Goal: Contribute content: Contribute content

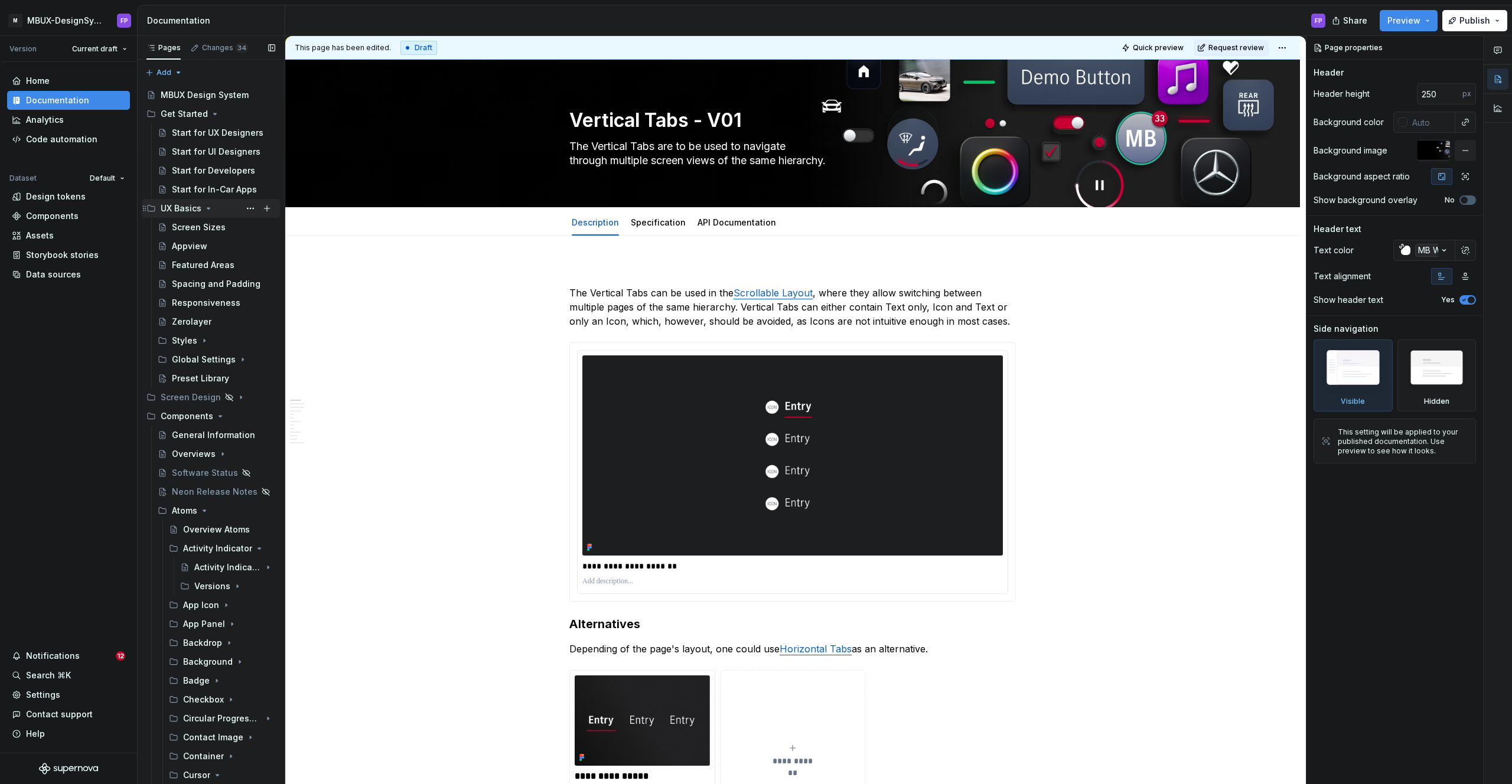
click at [204, 205] on icon "Page tree" at bounding box center [209, 209] width 9 height 9
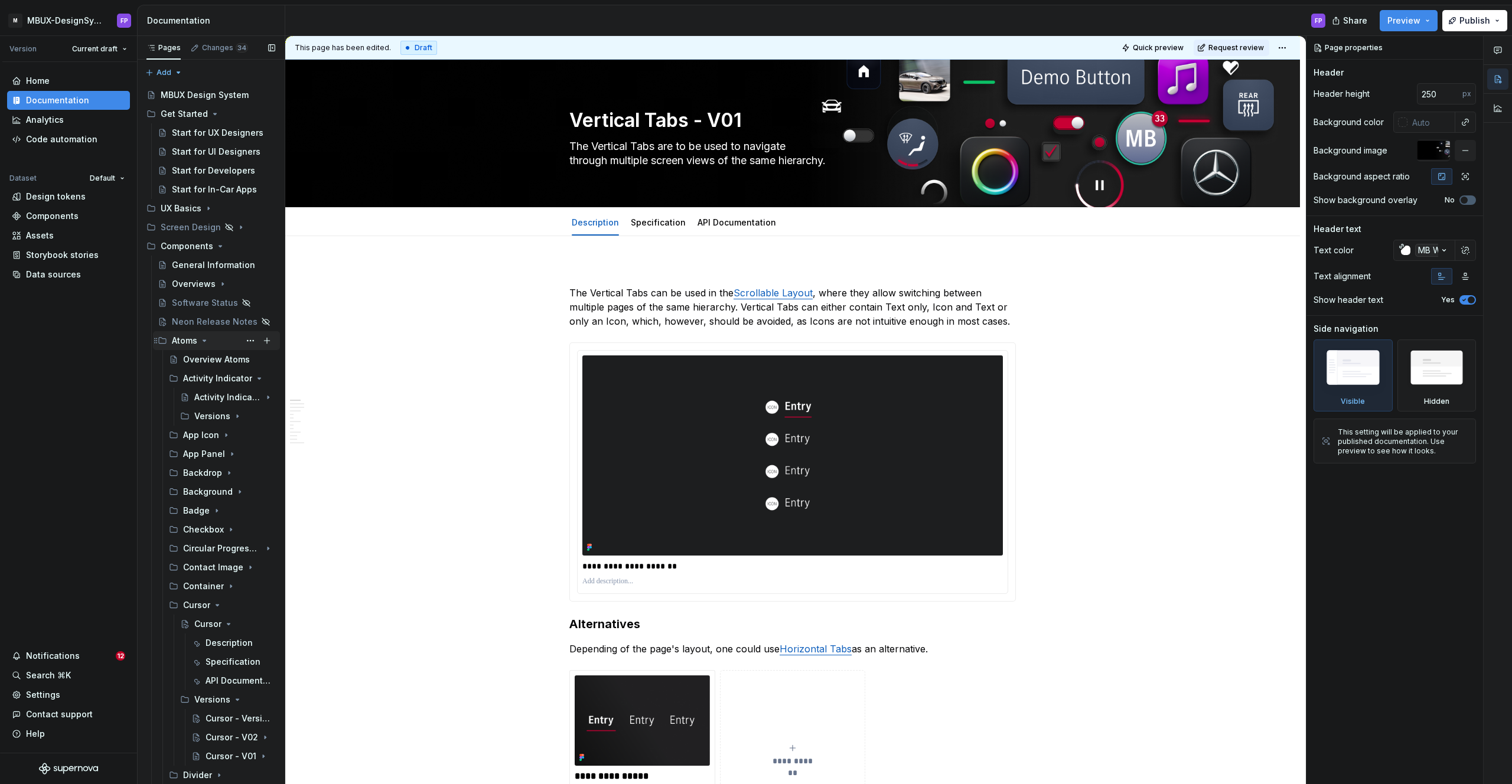
click at [203, 339] on icon "Page tree" at bounding box center [204, 340] width 9 height 9
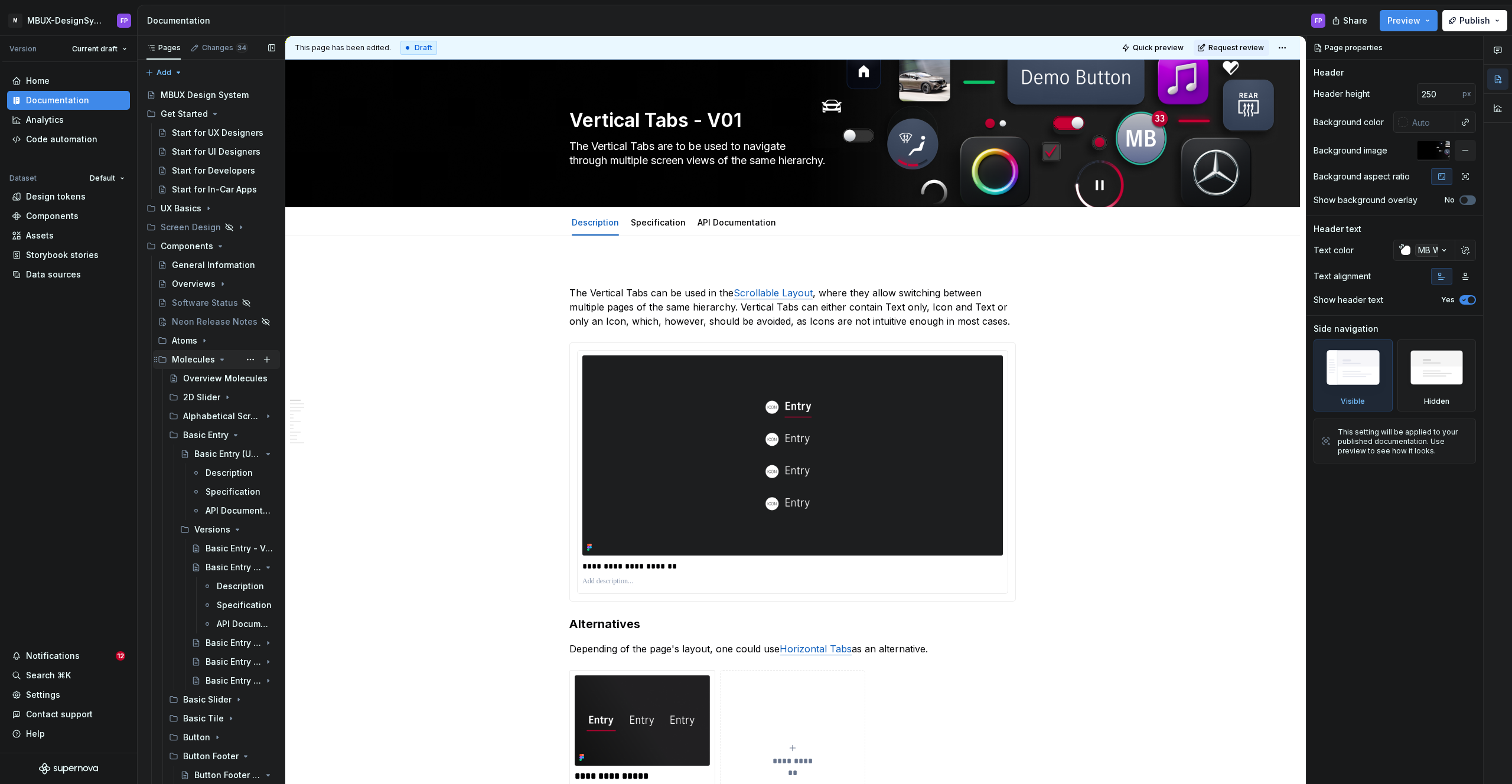
click at [219, 356] on icon "Page tree" at bounding box center [221, 359] width 9 height 9
click at [219, 375] on icon "Page tree" at bounding box center [223, 378] width 9 height 9
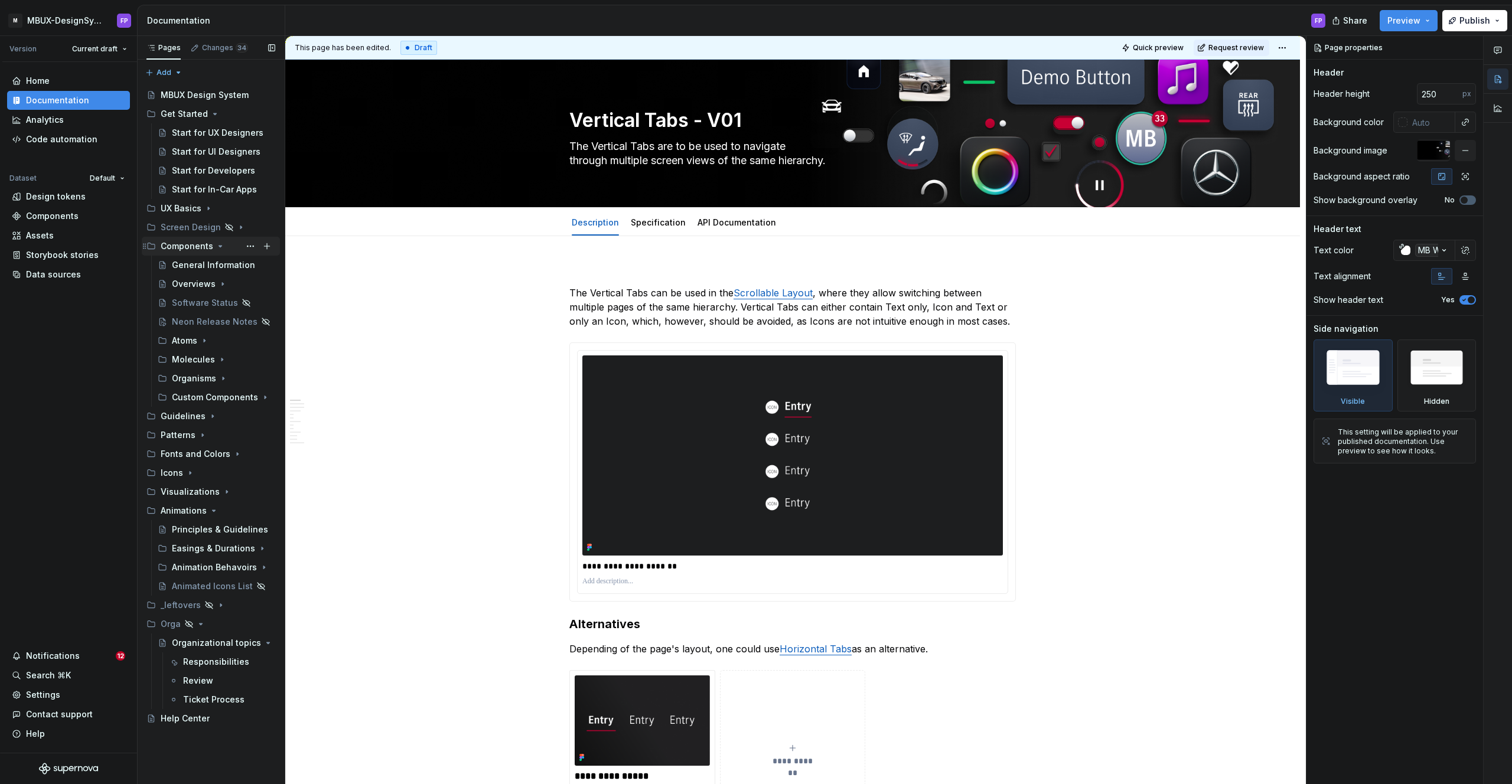
click at [219, 246] on icon "Page tree" at bounding box center [220, 246] width 3 height 1
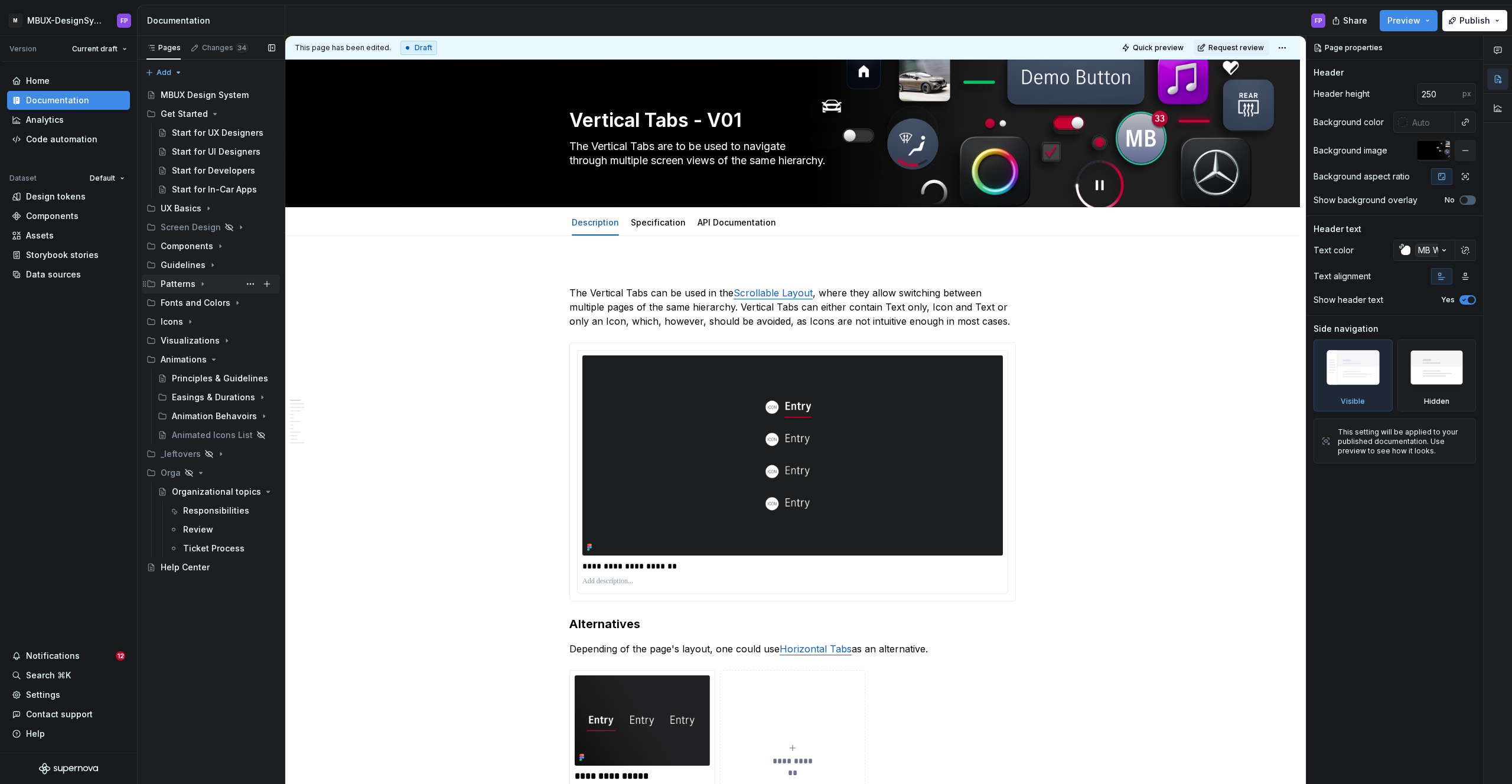
click at [201, 286] on icon "Page tree" at bounding box center [202, 284] width 9 height 9
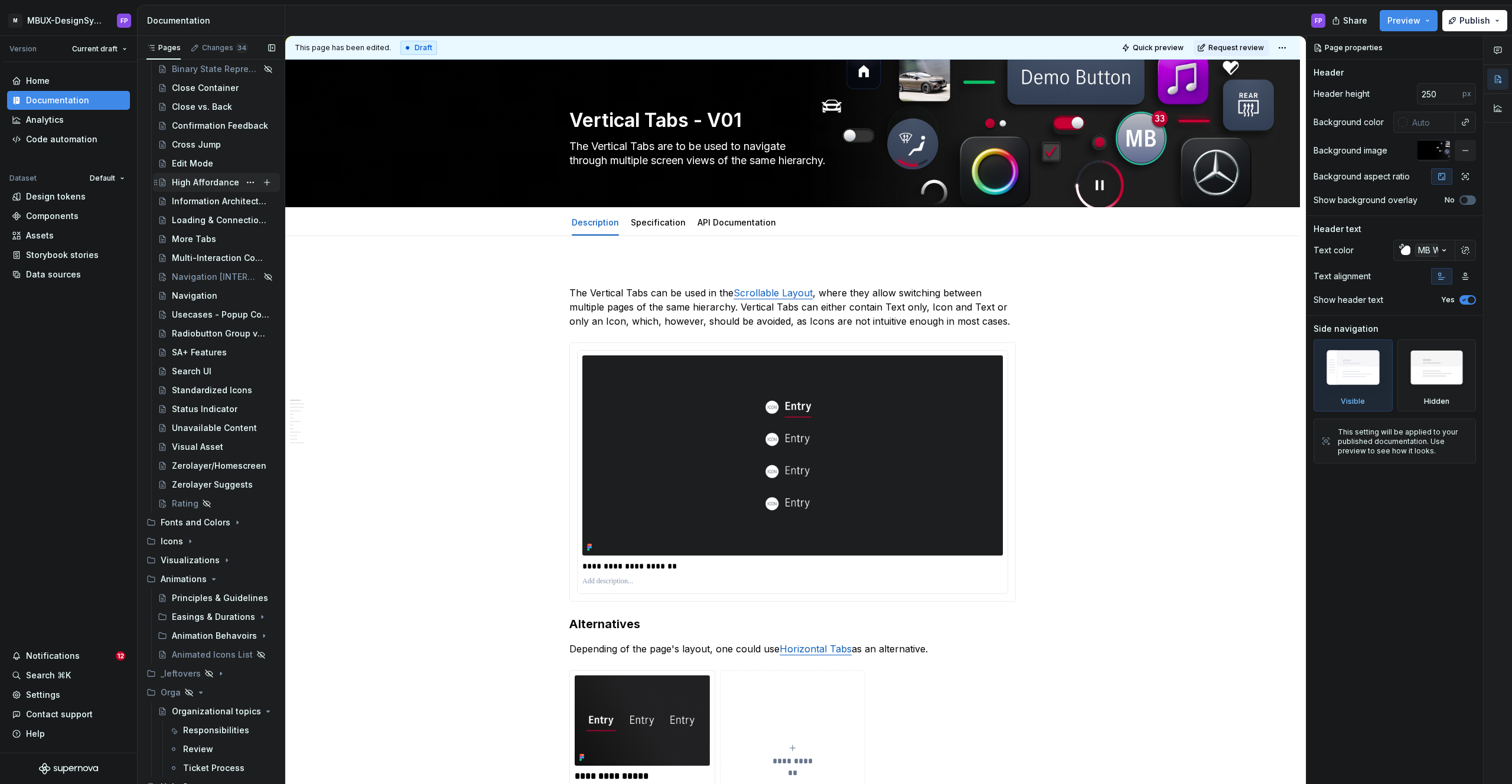
scroll to position [281, 0]
click at [201, 684] on icon "Page tree" at bounding box center [201, 682] width 3 height 1
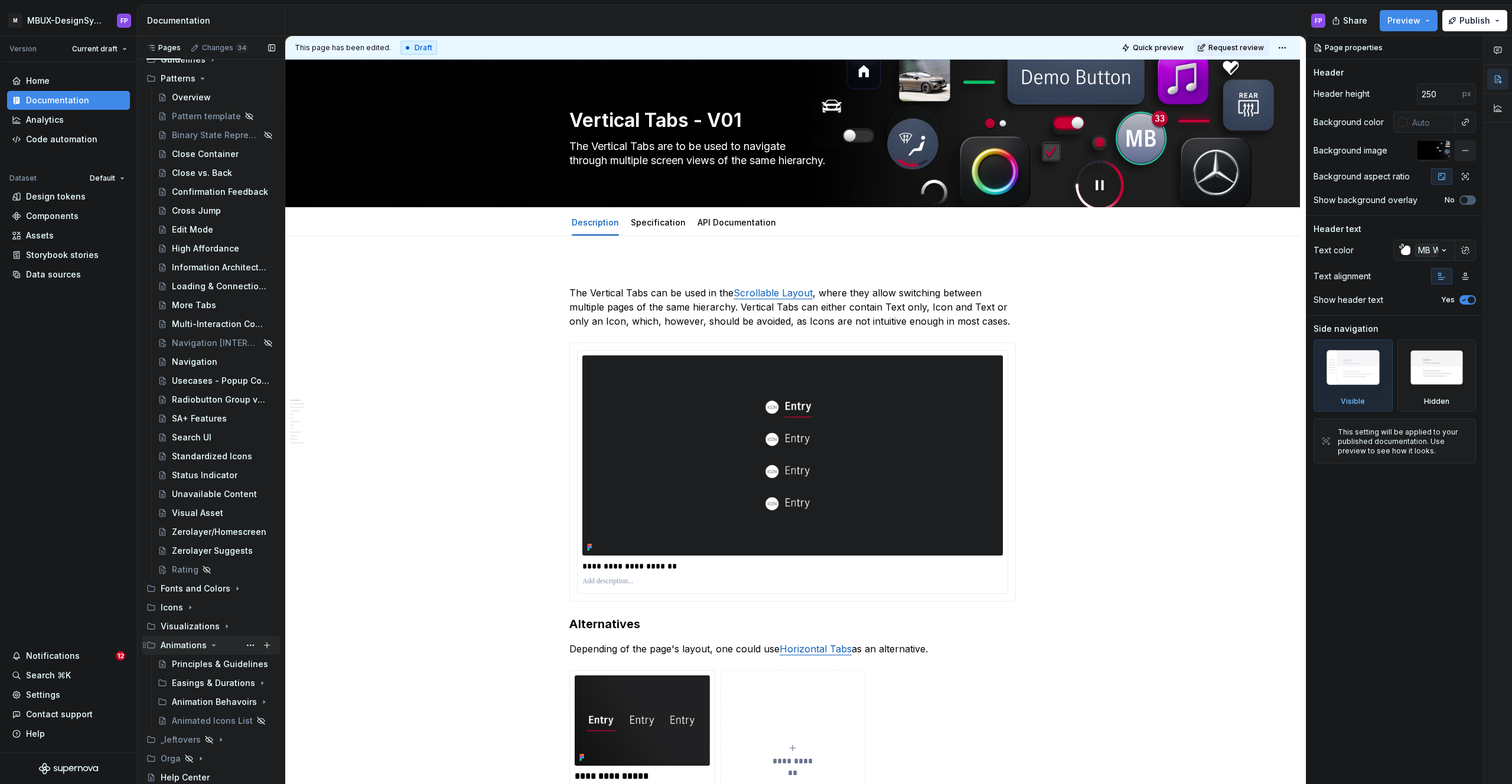
click at [211, 646] on icon "Page tree" at bounding box center [213, 645] width 9 height 9
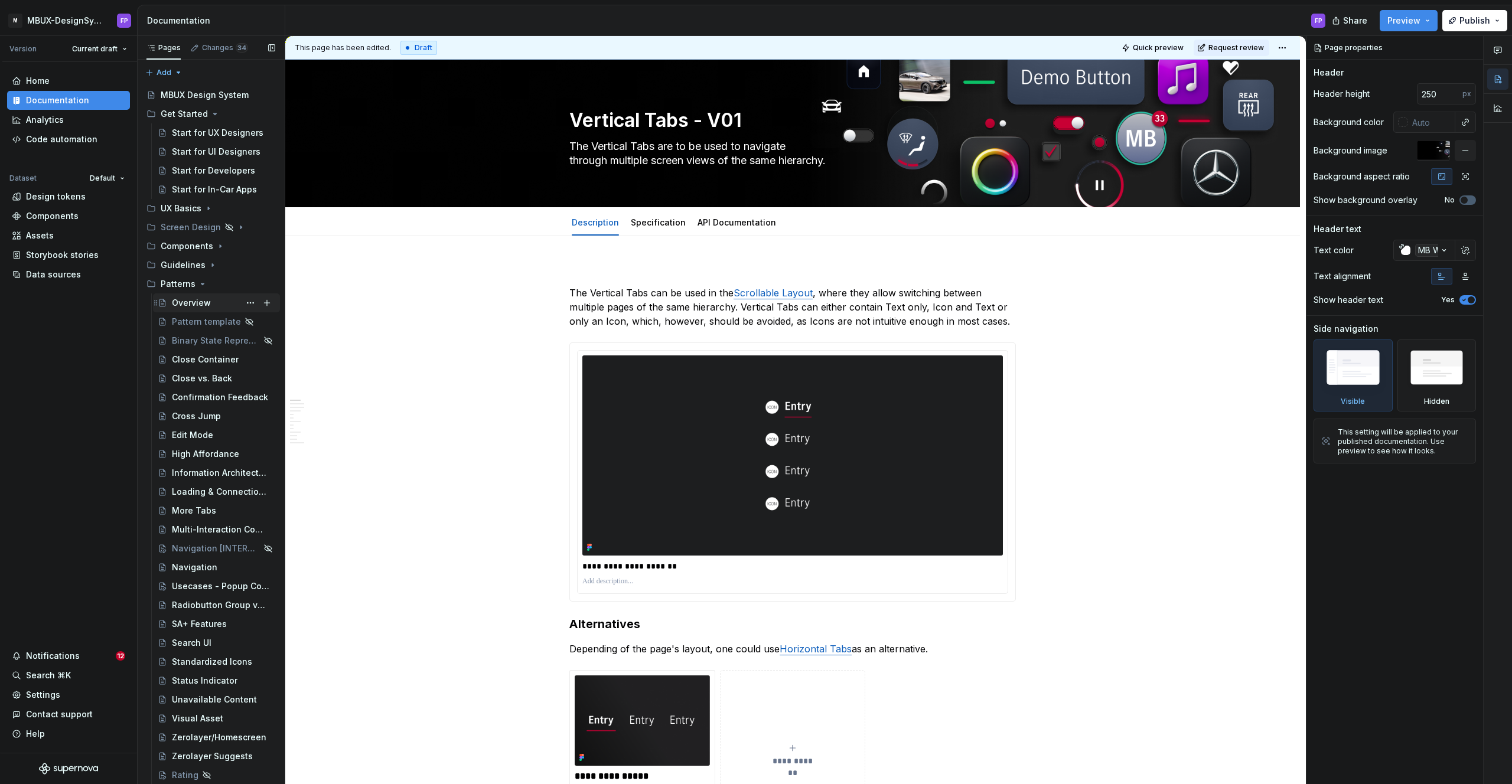
scroll to position [3, 0]
click at [193, 599] on div "Radiobutton Group vs. Switch" at bounding box center [205, 602] width 68 height 12
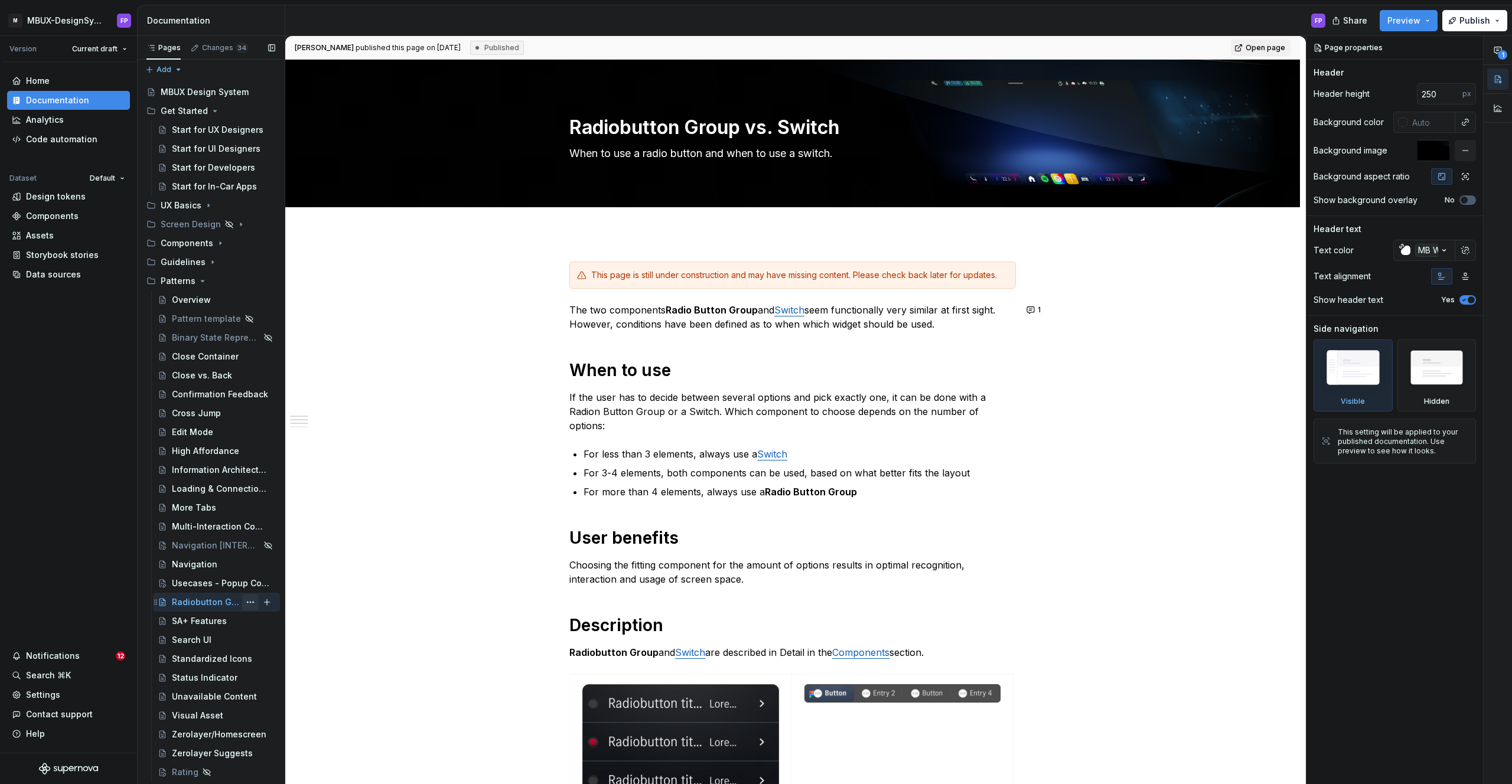
click at [250, 601] on button "Page tree" at bounding box center [250, 603] width 16 height 16
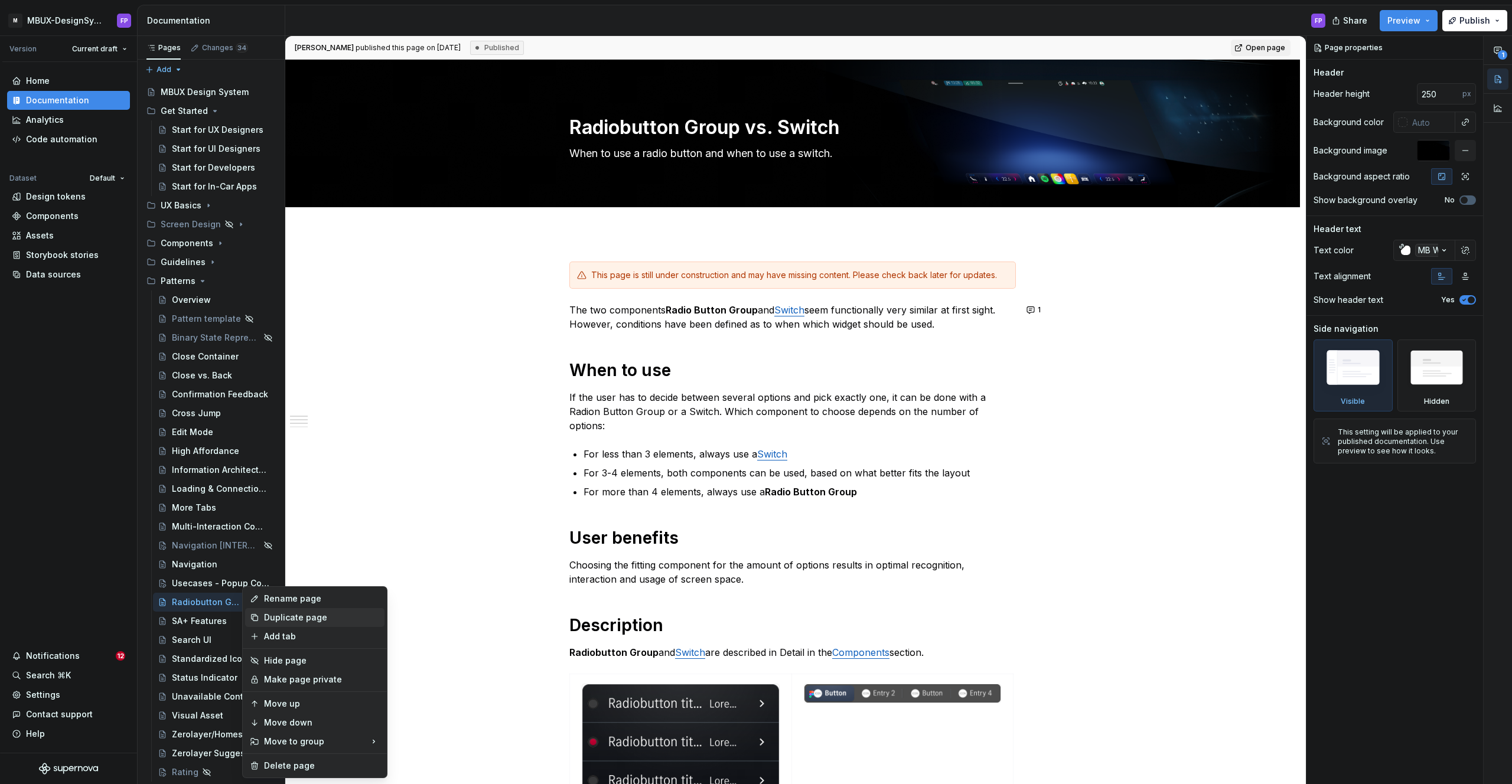
click at [299, 615] on div "Duplicate page" at bounding box center [322, 617] width 116 height 12
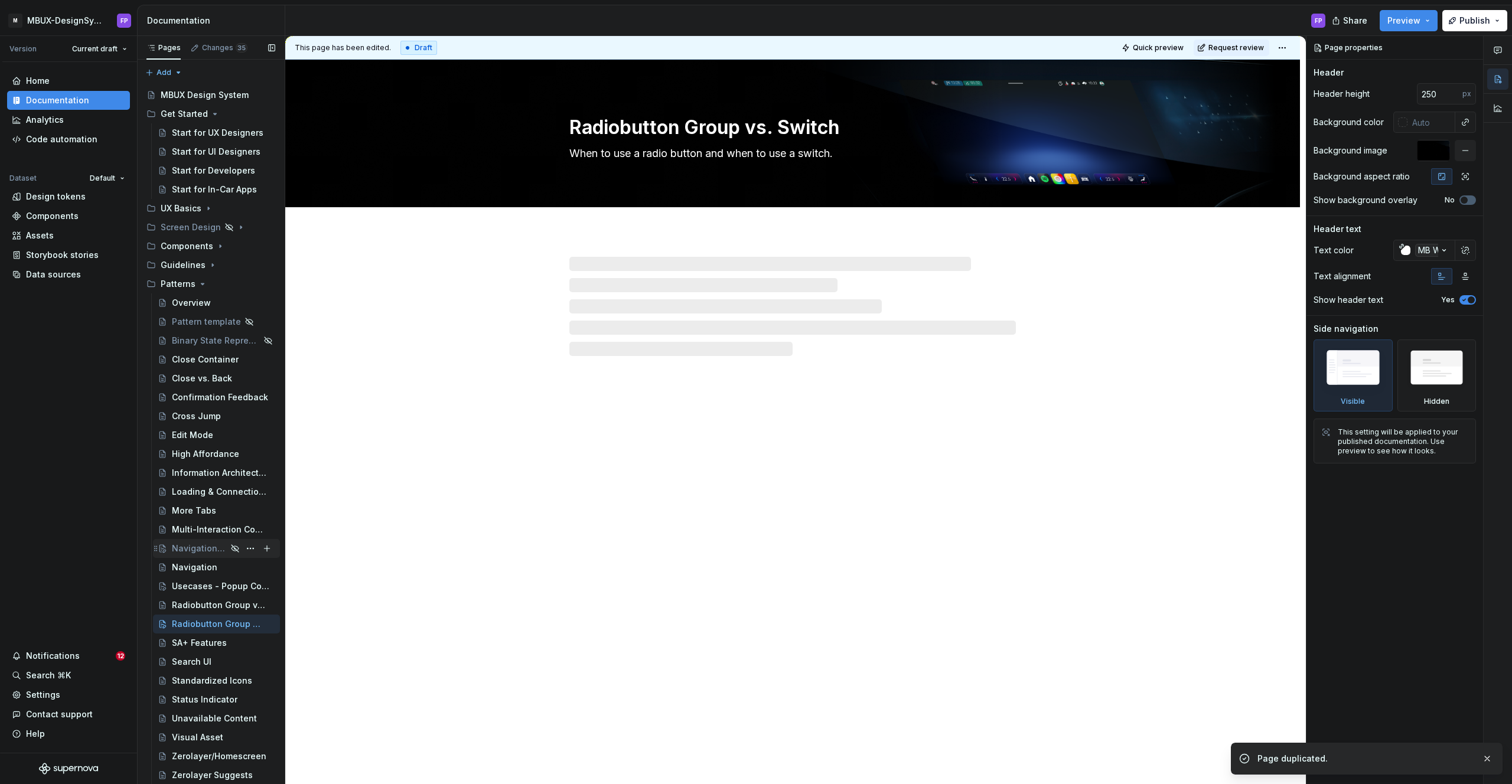
scroll to position [13, 0]
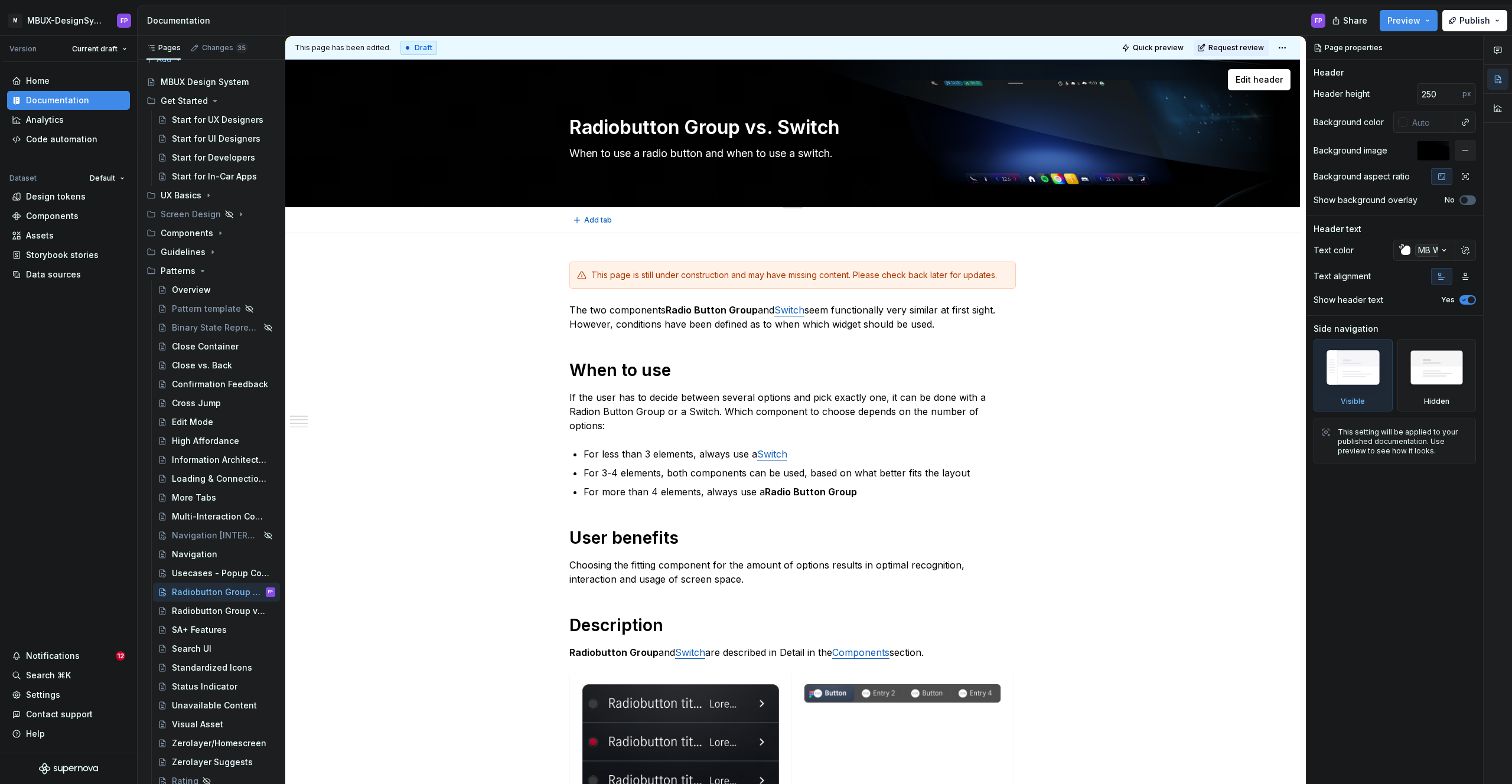
click at [724, 125] on textarea "Radiobutton Group vs. Switch" at bounding box center [790, 127] width 447 height 28
type textarea "*"
type textarea "P"
type textarea "*"
type textarea "Po"
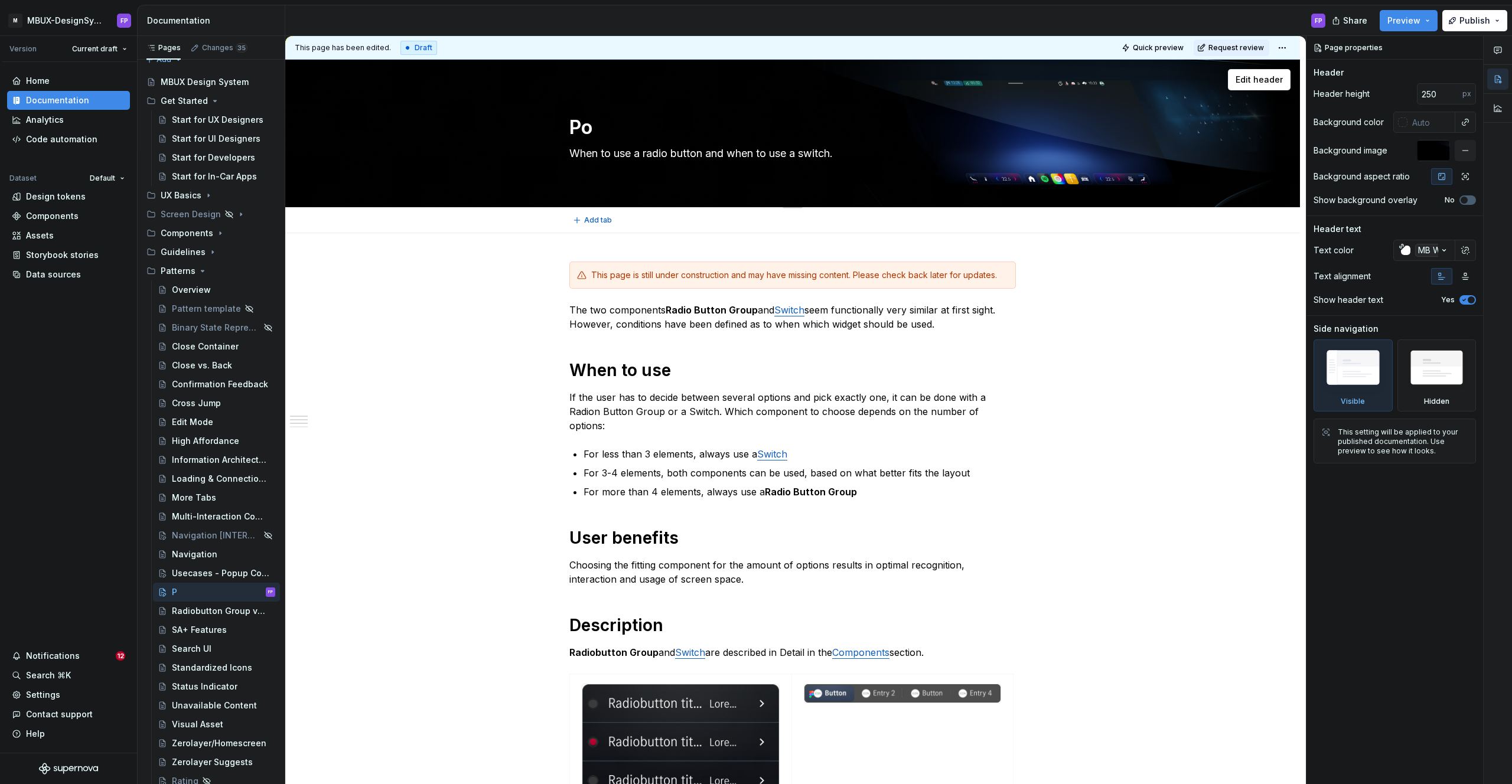
type textarea "*"
type textarea "Pop"
type textarea "*"
type textarea "Popup"
type textarea "*"
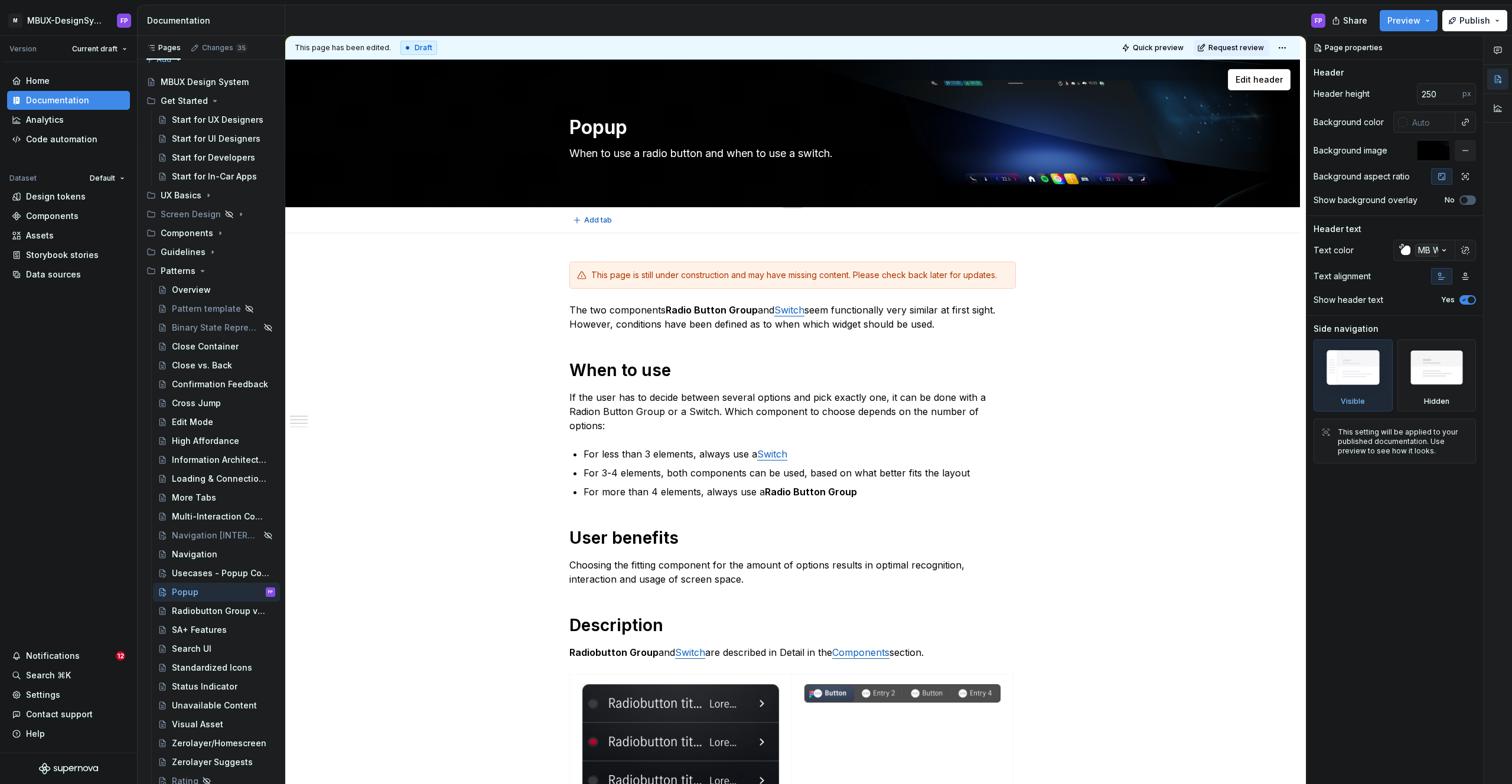
type textarea "Popup"
type textarea "*"
type textarea "Popup C"
type textarea "*"
type textarea "Popup Co"
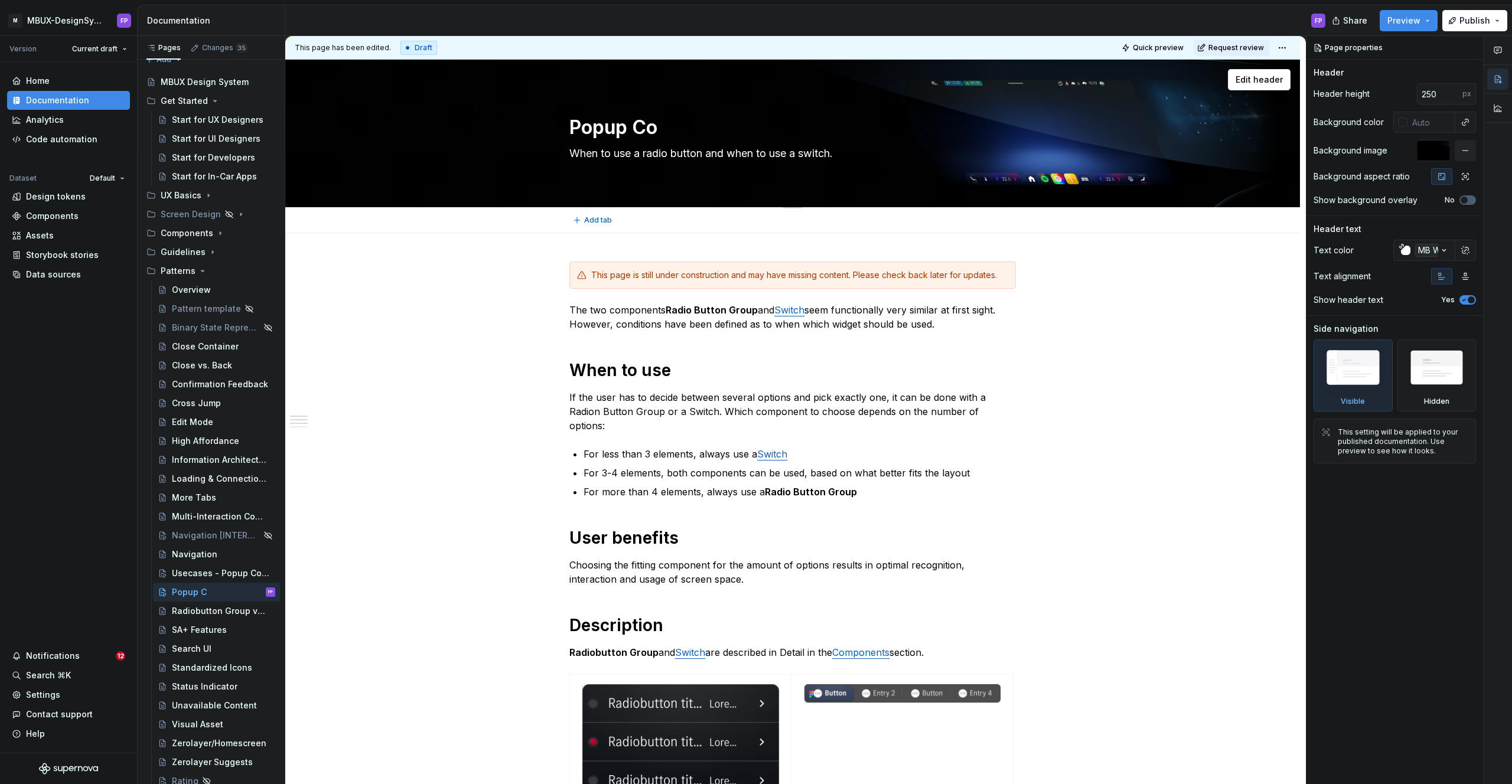
type textarea "*"
type textarea "Popup Con"
type textarea "*"
type textarea "Popup Cont"
type textarea "*"
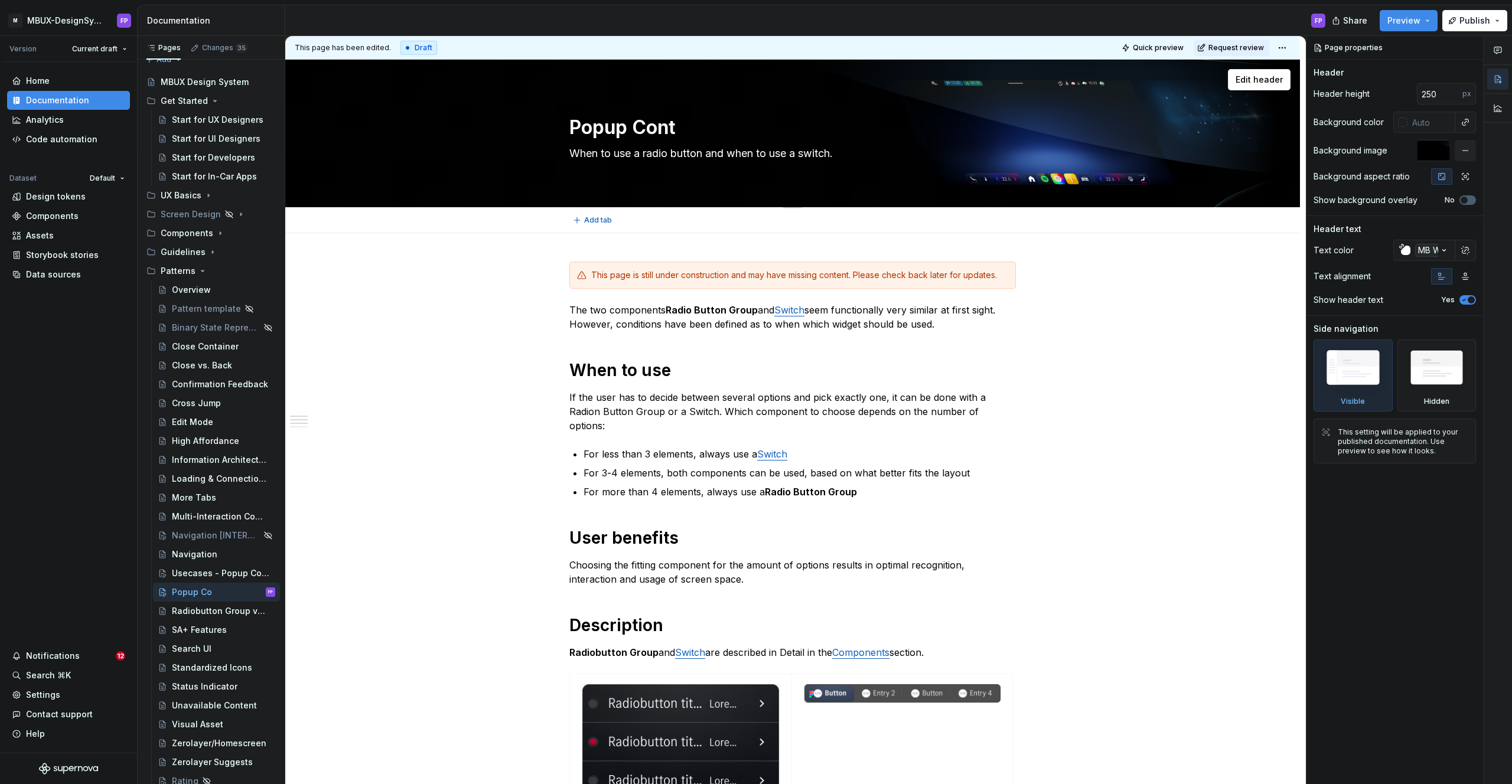
type textarea "Popup Conta"
type textarea "*"
type textarea "Popup Contai"
type textarea "*"
type textarea "Popup Contain"
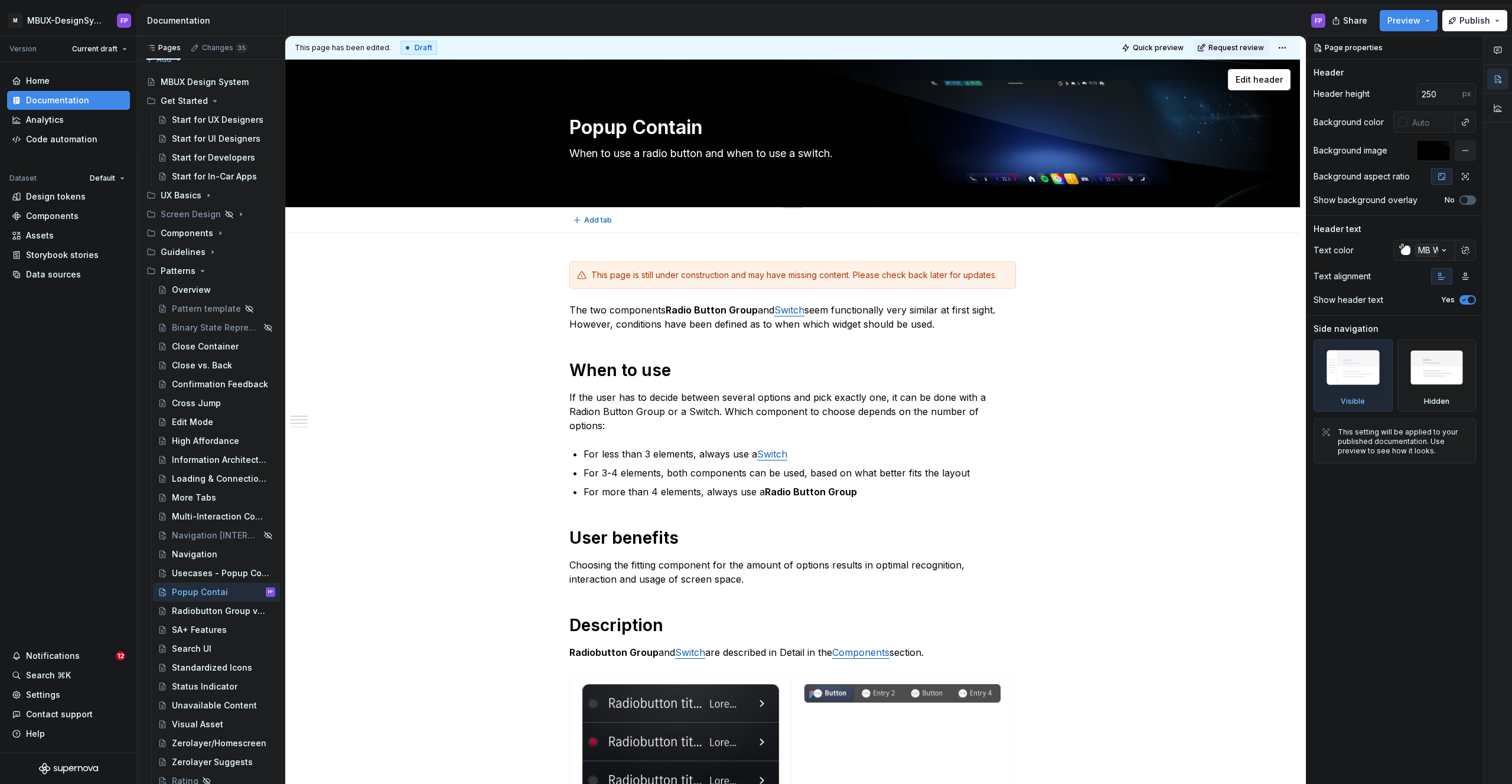
type textarea "*"
type textarea "Popup Container"
type textarea "*"
type textarea "Popup Container"
type textarea "*"
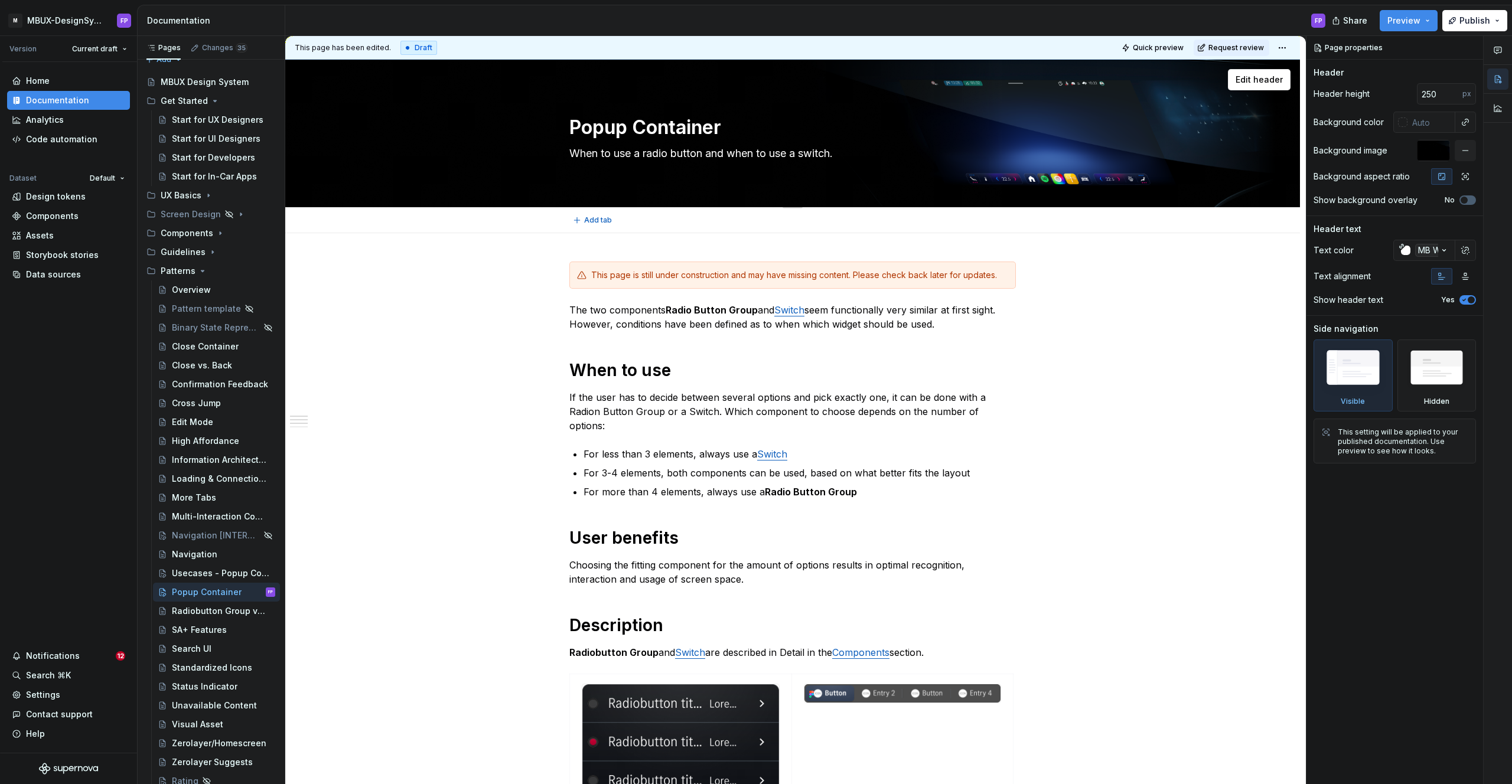
type textarea "Popup Container T"
type textarea "*"
type textarea "Popup Container Ty"
type textarea "*"
type textarea "Popup Container Type"
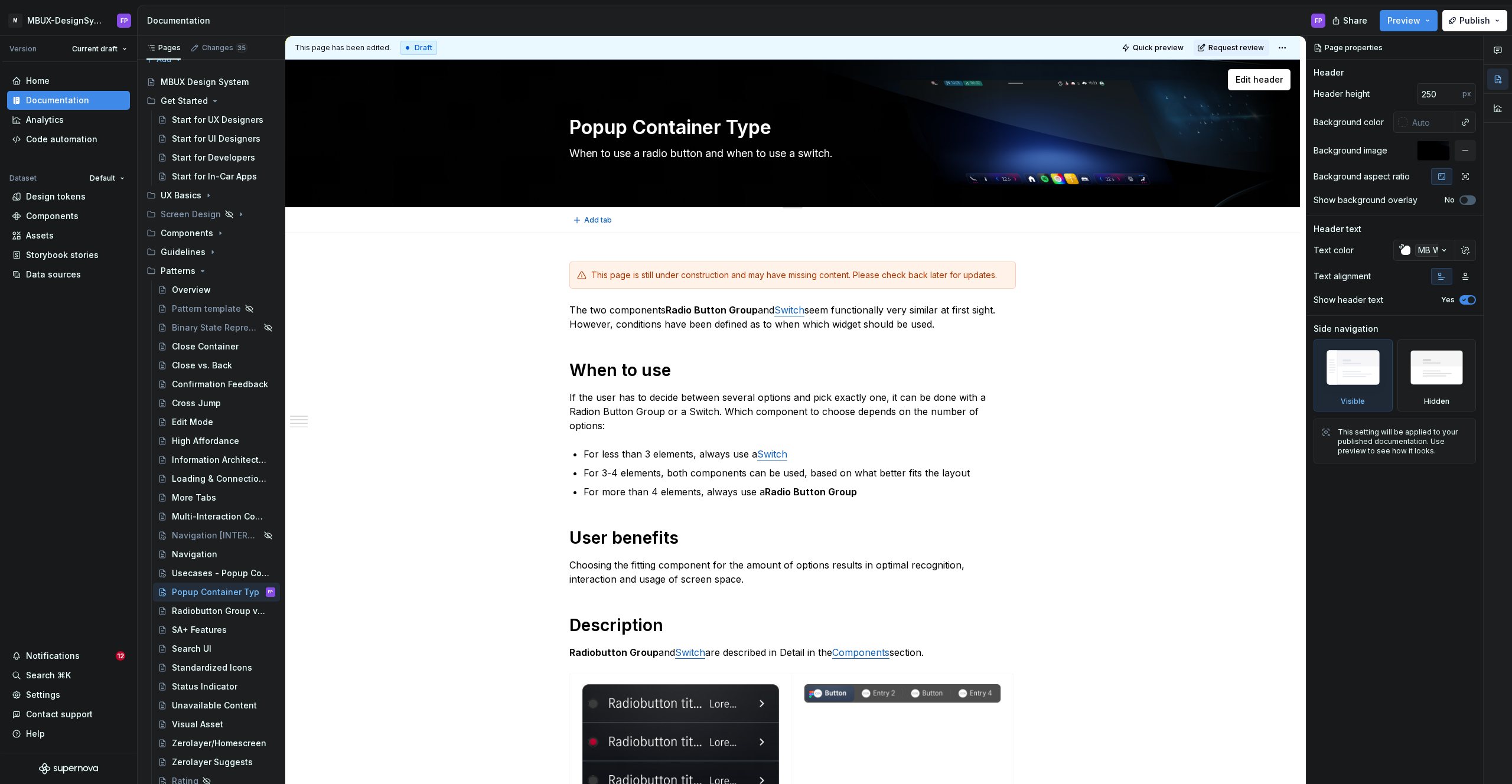
type textarea "*"
type textarea "Popup Container Type"
click at [649, 150] on textarea "When to use a radio button and when to use a switch." at bounding box center [790, 153] width 447 height 19
click at [640, 152] on textarea "When to use a radio button and when to use a switch." at bounding box center [790, 153] width 447 height 19
drag, startPoint x: 649, startPoint y: 152, endPoint x: 845, endPoint y: 157, distance: 196.1
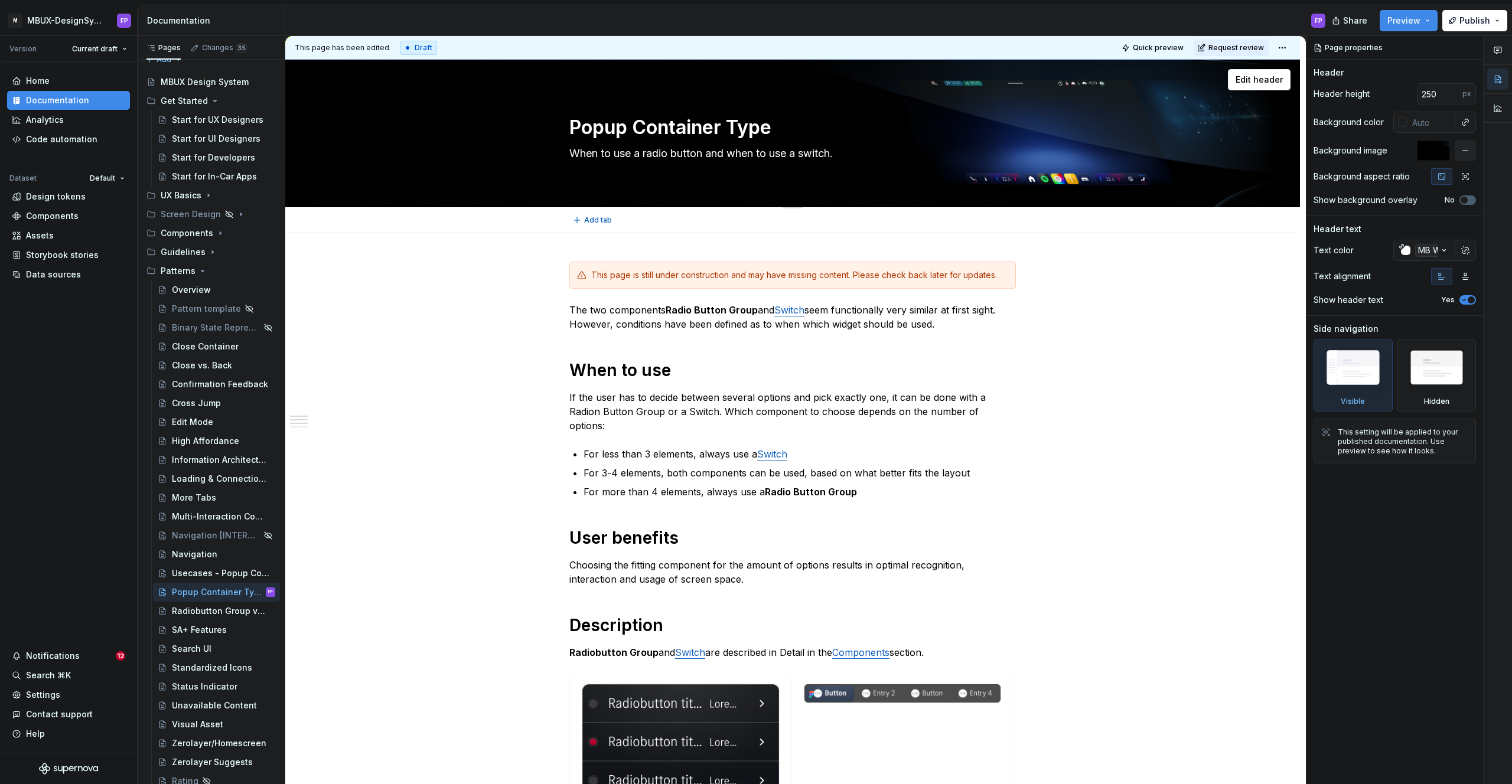
click at [845, 157] on textarea "When to use a radio button and when to use a switch." at bounding box center [790, 153] width 447 height 19
type textarea "*"
type textarea "When to use a"
type textarea "*"
type textarea "When to use"
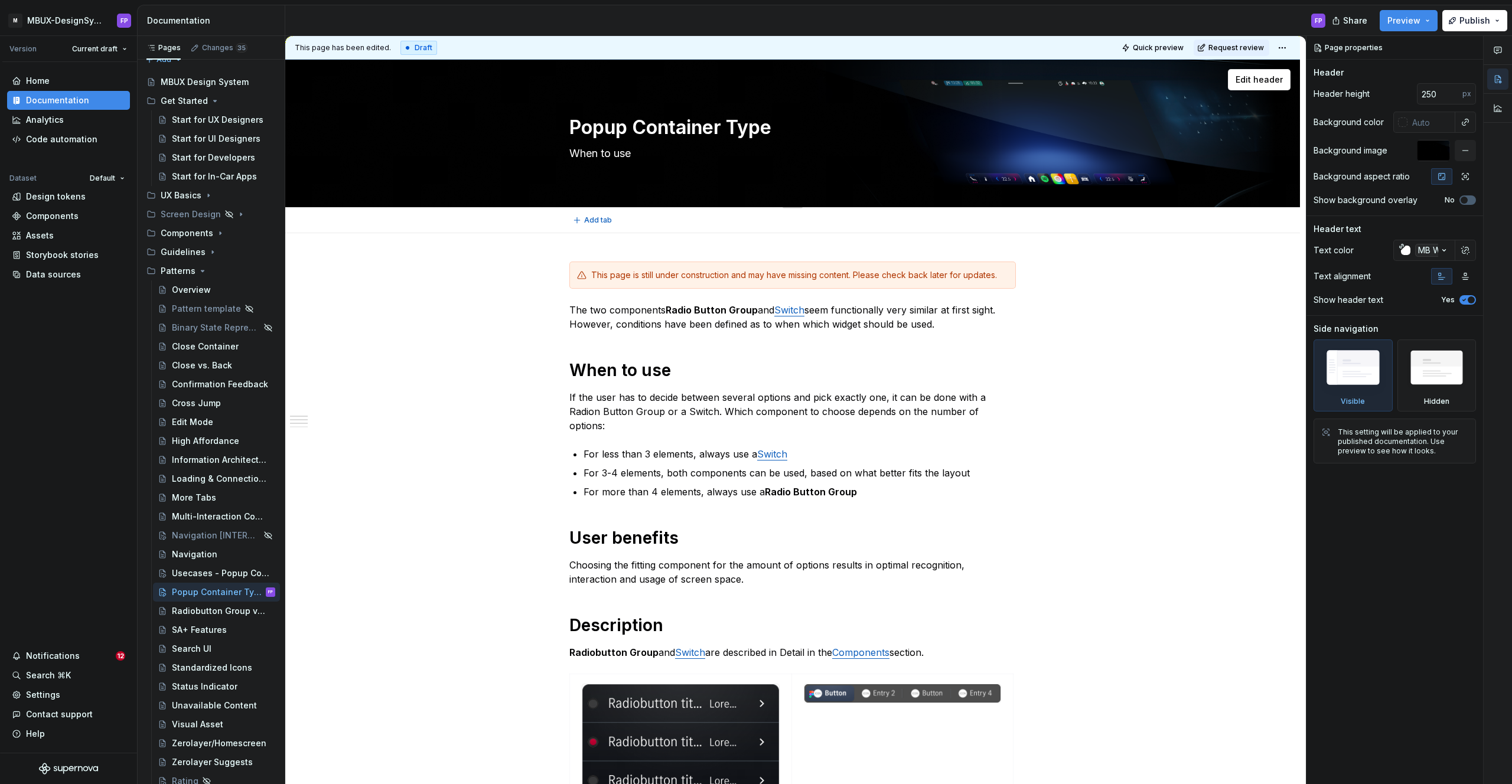
type textarea "*"
type textarea "When to use t"
type textarea "*"
type textarea "When to use th"
type textarea "*"
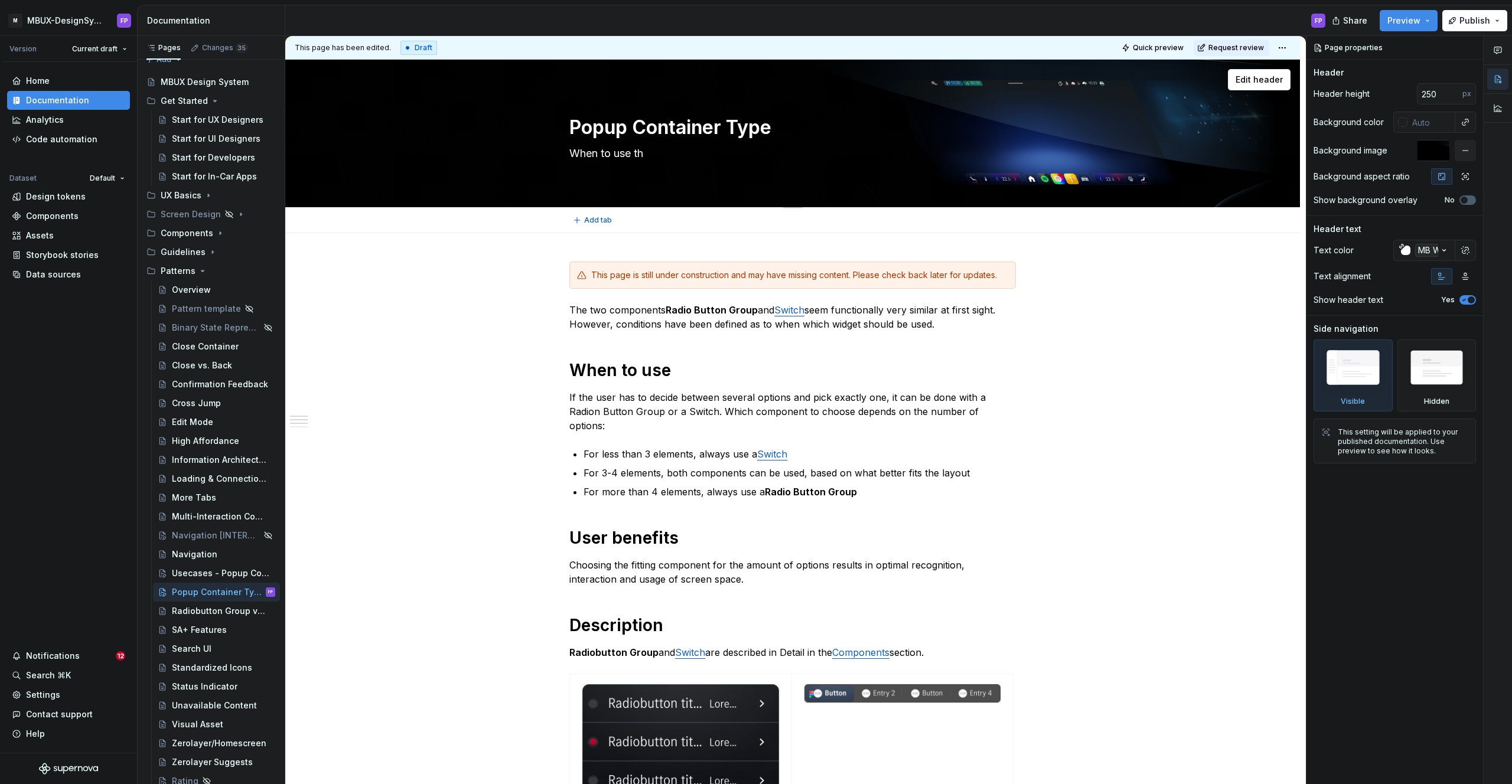
type textarea "When to use the"
type textarea "*"
type textarea "When to use the"
type textarea "*"
type textarea "When to use the d"
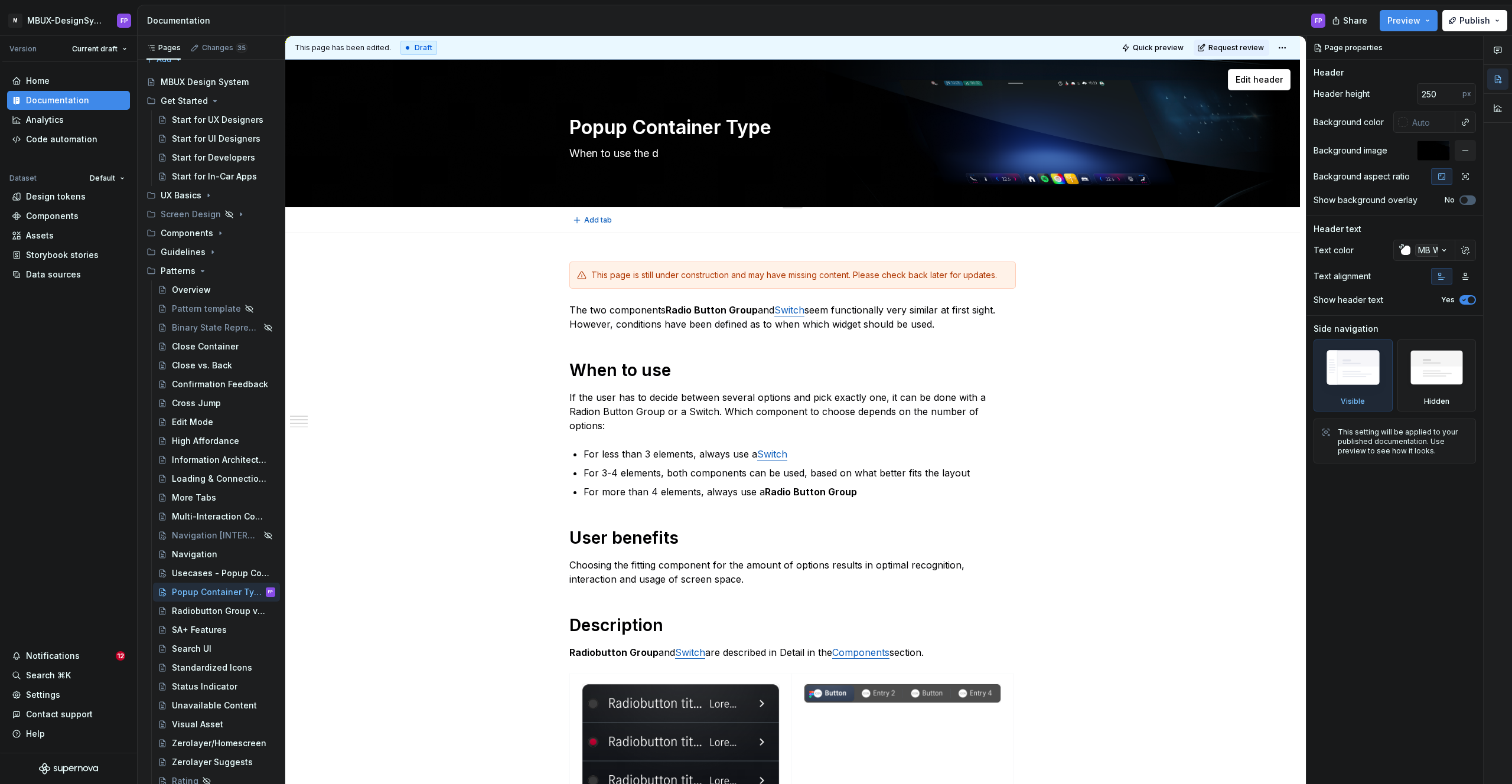
type textarea "*"
type textarea "When to use the di"
type textarea "*"
type textarea "When to use the dif"
type textarea "*"
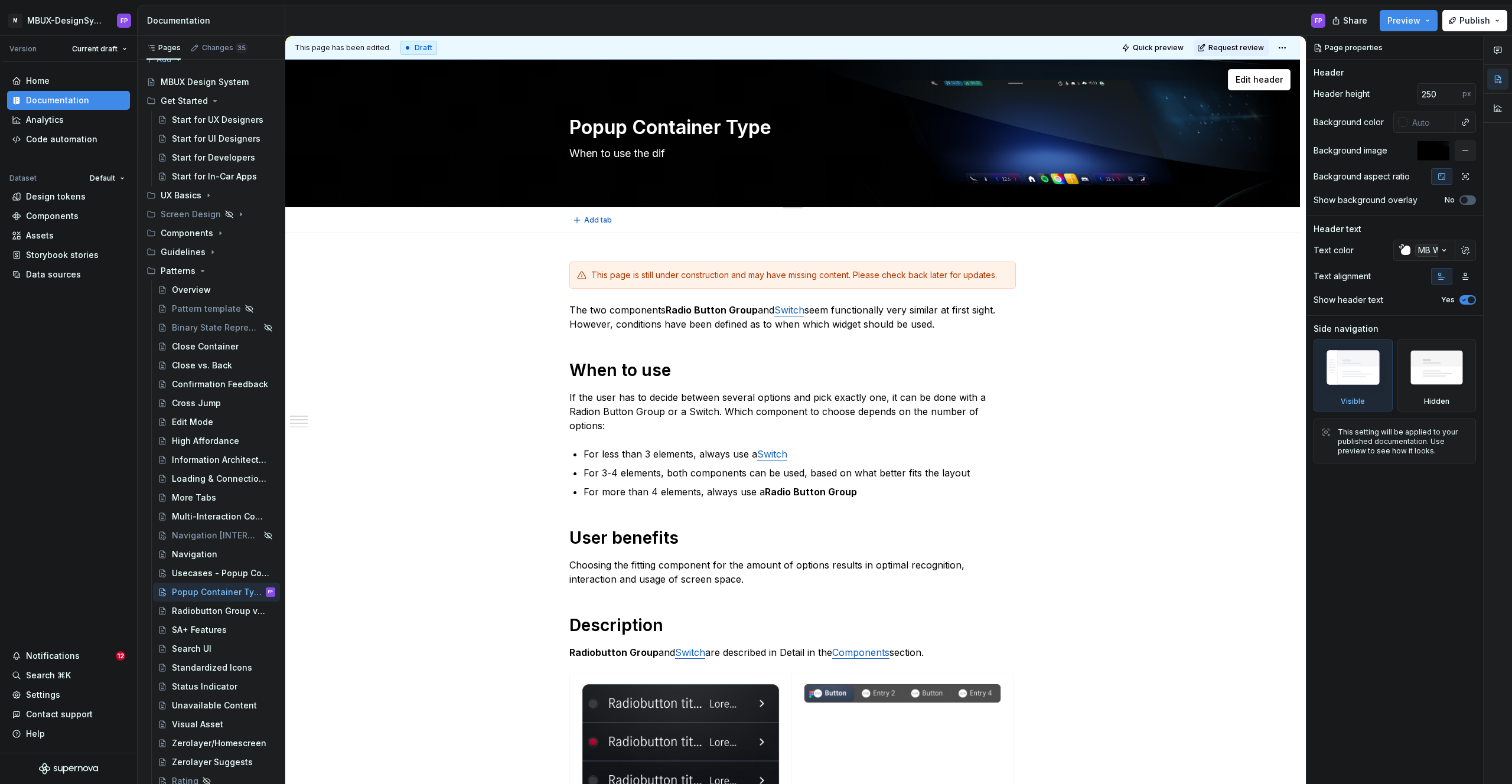
type textarea "When to use the diff"
type textarea "*"
type textarea "When to use the diffe"
type textarea "*"
type textarea "When to use the differ"
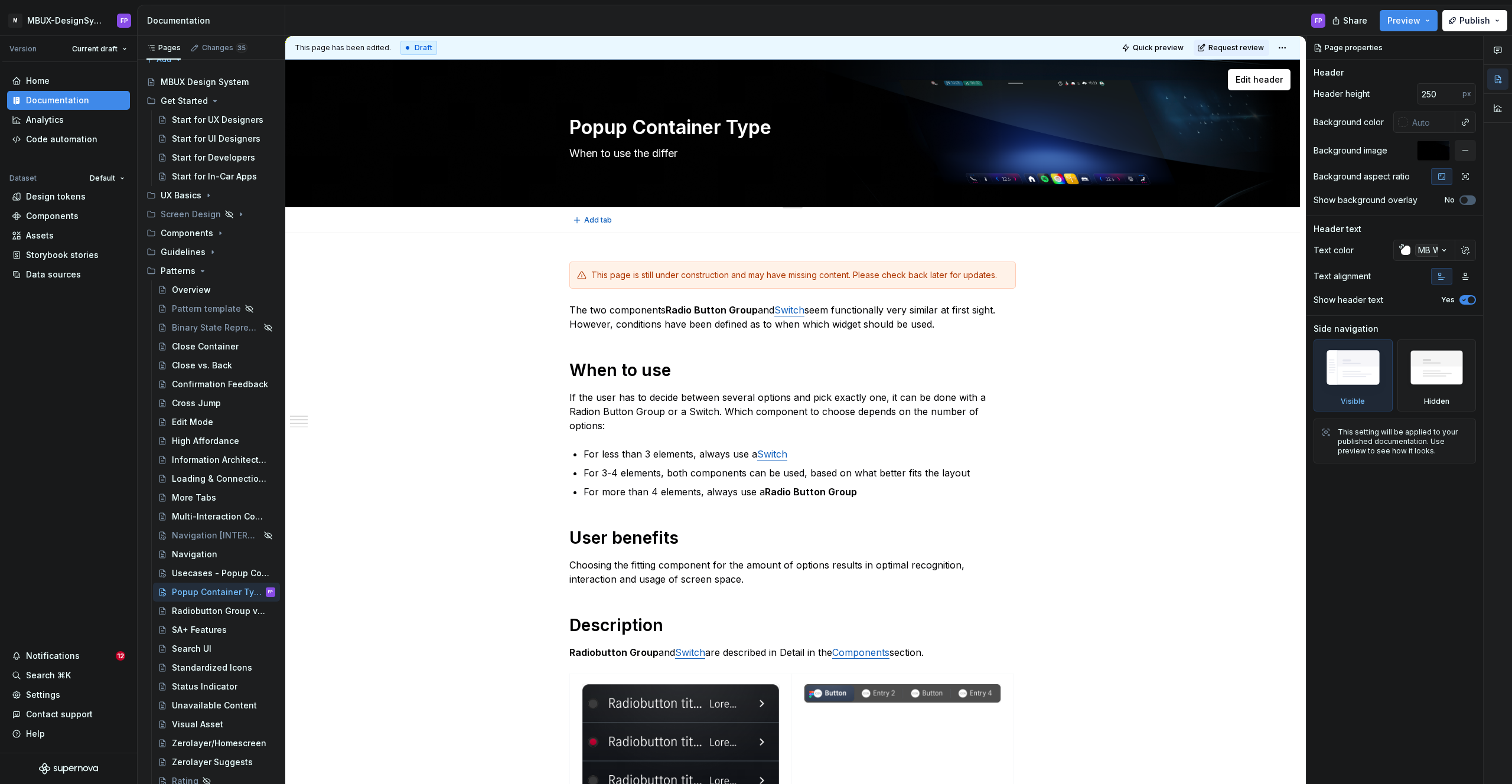
type textarea "*"
type textarea "When to use the different"
type textarea "*"
type textarea "When to use the different t"
type textarea "*"
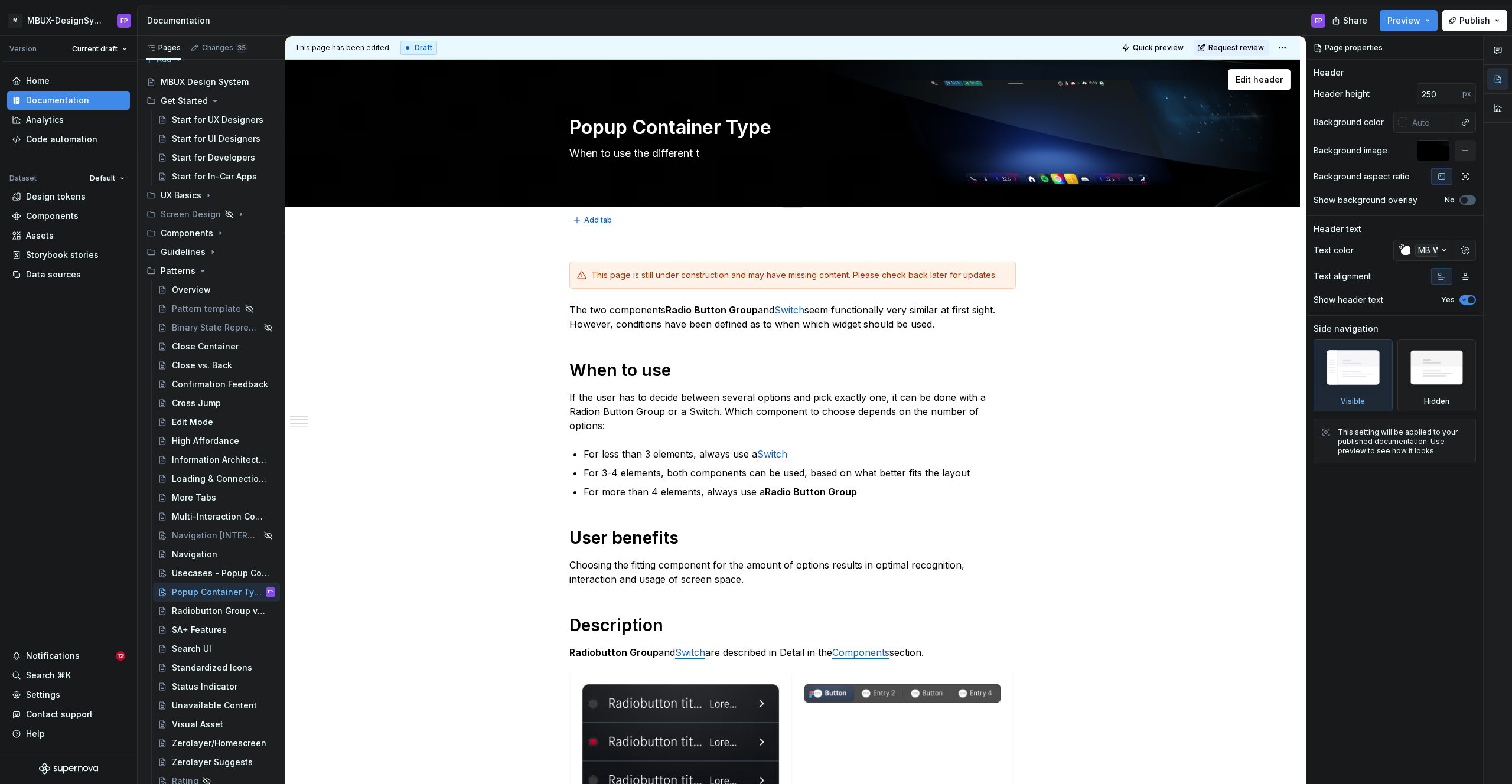
type textarea "When to use the different ty"
type textarea "*"
type textarea "When to use the different typ"
type textarea "*"
type textarea "When to use the different type"
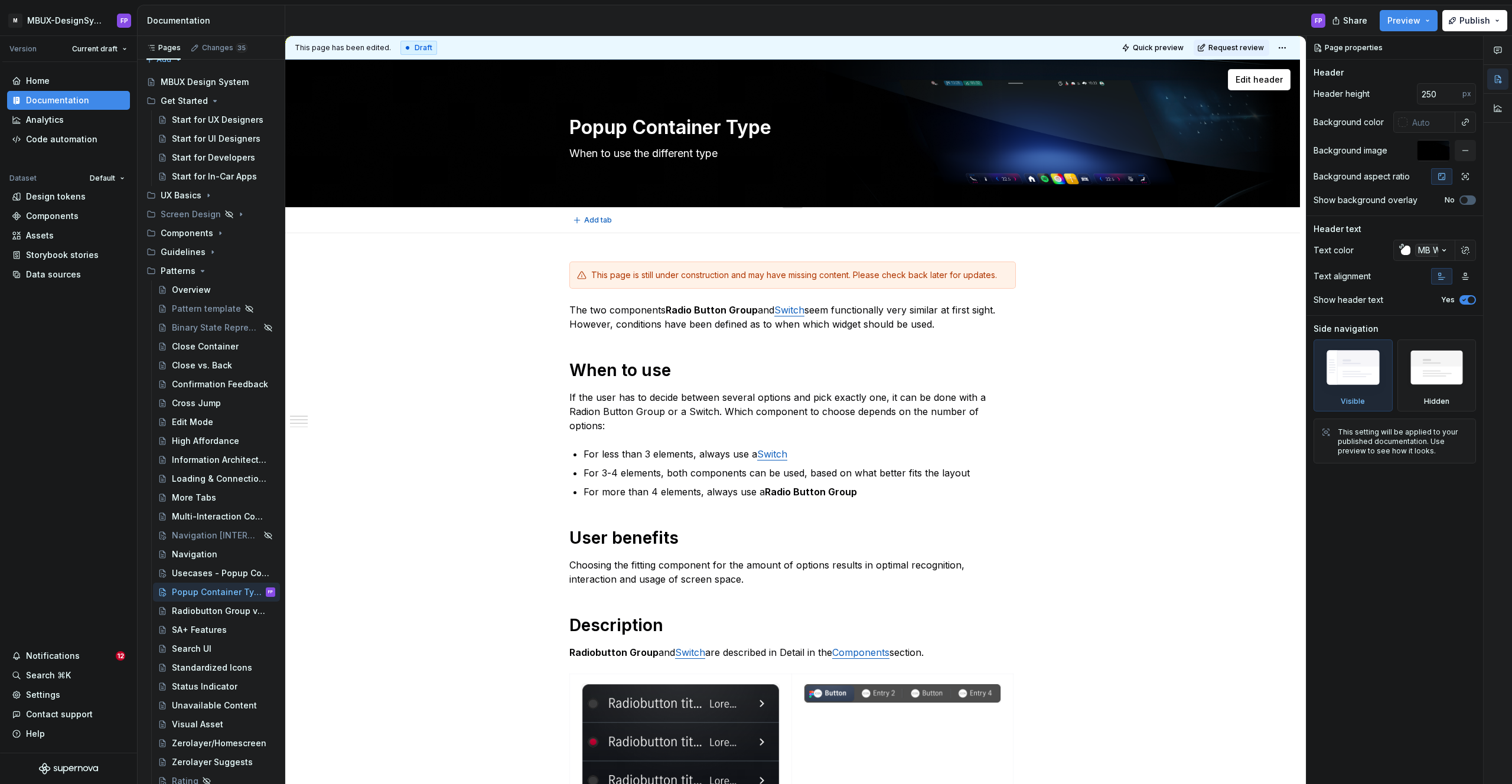
type textarea "*"
type textarea "When to use the different types"
type textarea "*"
type textarea "When to use the different types"
type textarea "*"
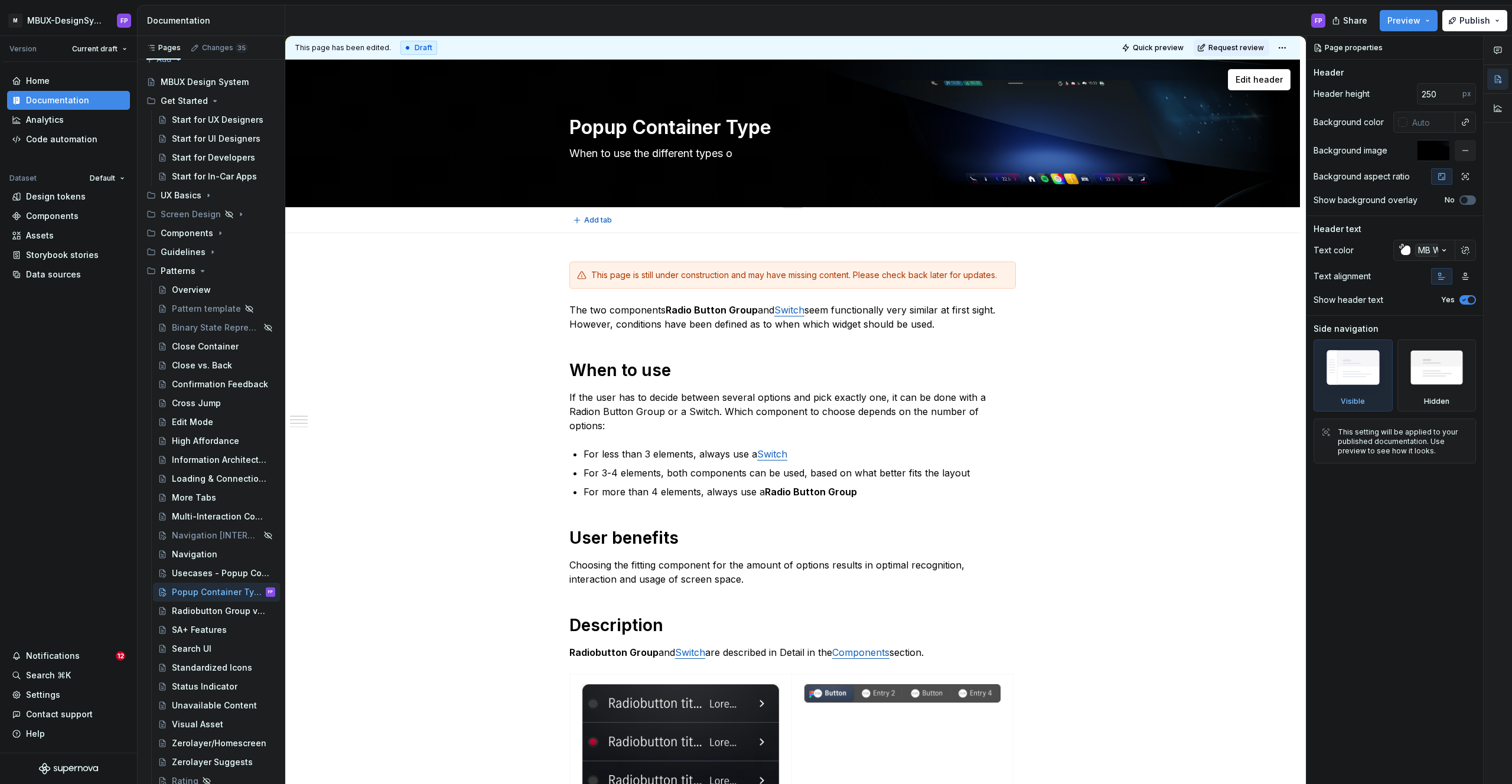
type textarea "When to use the different types of"
type textarea "*"
type textarea "When to use the different types of"
type textarea "*"
type textarea "When to use the different types of p"
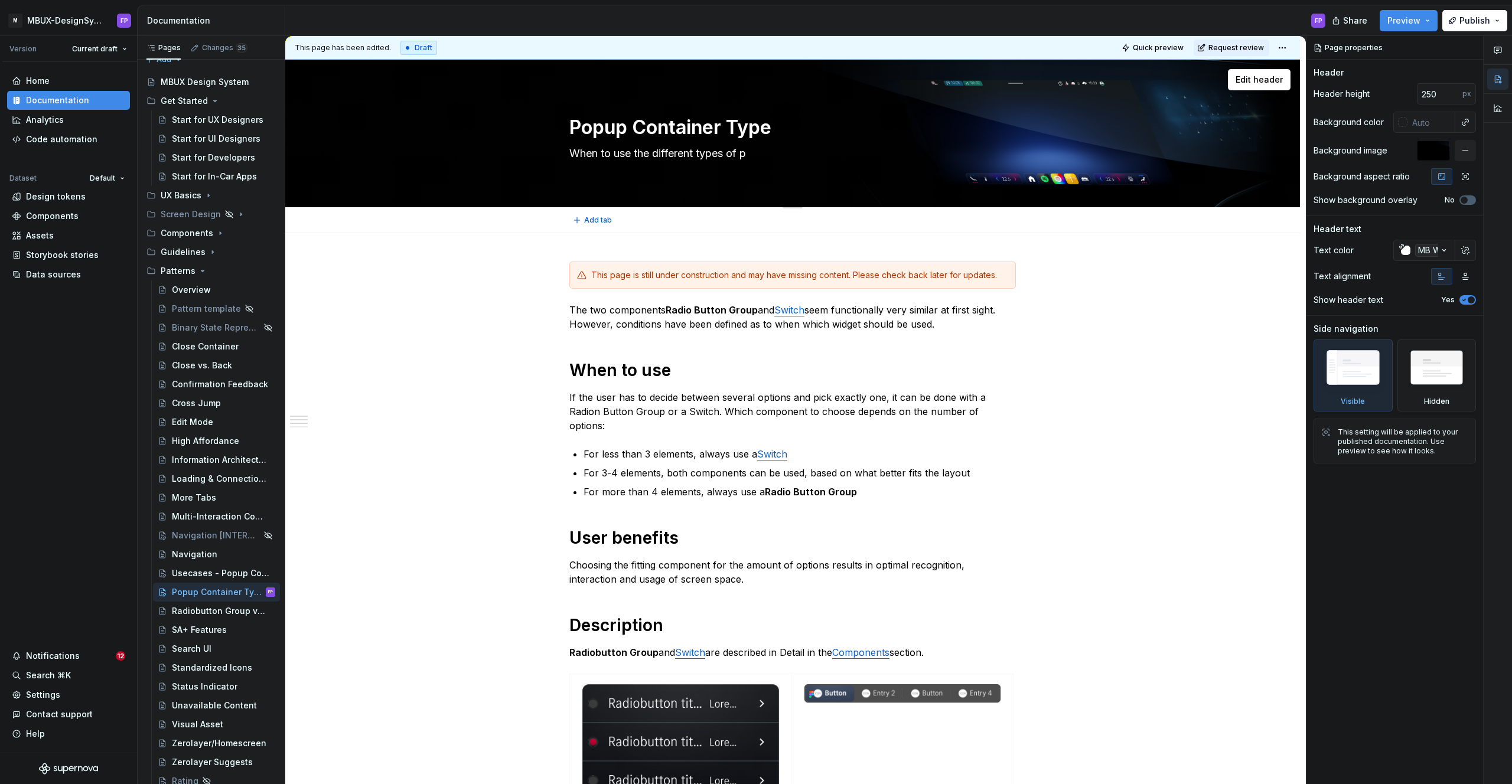
type textarea "*"
type textarea "When to use the different types of po"
type textarea "*"
type textarea "When to use the different types of pop"
type textarea "*"
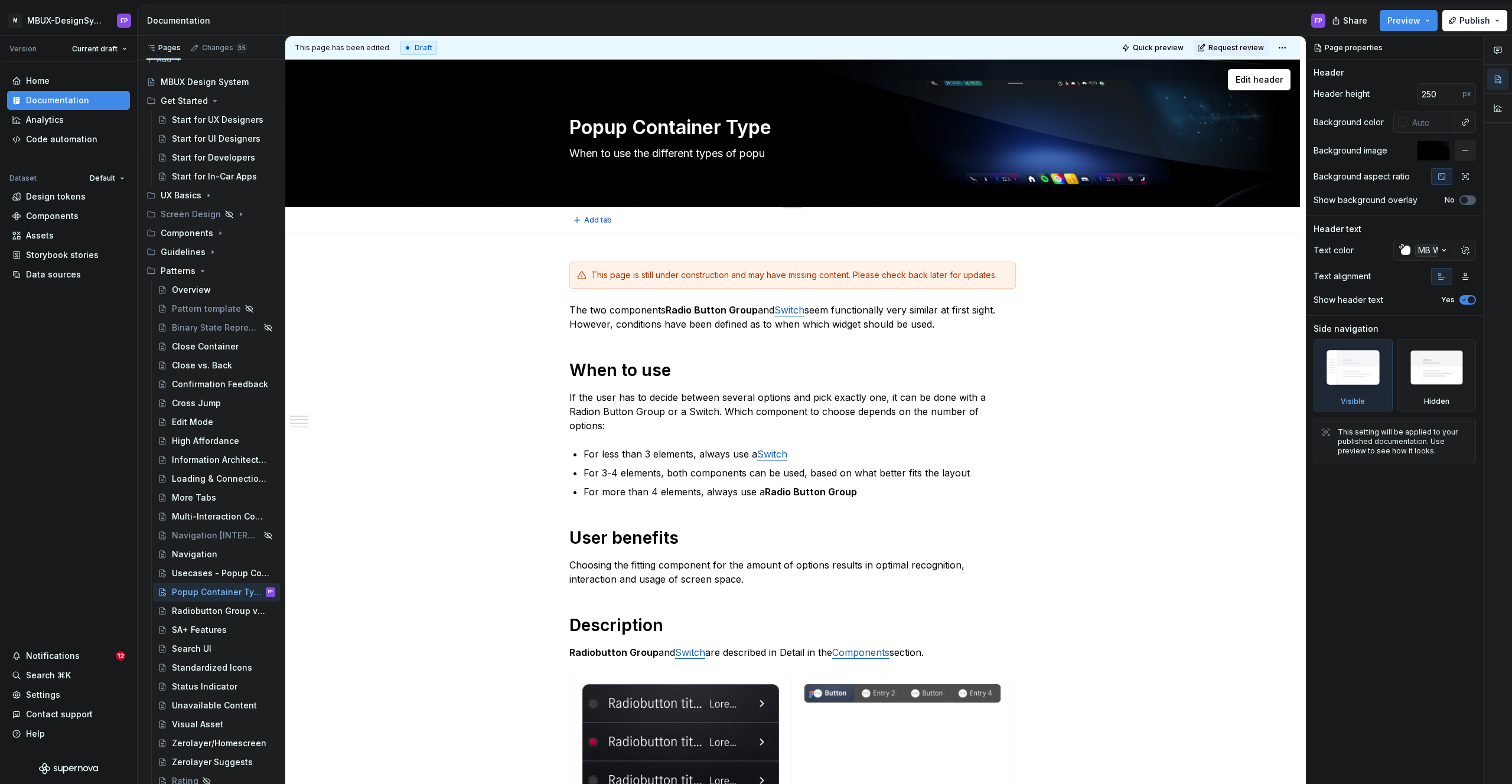
type textarea "When to use the different types of popup"
type textarea "*"
type textarea "When to use the different types of popup"
type textarea "*"
type textarea "When to use the different types of P"
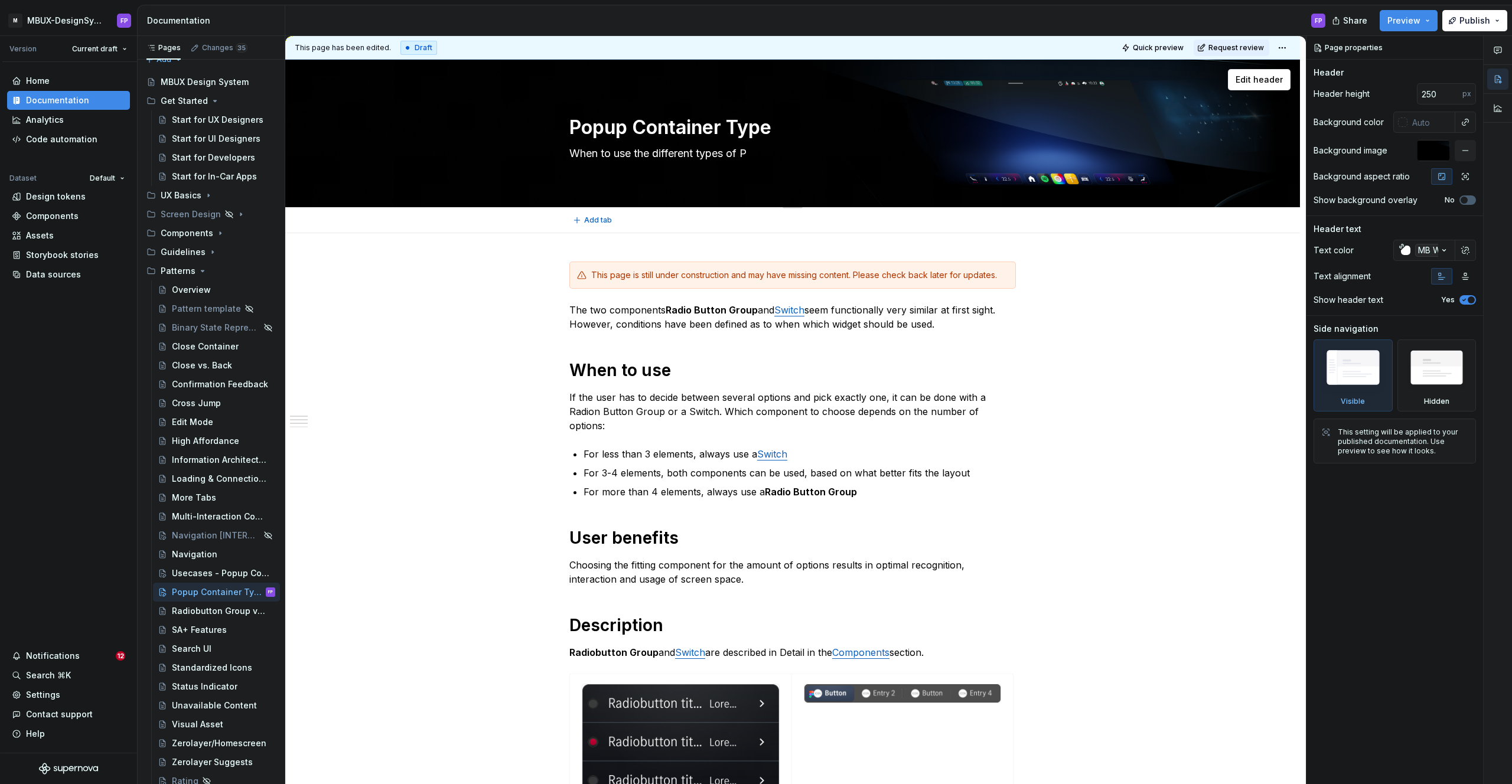
type textarea "*"
type textarea "When to use the different types of Pop"
type textarea "*"
type textarea "When to use the different types of Popu"
type textarea "*"
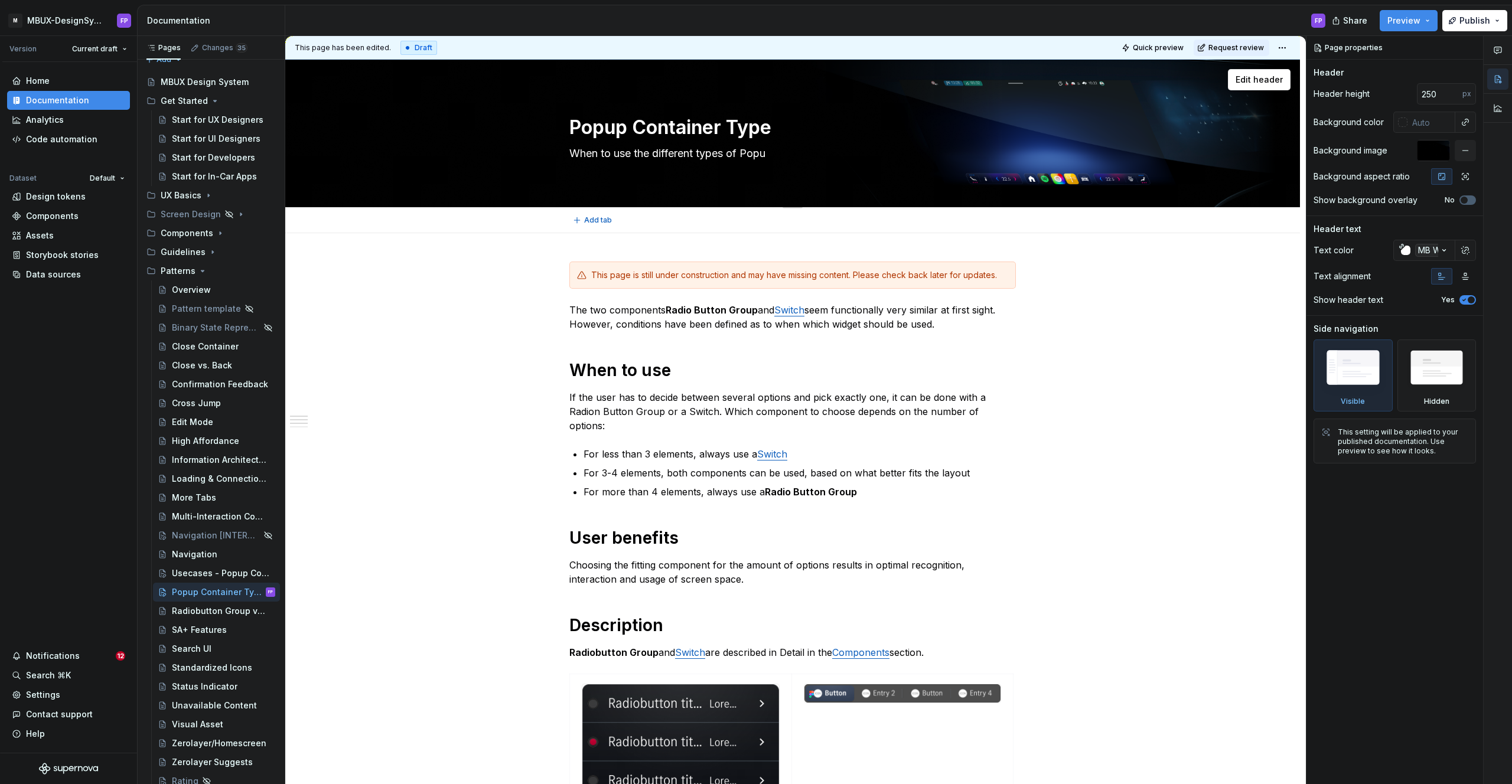
type textarea "When to use the different types of Popup"
type textarea "*"
type textarea "When to use the different types of Popup"
type textarea "*"
type textarea "When to use the different types of Popup C"
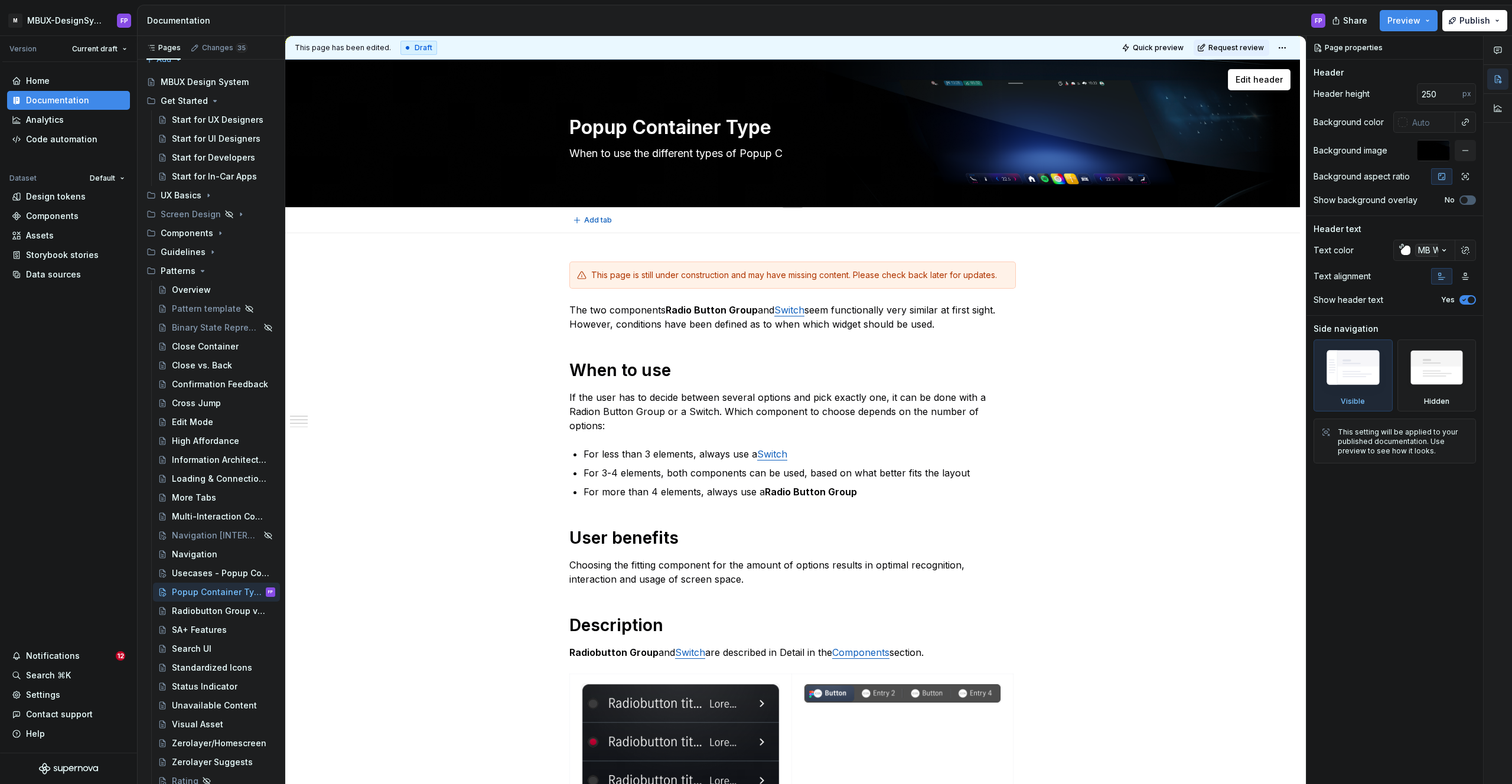
type textarea "*"
type textarea "When to use the different types of Popup Co"
type textarea "*"
type textarea "When to use the different types of Popup Con"
type textarea "*"
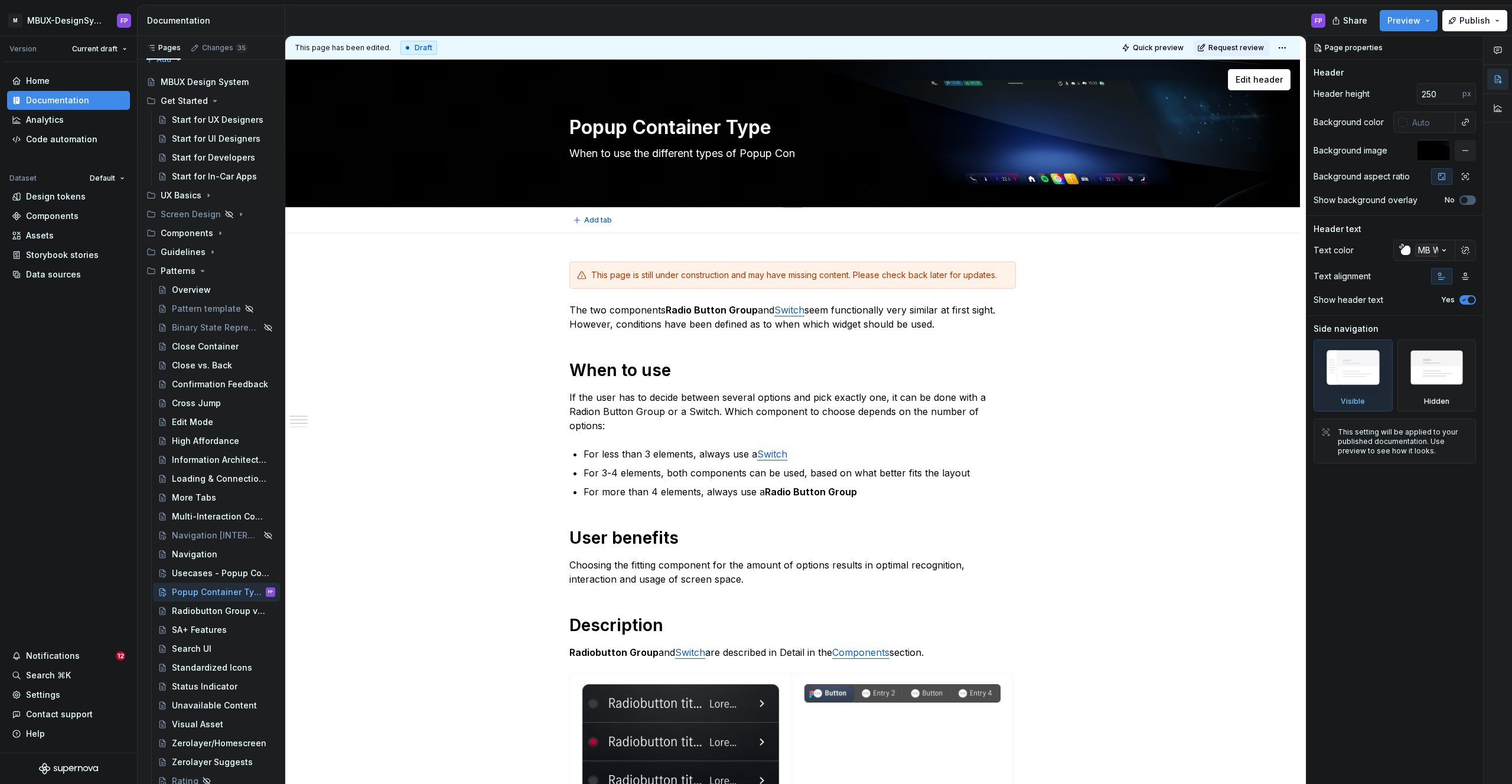
type textarea "When to use the different types of Popup Cont"
type textarea "*"
type textarea "When to use the different types of Popup Contai"
type textarea "*"
type textarea "When to use the different types of Popup Container"
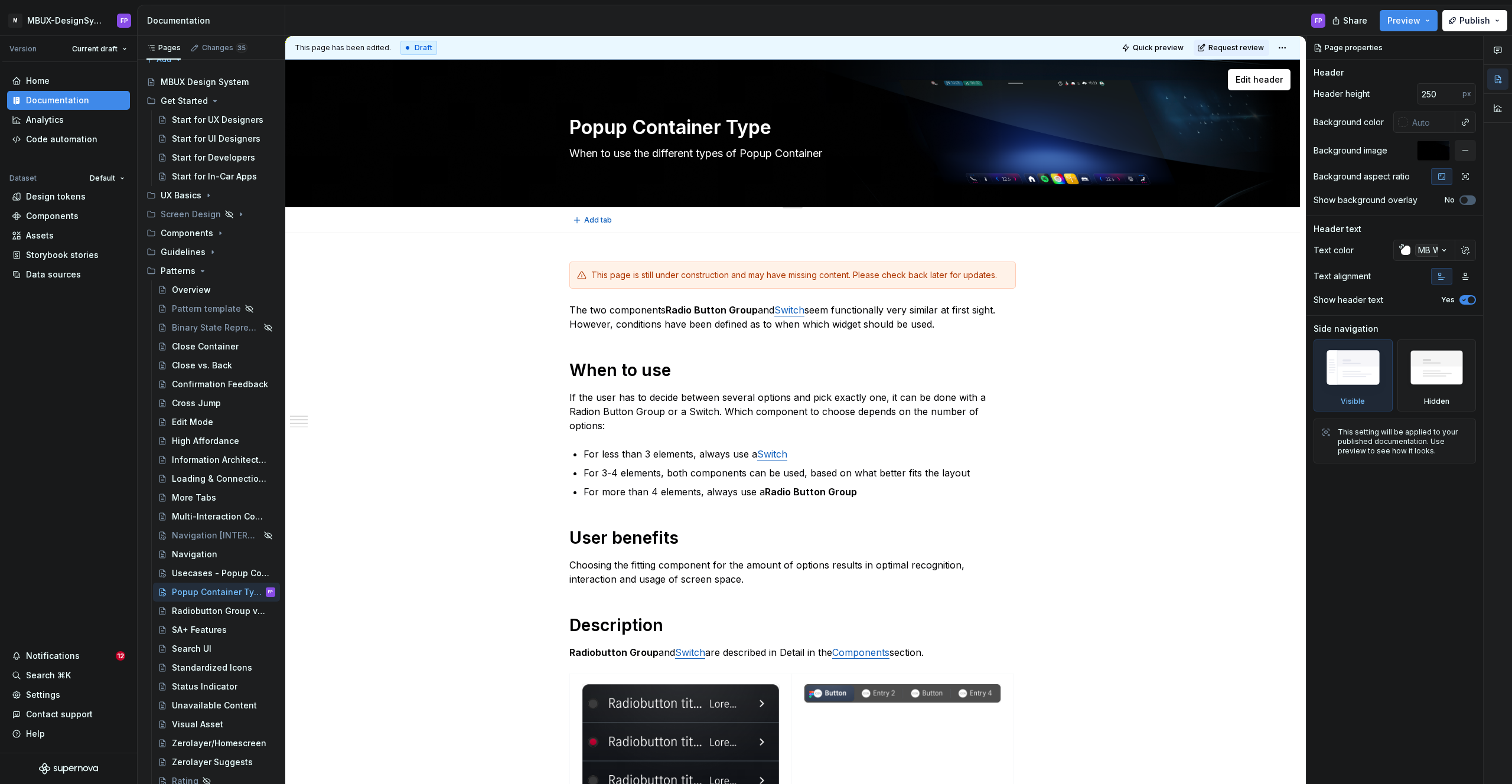
type textarea "*"
type textarea "When to use the different types of Popup Container"
click at [828, 130] on textarea "Popup Container Type" at bounding box center [790, 127] width 447 height 28
click at [828, 128] on textarea "Popup Container Type" at bounding box center [790, 127] width 447 height 28
type textarea "*"
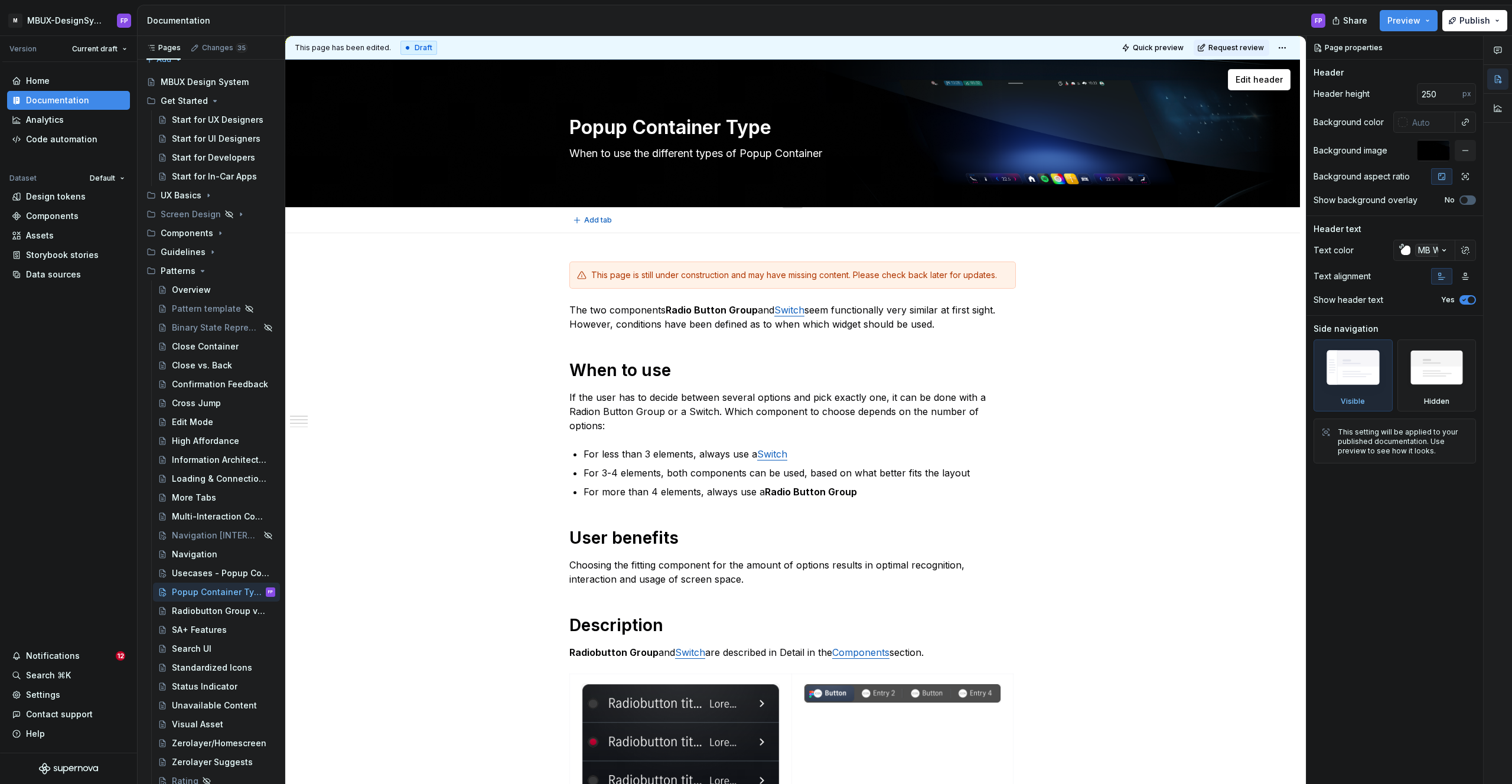
type textarea "Popup Container Types"
type textarea "*"
type textarea "Popup Container Types"
click at [785, 153] on textarea "When to use the different types of Popup Container" at bounding box center [790, 153] width 447 height 19
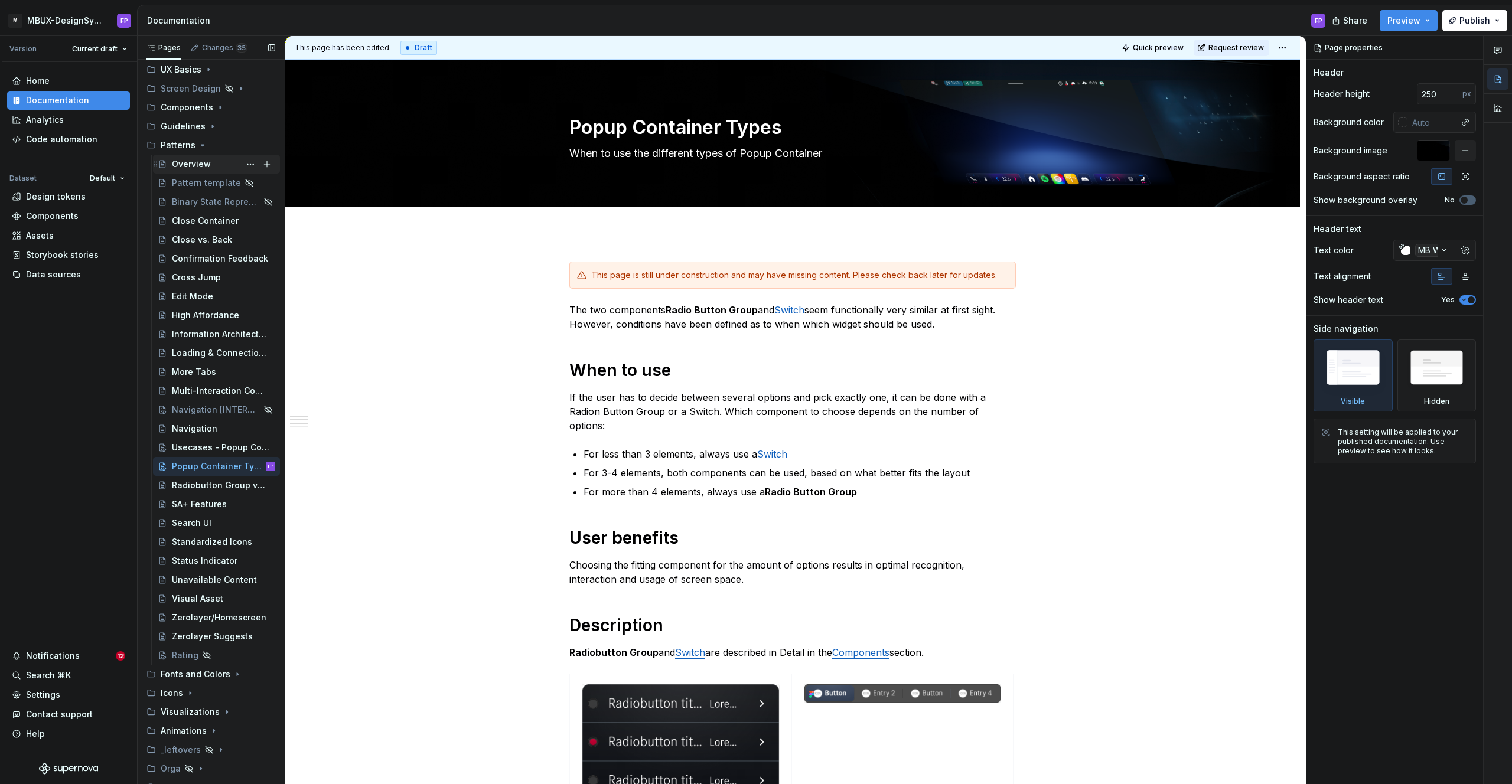
scroll to position [149, 0]
click at [222, 701] on icon "Page tree" at bounding box center [227, 702] width 9 height 9
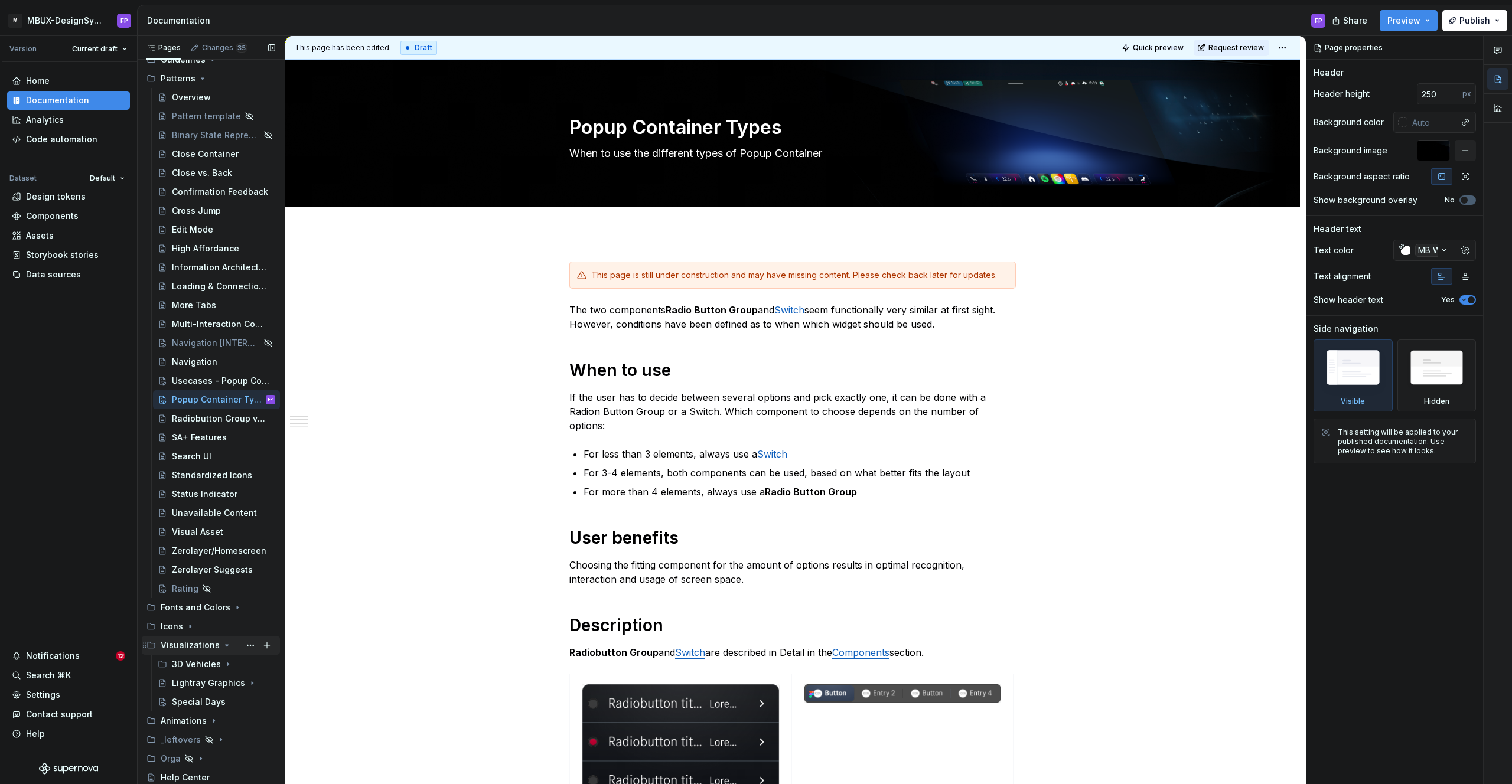
click at [226, 645] on icon "Page tree" at bounding box center [227, 645] width 3 height 1
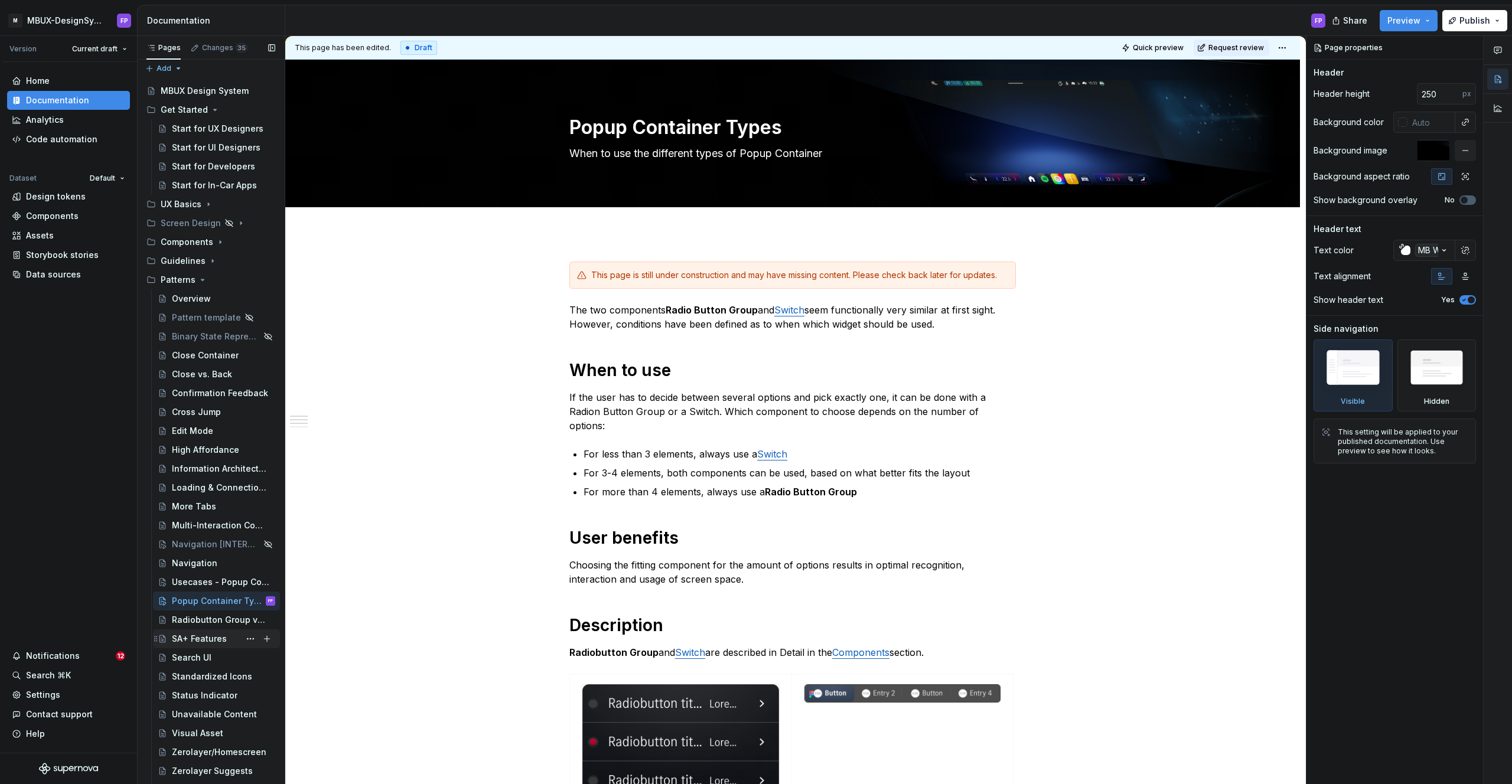
scroll to position [0, 0]
click at [216, 247] on icon "Page tree" at bounding box center [221, 246] width 9 height 9
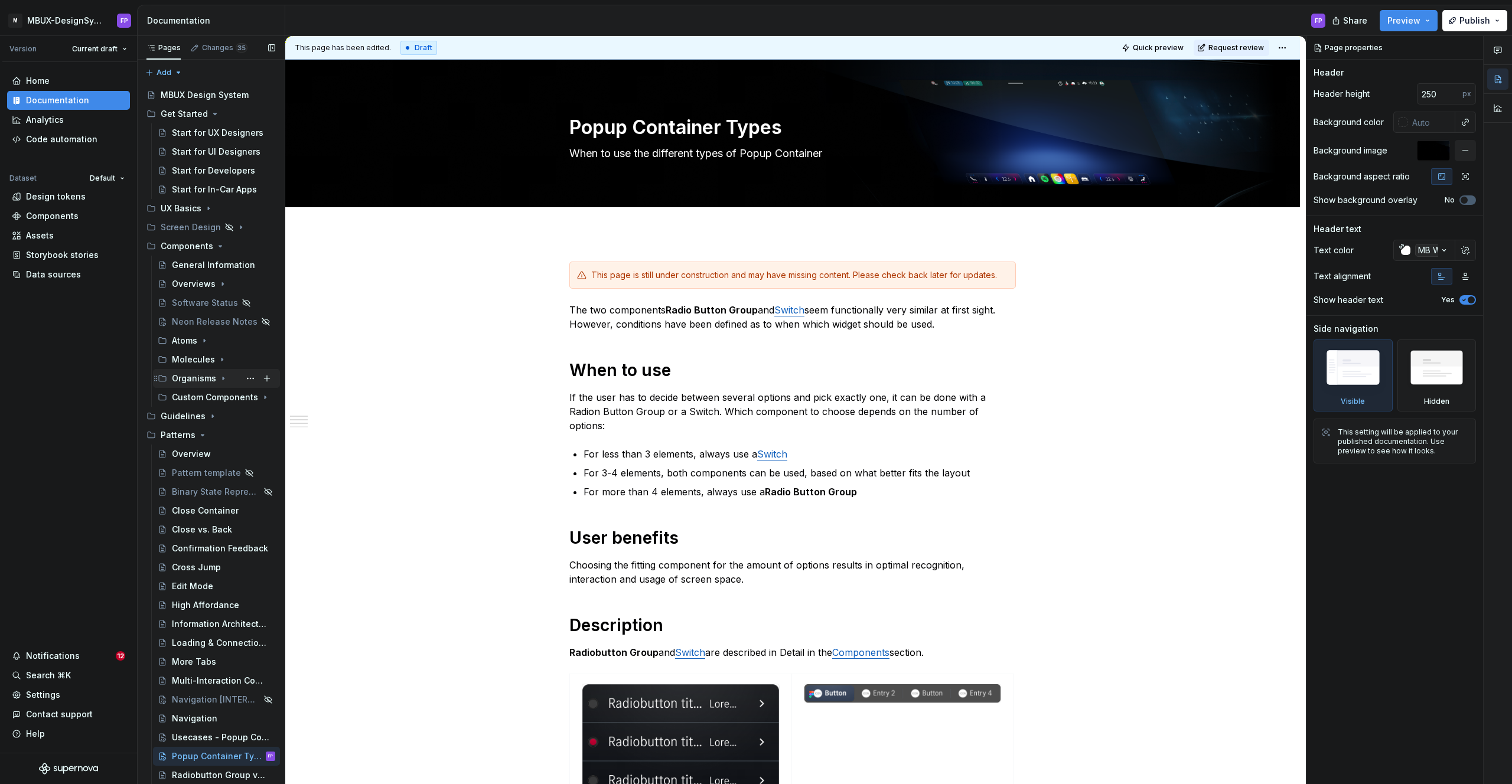
click at [222, 378] on icon "Page tree" at bounding box center [222, 378] width 1 height 3
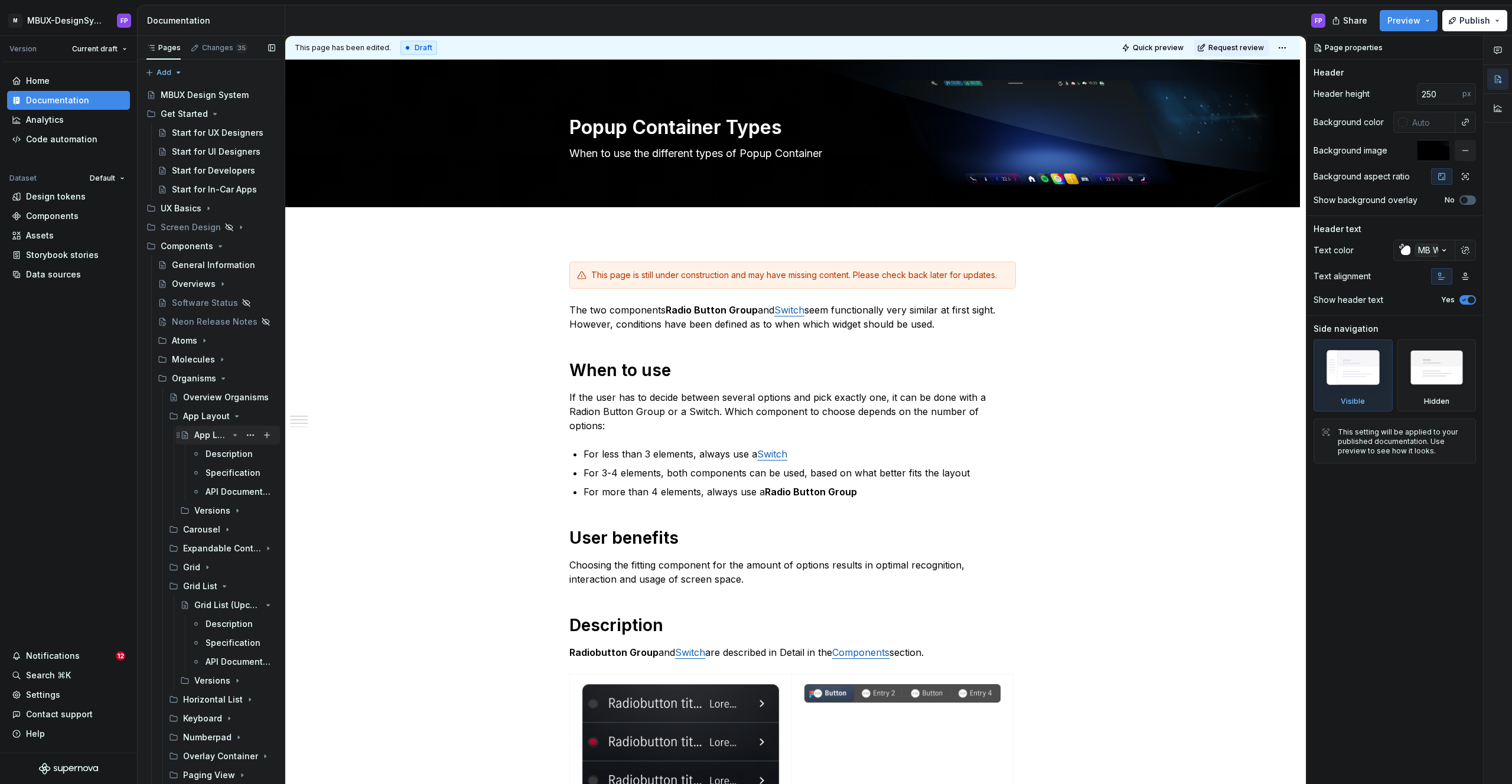
click at [238, 436] on icon "Page tree" at bounding box center [235, 435] width 9 height 9
click at [236, 418] on icon "Page tree" at bounding box center [235, 416] width 9 height 9
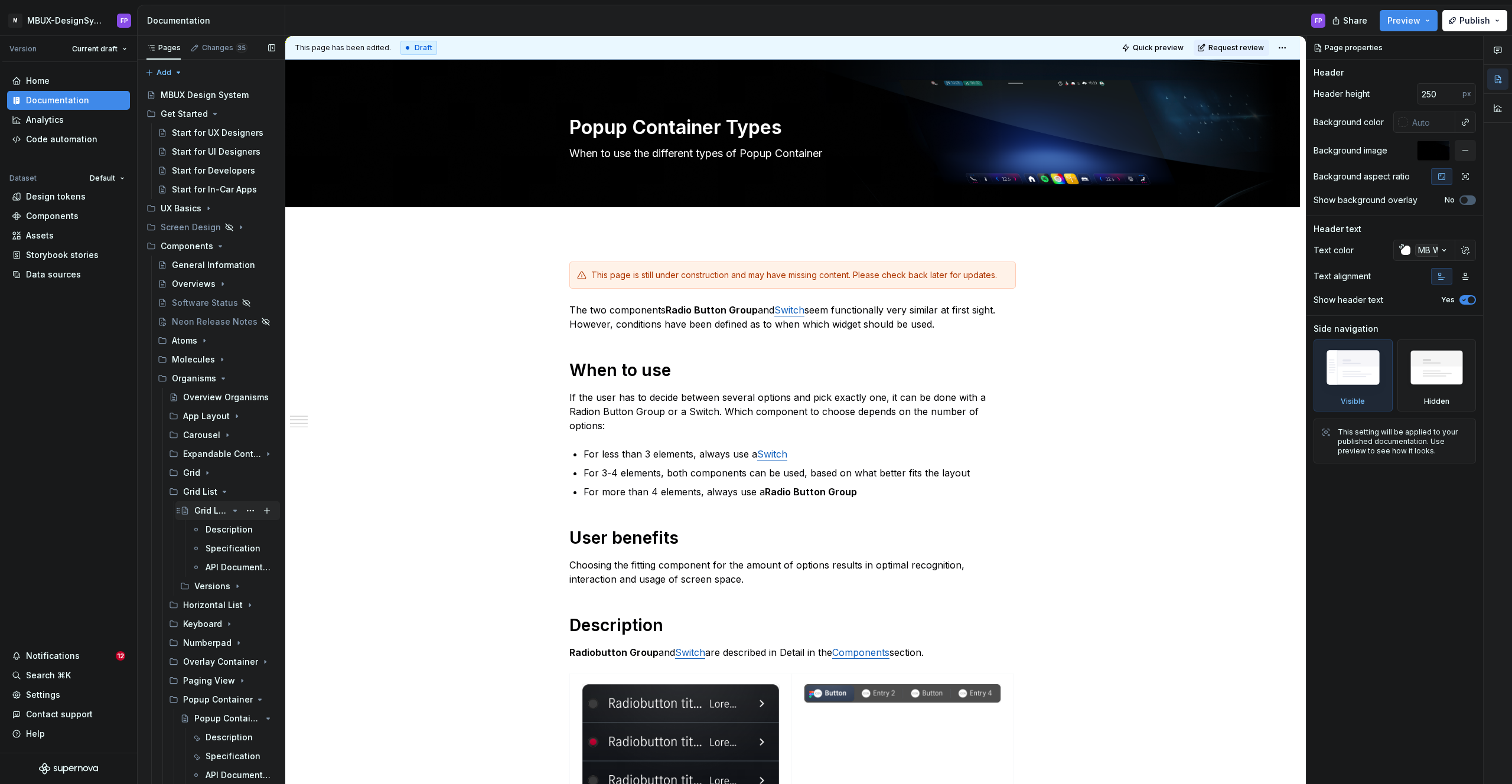
click at [234, 512] on icon "Page tree" at bounding box center [235, 510] width 3 height 1
click at [221, 491] on icon "Page tree" at bounding box center [224, 492] width 9 height 9
click at [234, 624] on icon "Page tree" at bounding box center [235, 623] width 3 height 1
click at [234, 624] on icon "Page tree" at bounding box center [234, 624] width 1 height 3
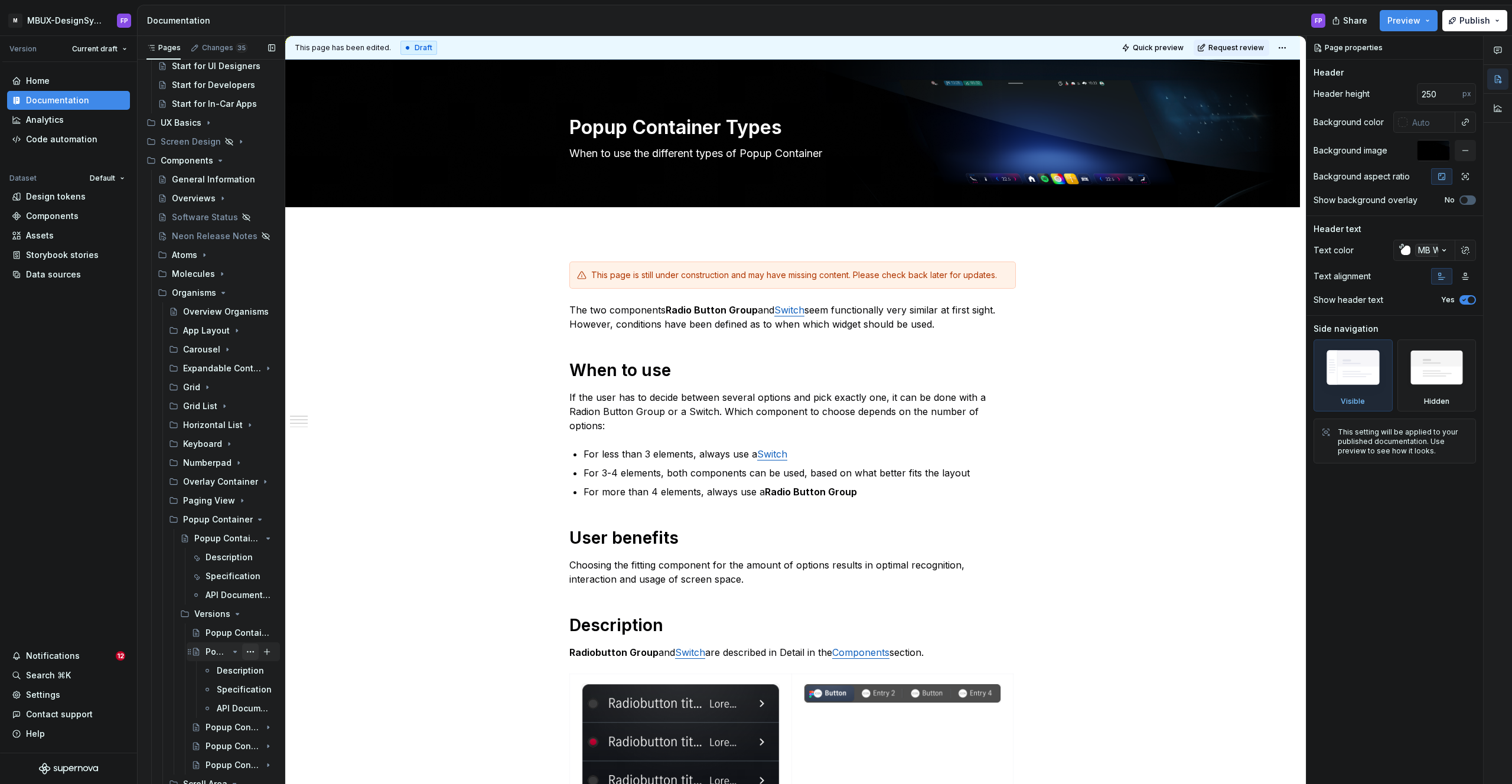
scroll to position [91, 0]
click at [235, 647] on icon "Page tree" at bounding box center [235, 647] width 3 height 1
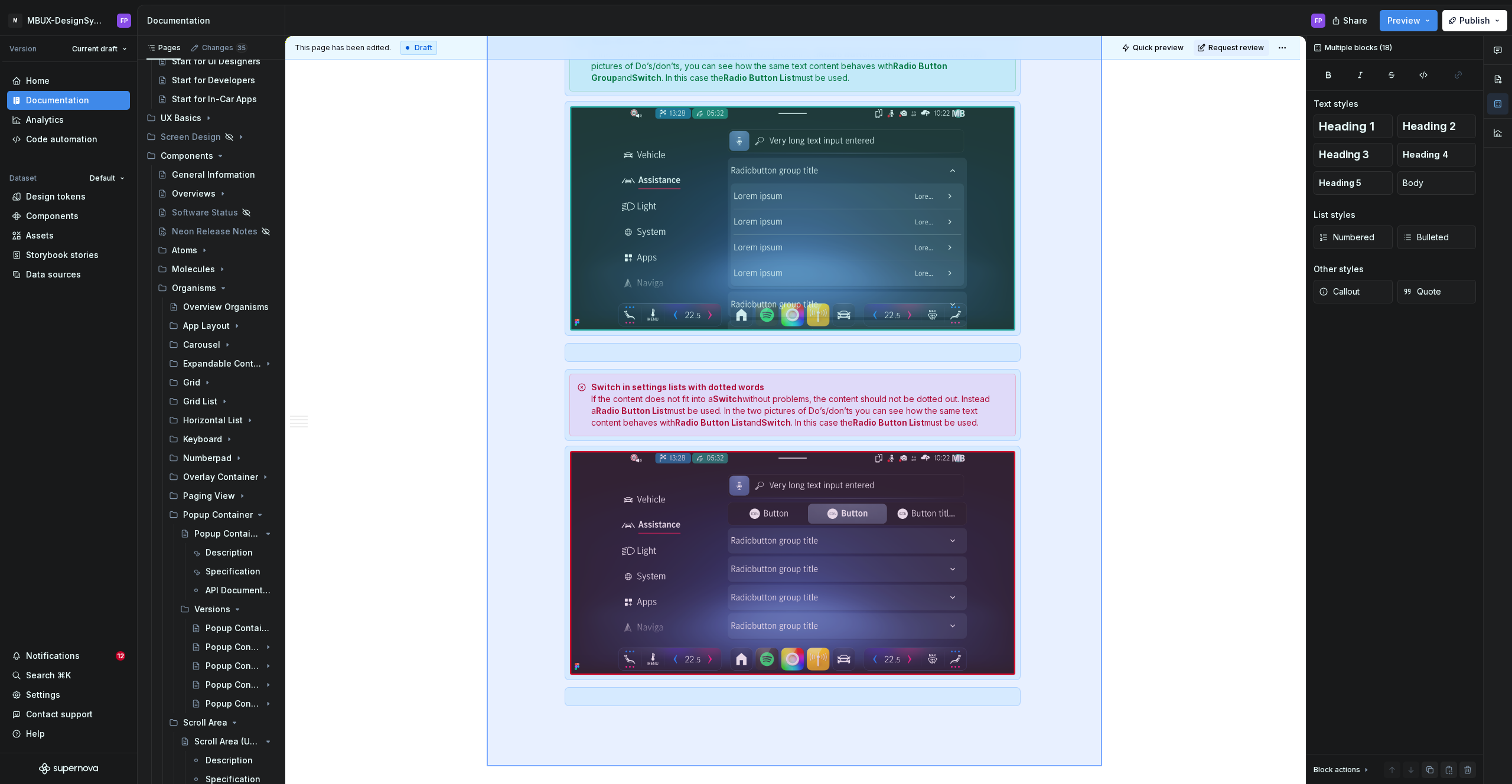
drag, startPoint x: 486, startPoint y: 249, endPoint x: 1102, endPoint y: 763, distance: 802.3
click at [1102, 767] on div "This page has been edited. Draft Quick preview Request review Popup Container T…" at bounding box center [795, 410] width 1020 height 749
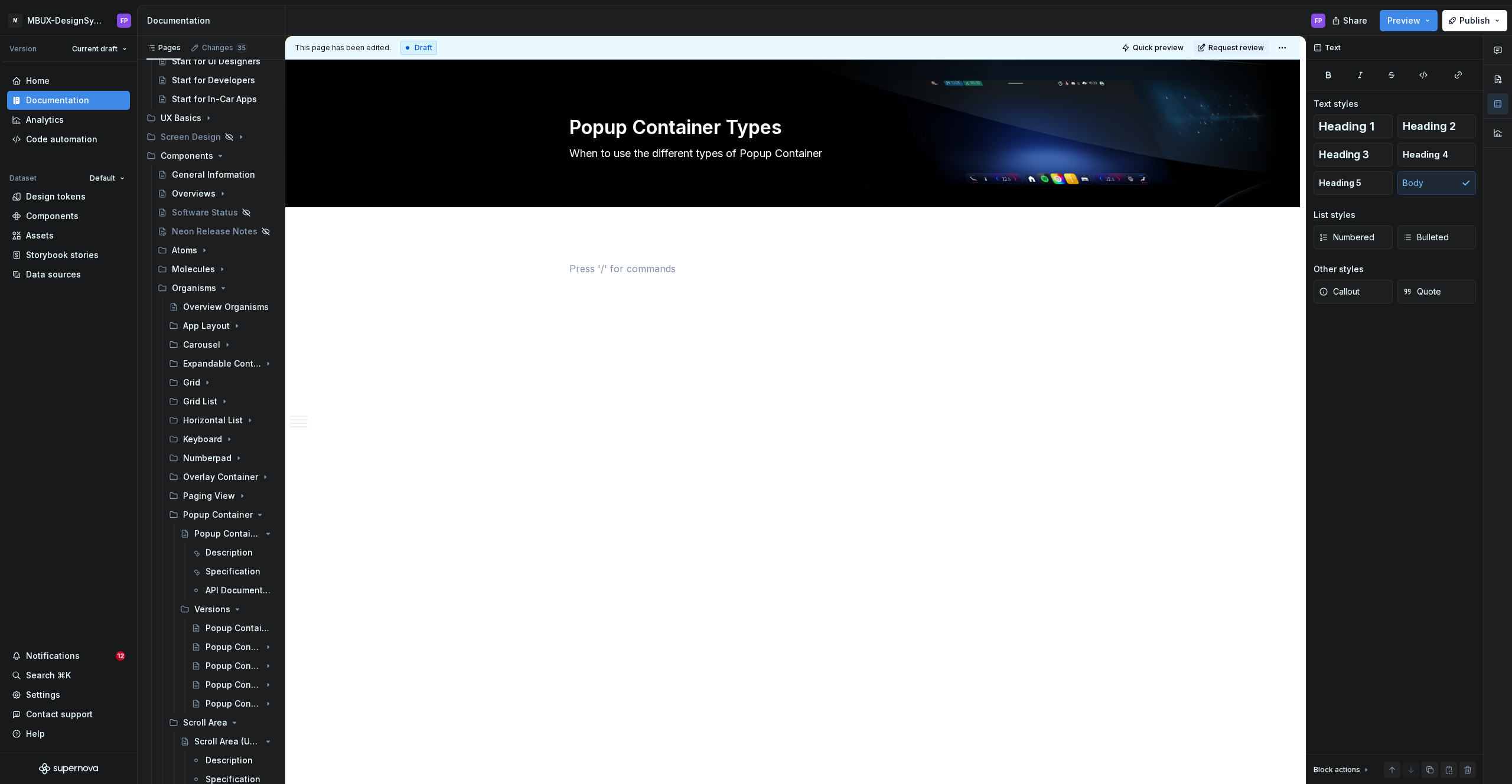
scroll to position [0, 0]
click at [631, 238] on div at bounding box center [792, 394] width 1015 height 322
click at [799, 281] on link "Overlays" at bounding box center [803, 282] width 40 height 12
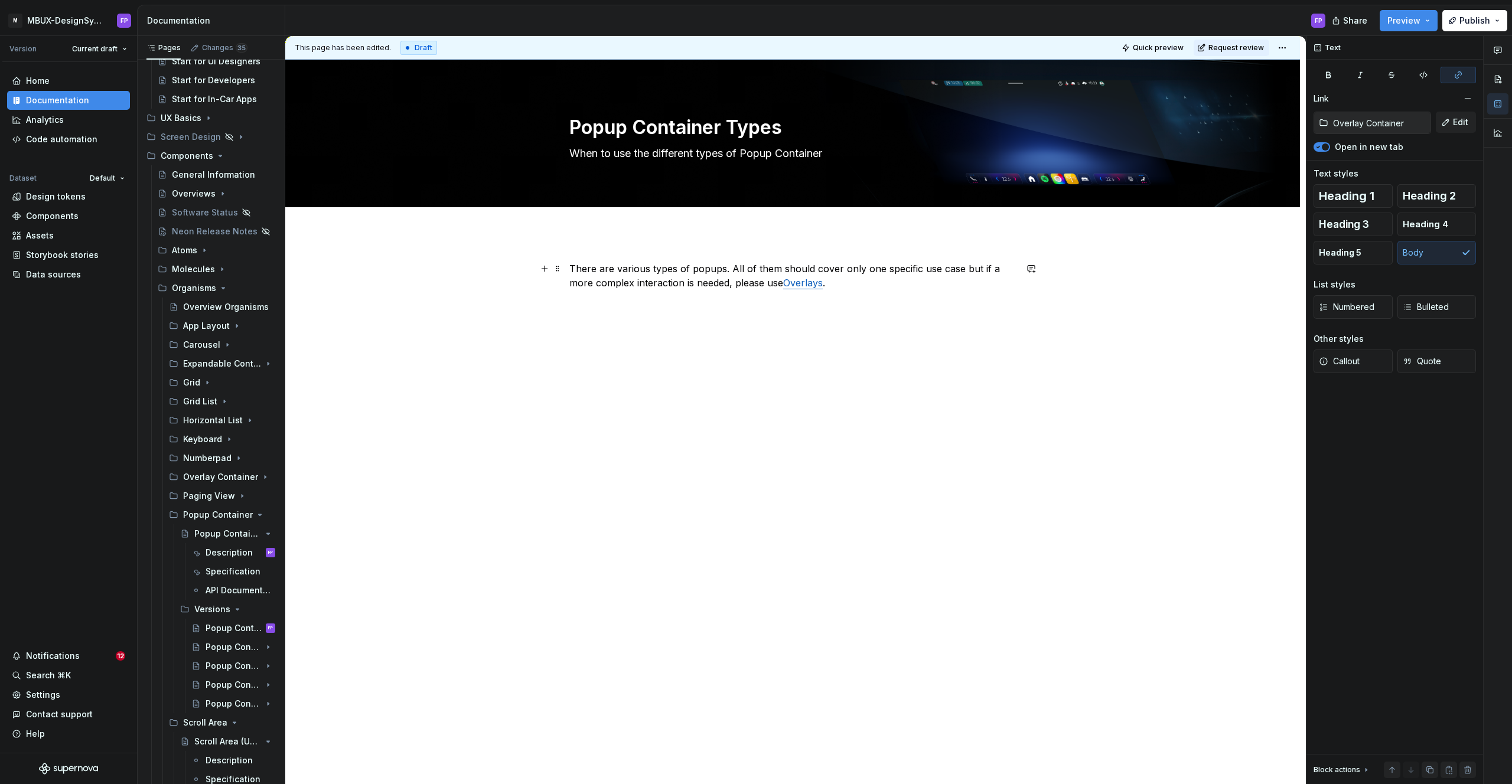
click at [866, 285] on p "There are various types of popups. All of them should cover only one specific u…" at bounding box center [792, 275] width 447 height 28
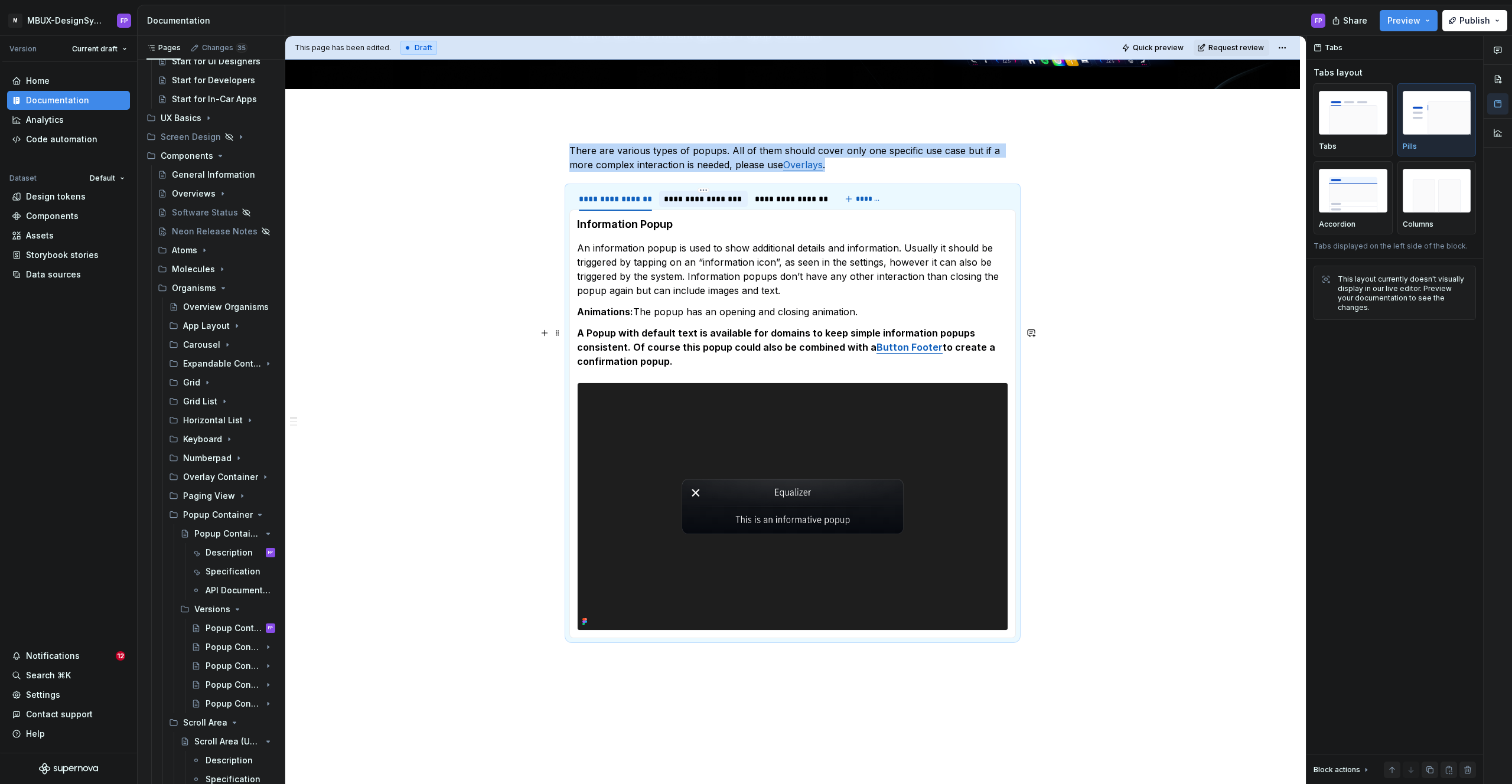
scroll to position [124, 0]
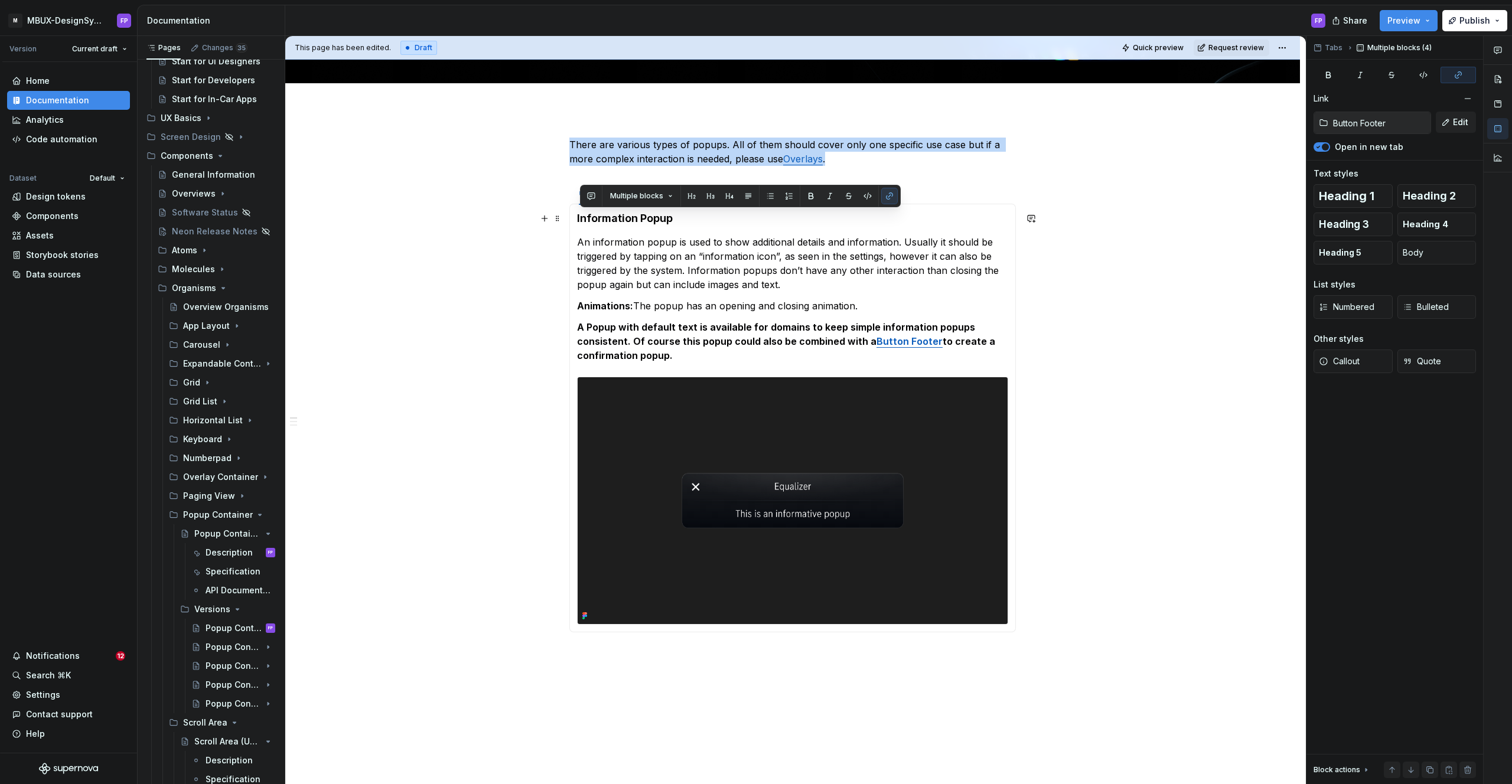
drag, startPoint x: 688, startPoint y: 361, endPoint x: 577, endPoint y: 219, distance: 180.2
click at [577, 219] on div "Information Popup An information popup is used to show additional details and i…" at bounding box center [792, 418] width 447 height 428
copy section-item-column "Information Popup An information popup is used to show additional details and i…"
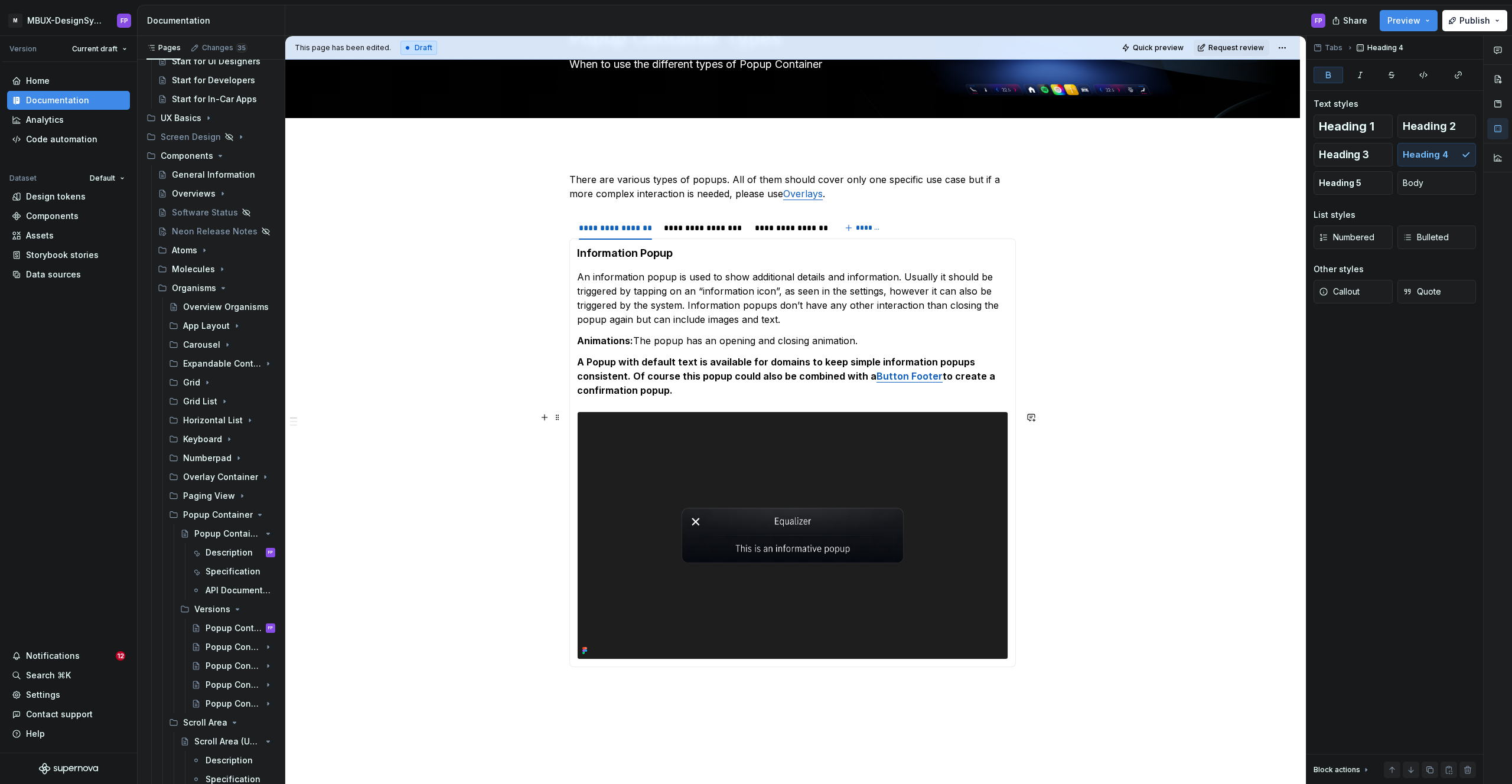
scroll to position [230, 0]
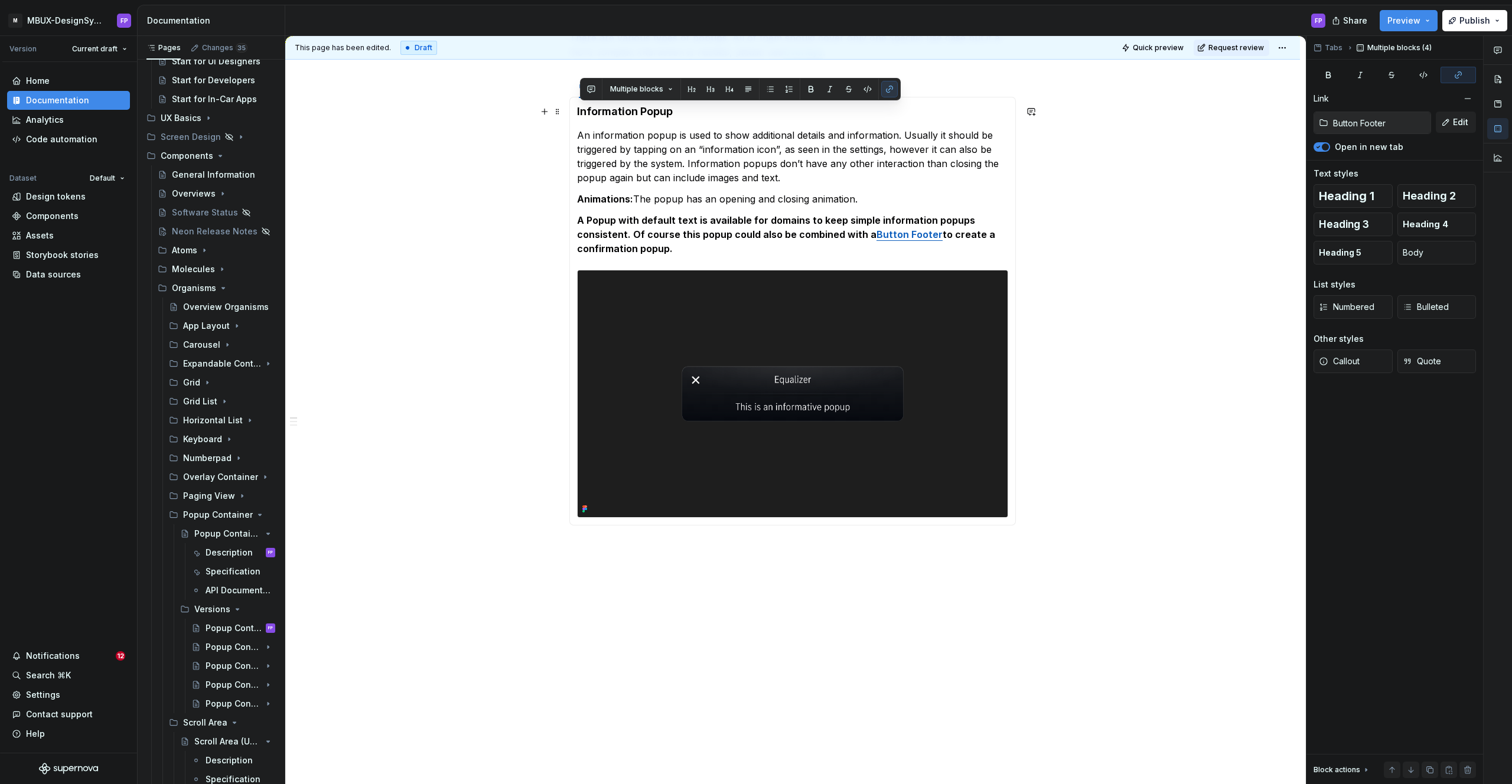
drag, startPoint x: 692, startPoint y: 254, endPoint x: 579, endPoint y: 114, distance: 179.9
click at [579, 114] on section-item-column "Information Popup An information popup is used to show additional details and i…" at bounding box center [792, 311] width 431 height 414
copy section-item-column "Information Popup An information popup is used to show additional details and i…"
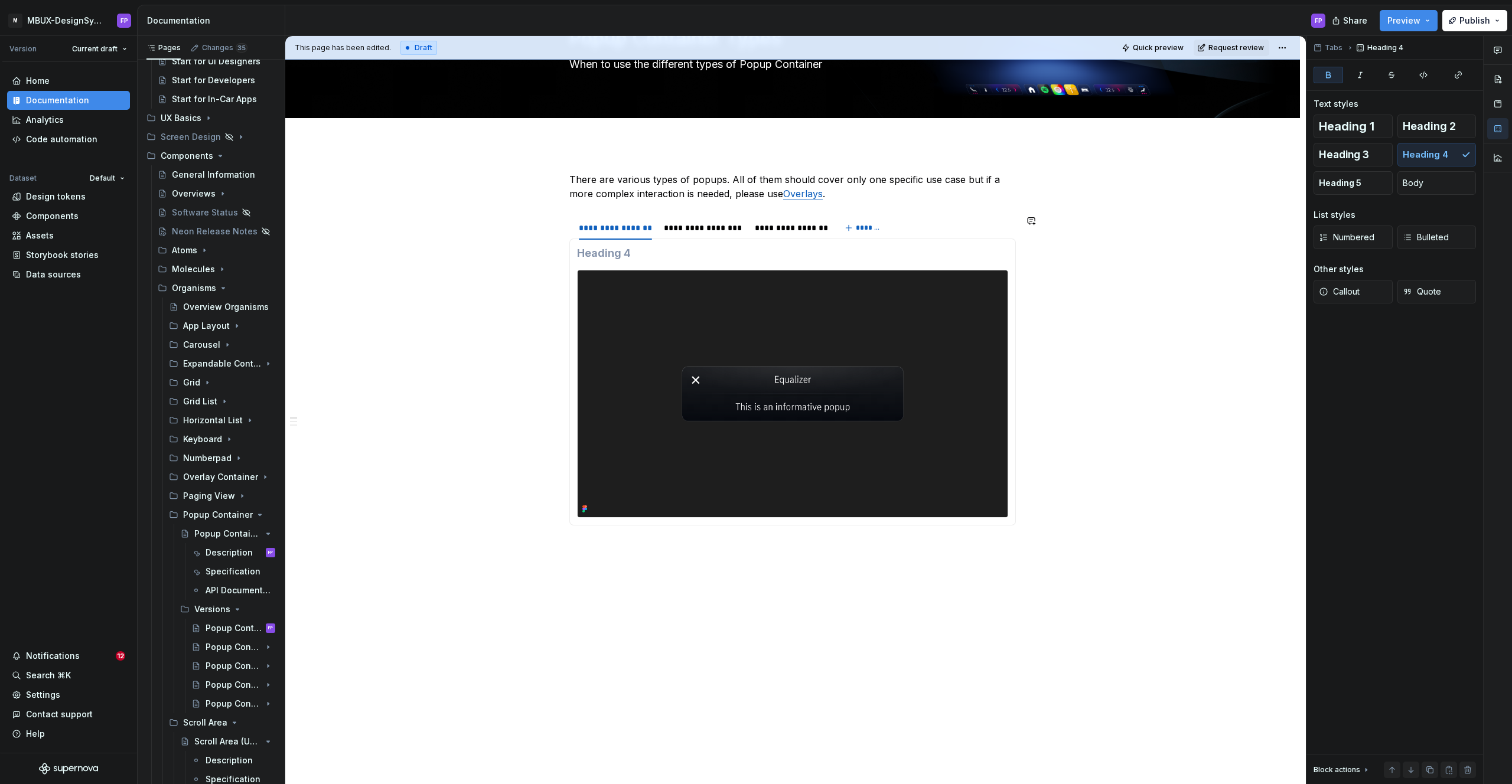
scroll to position [89, 0]
click at [630, 577] on div "**********" at bounding box center [792, 465] width 1015 height 641
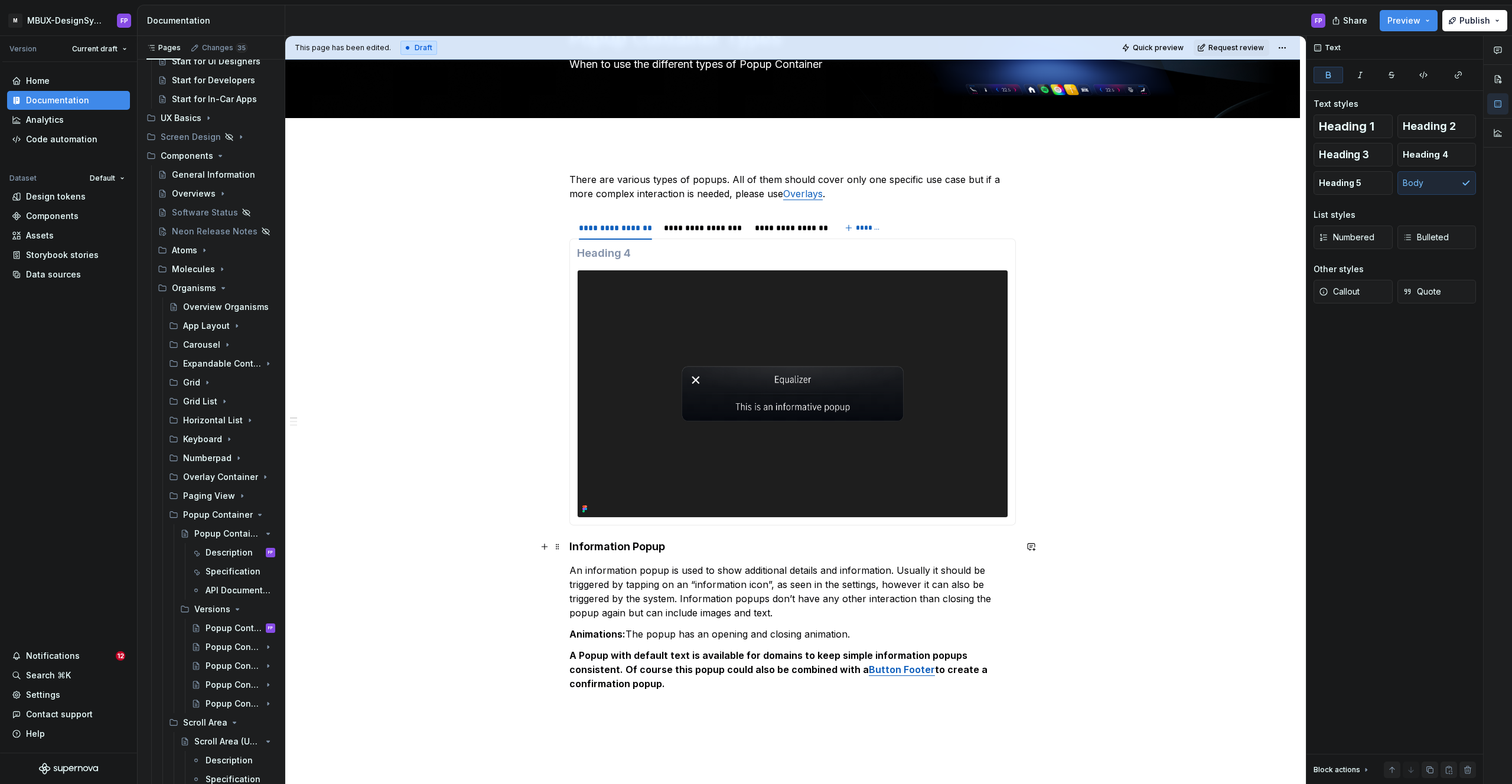
click at [668, 540] on h4 "Information Popup" at bounding box center [792, 547] width 447 height 15
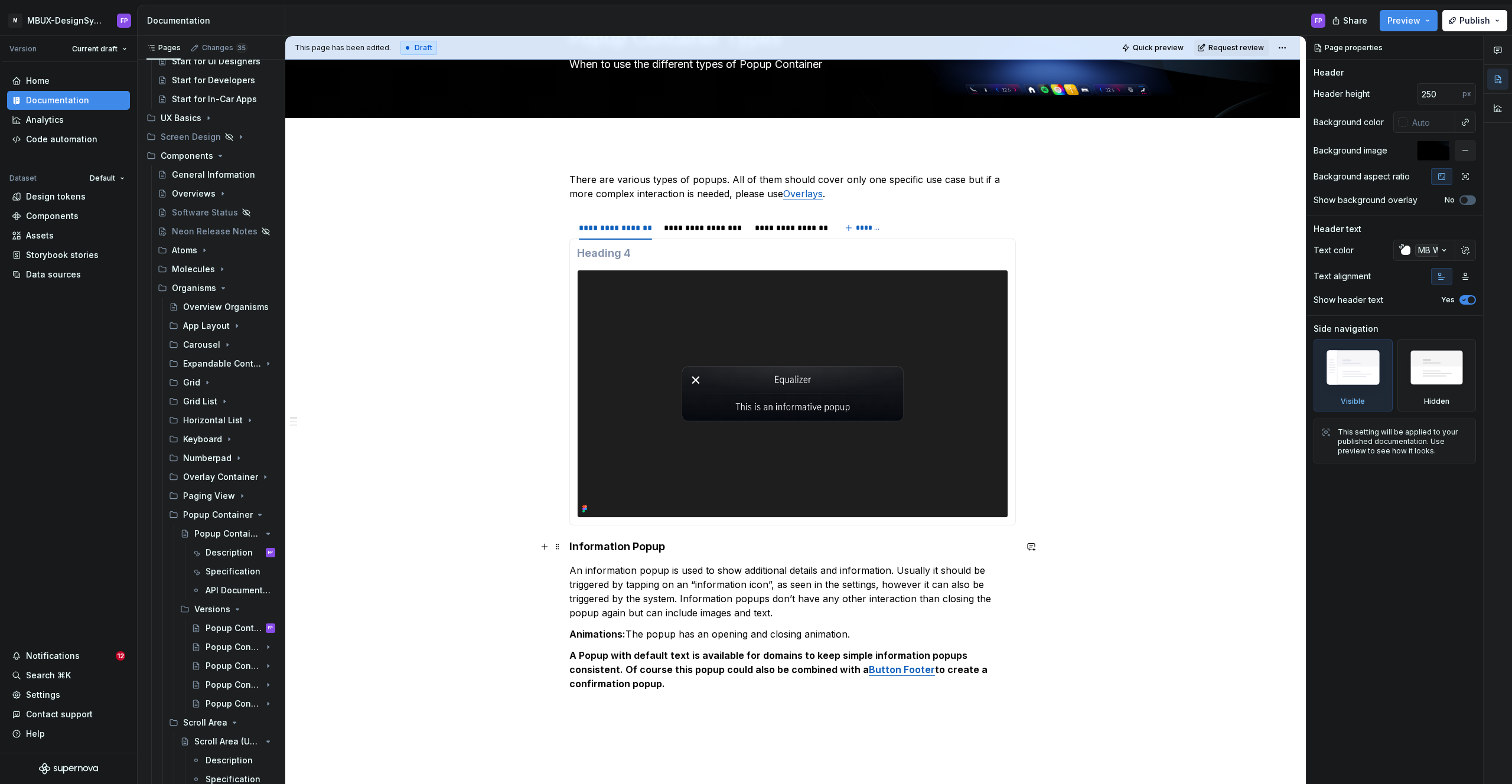
click at [671, 550] on h4 "Information Popup" at bounding box center [792, 547] width 447 height 15
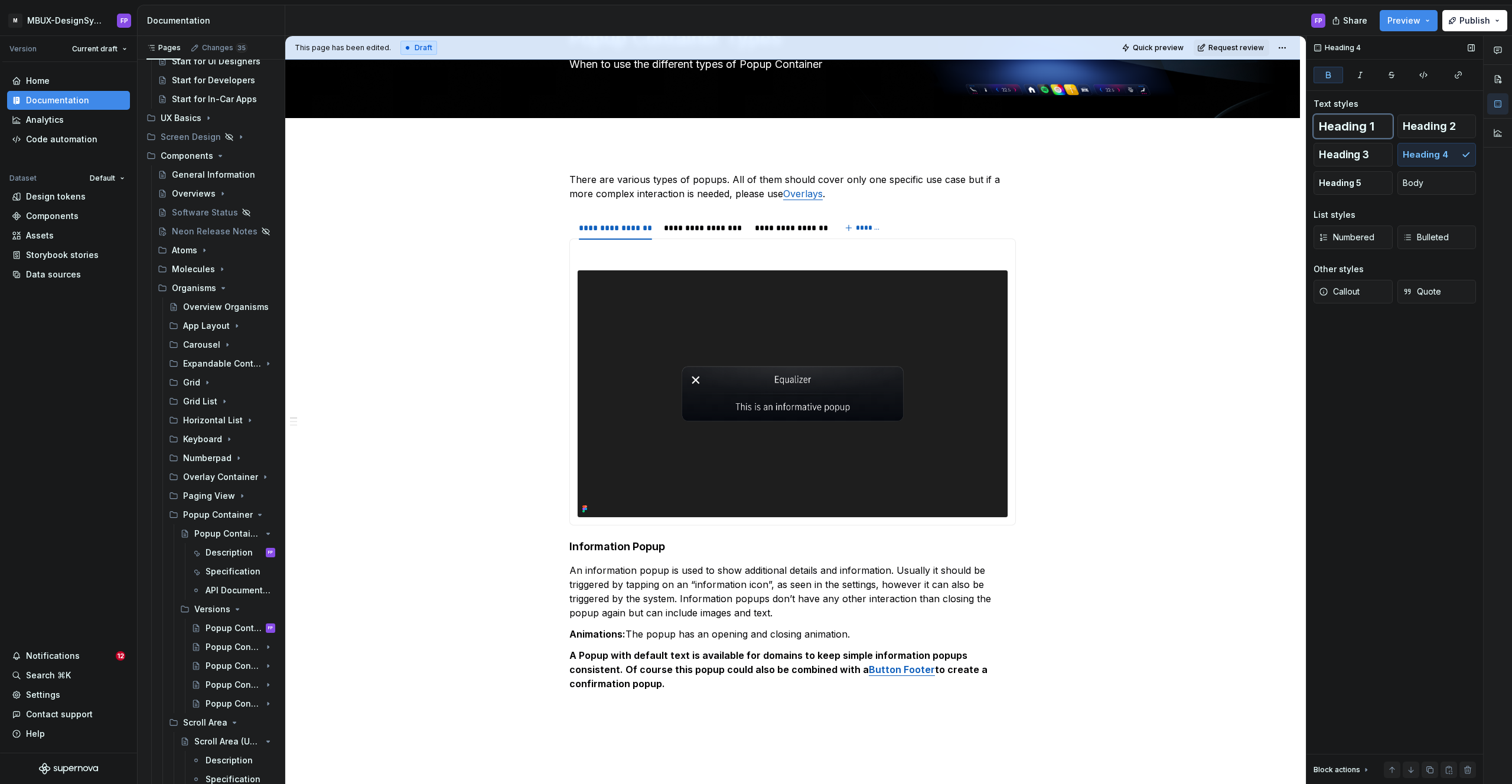
click at [1335, 124] on span "Heading 1" at bounding box center [1346, 126] width 55 height 12
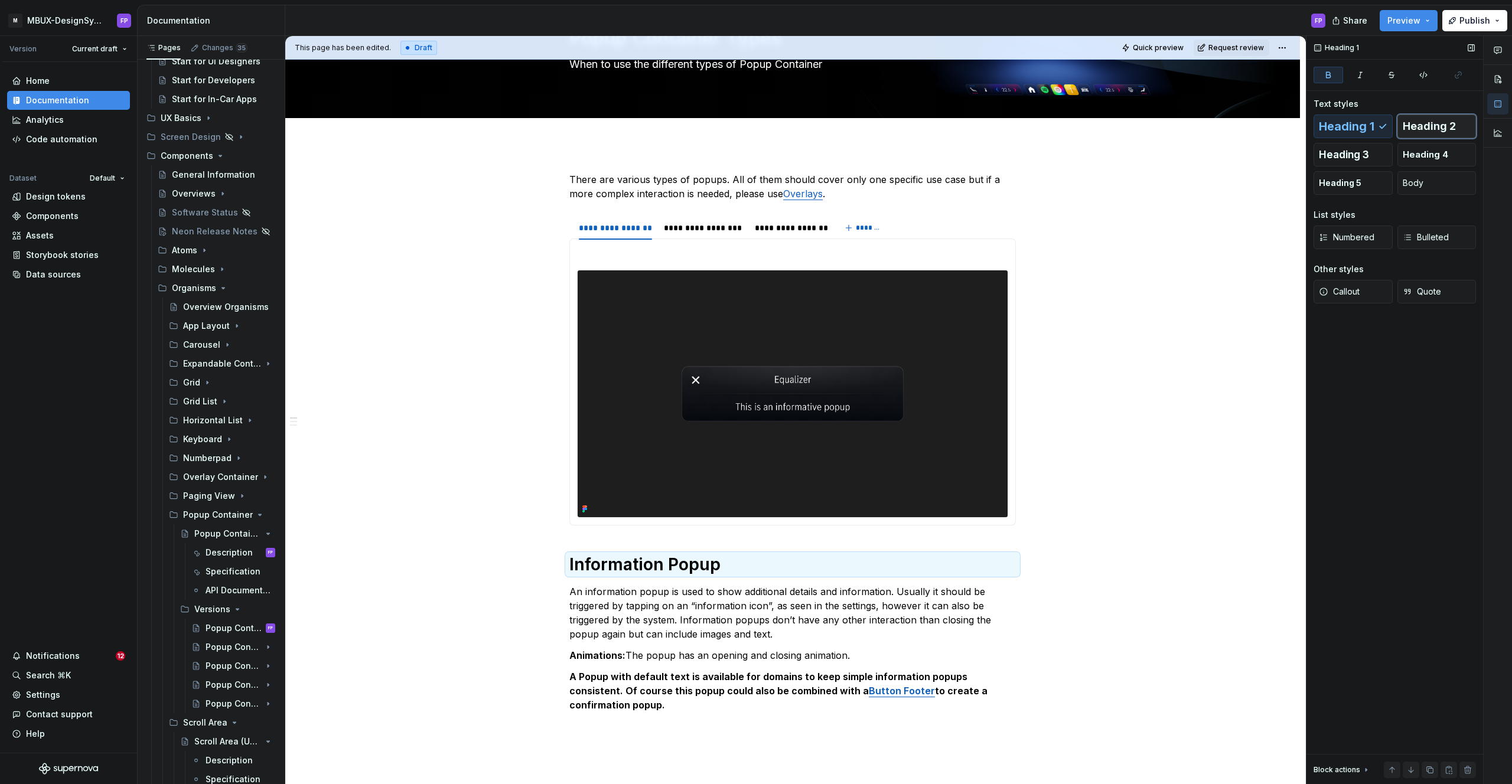
click at [1415, 125] on span "Heading 2" at bounding box center [1429, 126] width 54 height 12
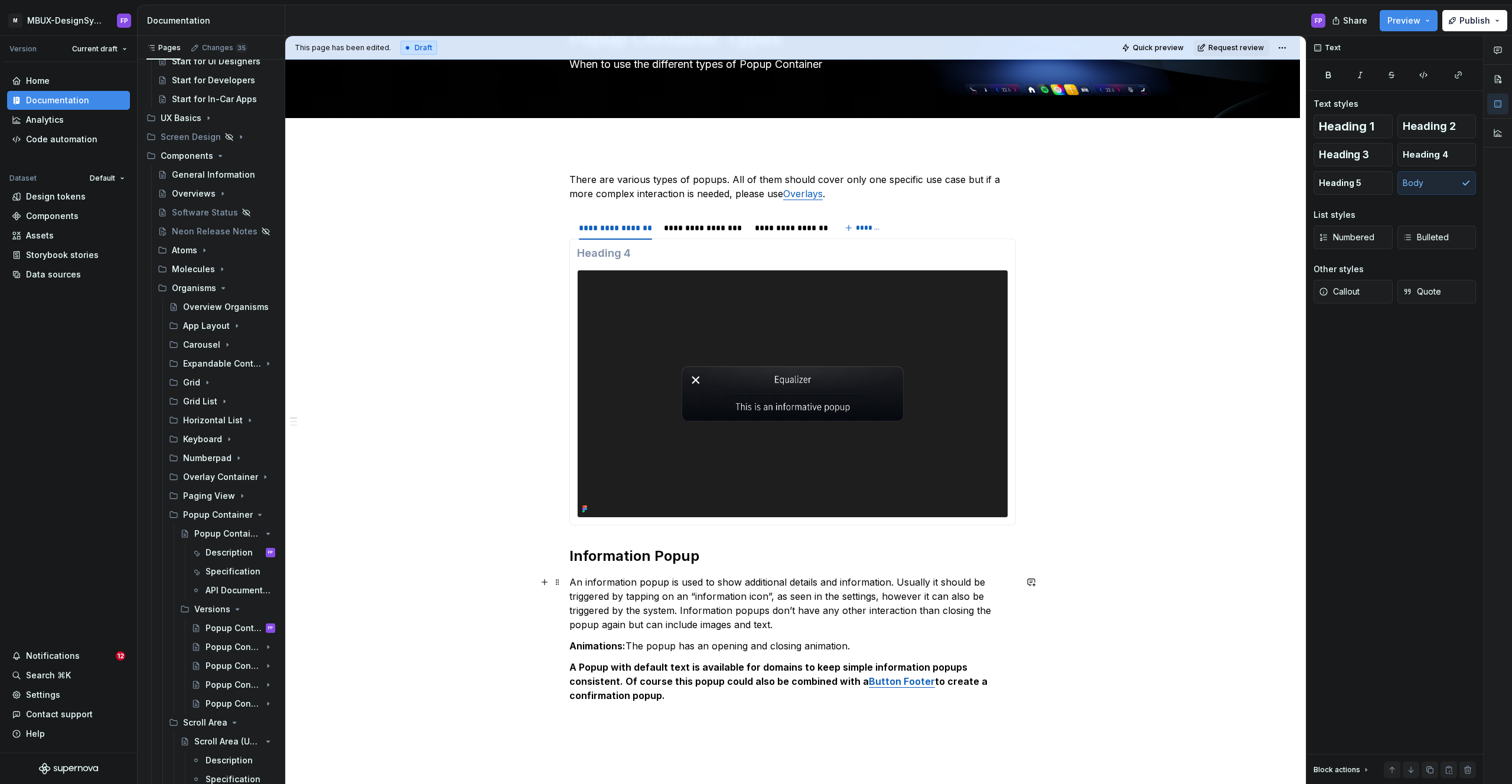
click at [716, 587] on p "An information popup is used to show additional details and information. Usuall…" at bounding box center [792, 603] width 447 height 56
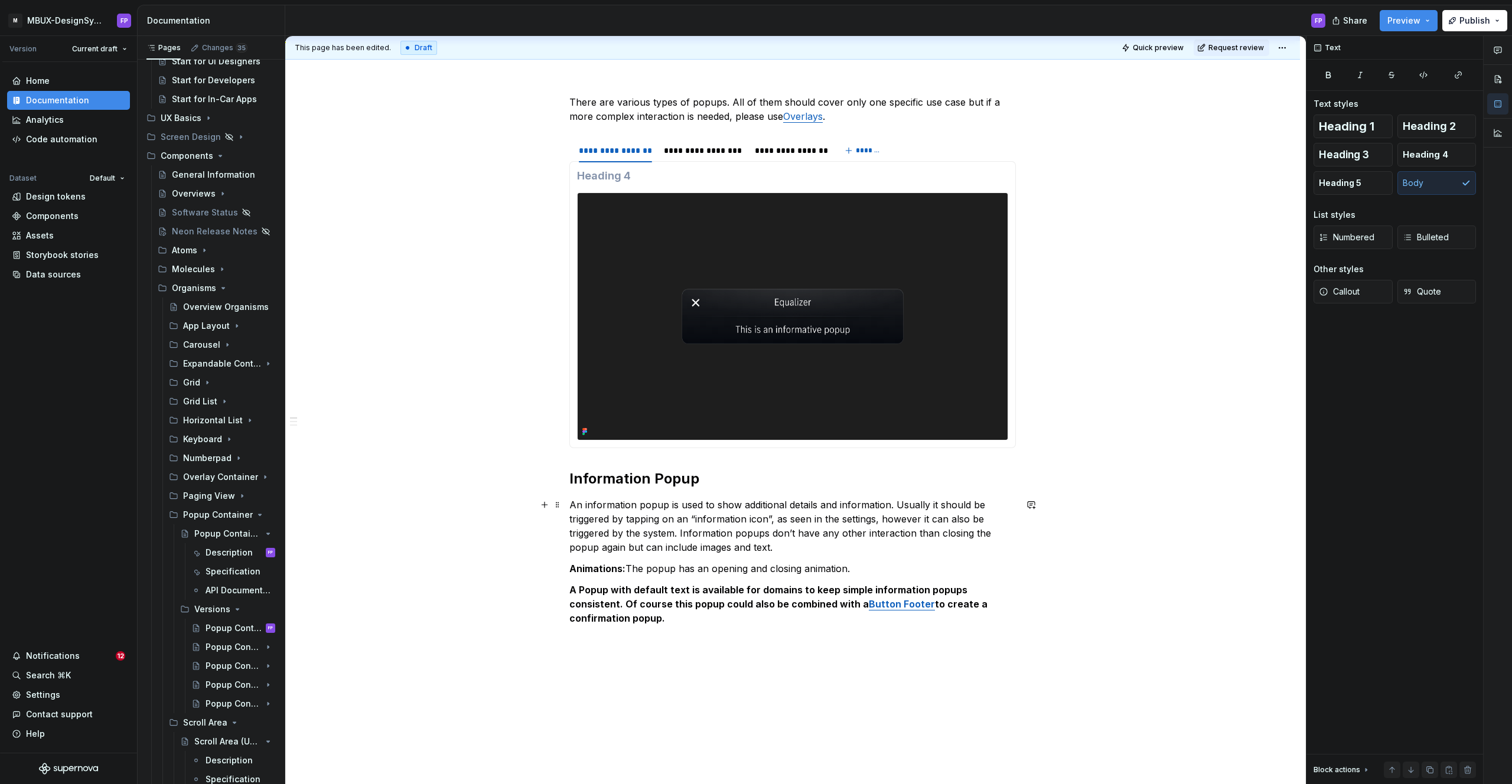
scroll to position [165, 0]
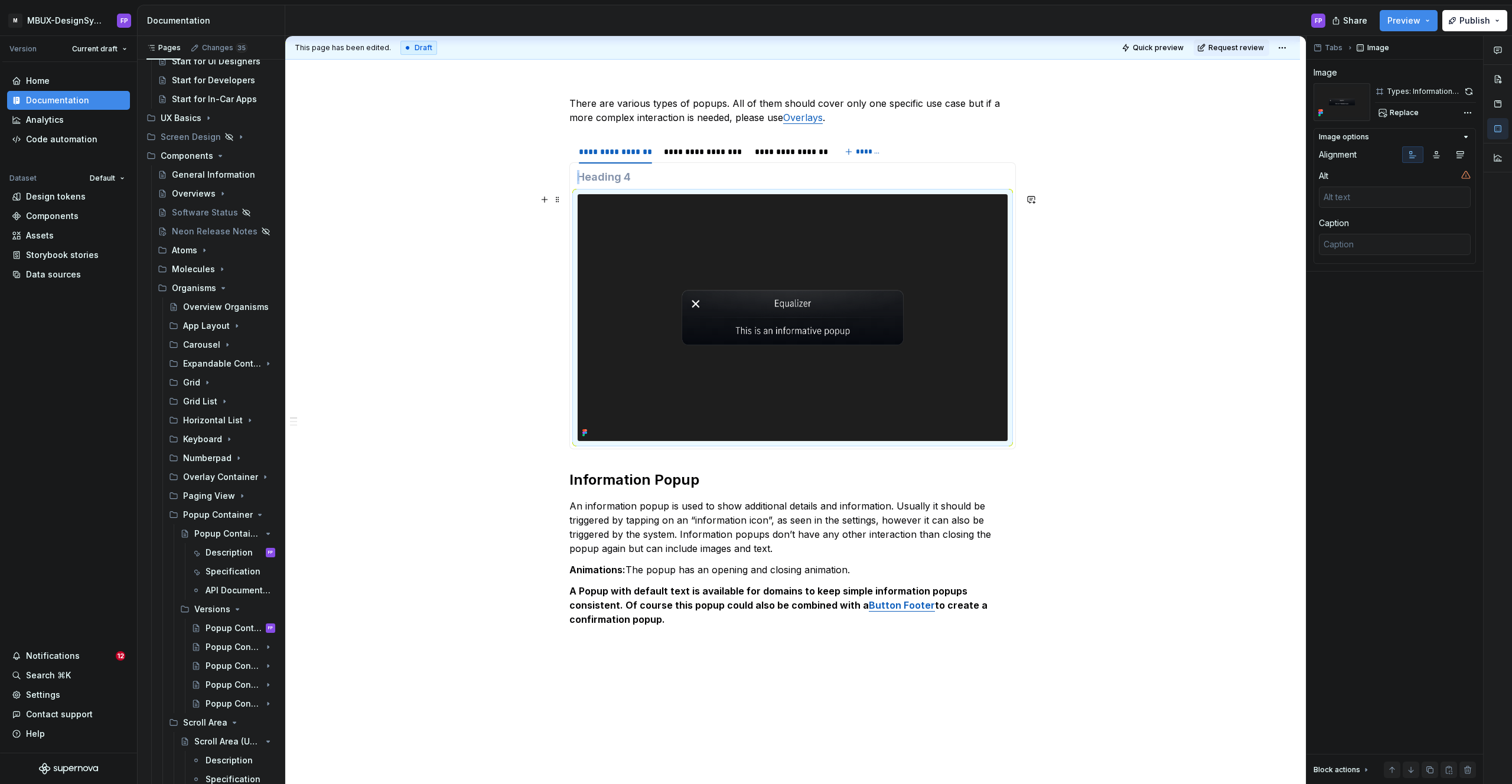
click at [816, 405] on img at bounding box center [792, 318] width 430 height 247
click at [779, 372] on img at bounding box center [792, 318] width 430 height 247
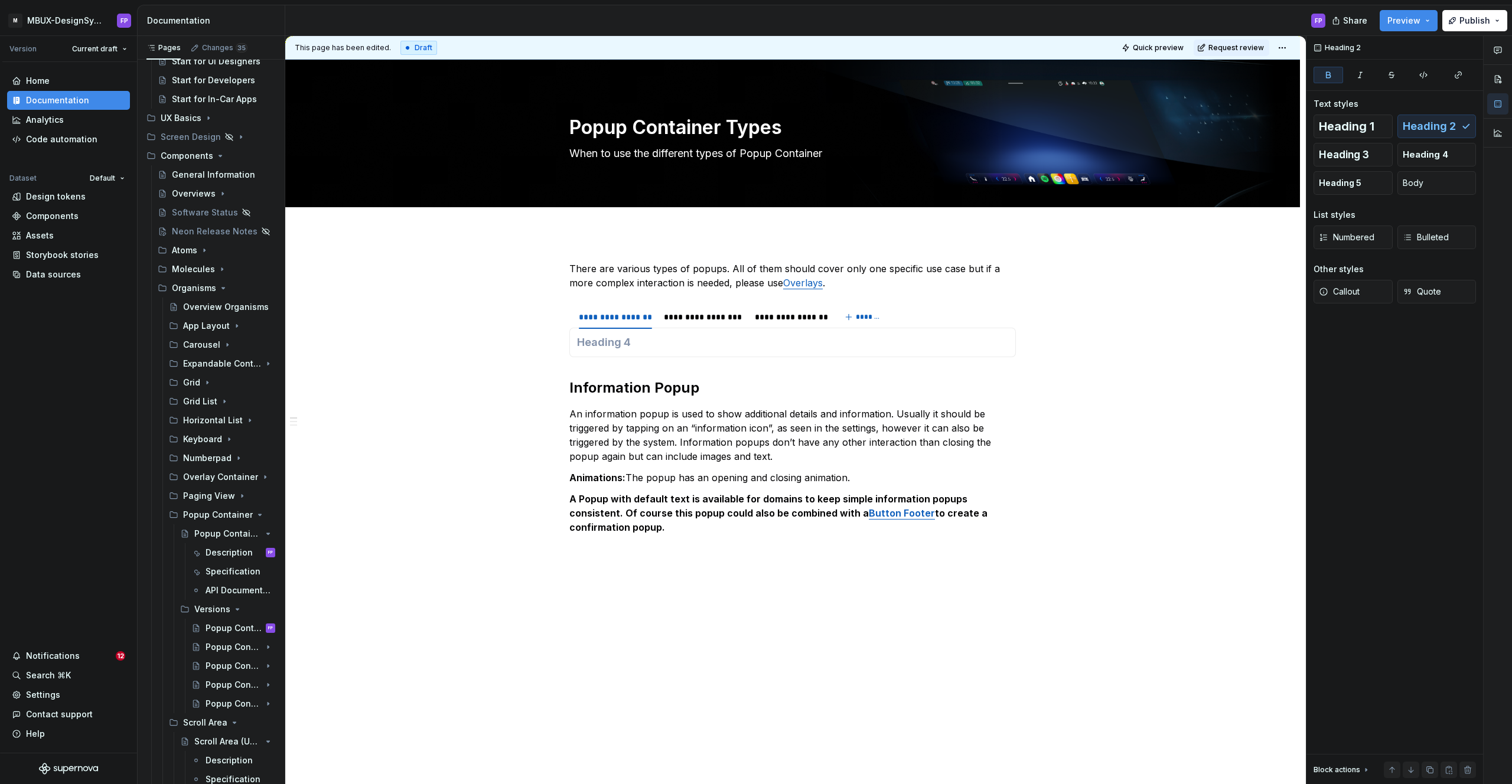
scroll to position [0, 0]
click at [675, 542] on div "**********" at bounding box center [792, 405] width 447 height 287
click at [671, 524] on p "A Popup with default text is available for domains to keep simple information p…" at bounding box center [792, 513] width 447 height 43
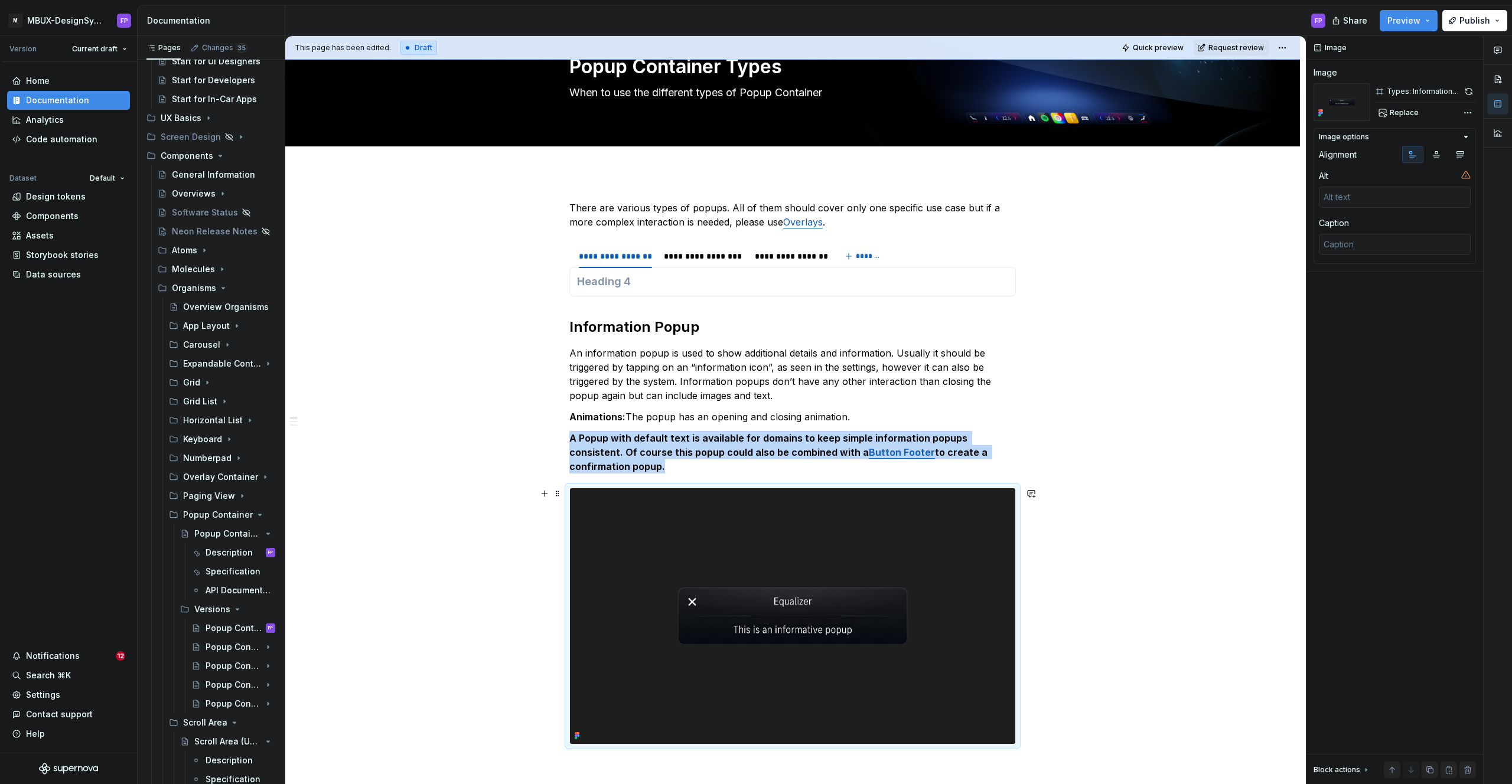
scroll to position [95, 0]
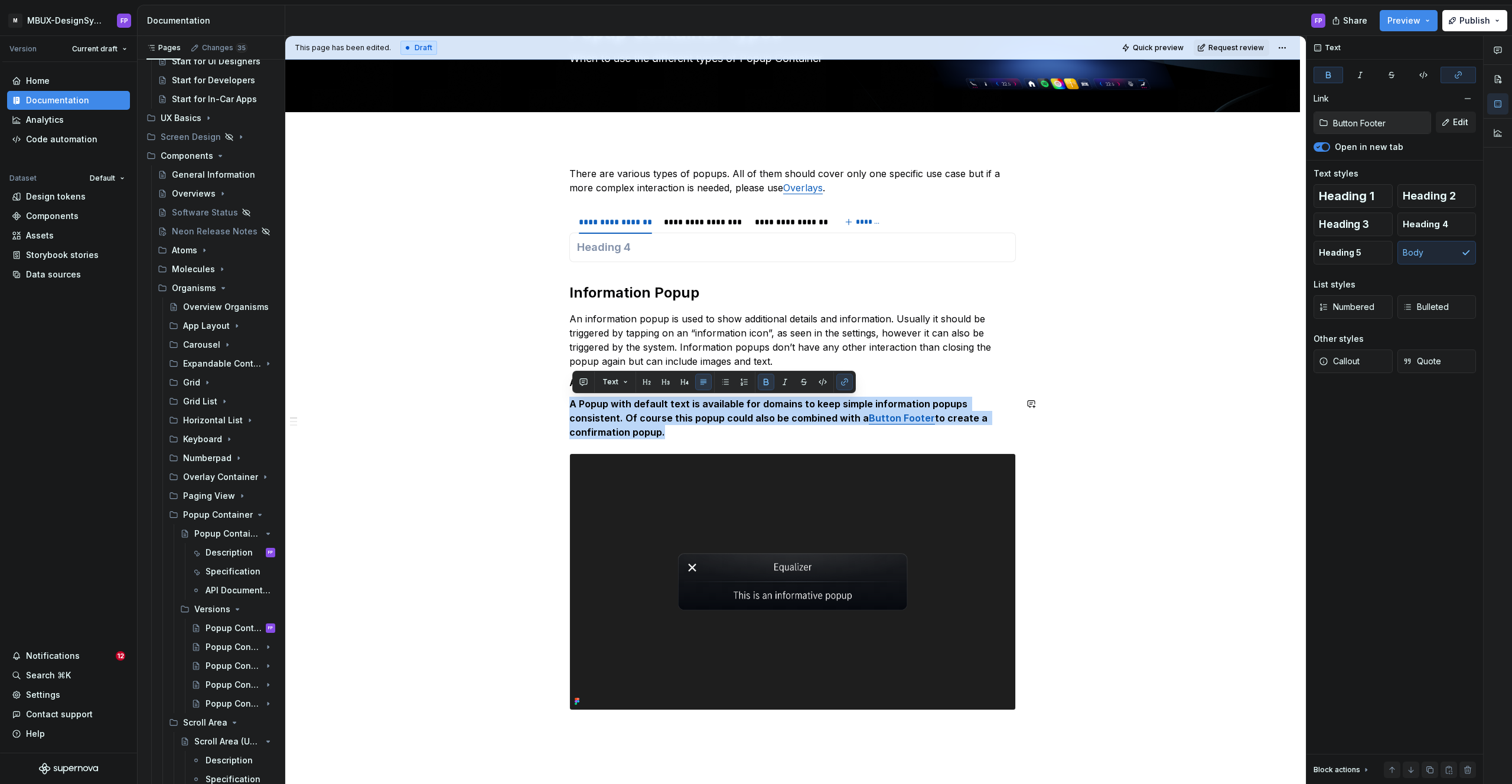
drag, startPoint x: 644, startPoint y: 428, endPoint x: 575, endPoint y: 395, distance: 76.5
click at [575, 395] on div "**********" at bounding box center [792, 438] width 447 height 544
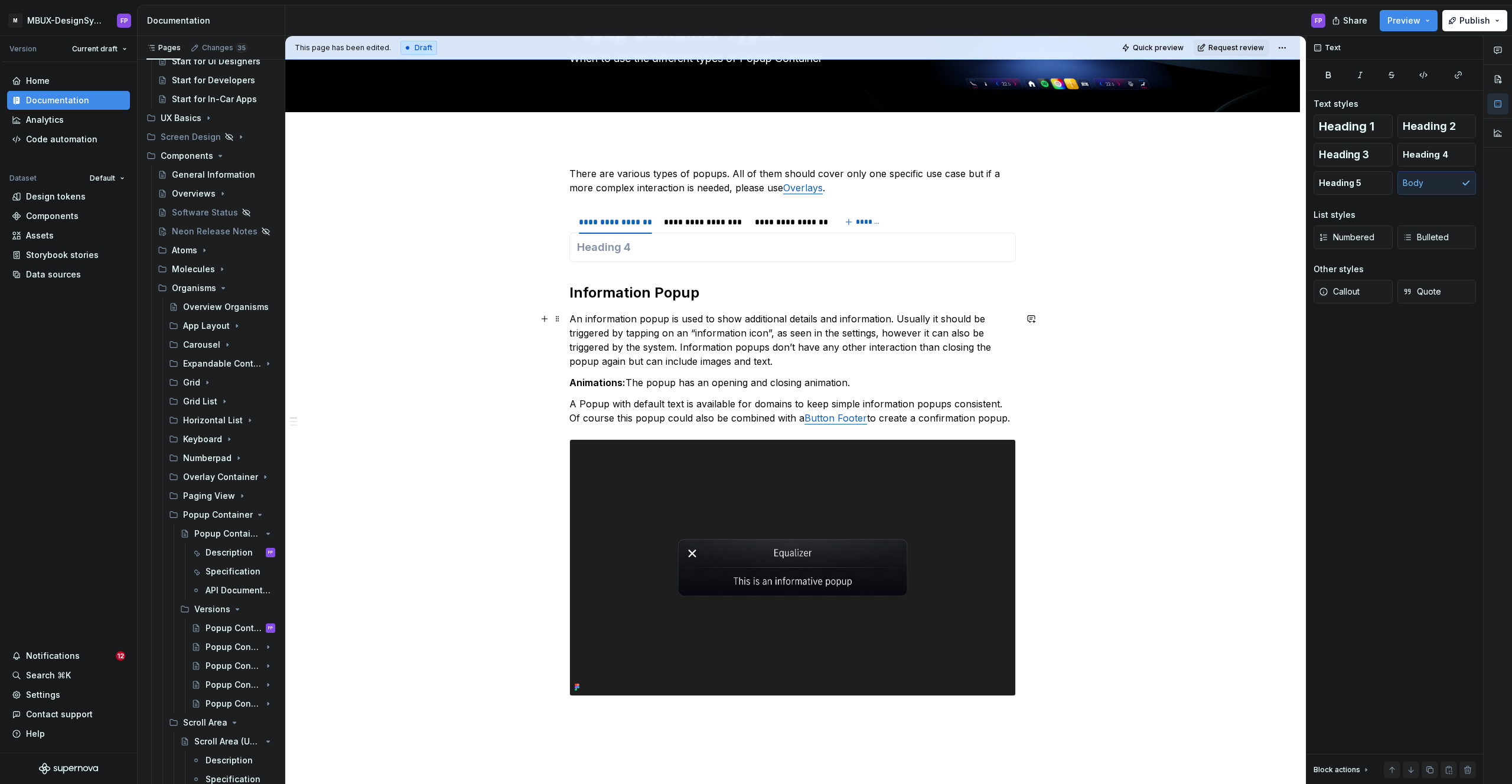
click at [918, 356] on p "An information popup is used to show additional details and information. Usuall…" at bounding box center [792, 340] width 447 height 56
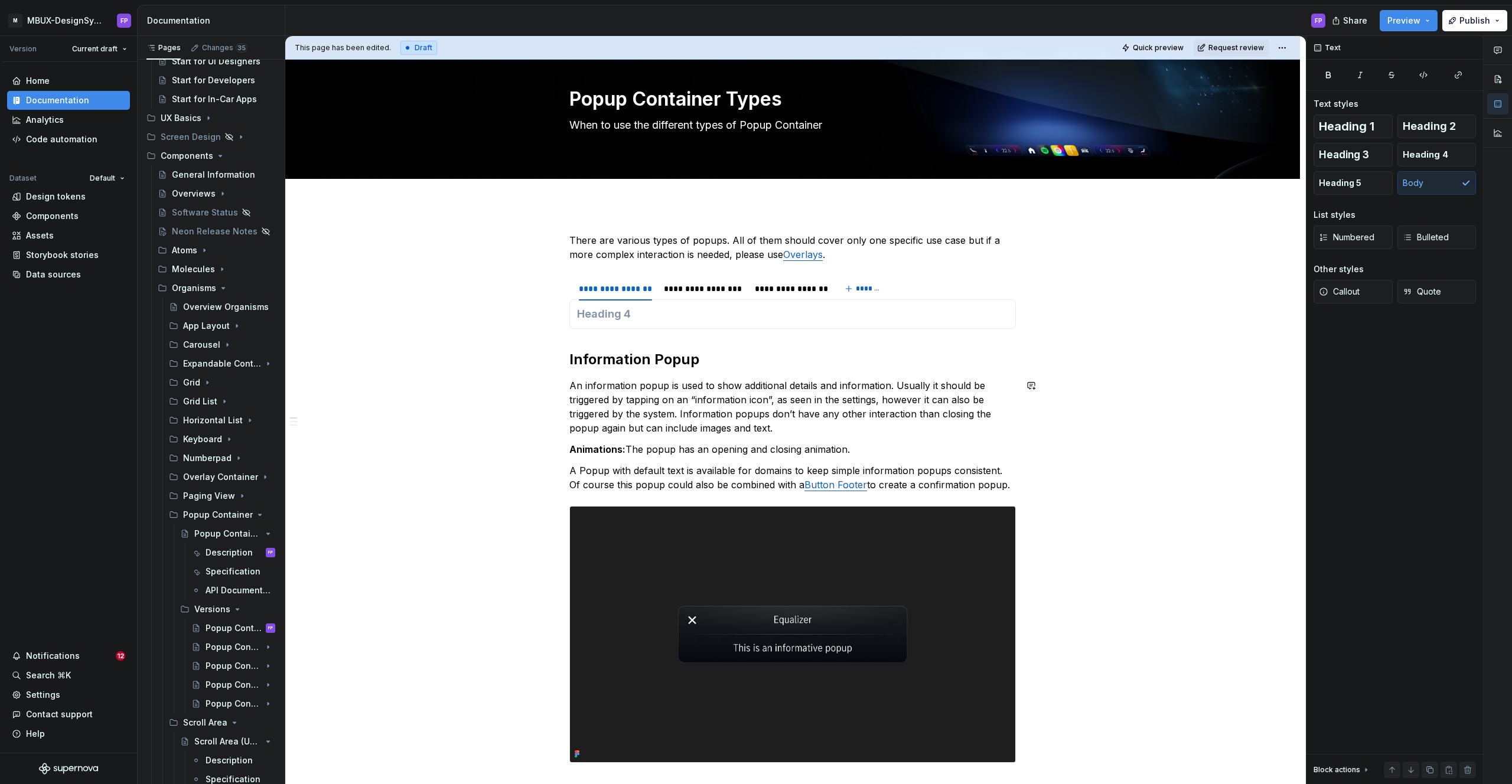
scroll to position [26, 0]
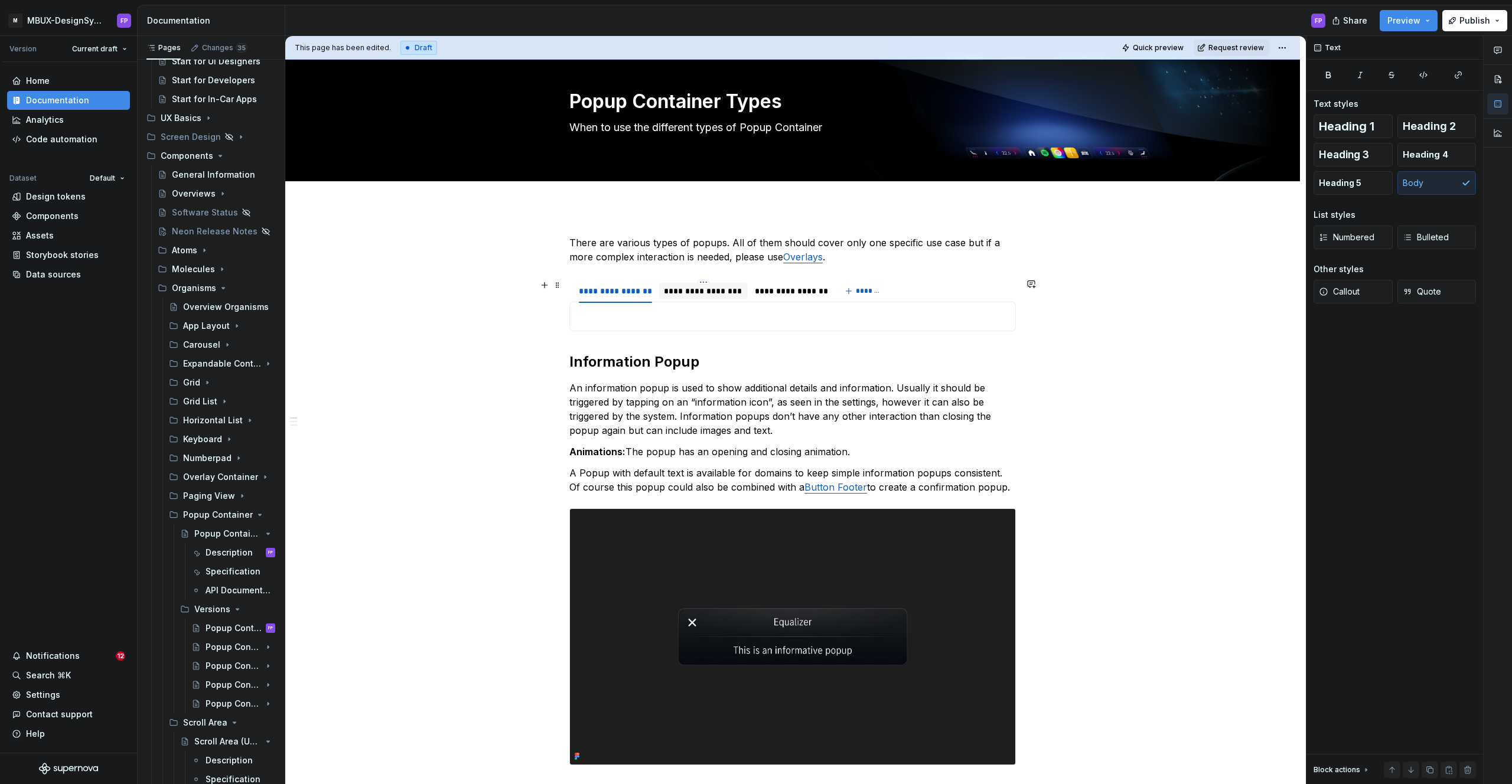
click at [702, 294] on div "**********" at bounding box center [702, 290] width 79 height 12
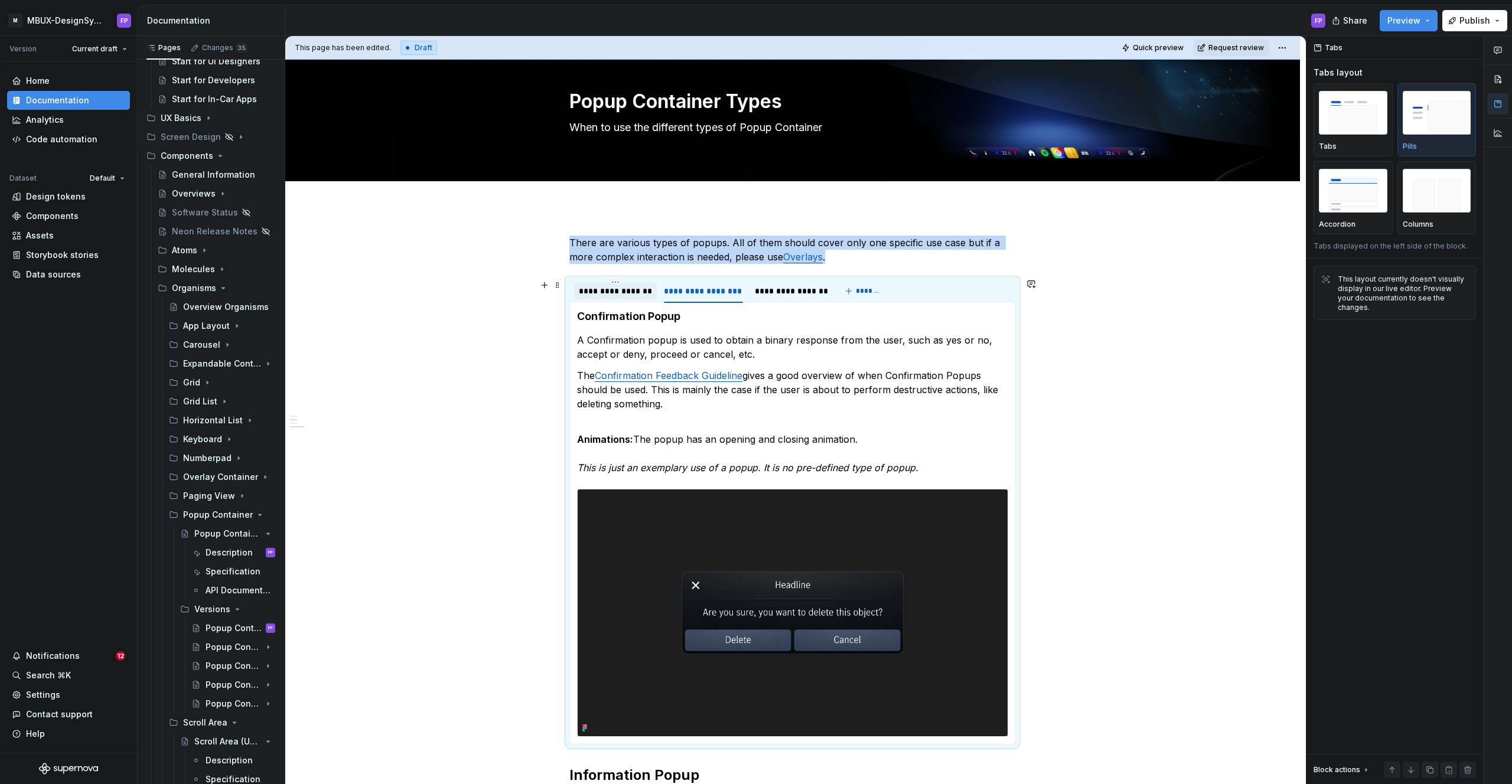
click at [616, 289] on div "**********" at bounding box center [615, 290] width 74 height 12
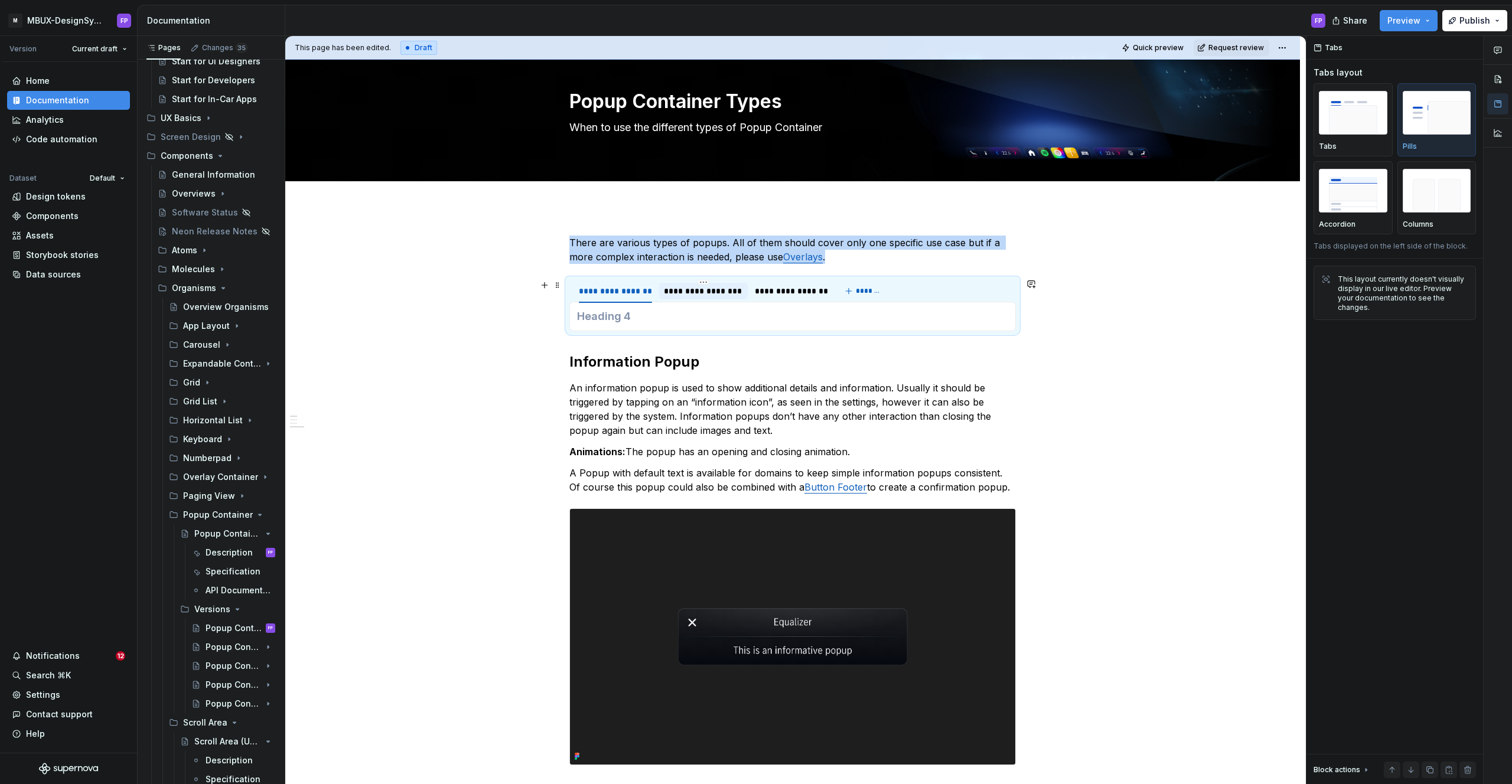
click at [682, 290] on div "**********" at bounding box center [702, 290] width 79 height 12
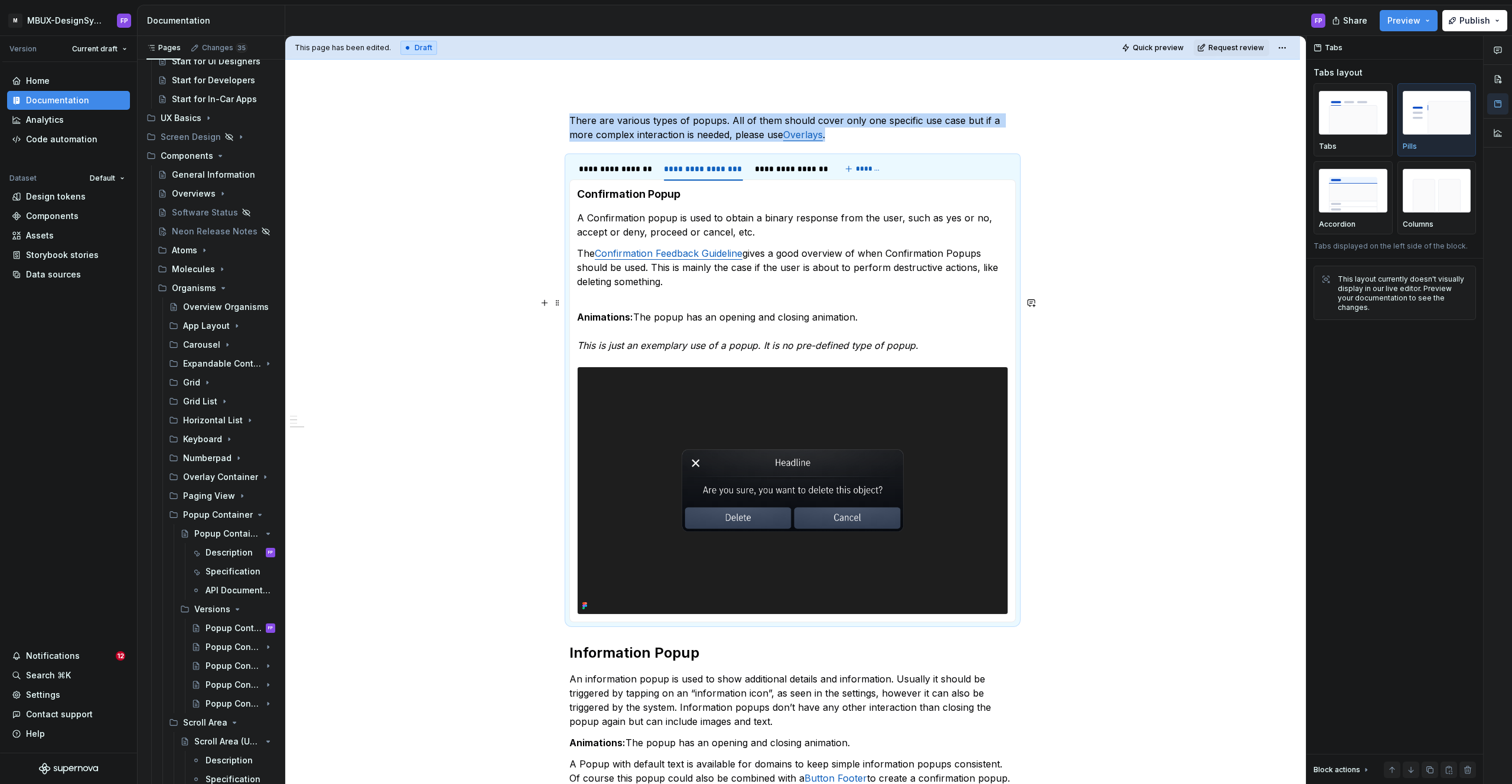
scroll to position [144, 0]
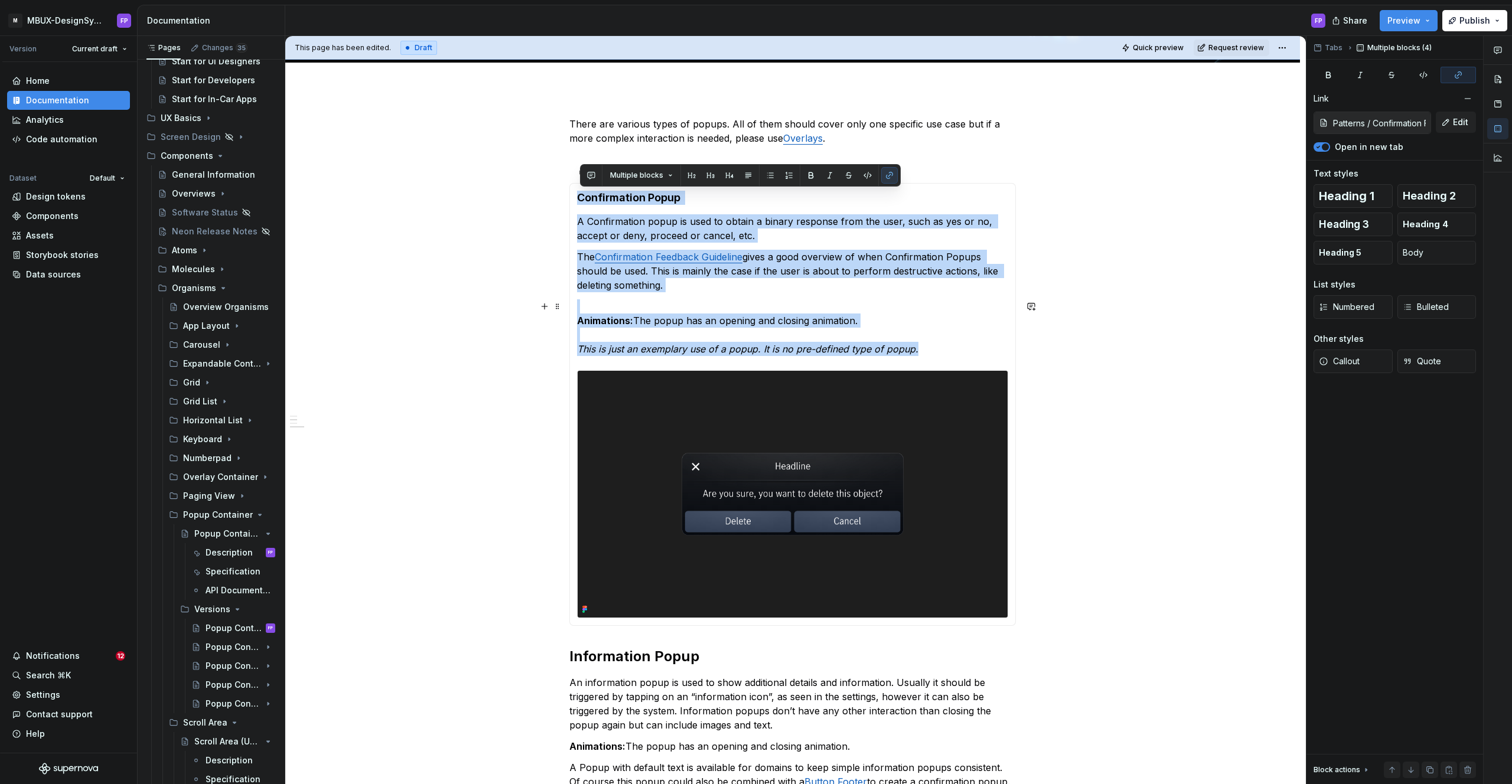
drag, startPoint x: 580, startPoint y: 195, endPoint x: 938, endPoint y: 349, distance: 389.7
click at [938, 349] on section-item-column "Confirmation Popup A Confirmation popup is used to obtain a binary response fro…" at bounding box center [792, 404] width 431 height 427
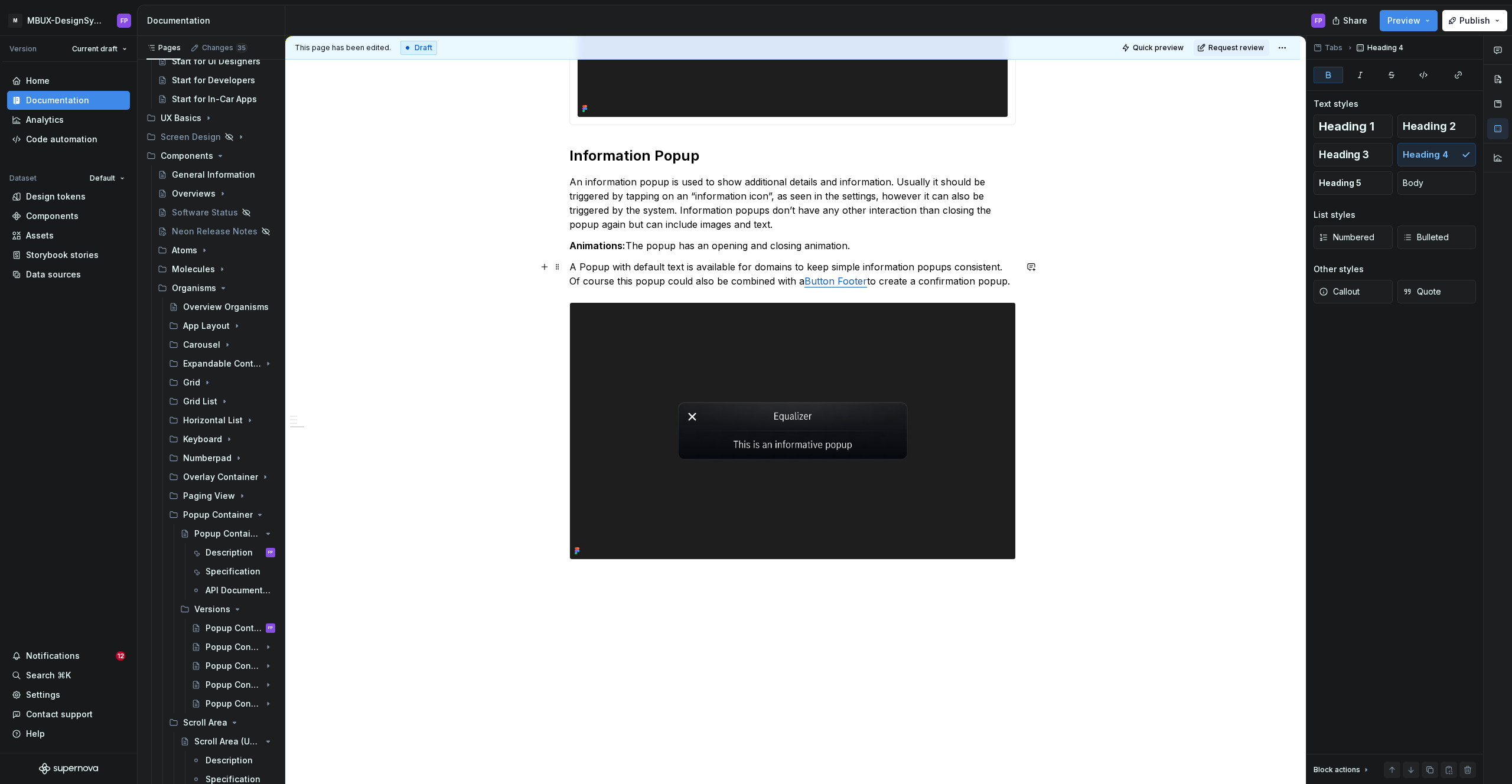
scroll to position [514, 0]
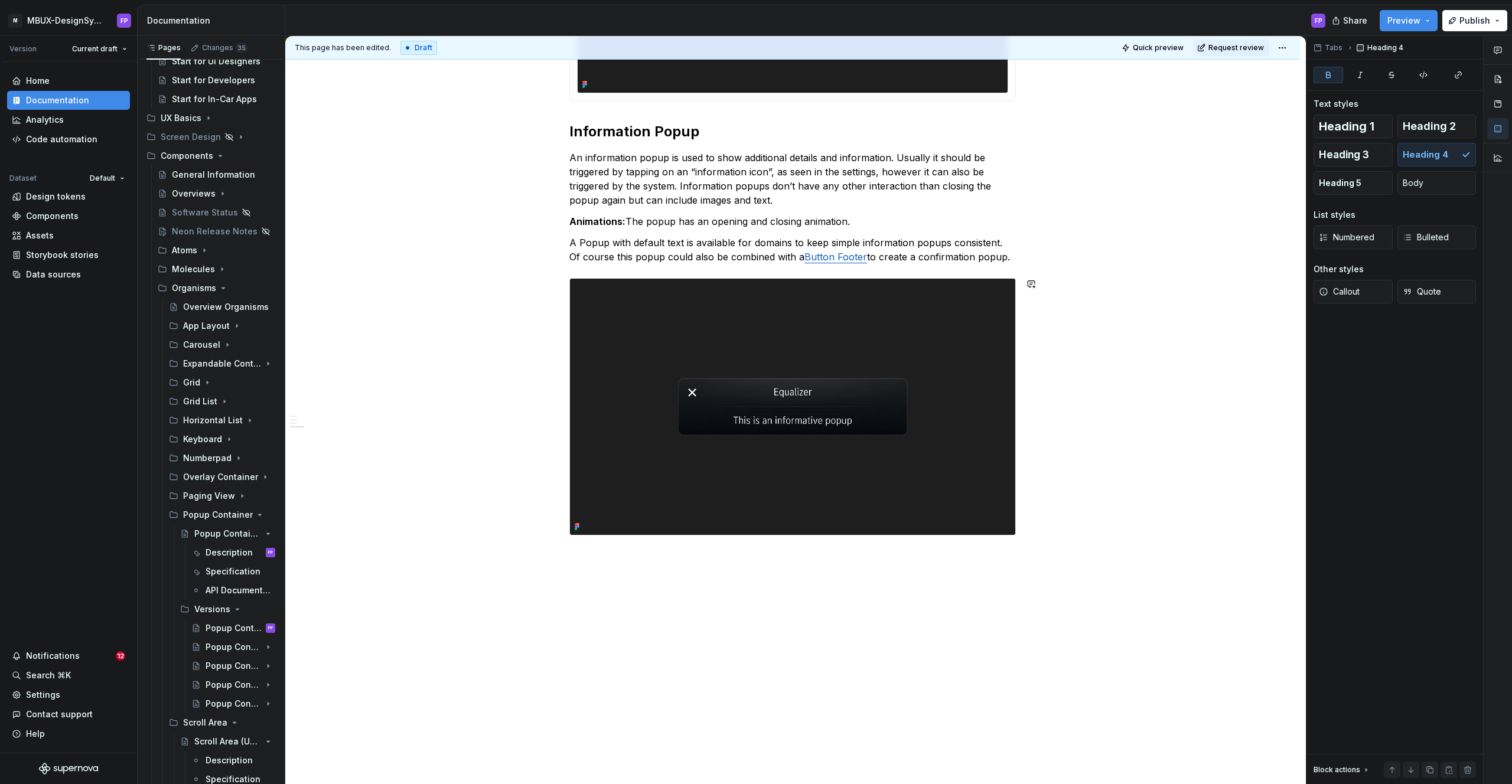
click at [684, 580] on div "**********" at bounding box center [792, 252] width 1015 height 1065
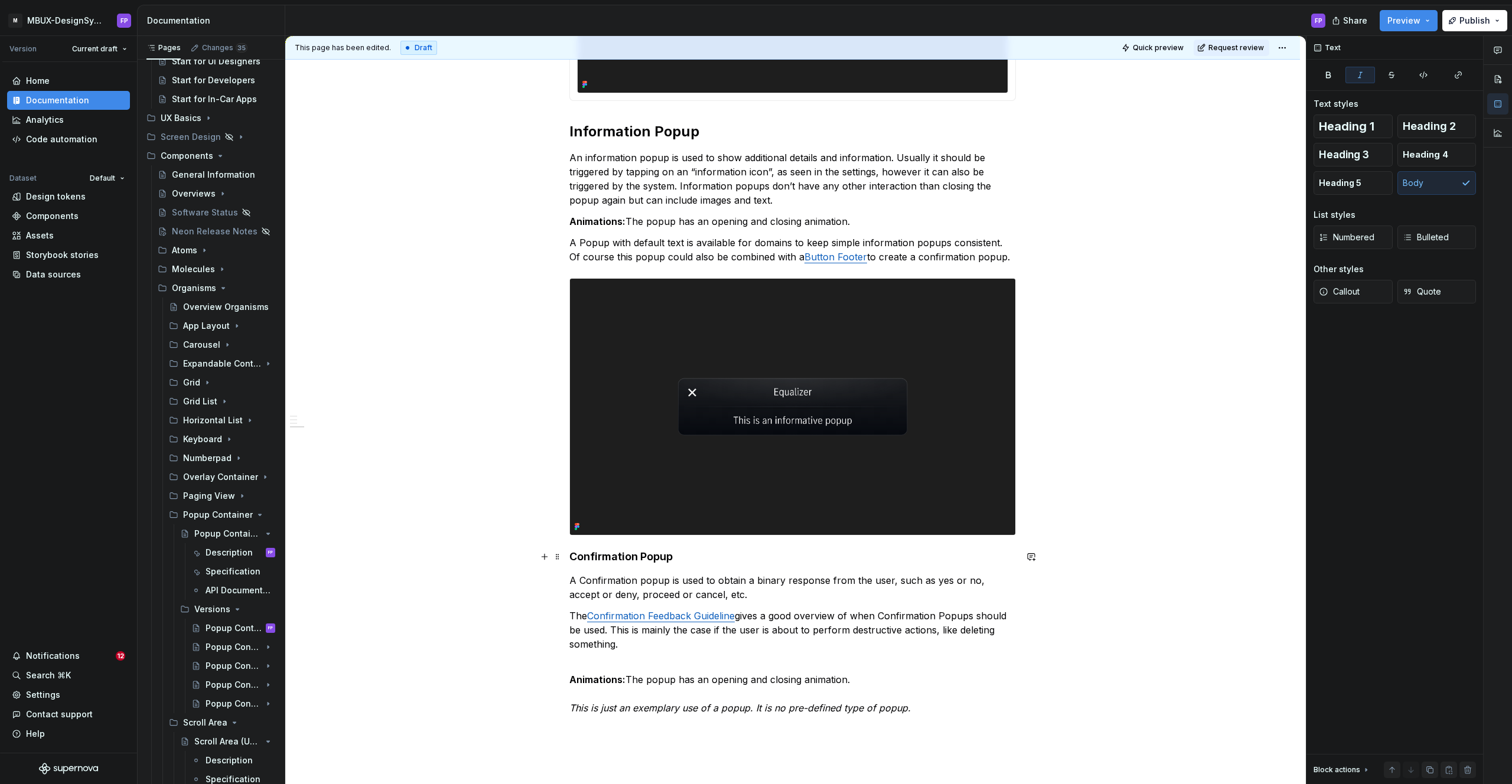
click at [679, 555] on h4 "Confirmation Popup" at bounding box center [792, 557] width 447 height 15
drag, startPoint x: 1412, startPoint y: 122, endPoint x: 1311, endPoint y: 208, distance: 132.7
click at [1412, 122] on span "Heading 2" at bounding box center [1429, 126] width 54 height 12
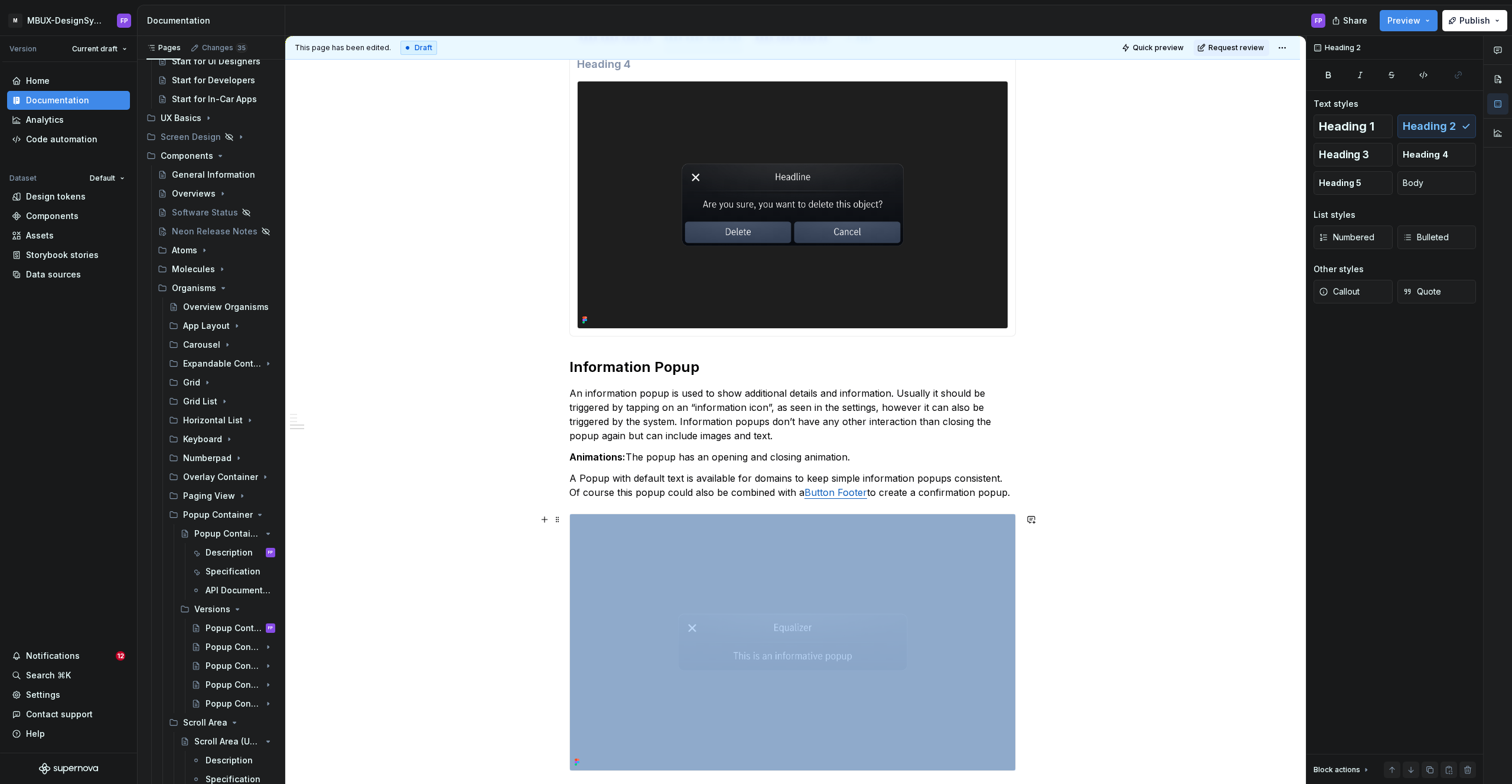
scroll to position [261, 0]
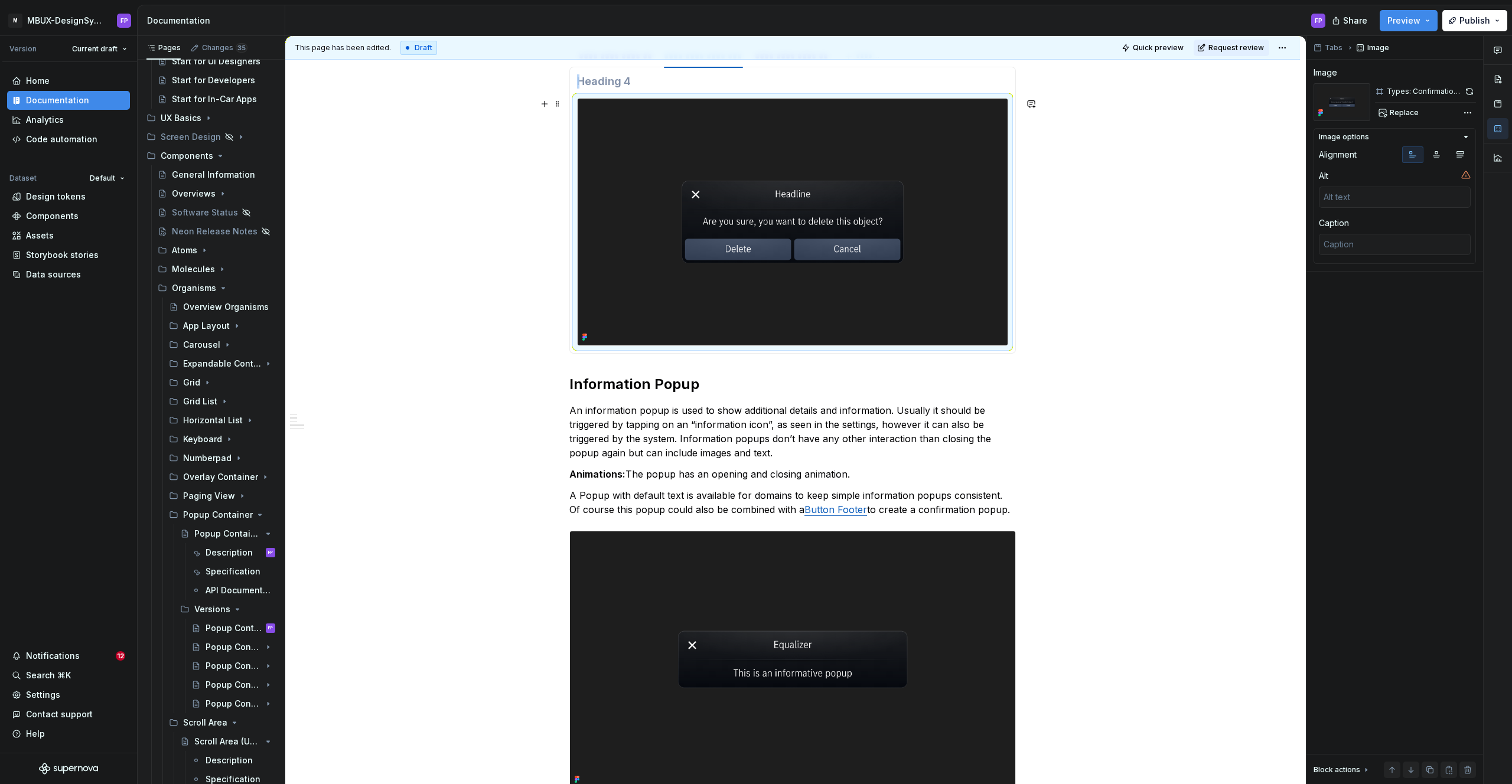
click at [731, 270] on img at bounding box center [792, 222] width 430 height 247
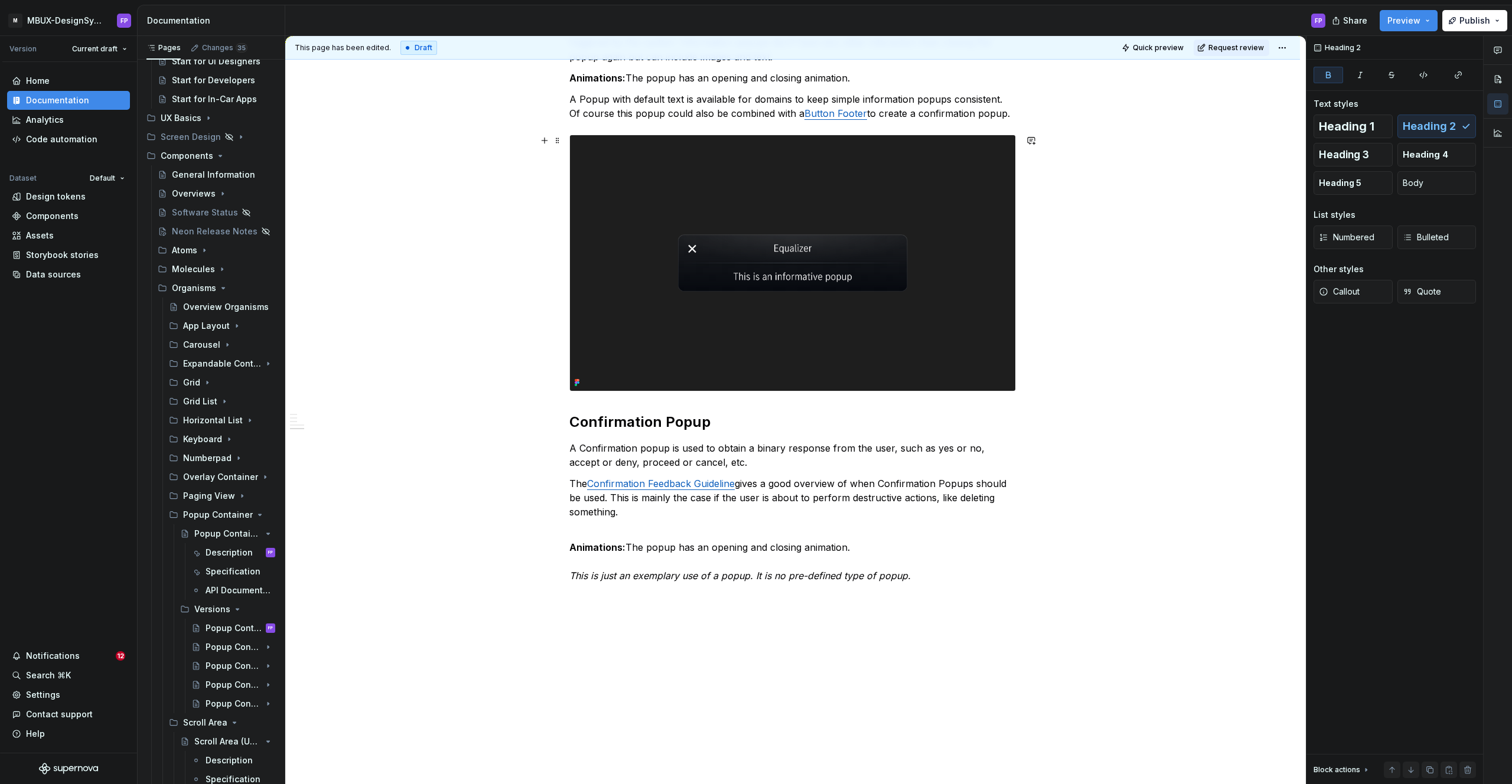
scroll to position [447, 0]
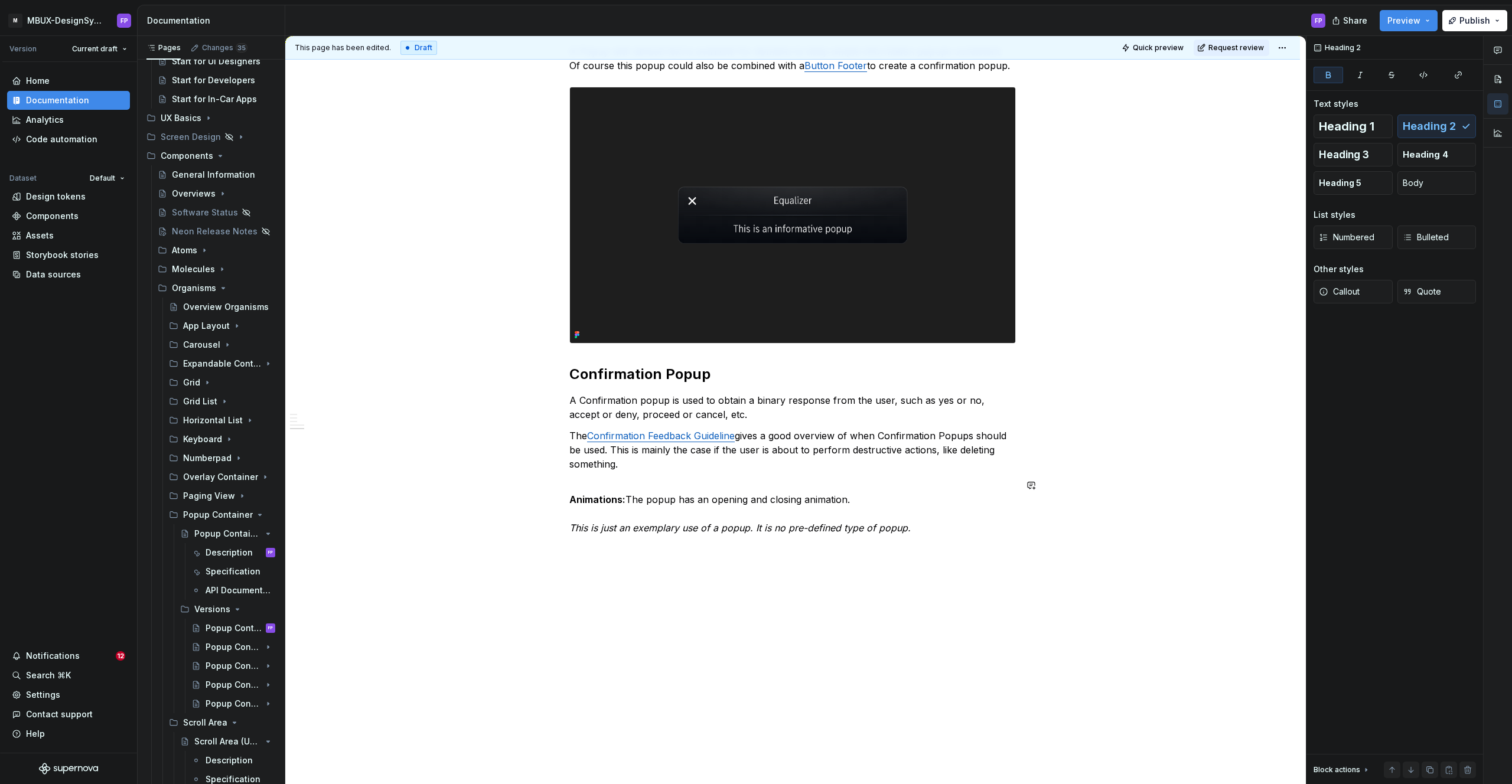
click at [776, 555] on div "**********" at bounding box center [792, 285] width 1015 height 999
click at [786, 547] on div "**********" at bounding box center [792, 181] width 447 height 735
click at [918, 525] on p "Animations: The popup has an opening and closing animation. This is just an exe…" at bounding box center [792, 506] width 447 height 56
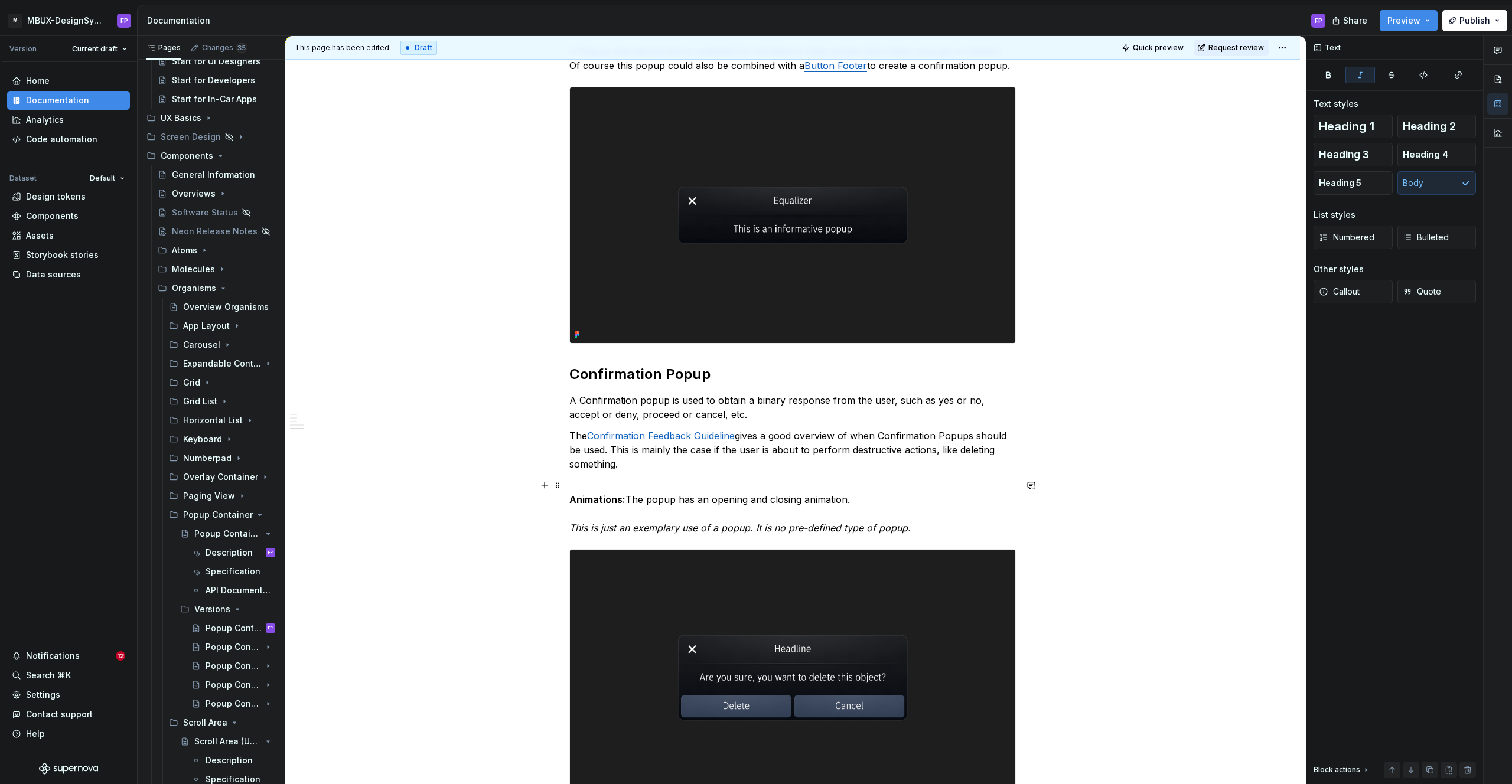
click at [951, 524] on p "Animations: The popup has an opening and closing animation. This is just an exe…" at bounding box center [792, 506] width 447 height 56
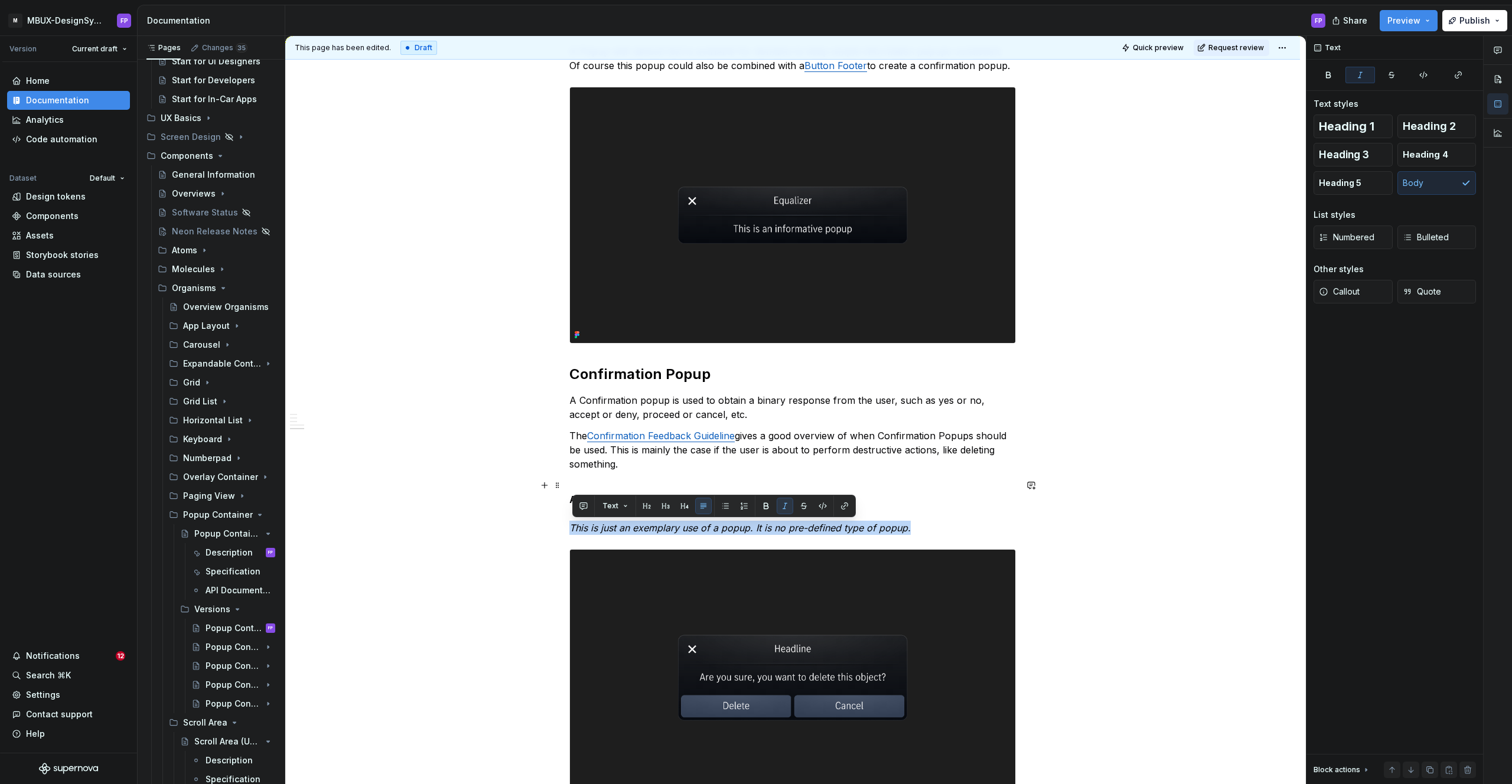
drag, startPoint x: 957, startPoint y: 532, endPoint x: 529, endPoint y: 526, distance: 428.0
click at [529, 526] on div "**********" at bounding box center [792, 421] width 1015 height 1270
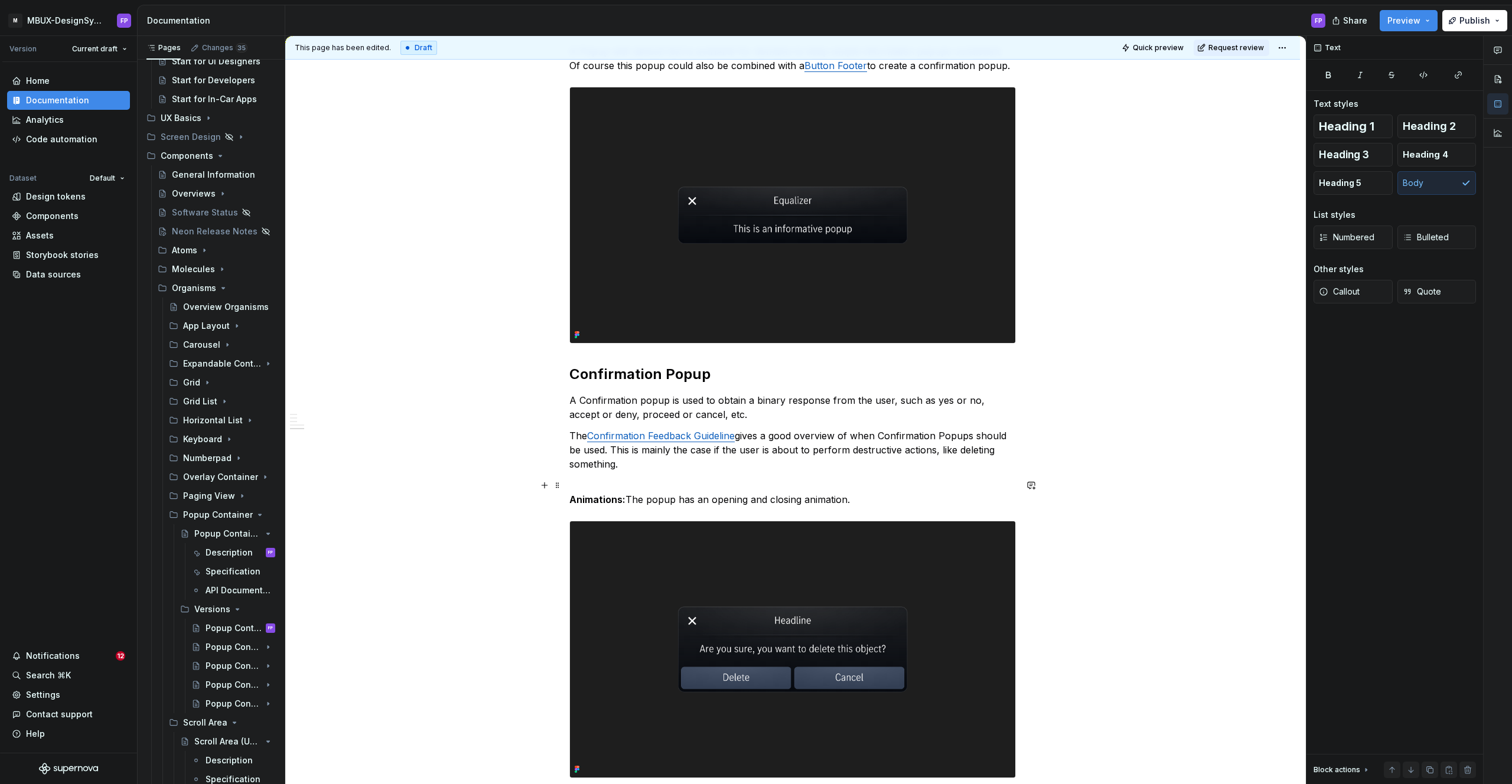
click at [761, 483] on p "Animations: The popup has an opening and closing animation." at bounding box center [792, 492] width 447 height 28
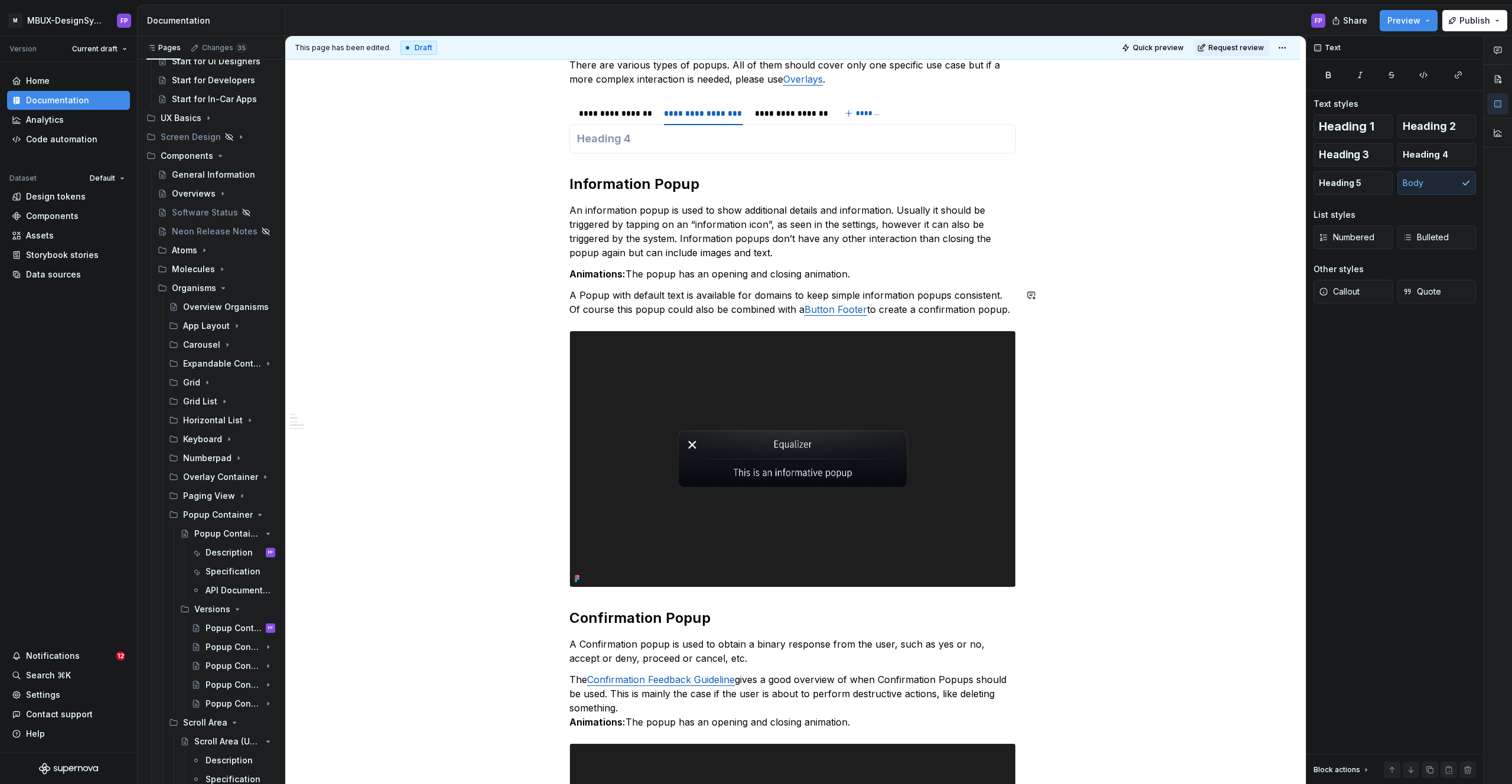
scroll to position [0, 0]
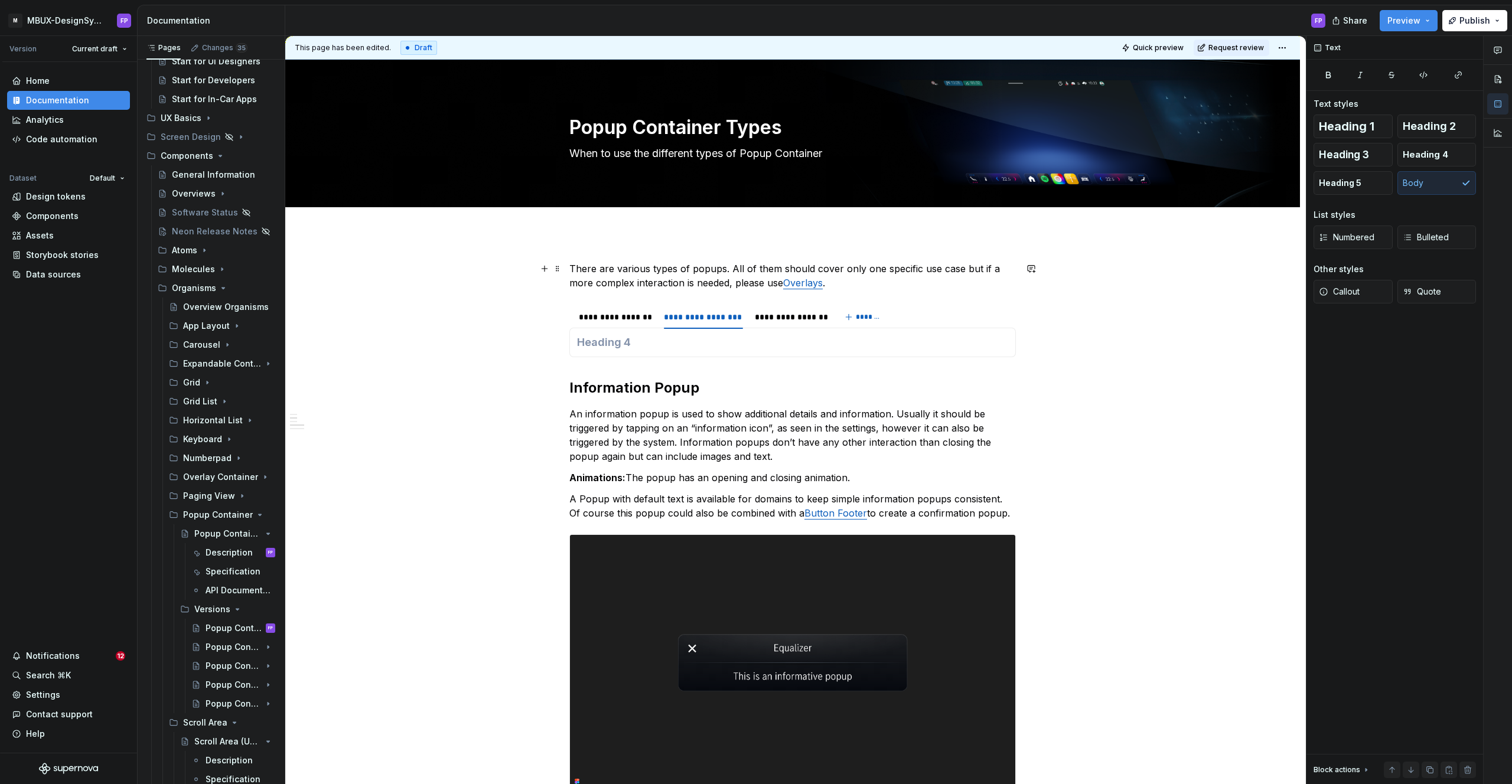
click at [851, 285] on p "There are various types of popups. All of them should cover only one specific u…" at bounding box center [792, 275] width 447 height 28
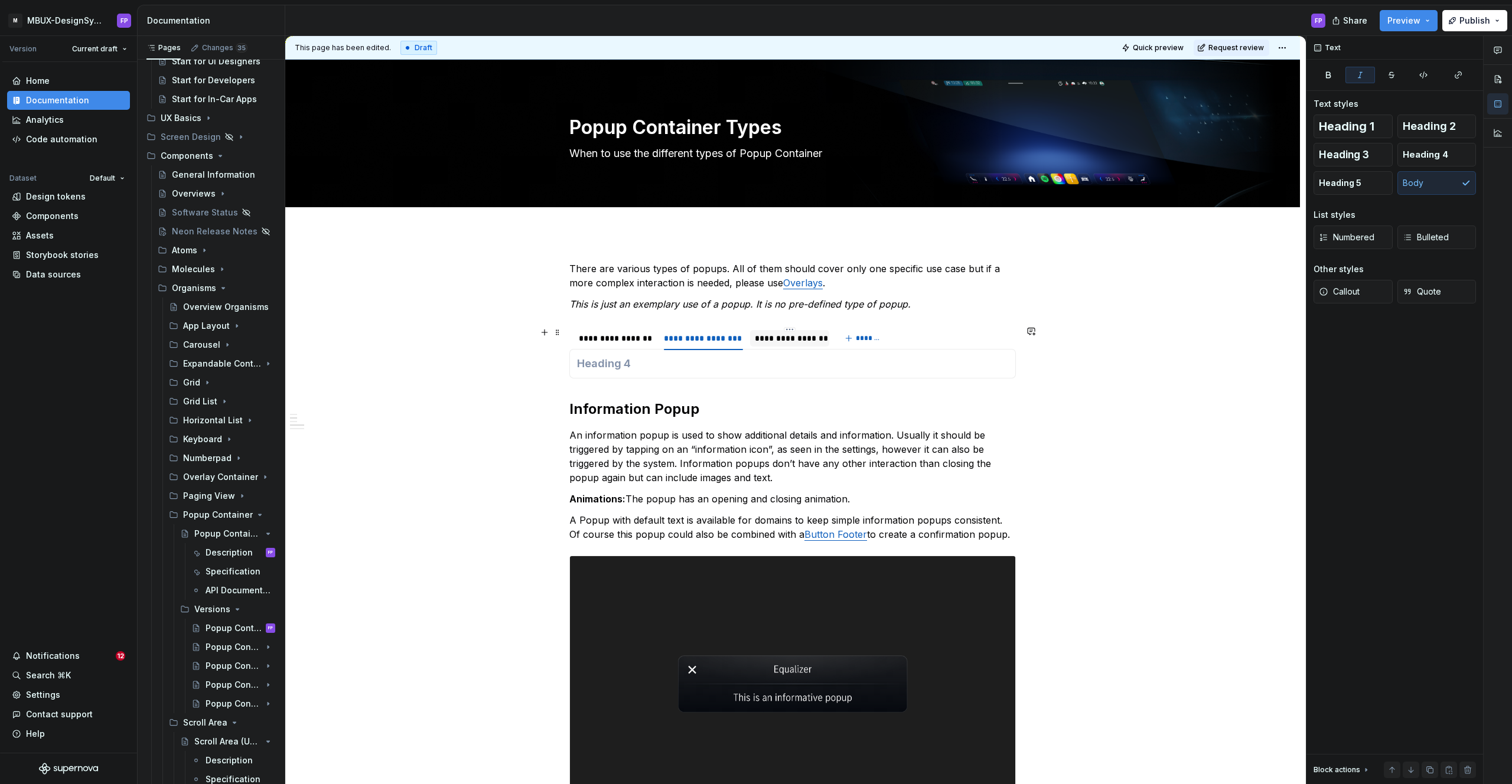
click at [775, 341] on div "**********" at bounding box center [790, 338] width 70 height 12
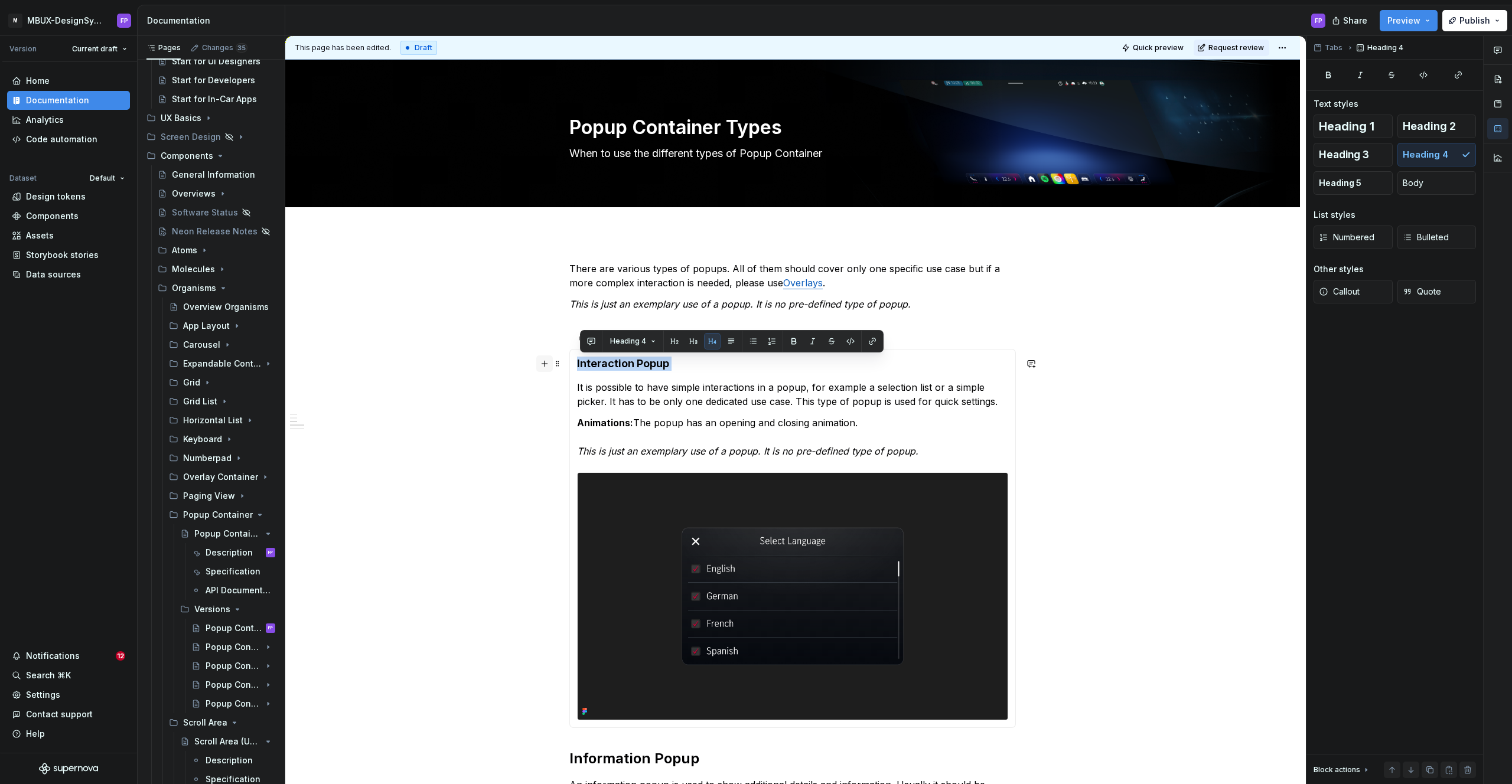
drag, startPoint x: 686, startPoint y: 363, endPoint x: 538, endPoint y: 357, distance: 148.1
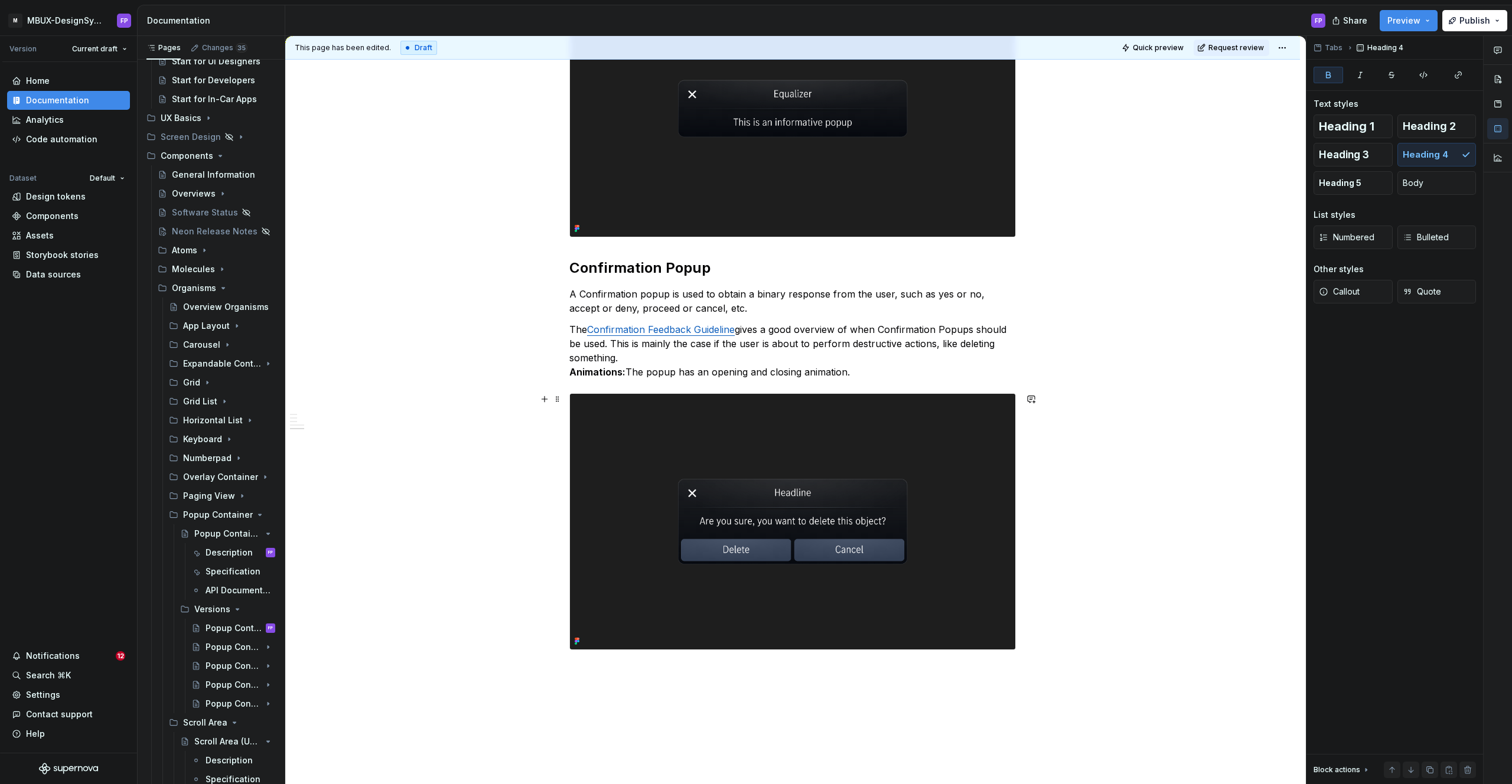
scroll to position [1041, 0]
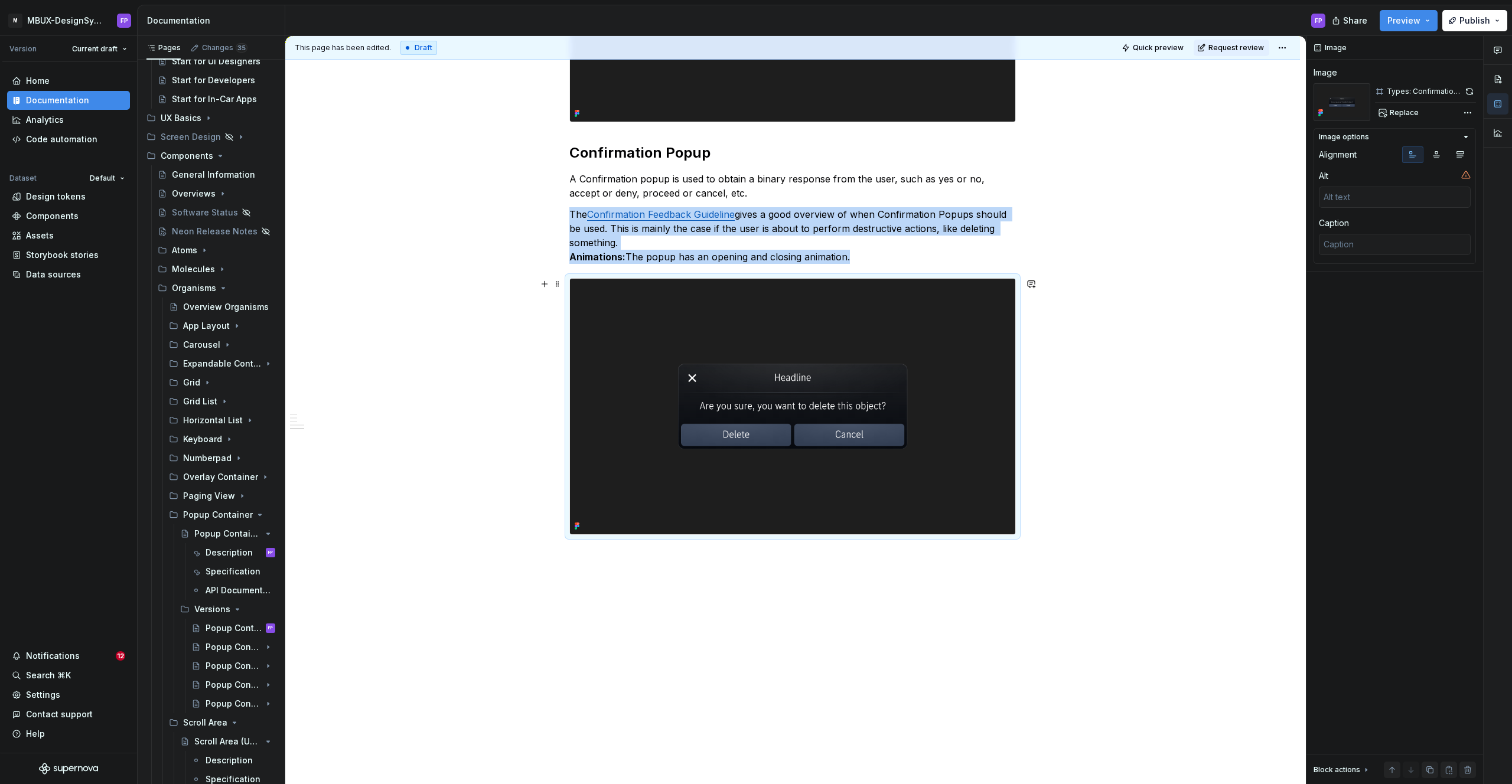
click at [792, 379] on img at bounding box center [792, 407] width 446 height 256
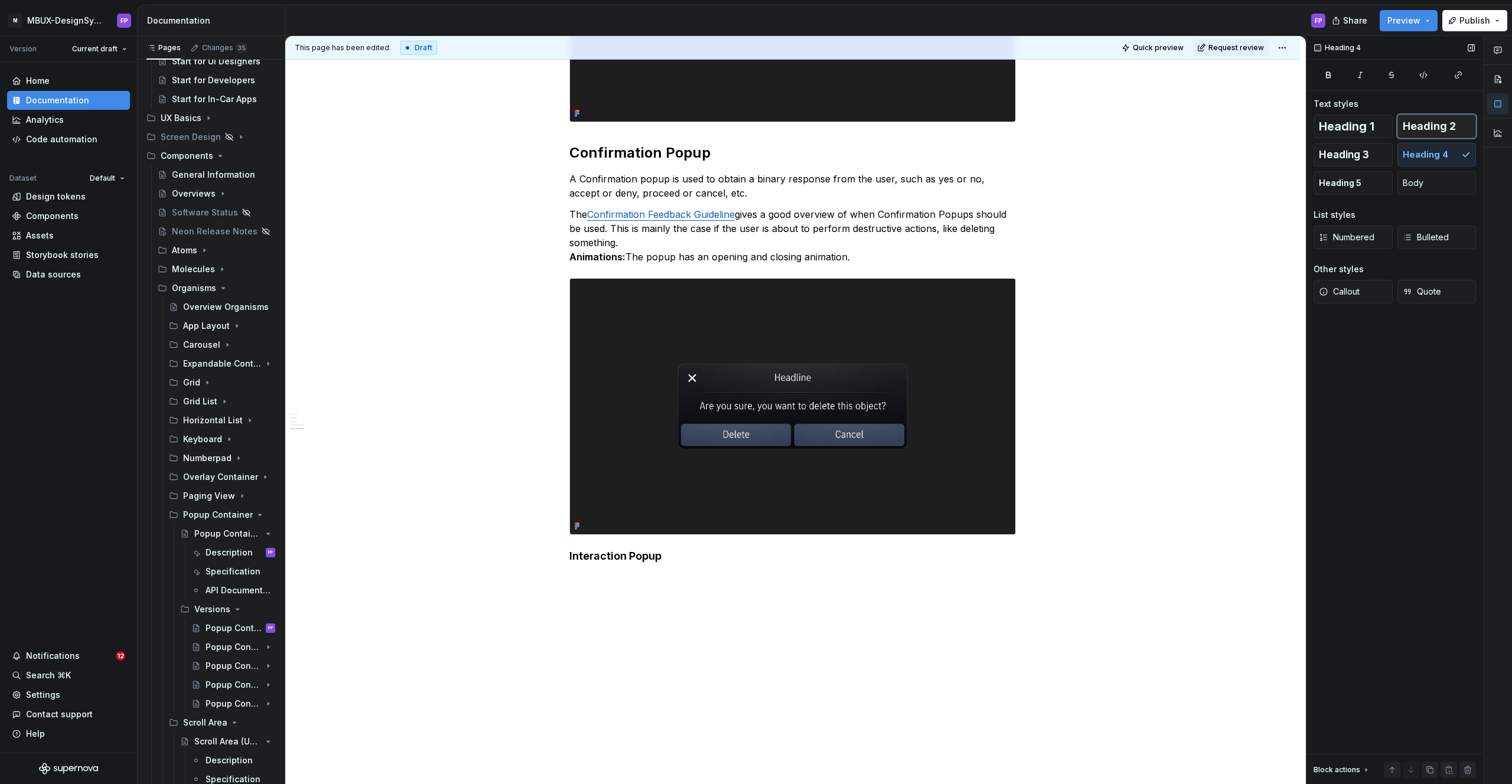
click at [1433, 130] on span "Heading 2" at bounding box center [1429, 126] width 54 height 12
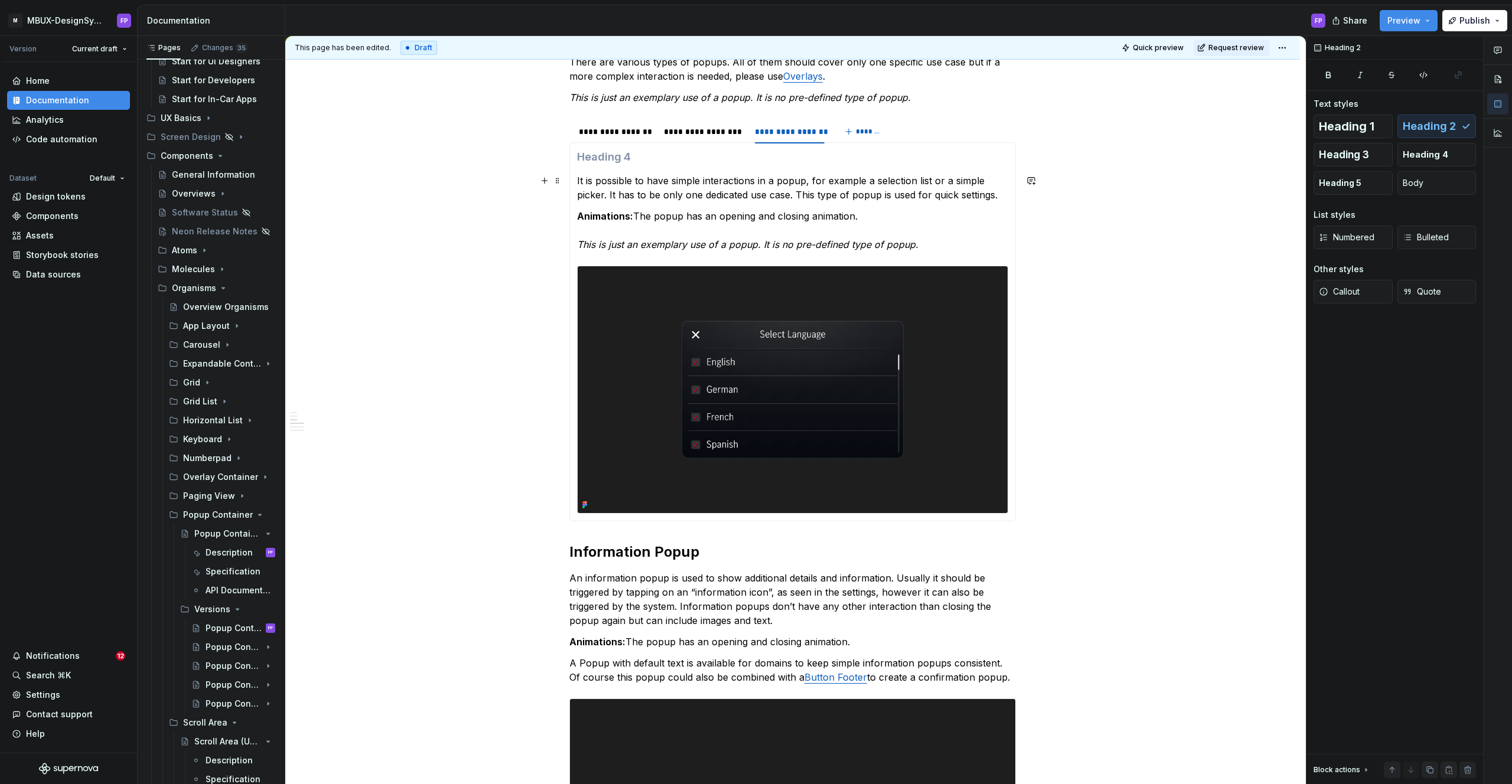
scroll to position [23, 0]
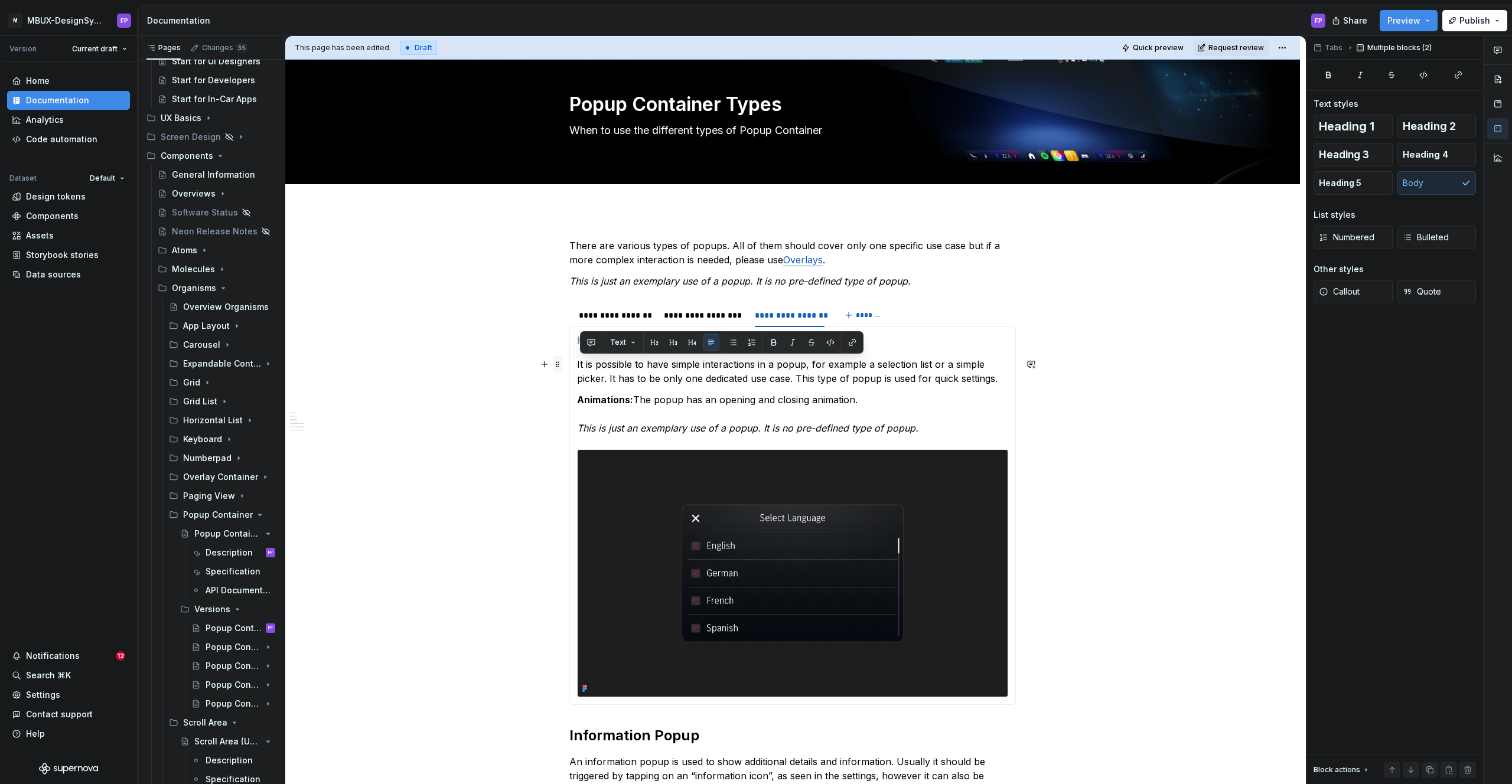
drag, startPoint x: 876, startPoint y: 400, endPoint x: 563, endPoint y: 356, distance: 316.1
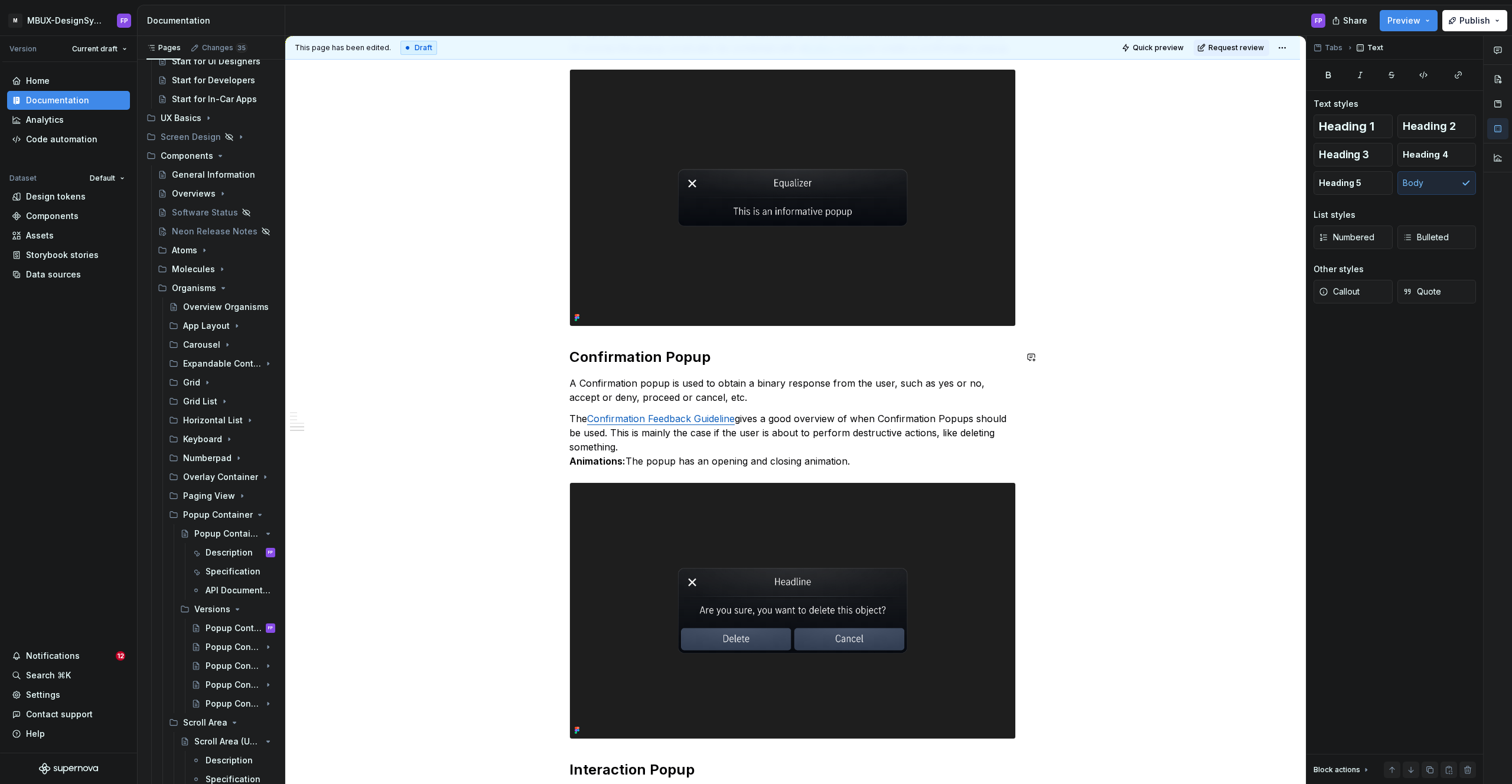
scroll to position [1045, 0]
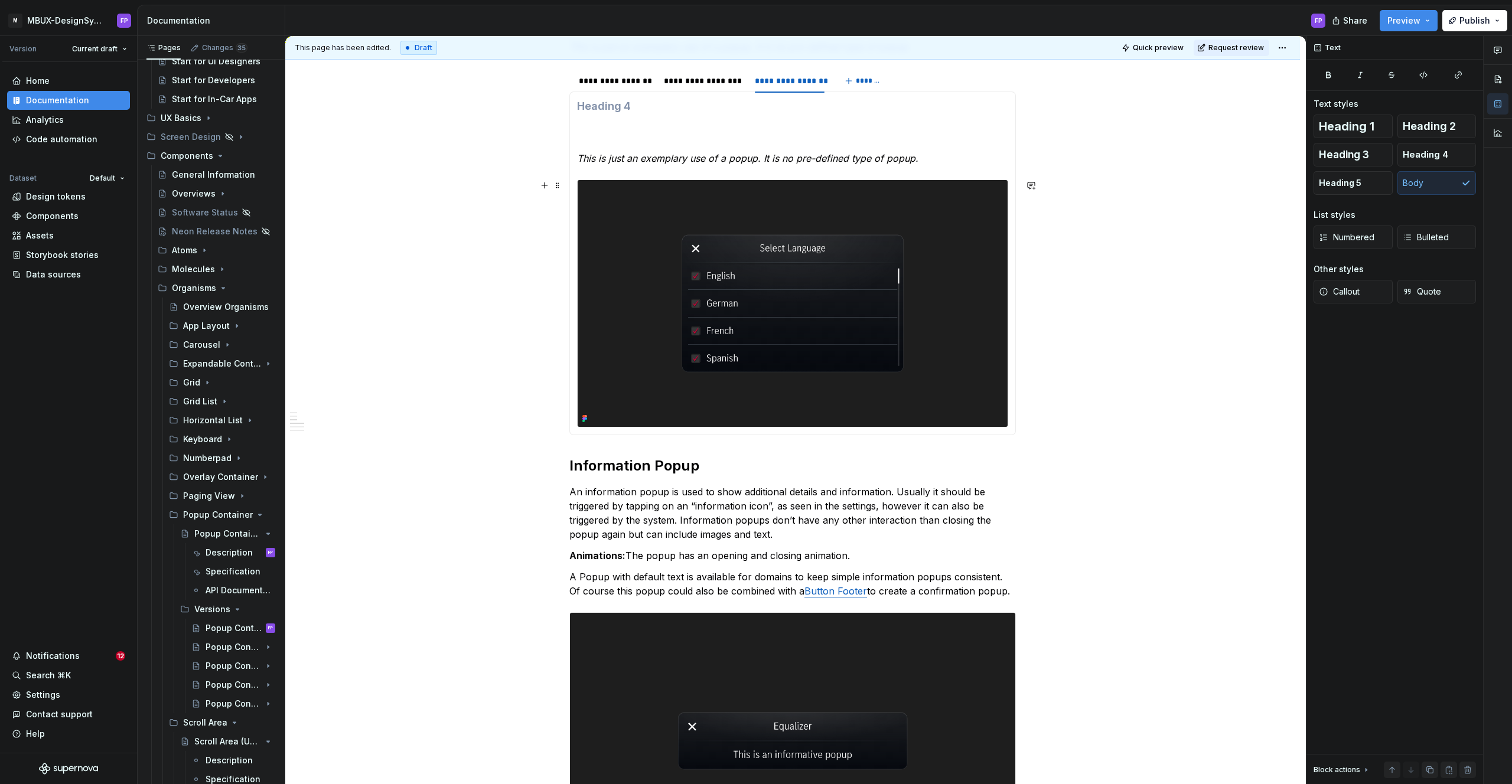
scroll to position [150, 0]
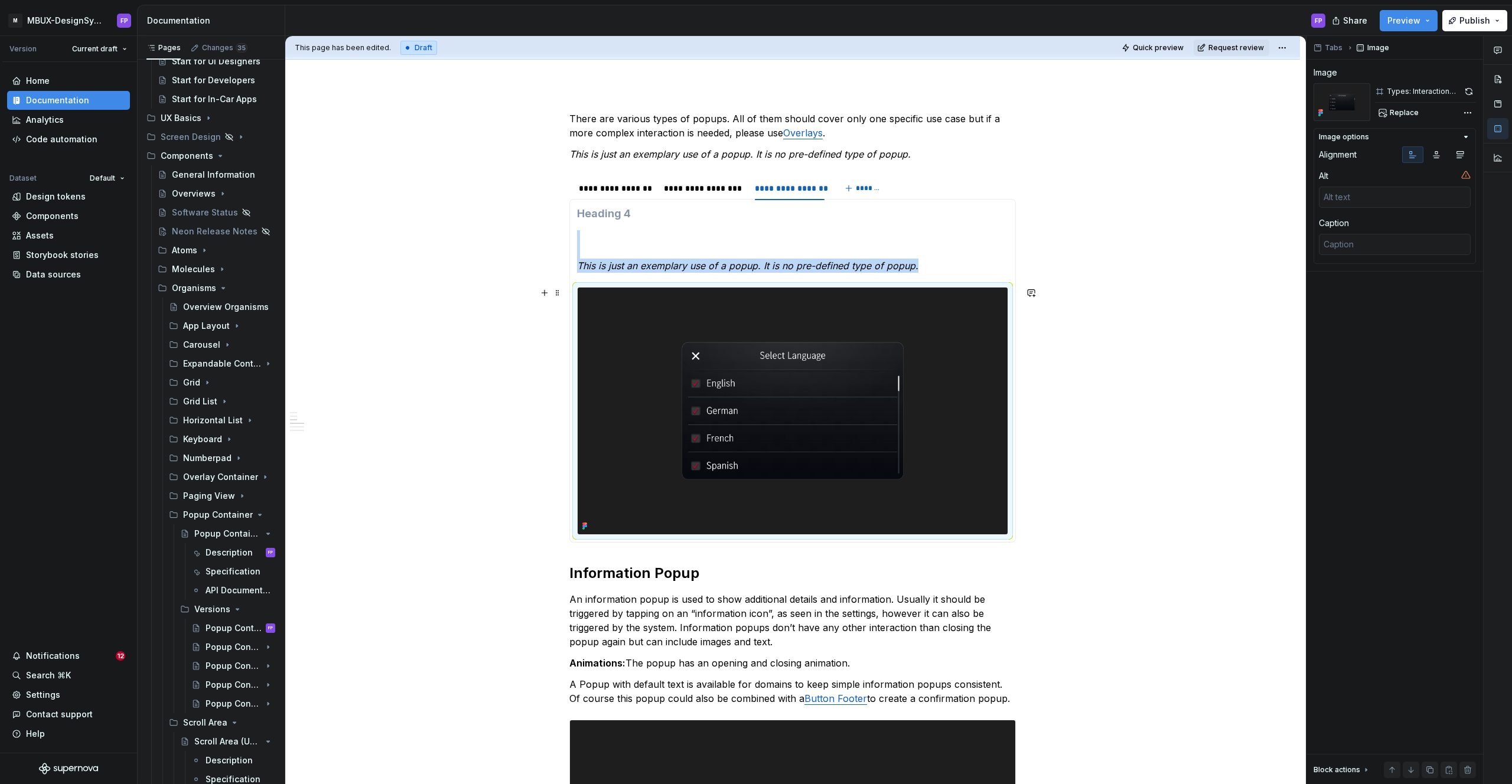
click at [743, 387] on img at bounding box center [792, 411] width 430 height 247
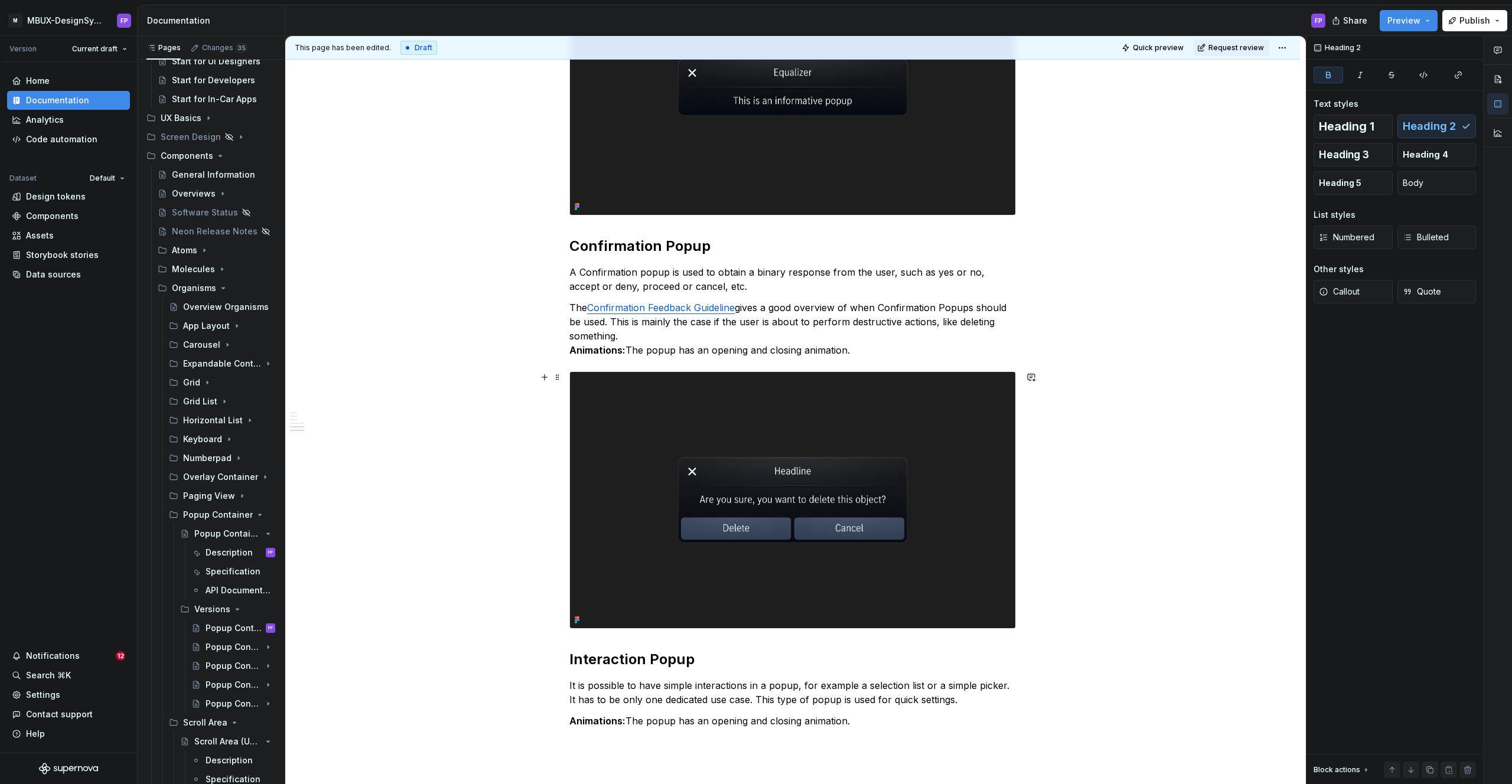
scroll to position [841, 0]
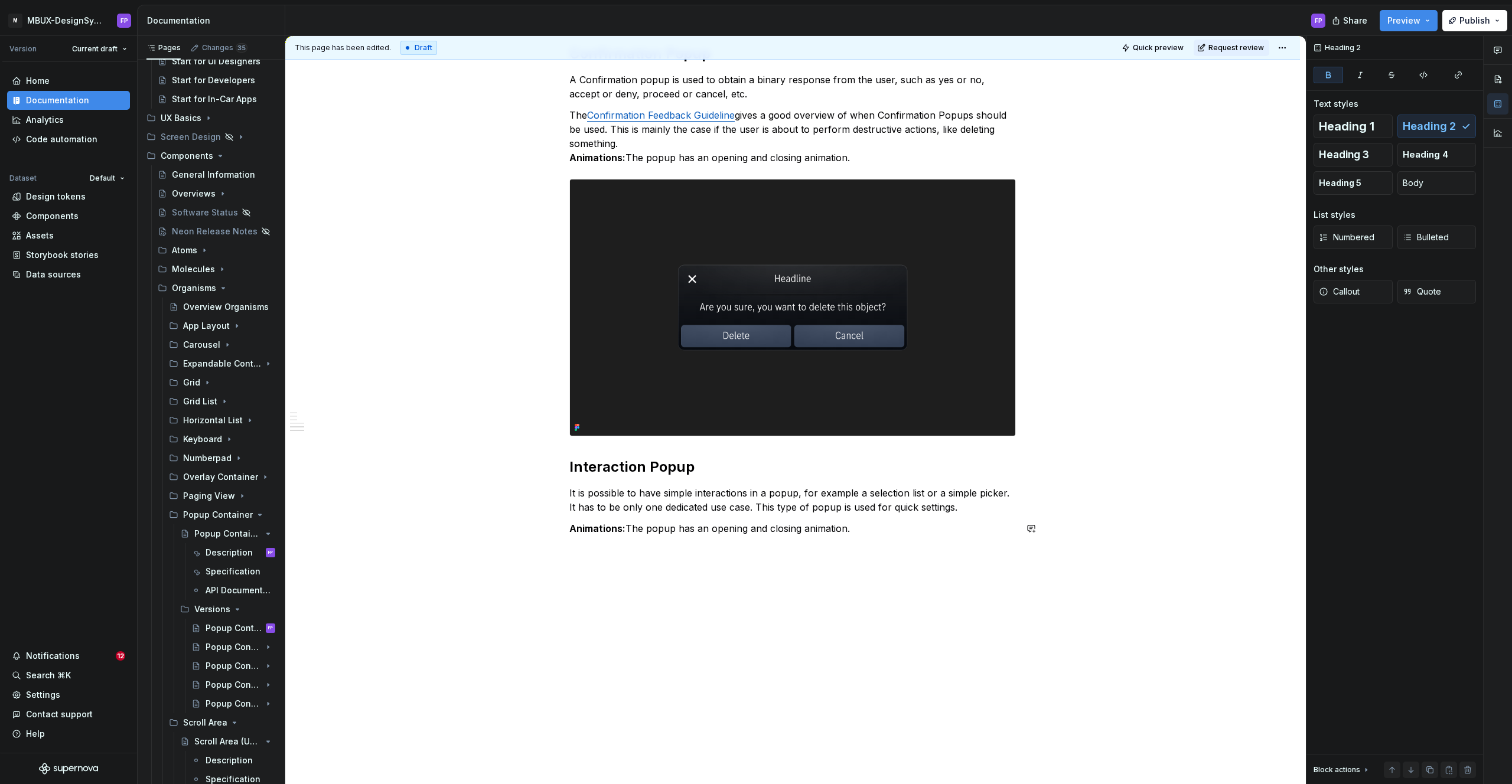
click at [870, 532] on p "Animations: The popup has an opening and closing animation." at bounding box center [792, 529] width 447 height 15
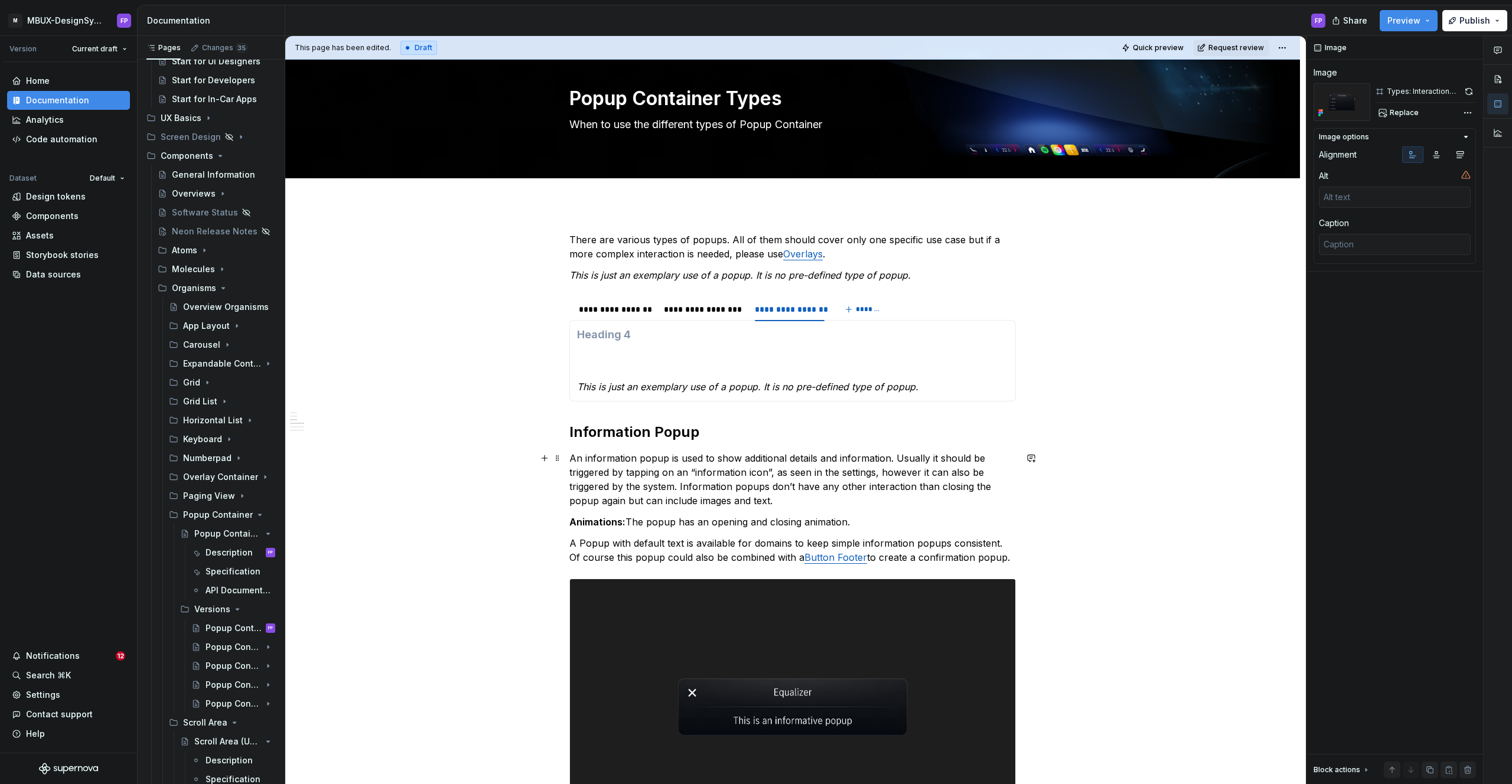
scroll to position [0, 0]
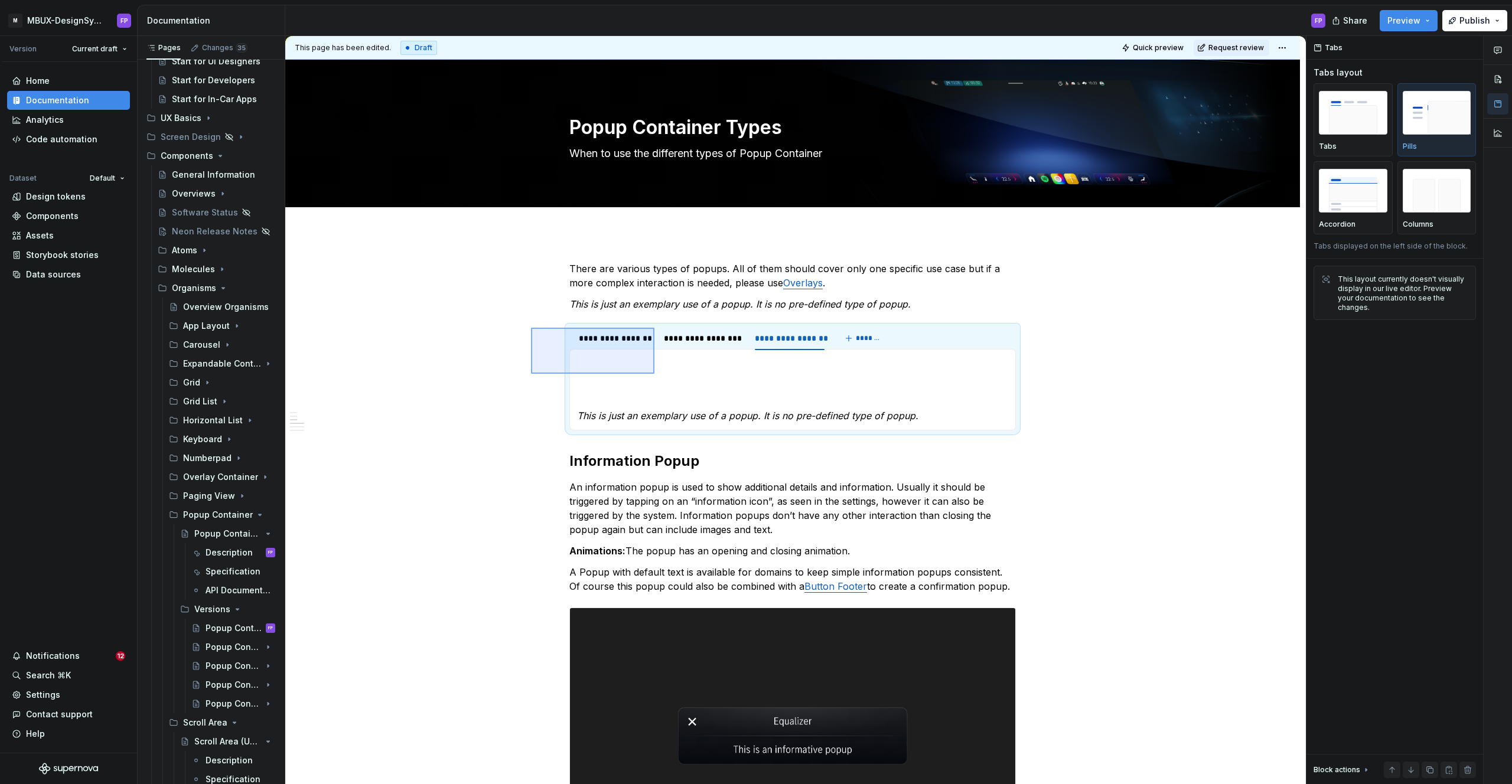
drag, startPoint x: 591, startPoint y: 351, endPoint x: 654, endPoint y: 374, distance: 67.1
click at [654, 374] on div "**********" at bounding box center [795, 410] width 1020 height 749
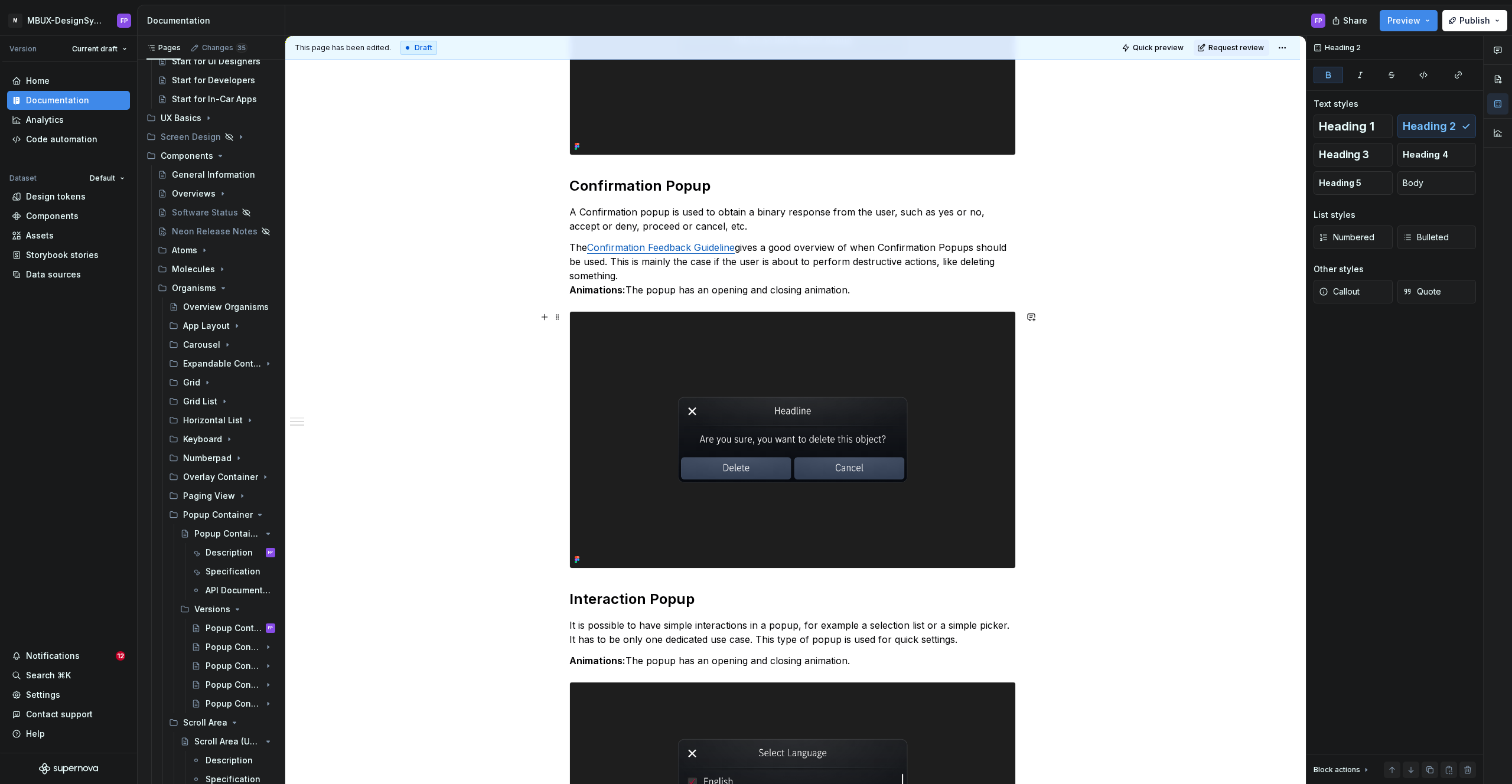
scroll to position [599, 0]
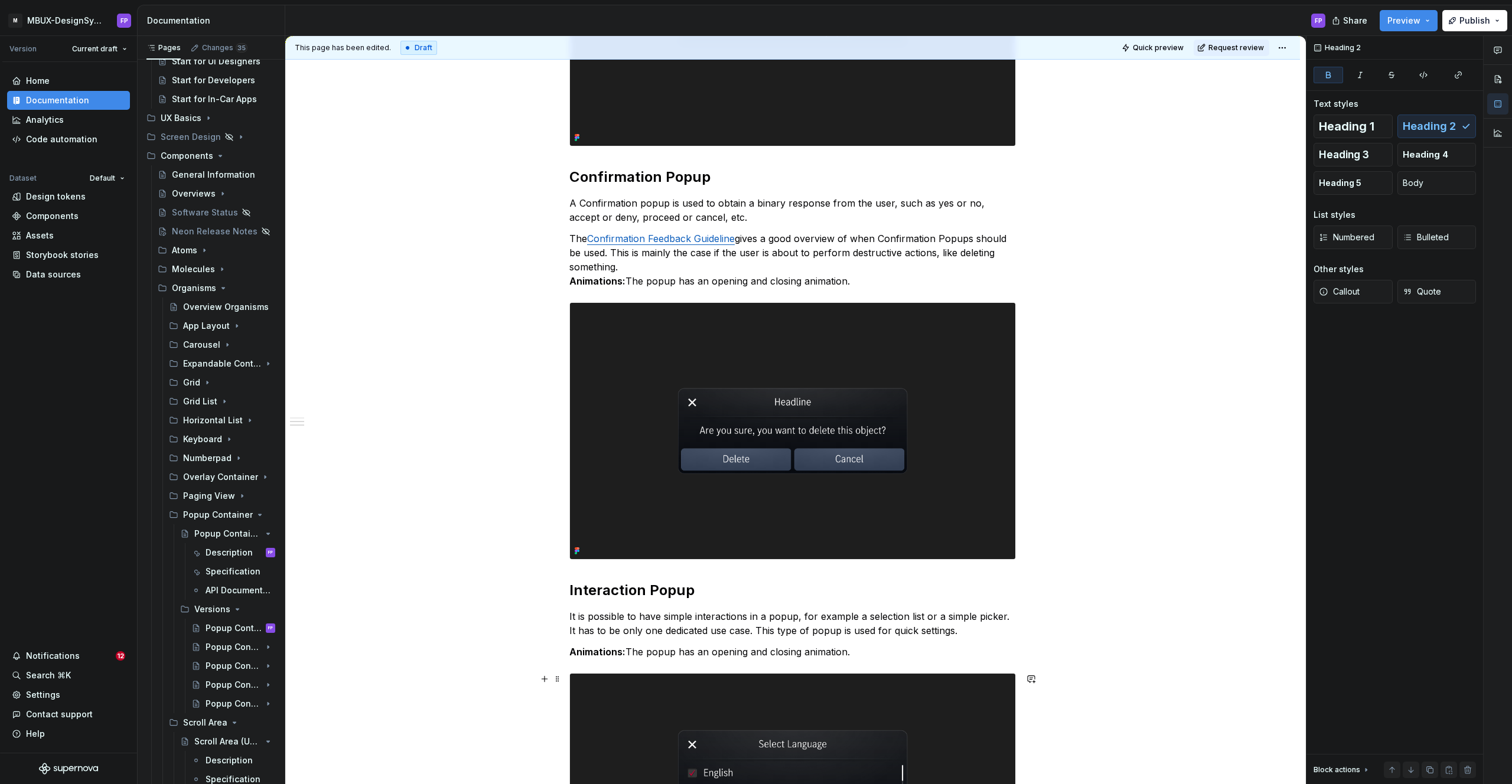
type textarea "*"
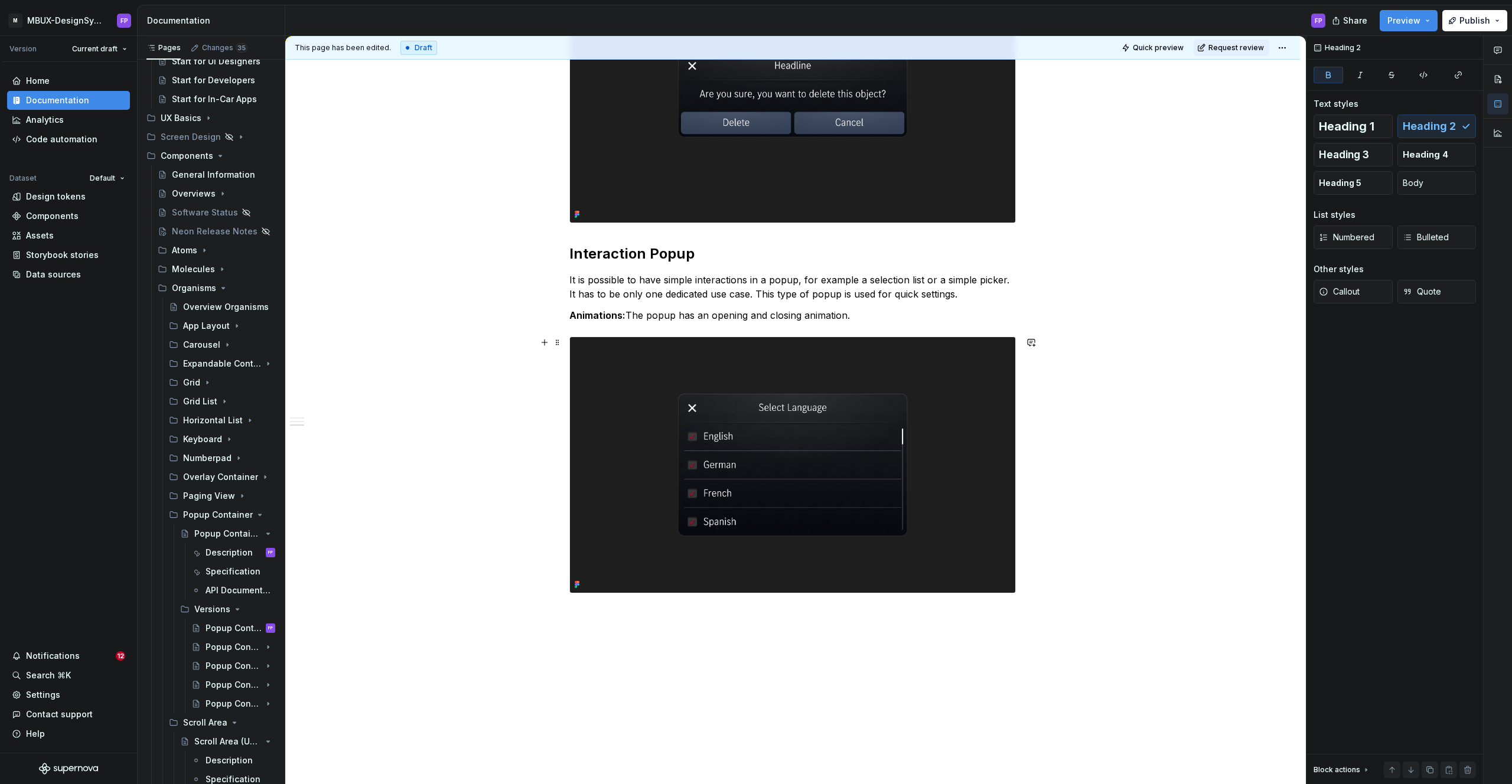
scroll to position [994, 0]
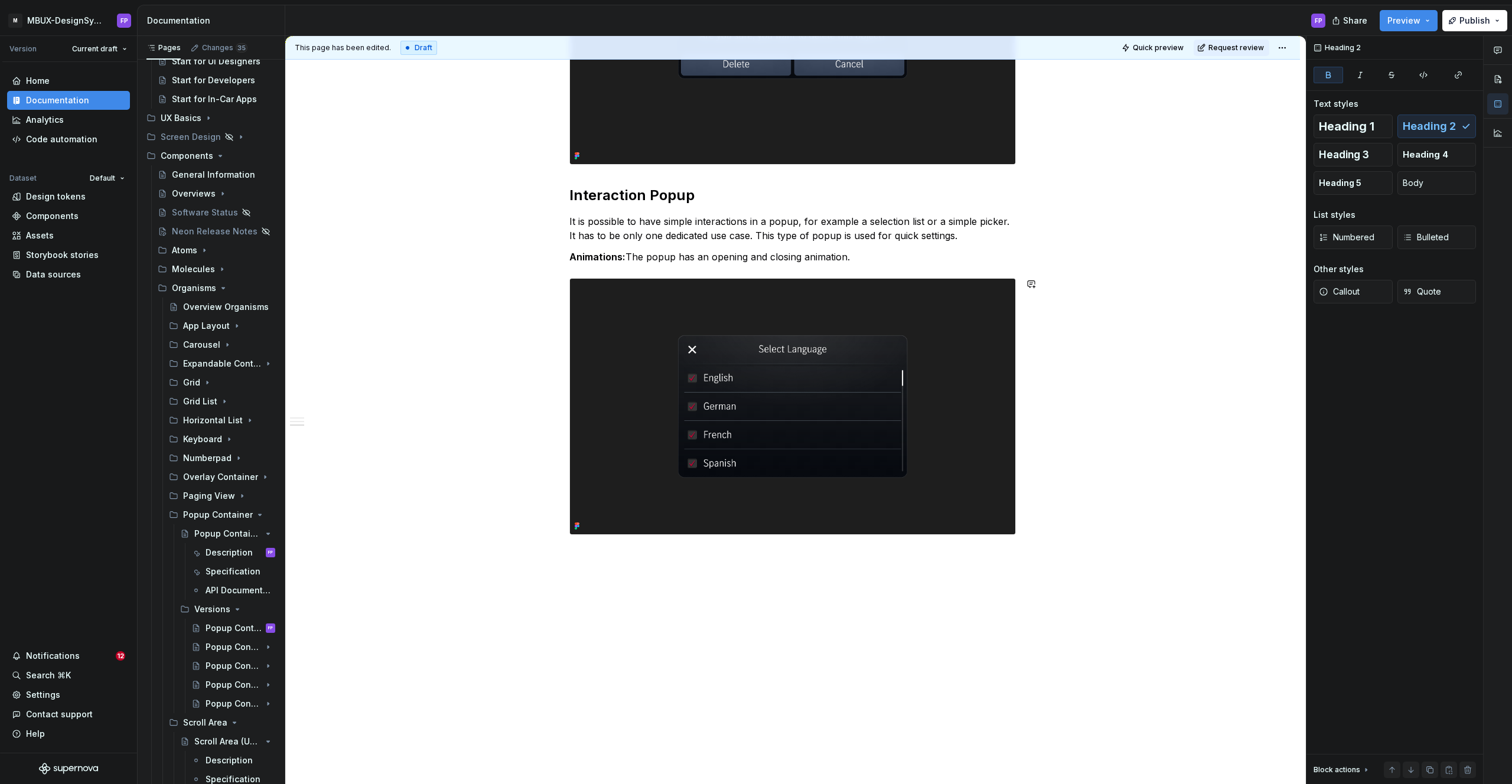
click at [736, 567] on div "There are various types of popups. All of them should cover only one specific u…" at bounding box center [792, 12] width 1015 height 1545
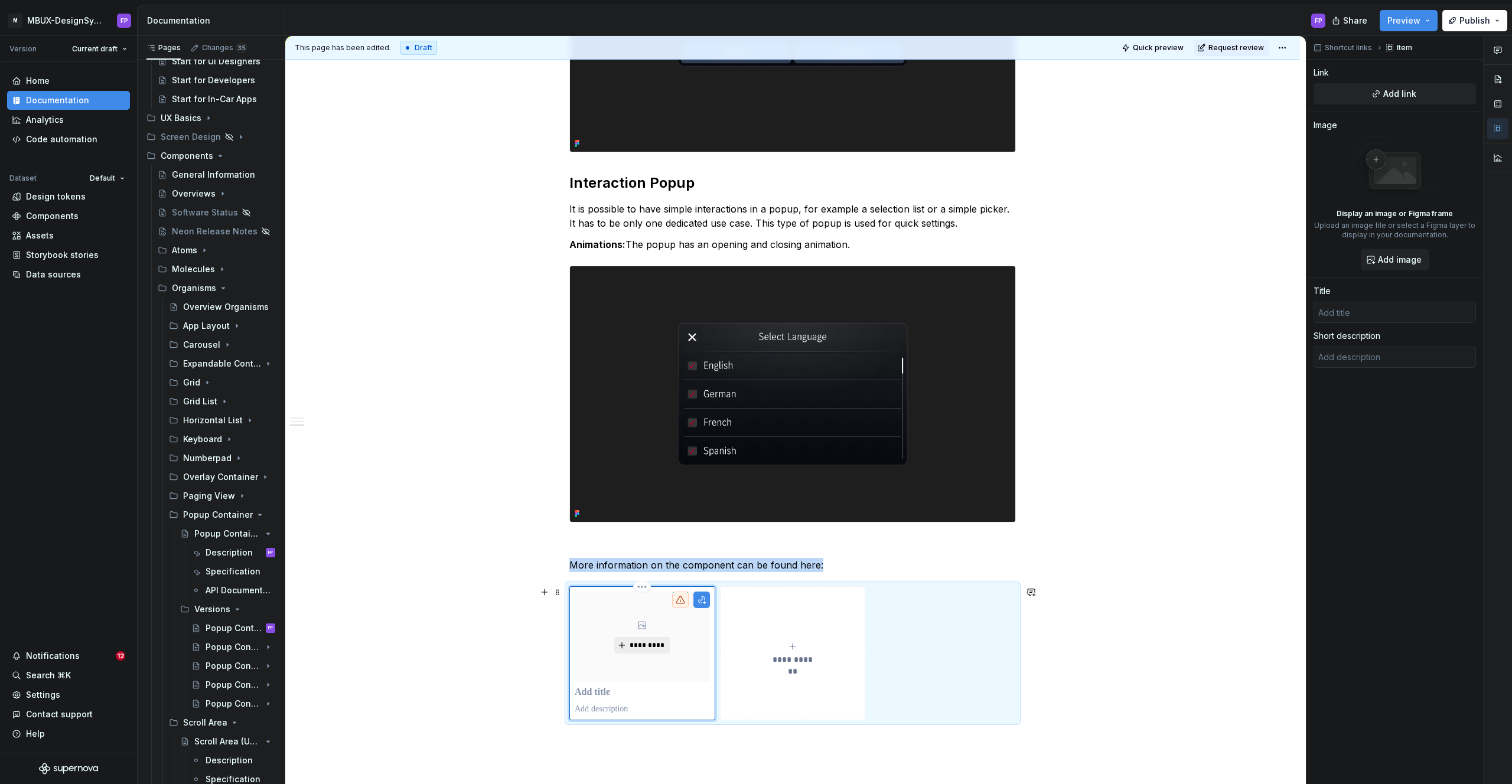
scroll to position [1007, 0]
click at [646, 653] on div "*********" at bounding box center [642, 635] width 135 height 90
click at [662, 641] on span "*********" at bounding box center [647, 644] width 36 height 9
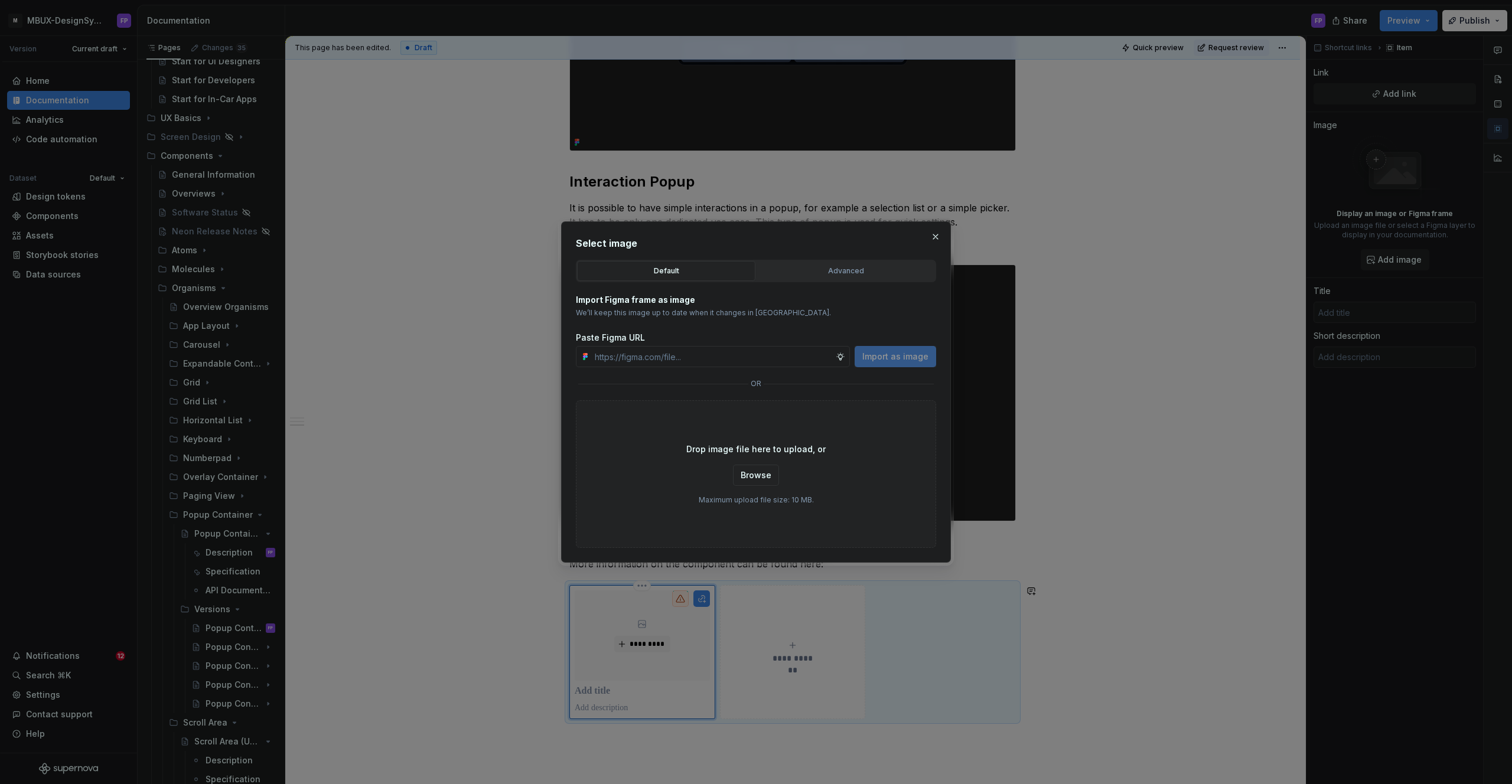
type textarea "*"
click at [810, 278] on button "Advanced" at bounding box center [846, 271] width 179 height 20
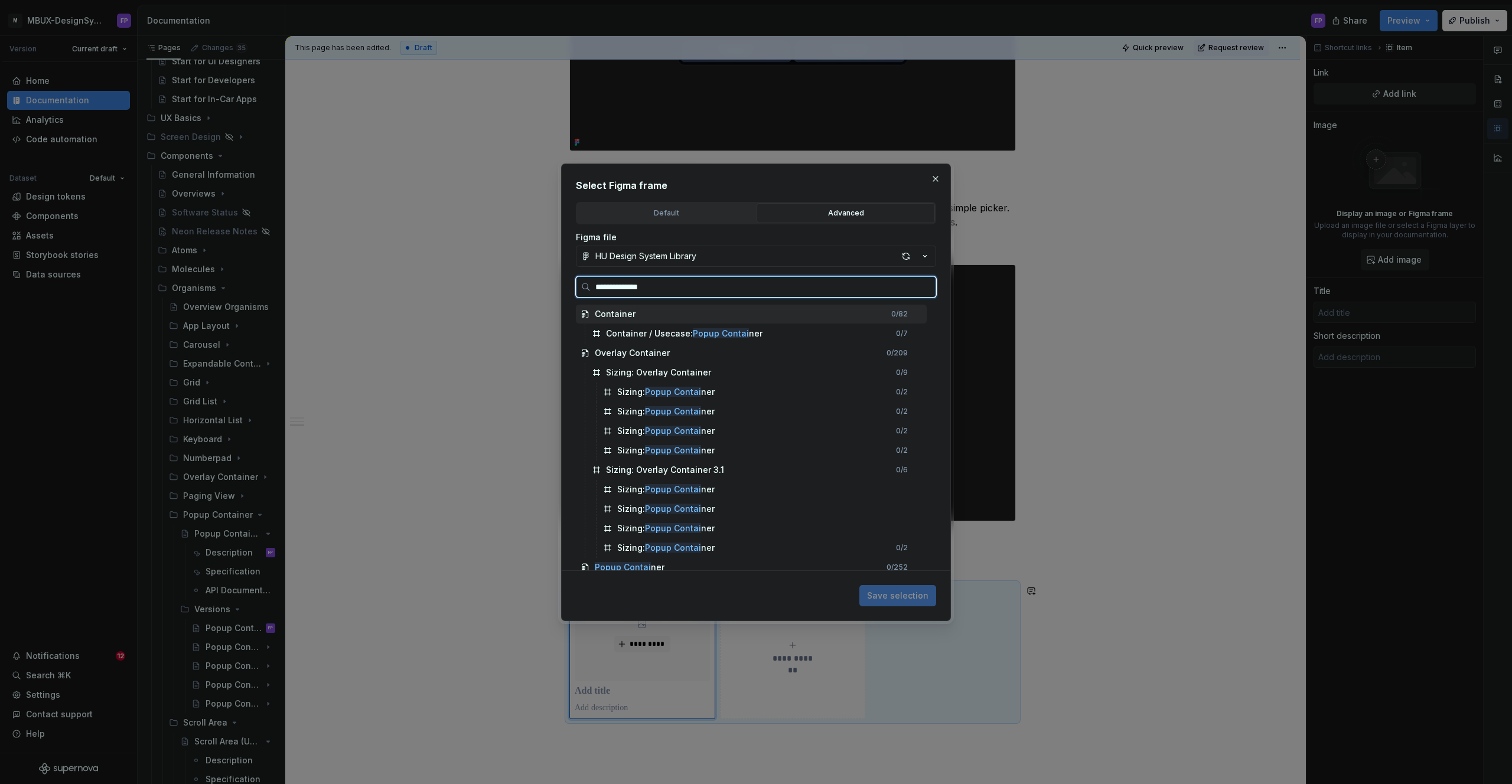
type input "**********"
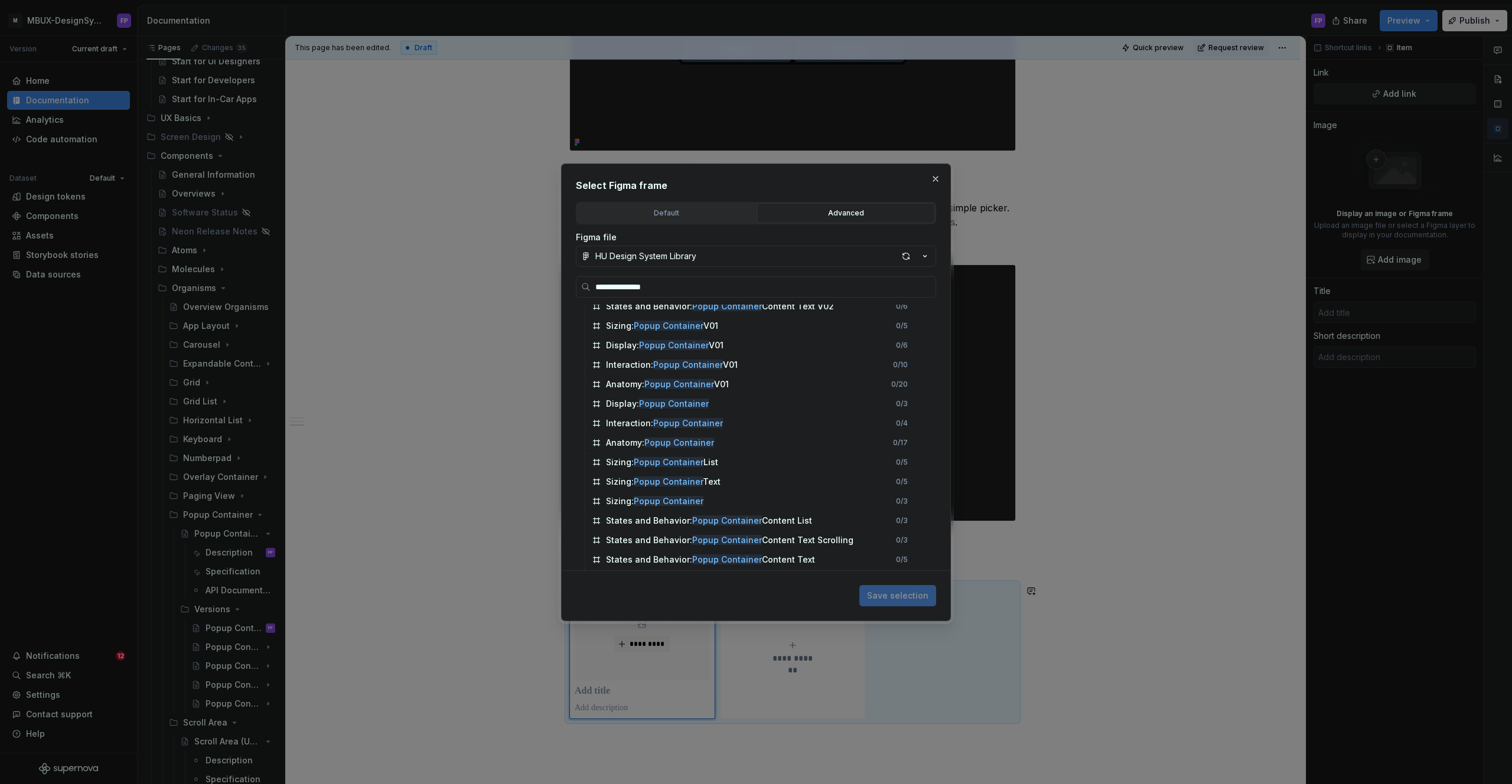
scroll to position [358, 0]
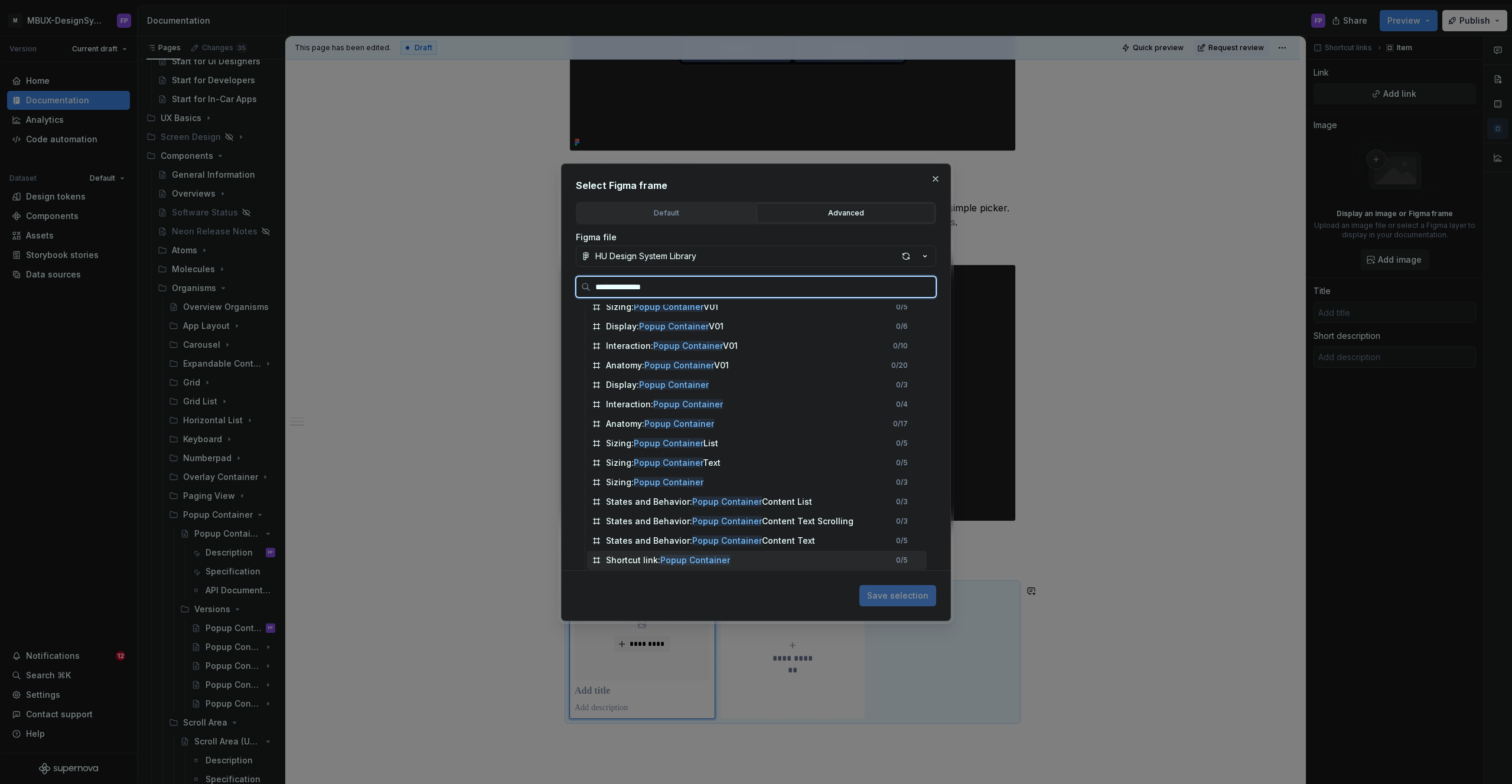
click at [671, 557] on mark "Popup Container" at bounding box center [695, 560] width 70 height 10
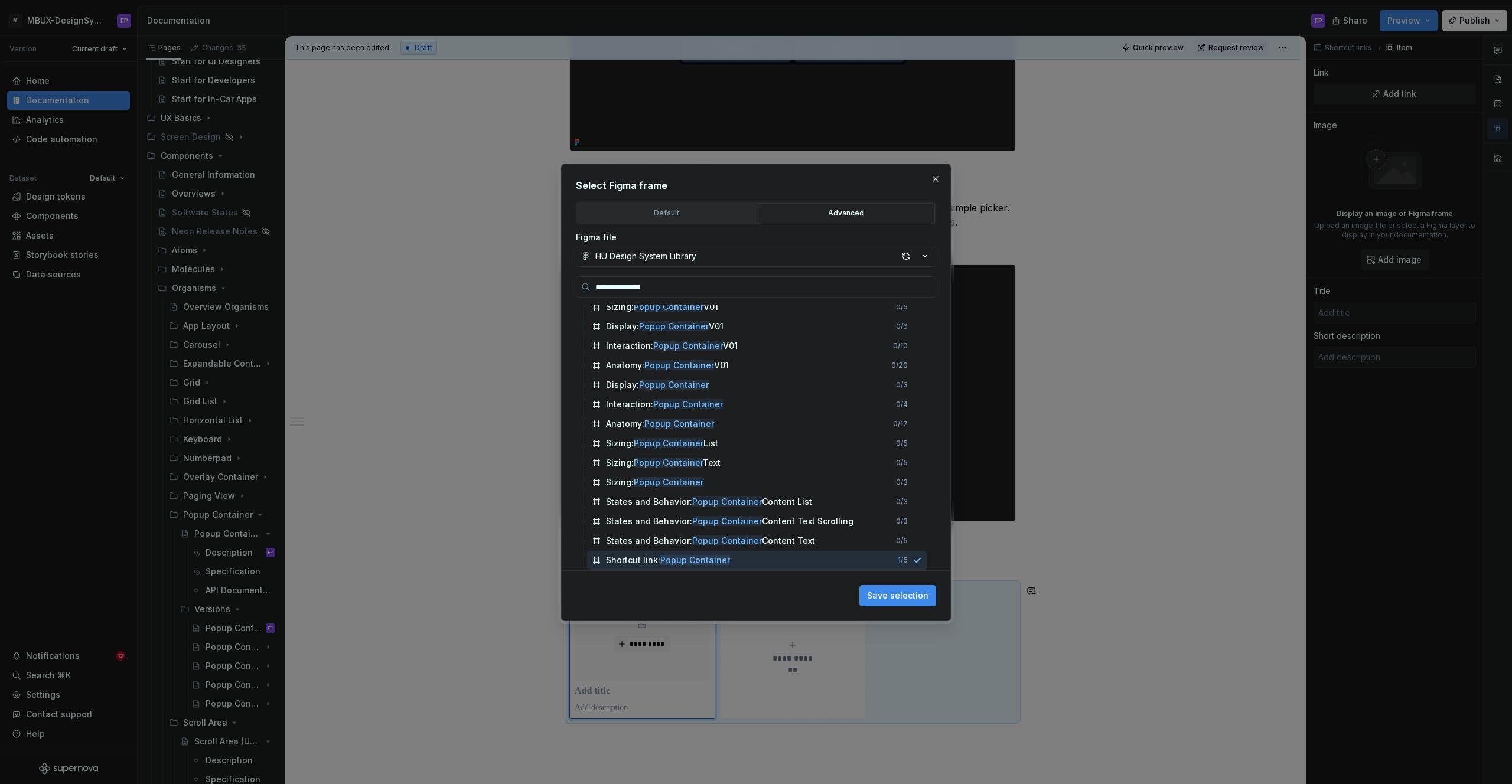
click at [897, 602] on button "Save selection" at bounding box center [898, 595] width 77 height 21
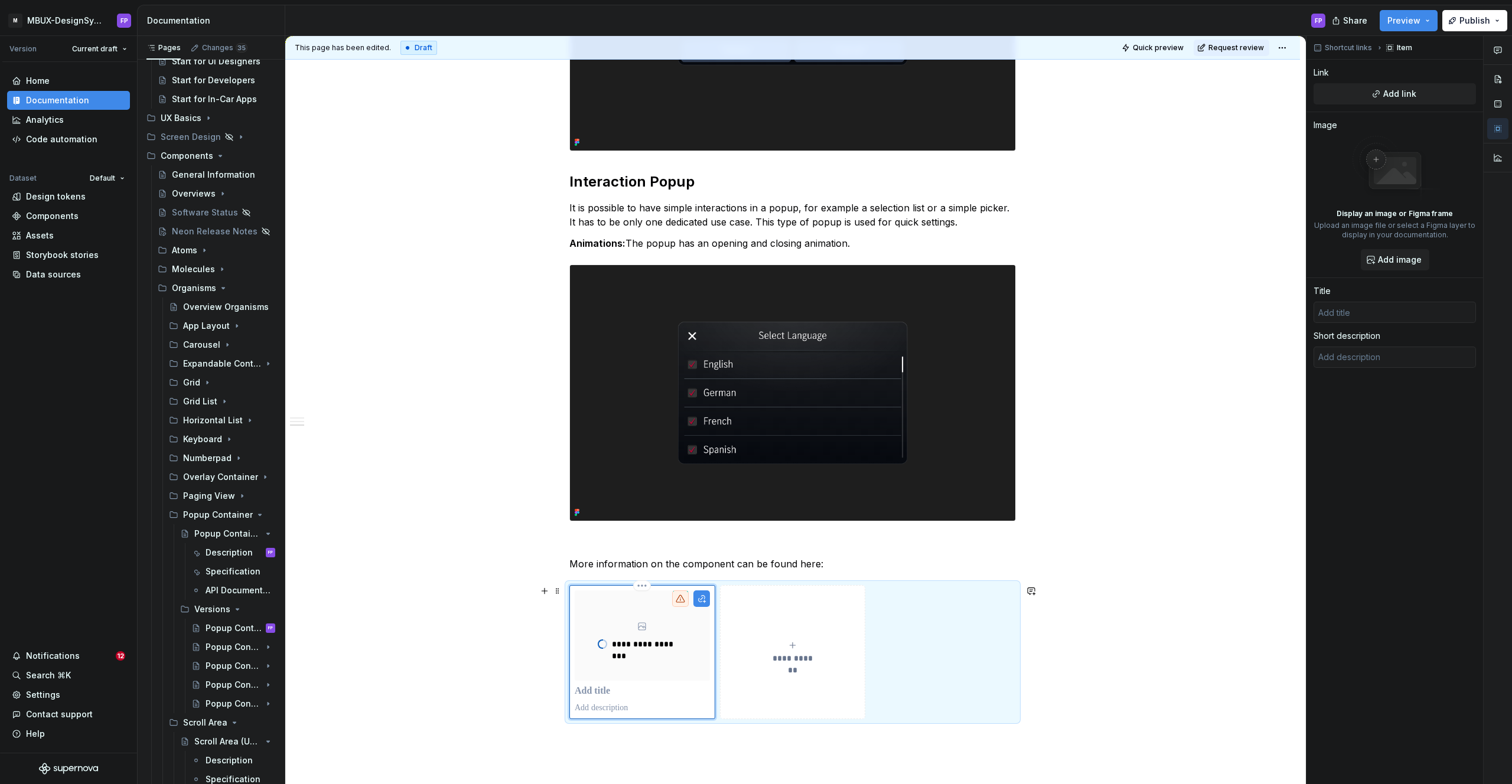
click at [622, 690] on p at bounding box center [642, 691] width 135 height 12
type textarea "*"
type input "P"
type textarea "*"
type input "Po"
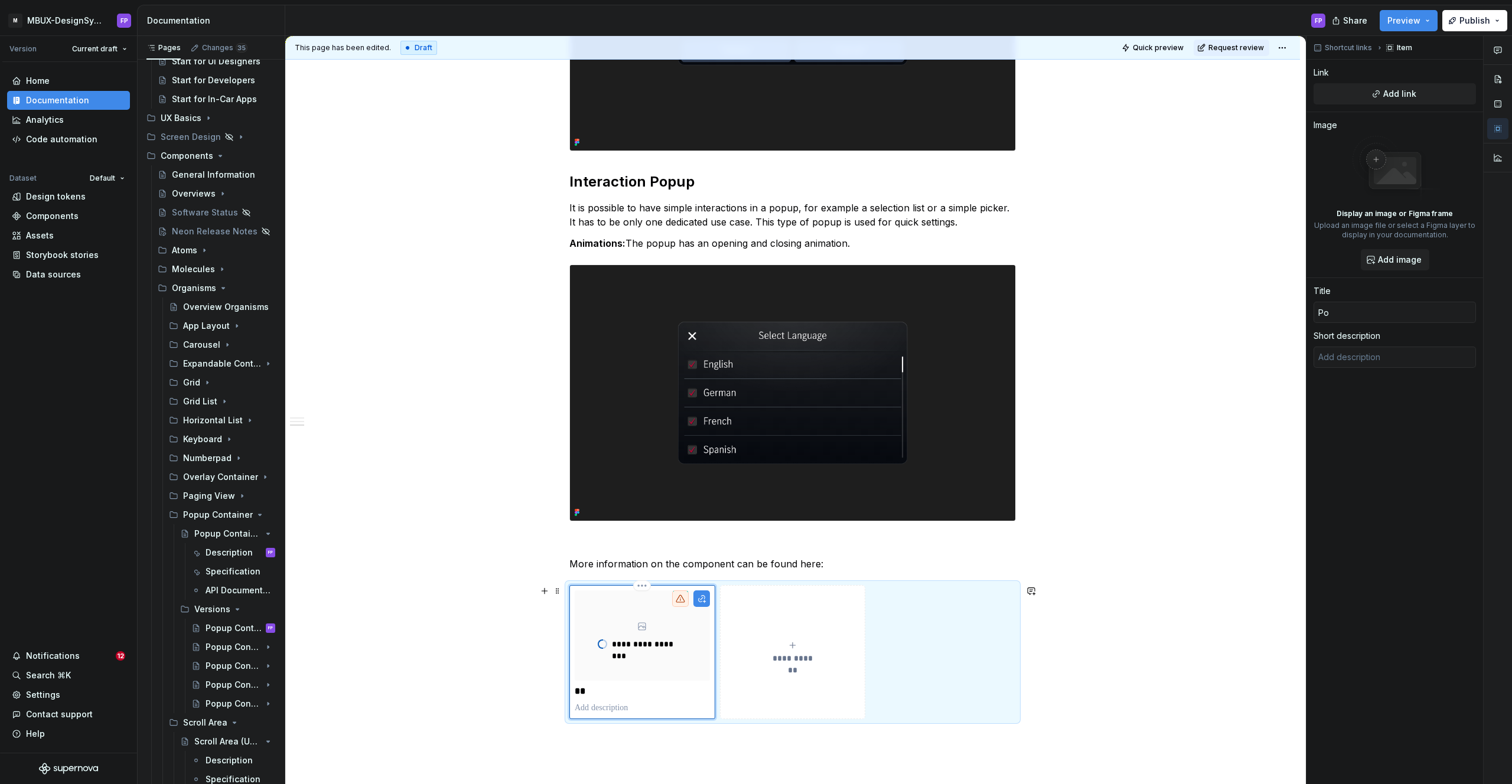
type textarea "*"
type input "Pop"
type textarea "*"
type input "Popu"
type textarea "*"
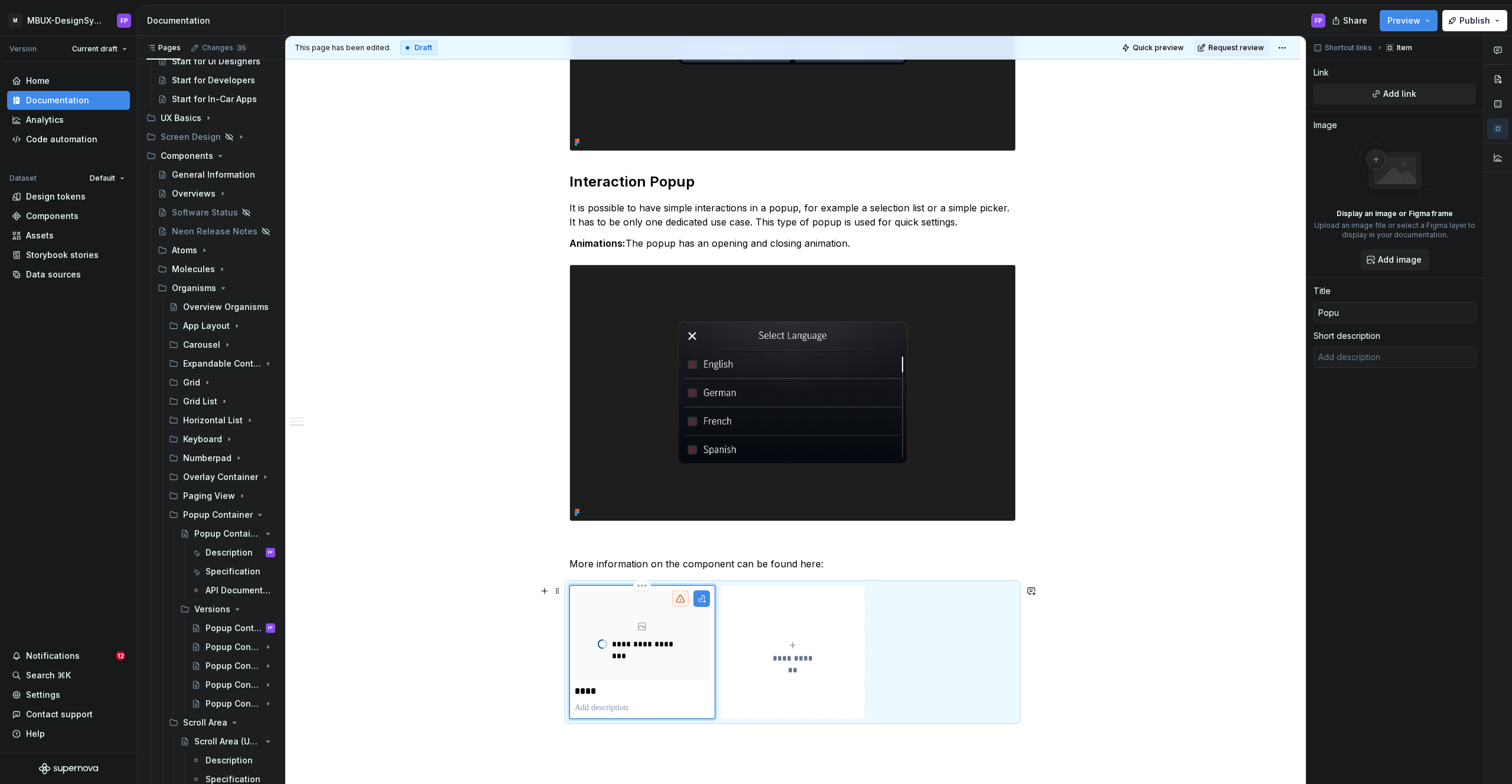
type input "Popup"
type textarea "*"
type input "Popup"
type textarea "*"
type input "Popup C"
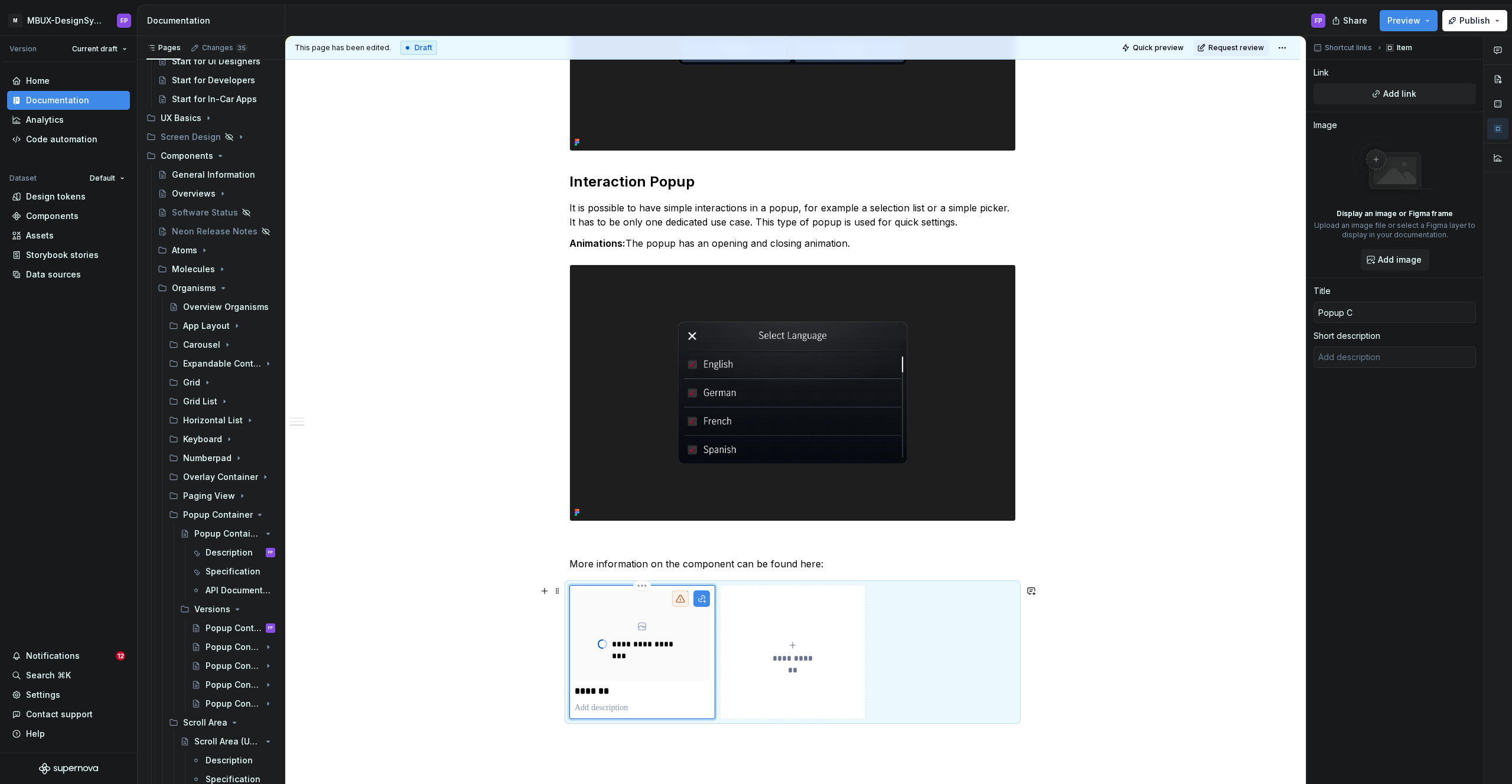
type textarea "*"
type input "Popup Co"
type textarea "*"
type input "Popup Cont"
type textarea "*"
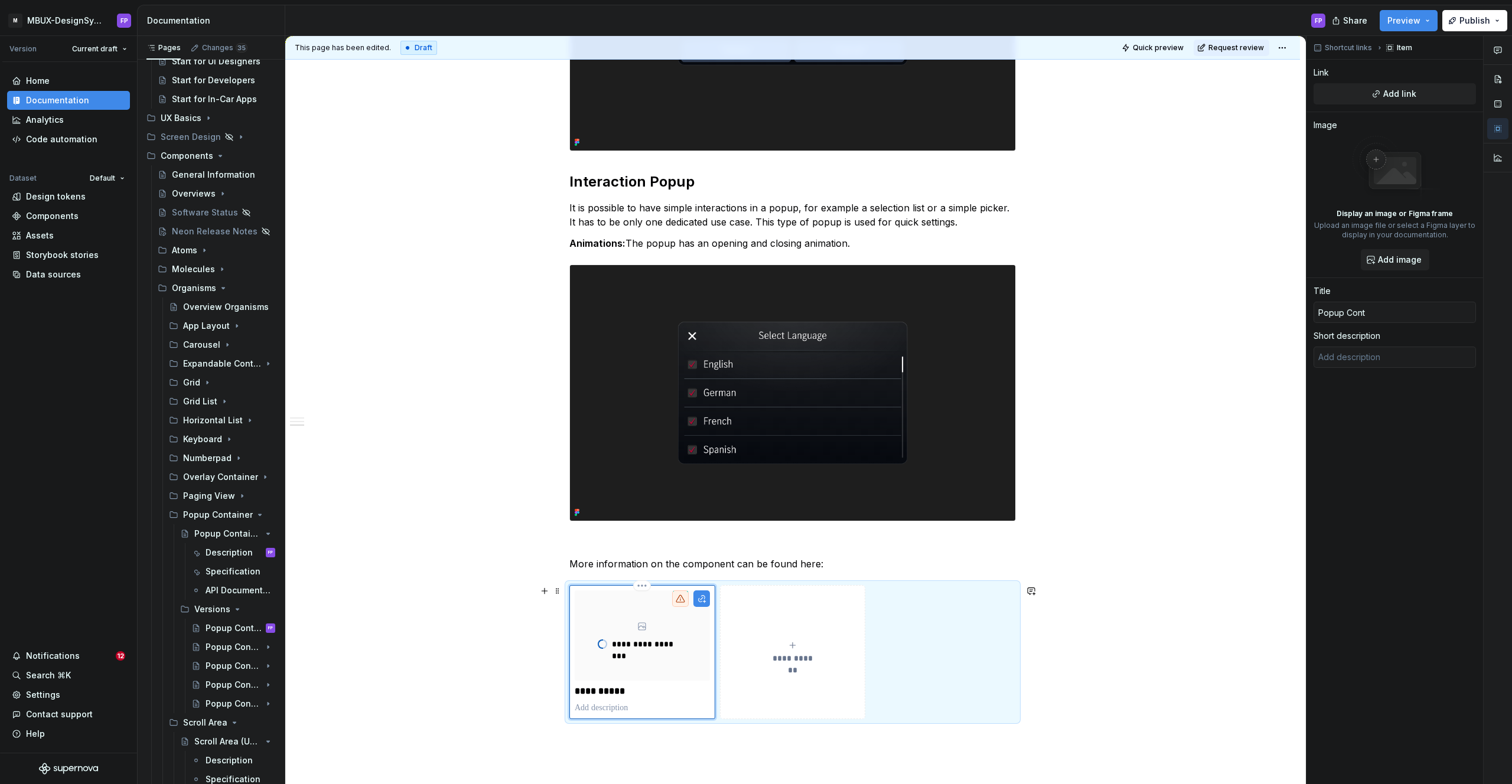
type input "Popup Conta"
type textarea "*"
type input "Popup Contai"
type textarea "*"
type input "Popup Contain"
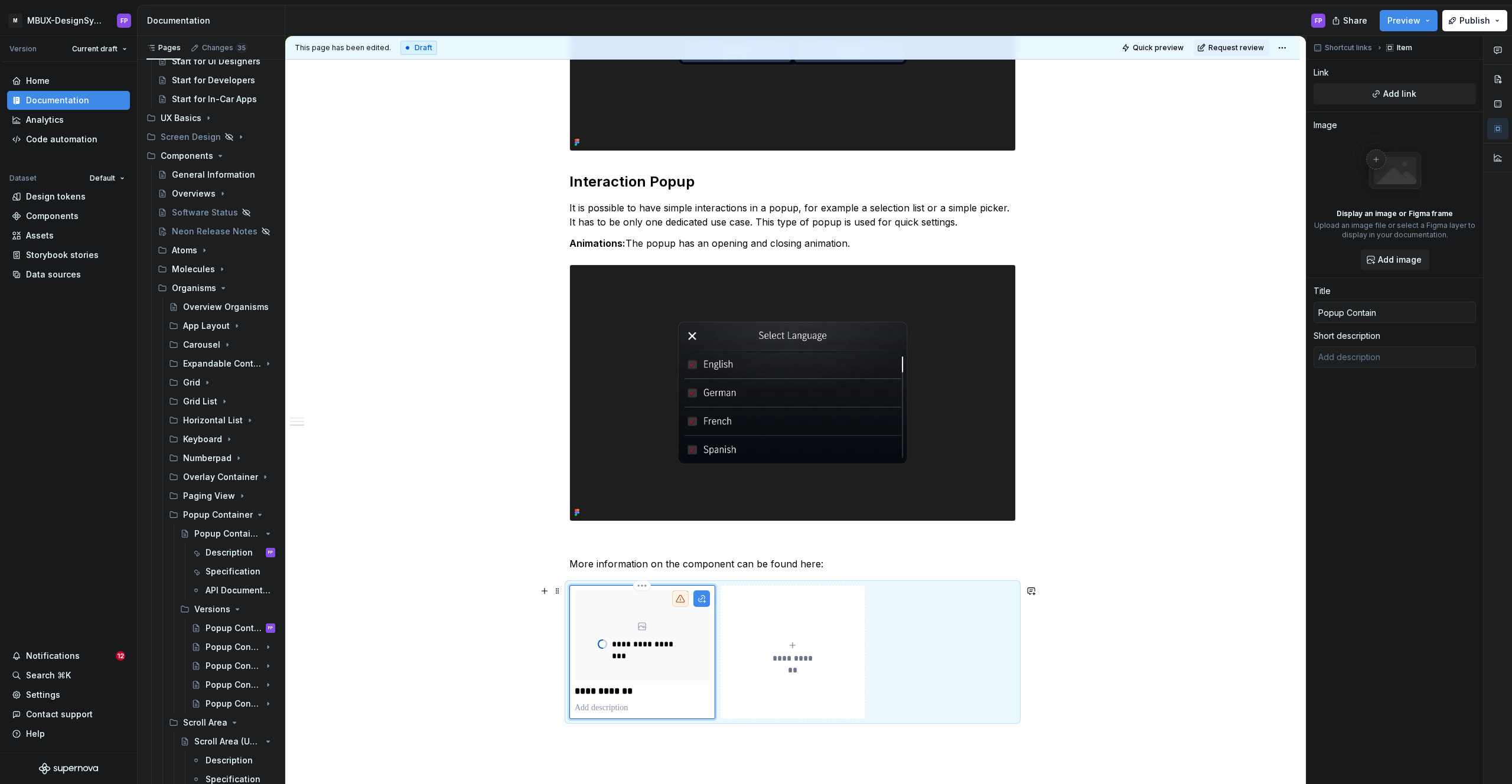
type textarea "*"
type input "Popup Containe"
type textarea "*"
type input "Popup Container"
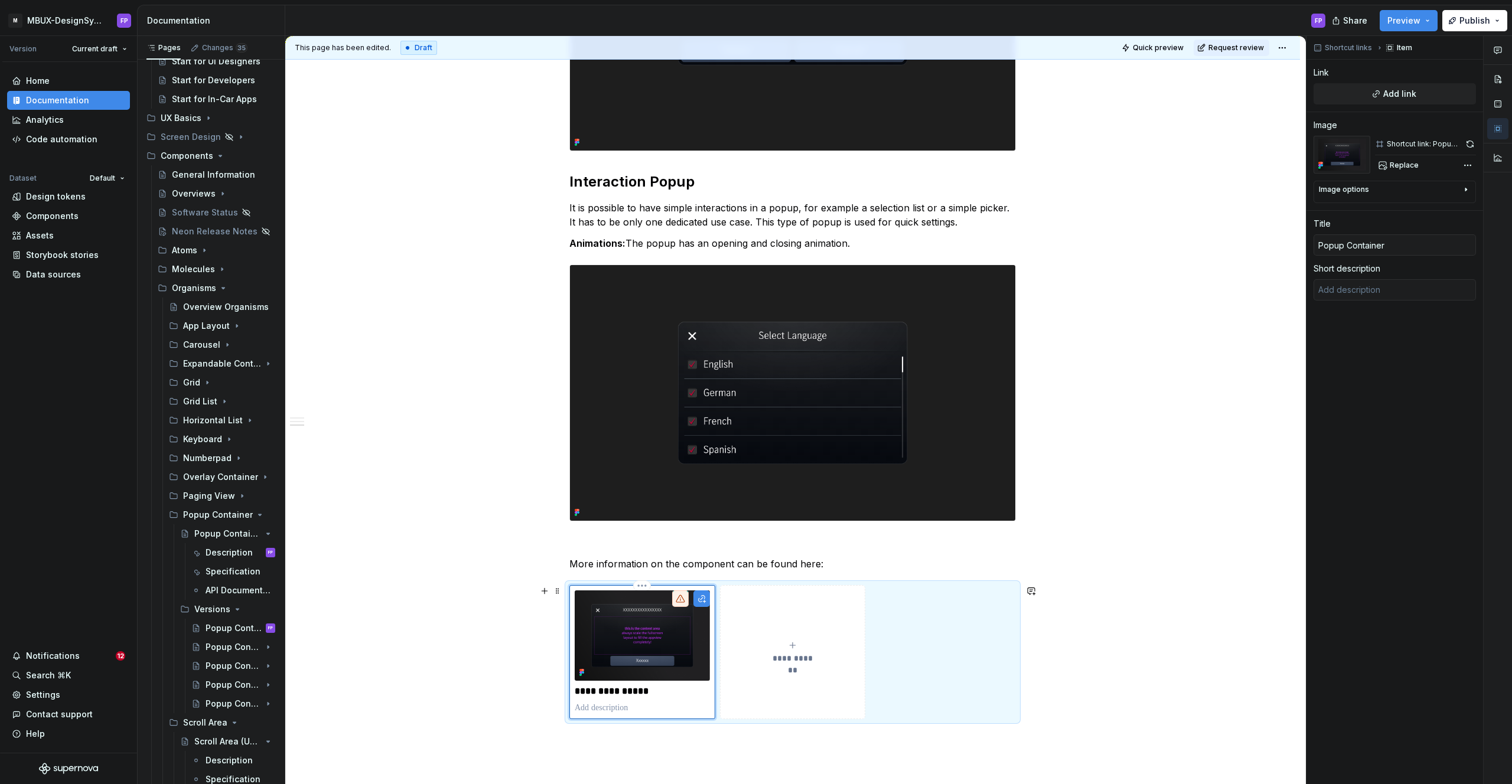
click at [630, 709] on p at bounding box center [642, 708] width 135 height 12
type textarea "*"
type textarea "A popup is a temporary overlay that captures user"
click at [422, 557] on div "There are various types of popups. All of them should cover only one specific u…" at bounding box center [792, 103] width 1015 height 1754
click at [931, 652] on div "**********" at bounding box center [792, 658] width 447 height 145
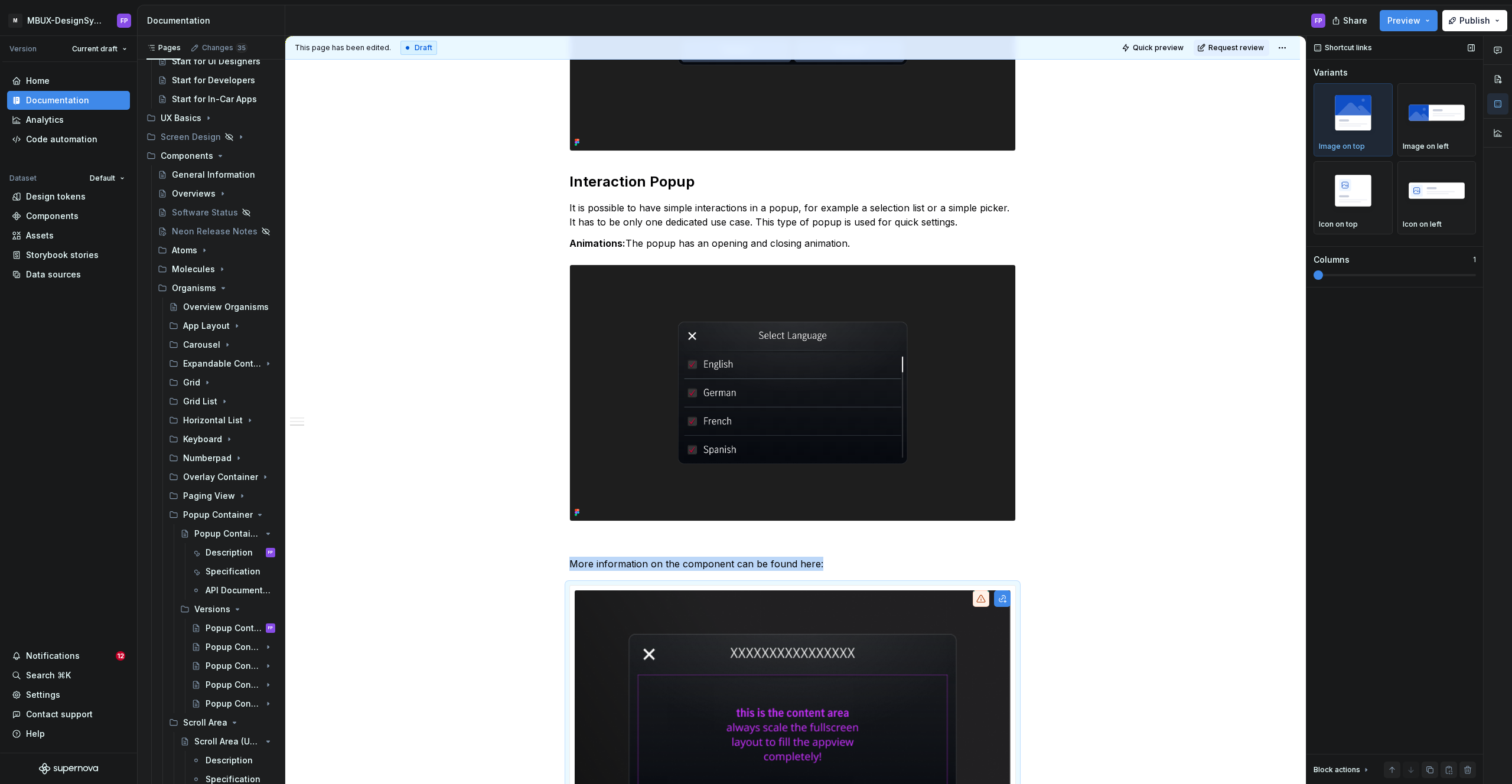
scroll to position [1181, 0]
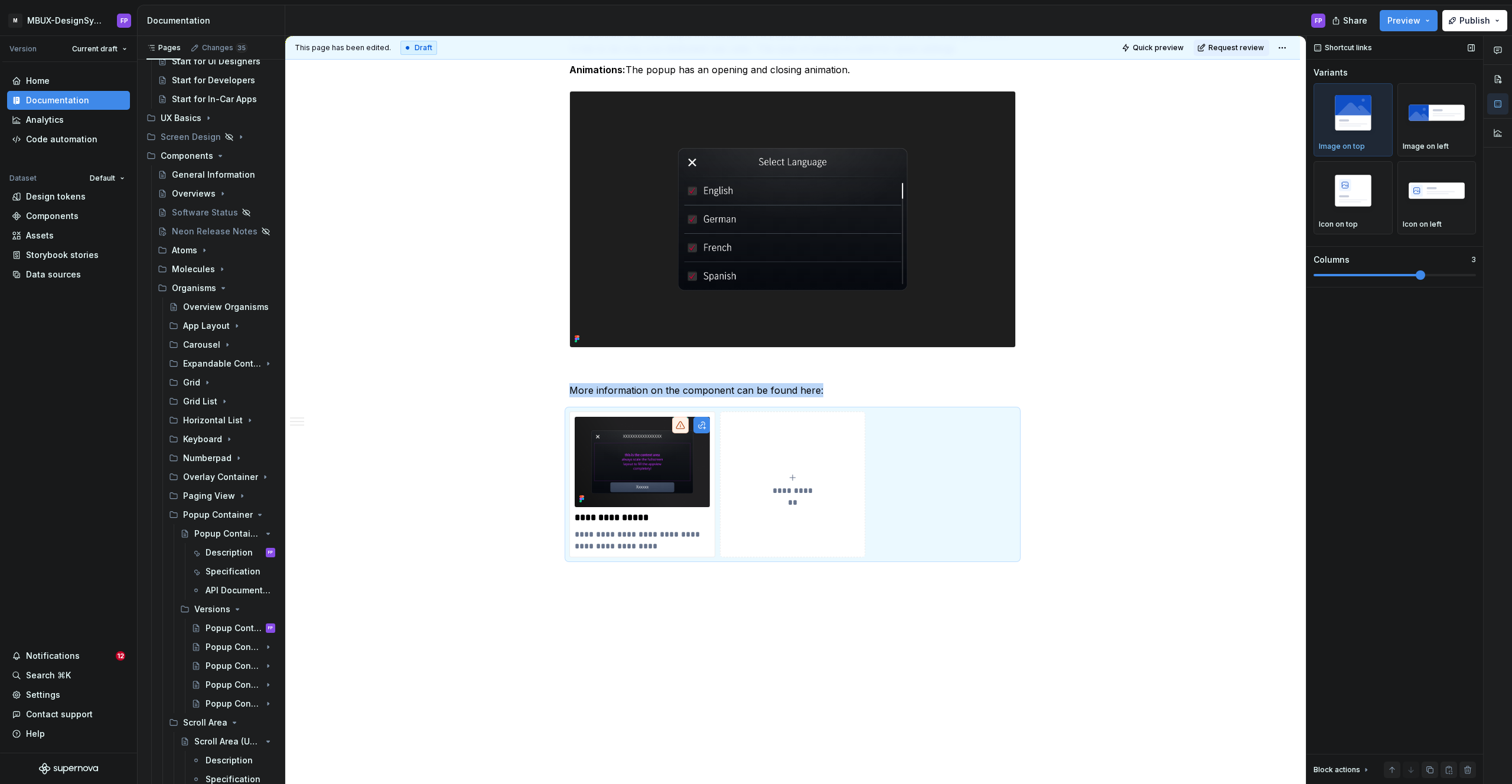
click at [1425, 279] on span at bounding box center [1420, 275] width 9 height 9
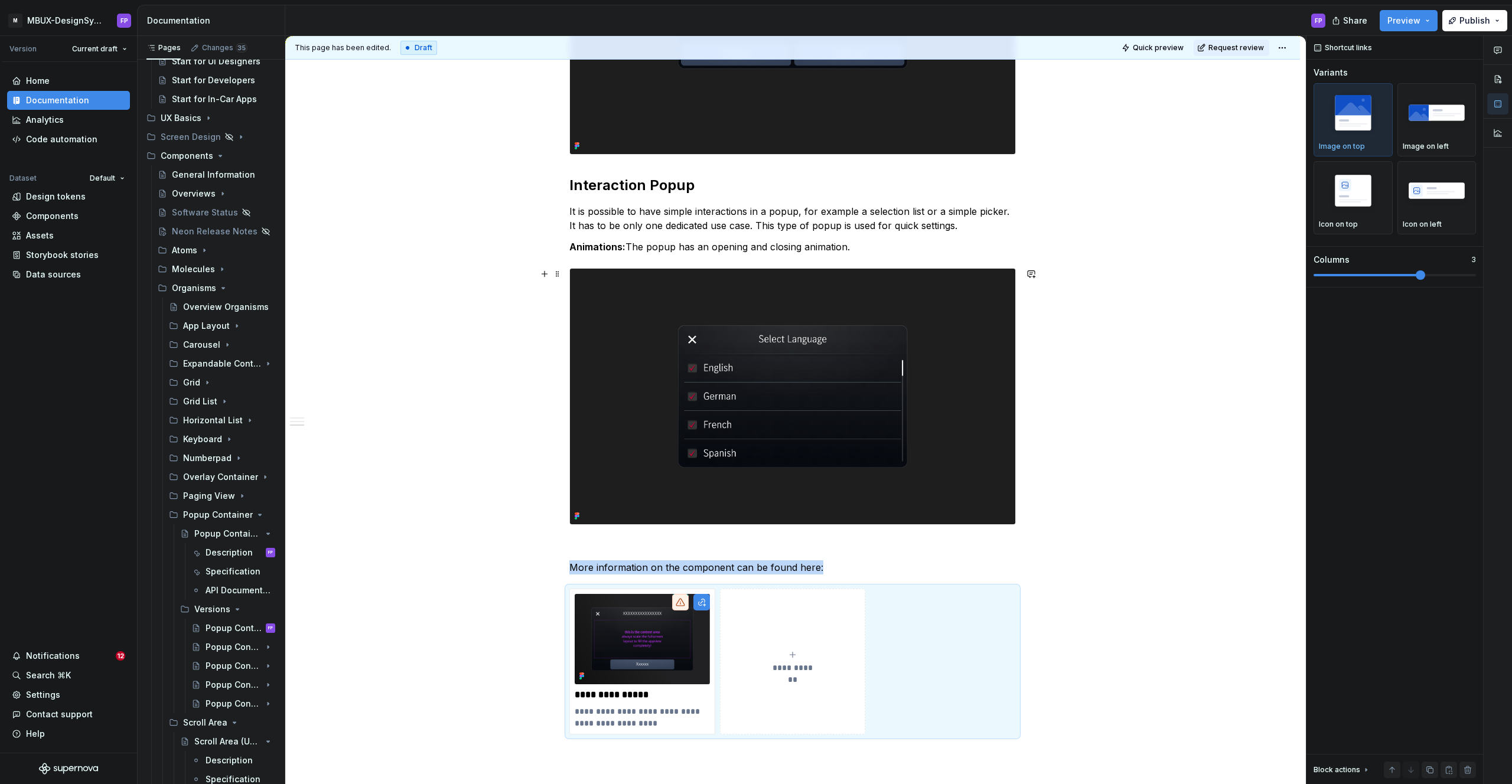
scroll to position [1203, 0]
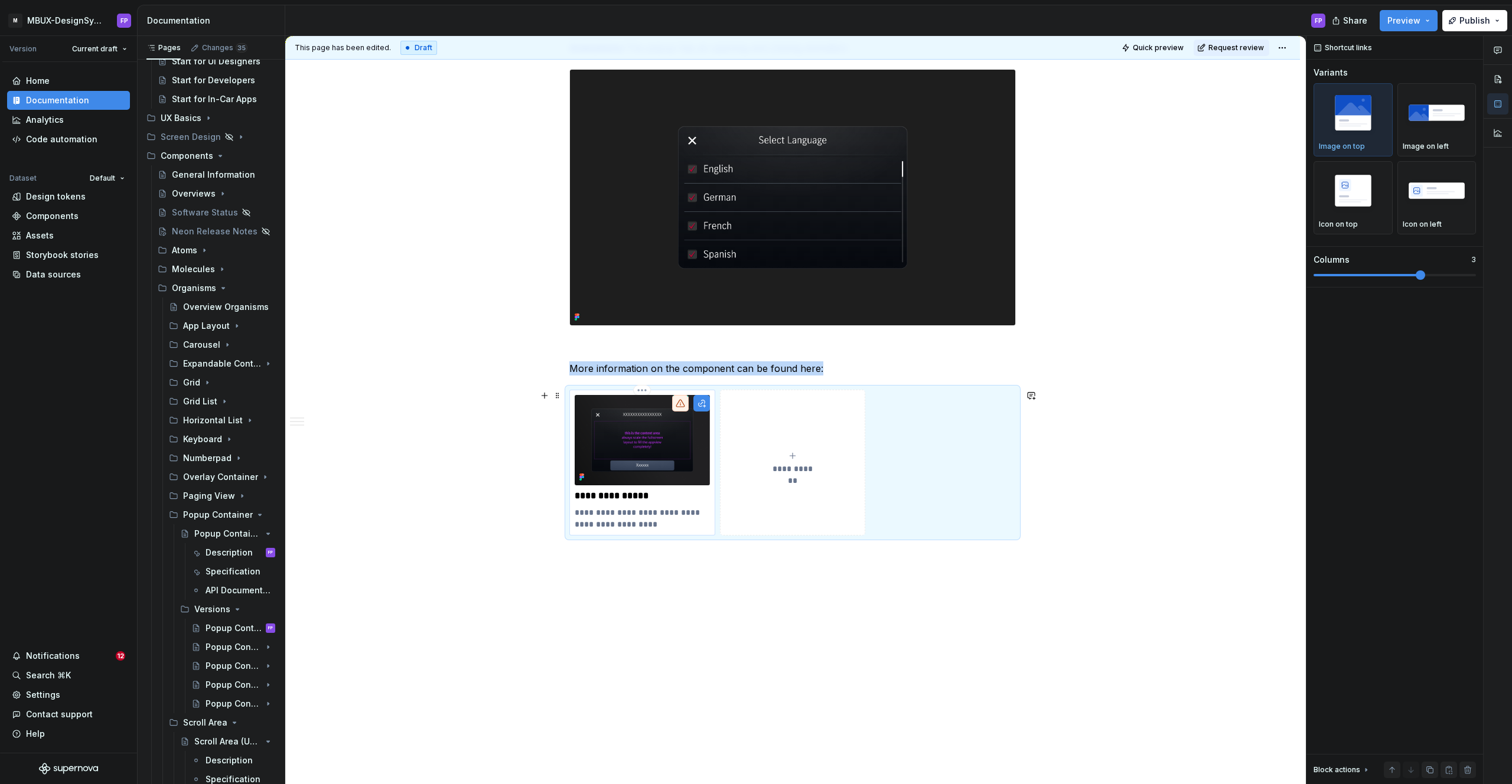
click at [670, 471] on img at bounding box center [642, 439] width 135 height 90
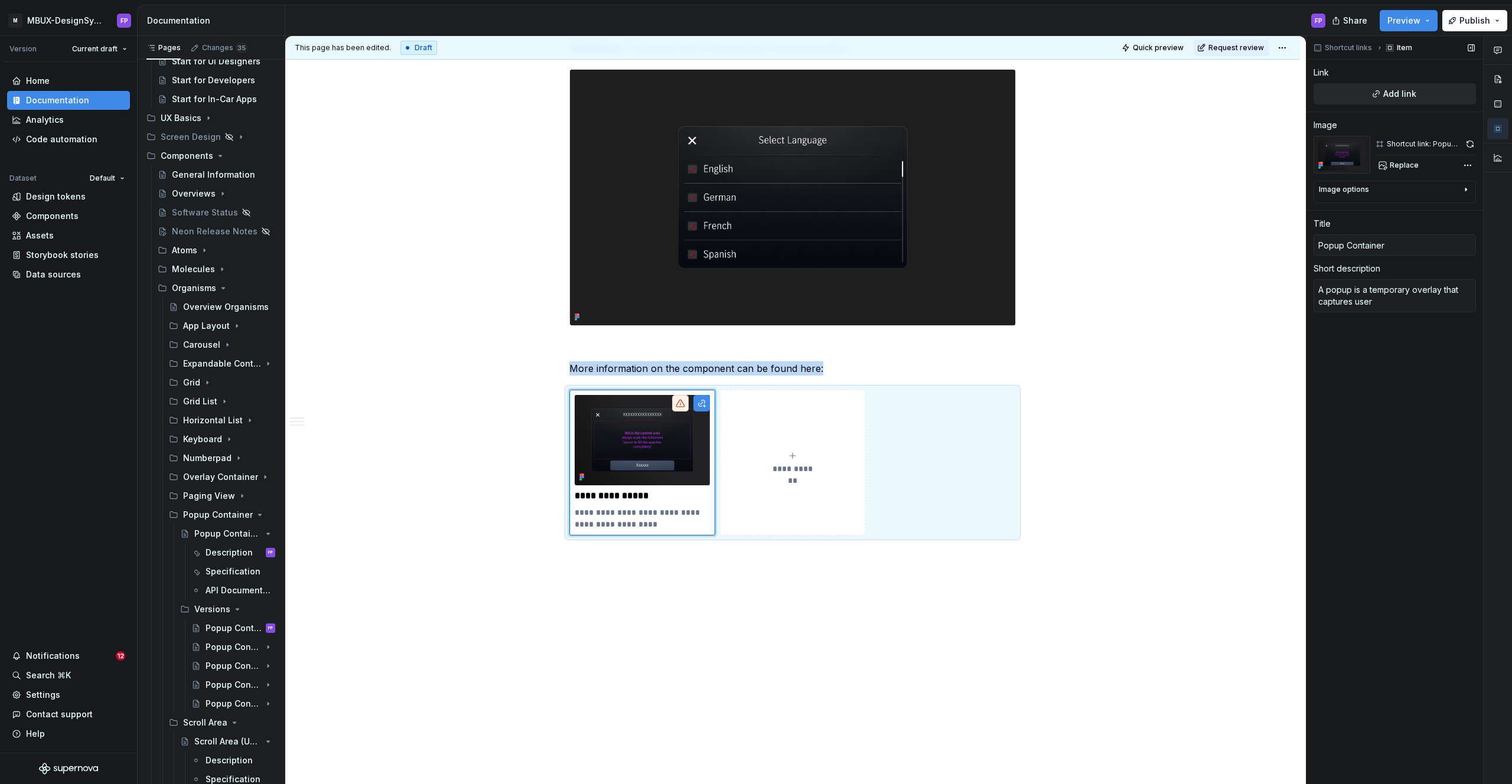
click at [1445, 91] on button "Add link" at bounding box center [1394, 93] width 162 height 21
type textarea "*"
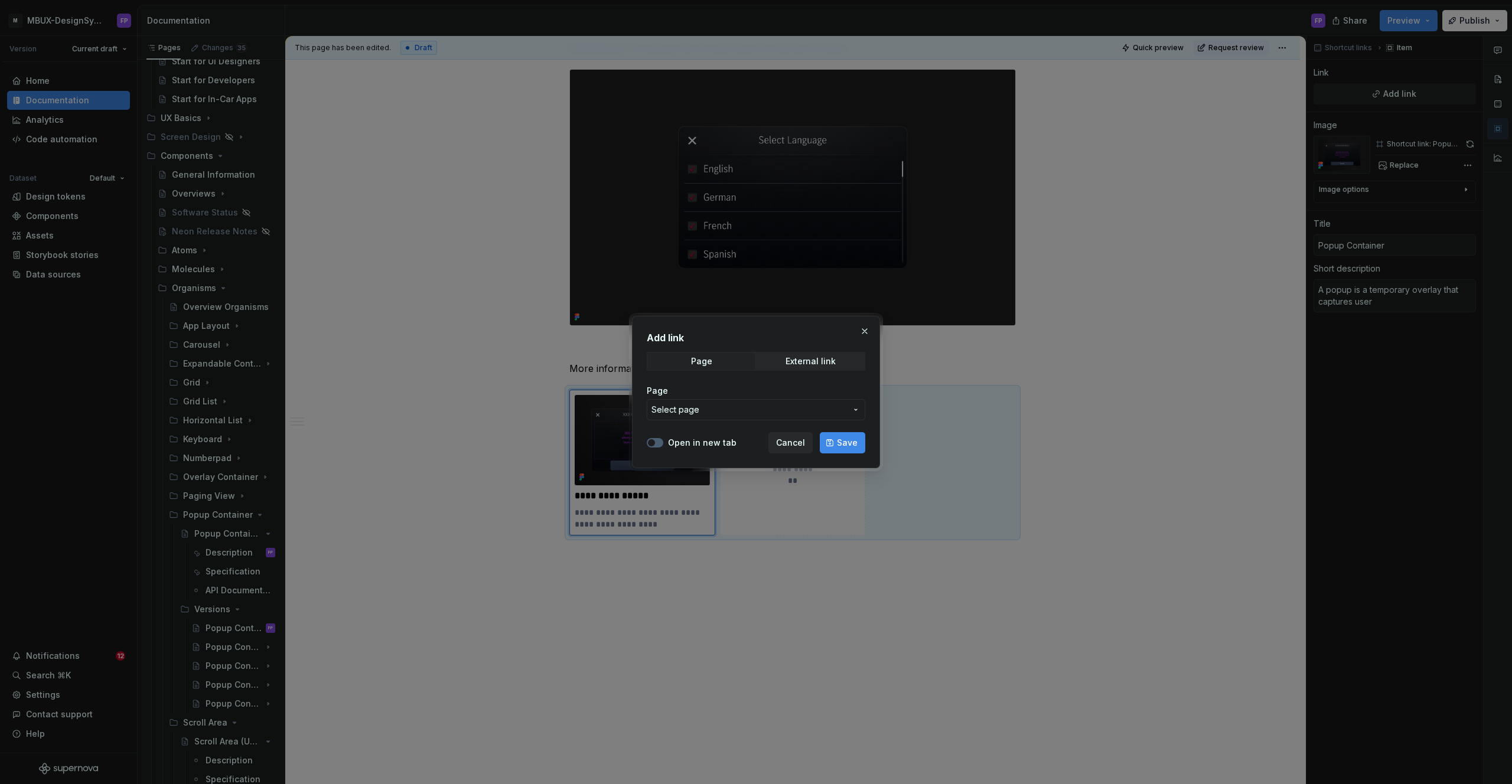
click at [690, 440] on label "Open in new tab" at bounding box center [702, 443] width 68 height 12
click at [663, 440] on button "Open in new tab" at bounding box center [655, 443] width 16 height 9
click at [731, 412] on span "Select page" at bounding box center [749, 409] width 195 height 12
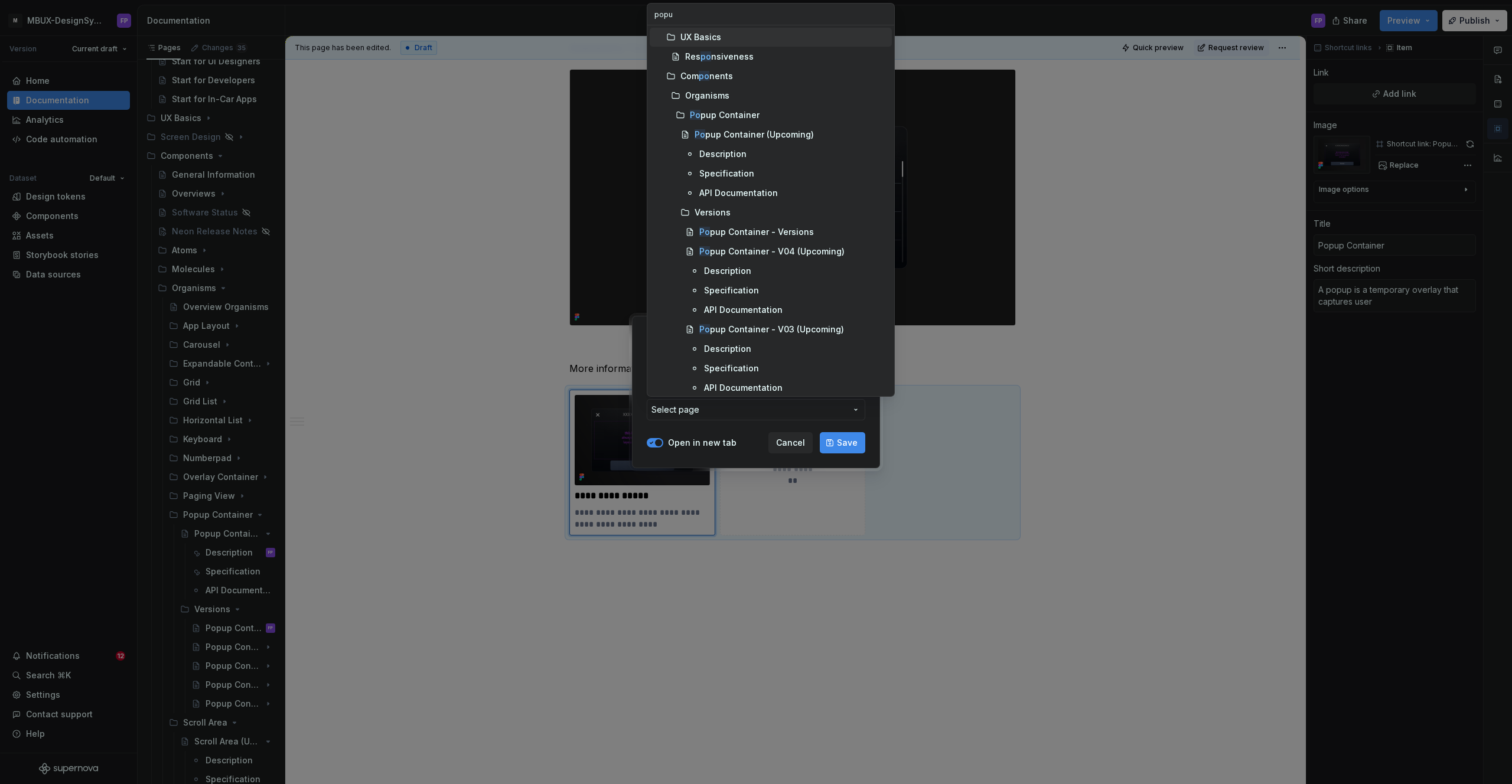
type input "popup"
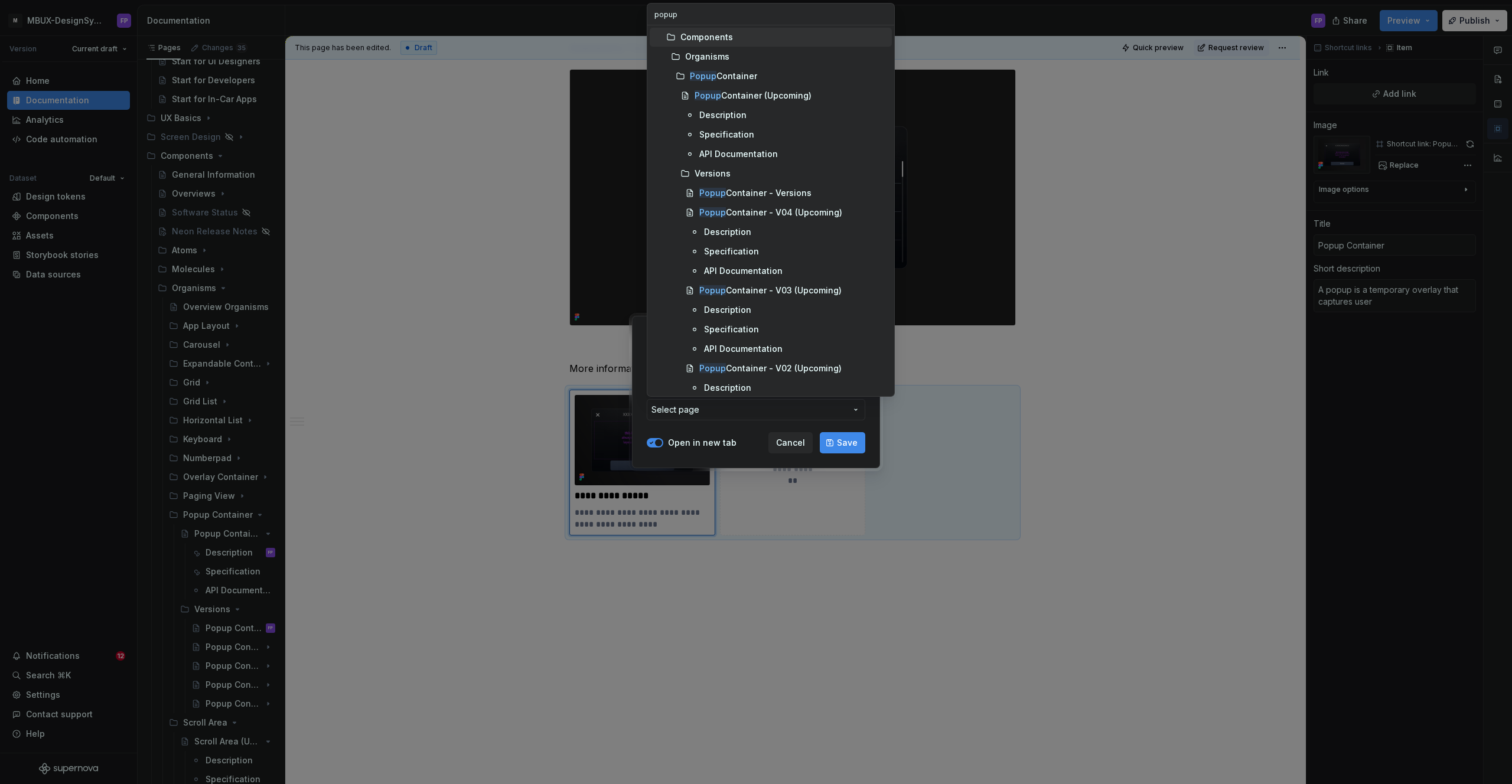
type textarea "*"
type input "popup"
click at [736, 72] on div "Popup Container" at bounding box center [723, 75] width 67 height 12
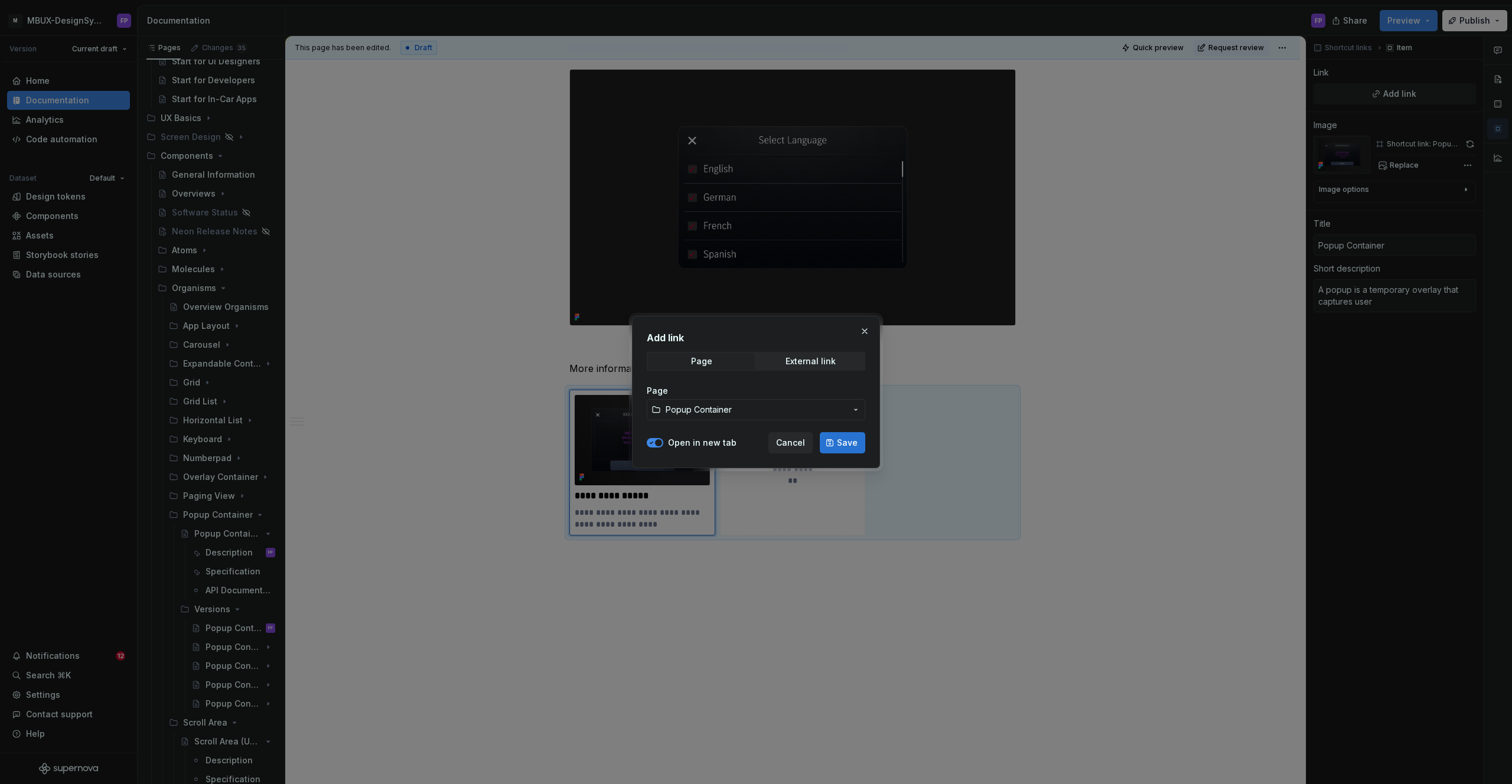
click at [850, 438] on span "Save" at bounding box center [847, 443] width 21 height 12
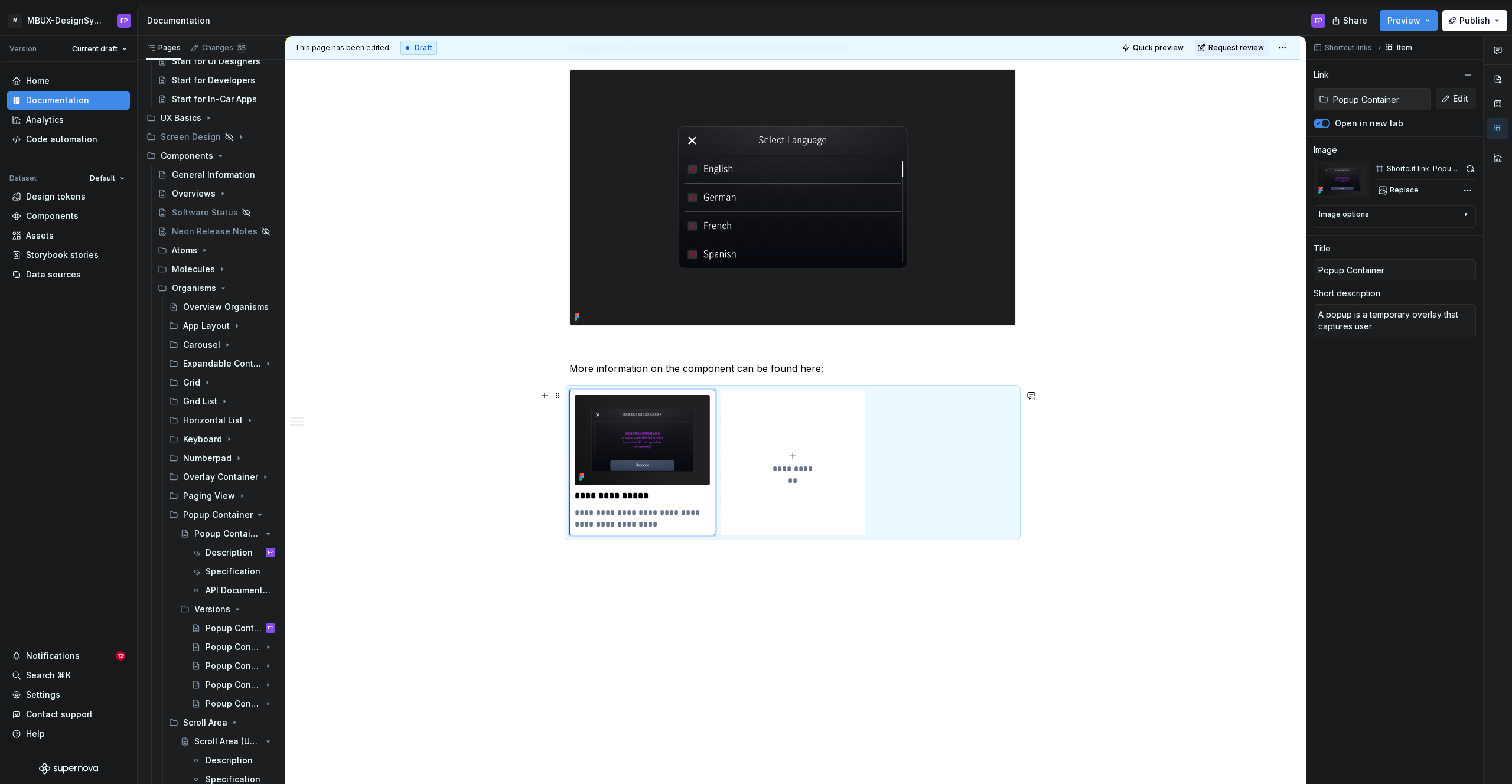
scroll to position [1150, 0]
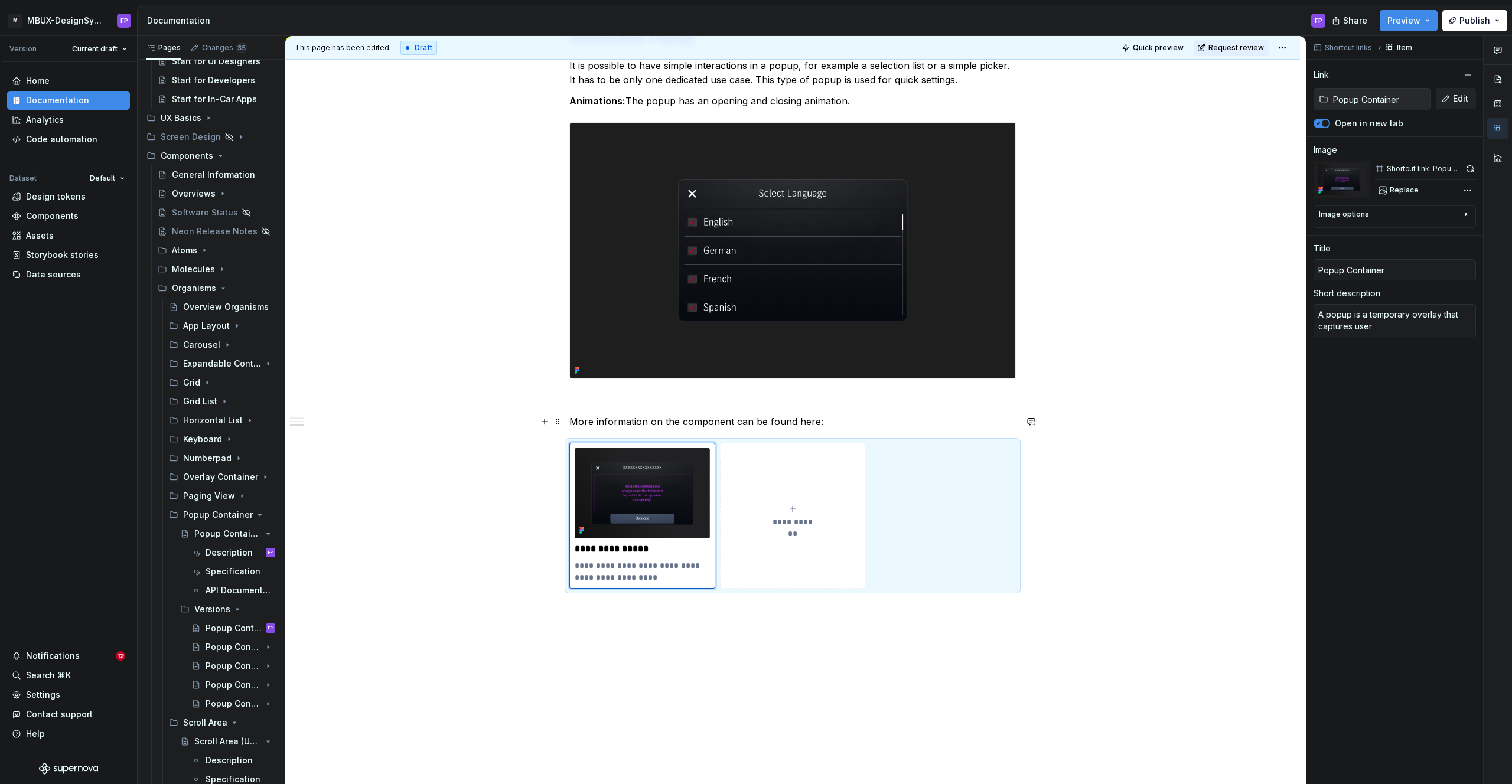
click at [900, 421] on p "More information on the component can be found here:" at bounding box center [792, 422] width 447 height 15
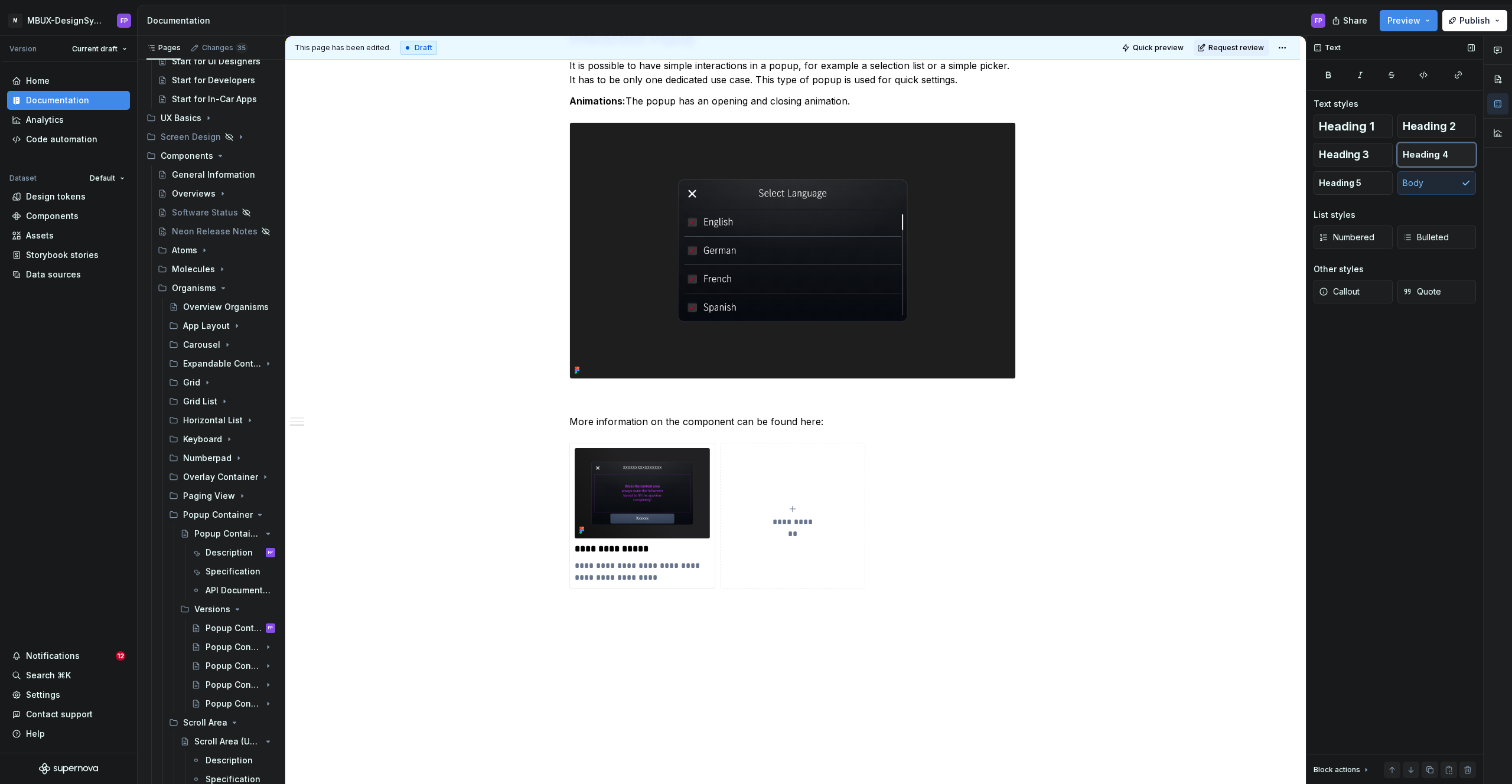
click at [1425, 156] on span "Heading 4" at bounding box center [1425, 154] width 45 height 12
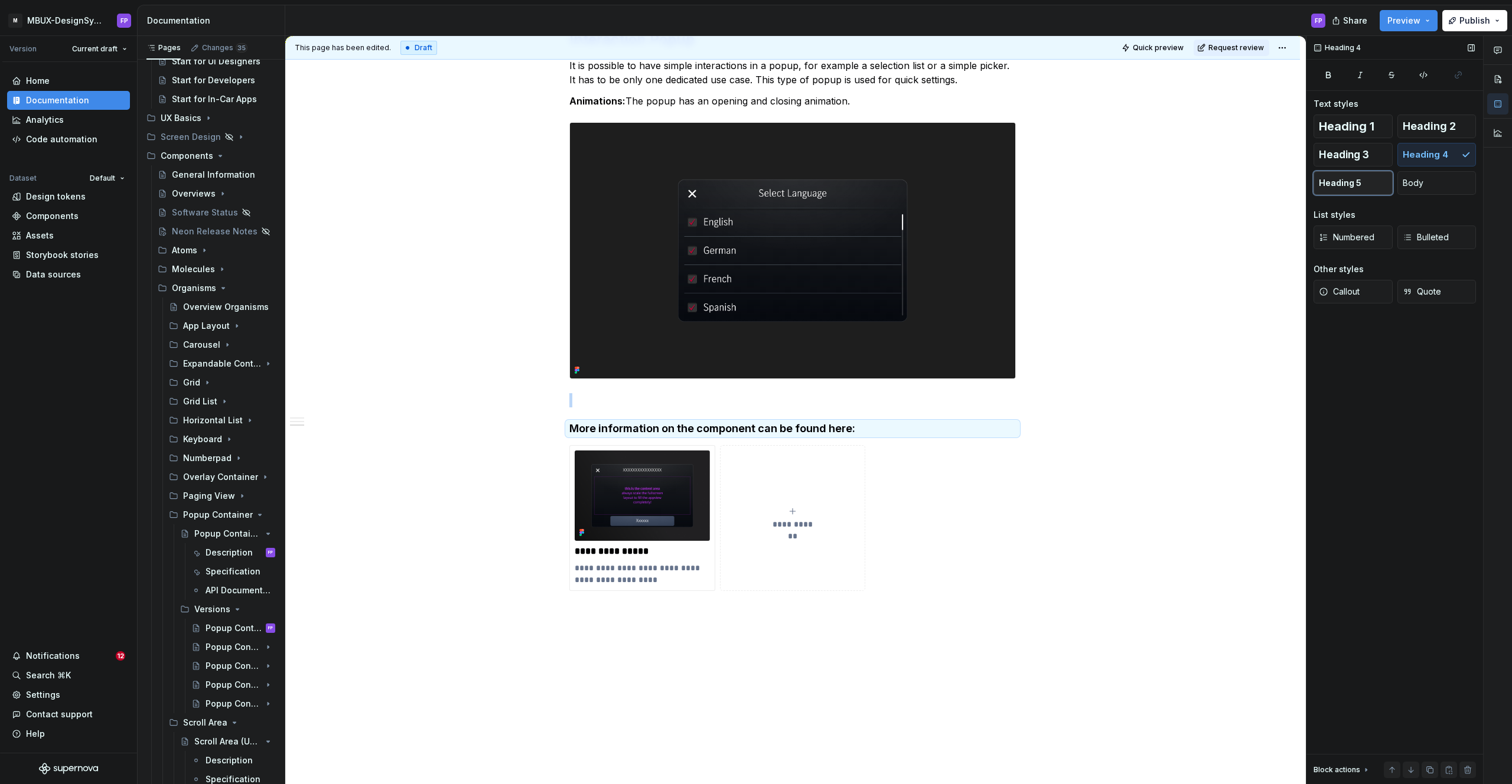
click at [1350, 184] on span "Heading 5" at bounding box center [1340, 182] width 43 height 12
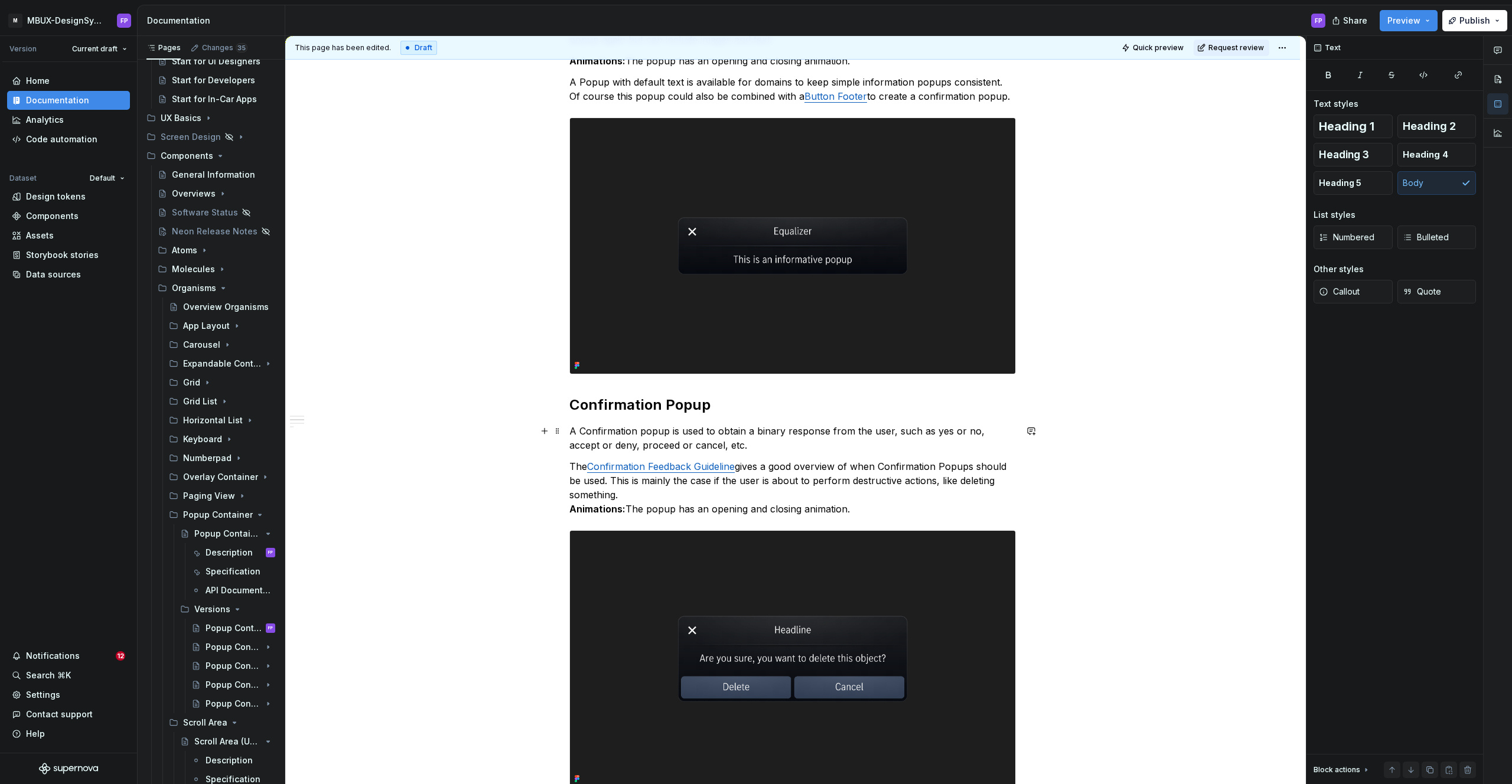
scroll to position [295, 0]
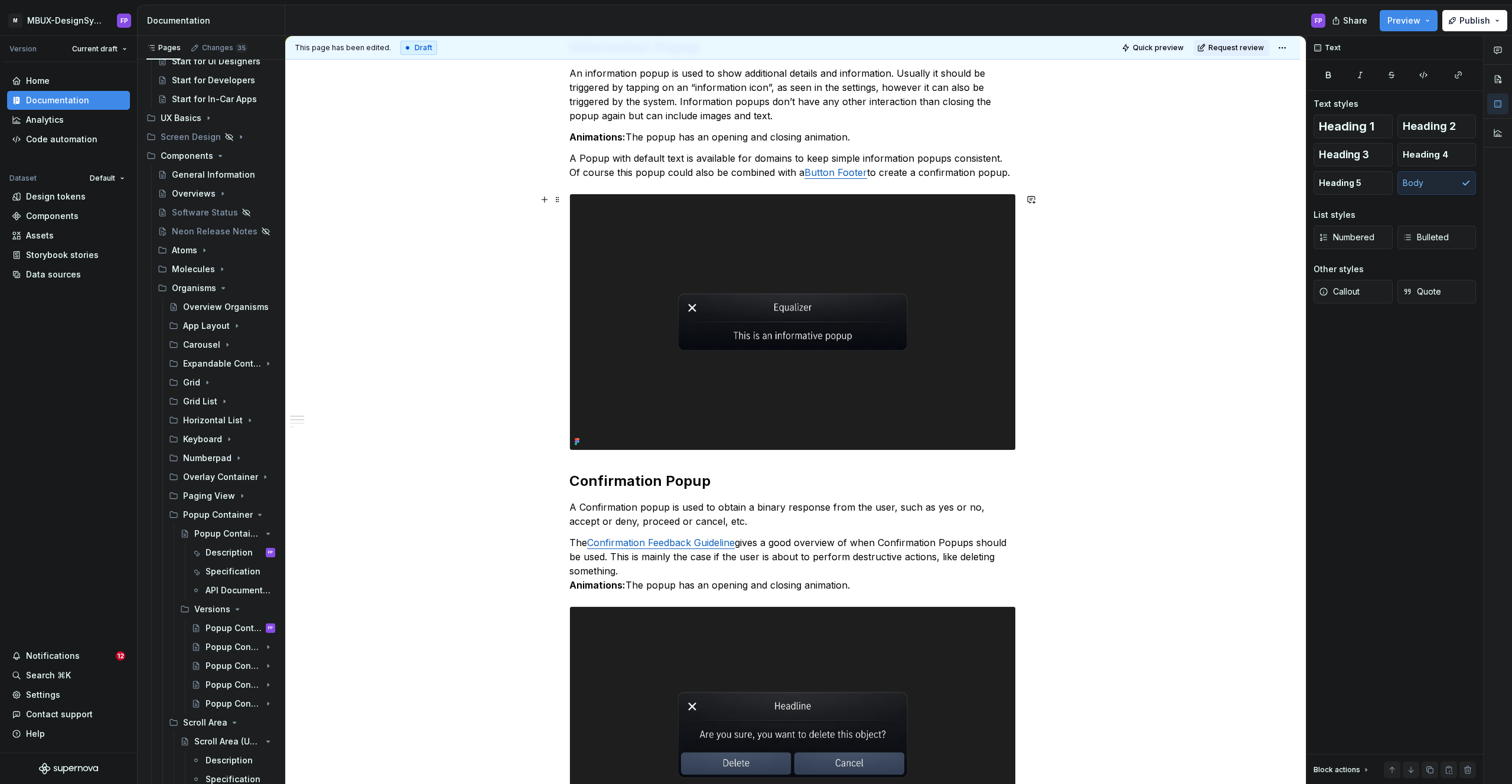
click at [701, 434] on img at bounding box center [792, 322] width 446 height 256
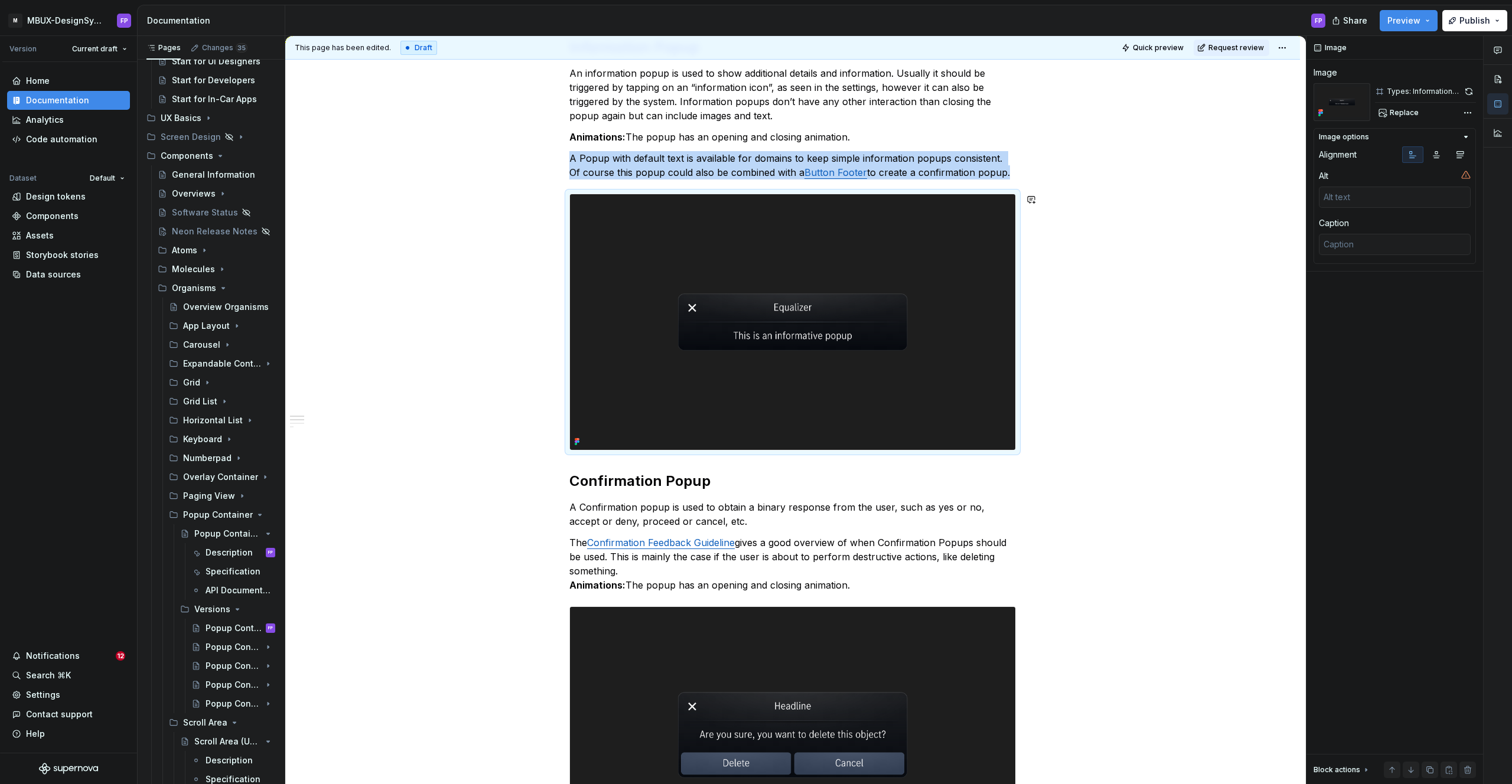
click at [613, 466] on div "There are various types of popups. All of them should cover only one specific u…" at bounding box center [792, 705] width 447 height 1476
click at [657, 424] on img at bounding box center [792, 322] width 446 height 256
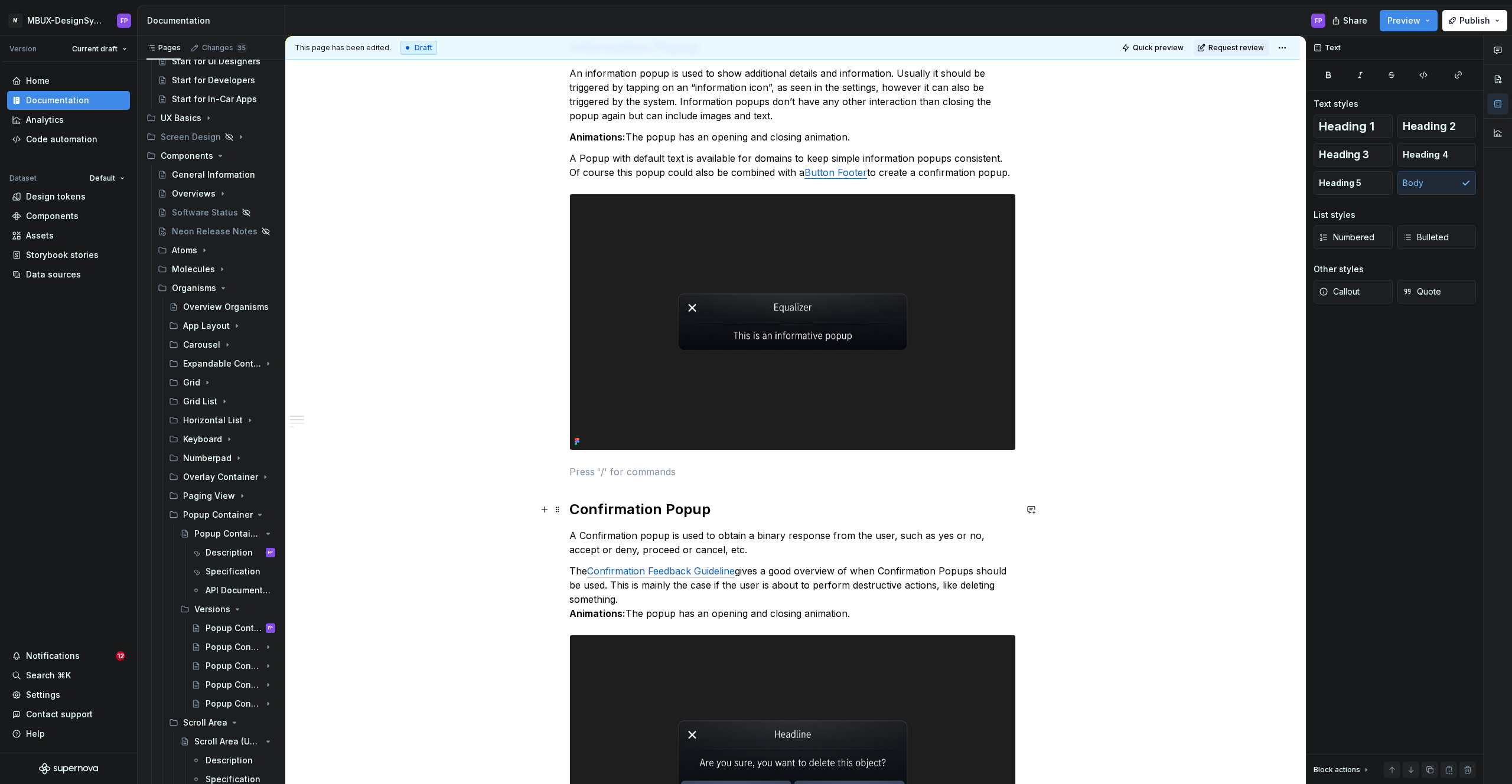
click at [653, 512] on strong "Confirmation Popup" at bounding box center [640, 509] width 142 height 17
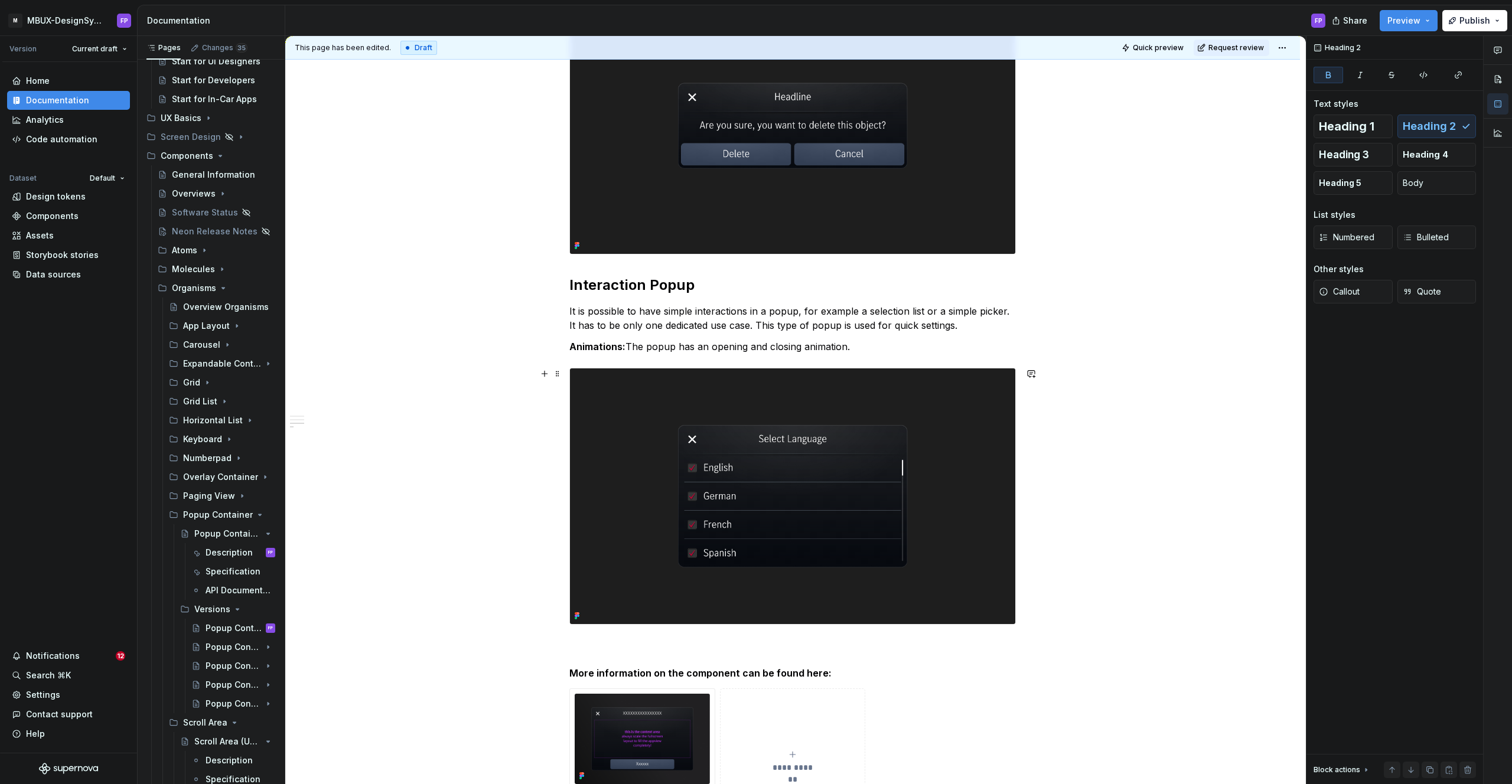
scroll to position [965, 0]
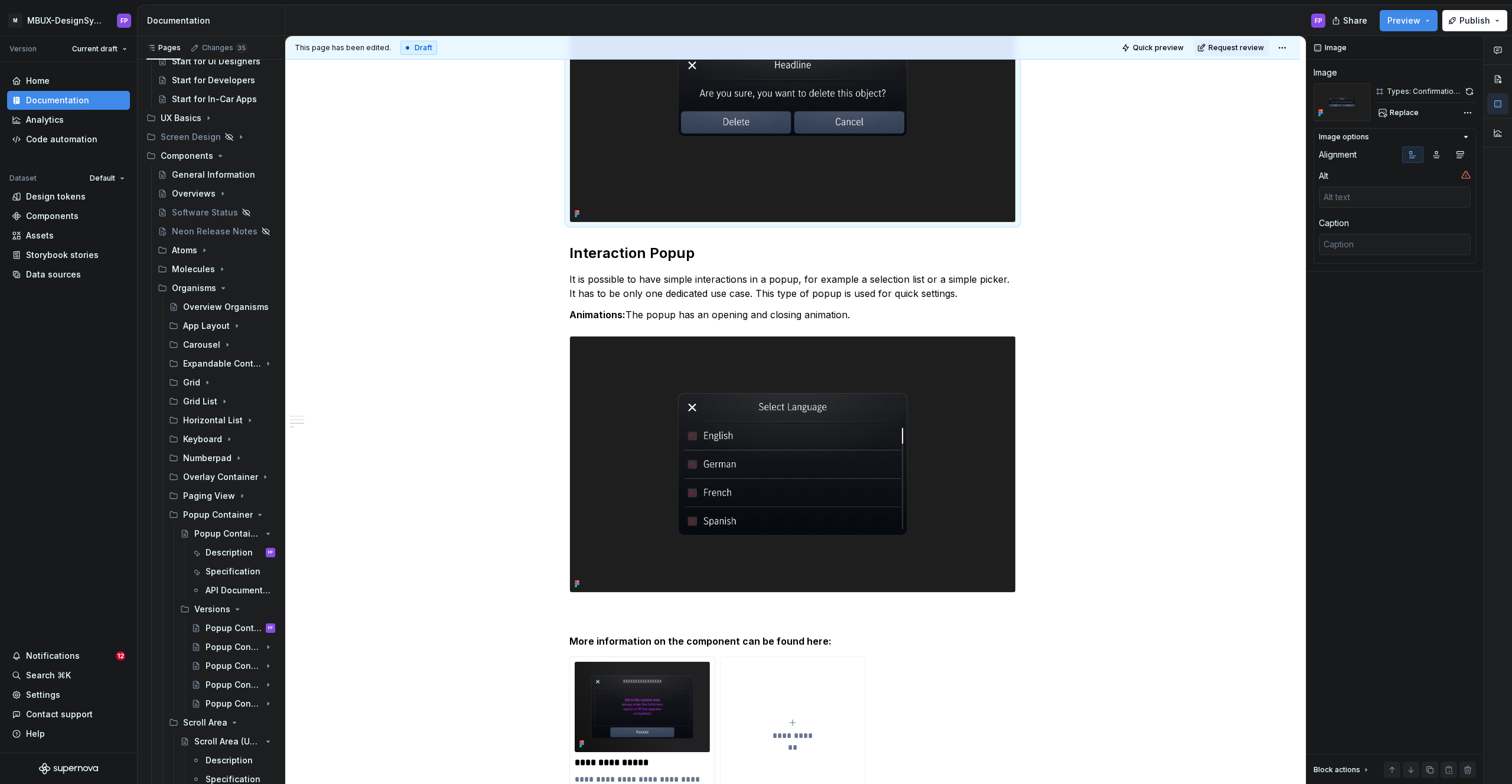
click at [779, 200] on img at bounding box center [792, 93] width 446 height 256
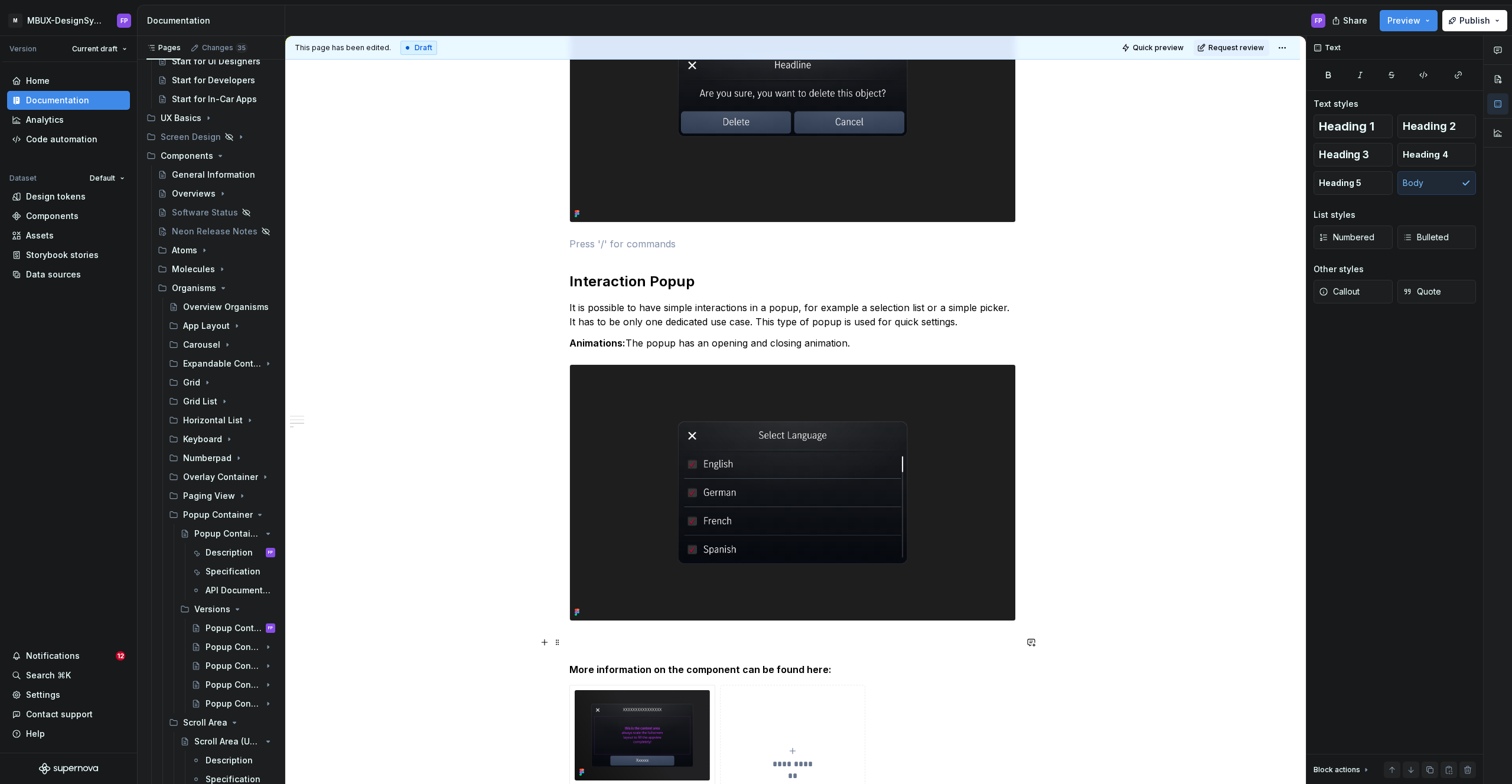
click at [612, 642] on p at bounding box center [792, 642] width 447 height 15
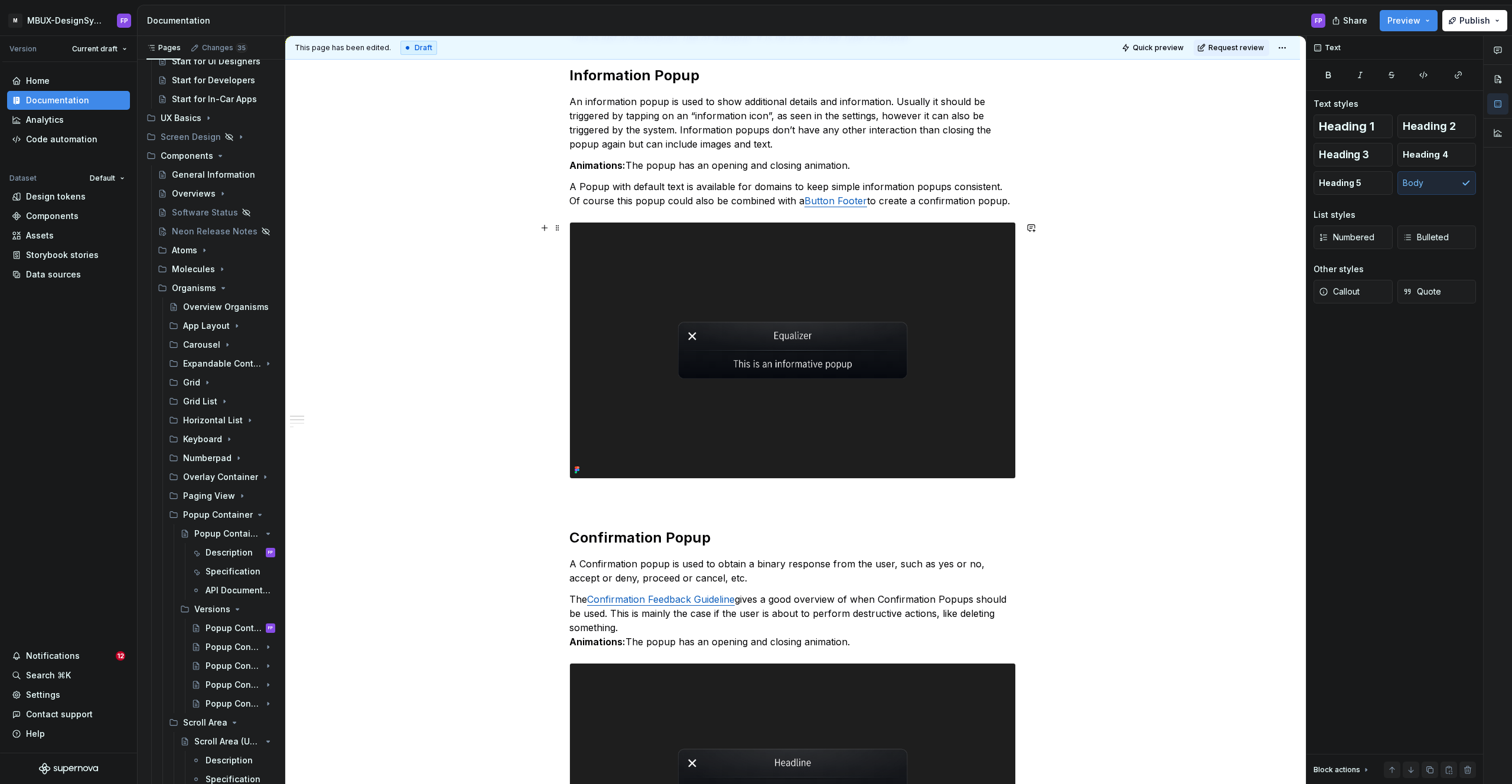
scroll to position [0, 0]
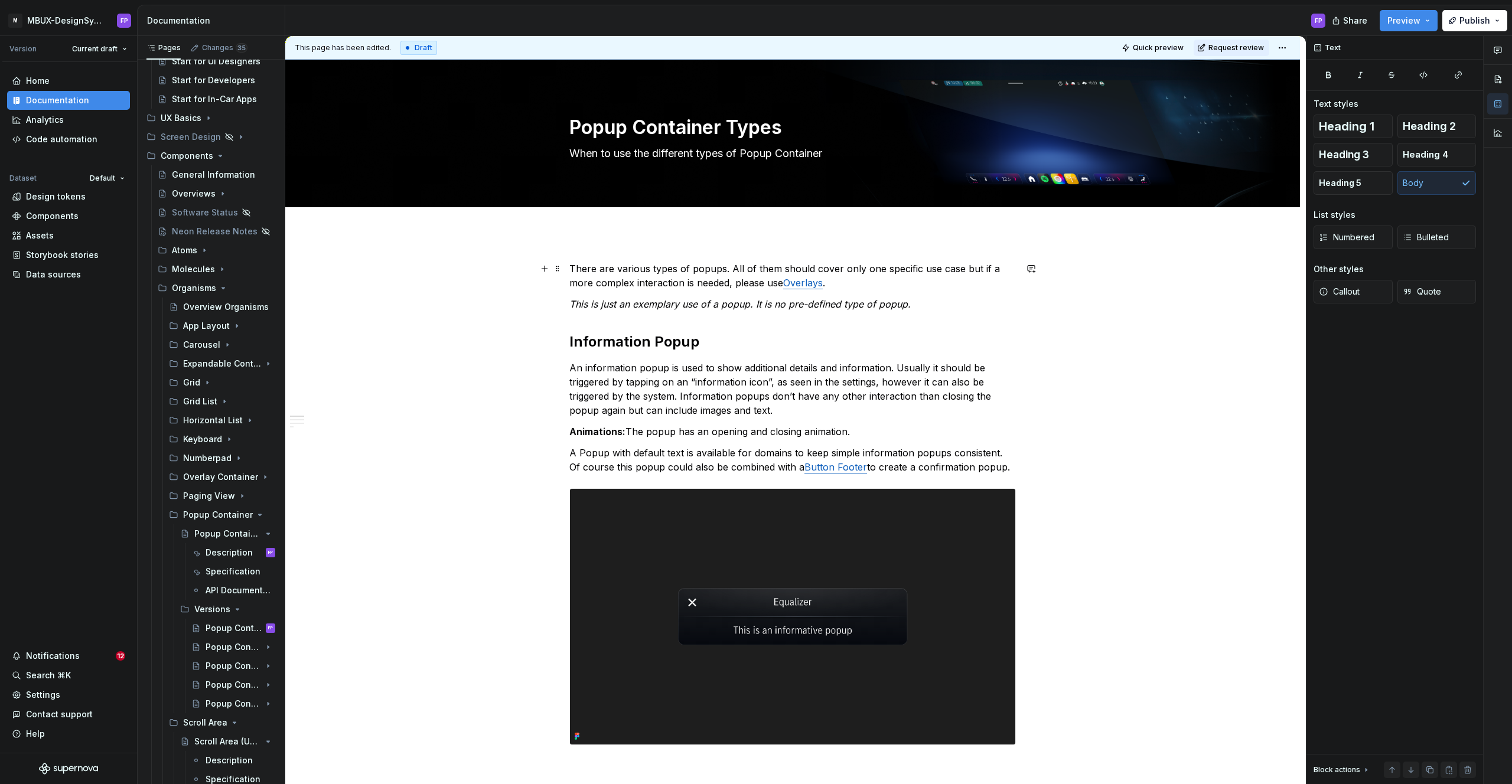
click at [839, 280] on p "There are various types of popups. All of them should cover only one specific u…" at bounding box center [792, 275] width 447 height 28
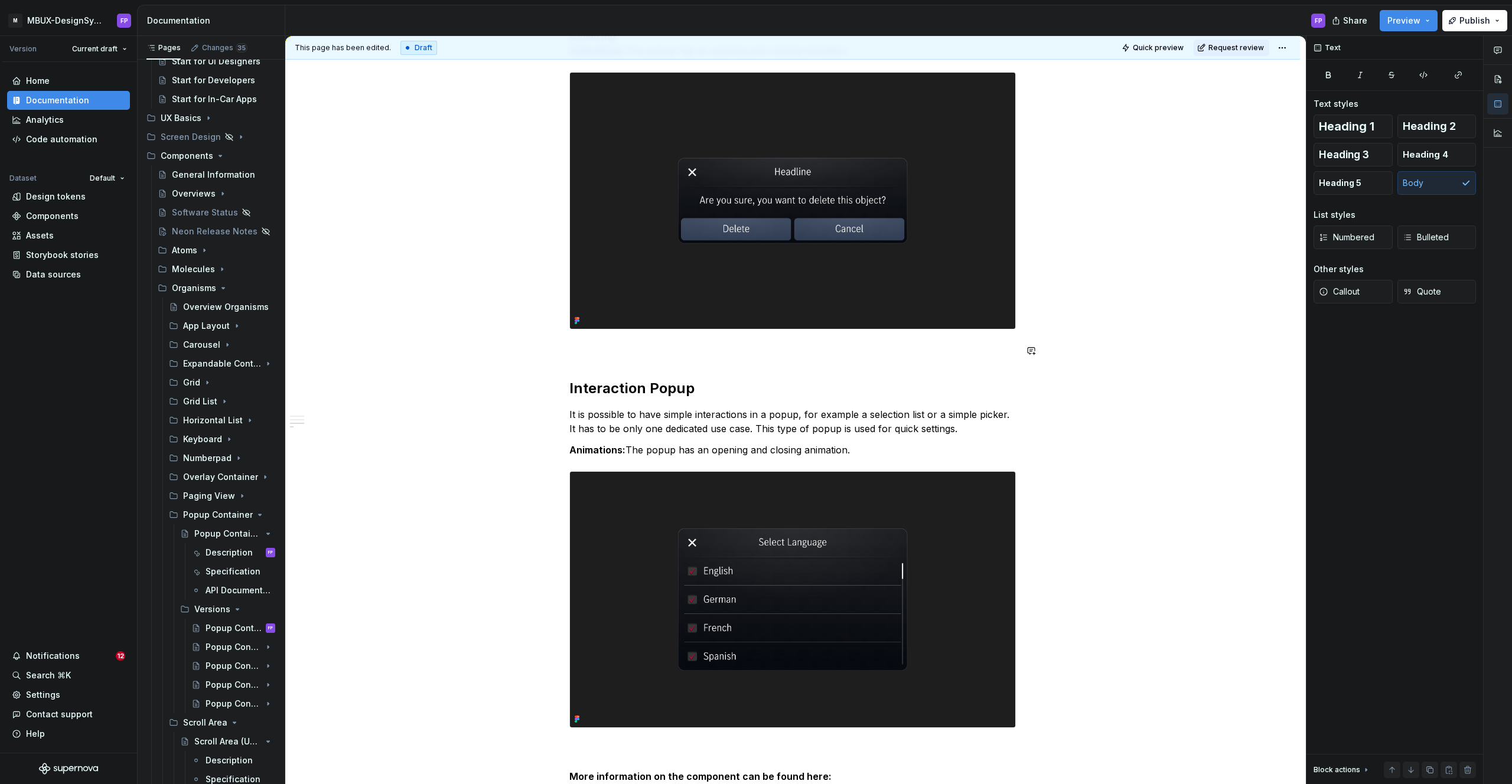
scroll to position [858, 0]
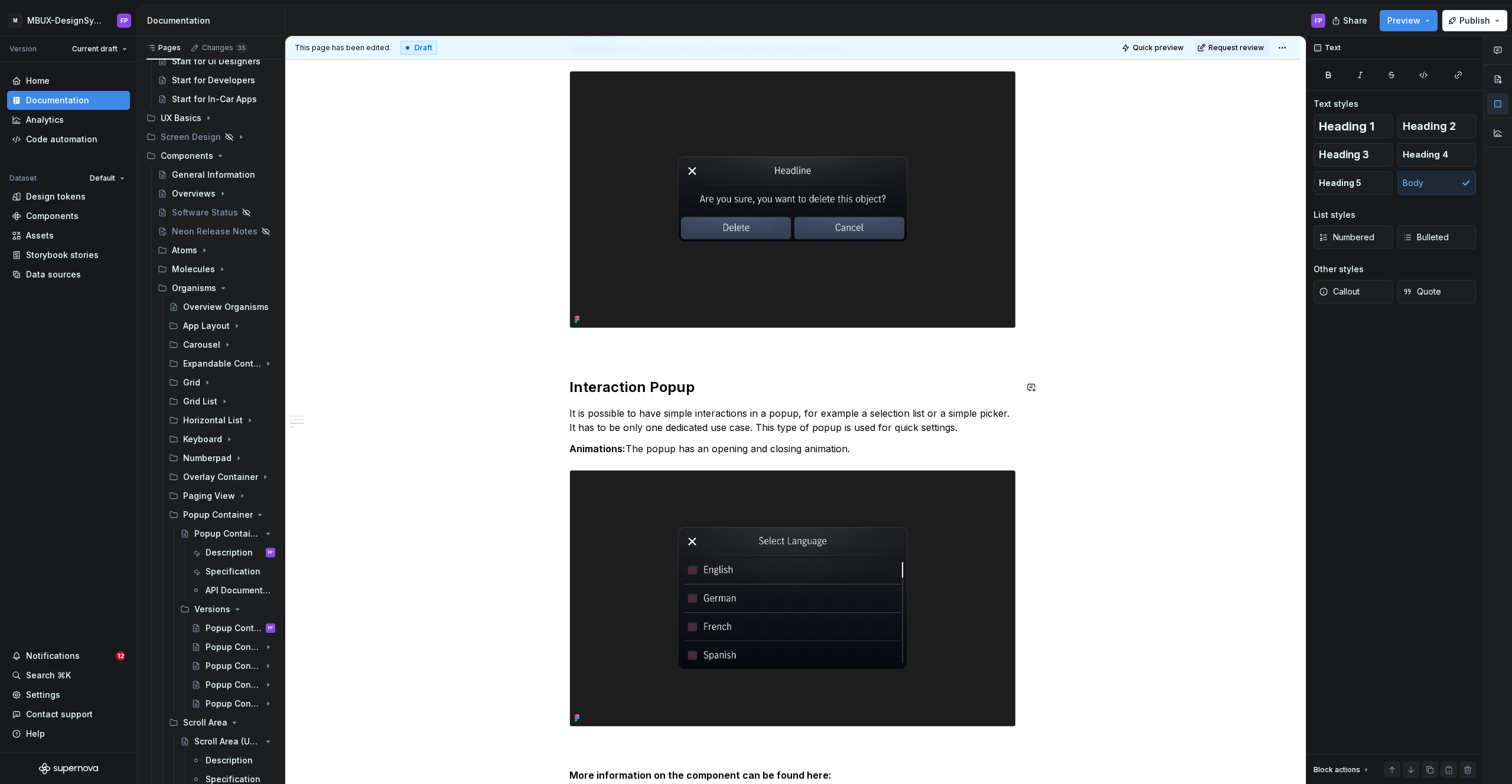
click at [632, 358] on div "There are various types of popups. All of them should cover only one specific u…" at bounding box center [792, 170] width 447 height 1534
click at [630, 347] on p at bounding box center [792, 349] width 447 height 15
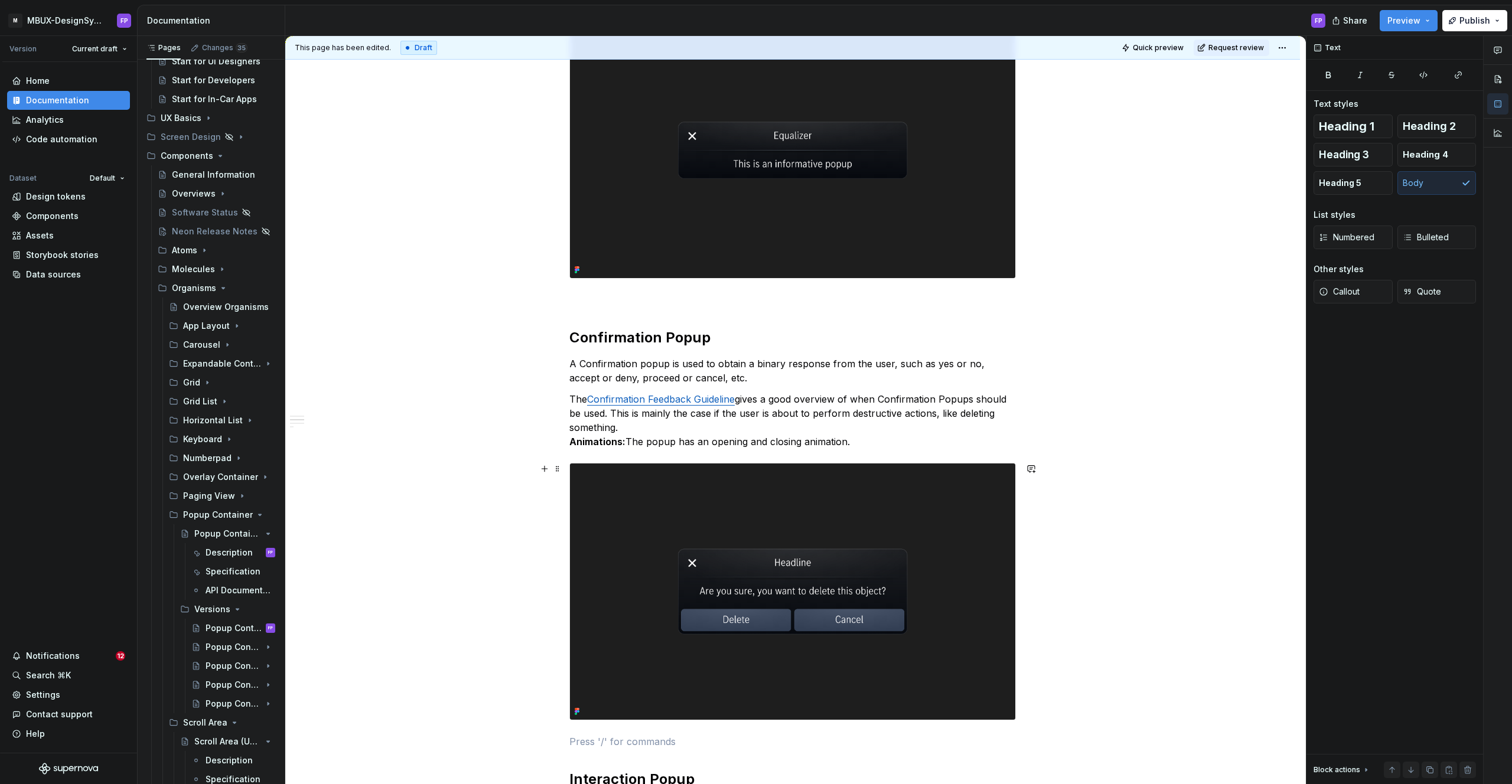
scroll to position [471, 0]
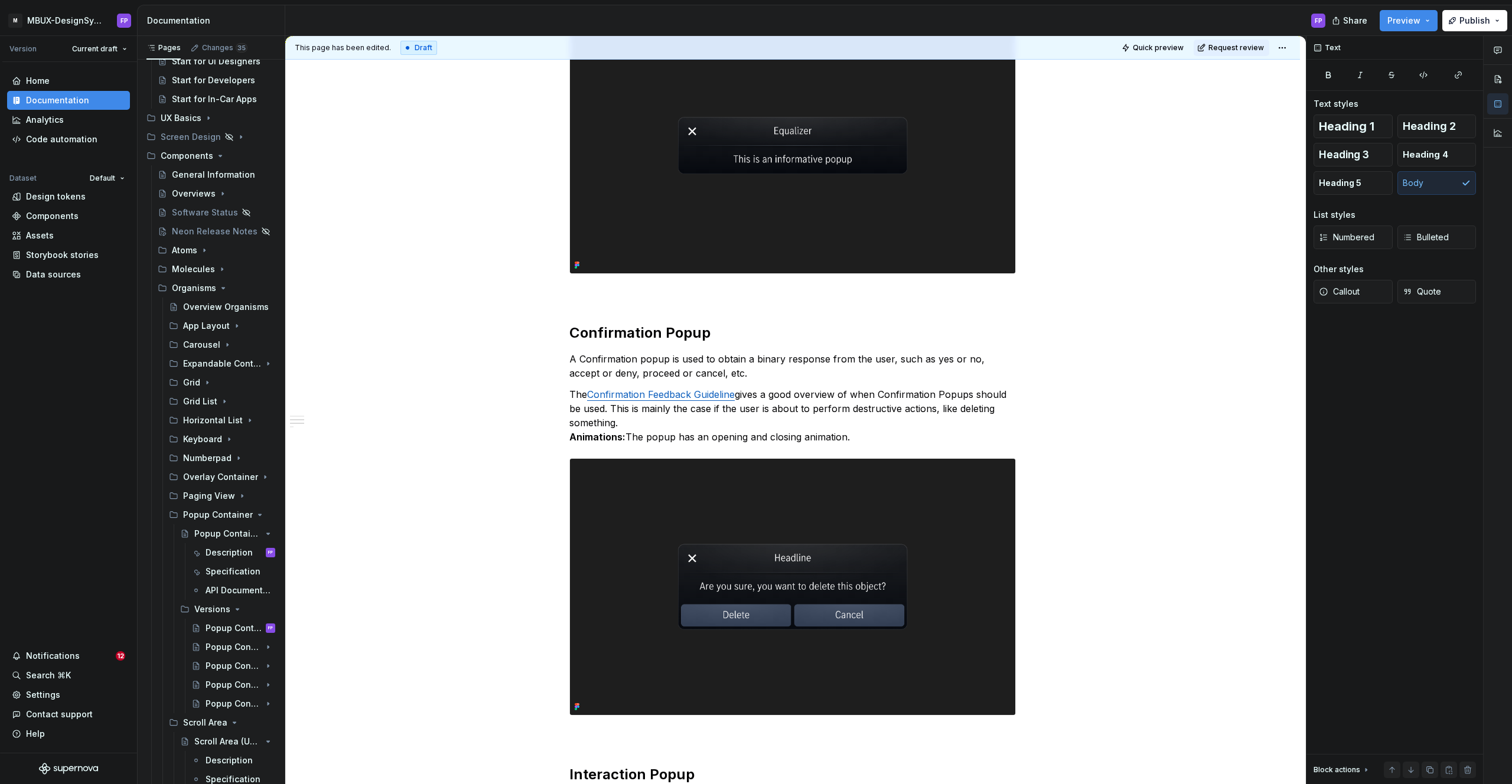
drag, startPoint x: 1256, startPoint y: 49, endPoint x: 1189, endPoint y: 134, distance: 108.2
click at [1255, 49] on span "Request review" at bounding box center [1235, 48] width 55 height 9
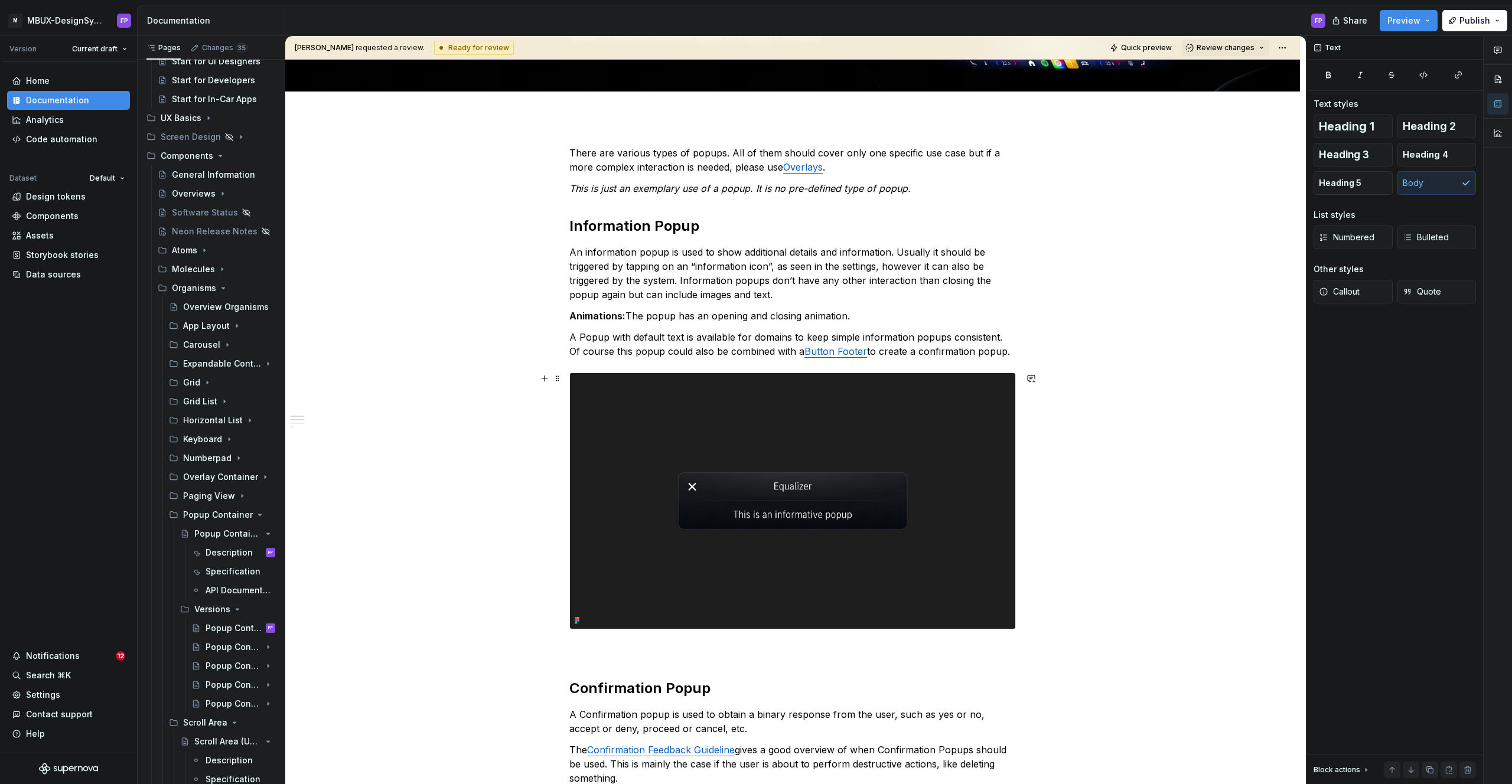
scroll to position [114, 0]
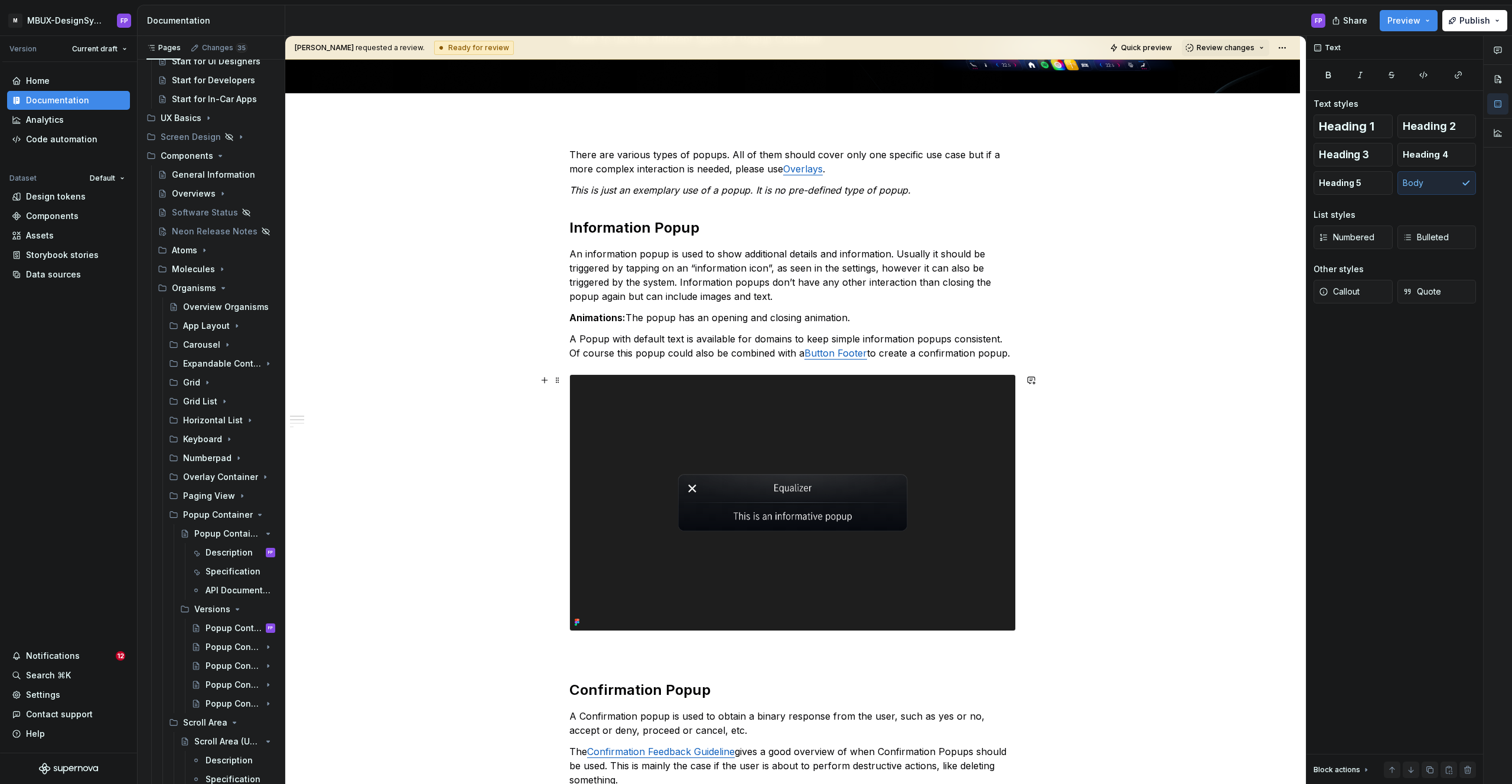
click at [1083, 427] on div "Feri Pujianto requested a review. Ready for review Quick preview Review changes…" at bounding box center [795, 410] width 1020 height 749
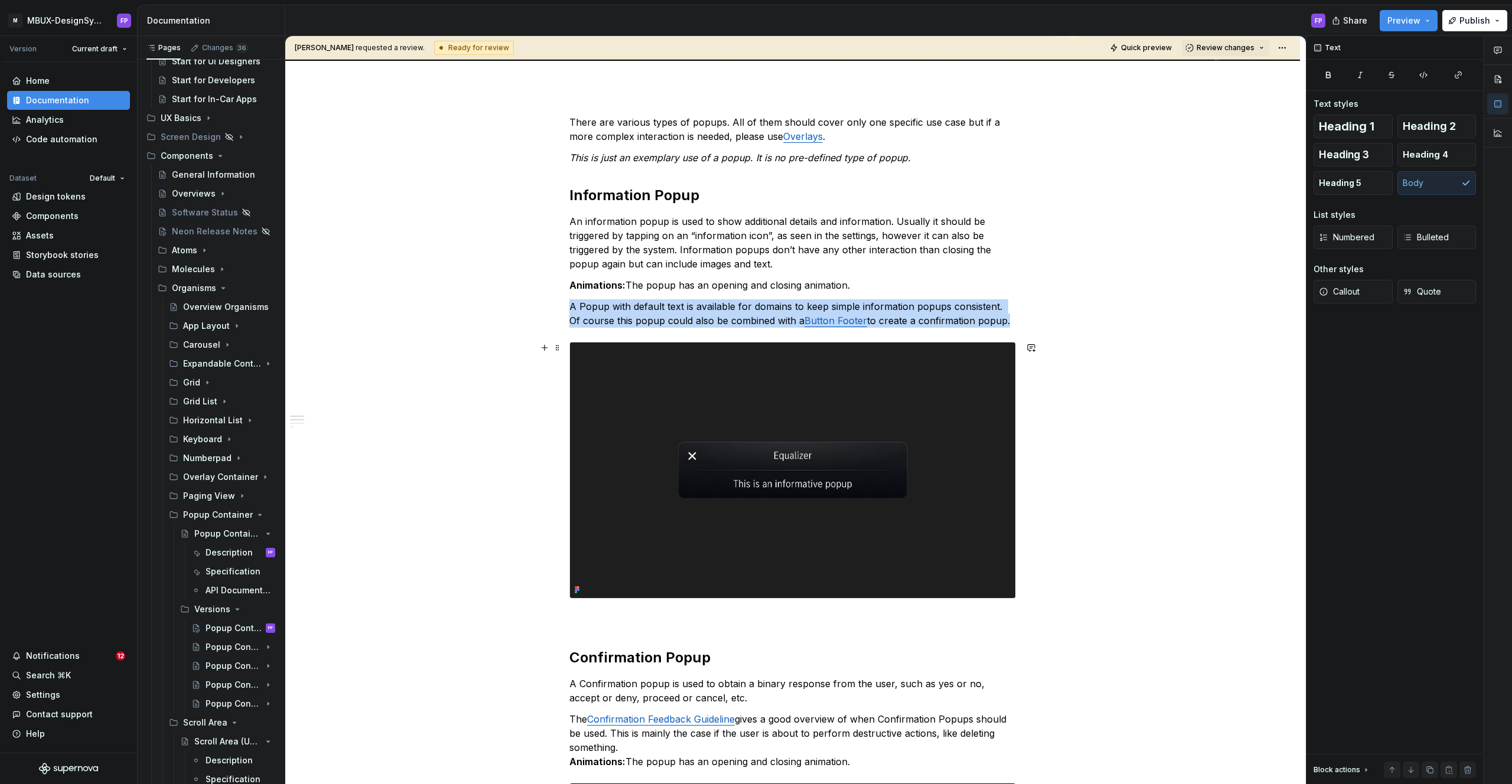
scroll to position [358, 0]
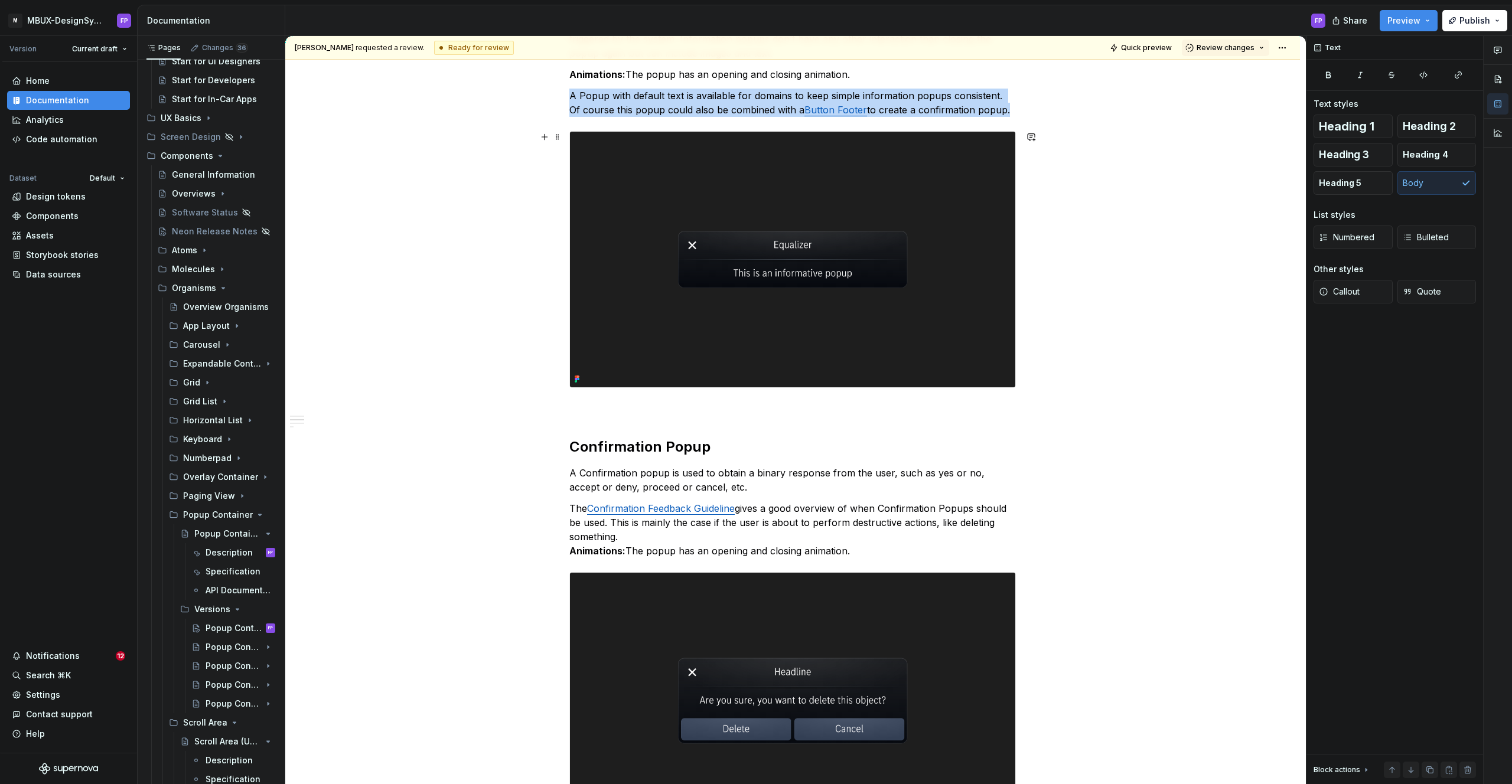
click at [763, 318] on img at bounding box center [792, 260] width 446 height 256
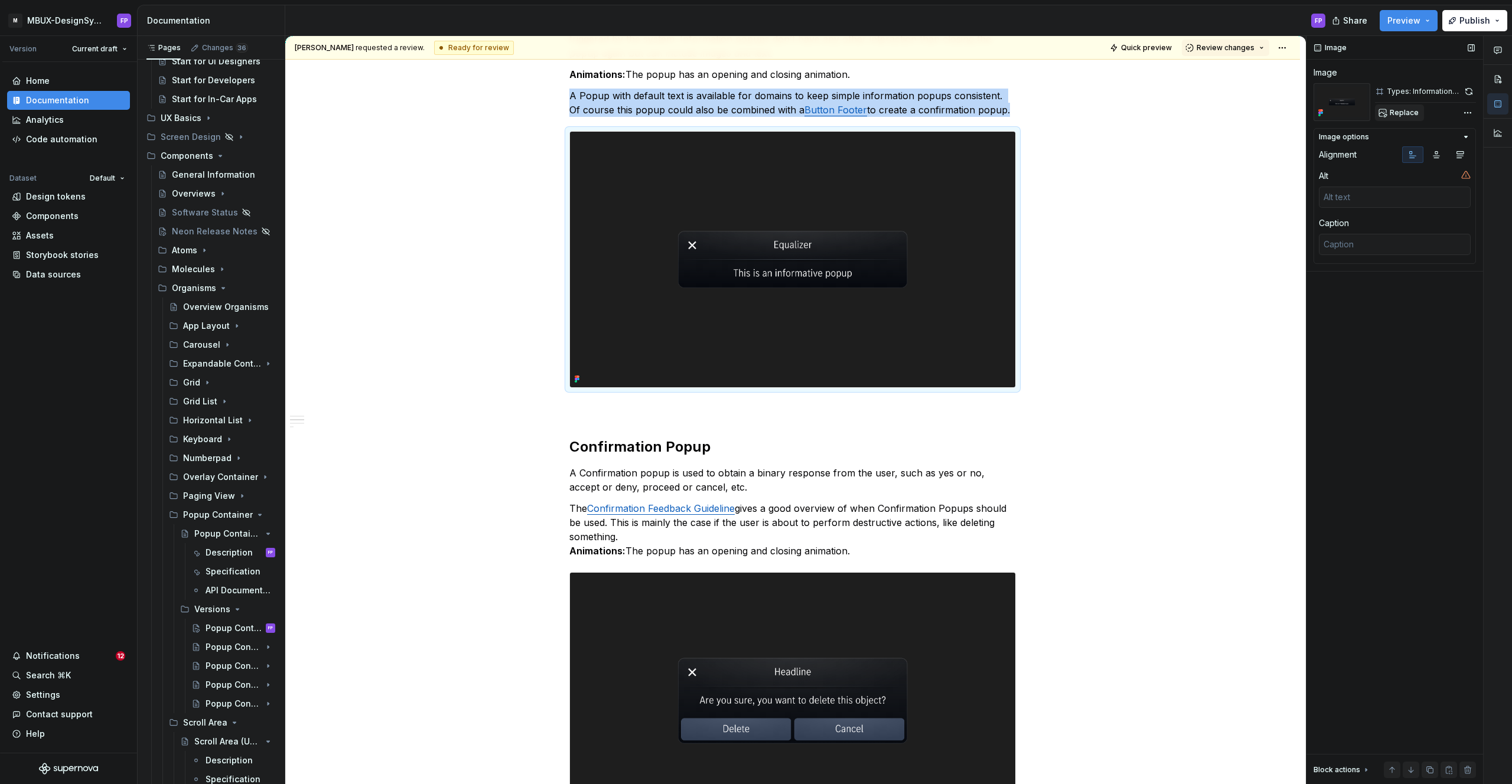
click at [1408, 109] on span "Replace" at bounding box center [1404, 113] width 29 height 9
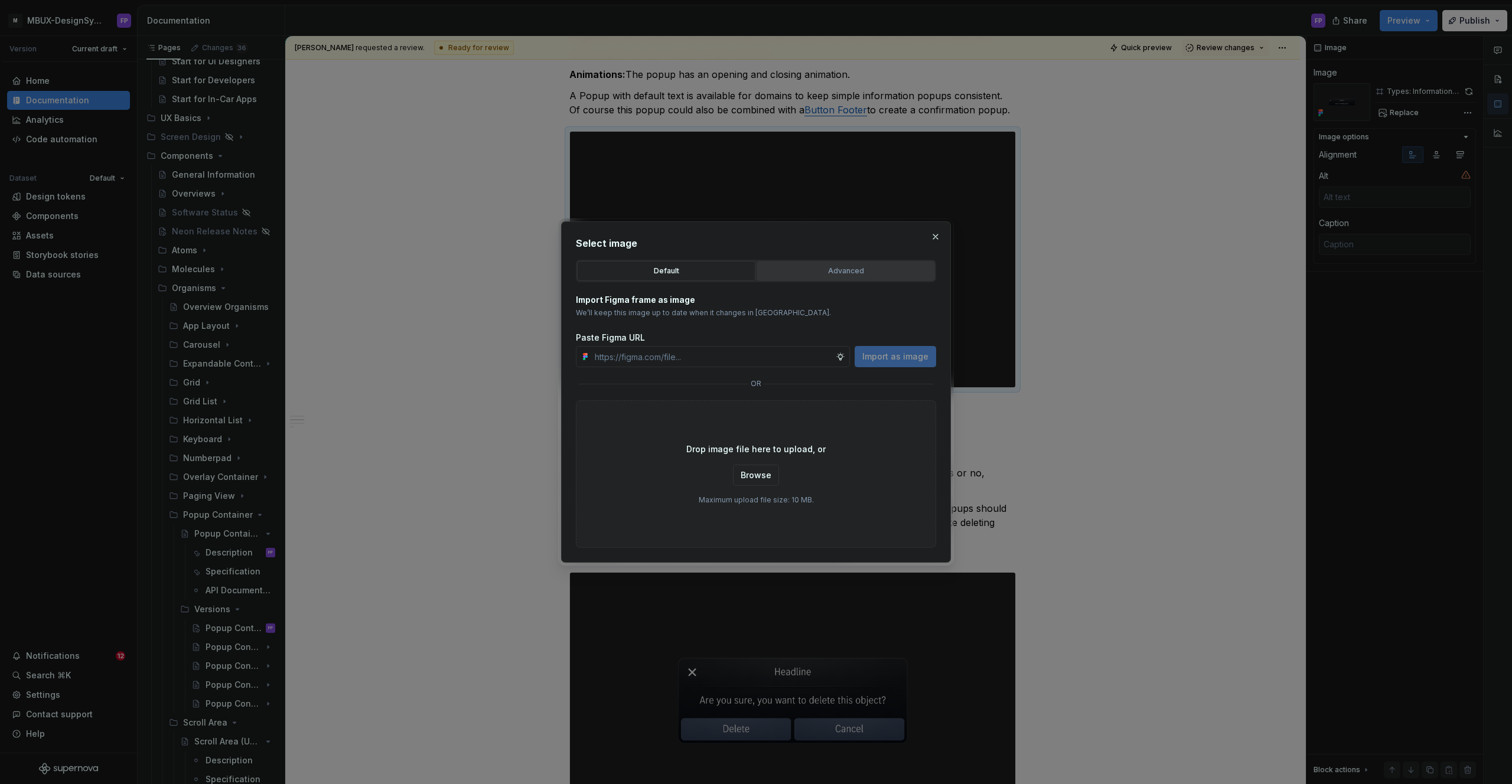
click at [859, 277] on button "Advanced" at bounding box center [846, 271] width 179 height 20
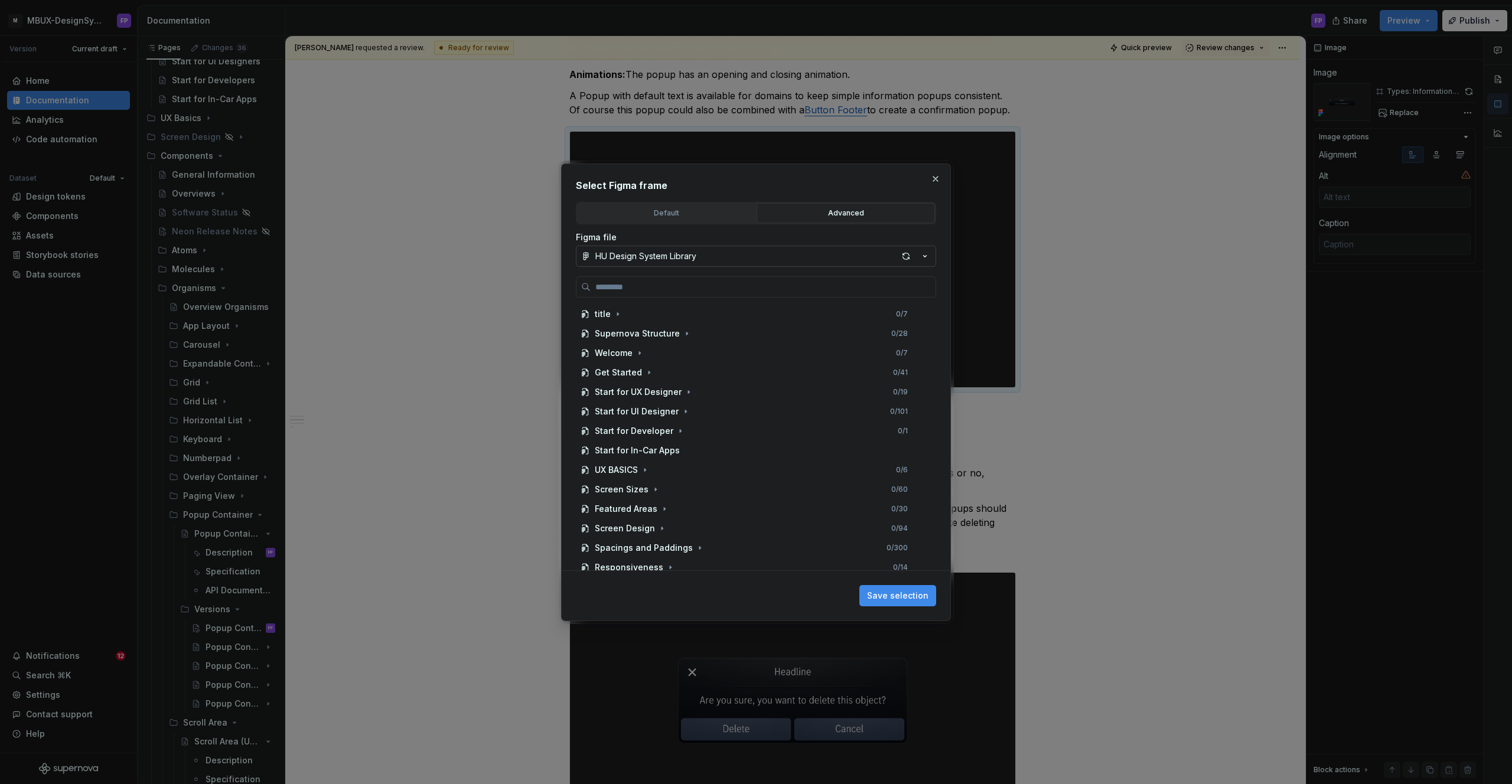
click at [830, 257] on button "HU Design System Library" at bounding box center [755, 256] width 360 height 21
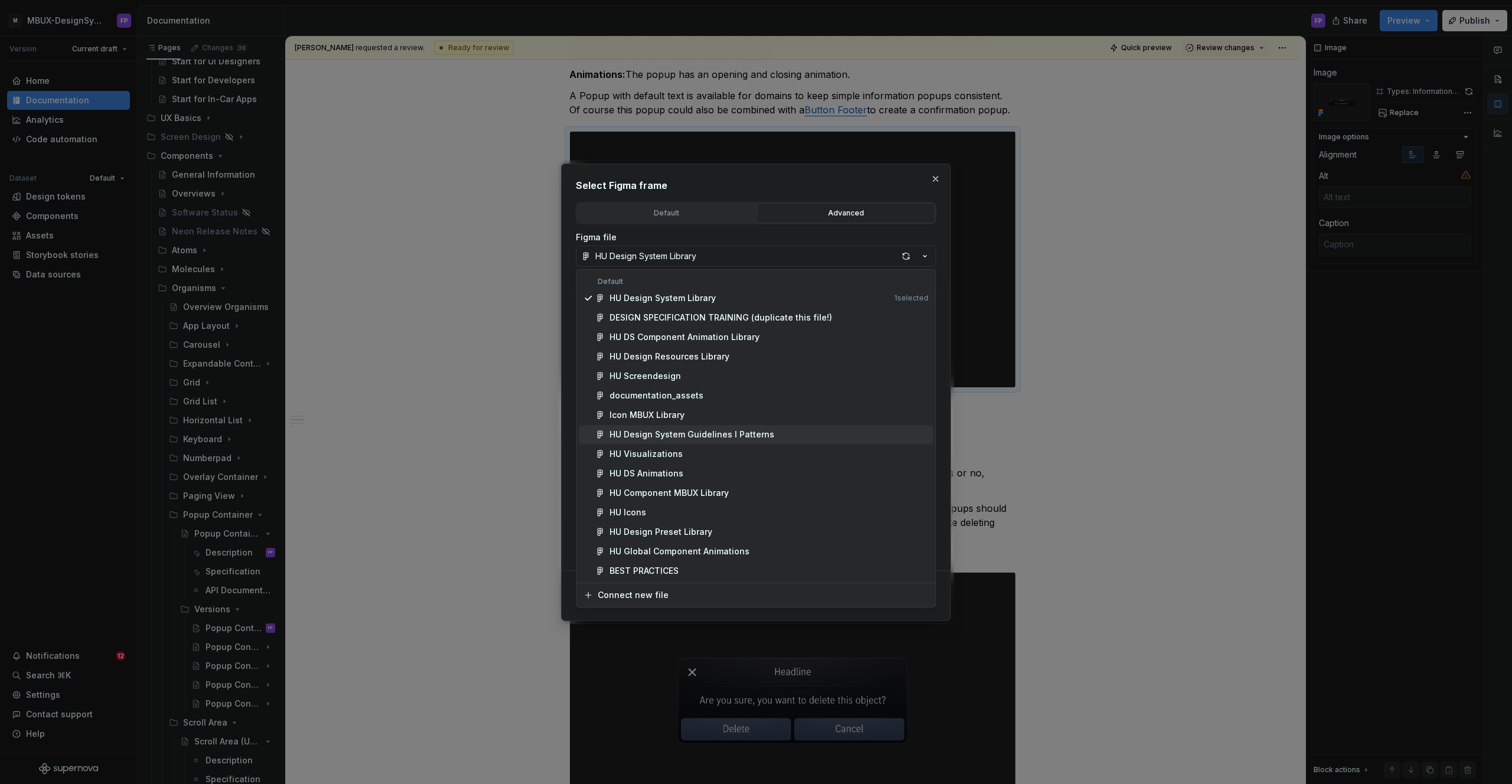
click at [646, 436] on div "HU Design System Guidelines l Patterns" at bounding box center [692, 434] width 165 height 12
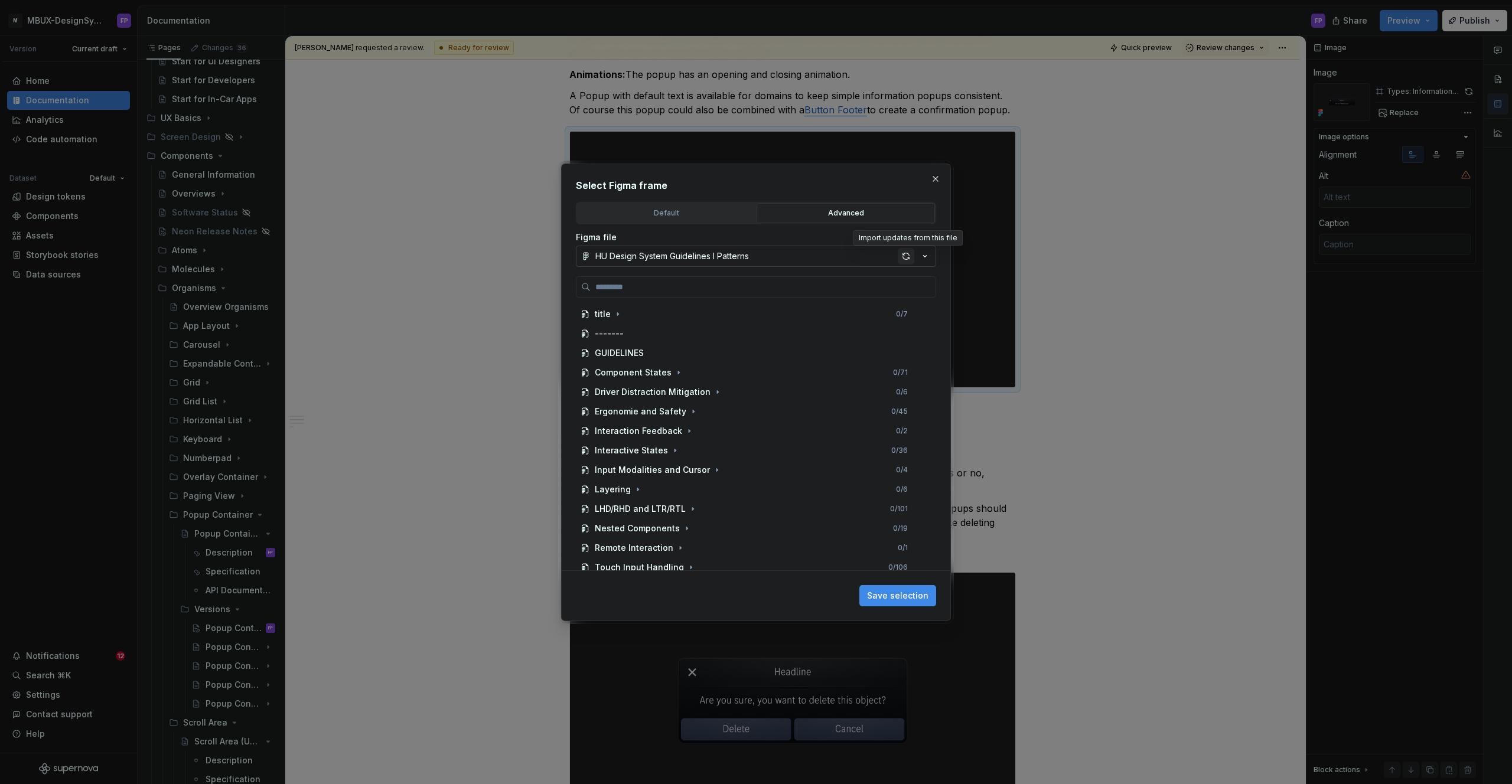
click at [898, 256] on div "button" at bounding box center [906, 256] width 16 height 16
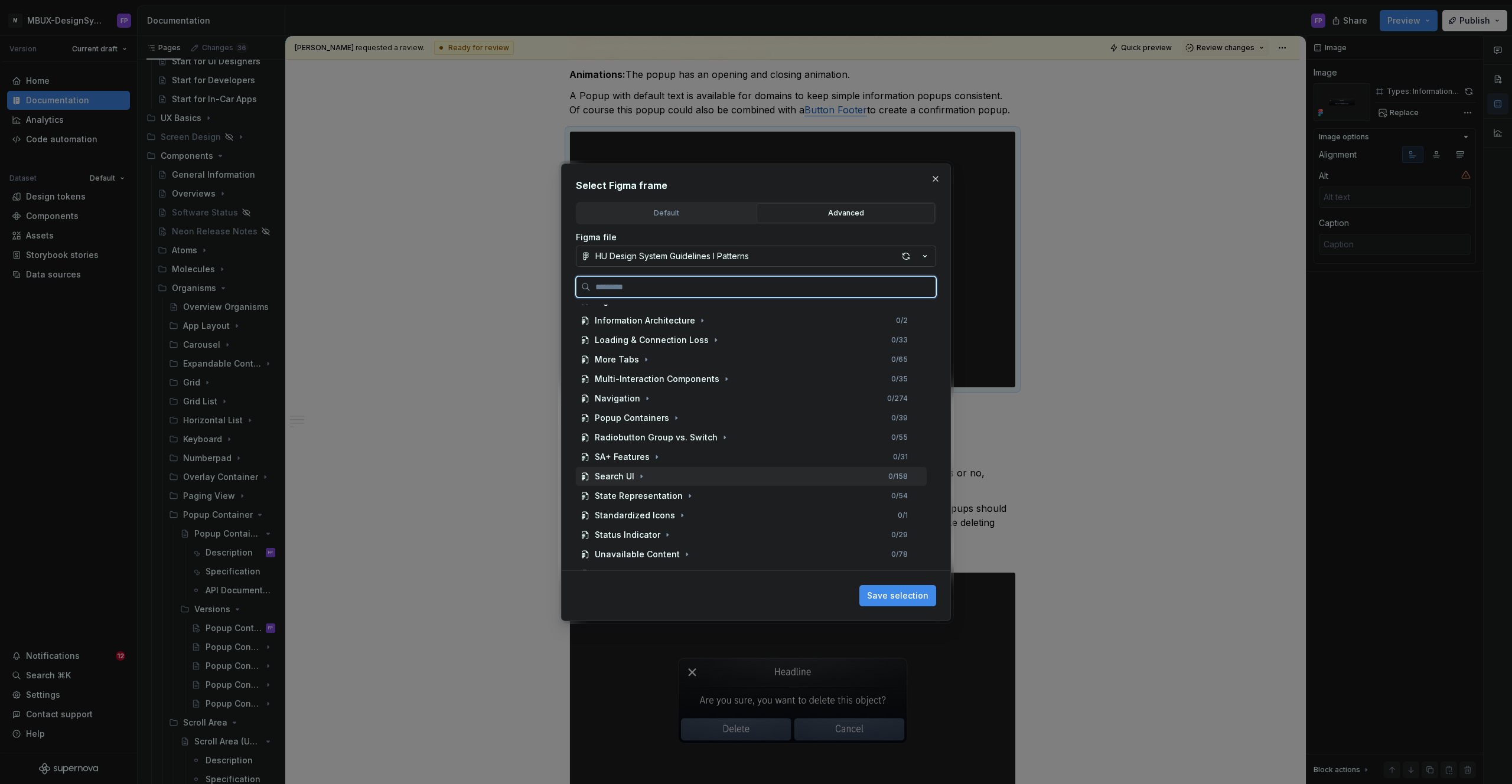
scroll to position [422, 0]
click at [610, 418] on div "Popup Containers" at bounding box center [632, 418] width 74 height 12
click at [702, 441] on div "Shortcut link: information Popup" at bounding box center [673, 437] width 133 height 12
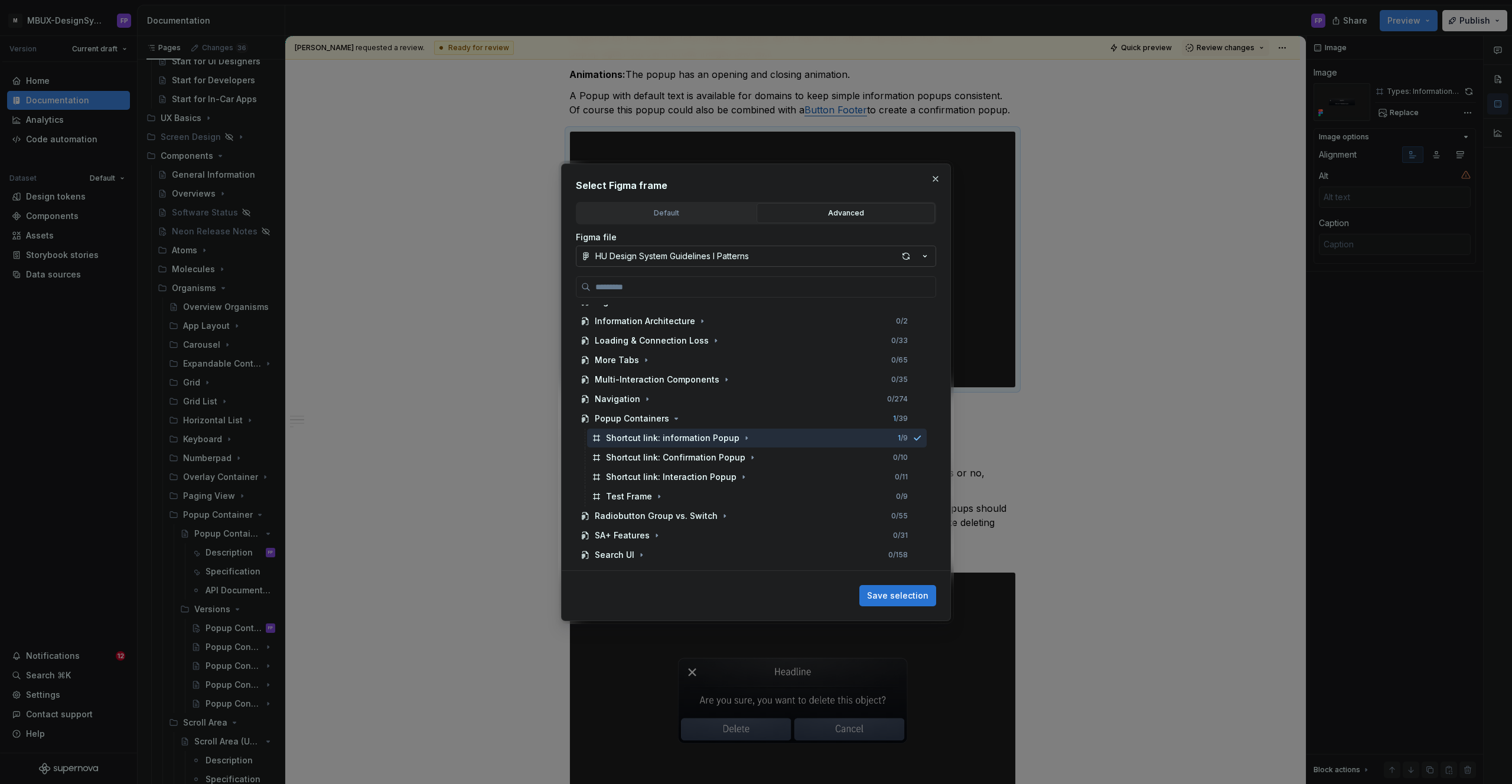
click at [904, 593] on span "Save selection" at bounding box center [898, 595] width 62 height 12
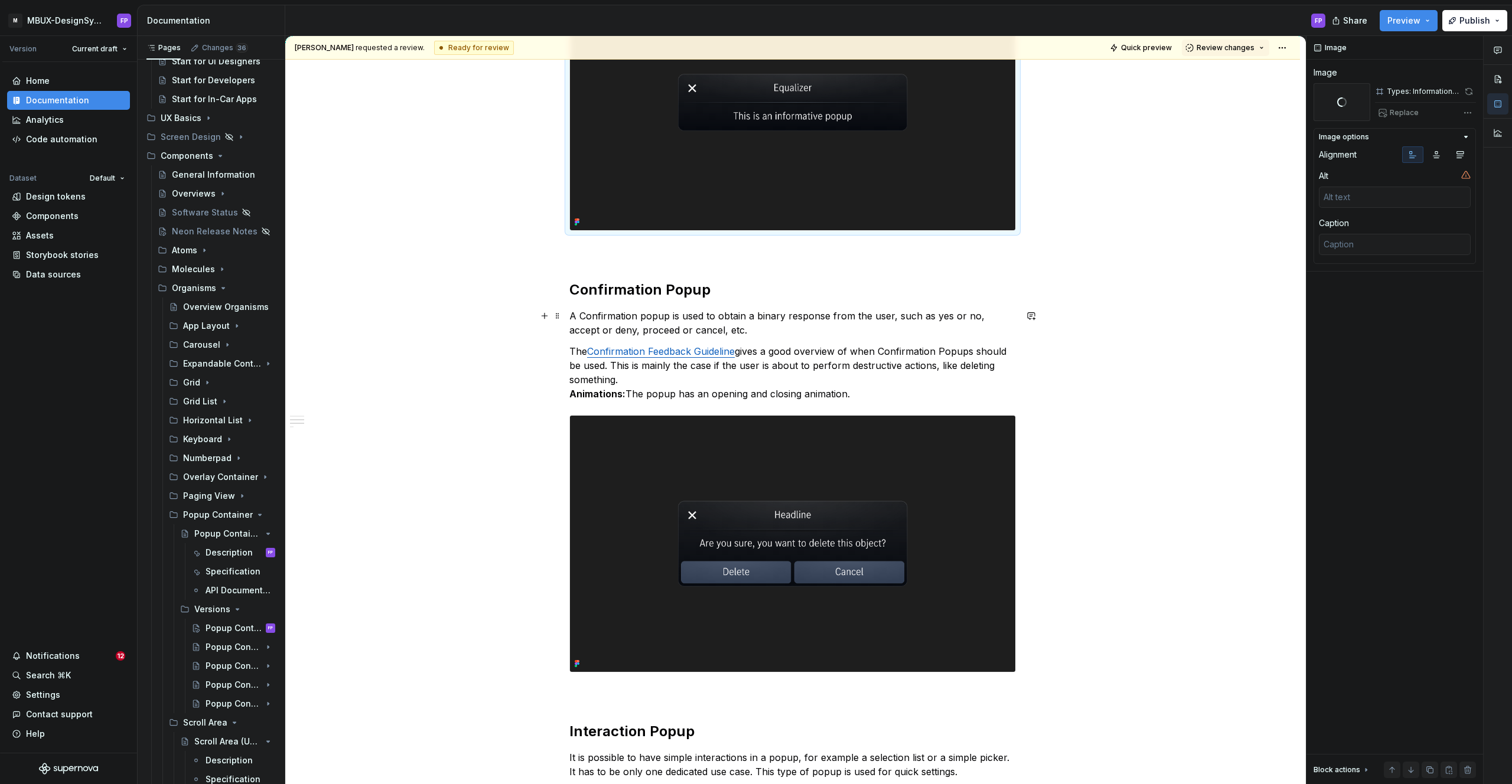
scroll to position [518, 0]
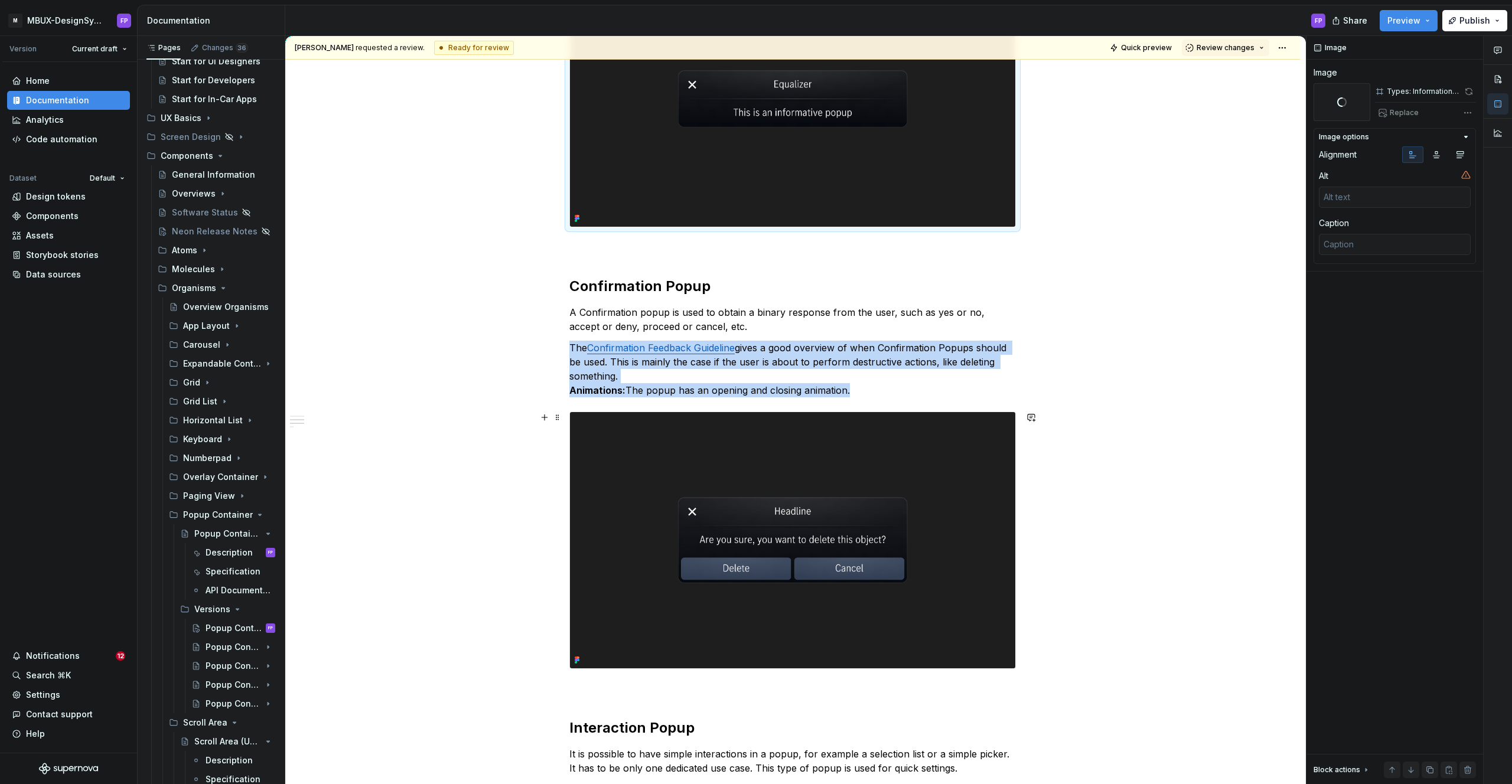
click at [925, 471] on img at bounding box center [792, 540] width 446 height 256
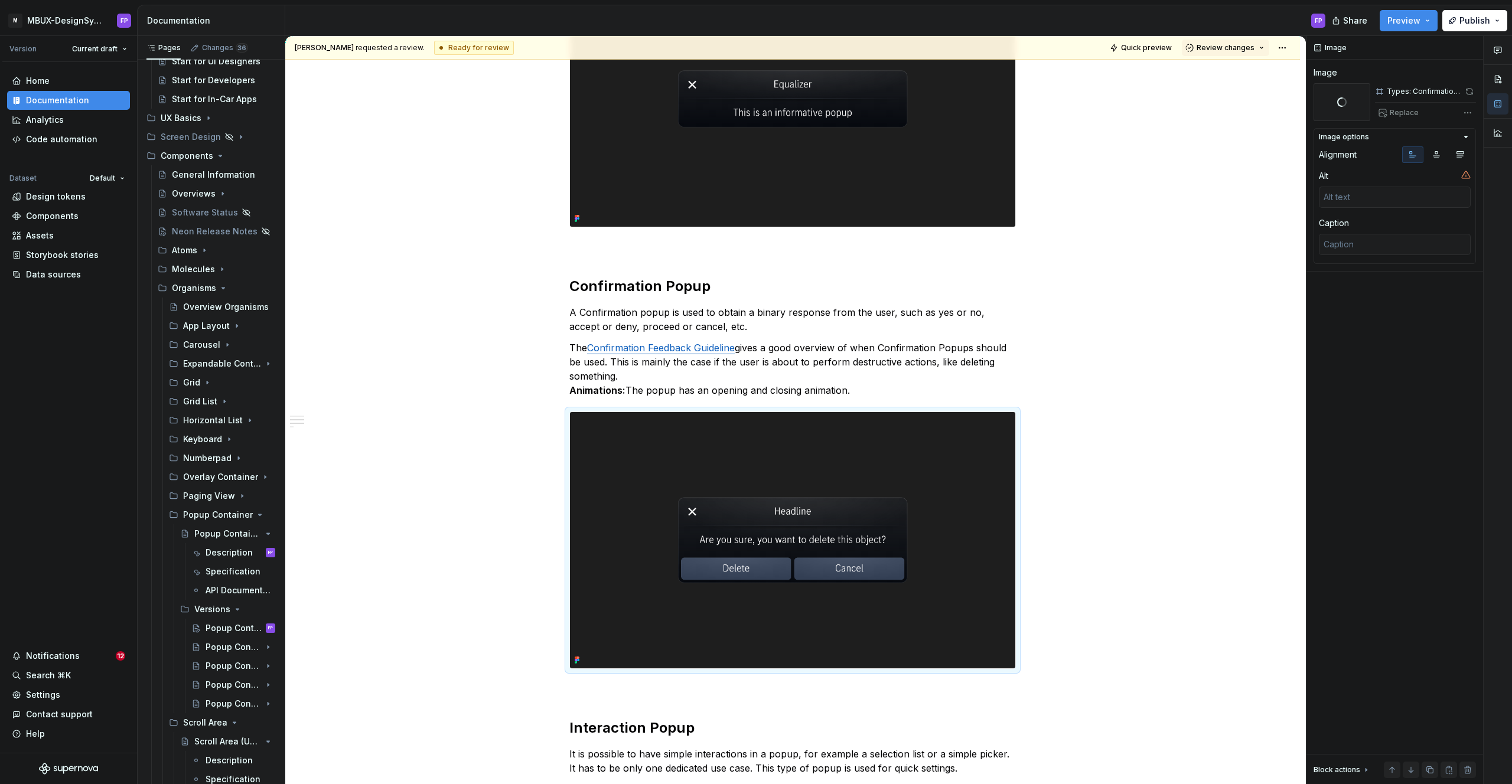
click at [922, 172] on img at bounding box center [792, 99] width 446 height 256
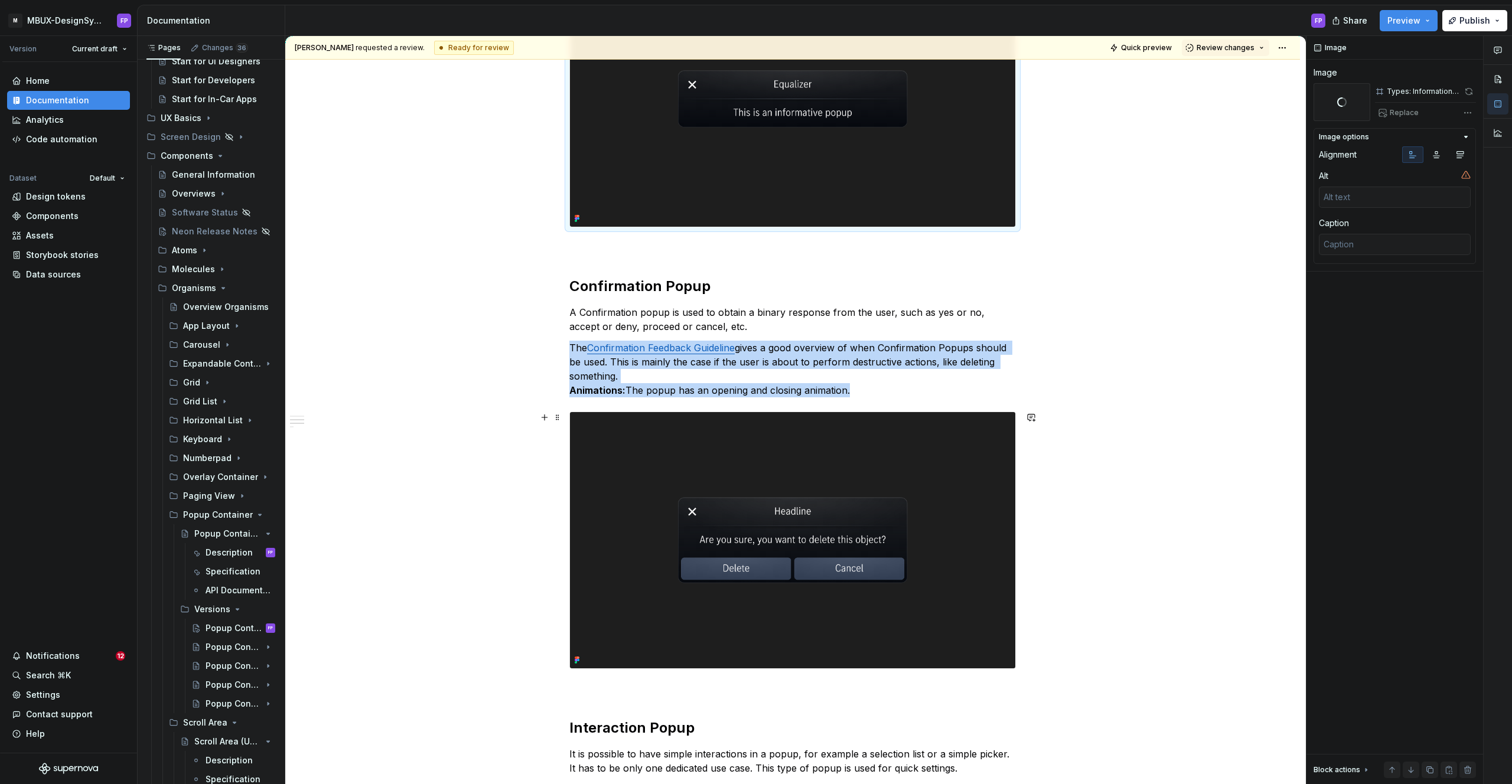
click at [884, 471] on img at bounding box center [792, 540] width 446 height 256
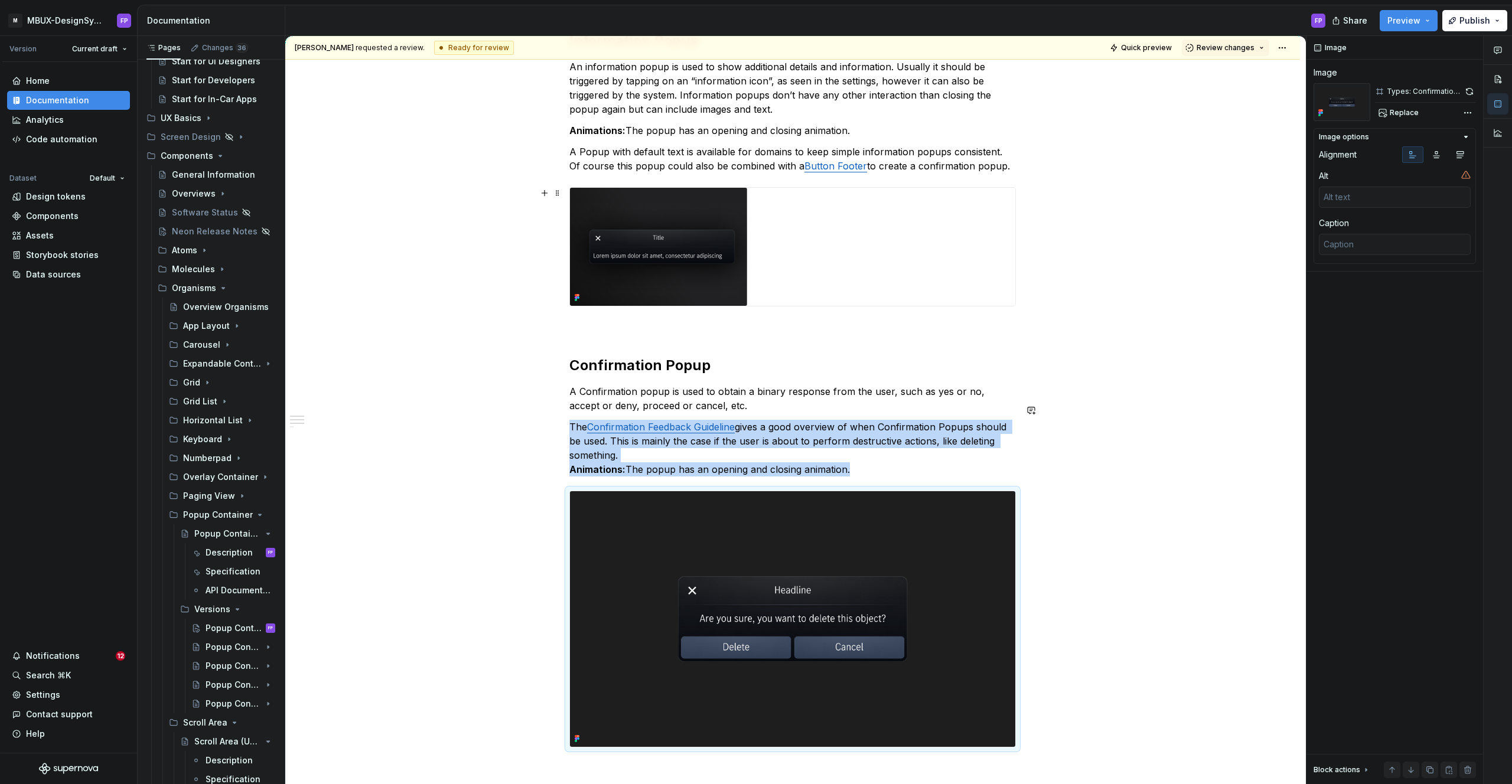
scroll to position [275, 0]
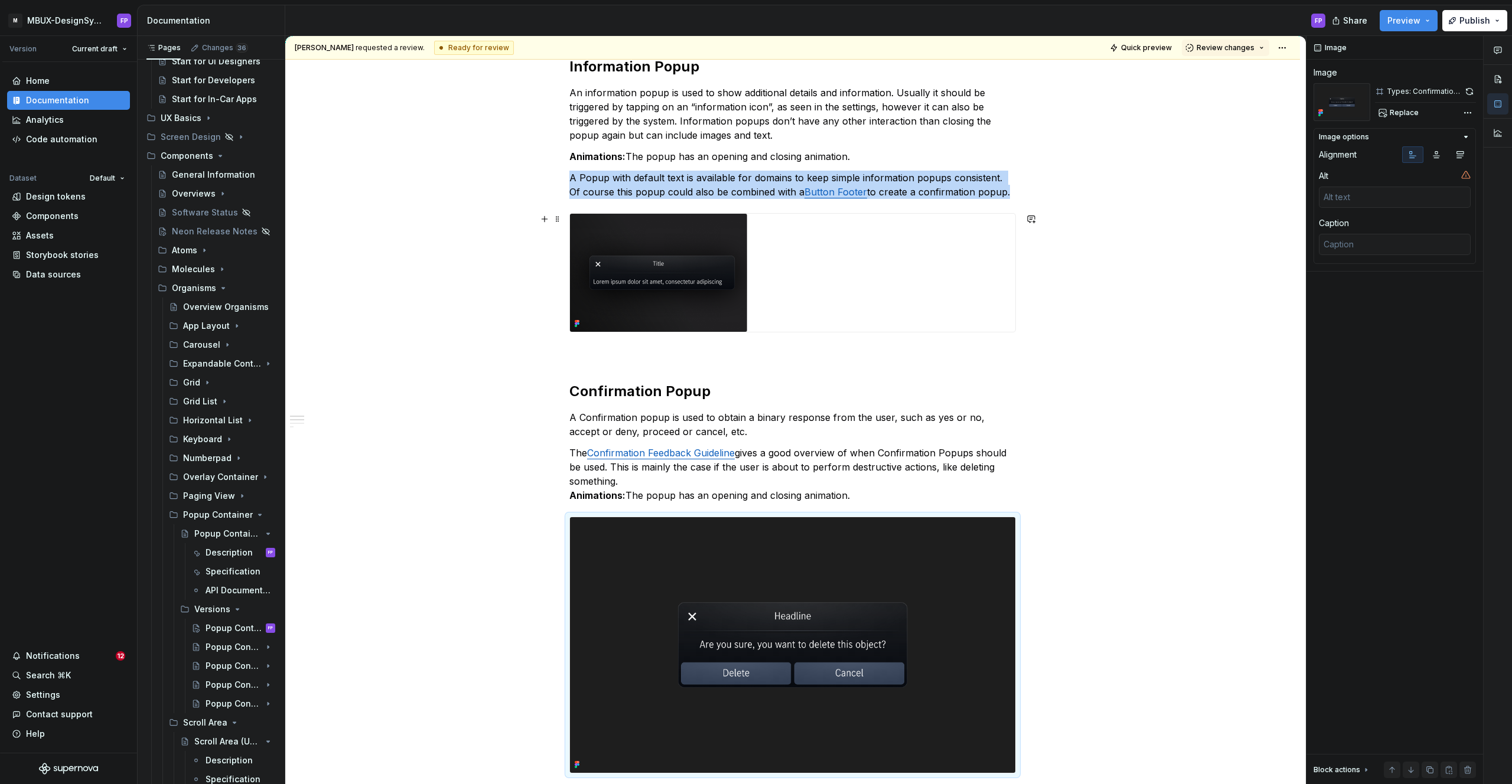
click at [651, 255] on img at bounding box center [658, 273] width 177 height 118
click at [1399, 112] on span "Replace" at bounding box center [1404, 113] width 29 height 9
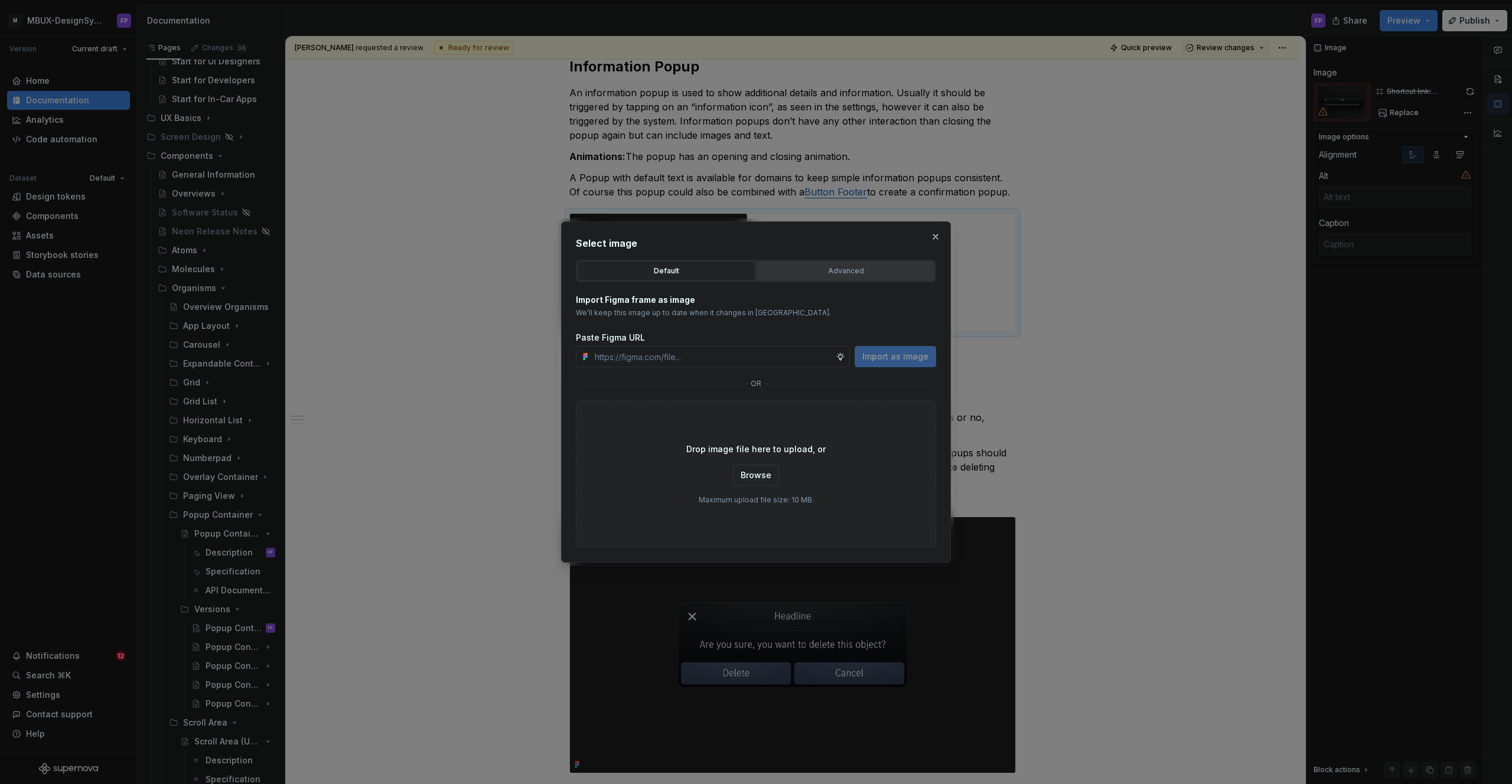
click at [824, 276] on div "Advanced" at bounding box center [845, 270] width 170 height 12
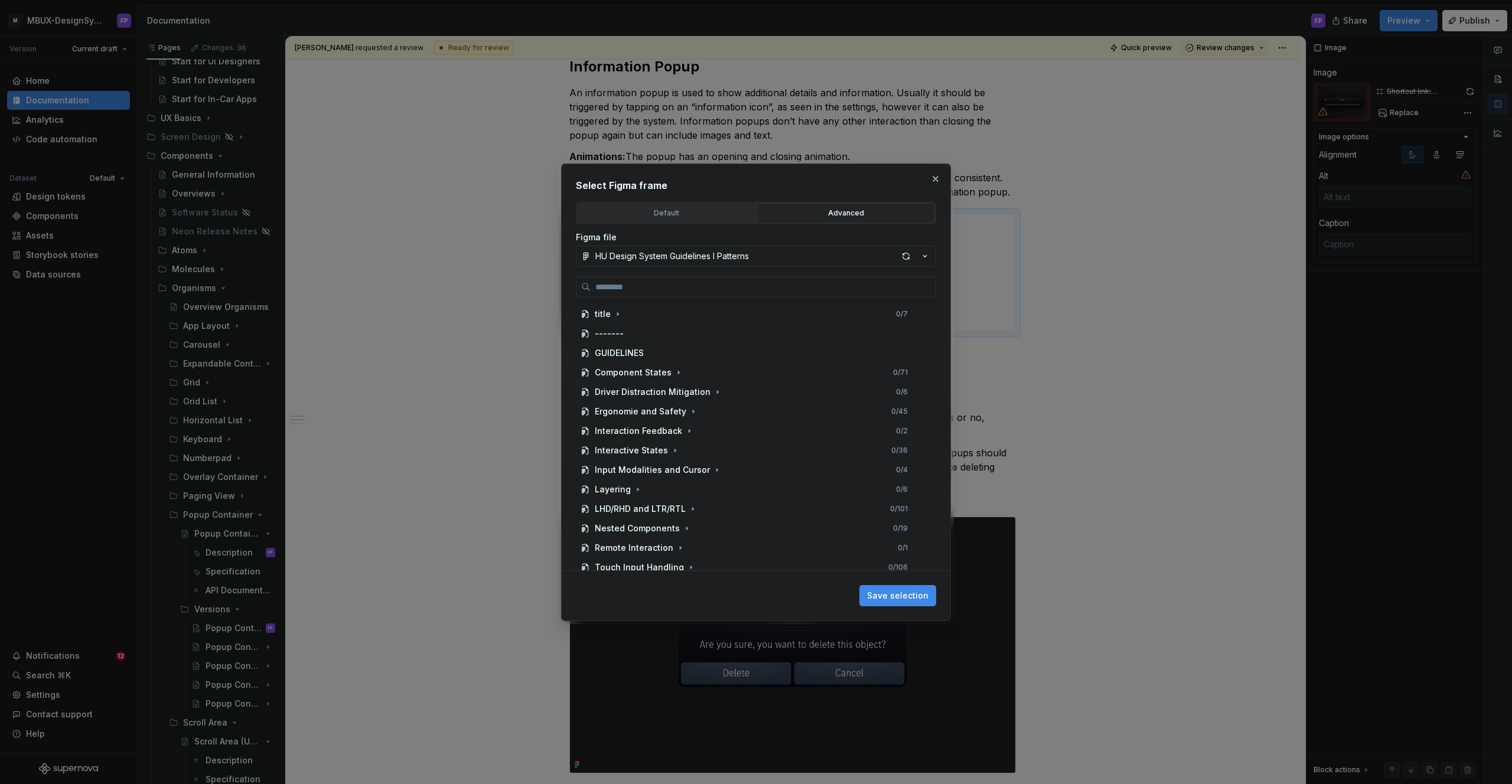
type textarea "*"
click at [777, 286] on input "search" at bounding box center [763, 287] width 345 height 12
paste input "**********"
type input "**********"
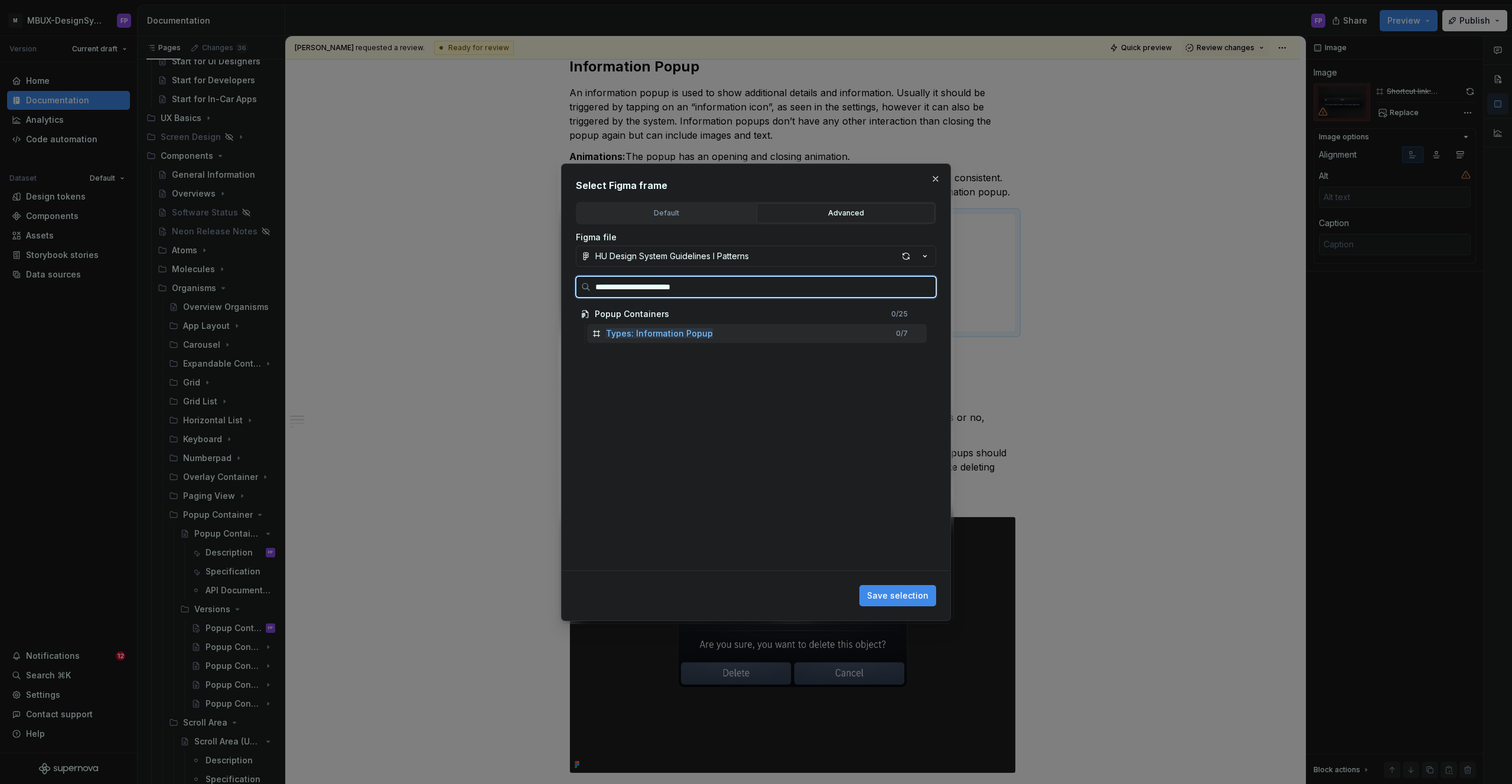
click at [779, 330] on div "Types: Information Popup 0 / 7" at bounding box center [757, 333] width 339 height 19
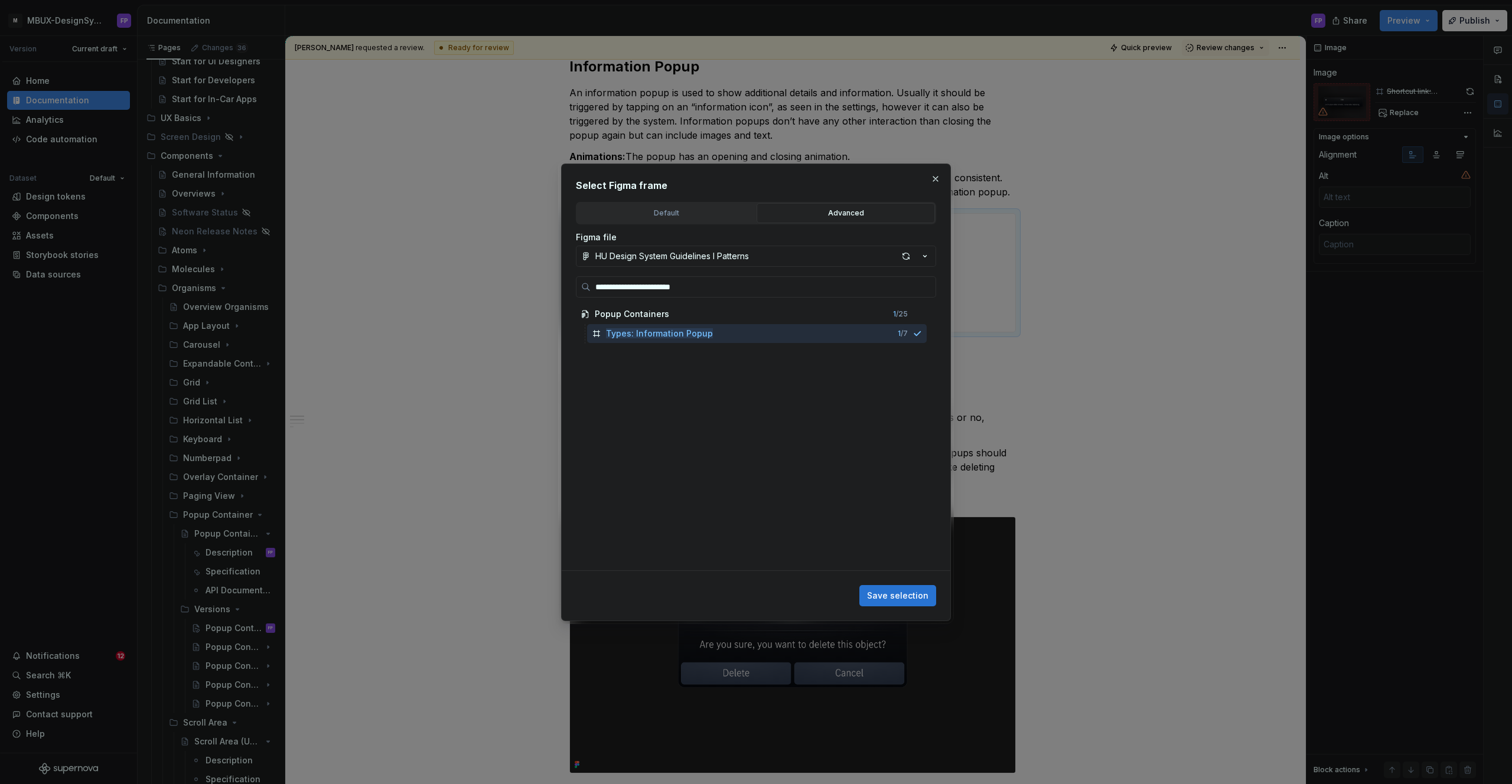
click at [897, 599] on span "Save selection" at bounding box center [898, 595] width 62 height 12
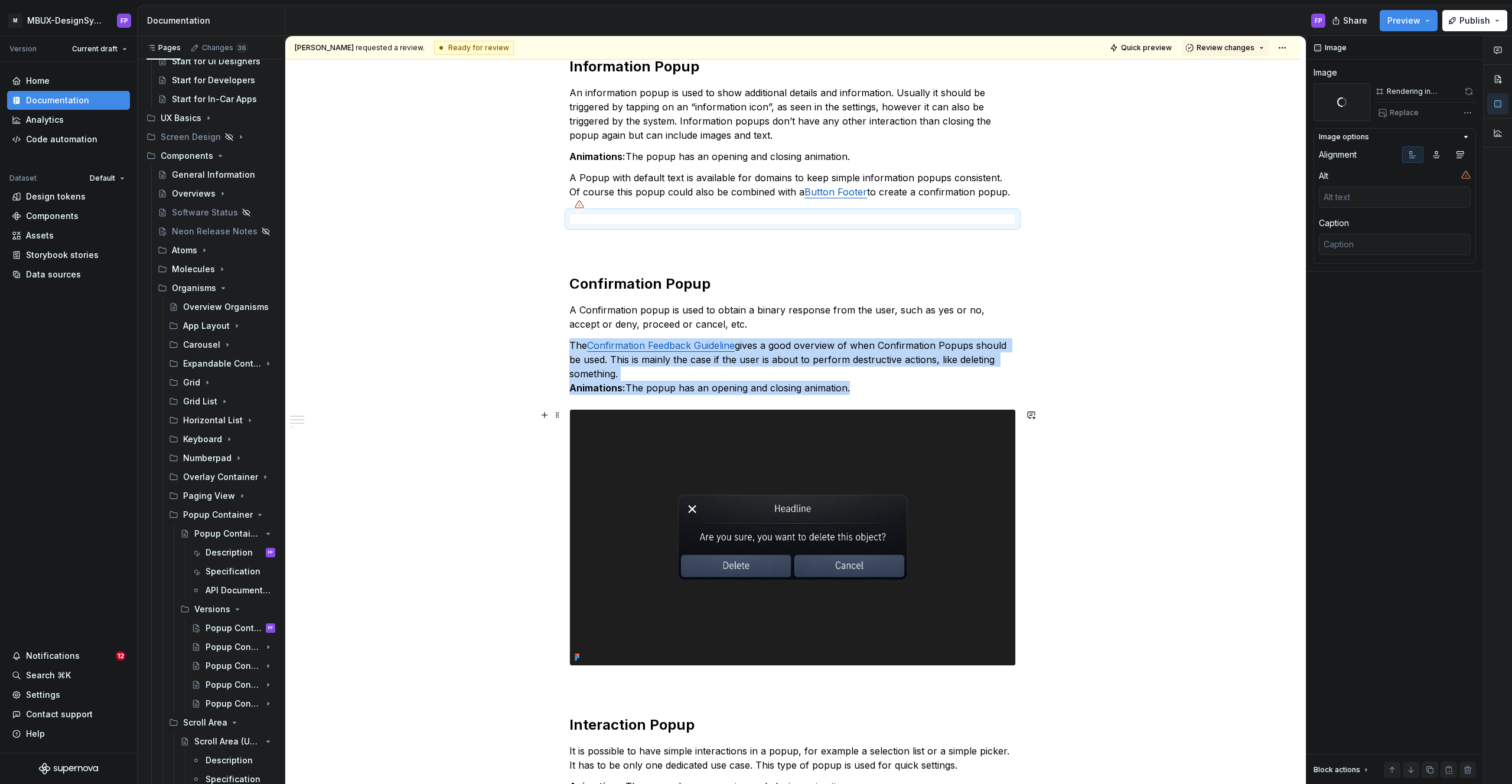
click at [926, 475] on img at bounding box center [792, 538] width 446 height 256
click at [1396, 110] on span "Replace" at bounding box center [1404, 113] width 29 height 9
type textarea "*"
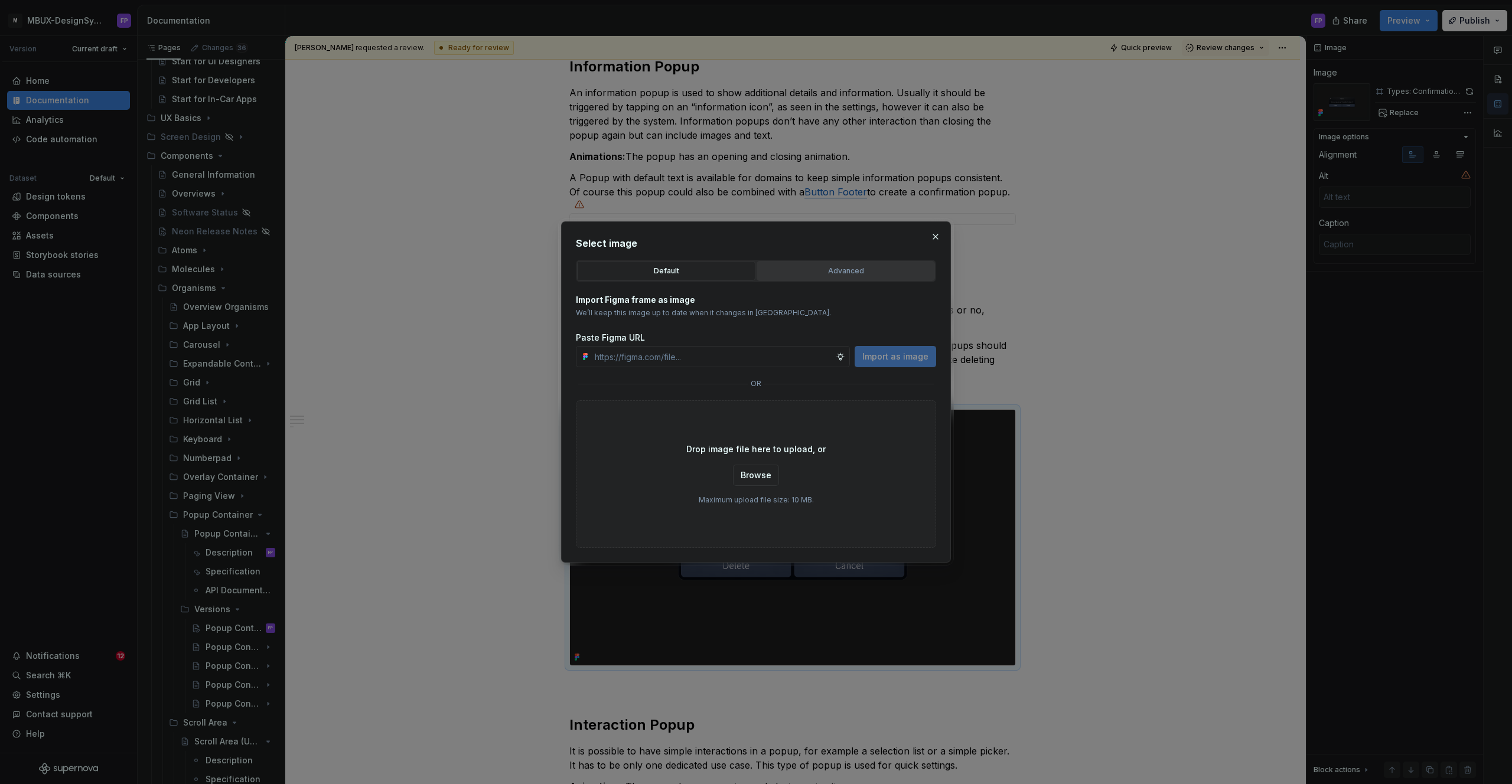
click at [821, 268] on div "Advanced" at bounding box center [845, 270] width 170 height 12
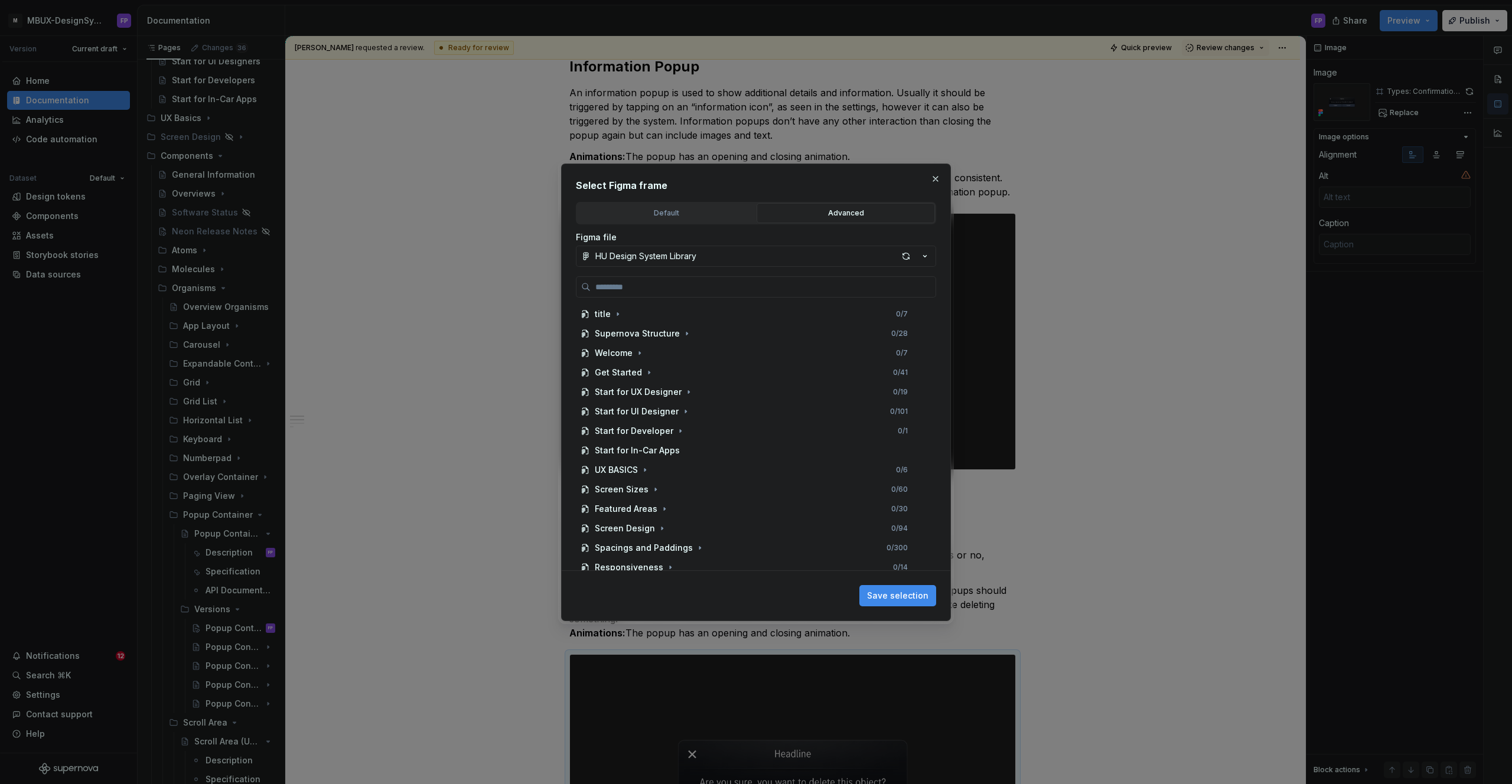
paste input "**********"
type input "**********"
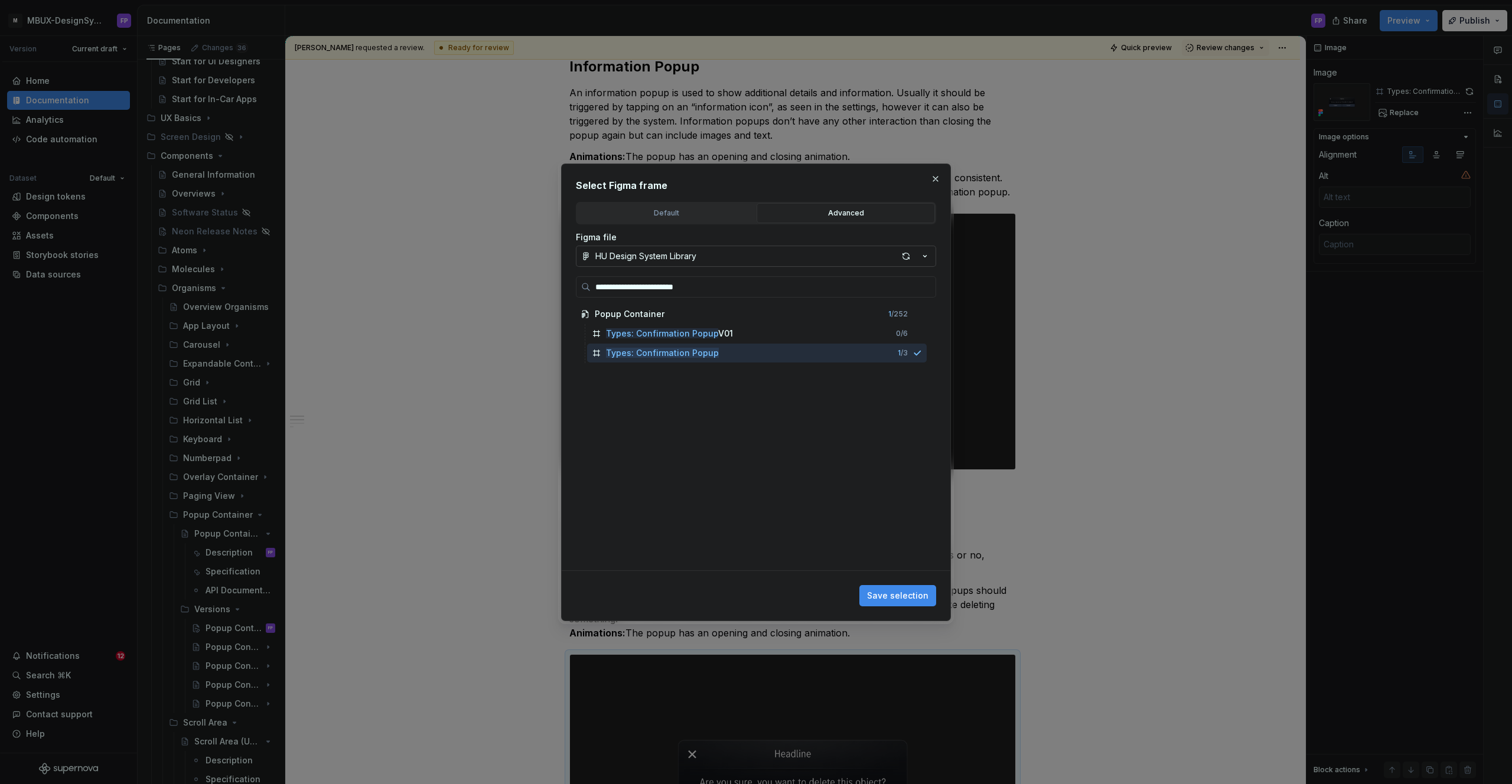
click at [718, 265] on button "HU Design System Library" at bounding box center [755, 256] width 360 height 21
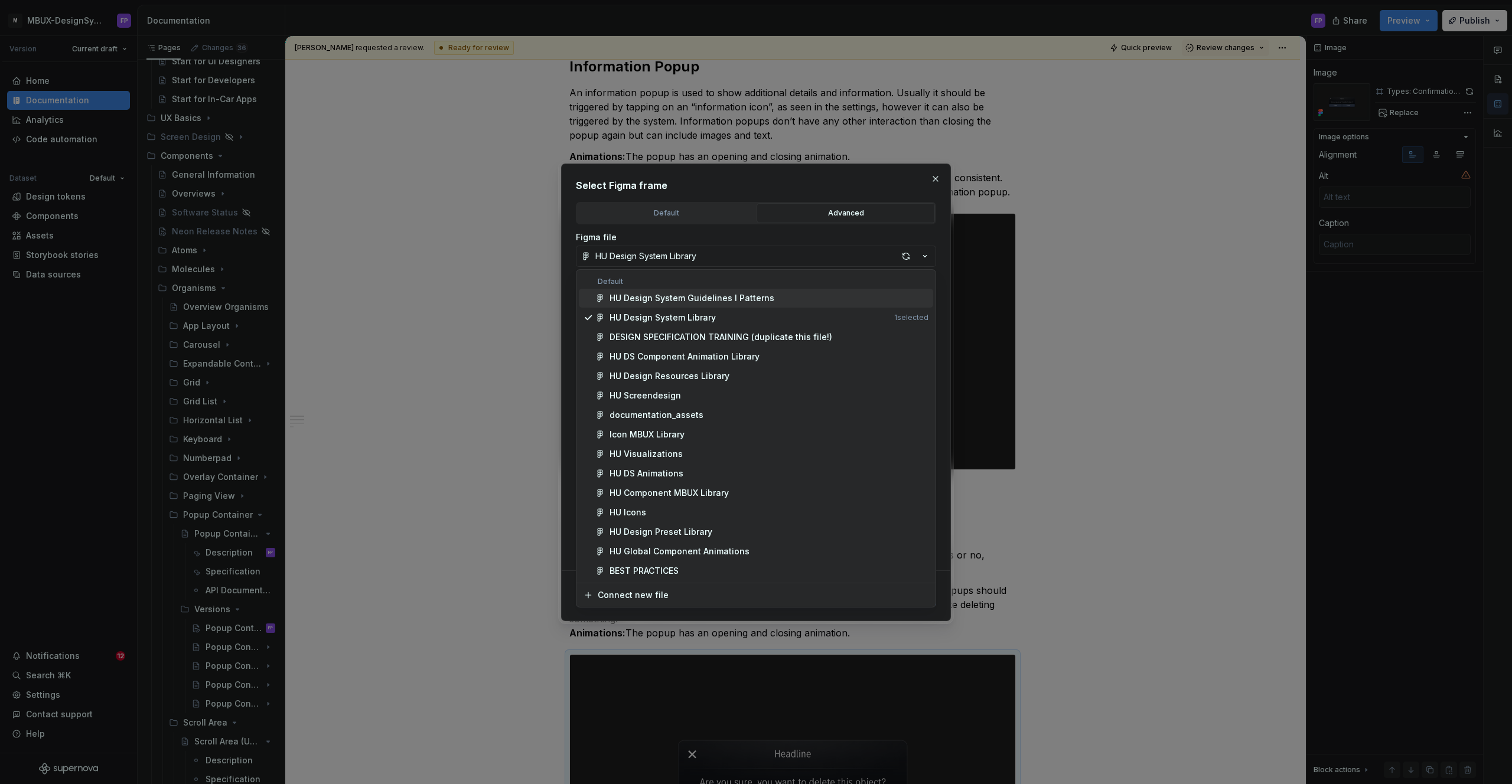
click at [840, 213] on div "**********" at bounding box center [756, 392] width 1512 height 784
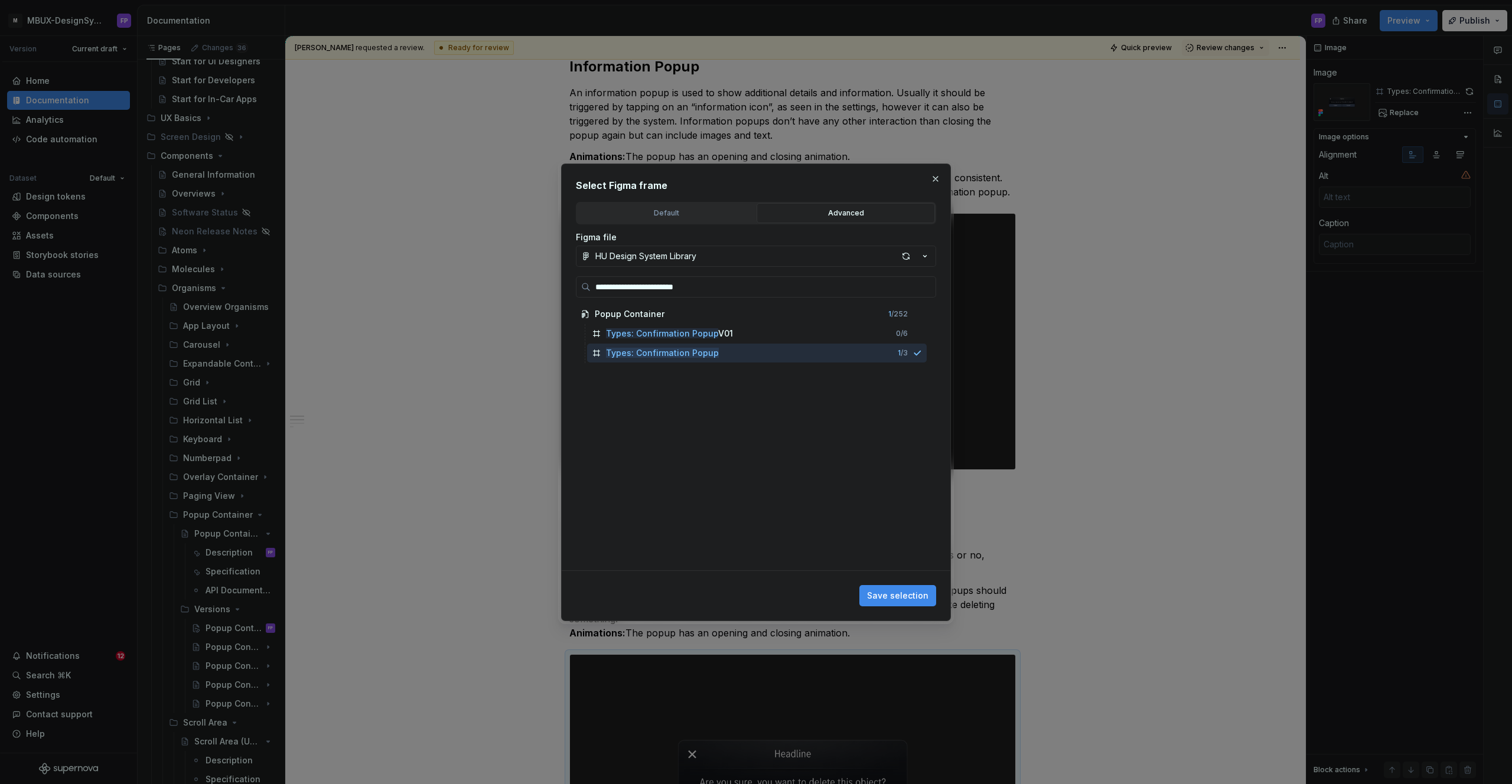
click at [840, 213] on div "Advanced" at bounding box center [845, 212] width 170 height 12
click at [694, 256] on div "HU Design System Library" at bounding box center [645, 256] width 101 height 12
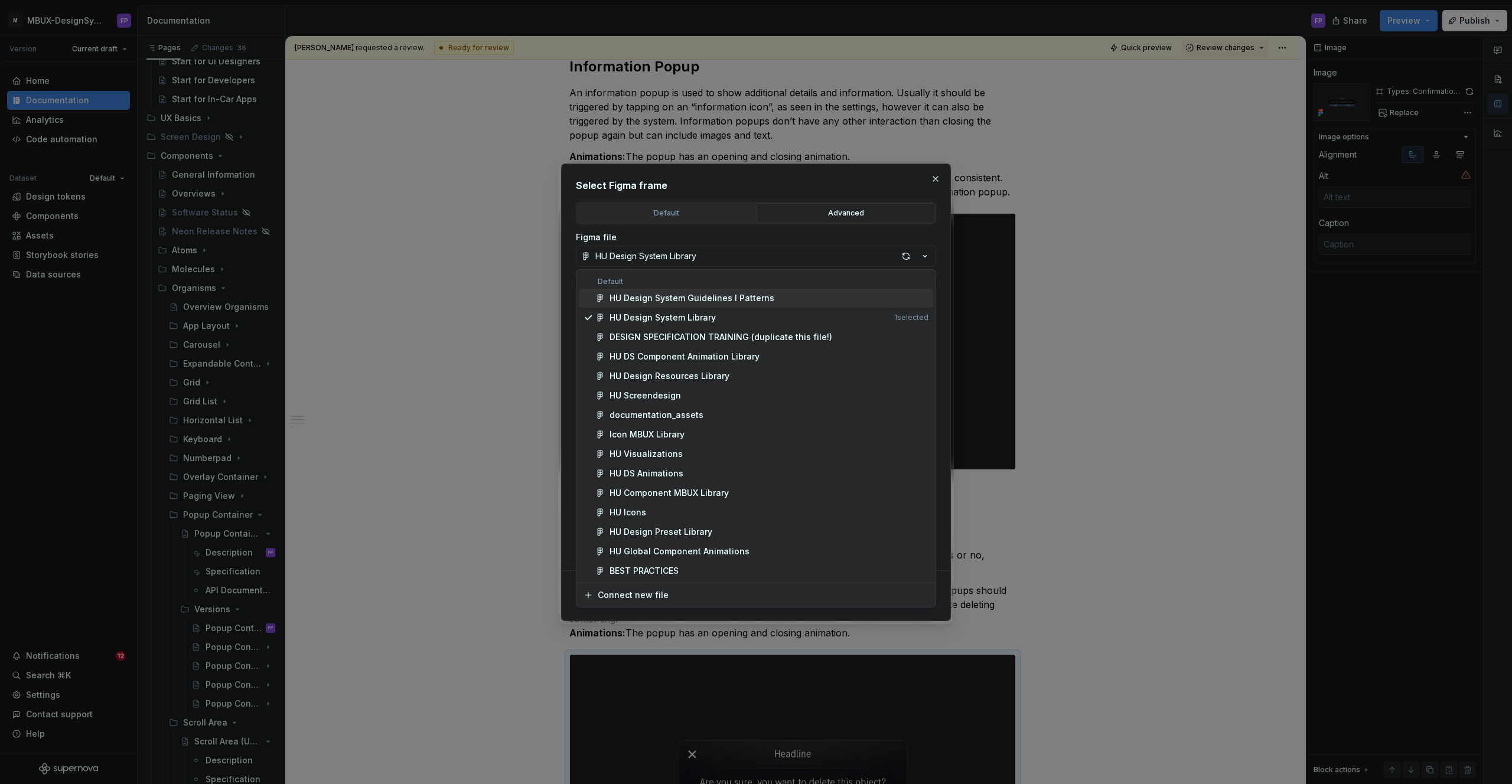
click at [731, 289] on span "HU Design System Guidelines l Patterns" at bounding box center [756, 298] width 354 height 19
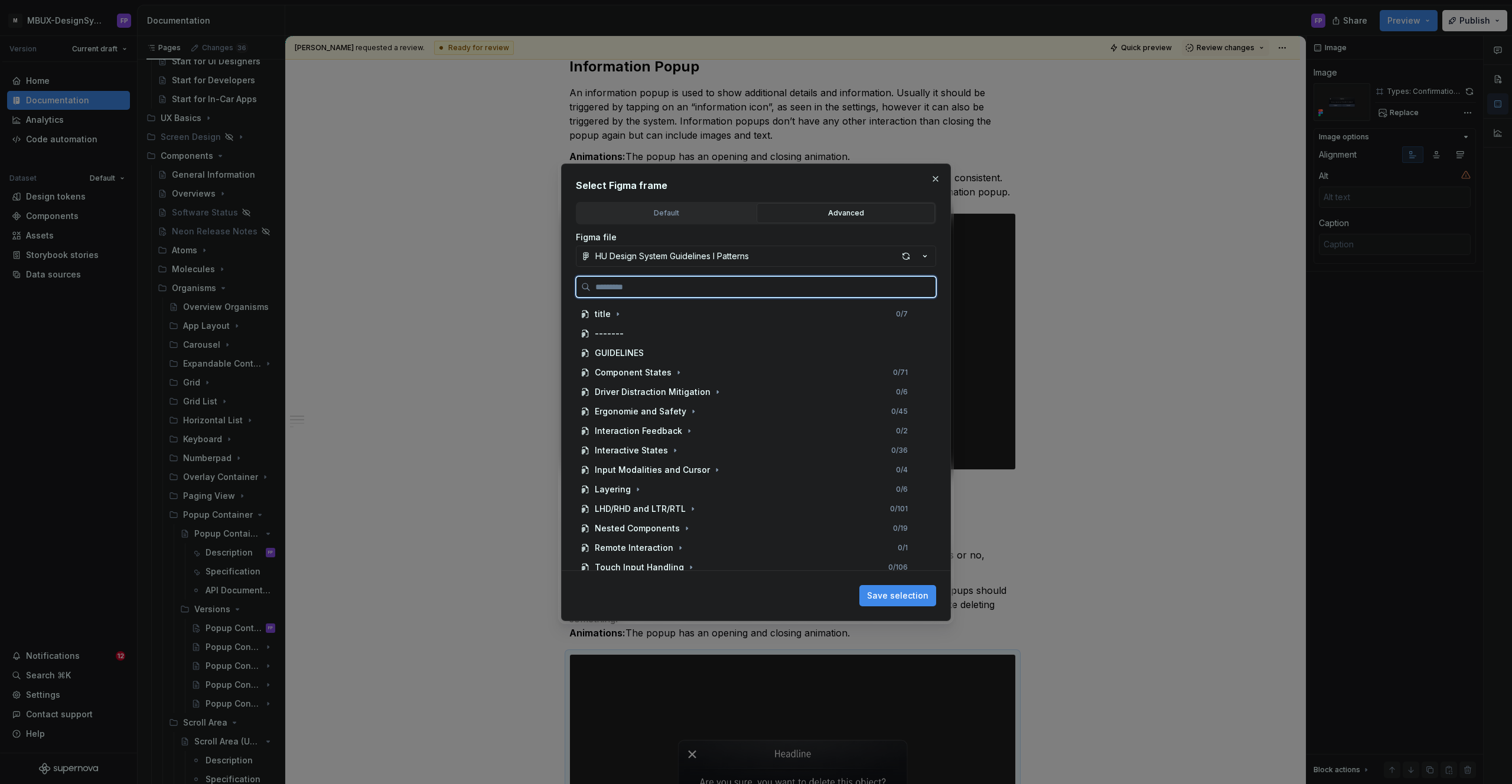
click at [686, 281] on input "search" at bounding box center [763, 287] width 345 height 12
paste input "**********"
type input "**********"
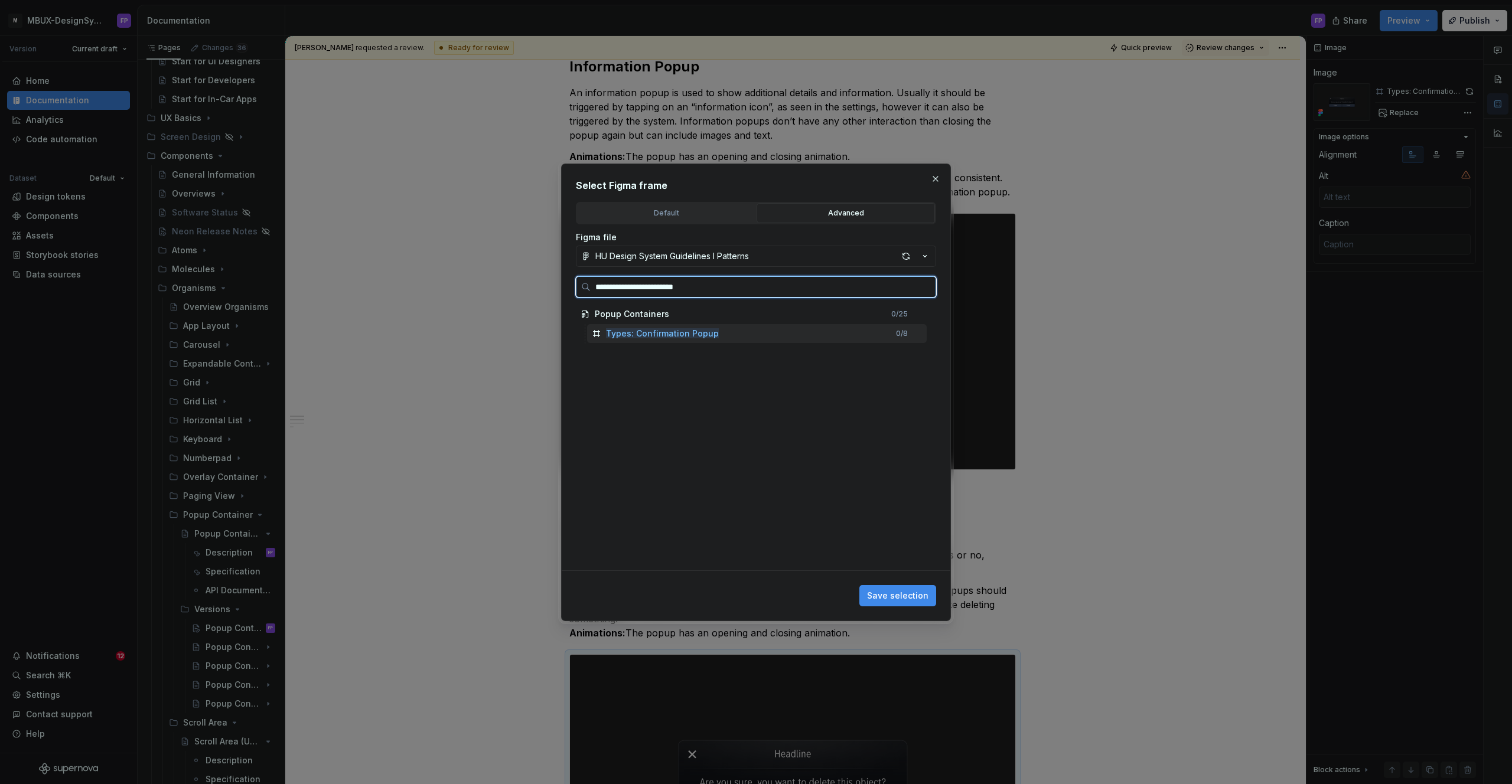
click at [673, 326] on div "Types: Confirmation Popup 0 / 8" at bounding box center [757, 333] width 339 height 19
click at [910, 590] on span "Save selection" at bounding box center [898, 595] width 62 height 12
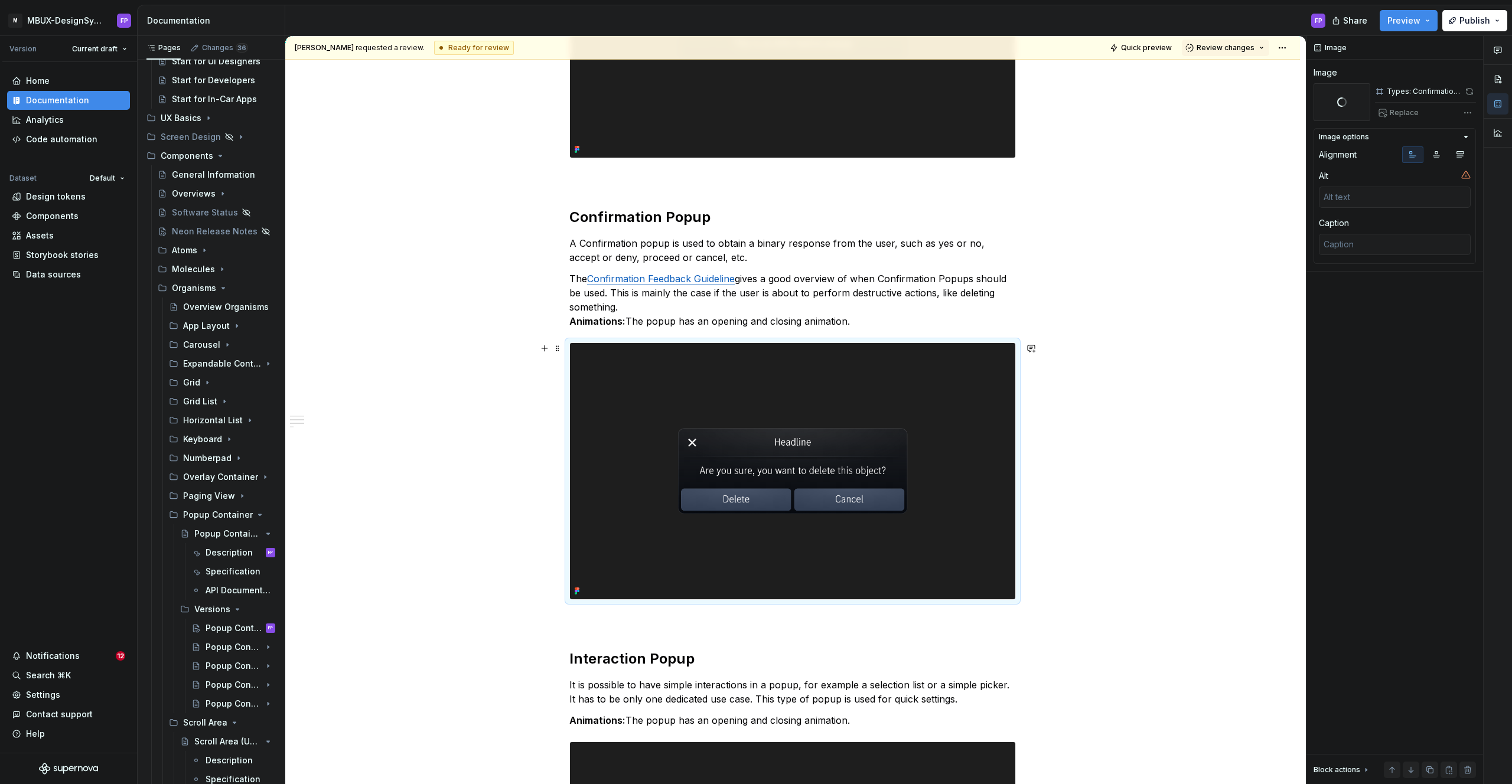
scroll to position [601, 0]
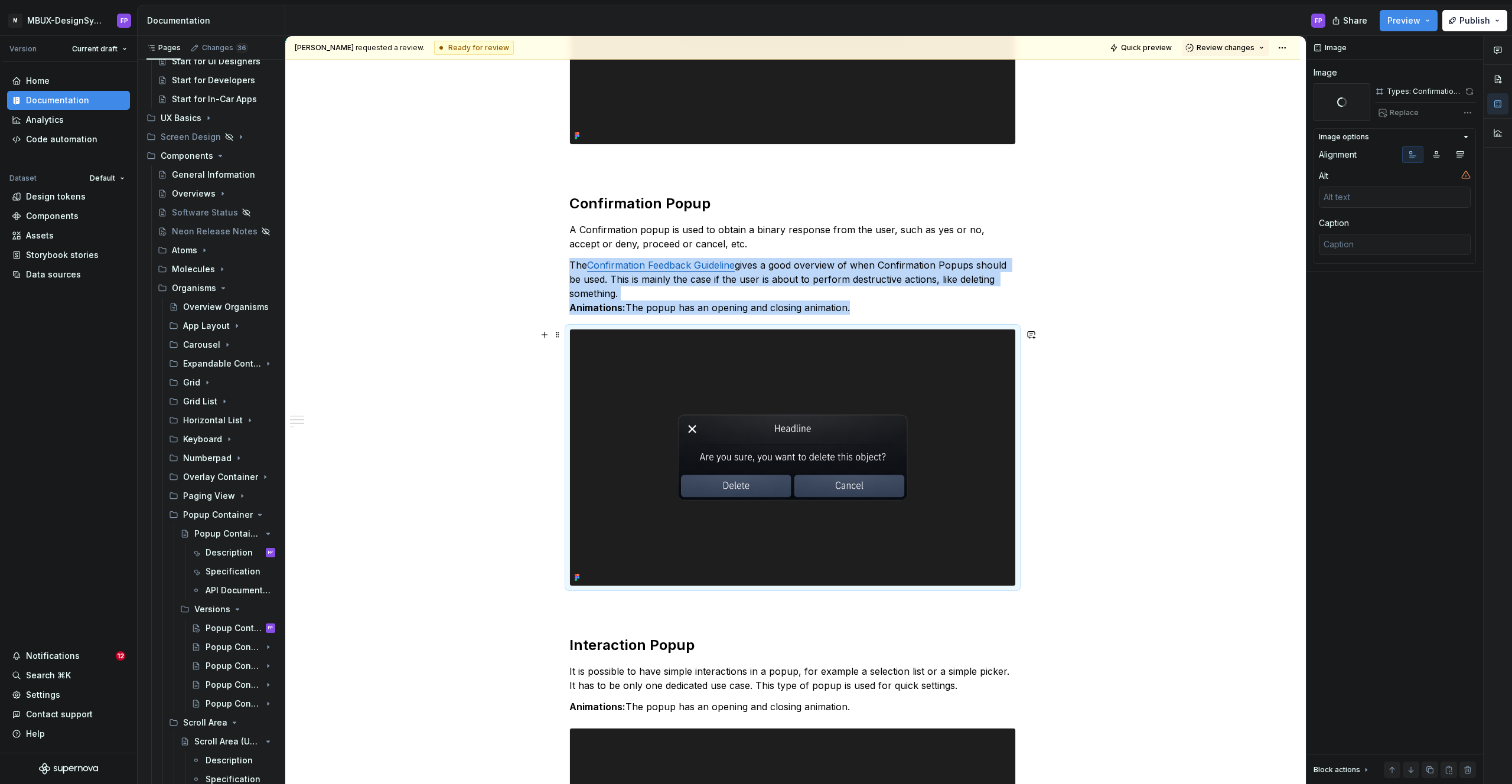
click at [910, 450] on img at bounding box center [792, 457] width 446 height 256
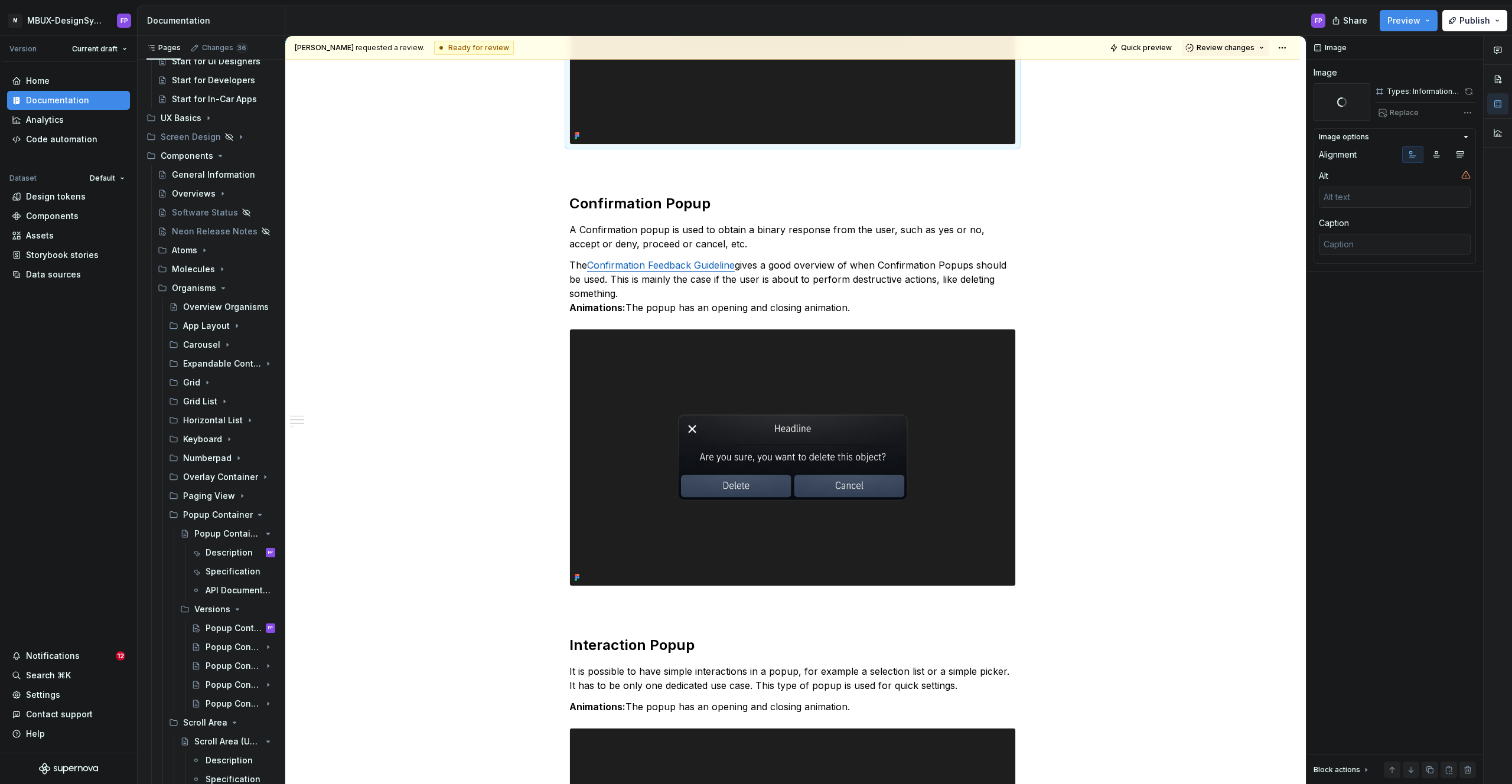
click at [861, 72] on img at bounding box center [792, 16] width 446 height 256
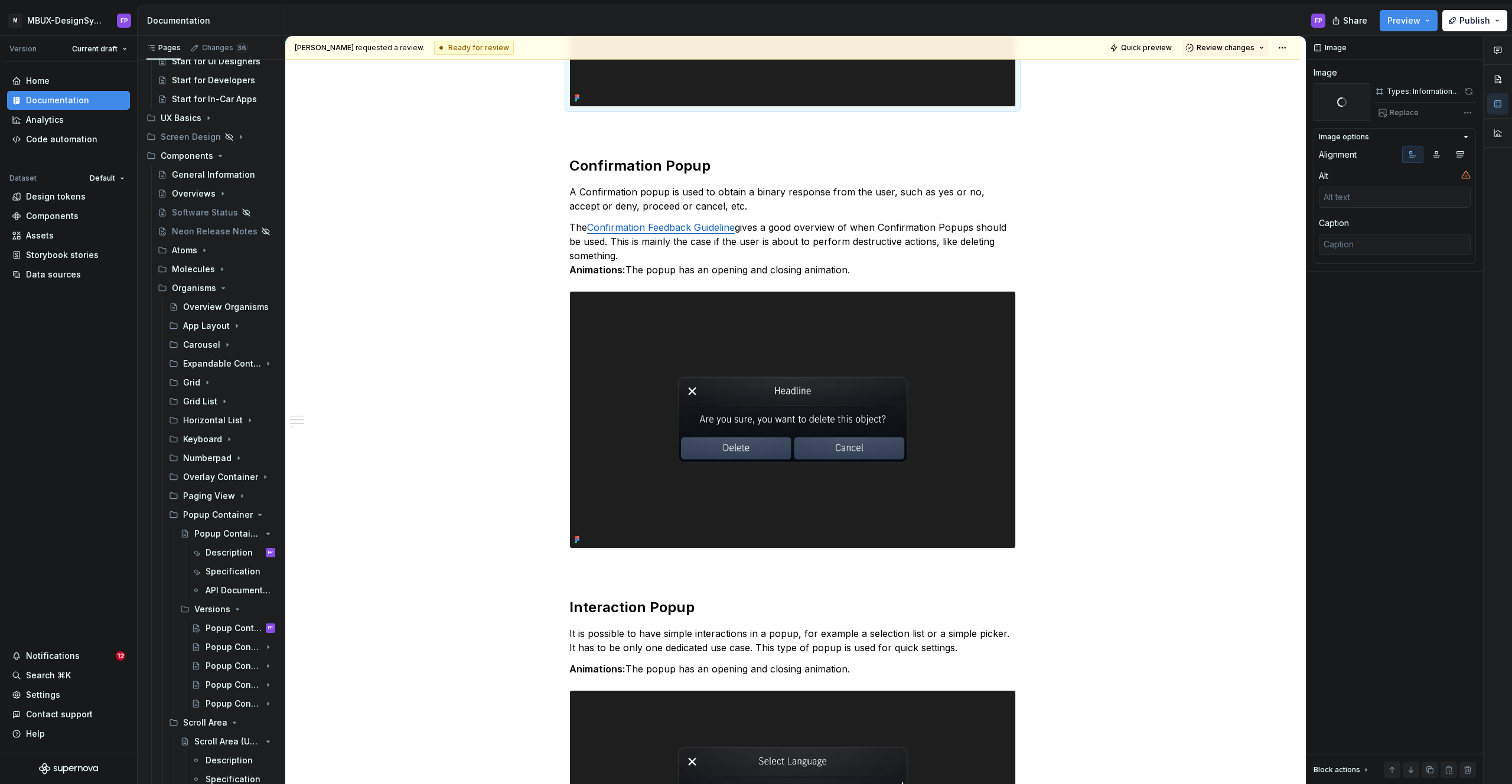
scroll to position [658, 0]
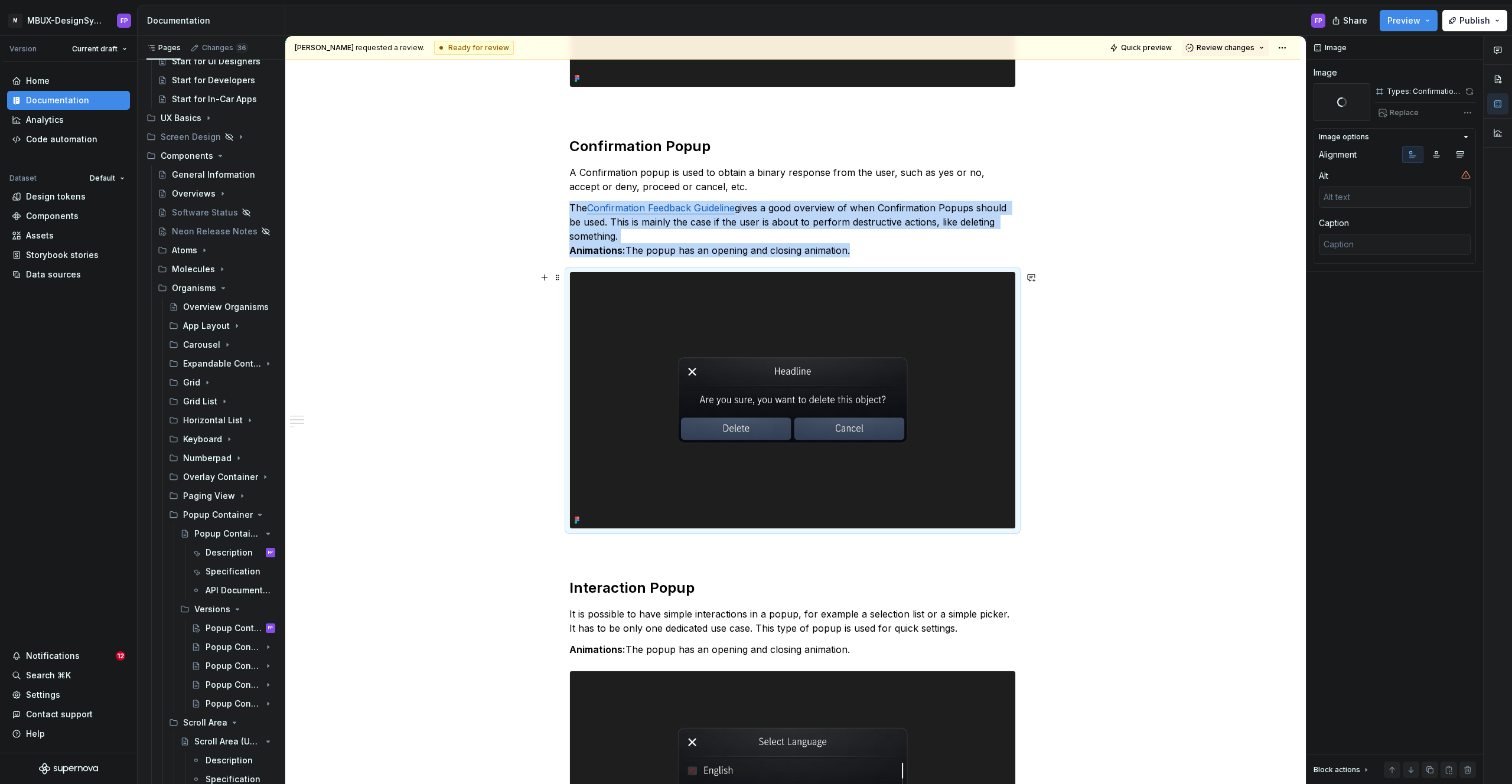
click at [861, 375] on img at bounding box center [792, 400] width 446 height 256
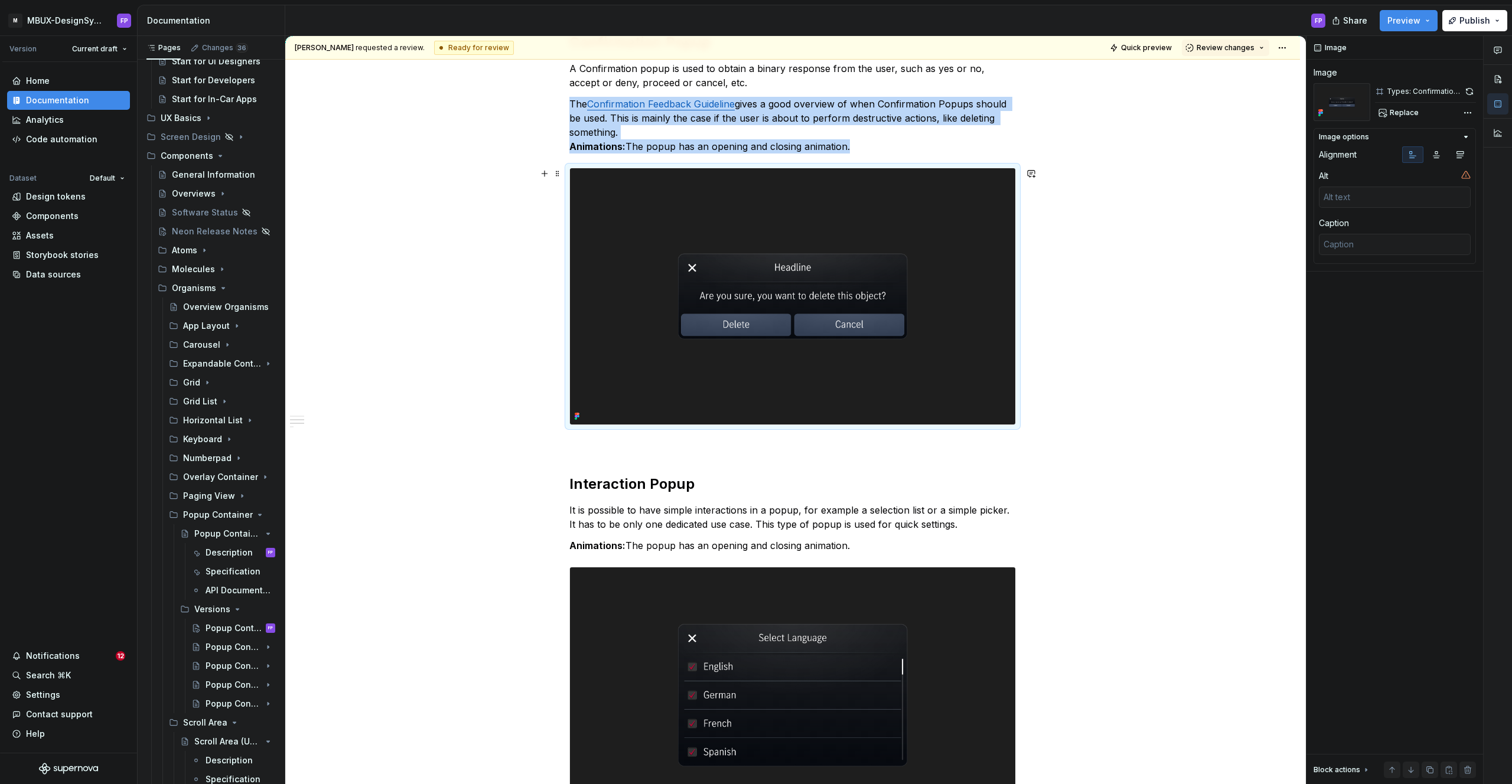
scroll to position [892, 0]
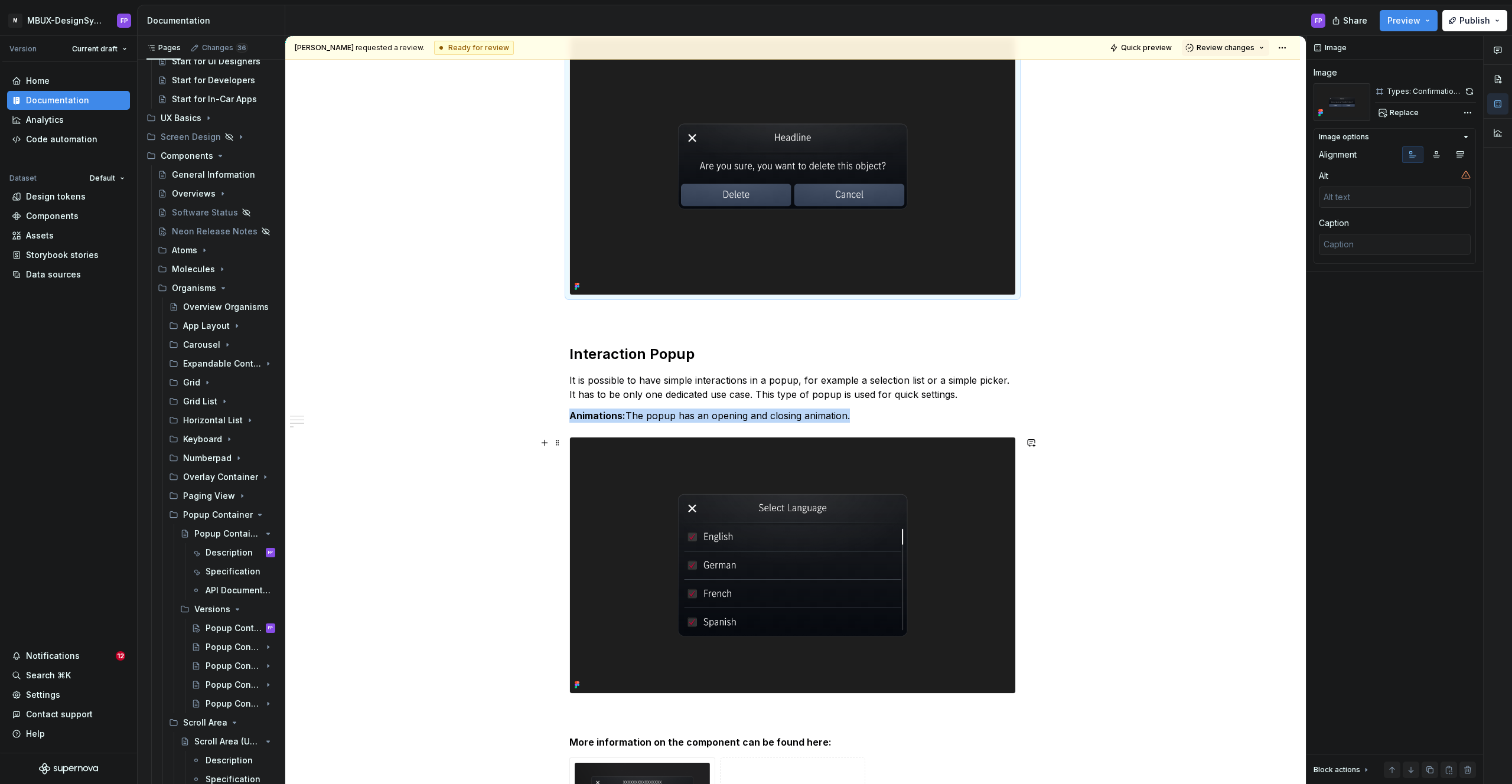
click at [872, 484] on img at bounding box center [792, 565] width 446 height 256
click at [1390, 116] on span "Replace" at bounding box center [1404, 113] width 29 height 9
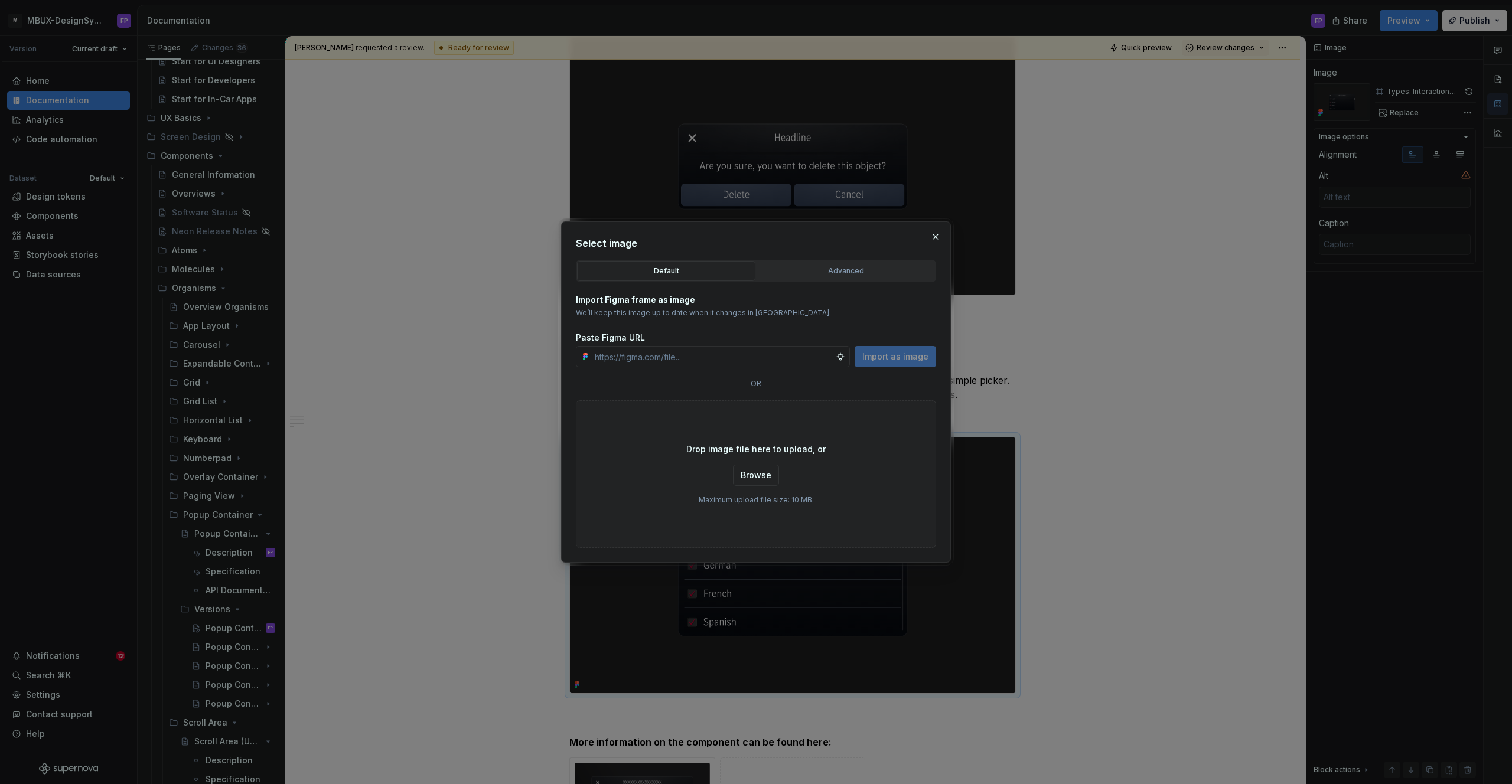
type textarea "*"
drag, startPoint x: 853, startPoint y: 270, endPoint x: 815, endPoint y: 273, distance: 38.1
click at [853, 270] on div "Advanced" at bounding box center [845, 270] width 170 height 12
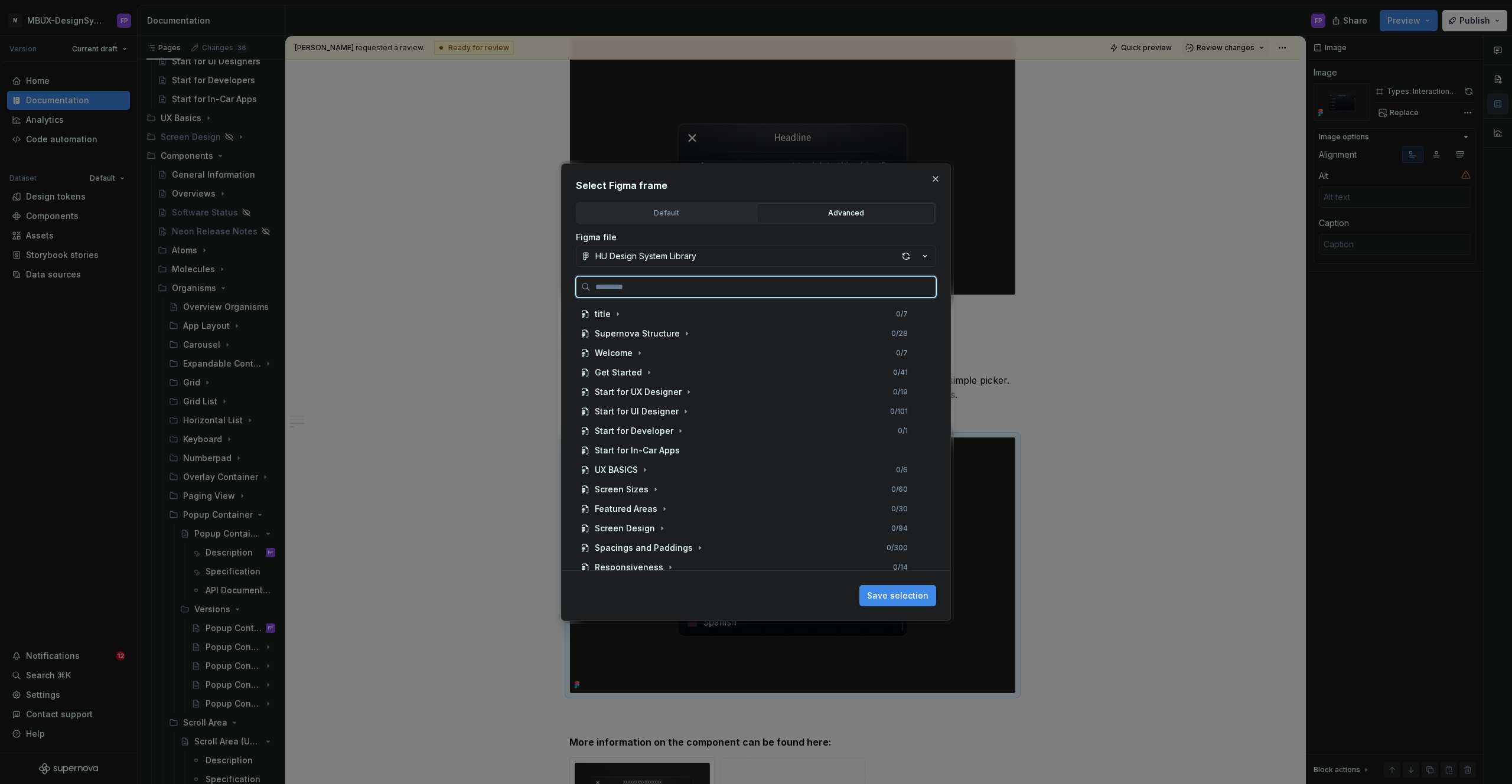
click at [702, 285] on input "search" at bounding box center [763, 287] width 345 height 12
paste input "**********"
type input "**********"
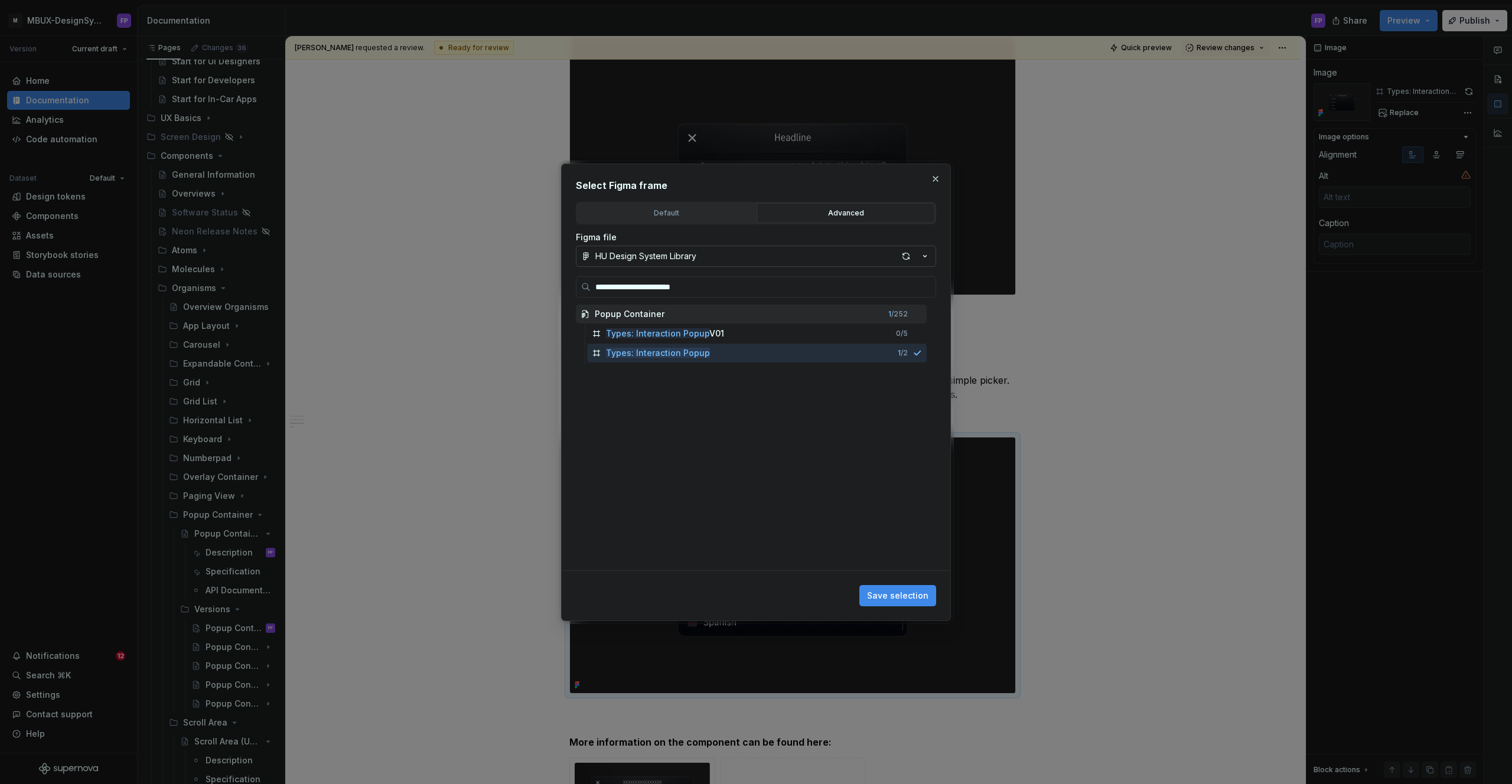
click at [711, 260] on button "HU Design System Library" at bounding box center [755, 256] width 360 height 21
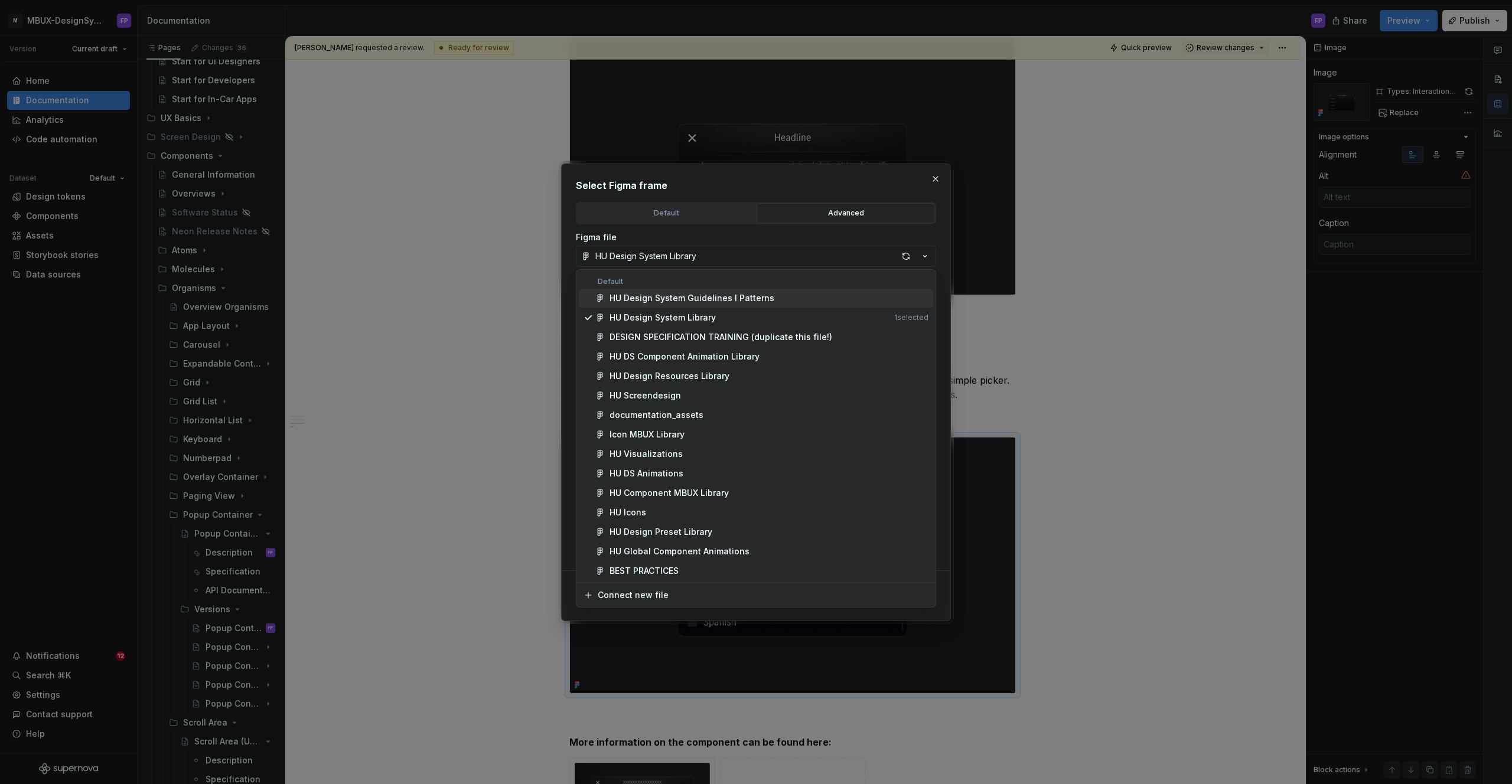
click at [697, 295] on div "HU Design System Guidelines l Patterns" at bounding box center [692, 298] width 165 height 12
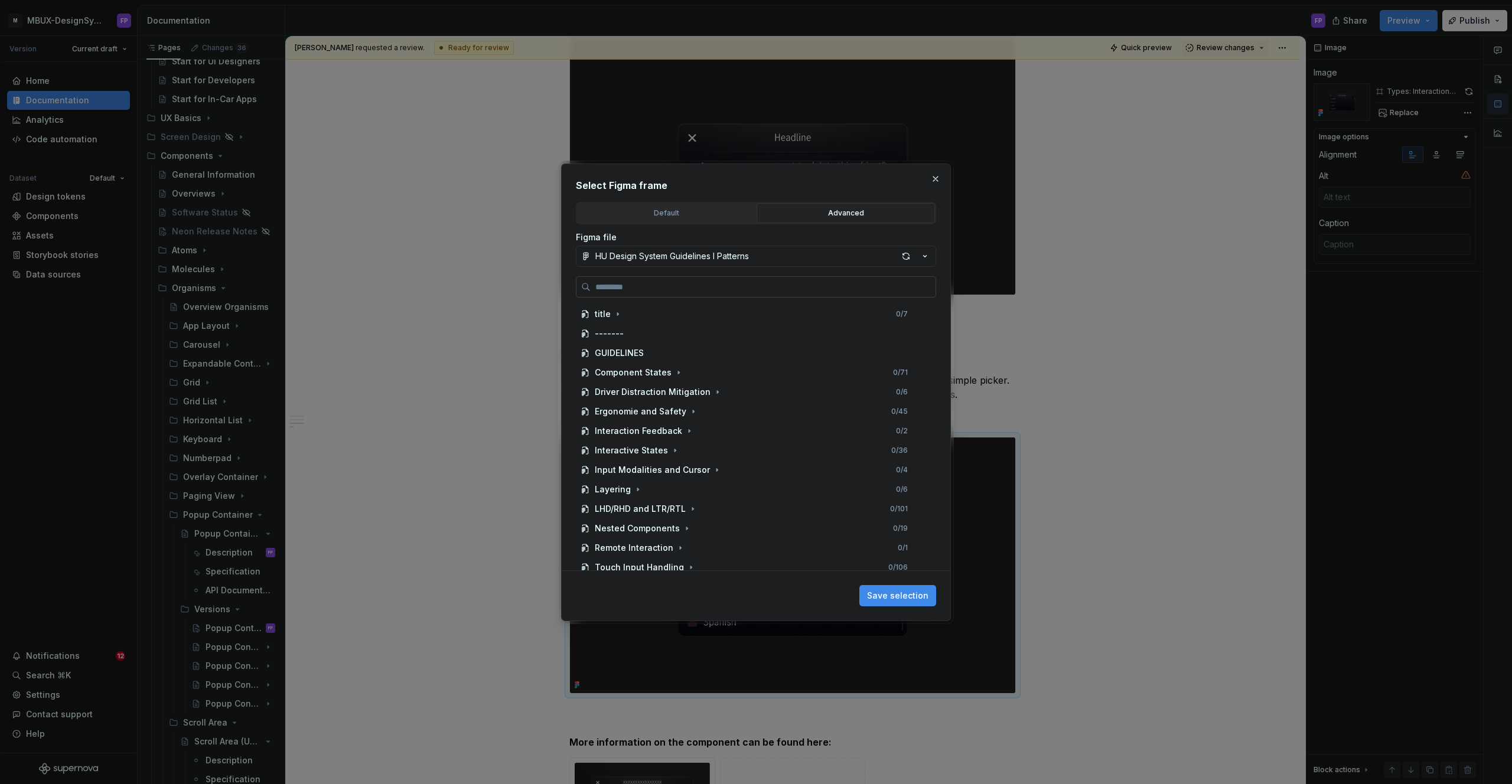
click at [682, 293] on label at bounding box center [755, 287] width 360 height 21
click at [682, 293] on input "search" at bounding box center [763, 287] width 345 height 12
paste input "**********"
type input "**********"
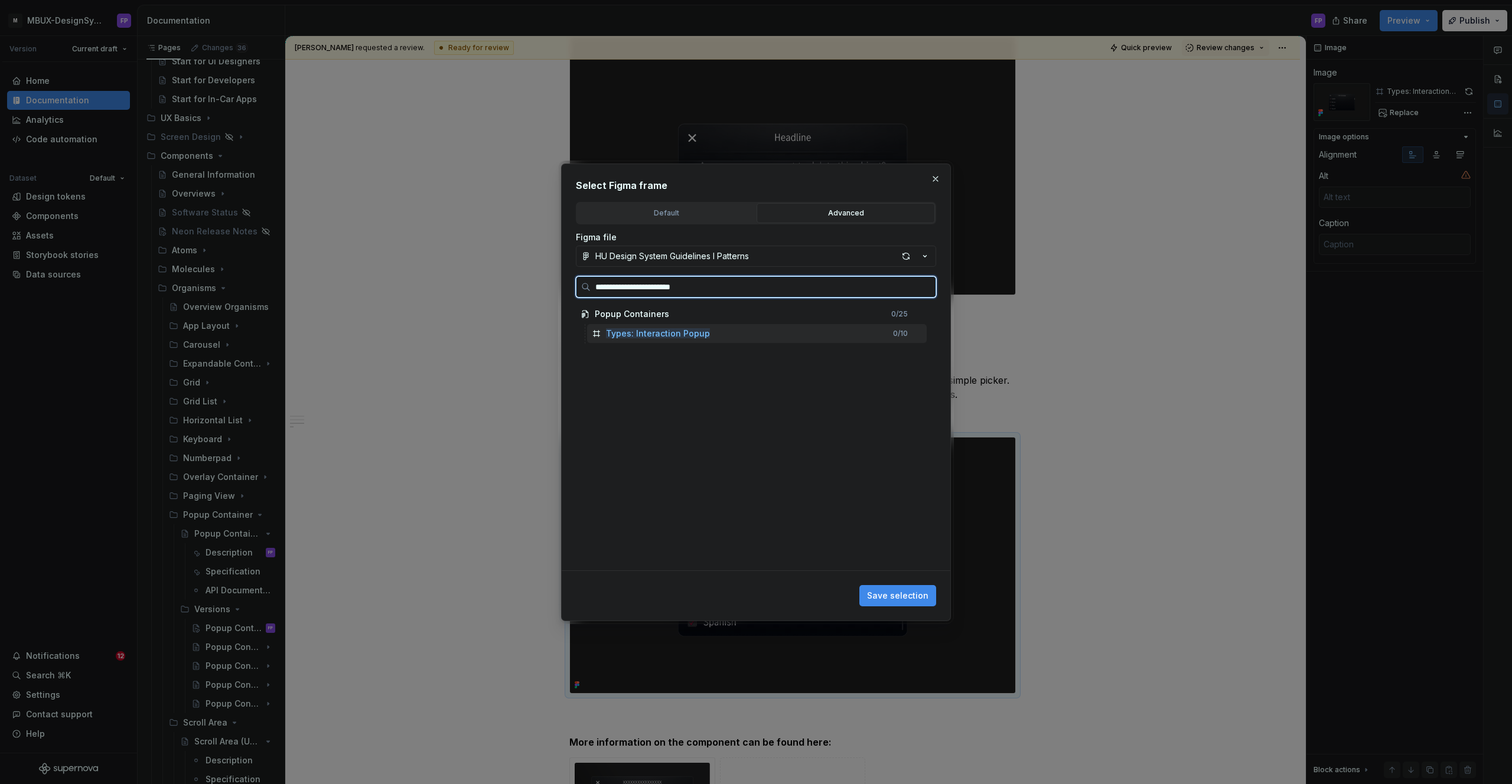
click at [679, 328] on div "Types: Interaction Popup" at bounding box center [658, 333] width 104 height 12
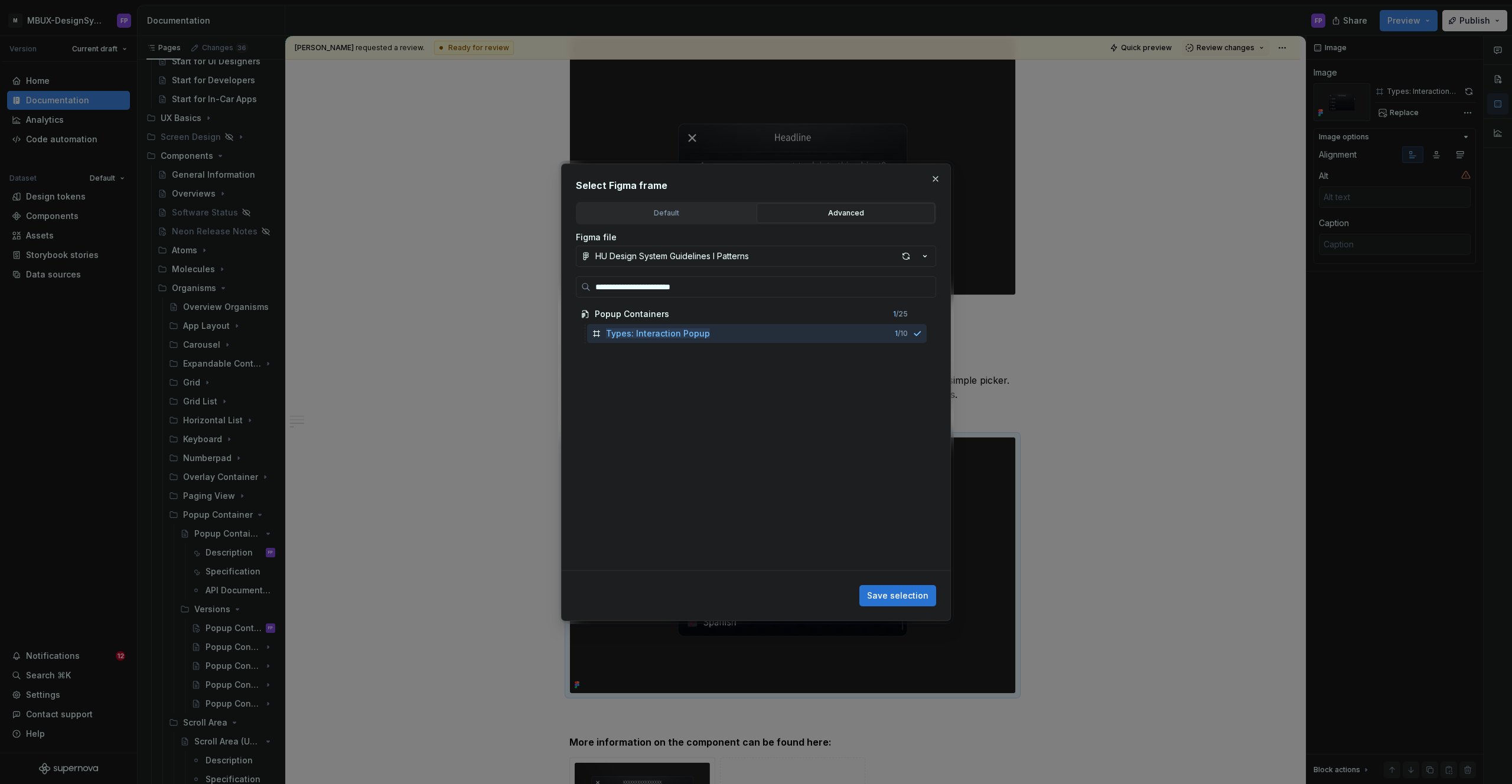
click at [902, 603] on button "Save selection" at bounding box center [898, 595] width 77 height 21
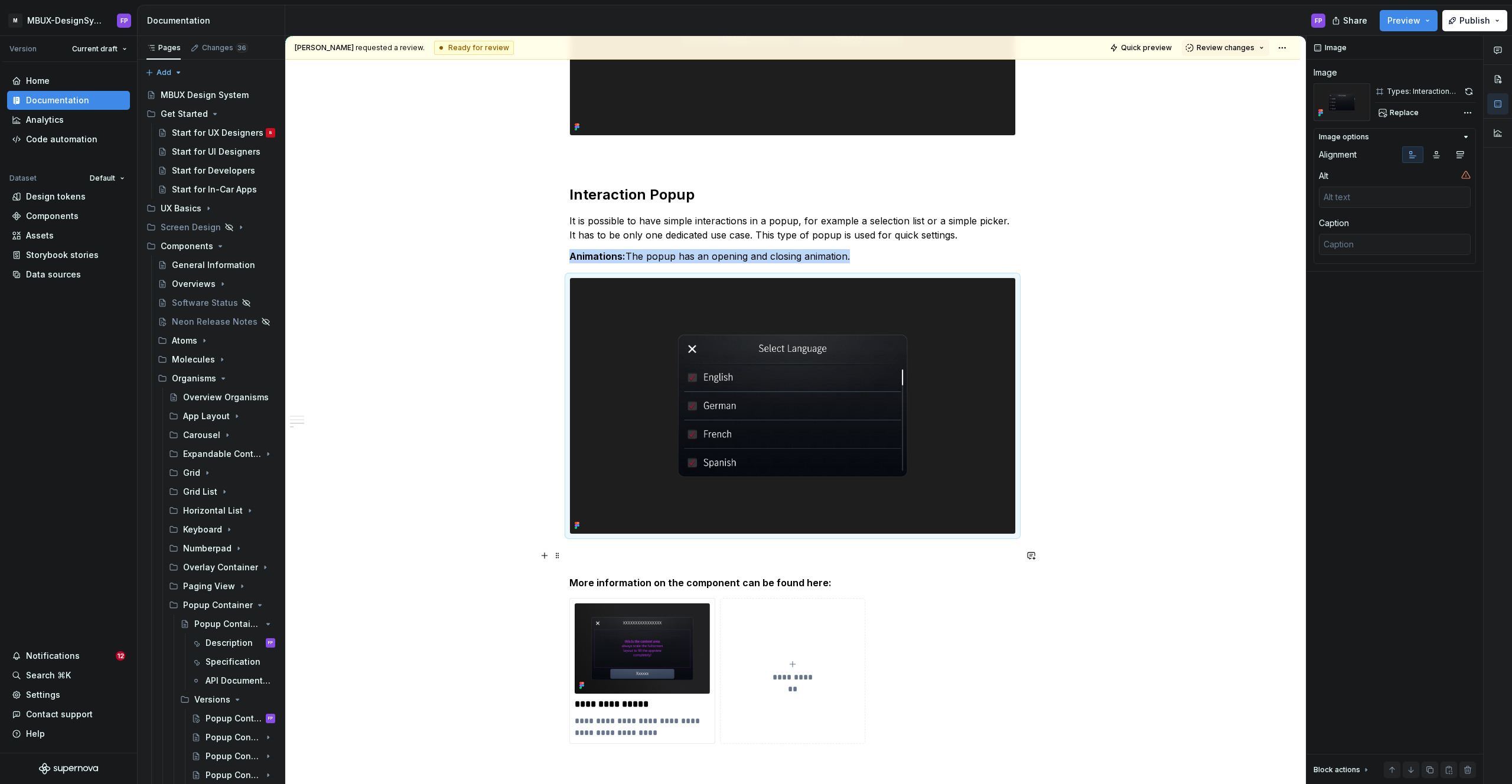
scroll to position [1210, 0]
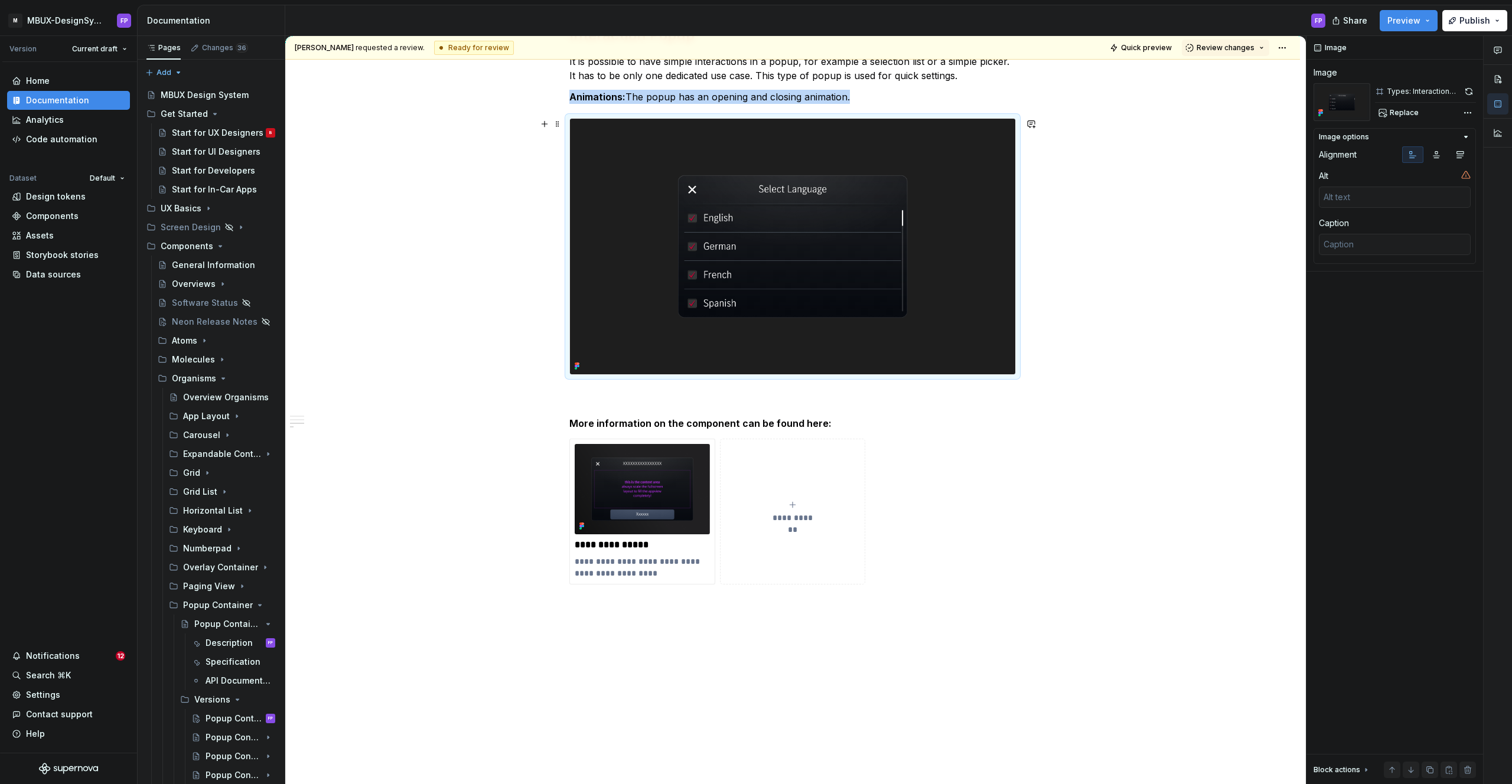
click at [830, 280] on img at bounding box center [792, 247] width 446 height 256
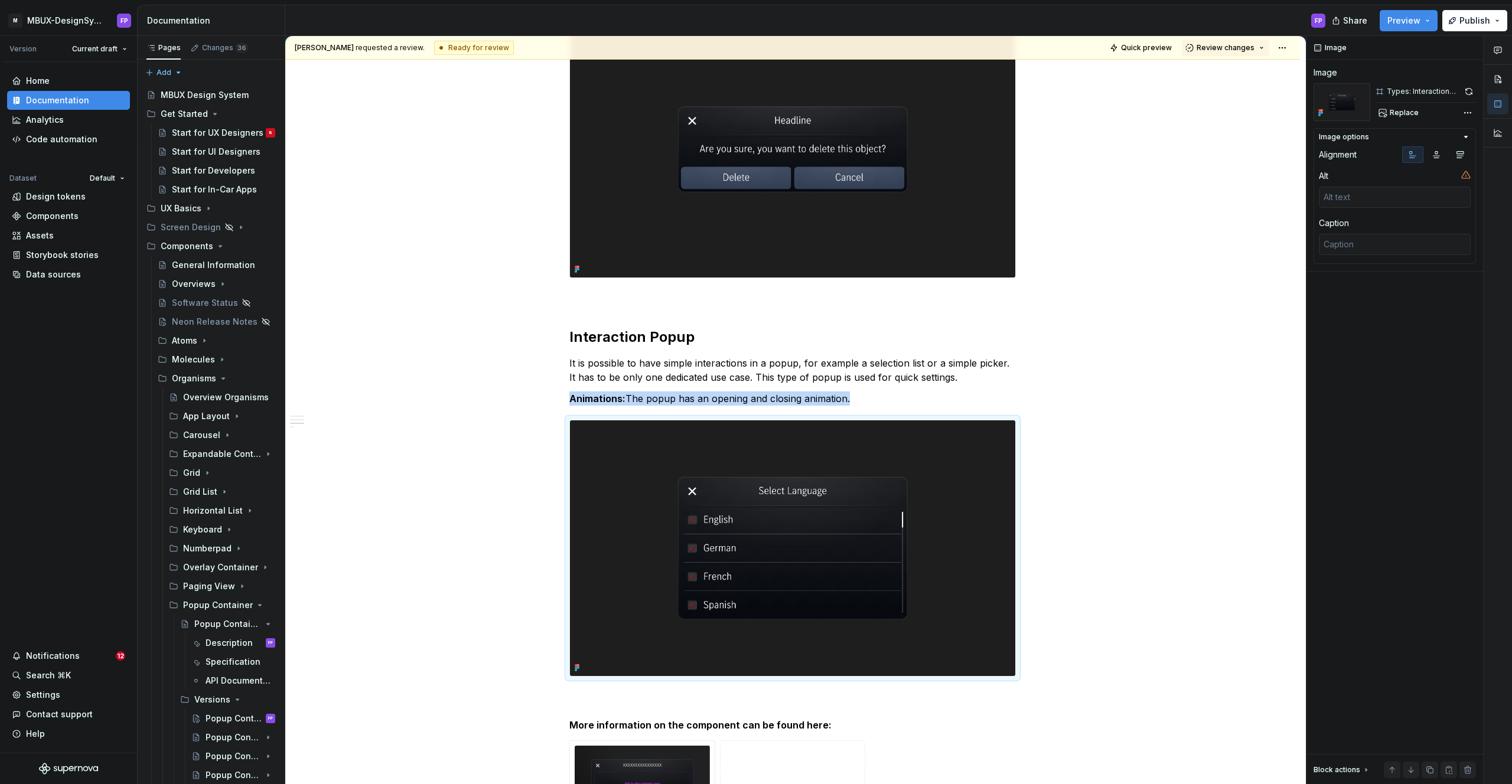
scroll to position [791, 0]
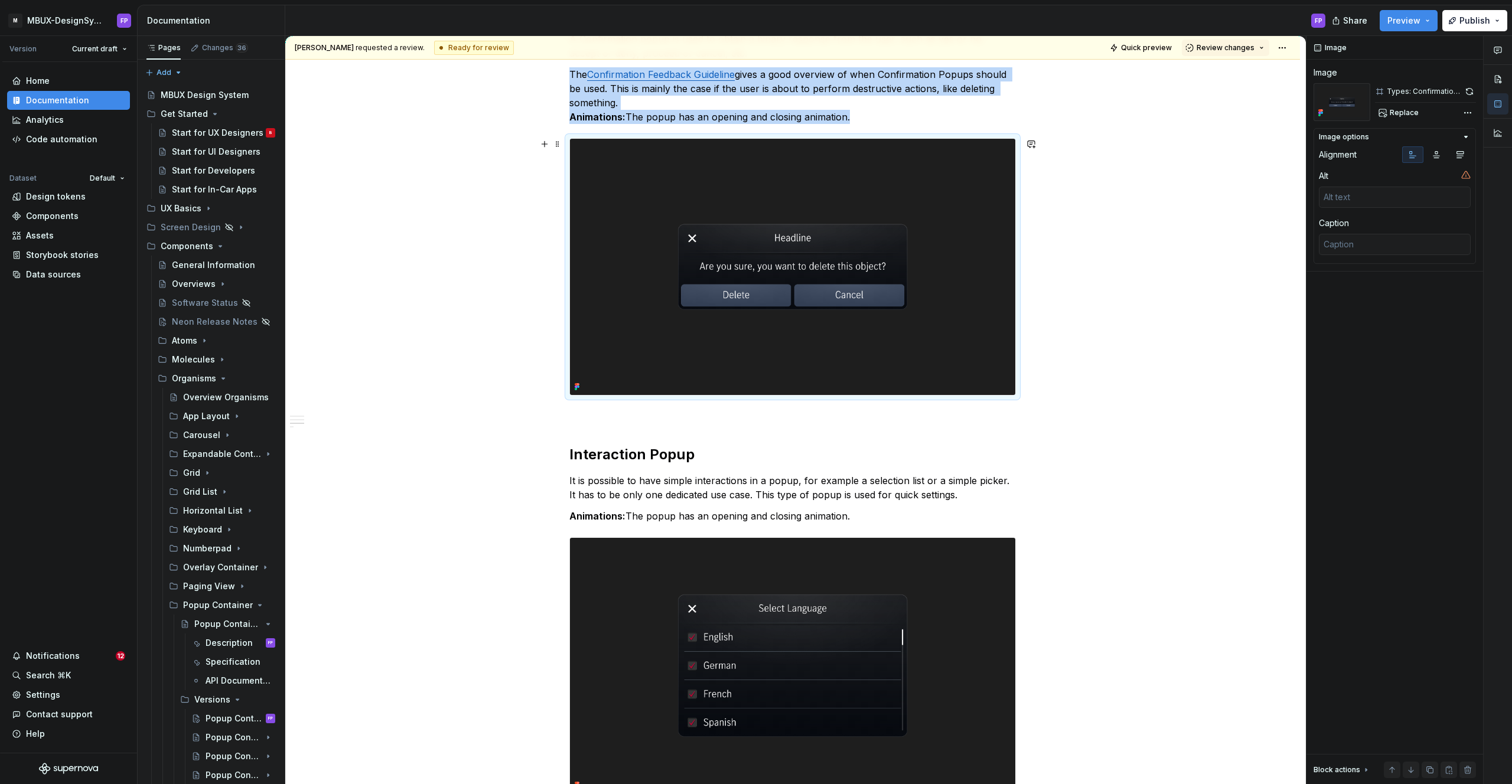
click at [748, 281] on img at bounding box center [792, 267] width 446 height 256
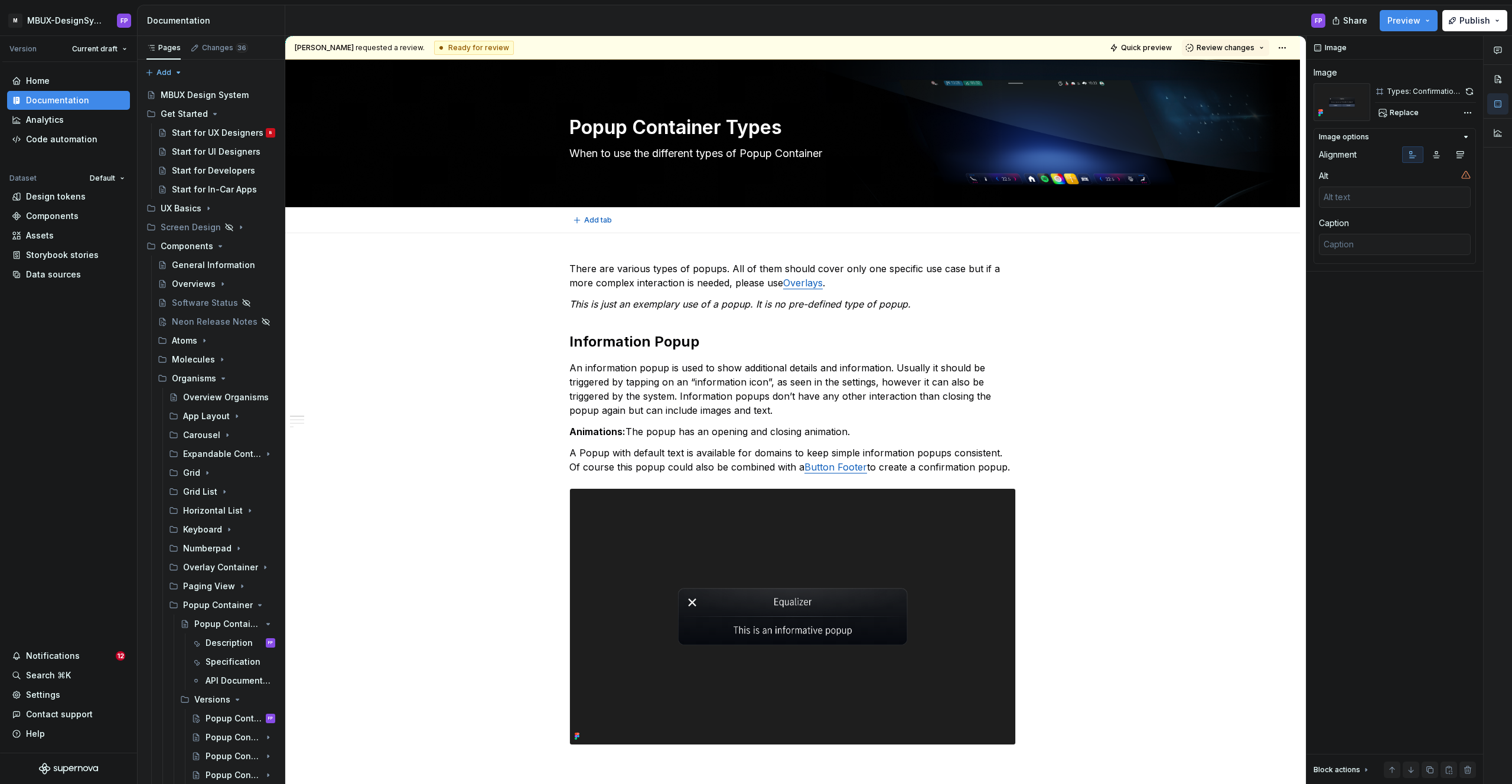
scroll to position [1, 0]
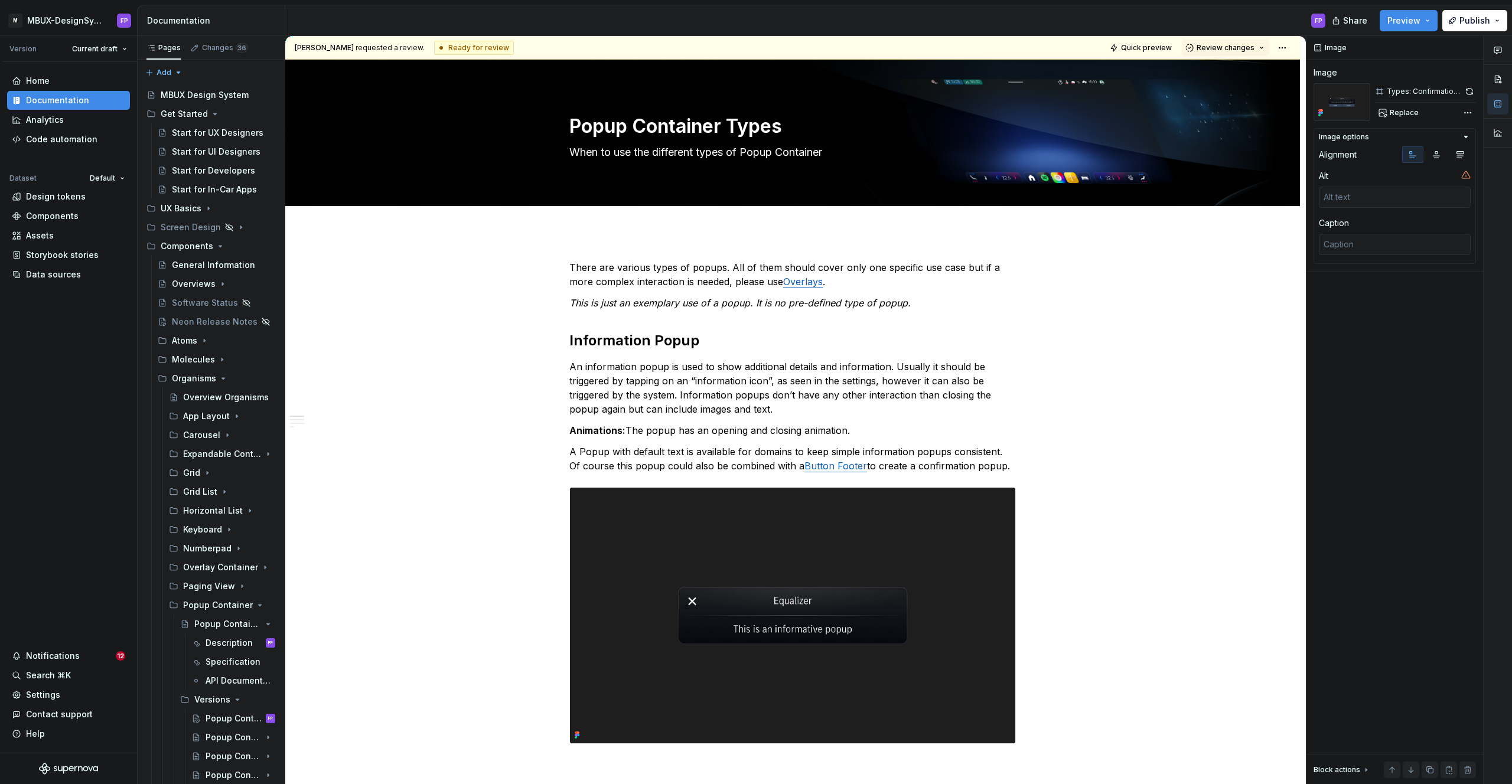
type textarea "*"
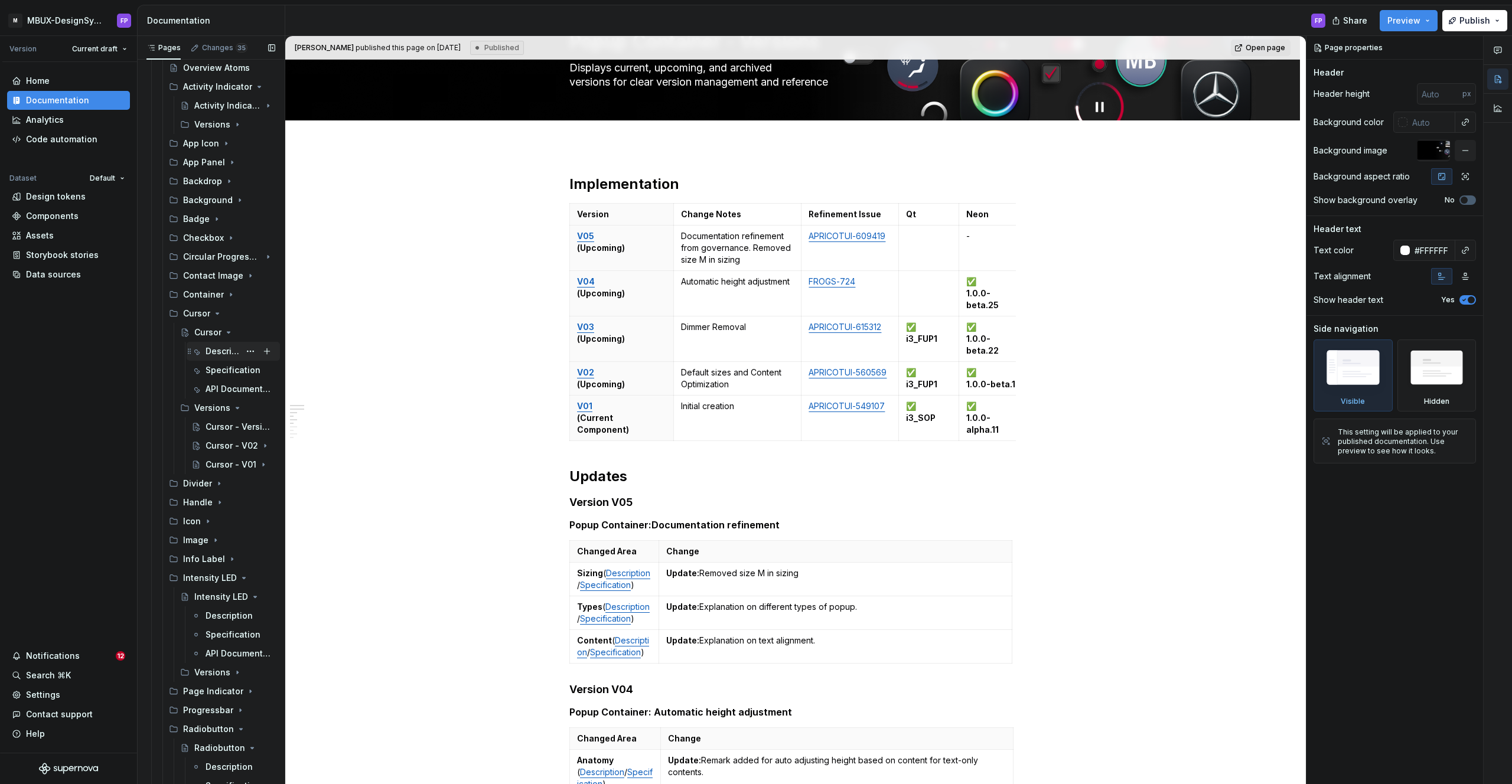
scroll to position [437, 0]
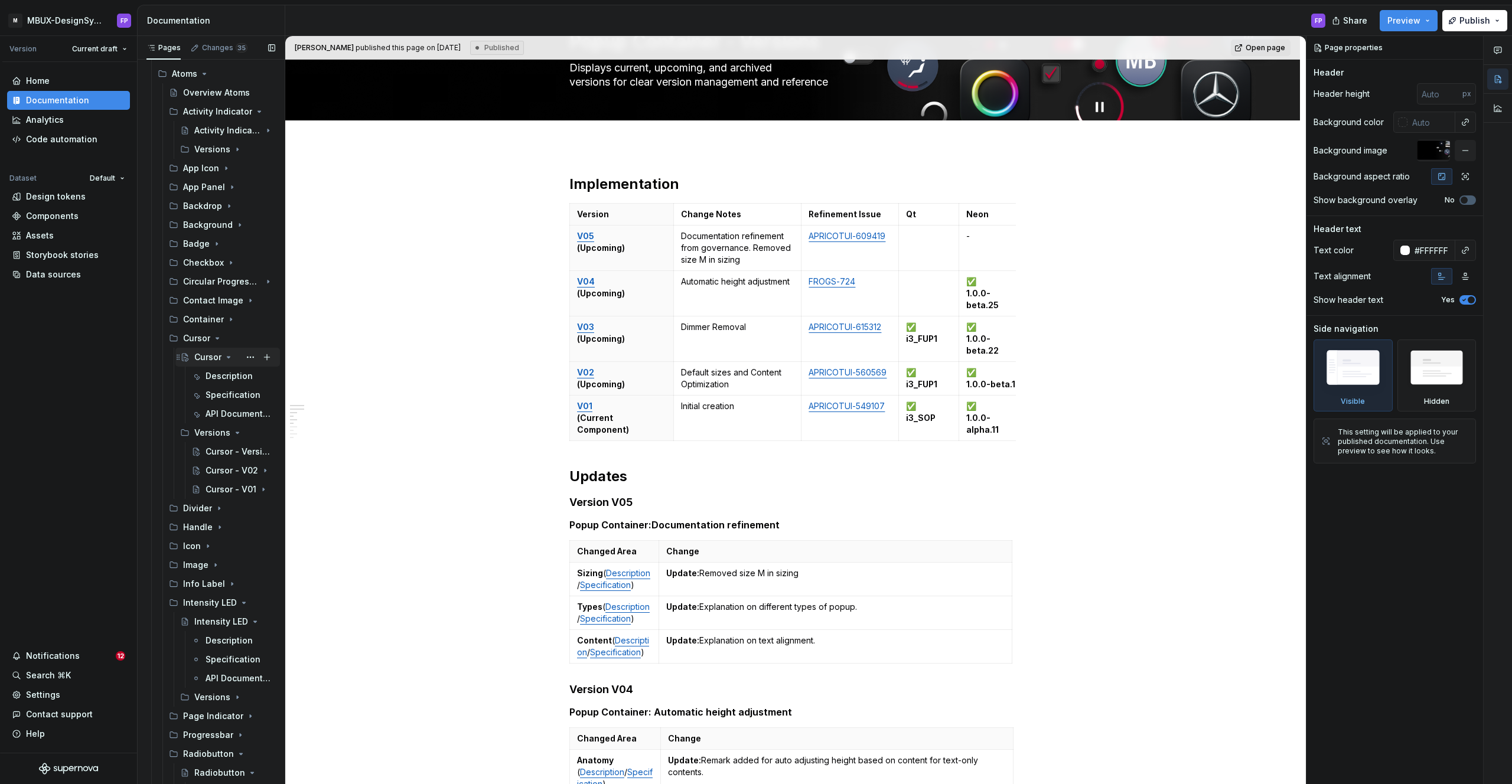
click at [229, 360] on icon "Page tree" at bounding box center [229, 357] width 9 height 9
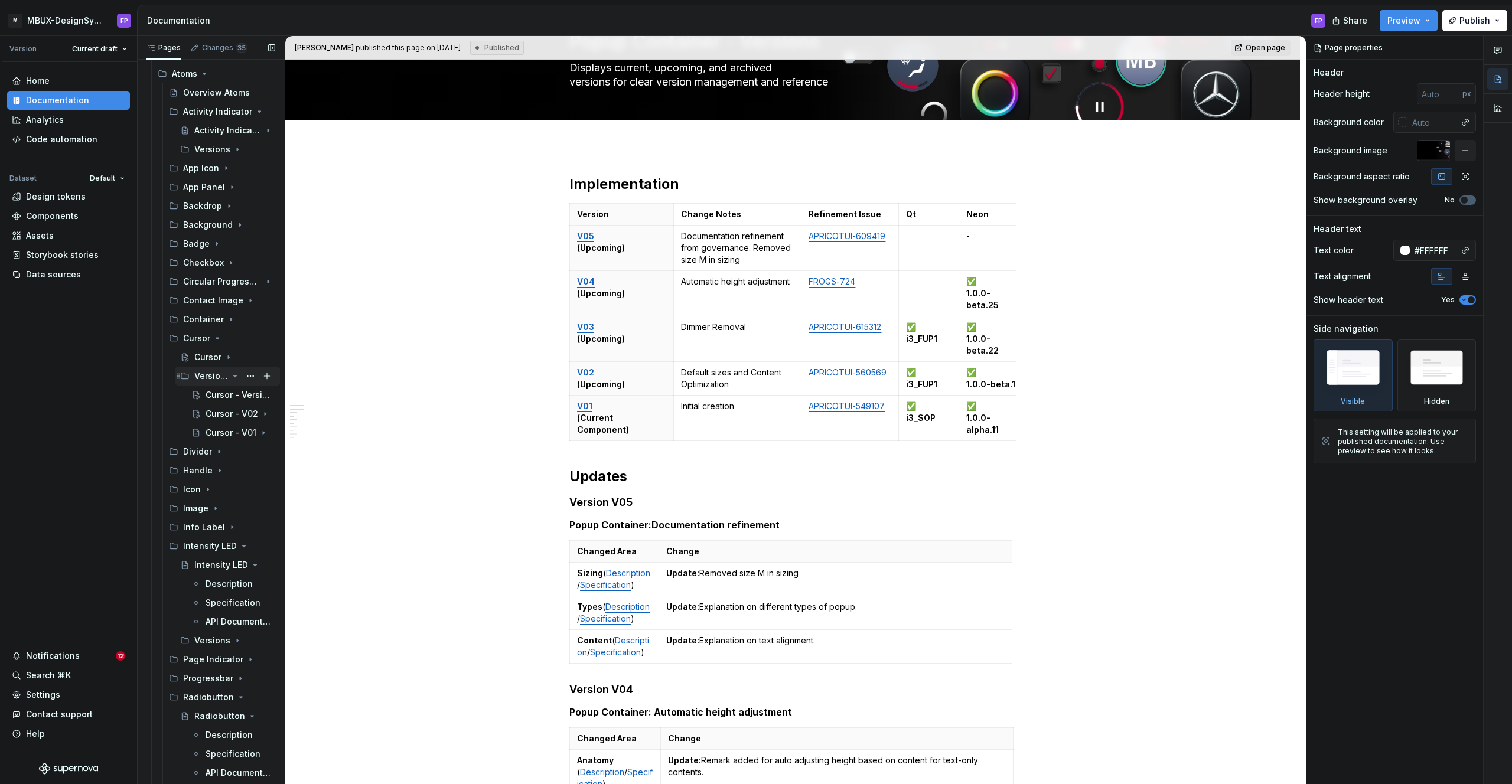
click at [231, 377] on icon "Page tree" at bounding box center [235, 376] width 9 height 9
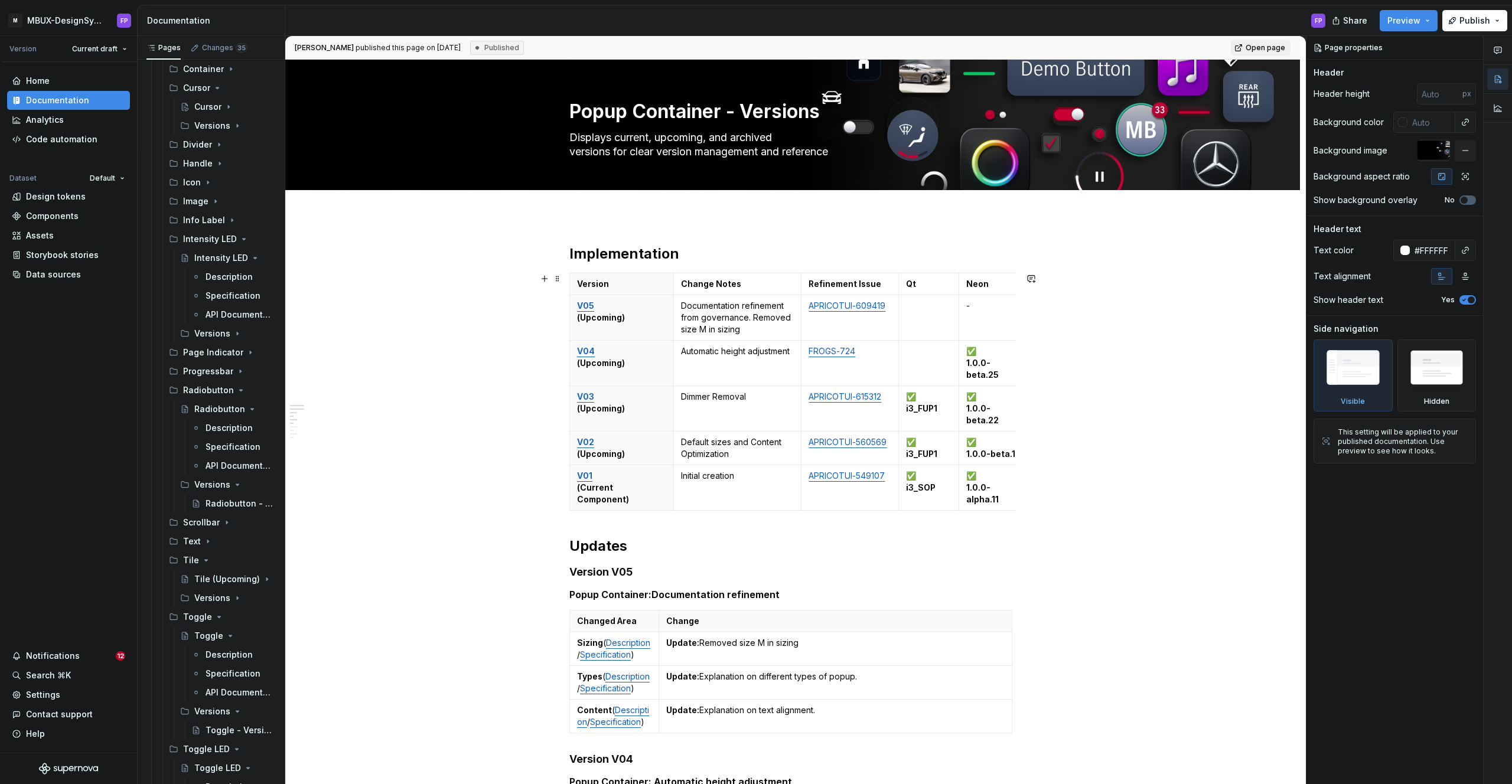
scroll to position [693, 0]
click at [589, 302] on link "V05" at bounding box center [585, 305] width 17 height 10
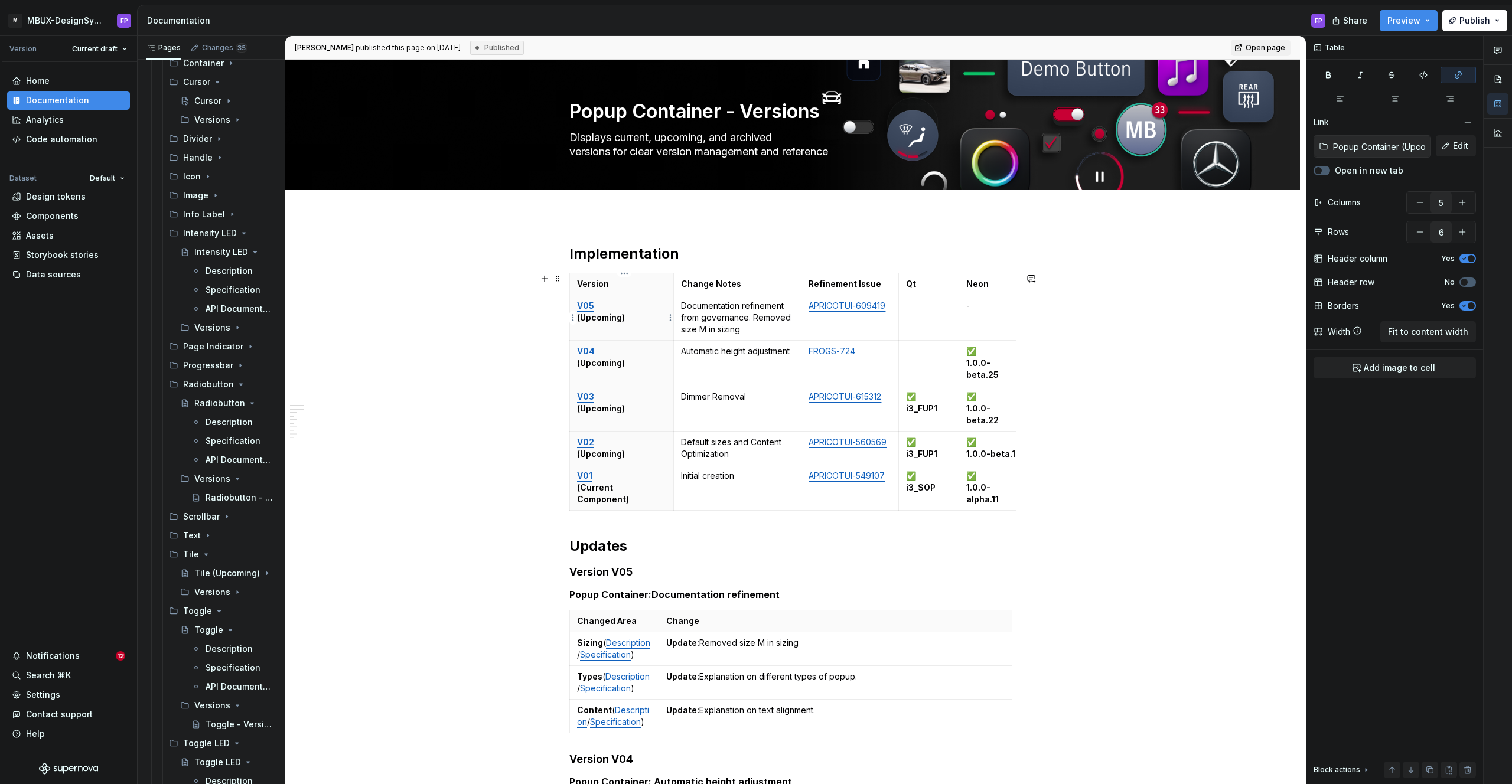
click at [591, 305] on link "V05" at bounding box center [585, 305] width 17 height 10
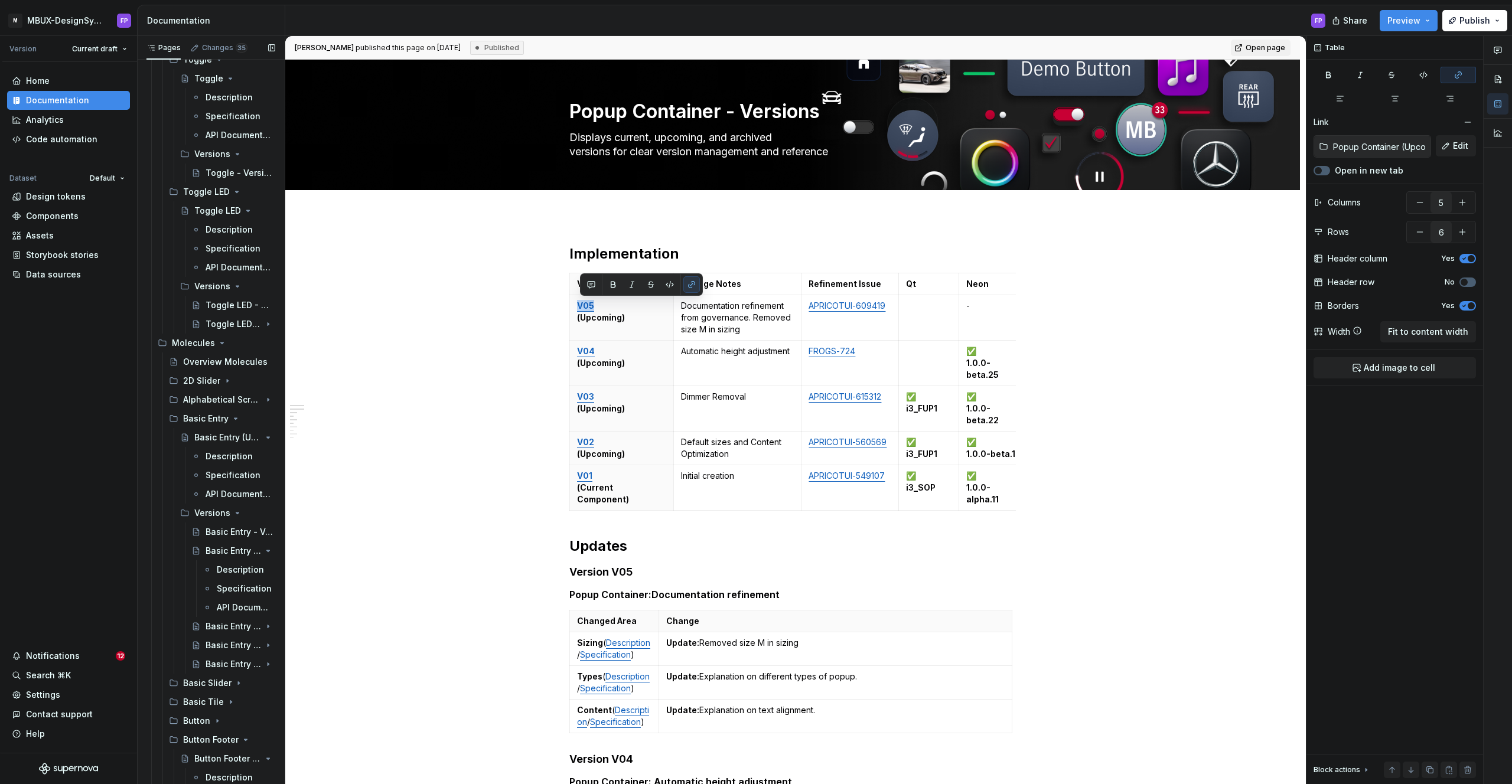
scroll to position [1297, 0]
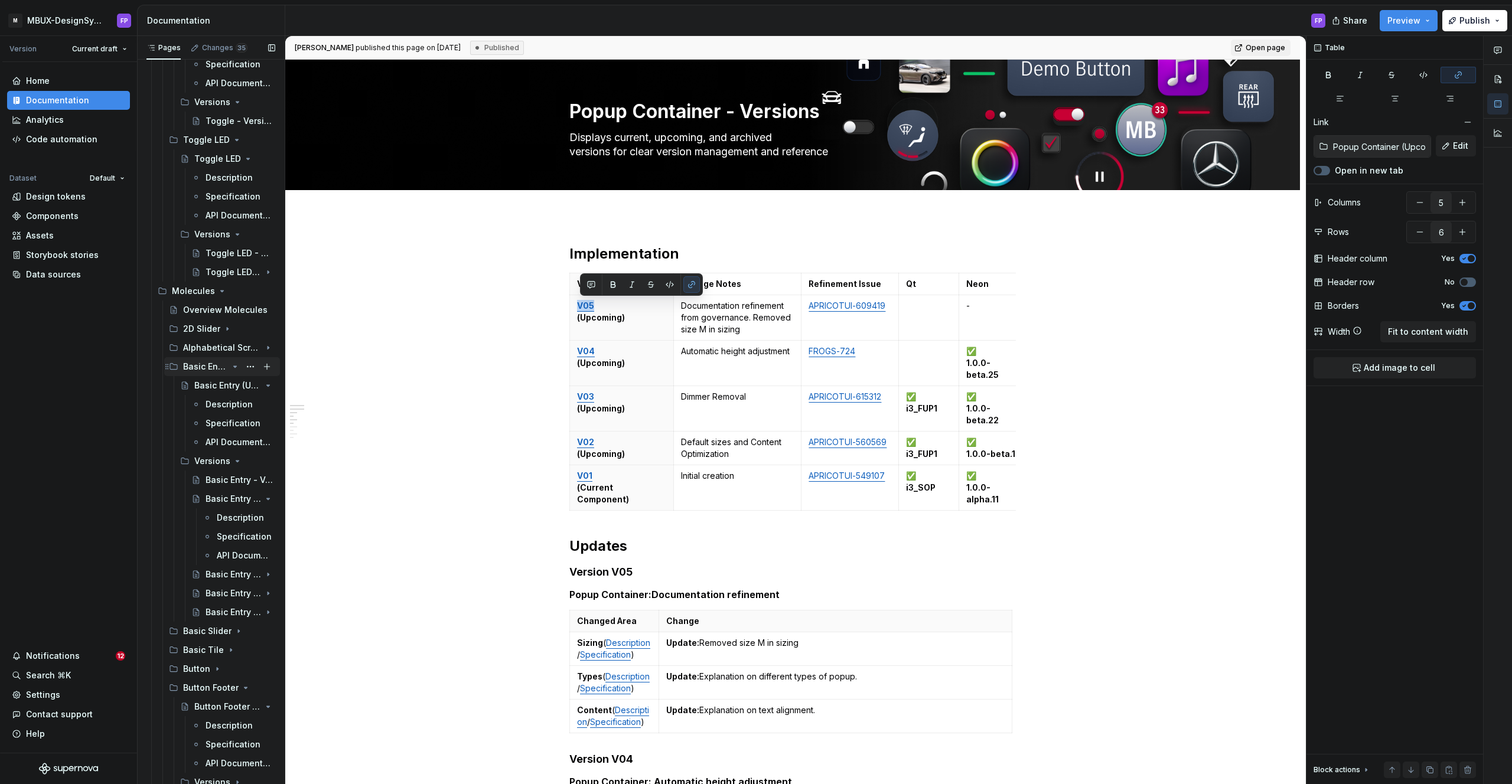
click at [231, 367] on icon "Page tree" at bounding box center [235, 367] width 9 height 9
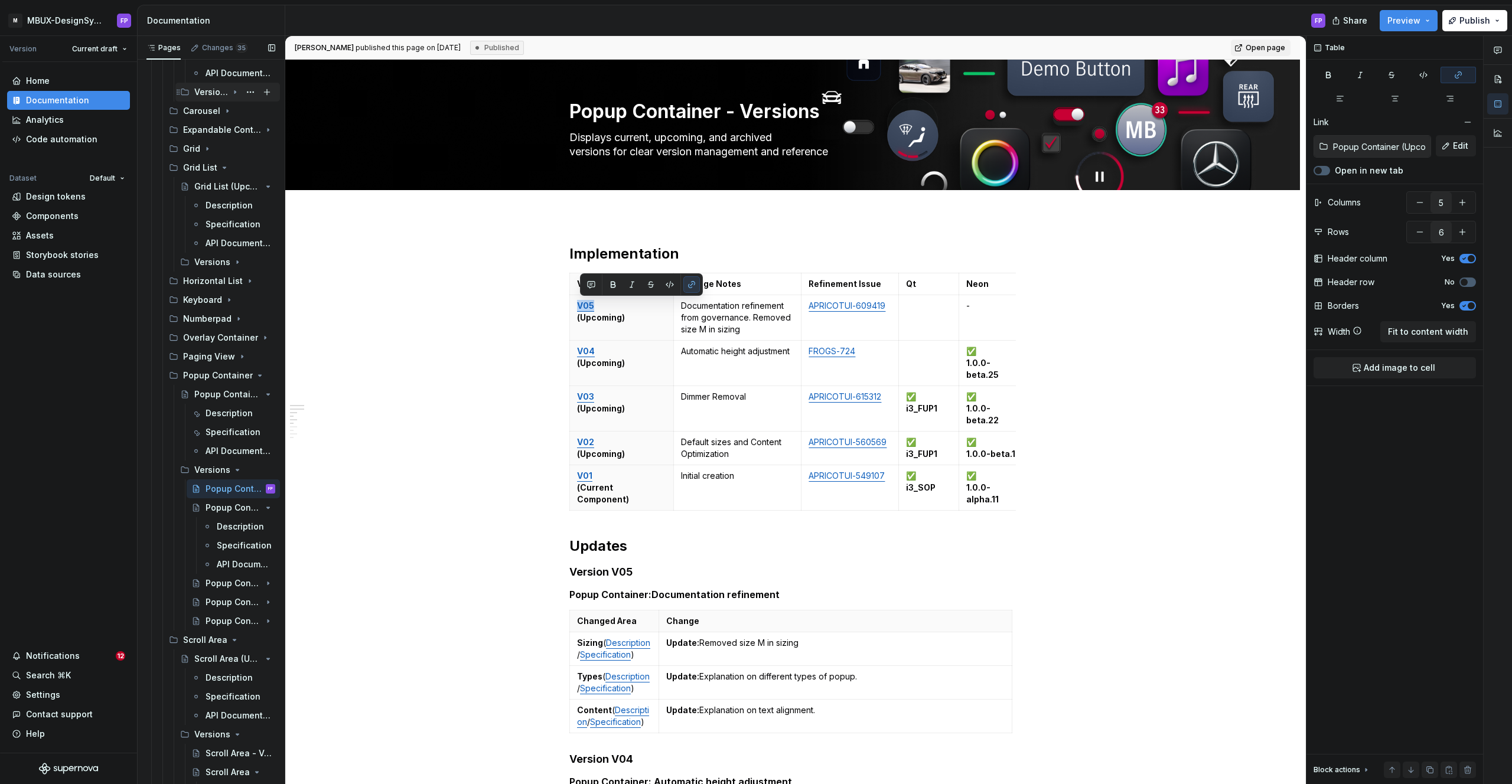
scroll to position [3747, 0]
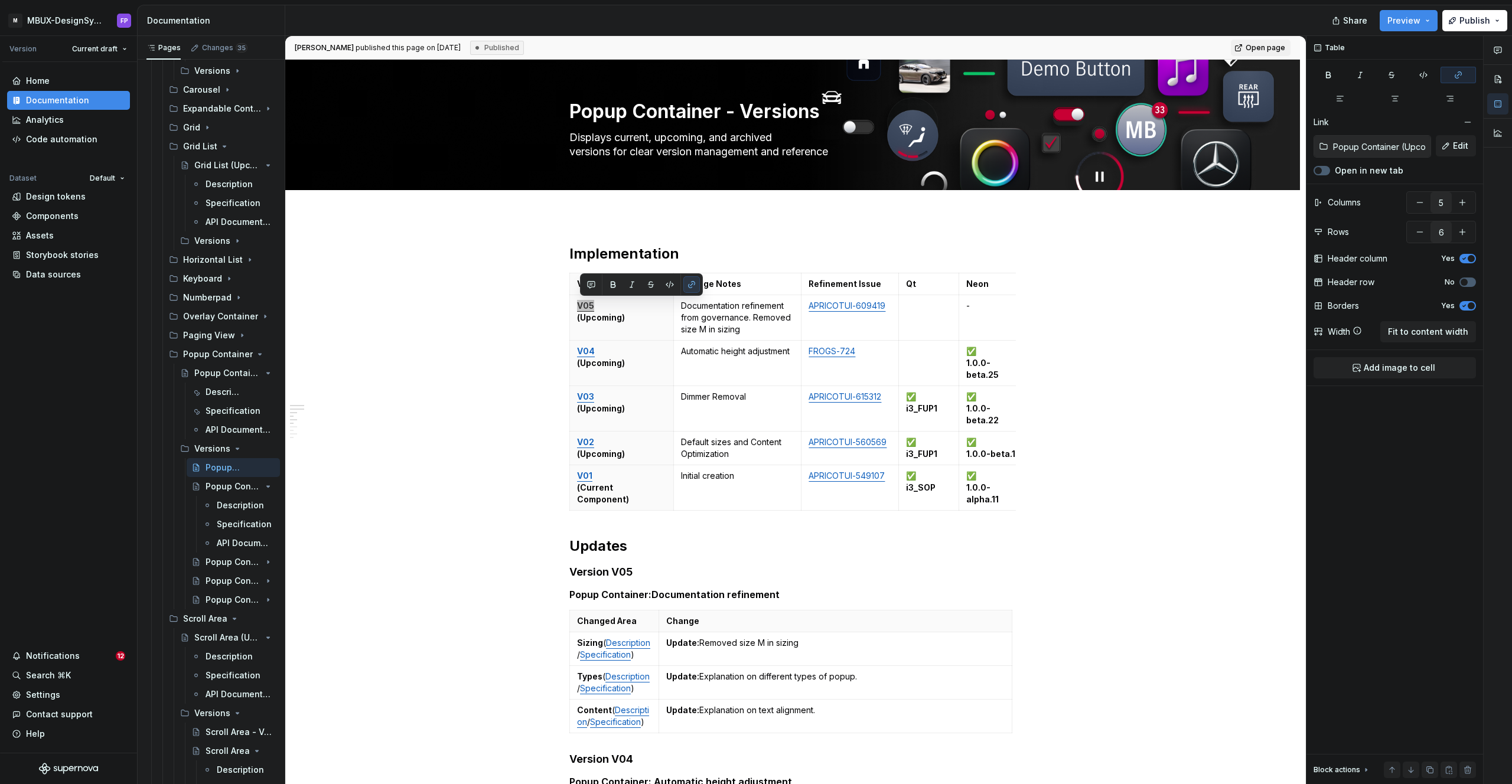
type textarea "*"
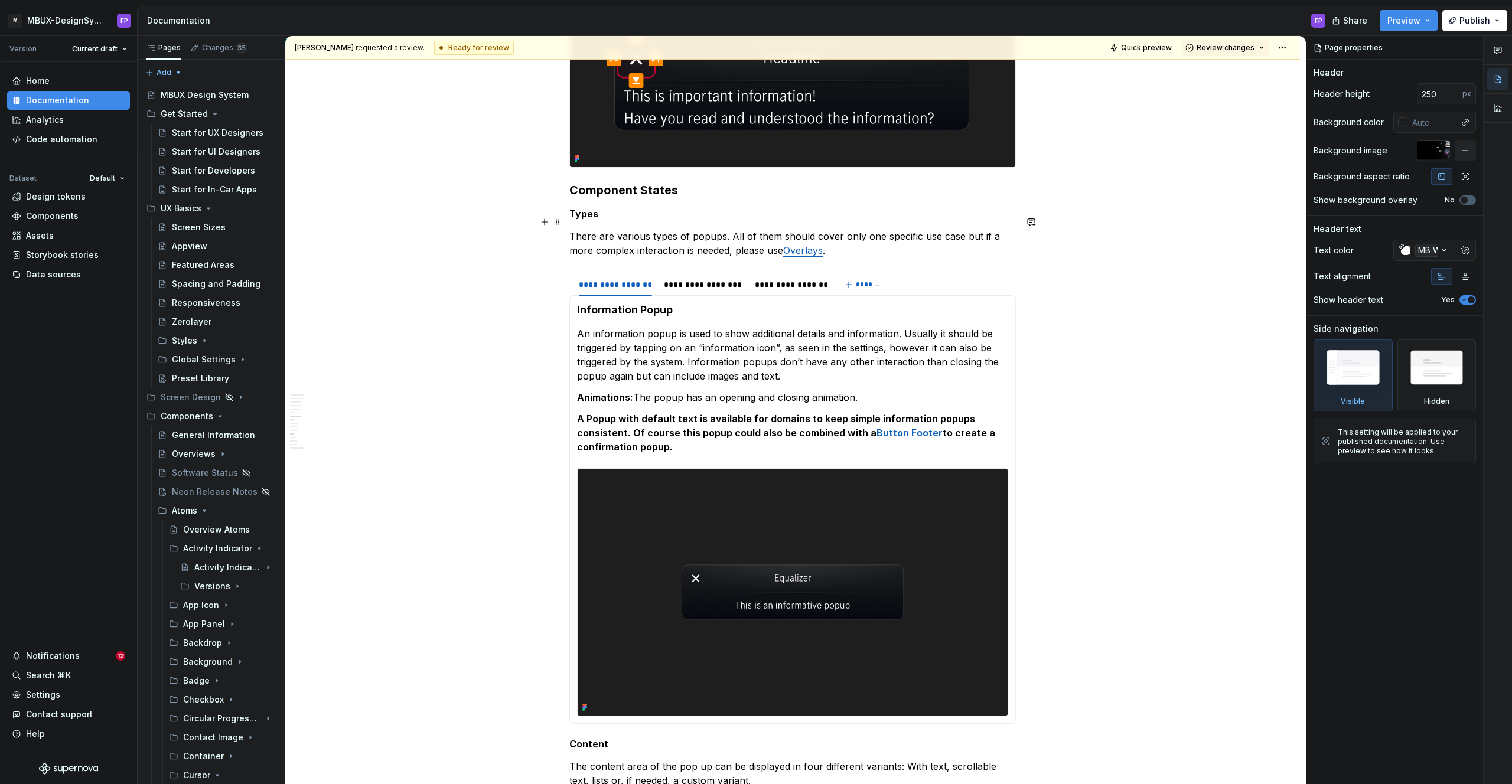
scroll to position [2680, 0]
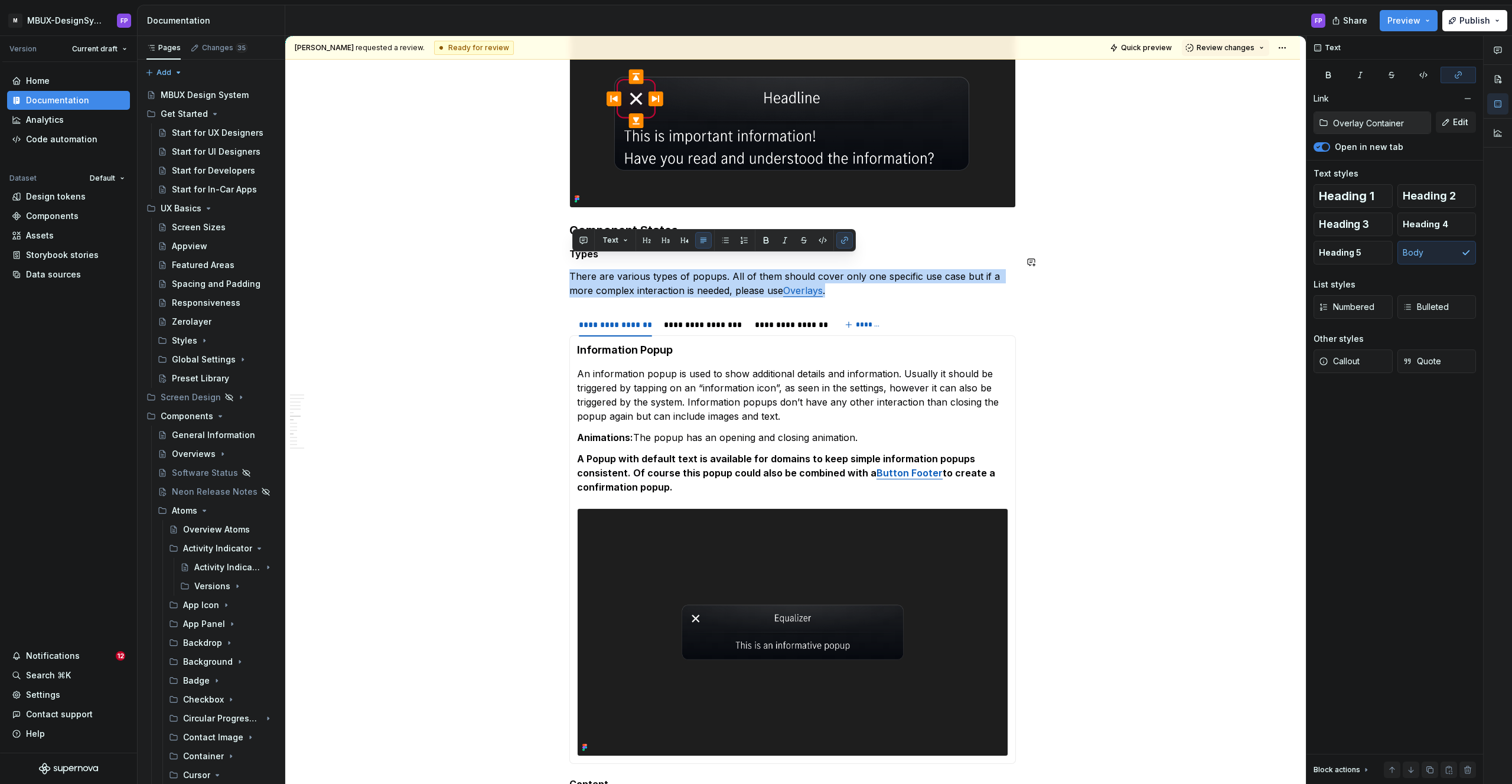
drag, startPoint x: 859, startPoint y: 277, endPoint x: 673, endPoint y: 253, distance: 187.5
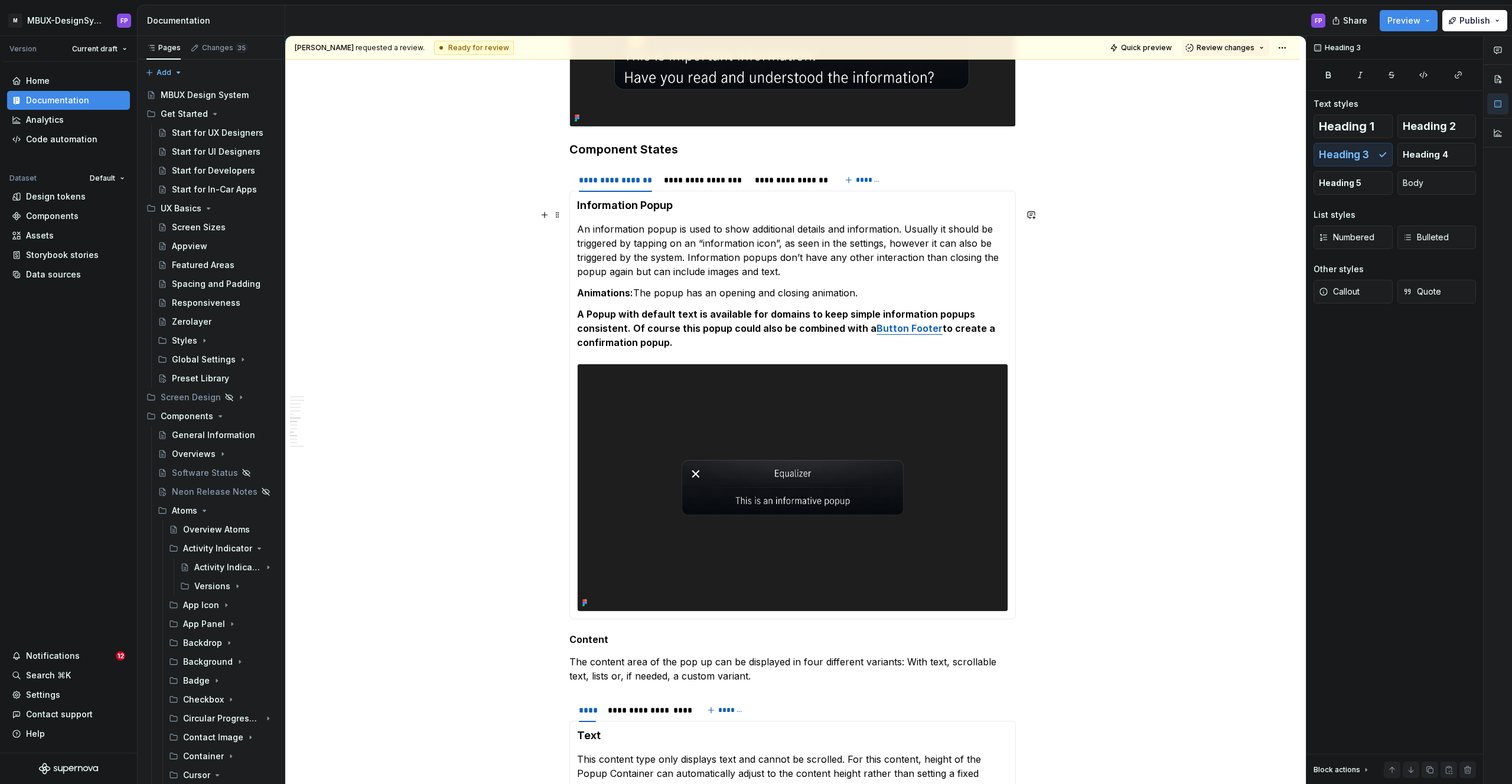
scroll to position [2739, 0]
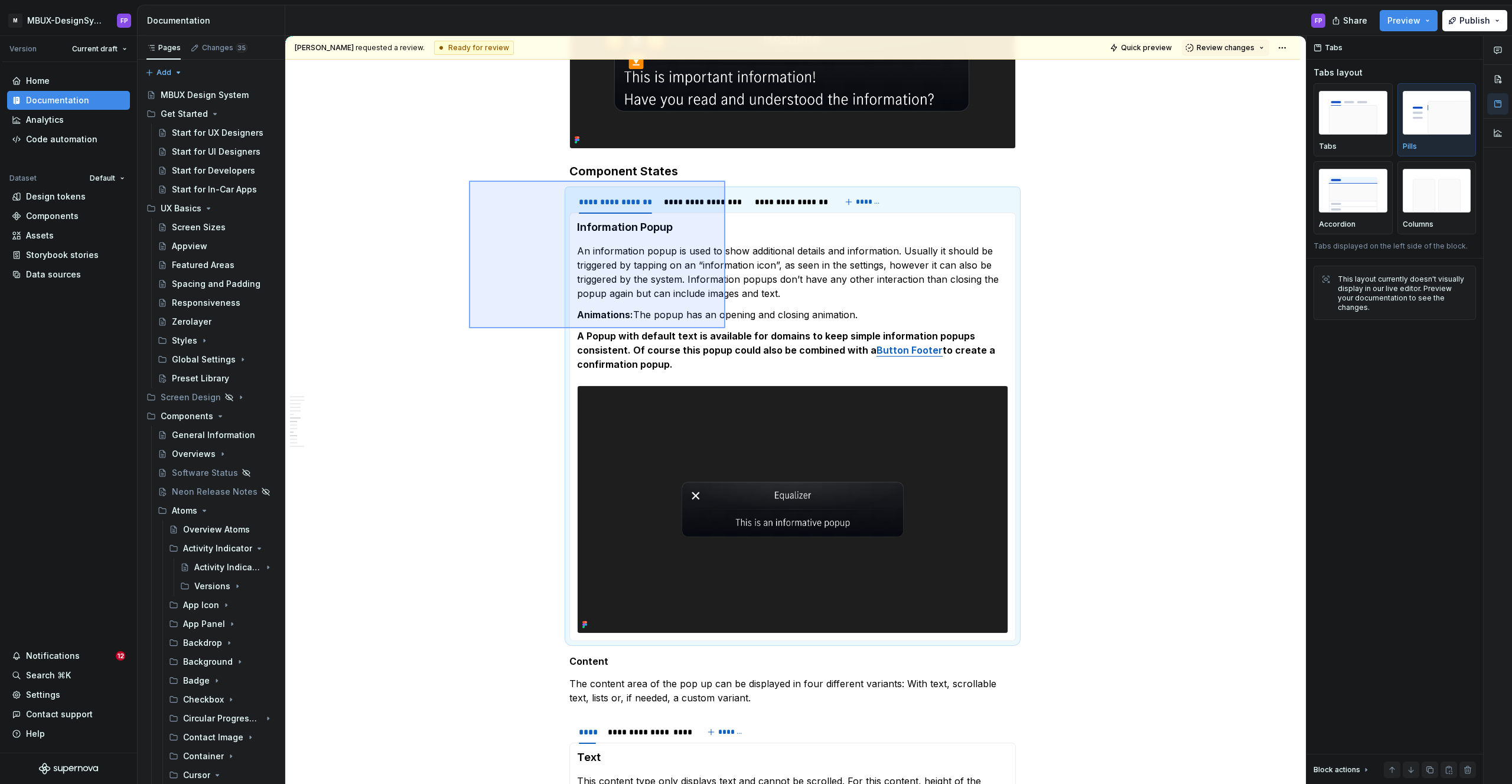
drag, startPoint x: 498, startPoint y: 191, endPoint x: 725, endPoint y: 328, distance: 265.1
click at [725, 328] on div "**********" at bounding box center [795, 410] width 1020 height 749
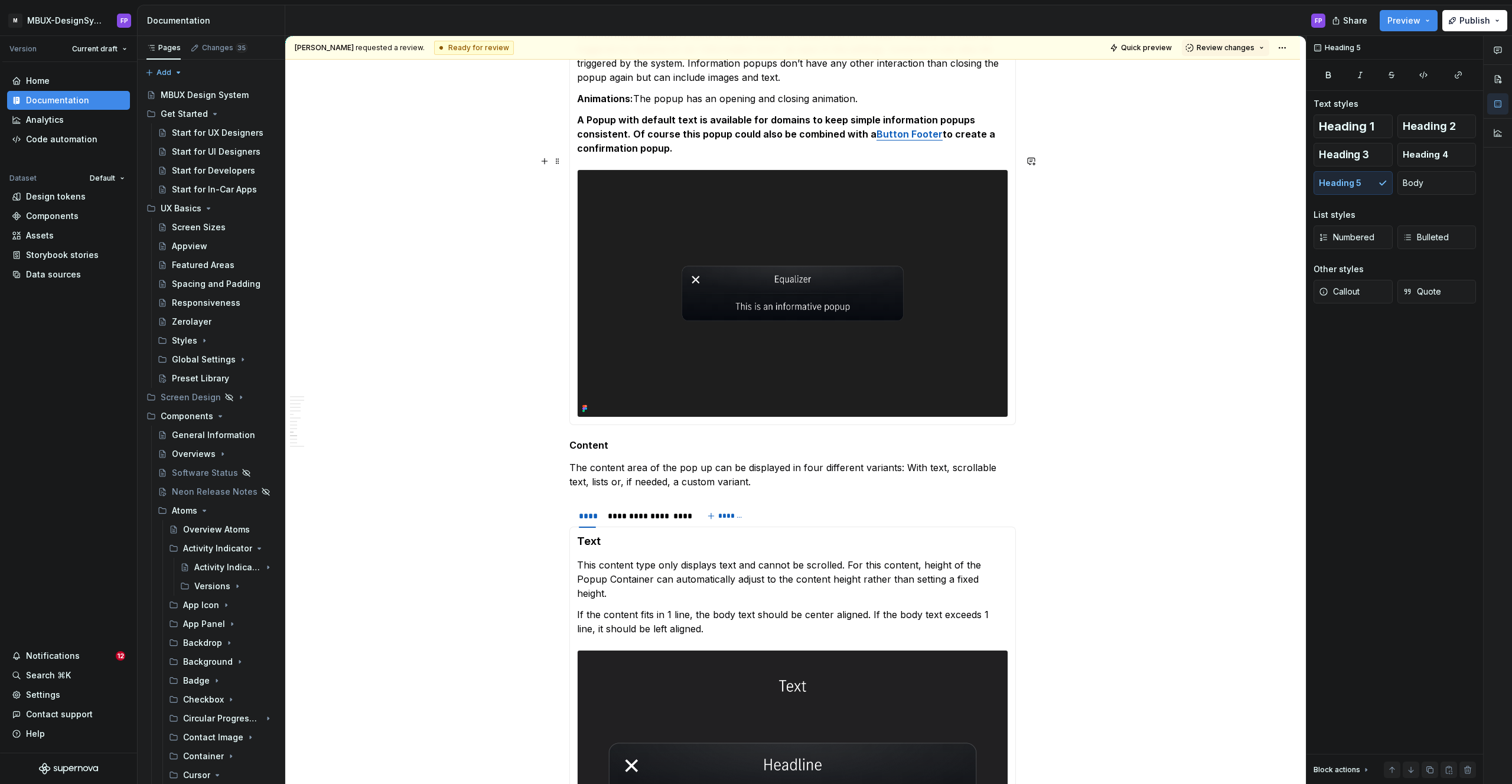
scroll to position [2961, 0]
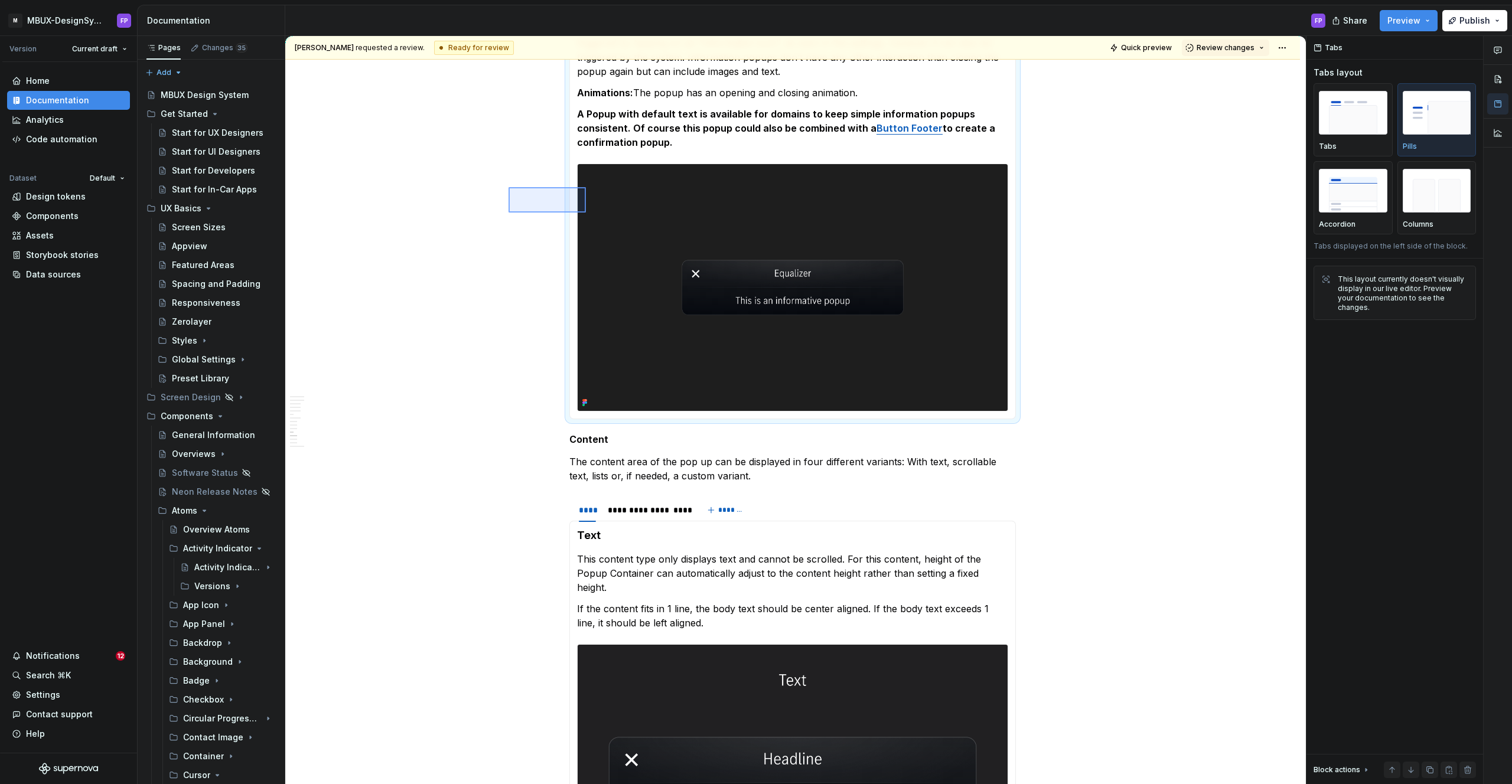
drag, startPoint x: 508, startPoint y: 187, endPoint x: 696, endPoint y: 257, distance: 200.6
click at [696, 257] on div "**********" at bounding box center [795, 410] width 1020 height 749
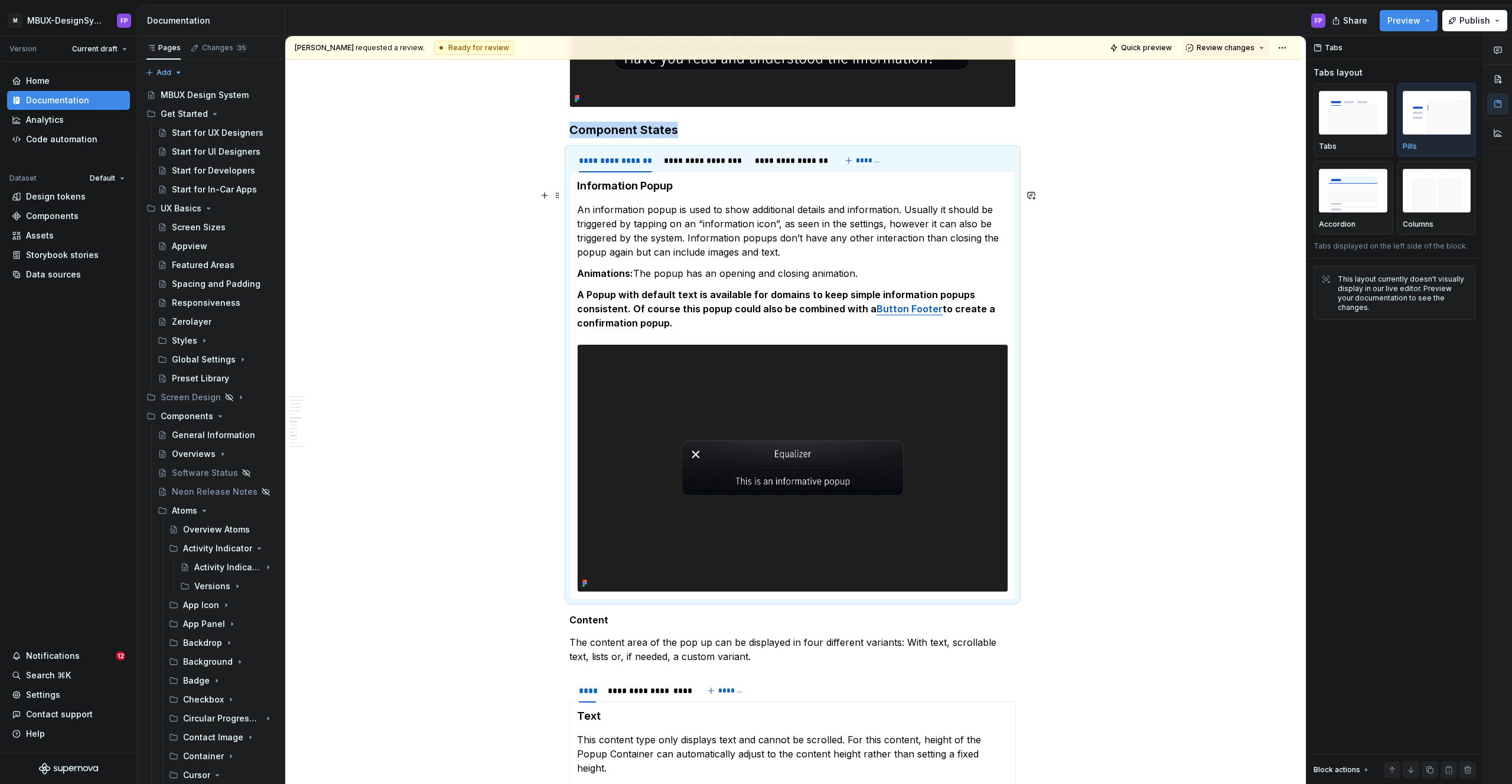
scroll to position [2650, 0]
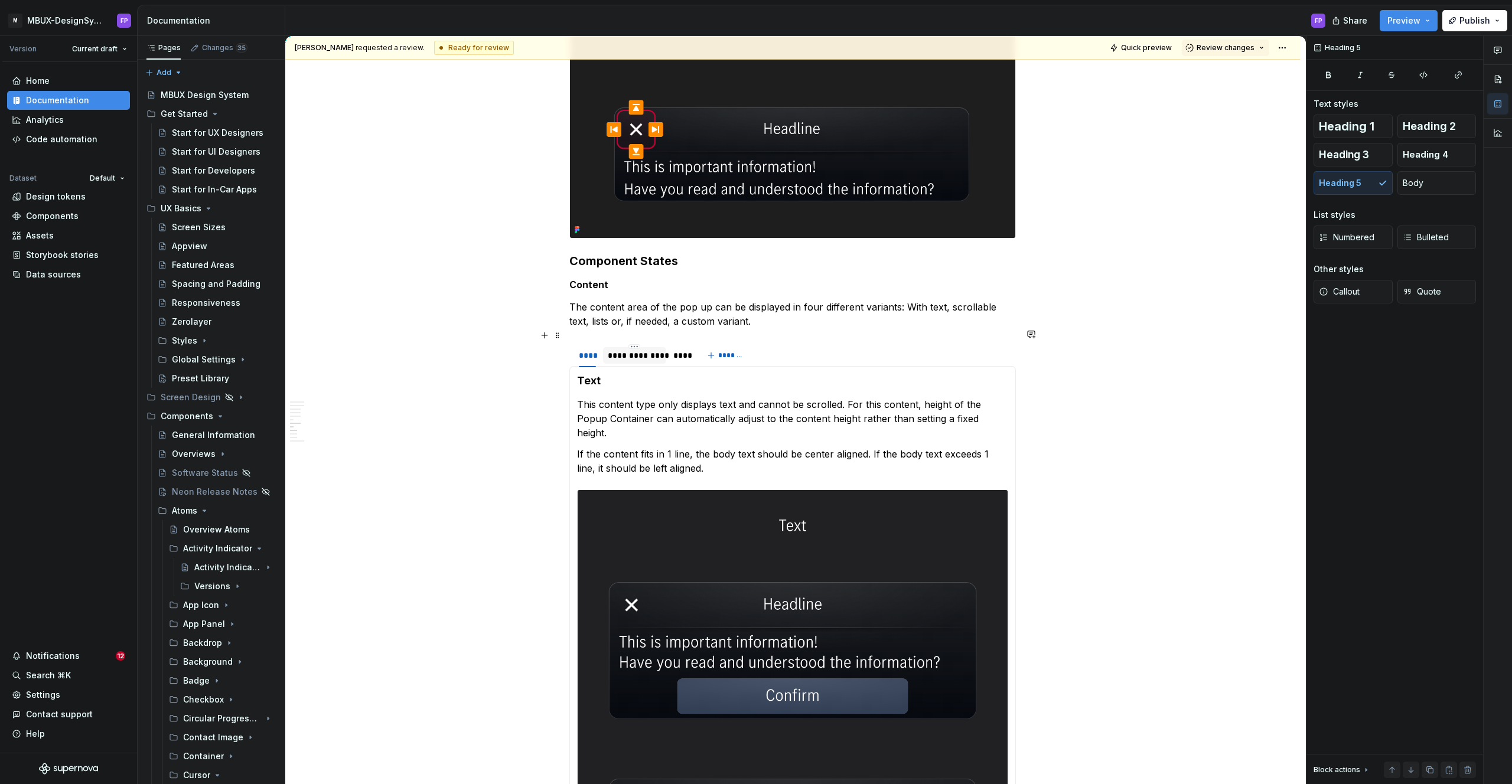
click at [645, 349] on div "**********" at bounding box center [634, 355] width 54 height 12
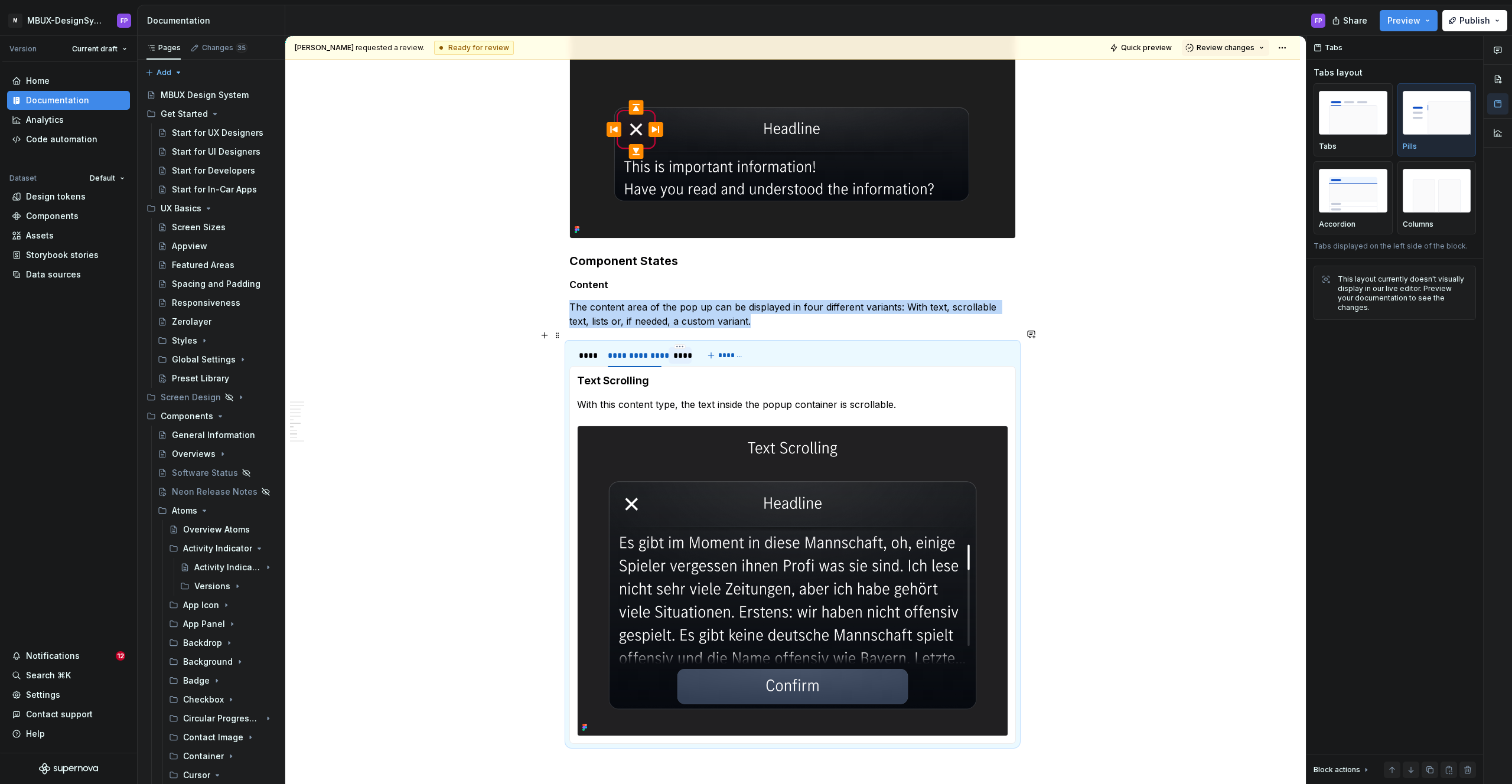
click at [680, 349] on div "****" at bounding box center [681, 355] width 15 height 12
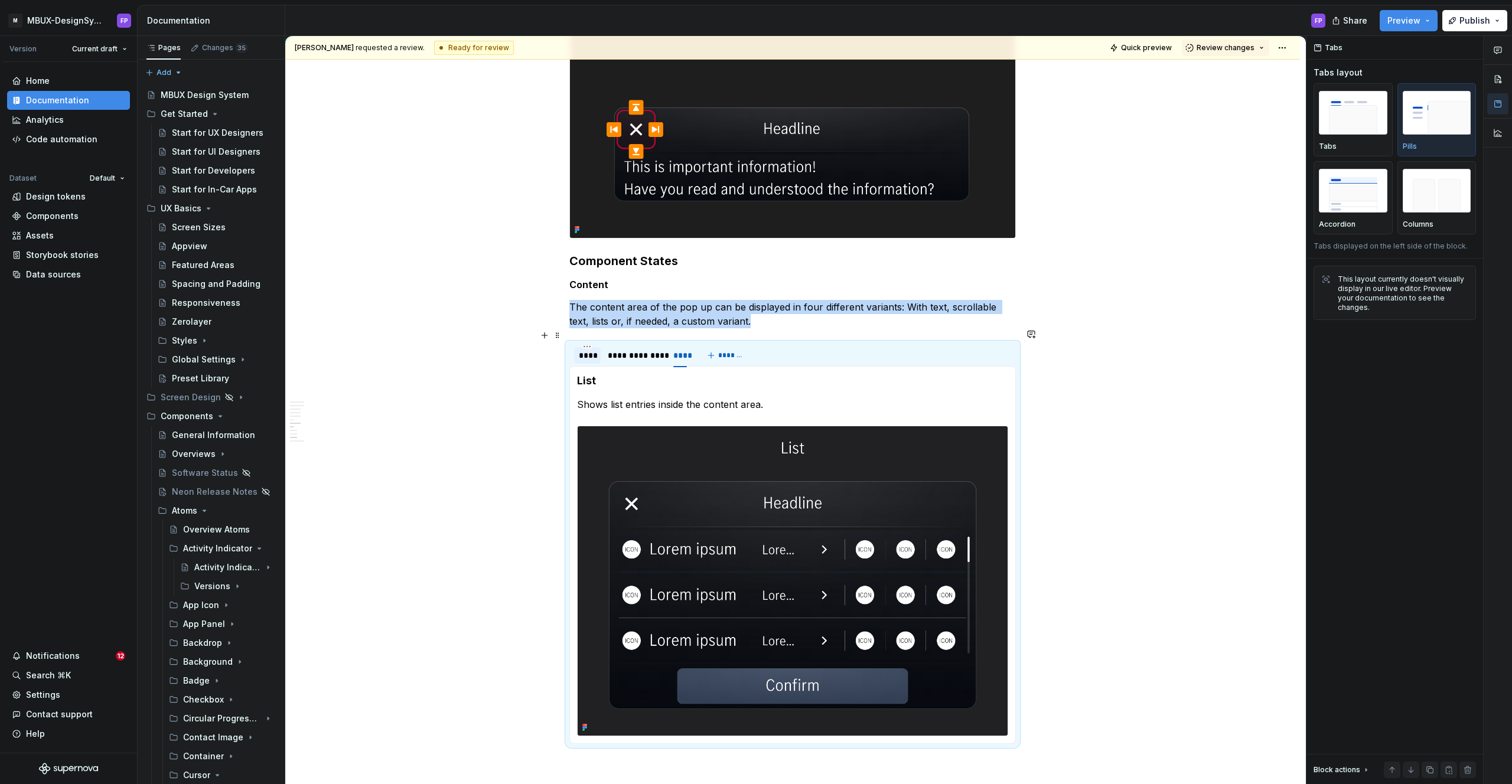
click at [589, 349] on div "****" at bounding box center [587, 355] width 17 height 12
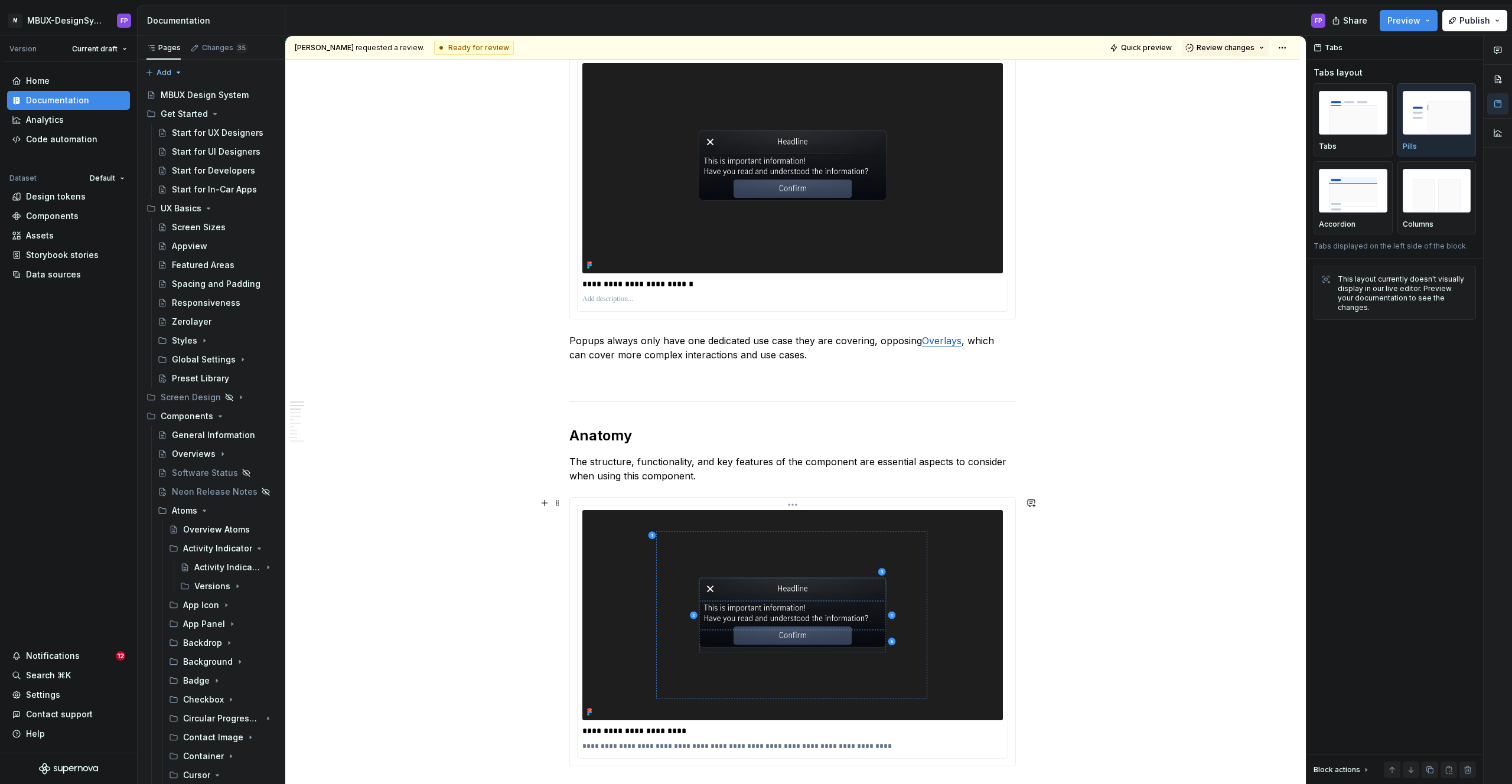
scroll to position [0, 0]
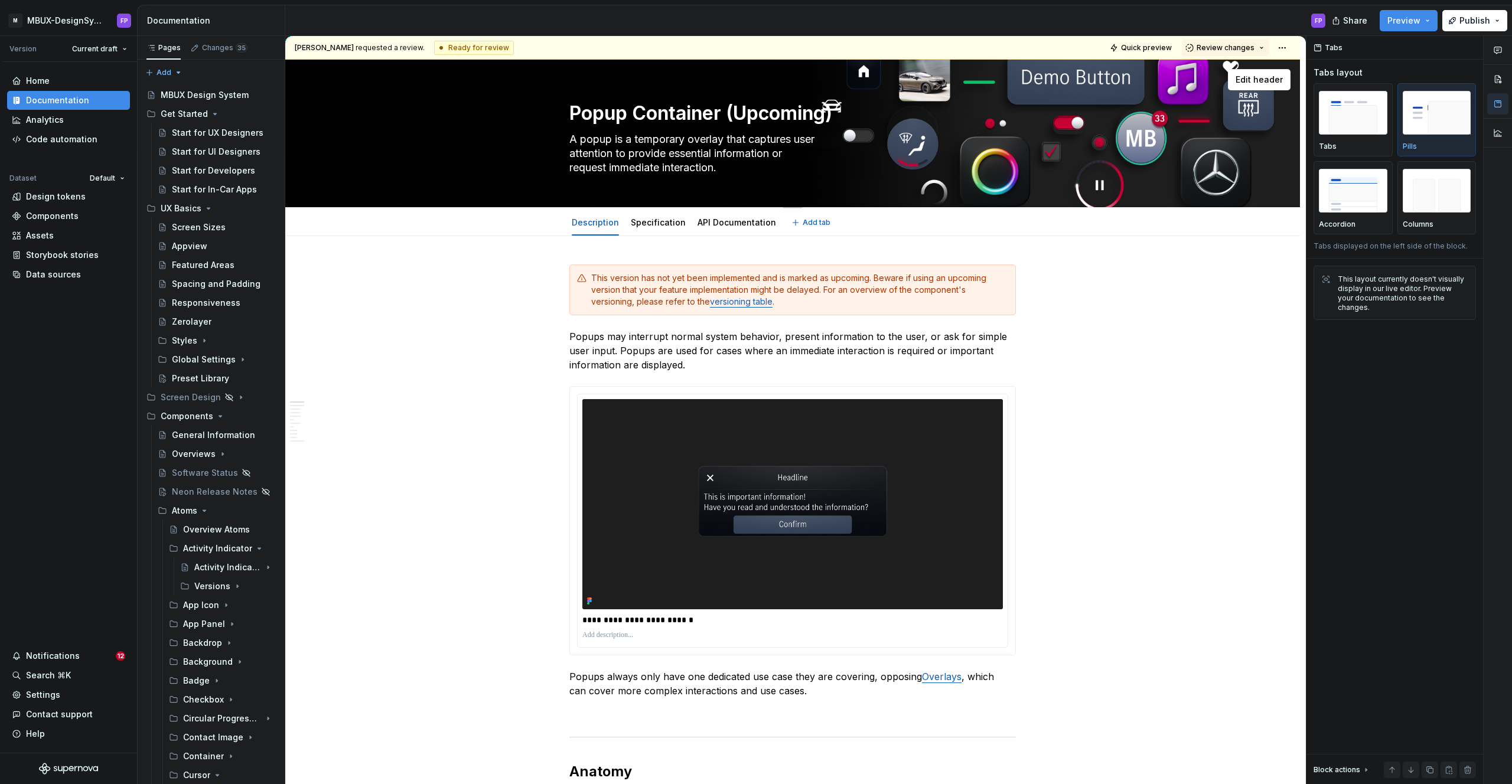
click at [611, 111] on textarea "Popup Container (Upcoming)" at bounding box center [790, 113] width 447 height 28
click at [628, 135] on textarea "A popup is a temporary overlay that captures user attention to provide essentia…" at bounding box center [790, 153] width 447 height 47
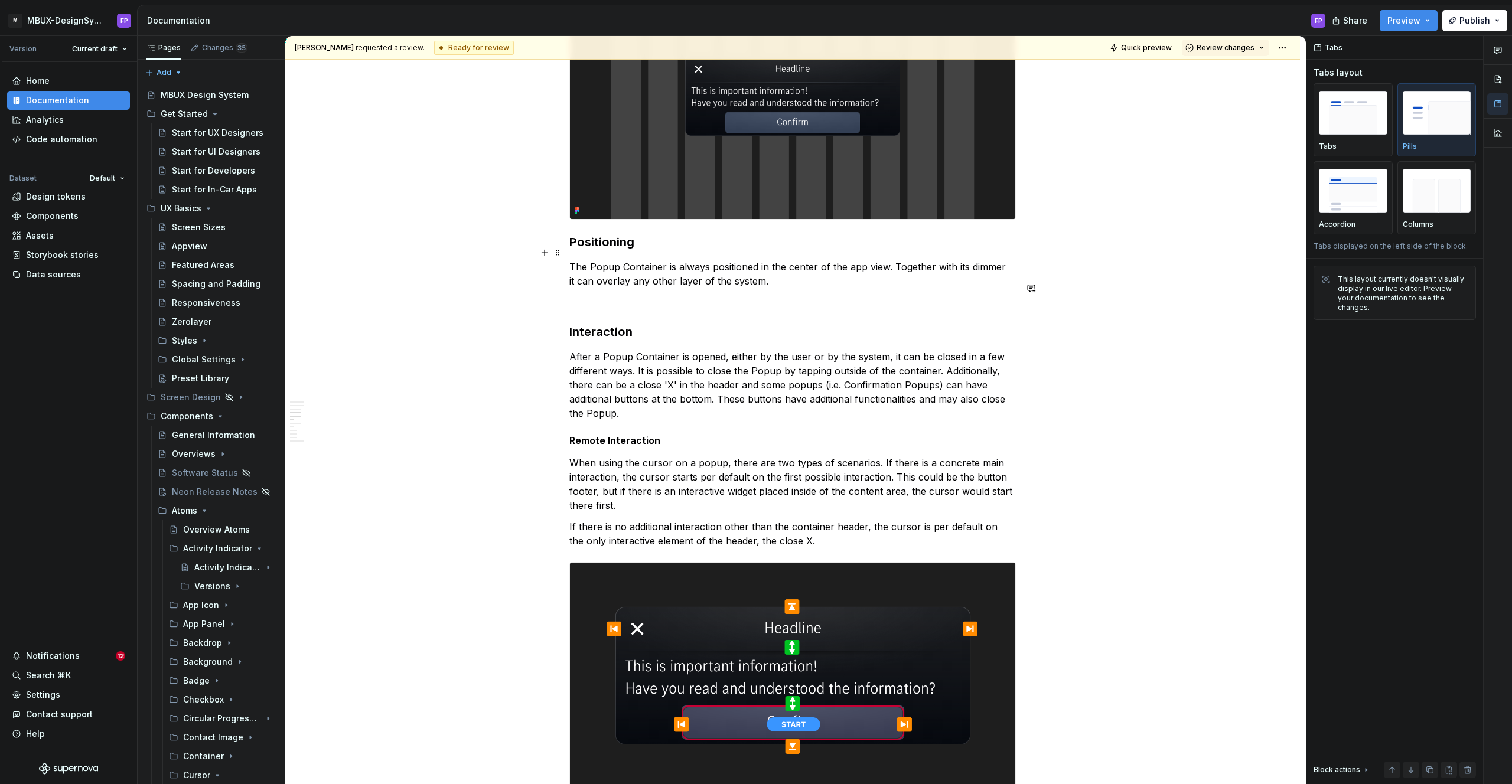
scroll to position [1896, 0]
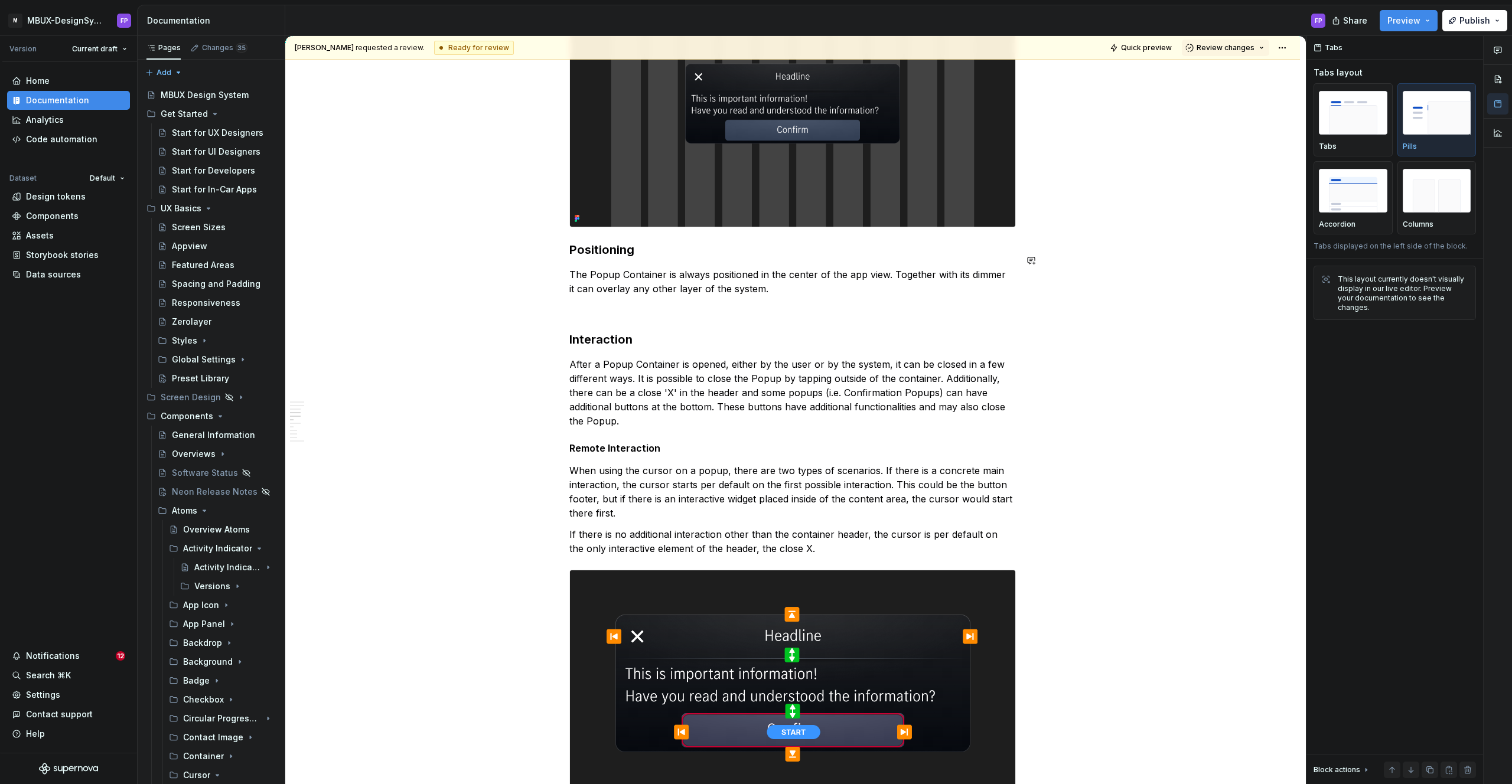
click at [599, 285] on div "**********" at bounding box center [792, 193] width 447 height 3650
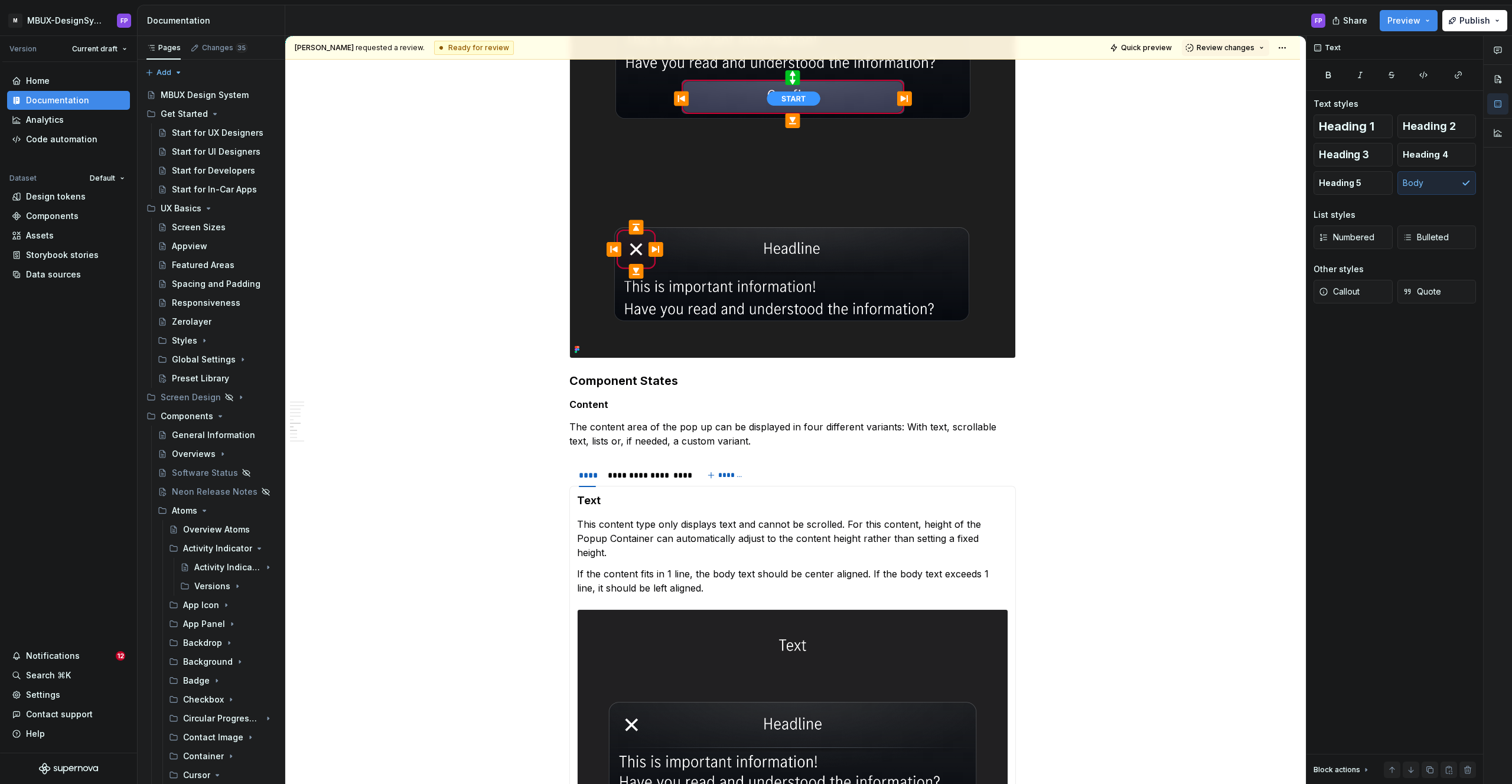
scroll to position [2510, 0]
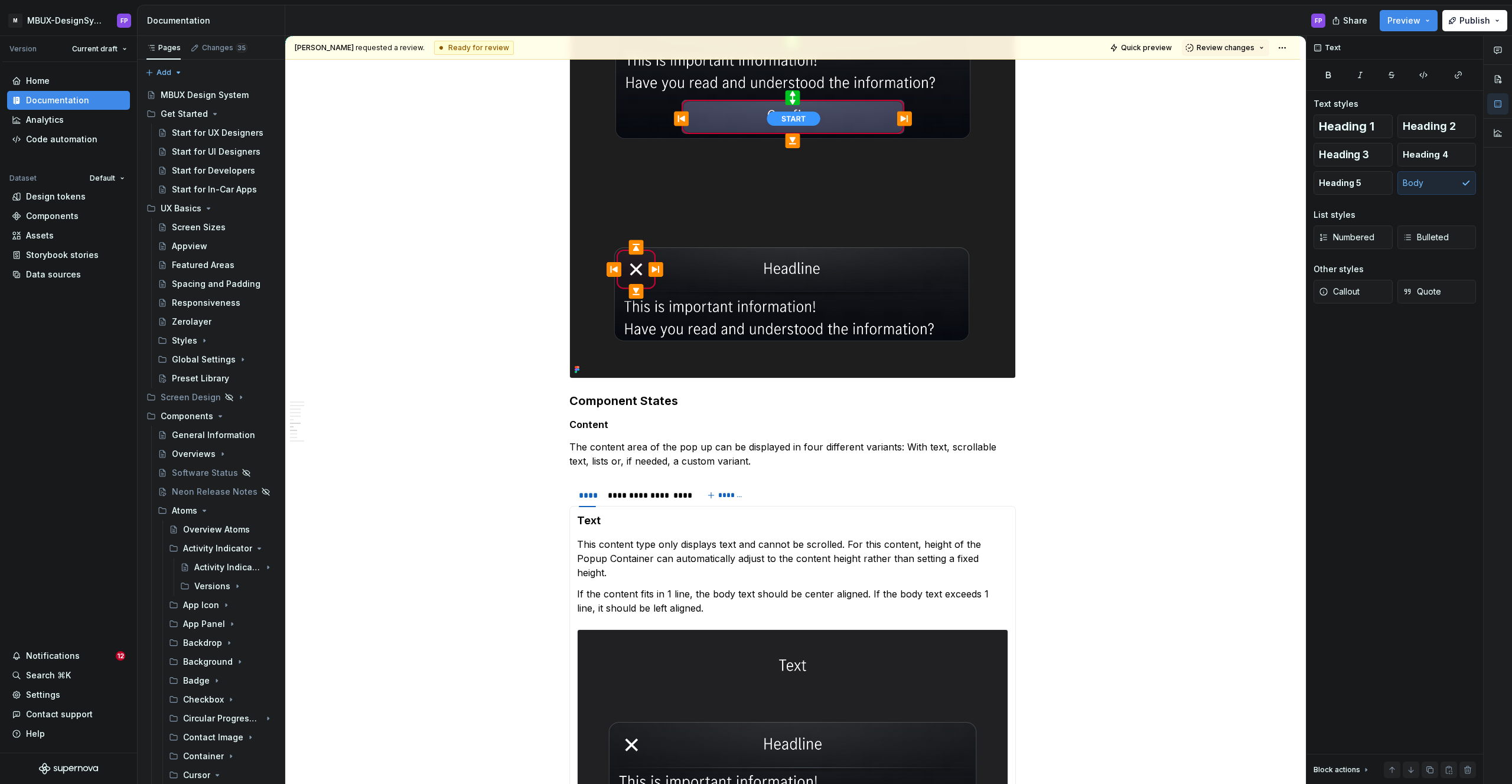
click at [632, 267] on img at bounding box center [792, 167] width 446 height 421
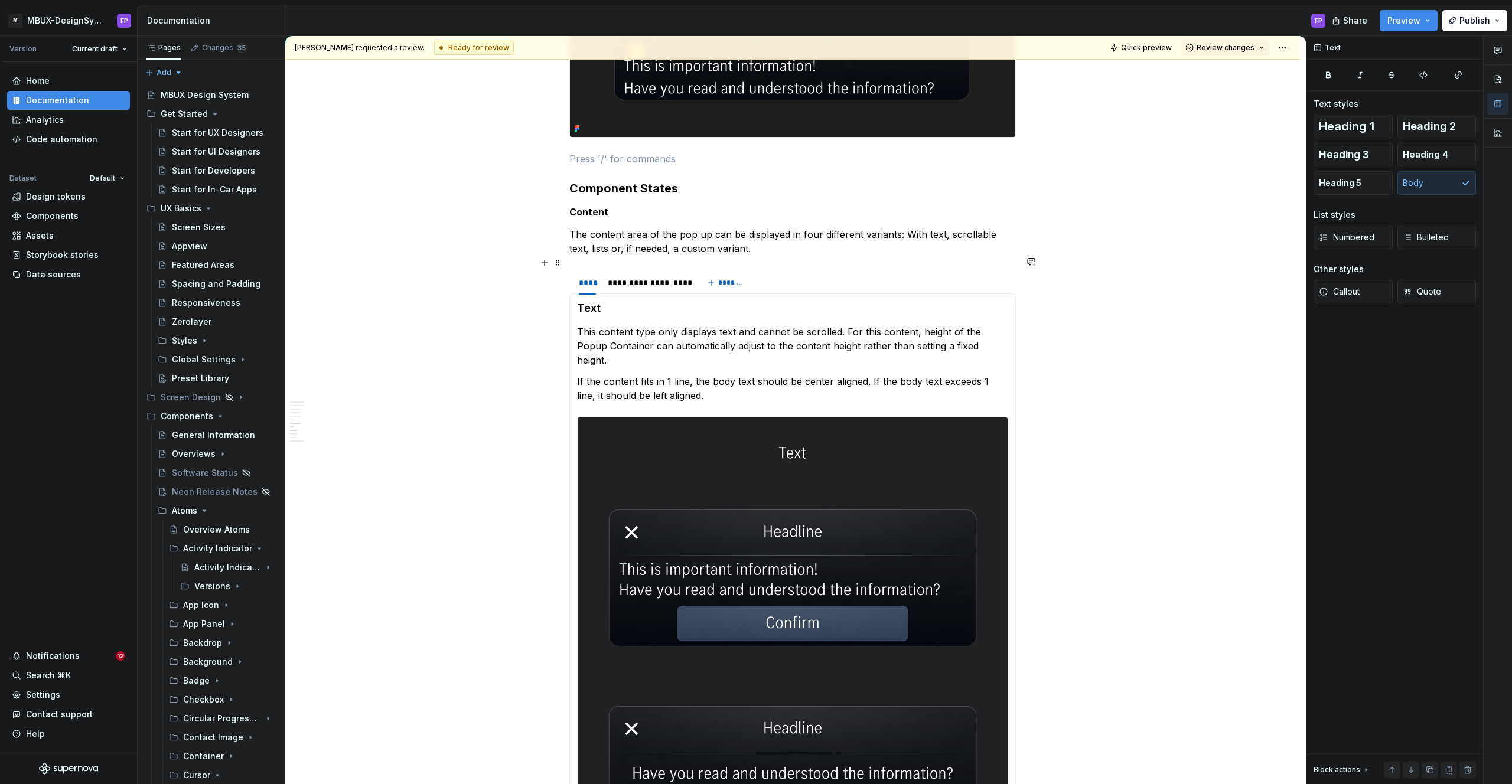
scroll to position [2766, 0]
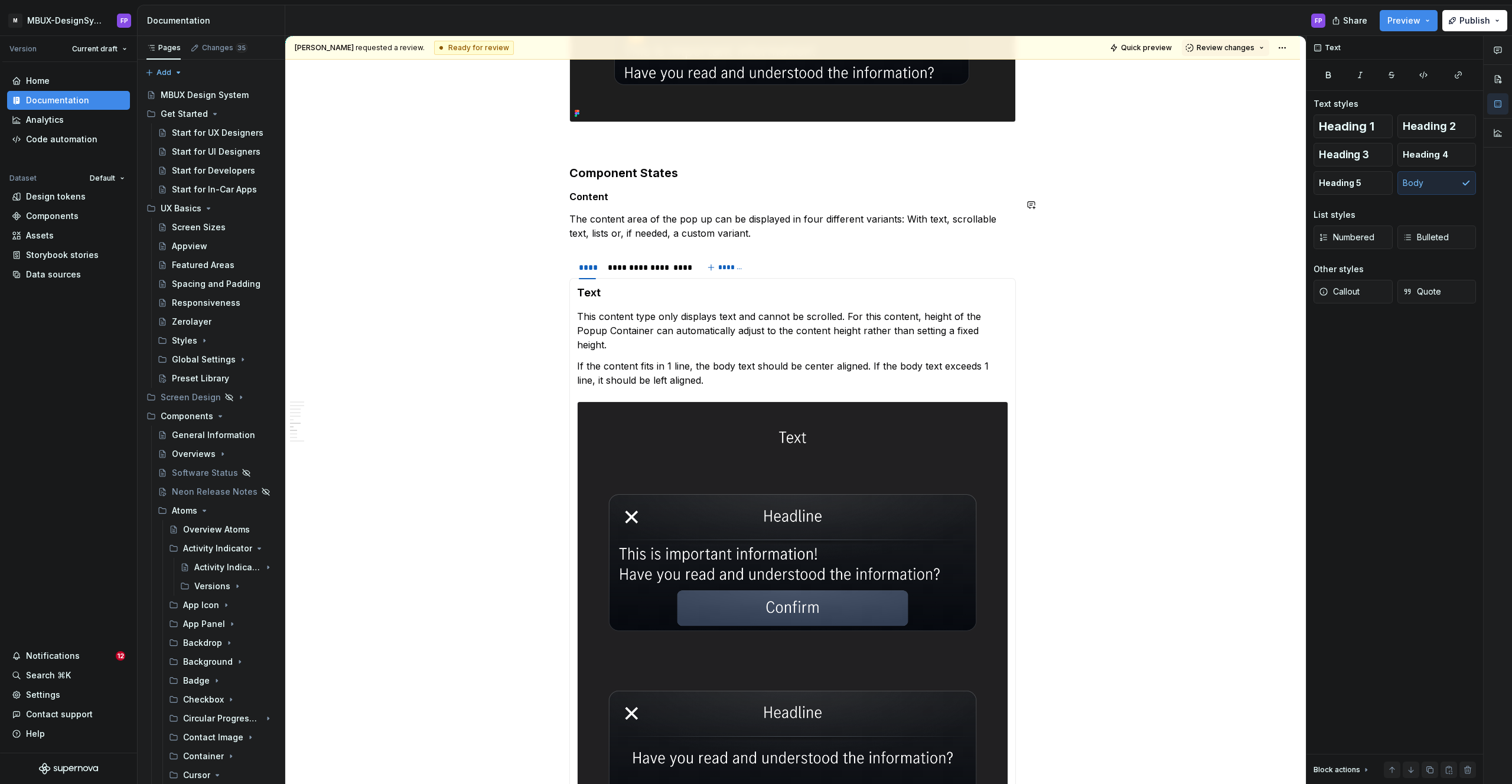
click at [622, 191] on h5 "Content" at bounding box center [792, 196] width 447 height 12
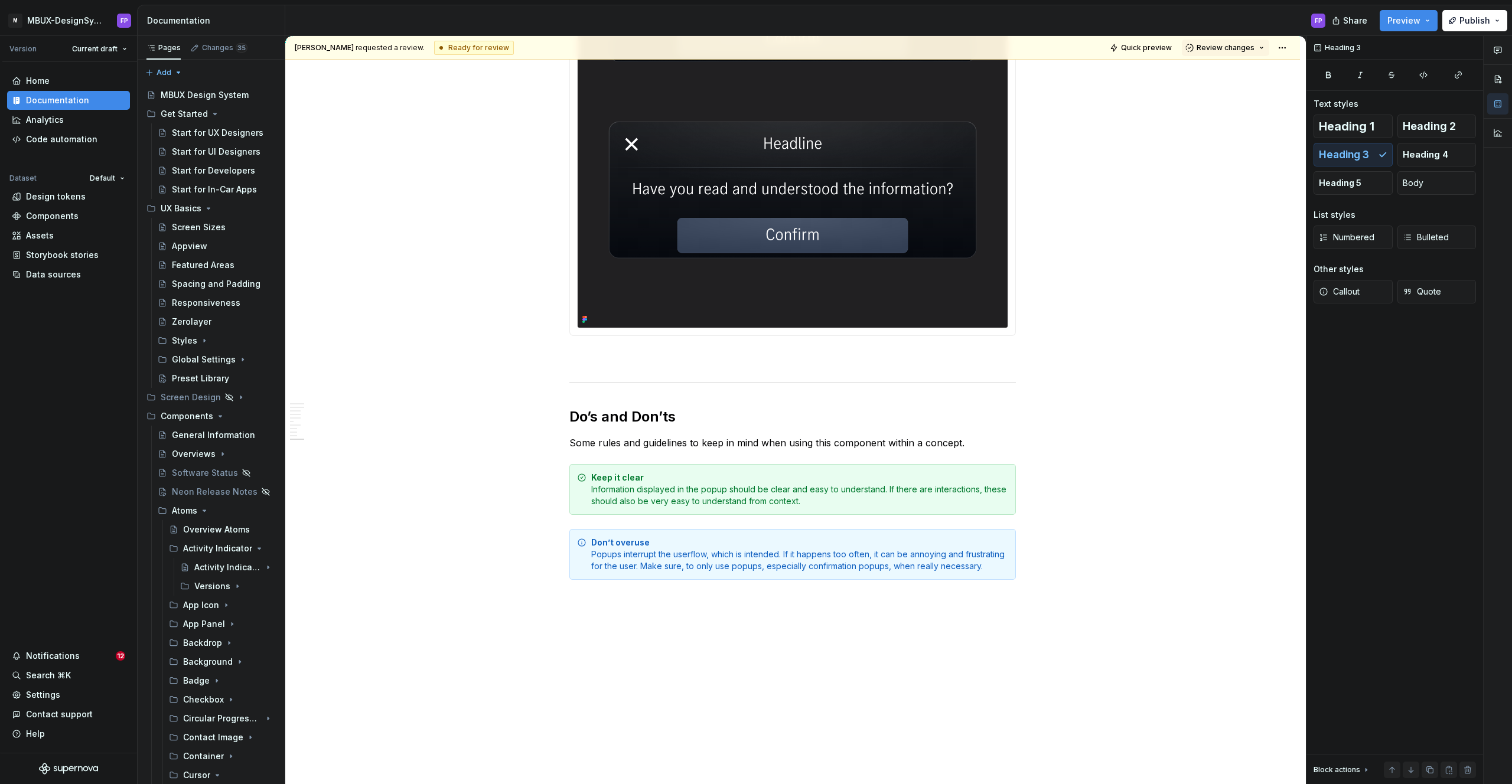
scroll to position [3358, 0]
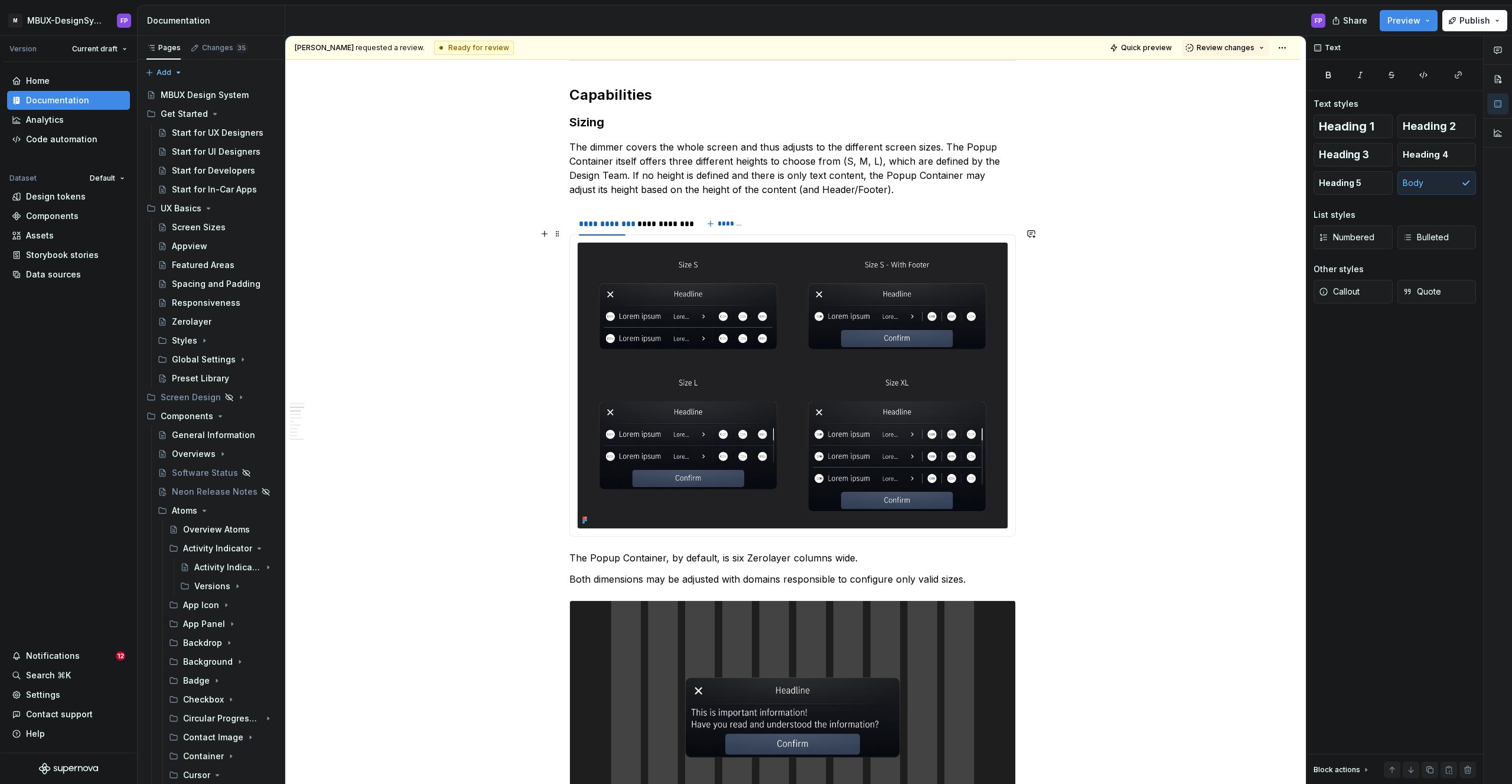
scroll to position [1277, 0]
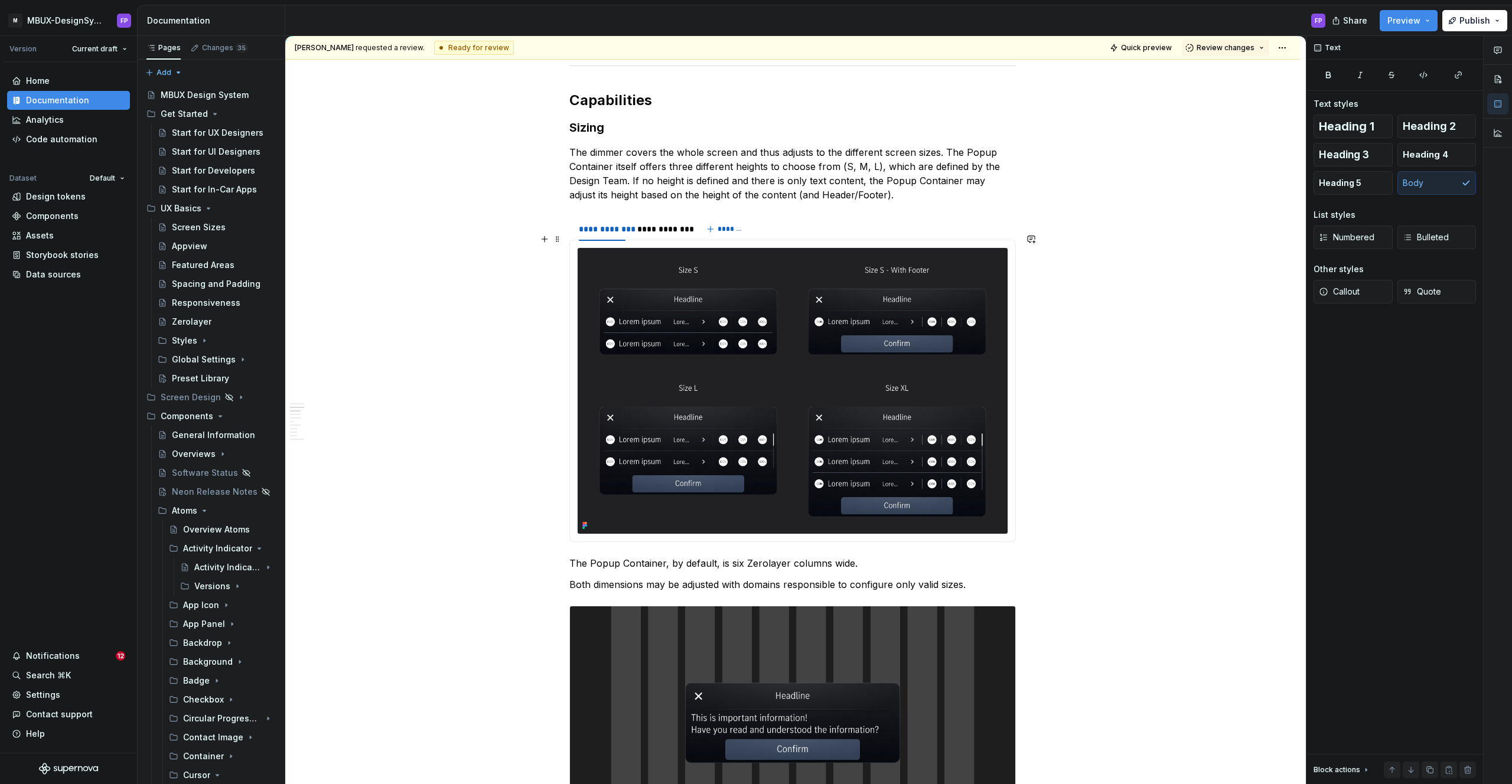
type textarea "*"
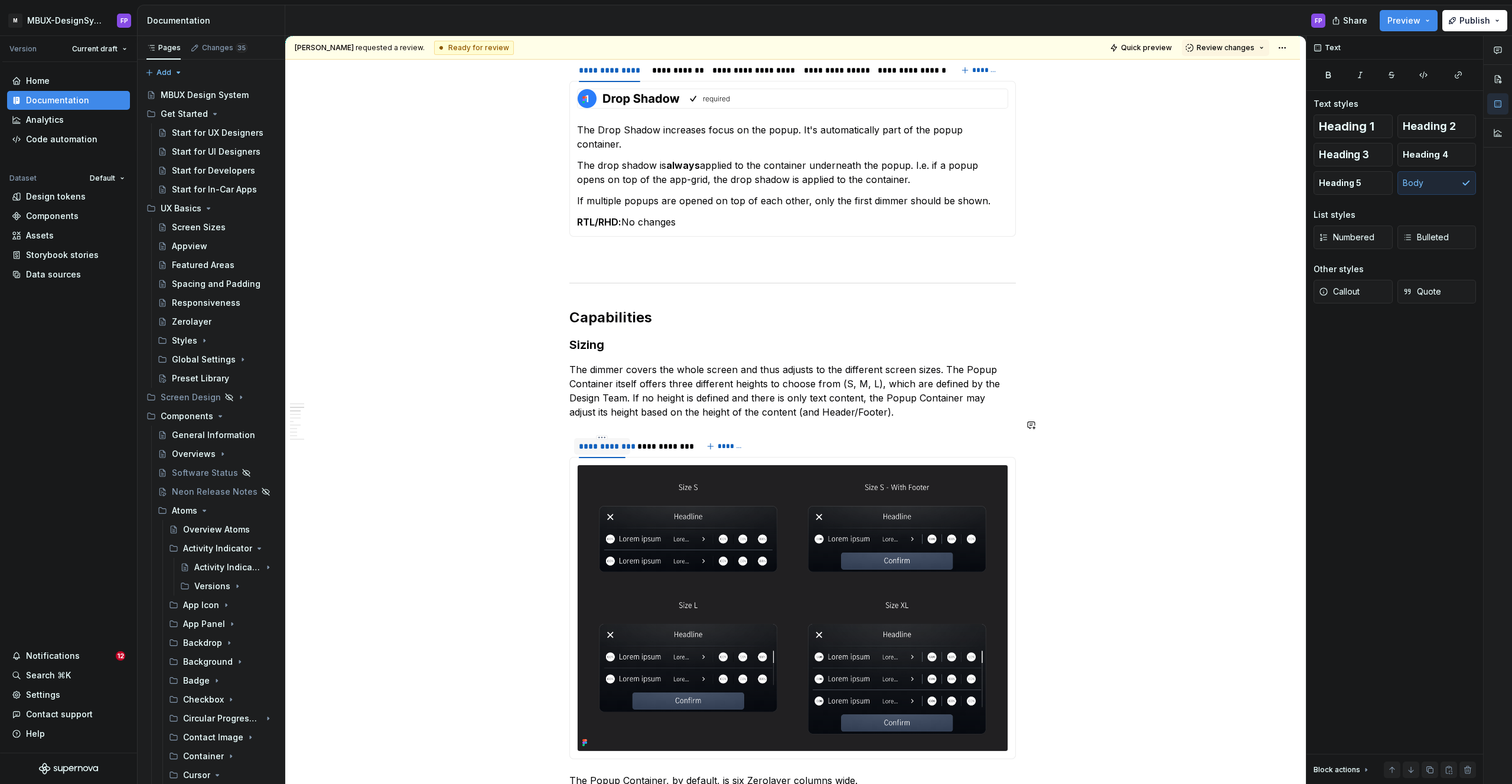
scroll to position [1060, 0]
click at [669, 438] on div "**********" at bounding box center [662, 446] width 59 height 16
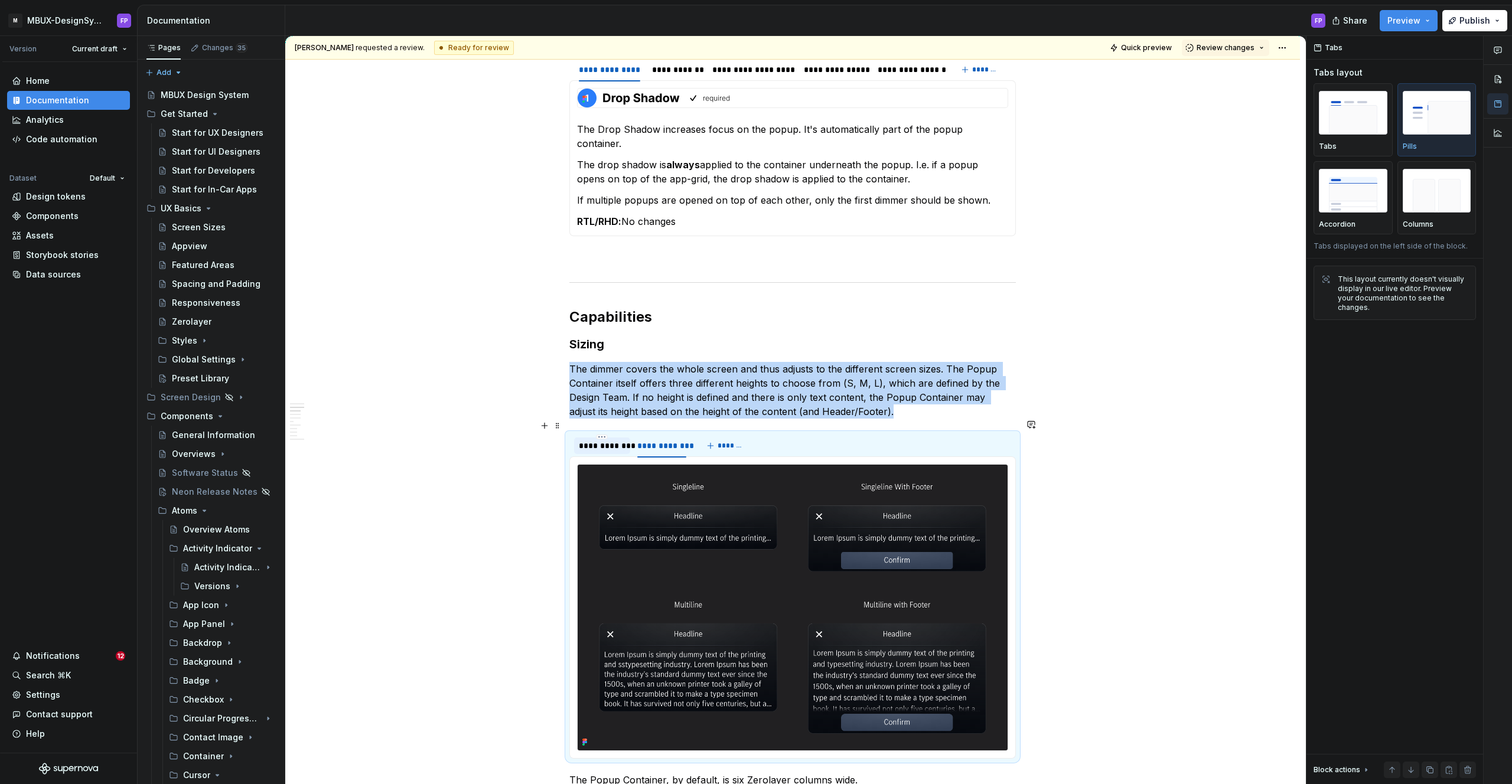
click at [599, 440] on div "**********" at bounding box center [602, 446] width 46 height 12
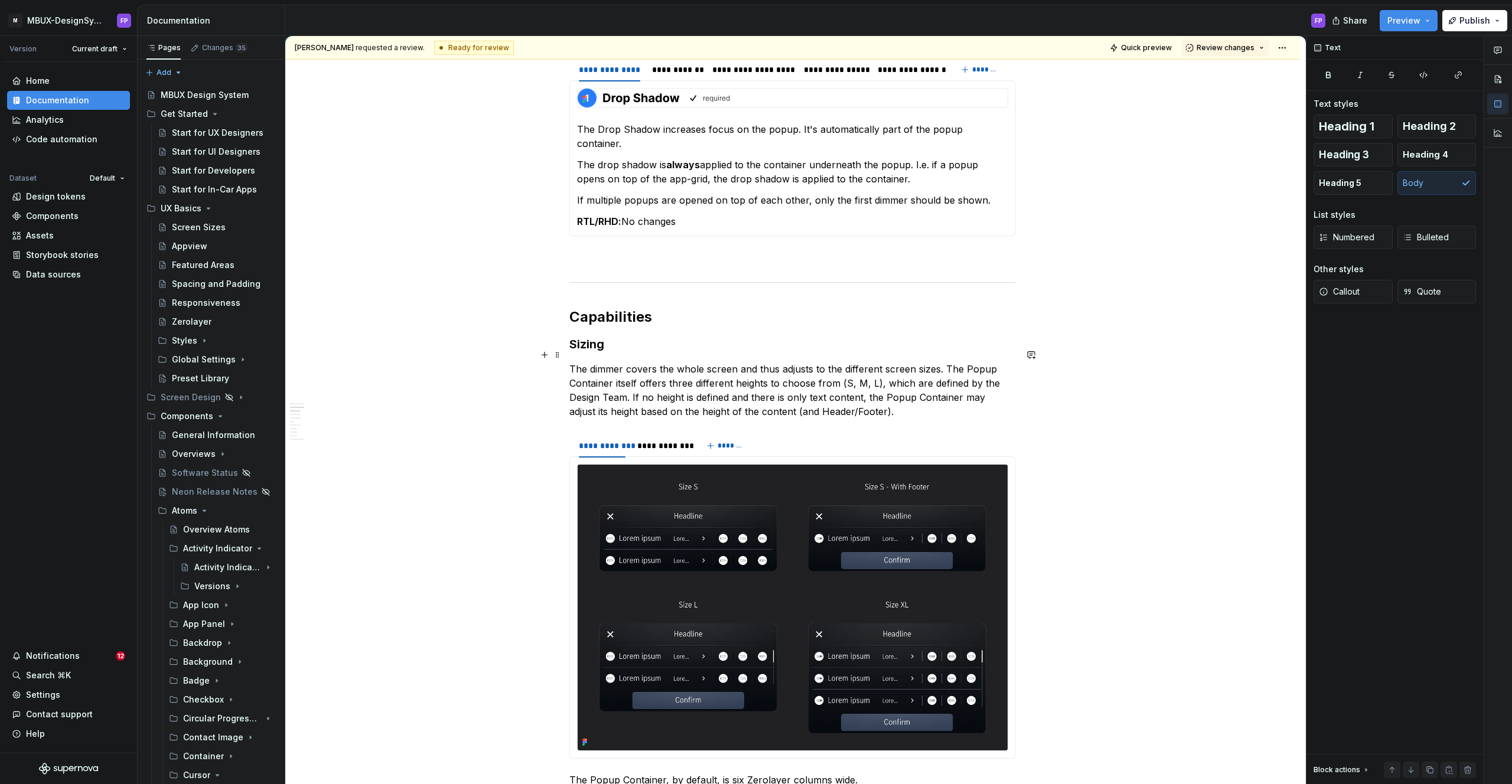
click at [768, 362] on p "The dimmer covers the whole screen and thus adjusts to the different screen siz…" at bounding box center [792, 390] width 447 height 56
click at [945, 362] on p "The dimmer covers the whole screen and thus adjusts to the different screen siz…" at bounding box center [792, 390] width 447 height 56
click at [949, 362] on p "The dimmer covers the whole screen and thus adjusts to the different screen siz…" at bounding box center [792, 390] width 447 height 56
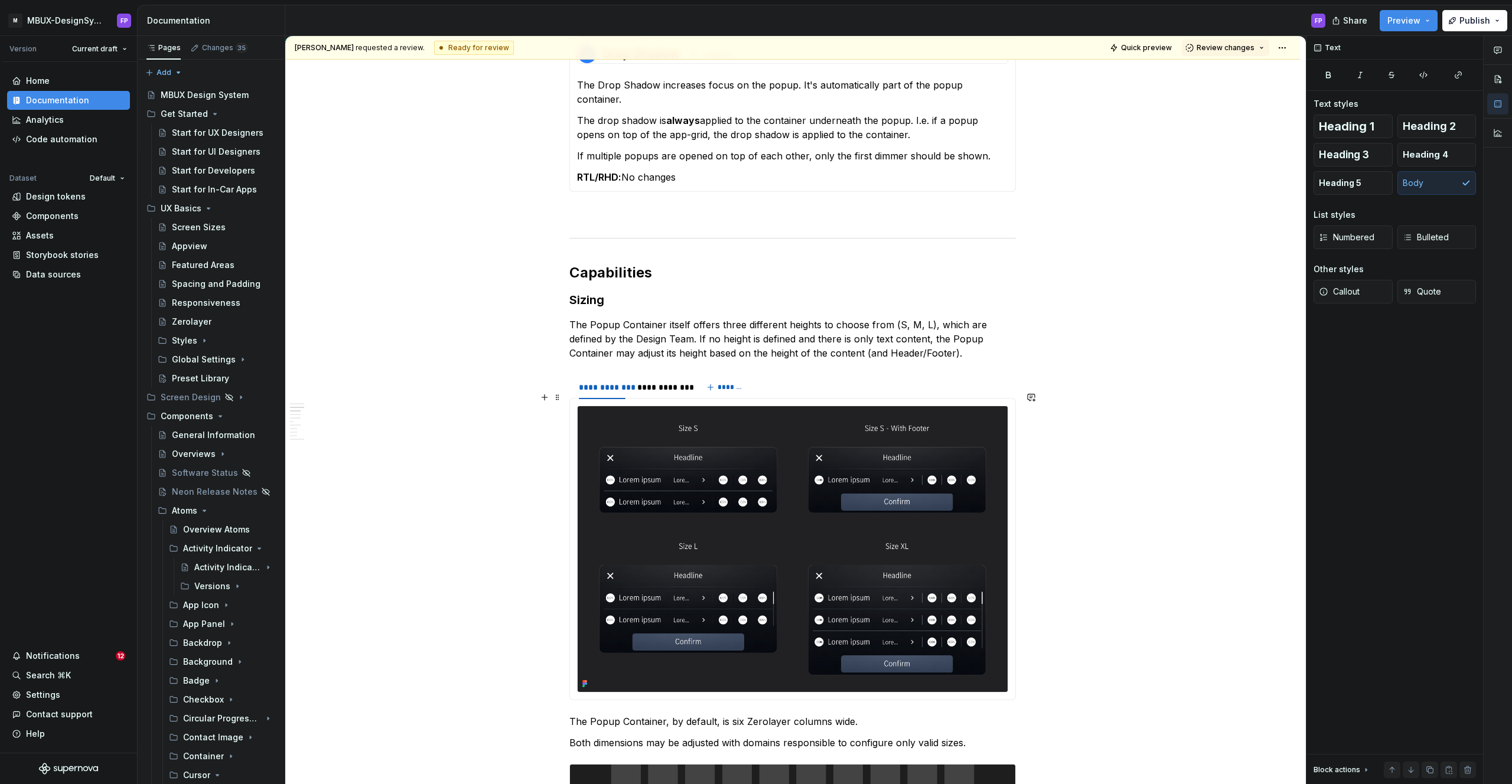
scroll to position [1118, 0]
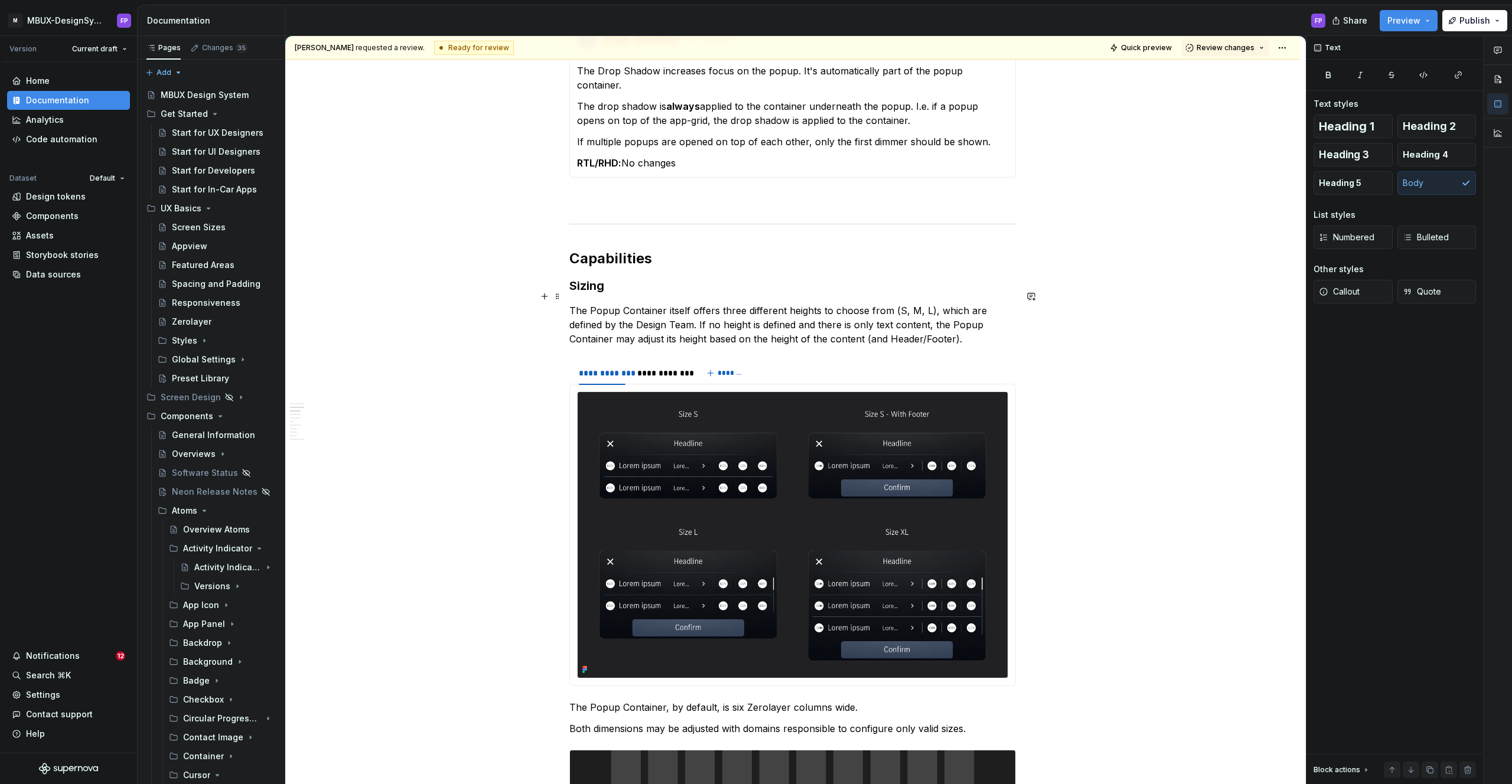
click at [917, 303] on p "The Popup Container itself offers three different heights to choose from (S, M,…" at bounding box center [792, 324] width 447 height 43
click at [924, 278] on h3 "Sizing" at bounding box center [792, 286] width 447 height 16
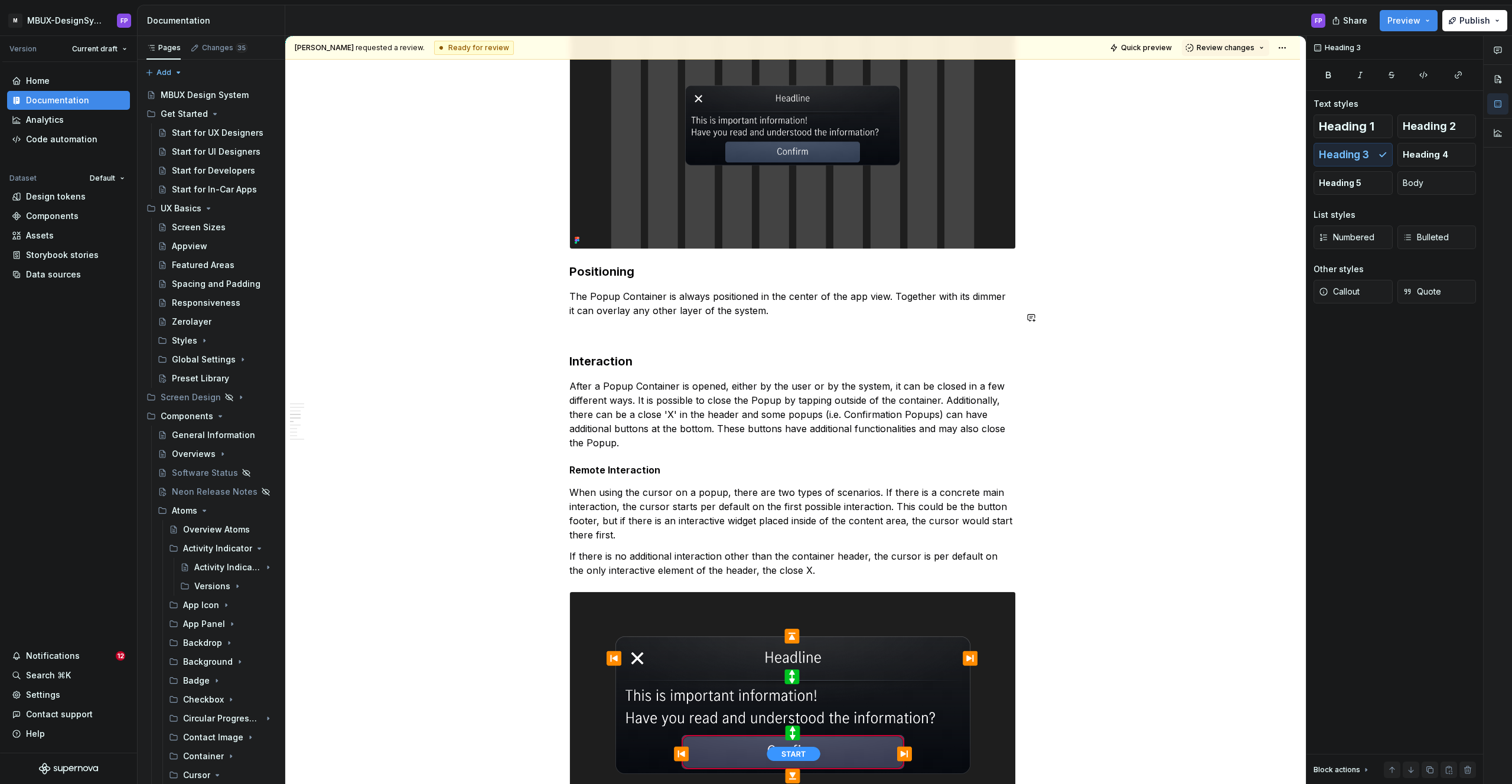
scroll to position [1862, 0]
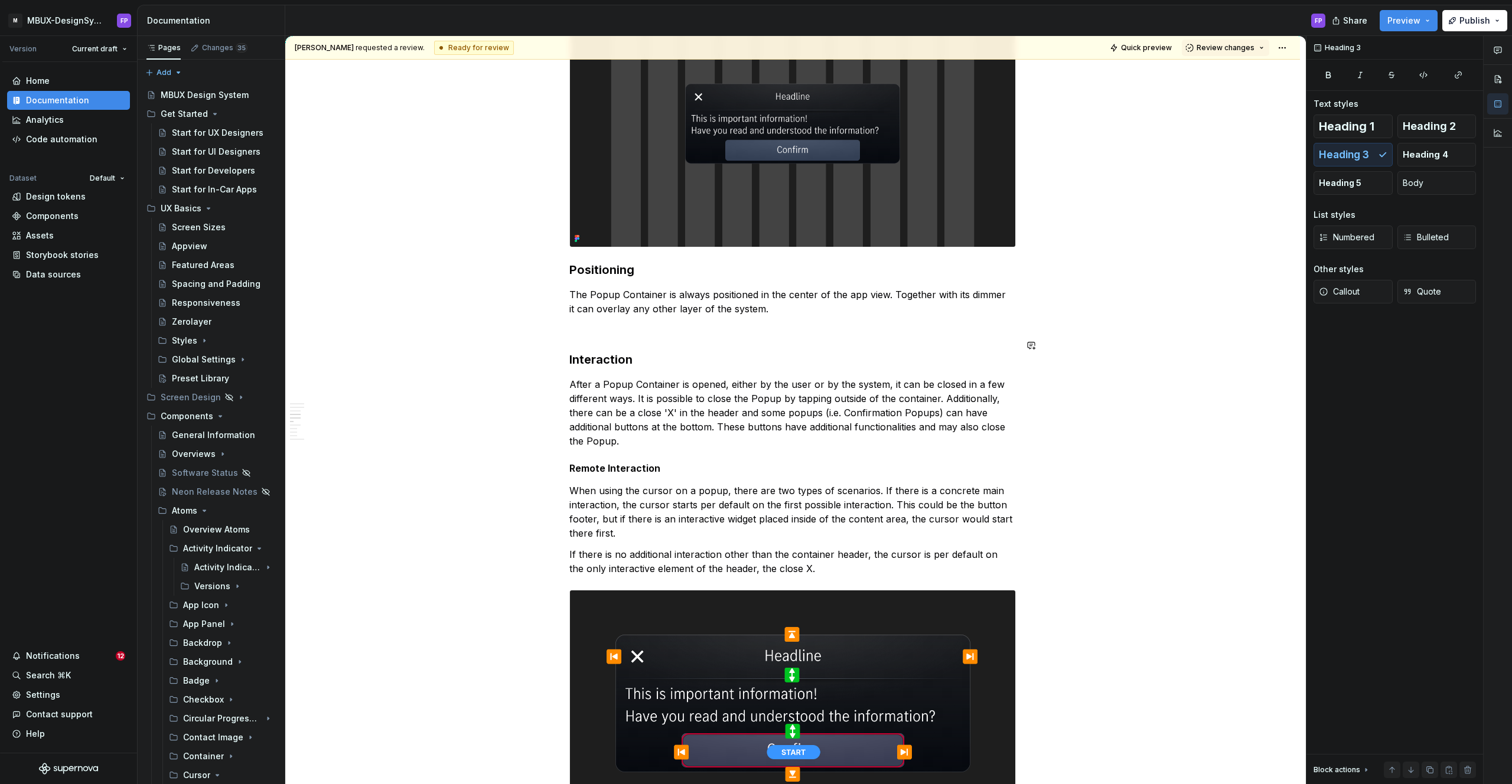
click at [673, 326] on div "**********" at bounding box center [792, 224] width 447 height 3643
click at [676, 323] on p at bounding box center [792, 330] width 447 height 15
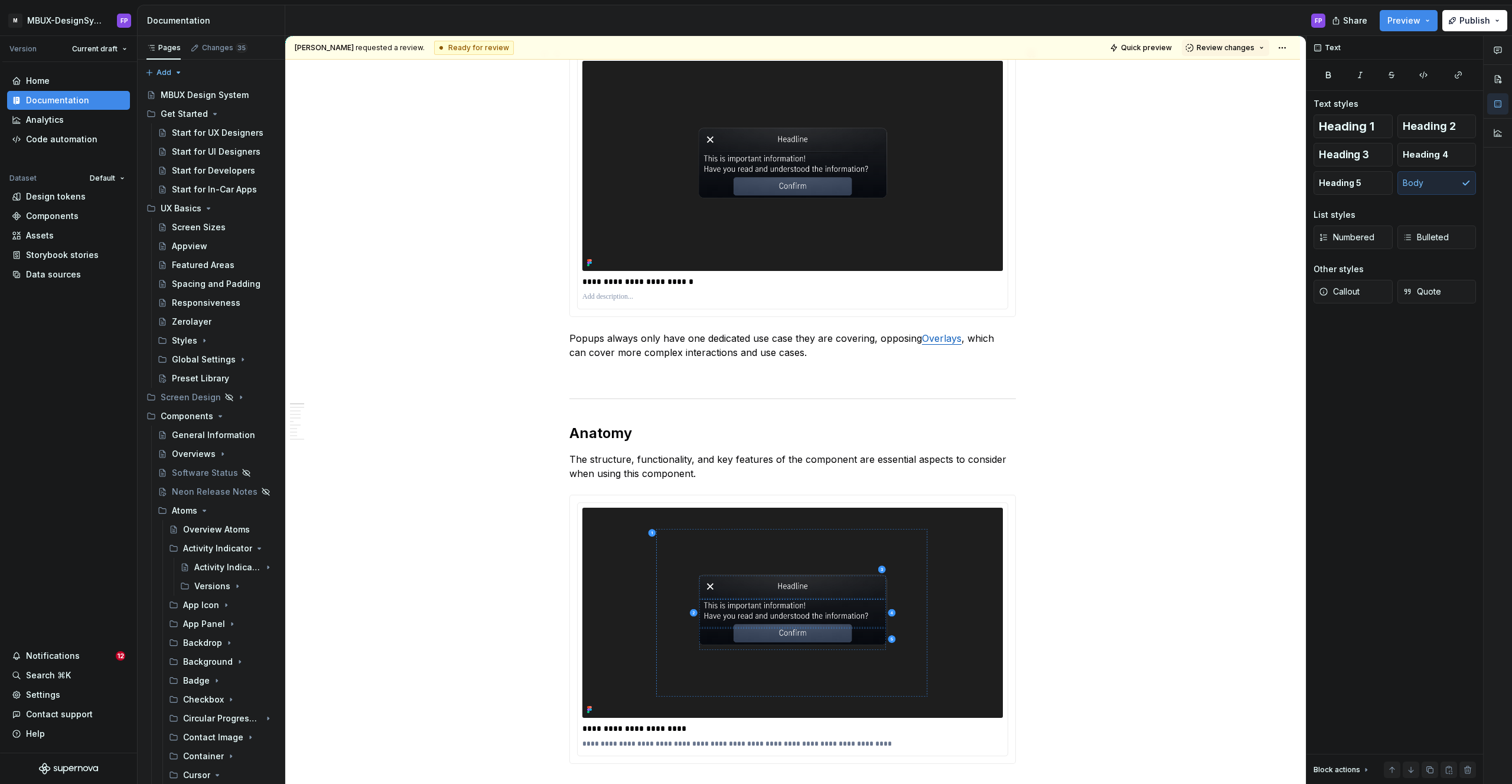
scroll to position [335, 0]
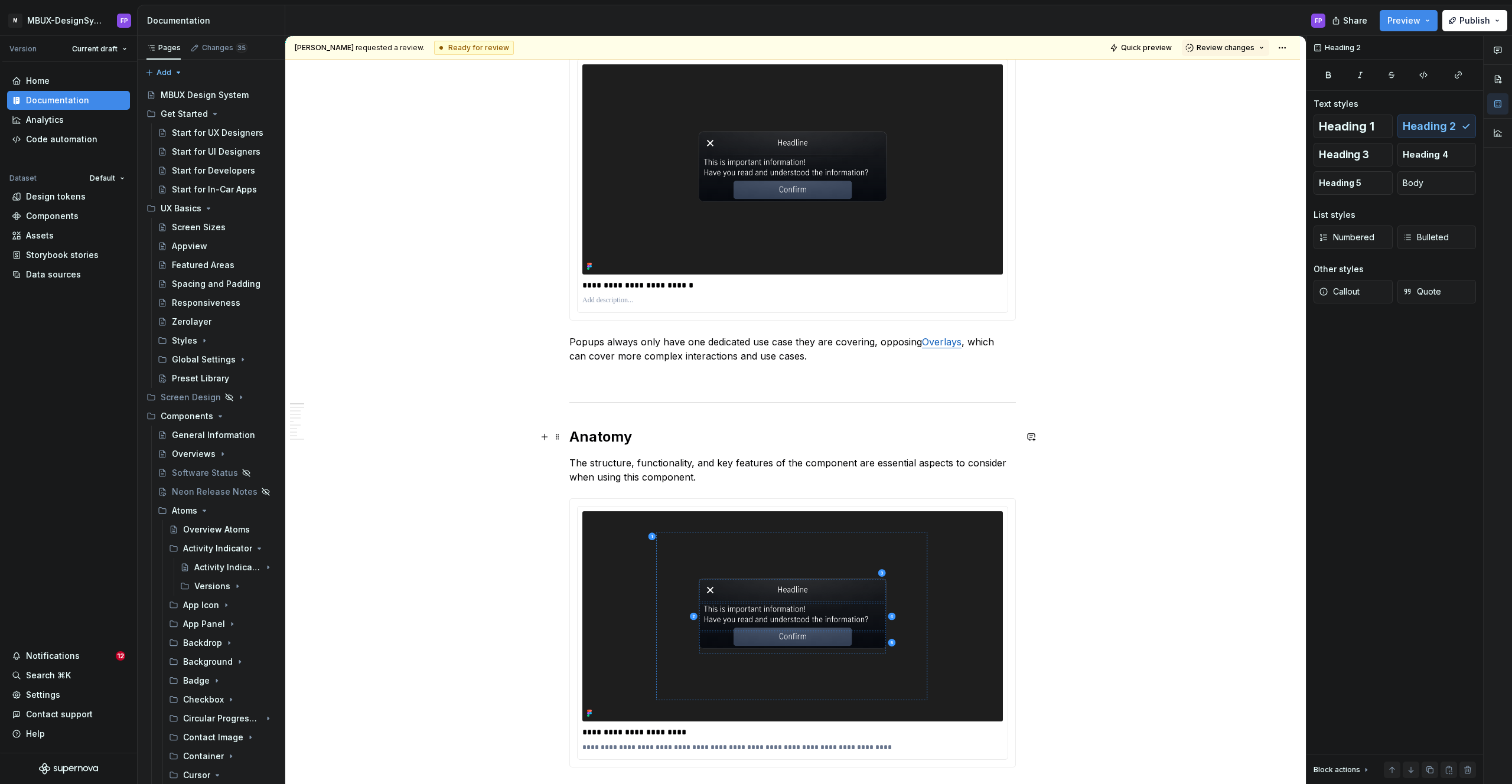
click at [605, 443] on h2 "Anatomy" at bounding box center [792, 436] width 447 height 19
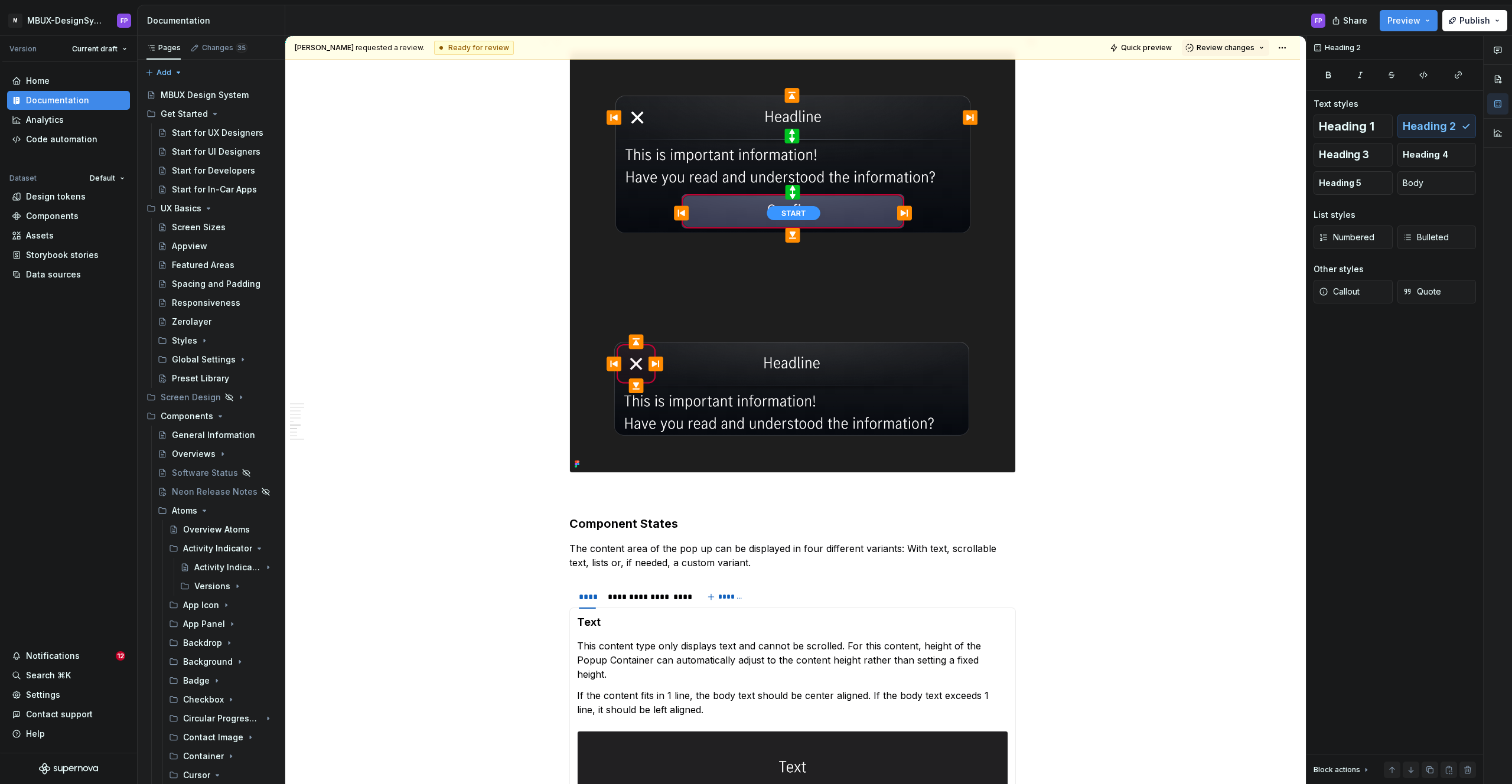
scroll to position [2386, 0]
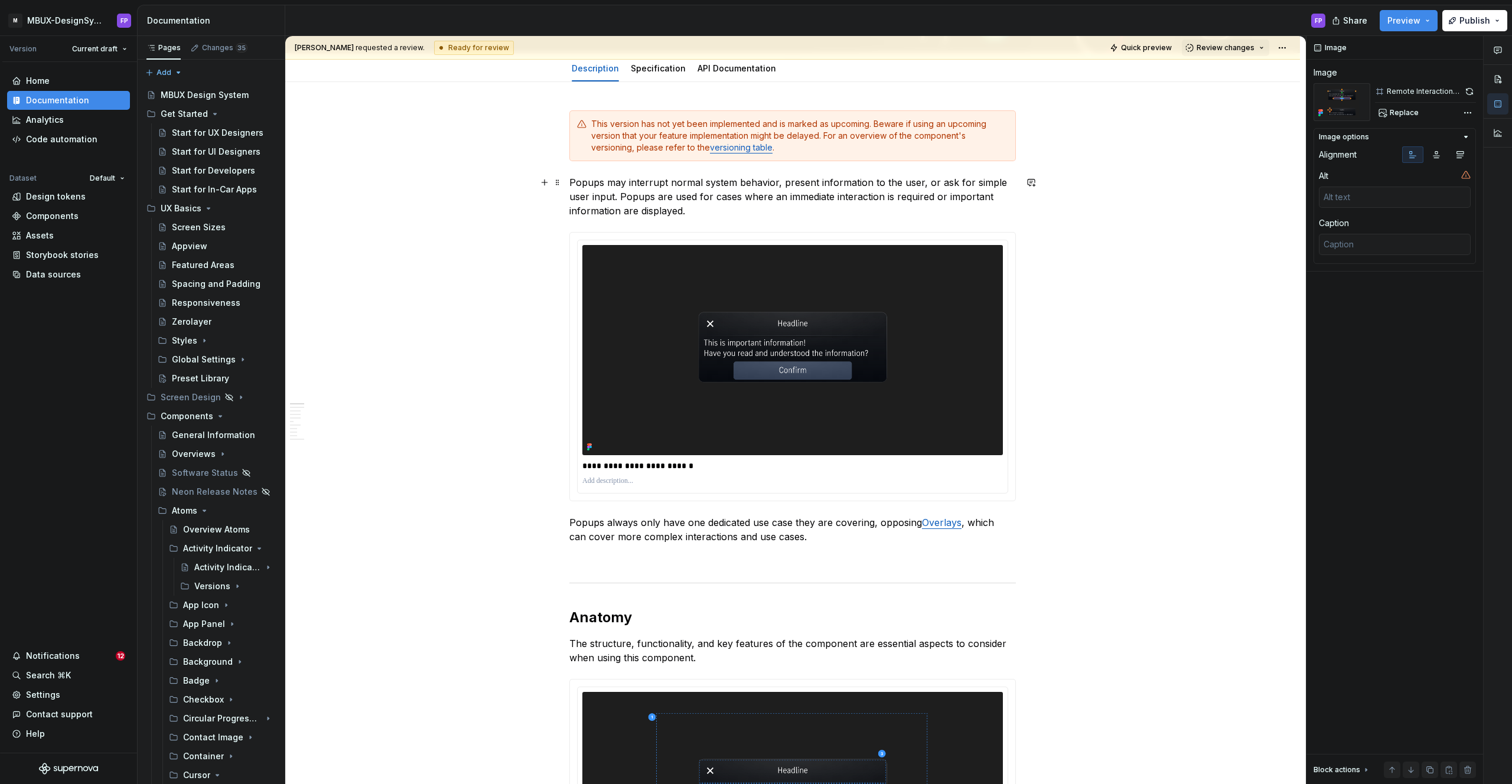
scroll to position [0, 0]
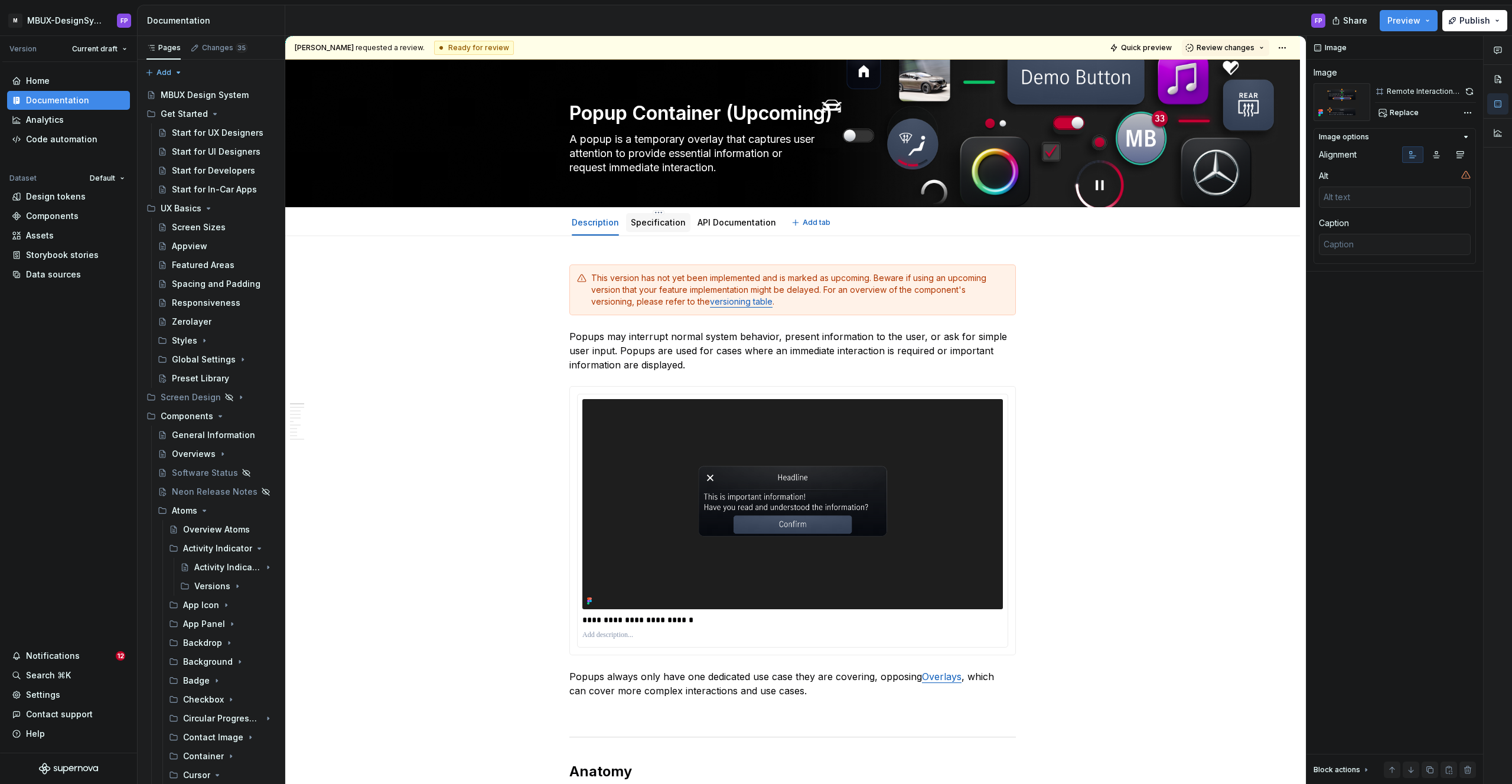
click at [656, 220] on link "Specification" at bounding box center [658, 221] width 55 height 10
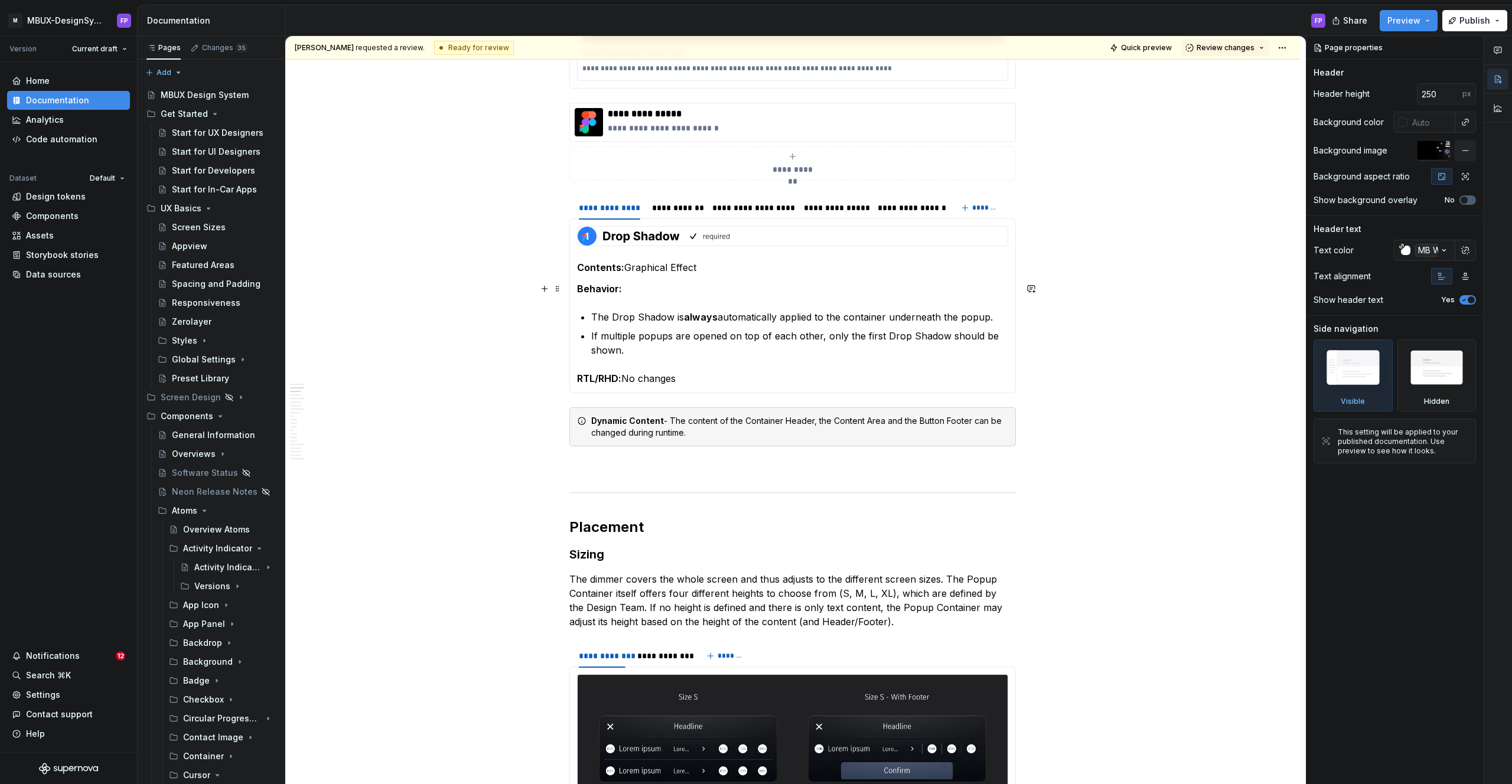
scroll to position [646, 0]
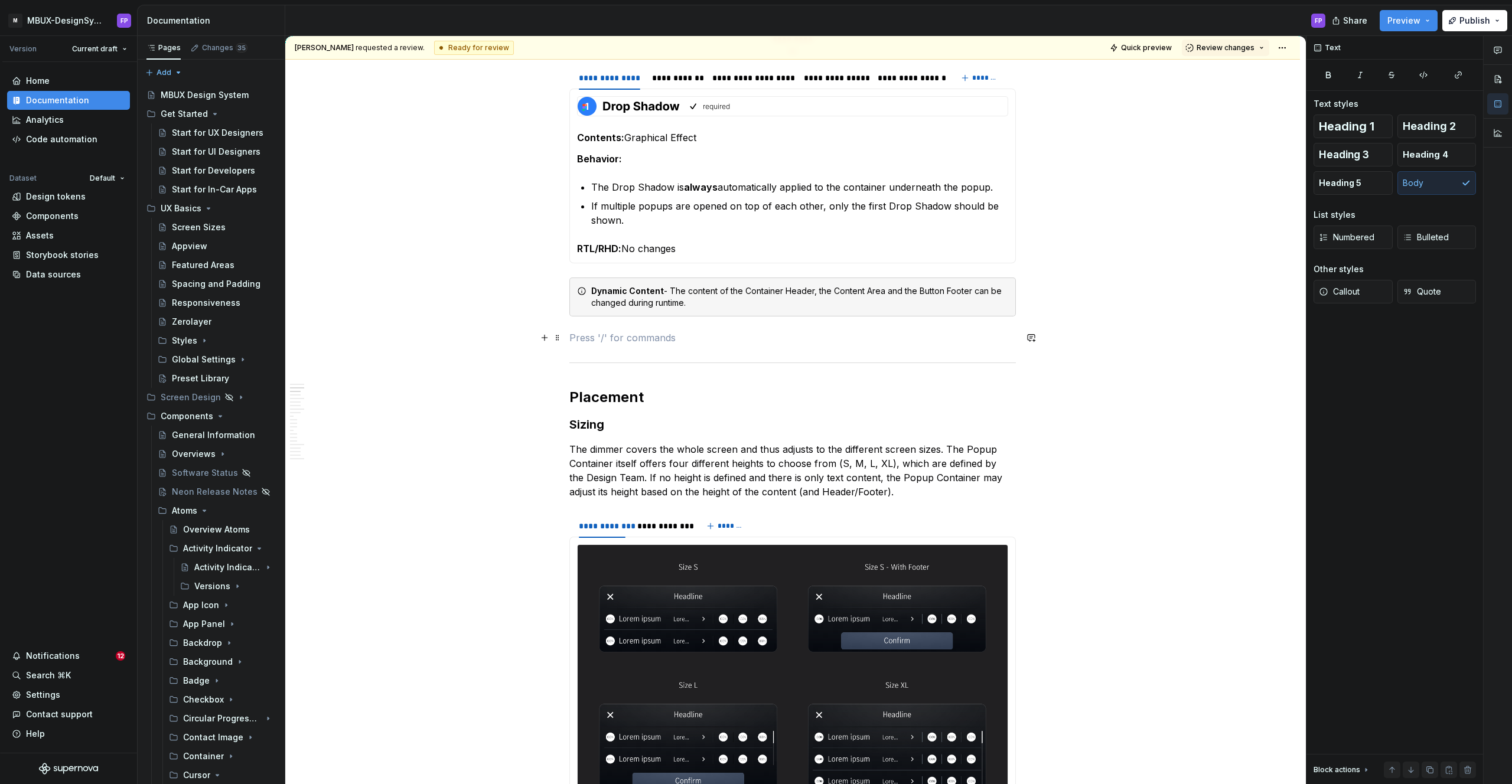
click at [622, 344] on p at bounding box center [792, 338] width 447 height 15
click at [949, 451] on p "The dimmer covers the whole screen and thus adjusts to the different screen siz…" at bounding box center [792, 470] width 447 height 56
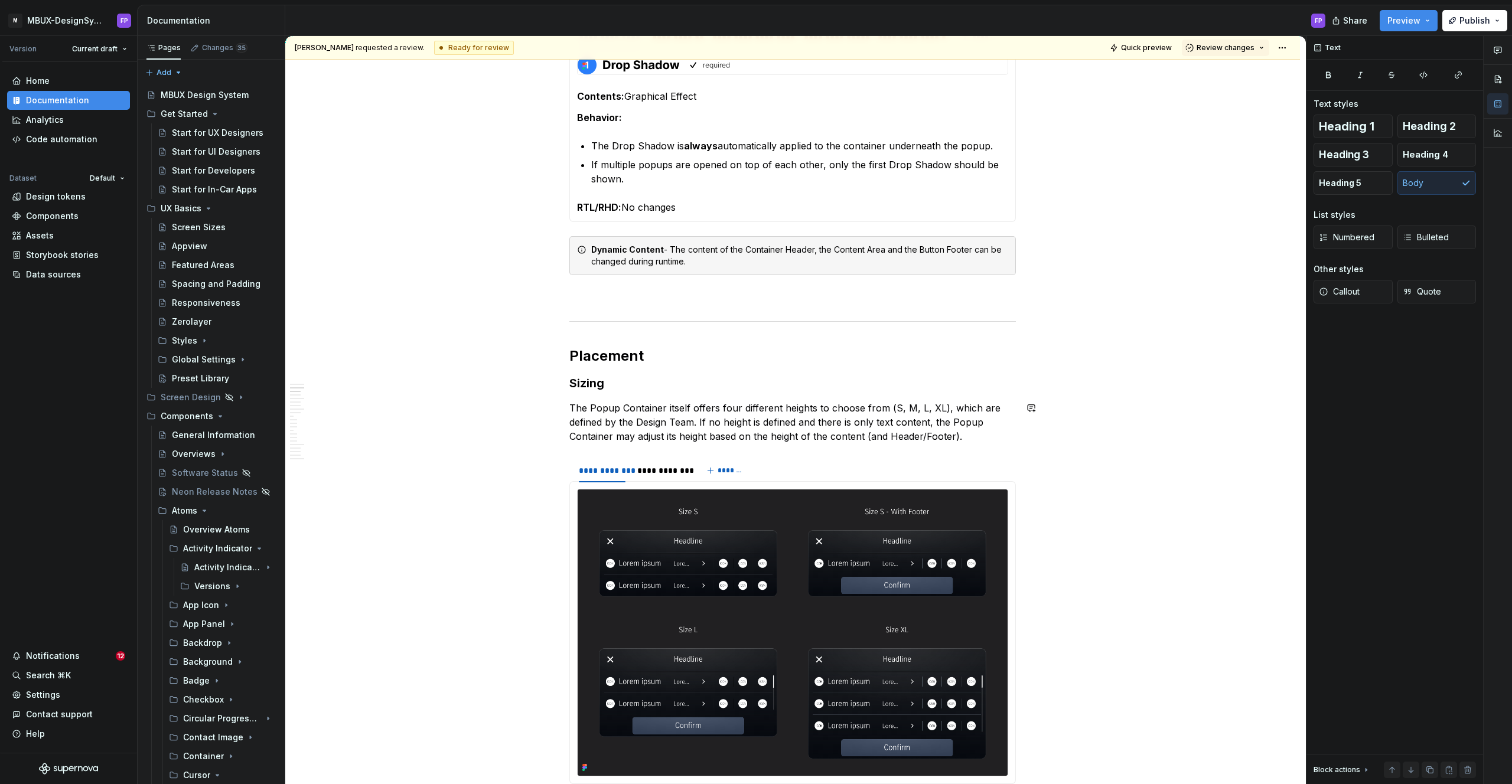
scroll to position [687, 0]
click at [921, 429] on p "The Popup Container itself offers four different heights to choose from (S, M, …" at bounding box center [792, 422] width 447 height 43
click at [916, 408] on p "The Popup Container itself offers four different heights to choose from (S, M, …" at bounding box center [792, 422] width 447 height 43
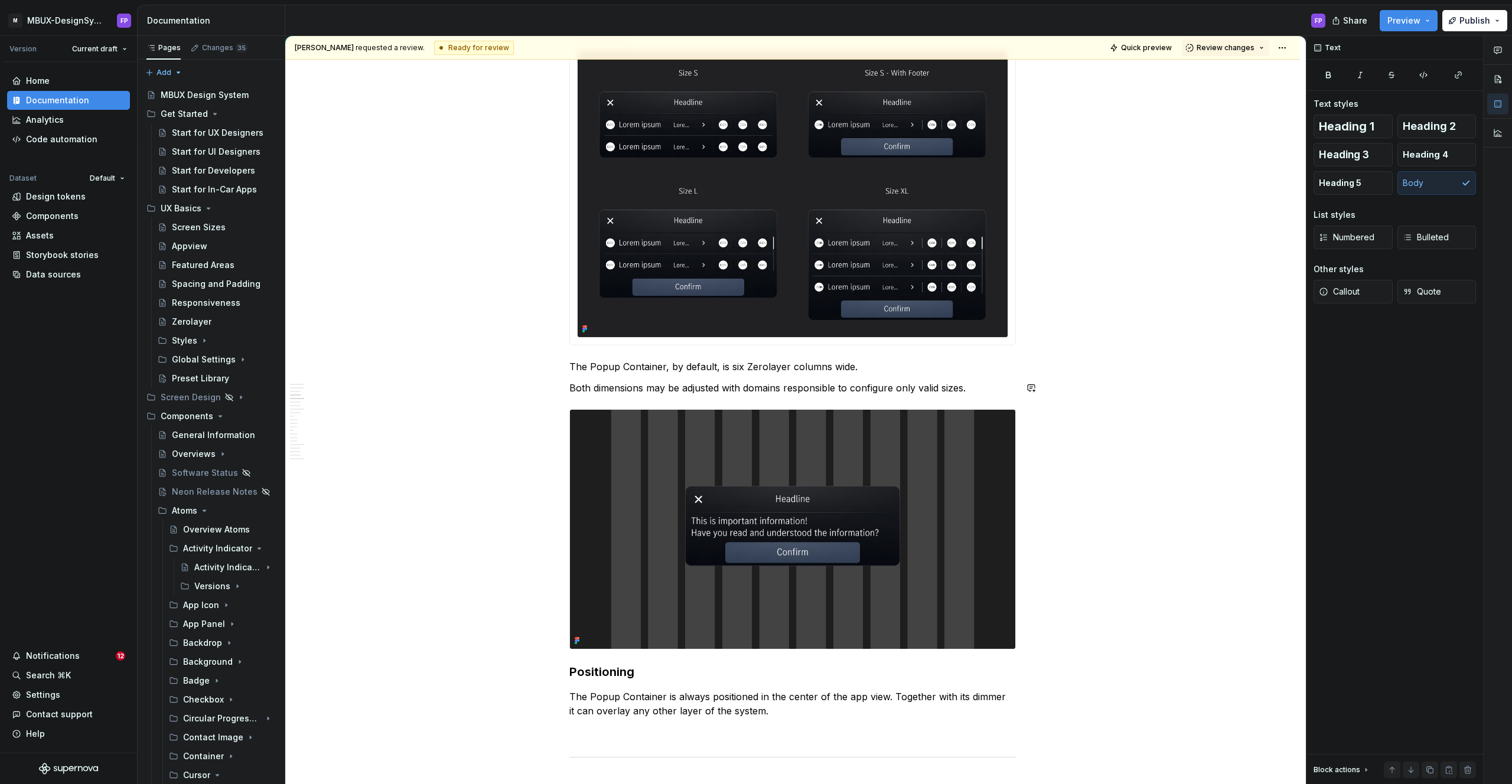
scroll to position [1127, 0]
click at [575, 387] on p "Both dimensions may be adjusted with domains responsible to configure only vali…" at bounding box center [792, 387] width 447 height 15
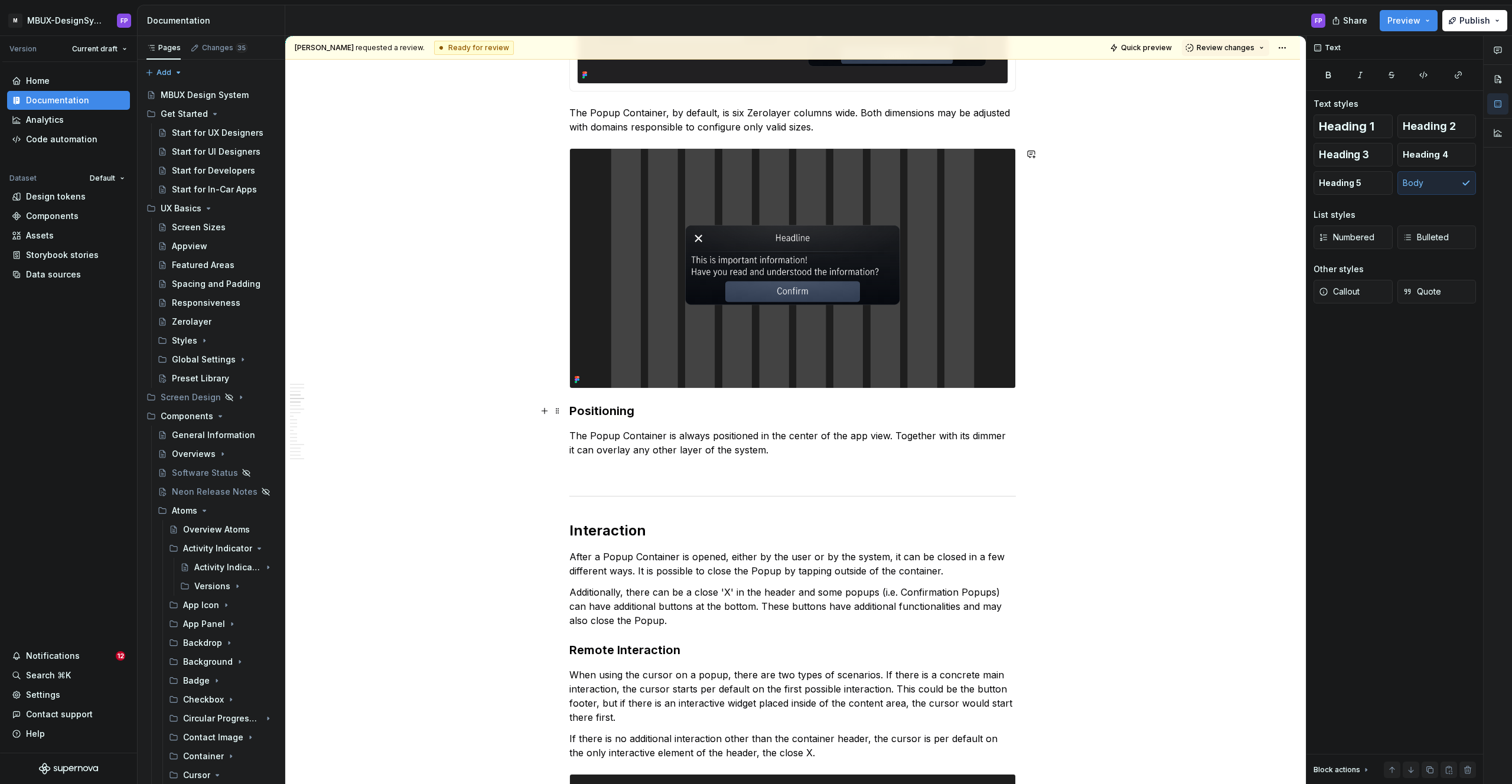
scroll to position [1397, 0]
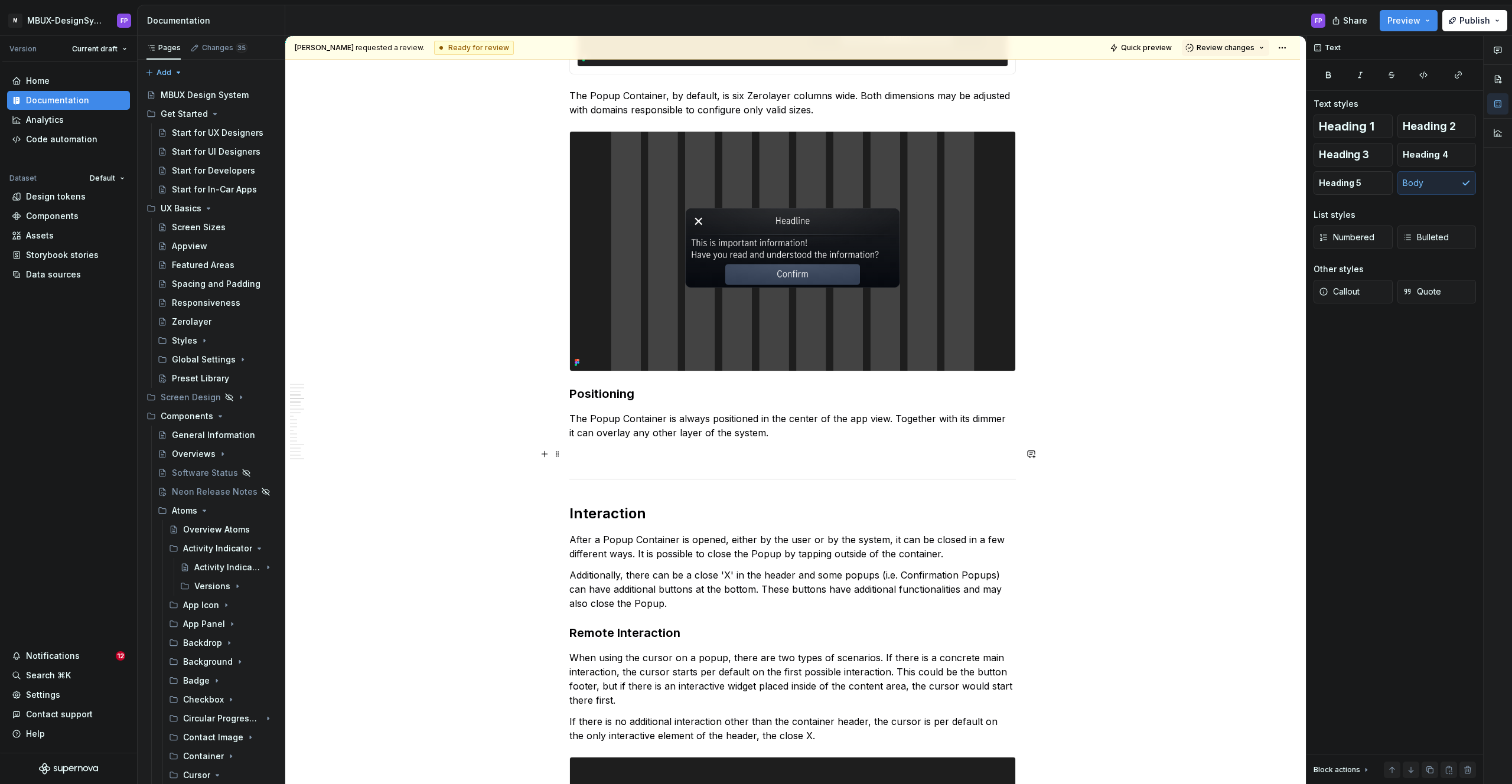
click at [635, 454] on p at bounding box center [792, 455] width 447 height 15
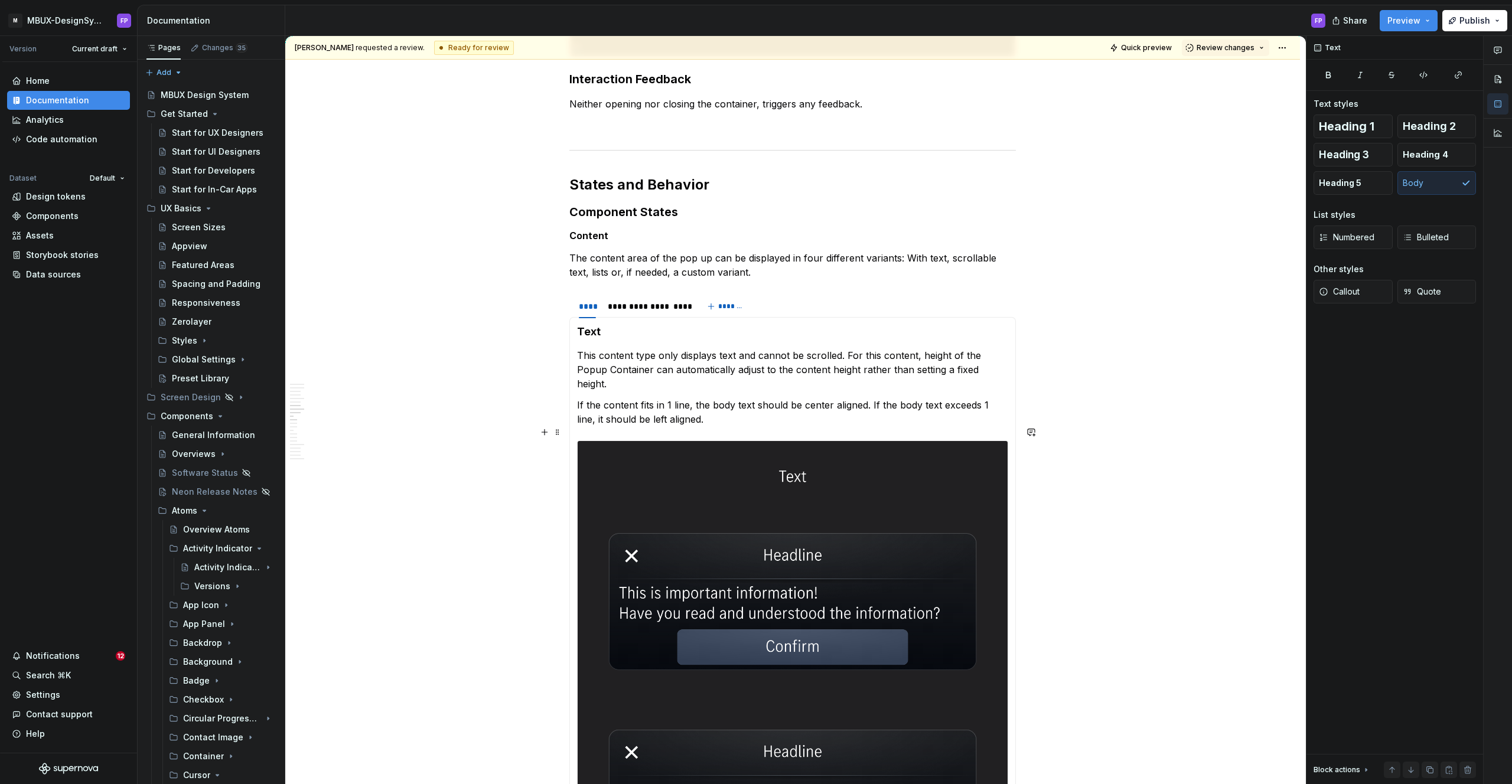
scroll to position [2563, 0]
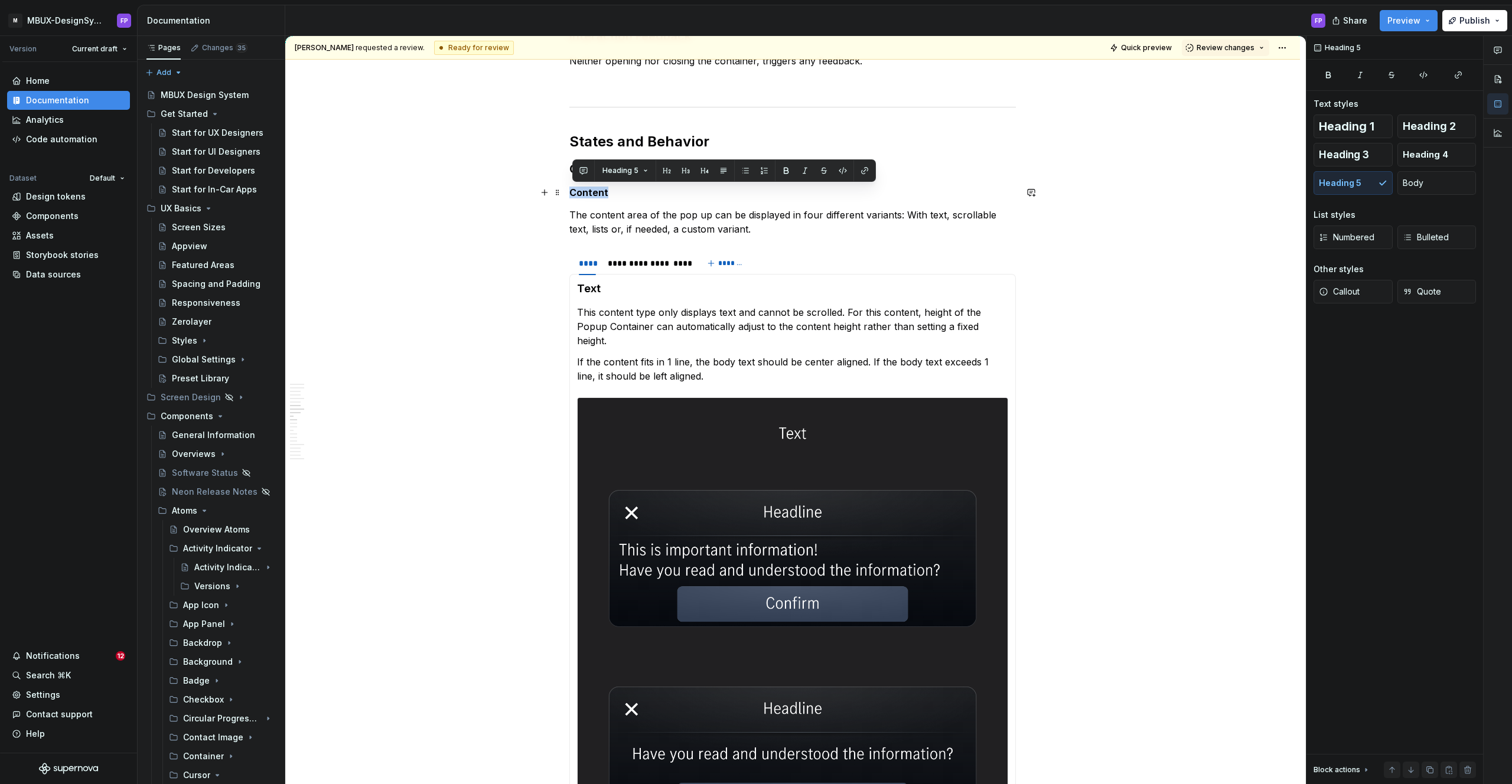
drag, startPoint x: 574, startPoint y: 193, endPoint x: 612, endPoint y: 193, distance: 38.0
click at [612, 193] on h5 "Content" at bounding box center [792, 192] width 447 height 12
copy h5 "Content"
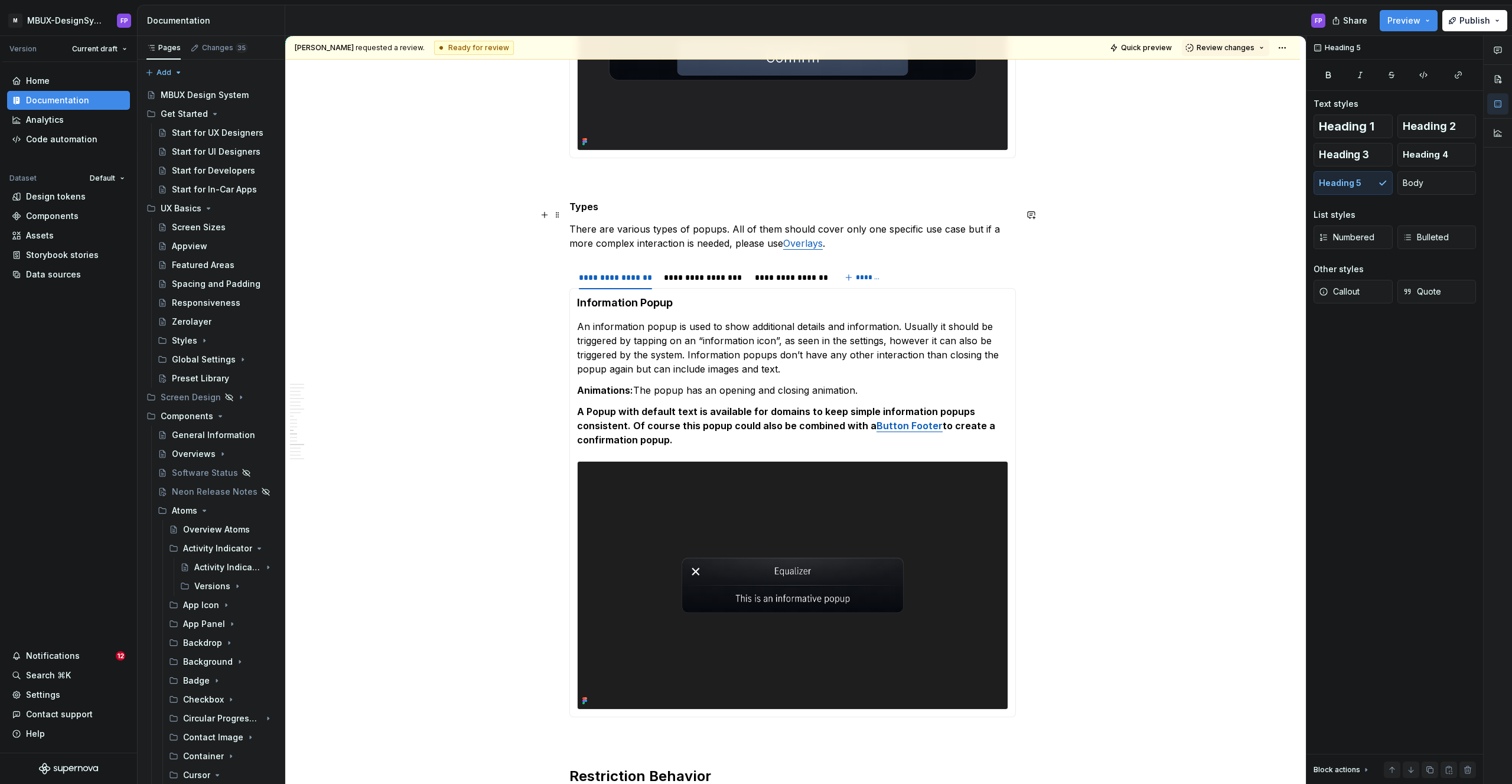
scroll to position [3313, 0]
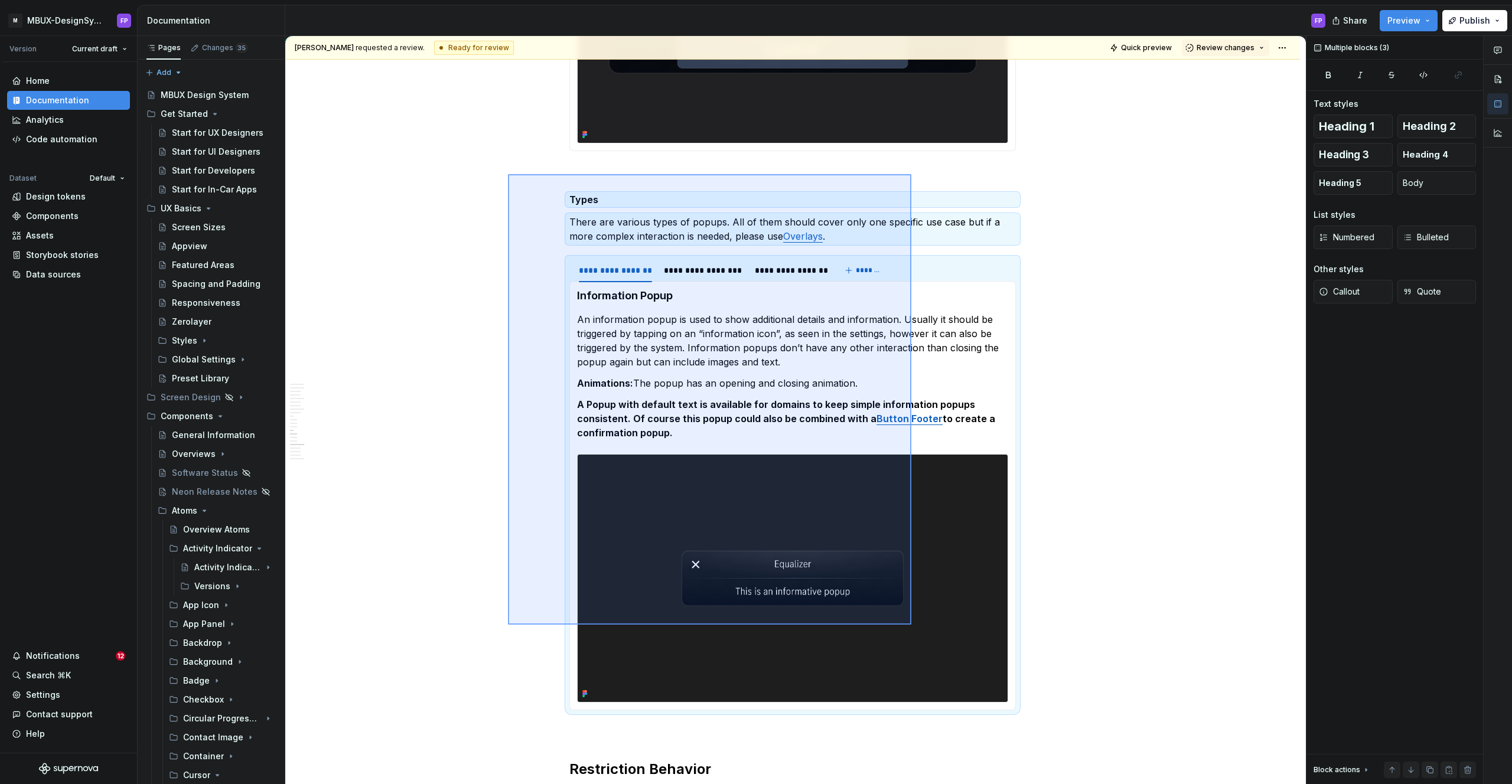
drag, startPoint x: 508, startPoint y: 174, endPoint x: 911, endPoint y: 624, distance: 604.1
click at [911, 624] on div "**********" at bounding box center [795, 410] width 1020 height 749
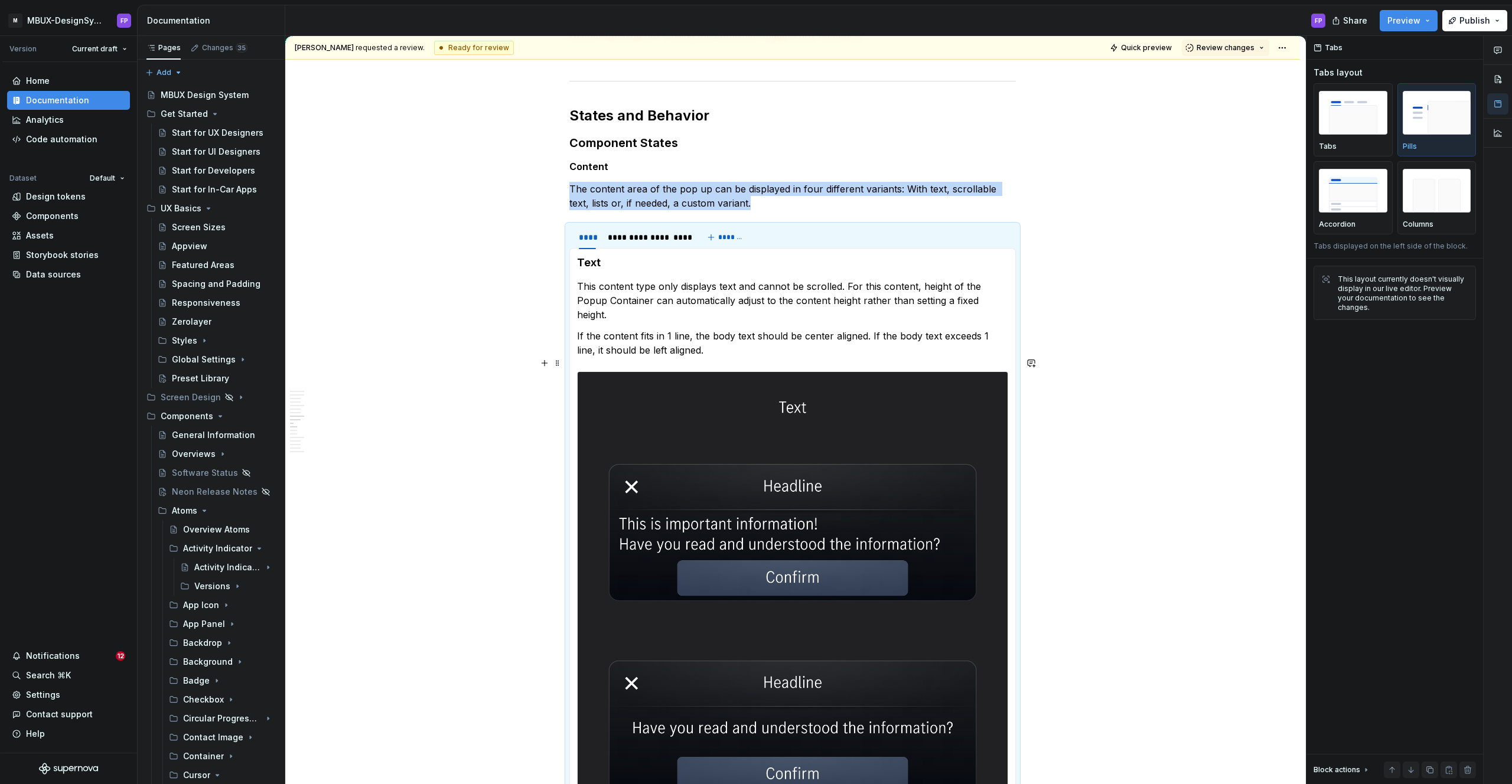
scroll to position [2563, 0]
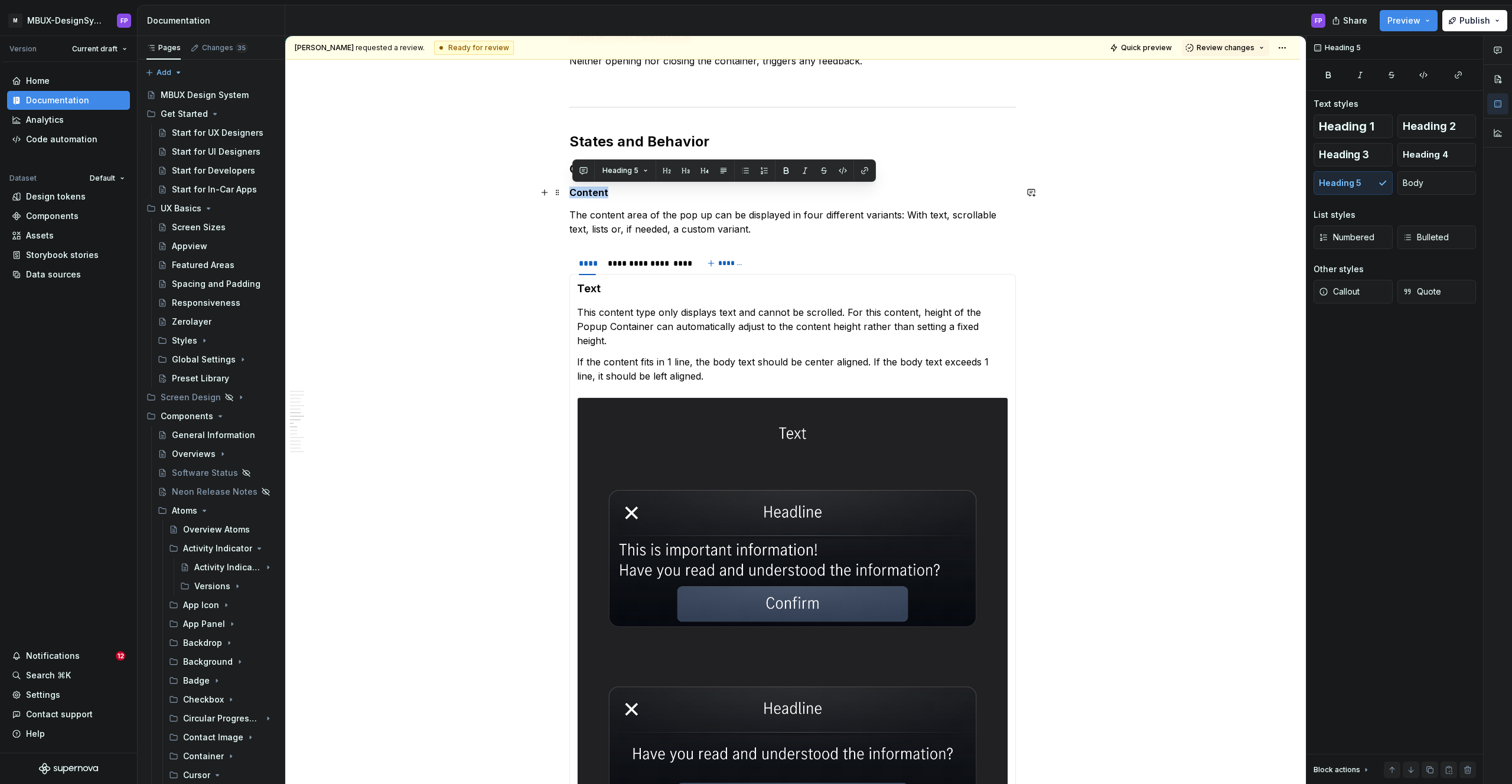
drag, startPoint x: 631, startPoint y: 191, endPoint x: 569, endPoint y: 191, distance: 62.0
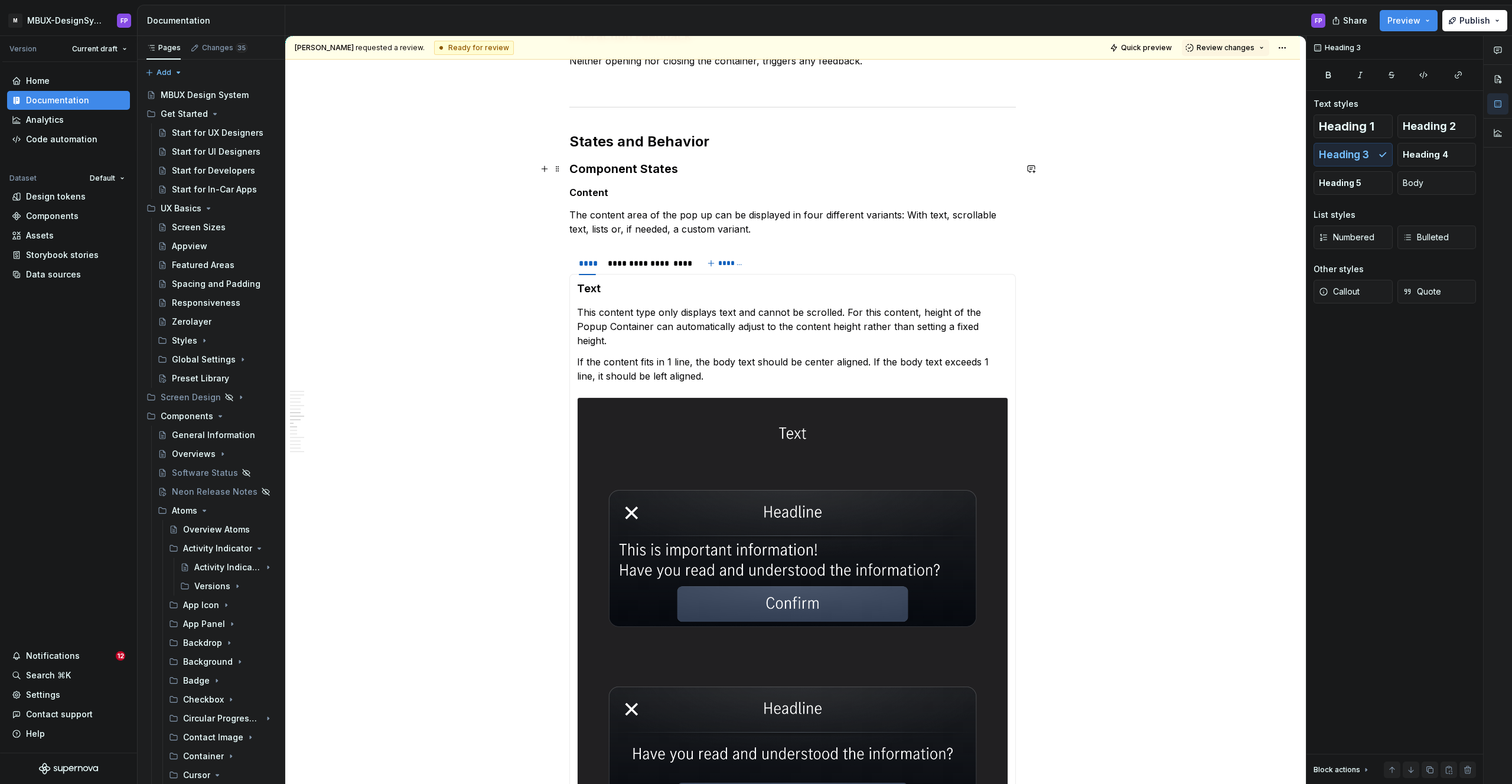
click at [689, 169] on h3 "Component States" at bounding box center [792, 169] width 447 height 16
click at [613, 165] on h3 "Component States" at bounding box center [792, 169] width 447 height 16
click at [616, 193] on h5 "Content" at bounding box center [792, 192] width 447 height 12
drag, startPoint x: 1364, startPoint y: 158, endPoint x: 938, endPoint y: 145, distance: 426.2
click at [1363, 158] on span "Heading 3" at bounding box center [1343, 154] width 50 height 12
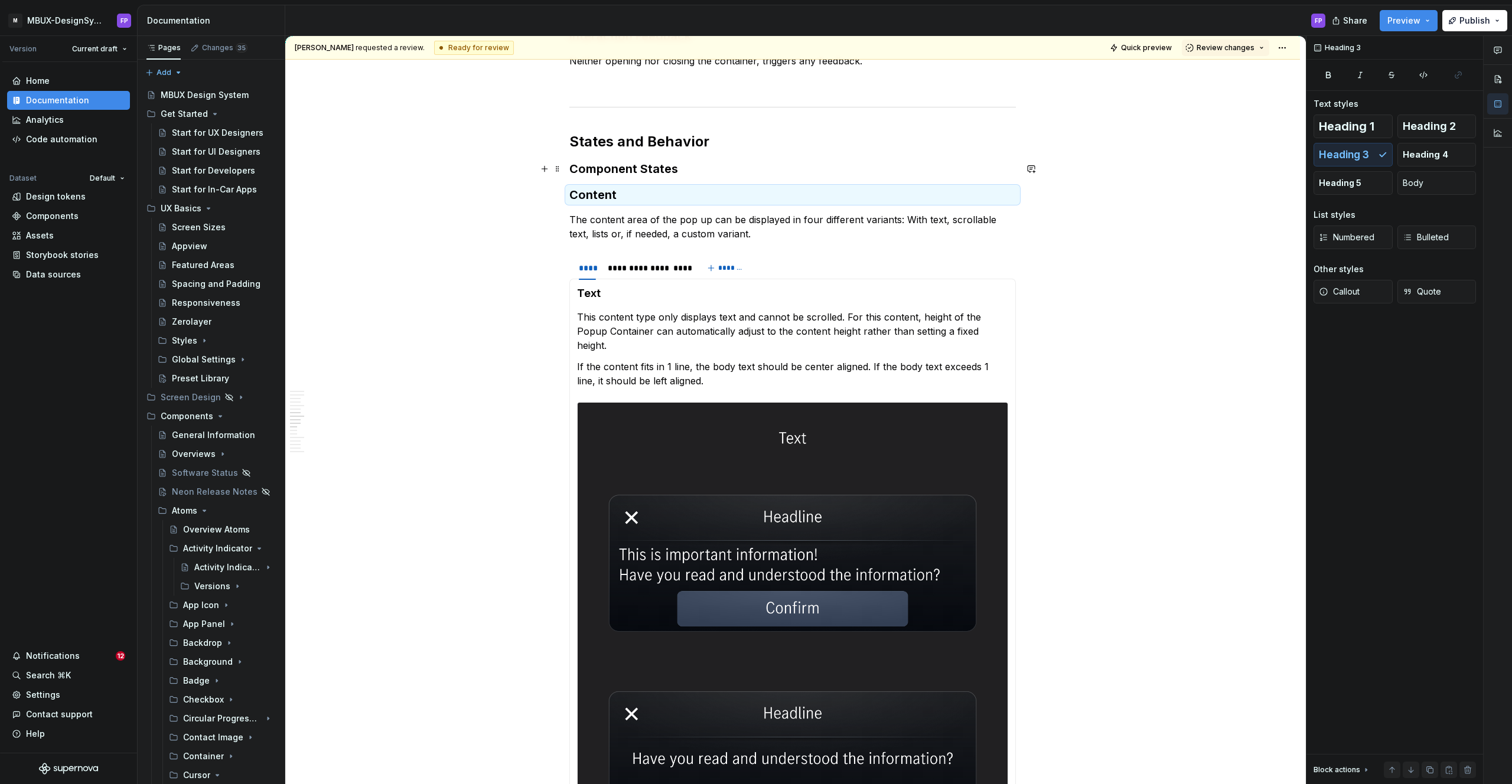
click at [751, 162] on h3 "Component States" at bounding box center [792, 169] width 447 height 16
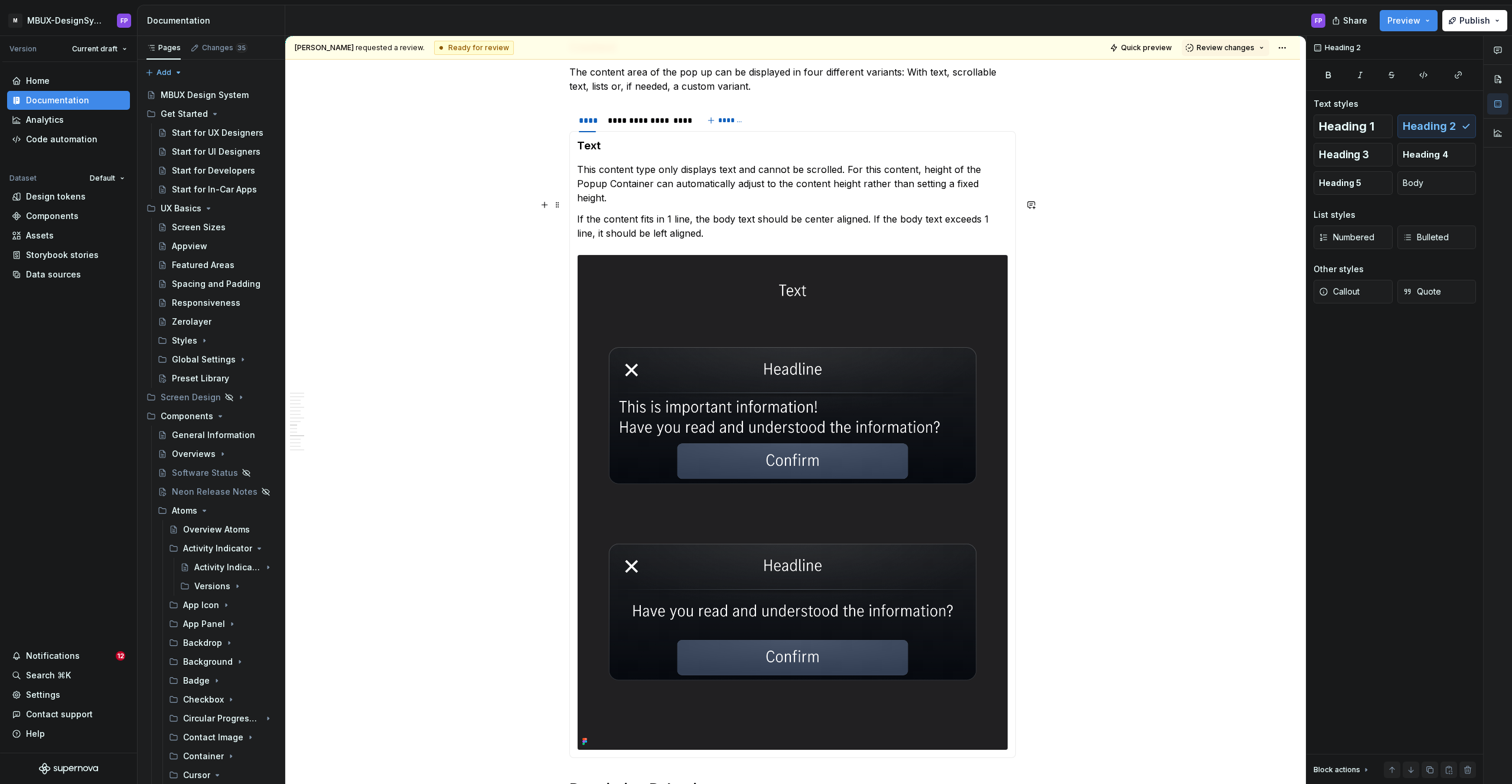
scroll to position [2666, 0]
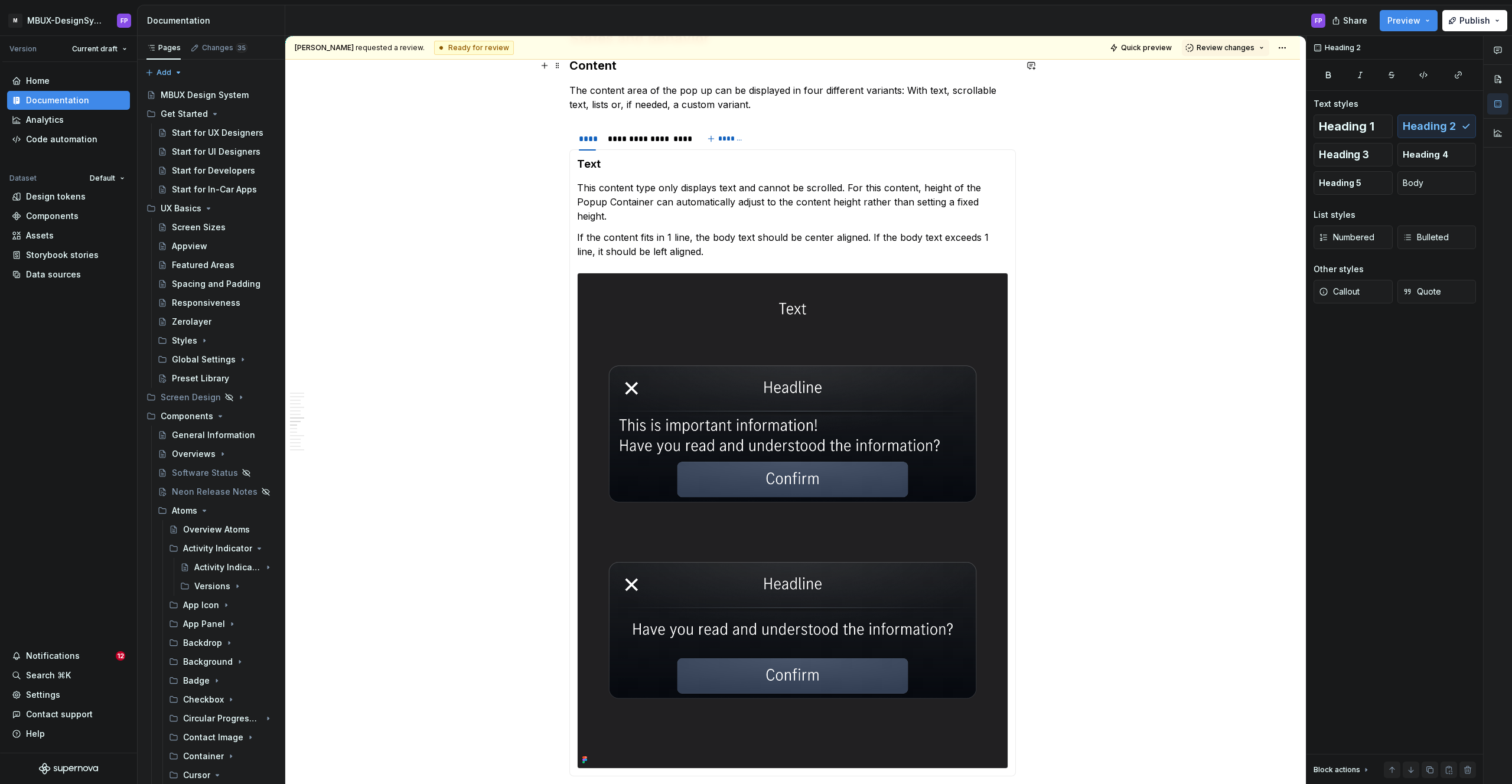
click at [592, 69] on h3 "Content" at bounding box center [792, 65] width 447 height 16
copy h3 "Content"
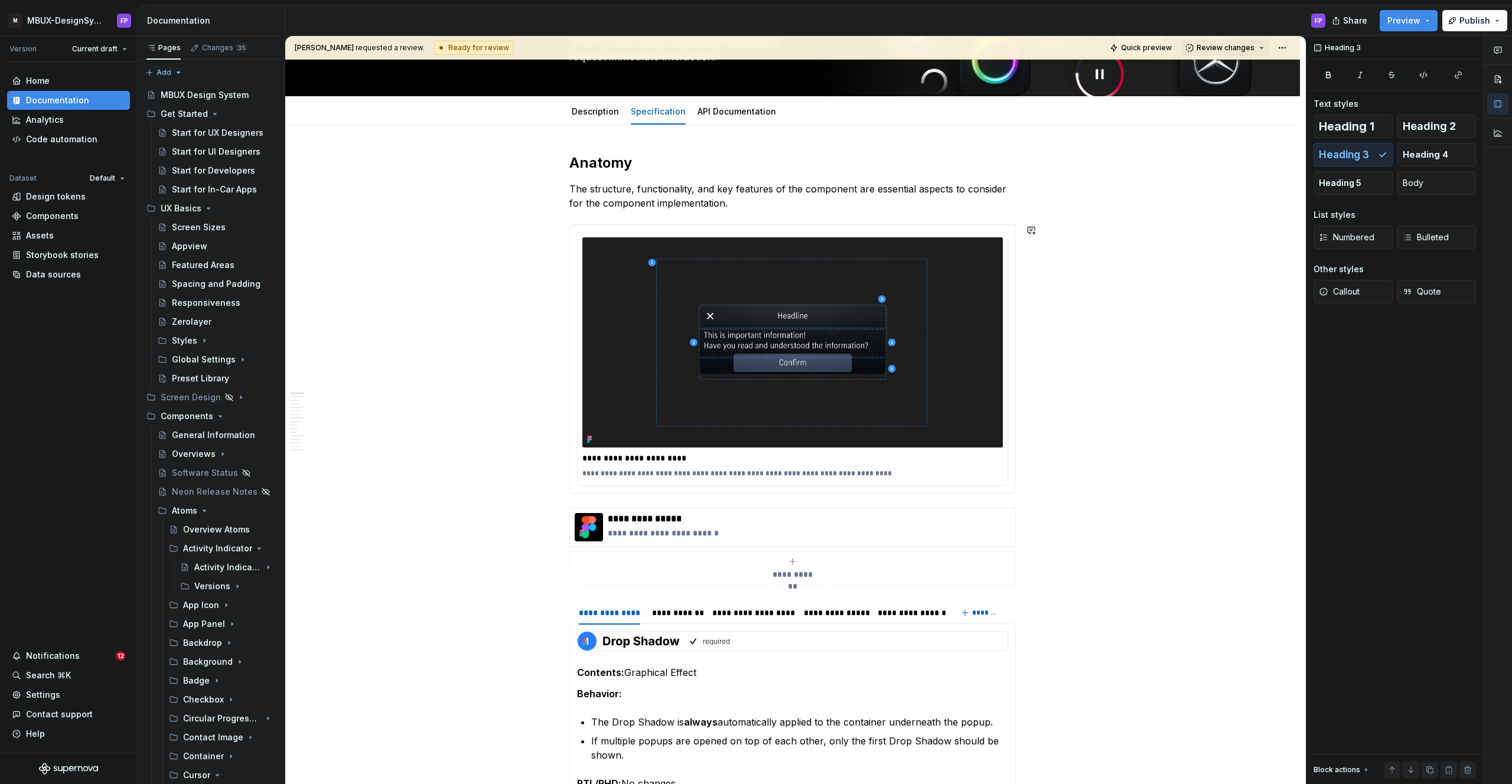
scroll to position [0, 0]
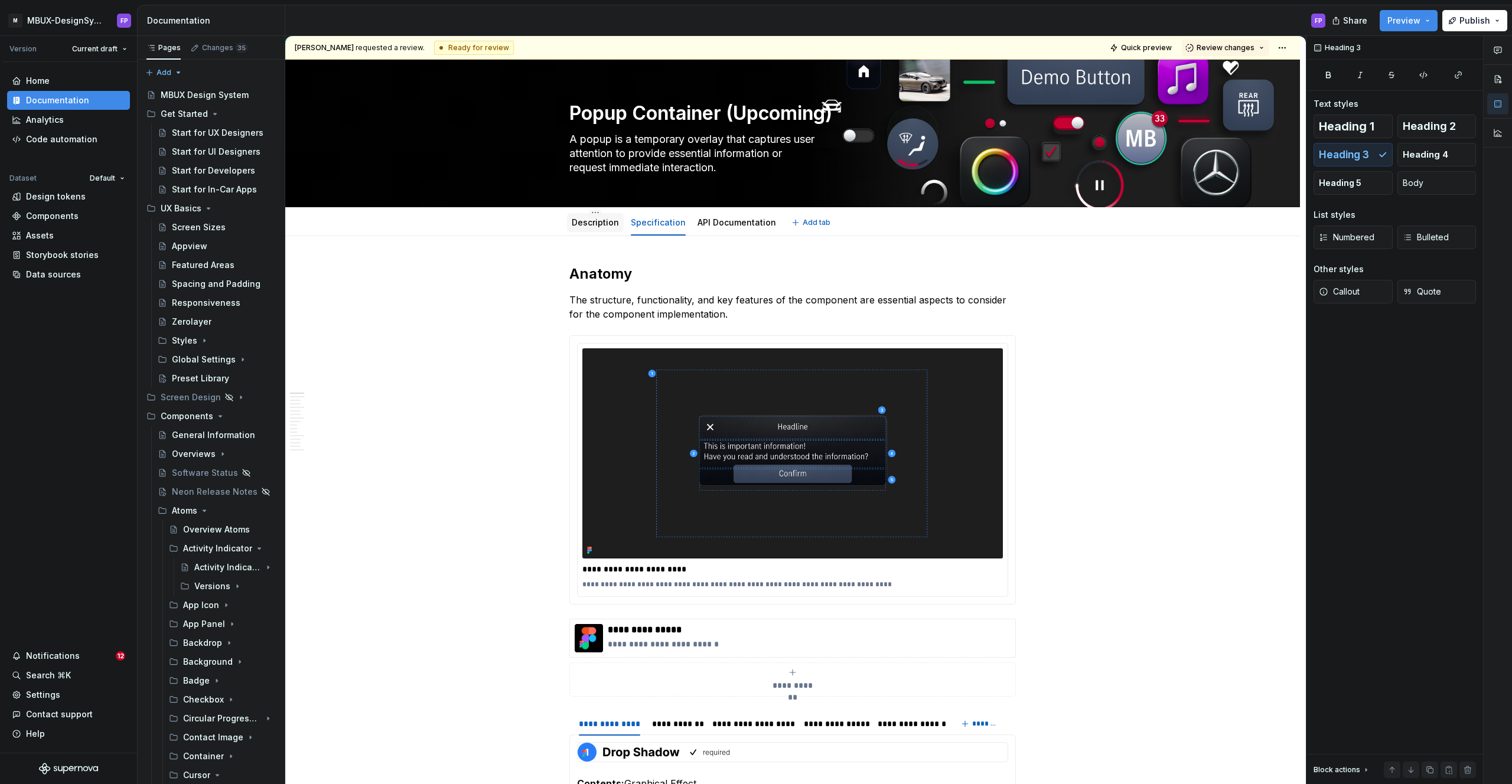
click at [591, 216] on div "Description" at bounding box center [595, 223] width 47 height 15
click at [597, 226] on link "Description" at bounding box center [595, 221] width 47 height 10
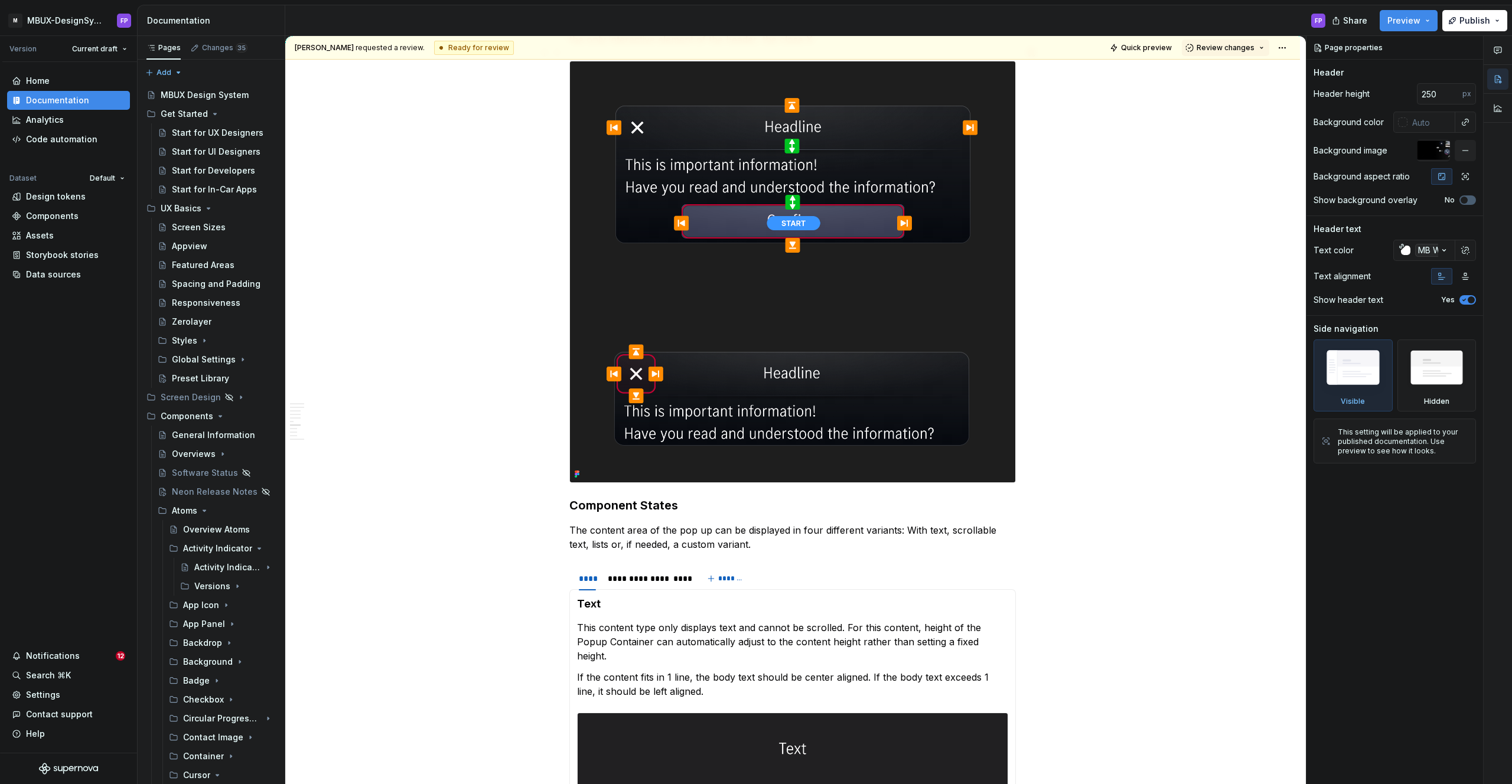
scroll to position [2362, 0]
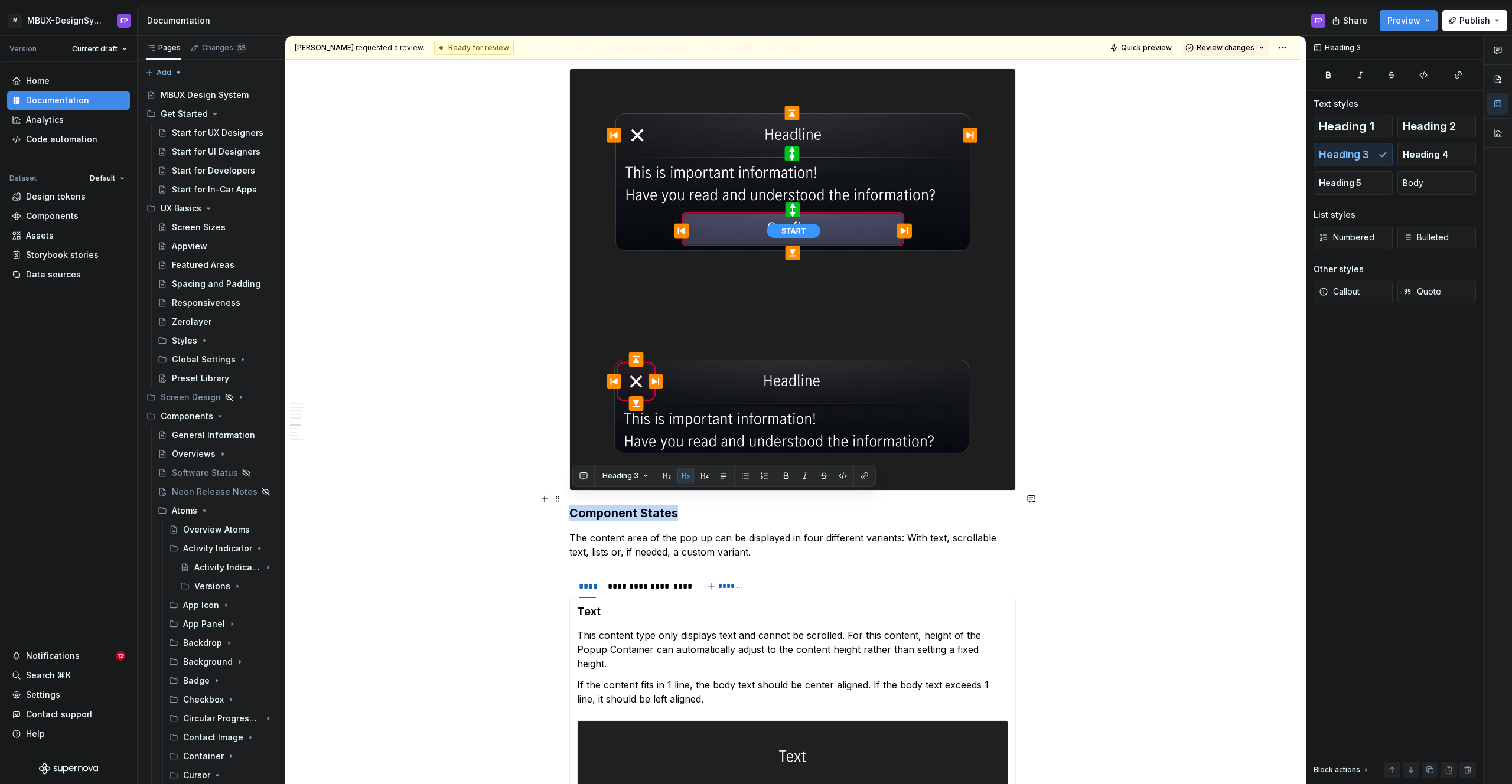
drag, startPoint x: 682, startPoint y: 500, endPoint x: 575, endPoint y: 501, distance: 107.0
click at [575, 505] on h3 "Component States" at bounding box center [792, 513] width 447 height 16
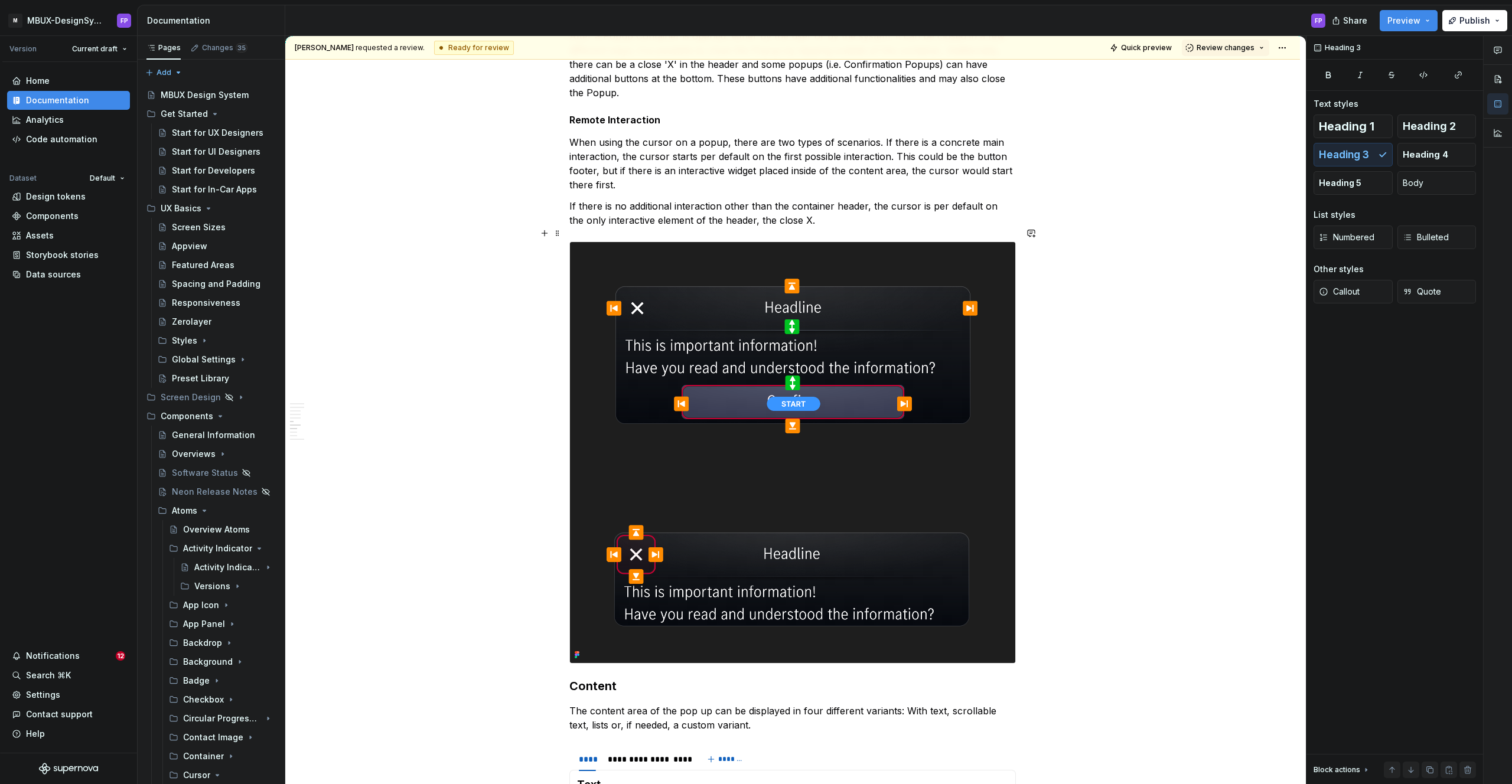
scroll to position [2205, 0]
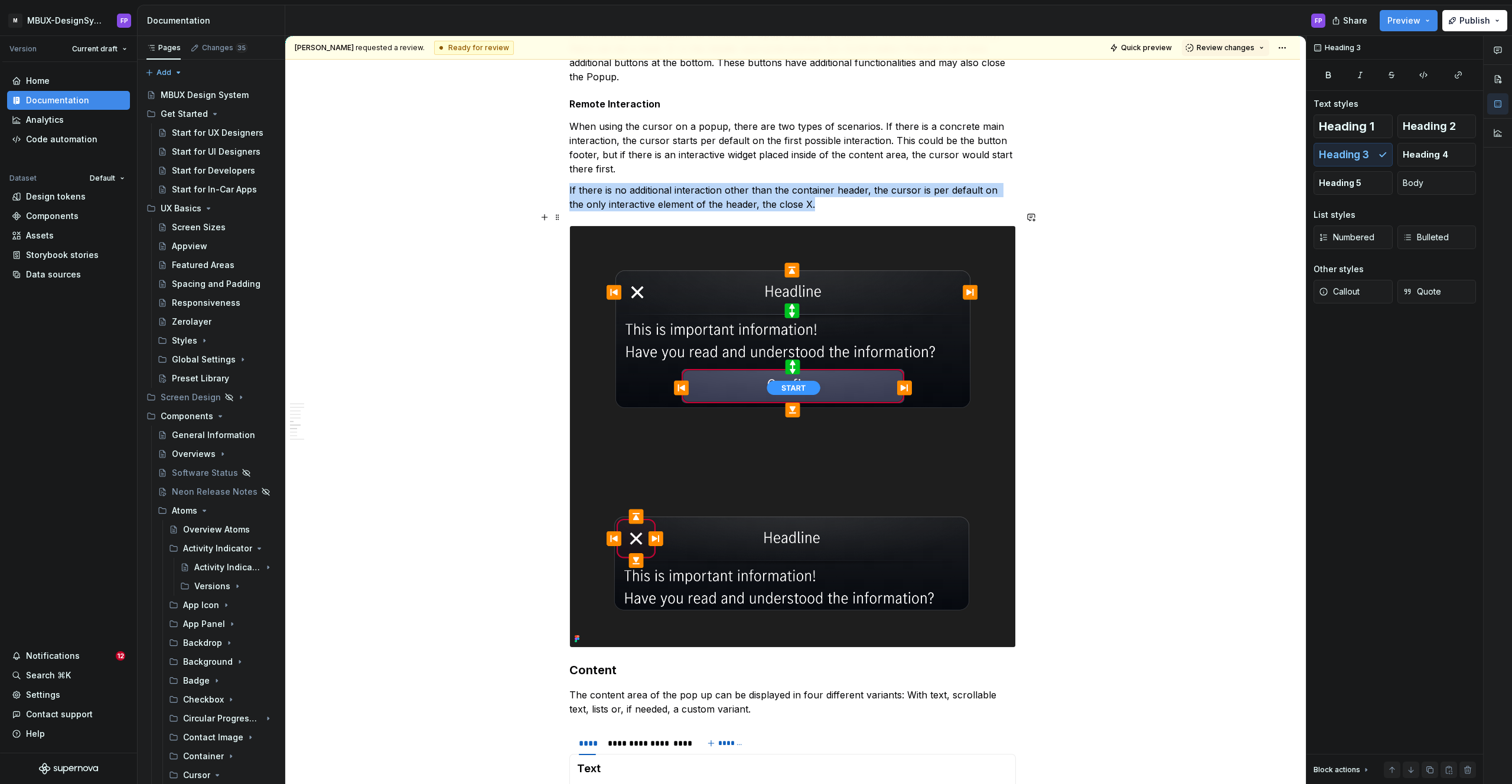
click at [731, 466] on img at bounding box center [792, 436] width 446 height 421
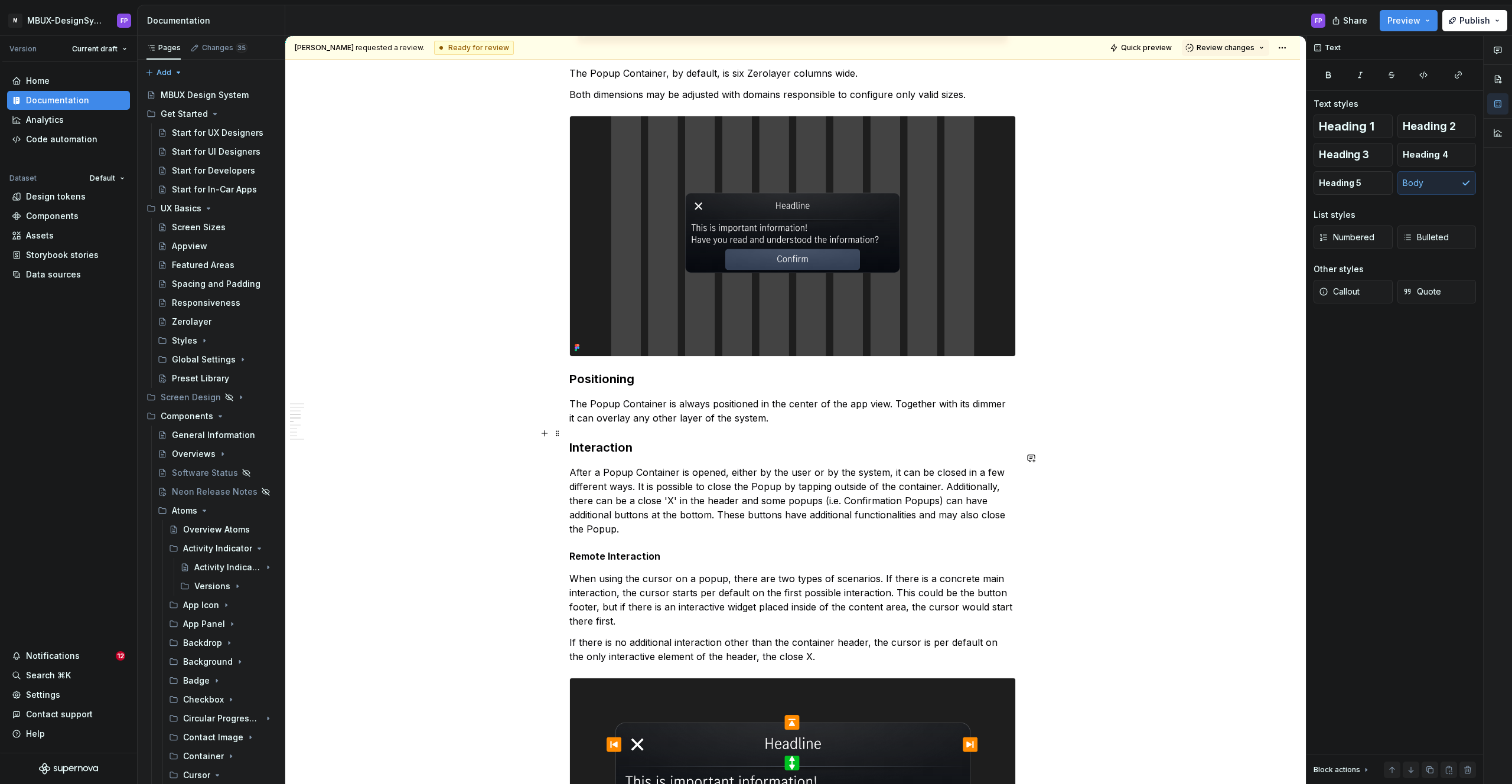
scroll to position [1729, 0]
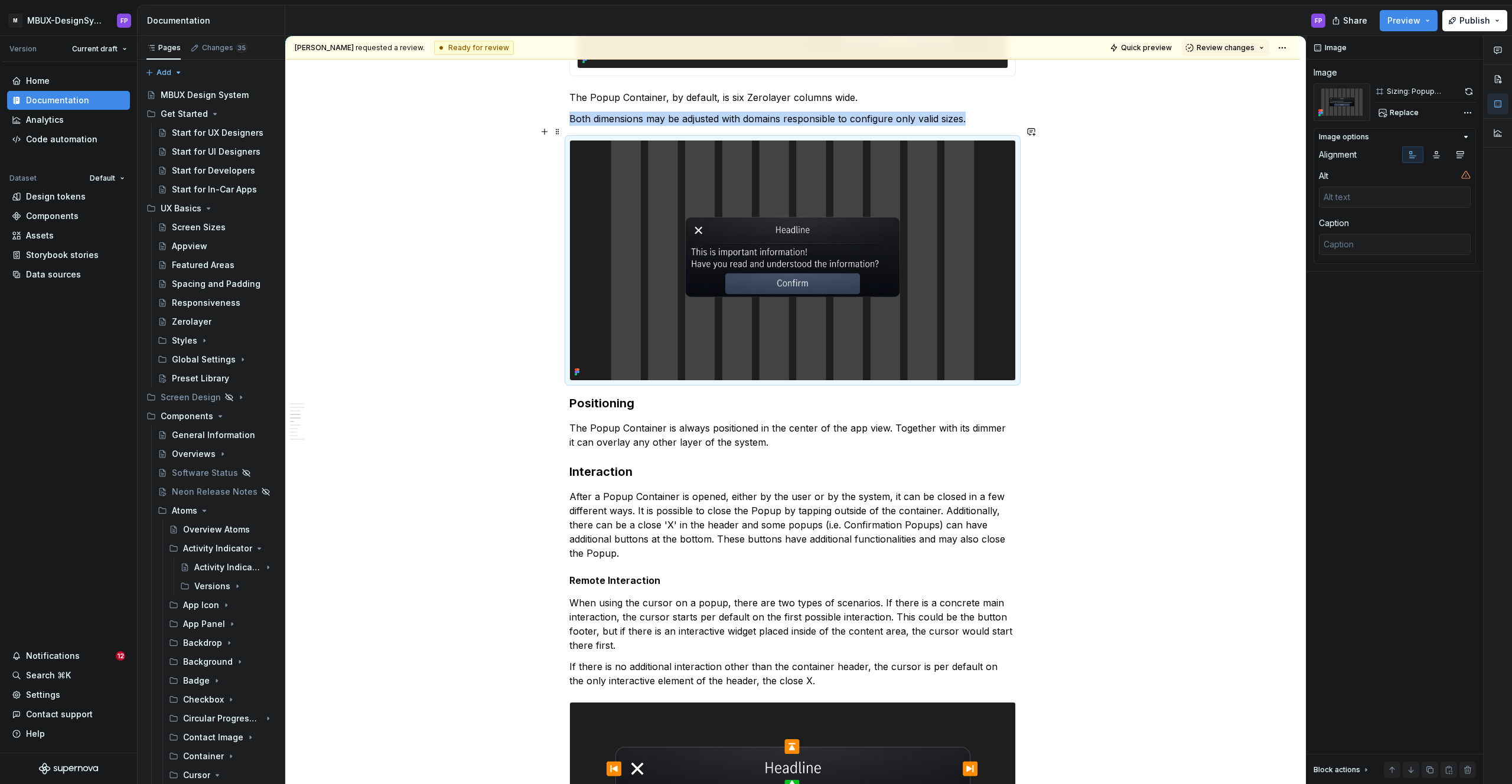
click at [675, 339] on img at bounding box center [792, 260] width 446 height 240
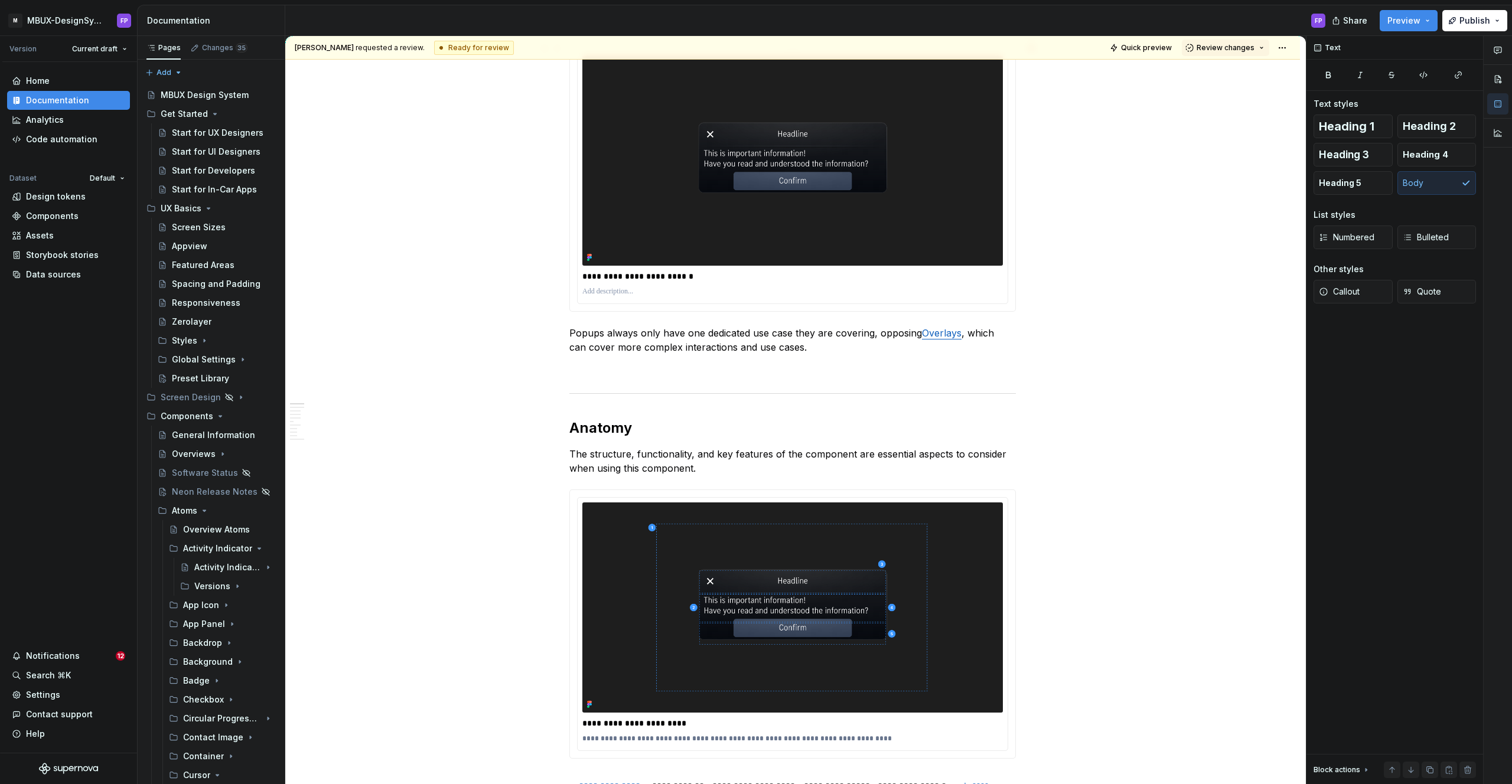
scroll to position [0, 0]
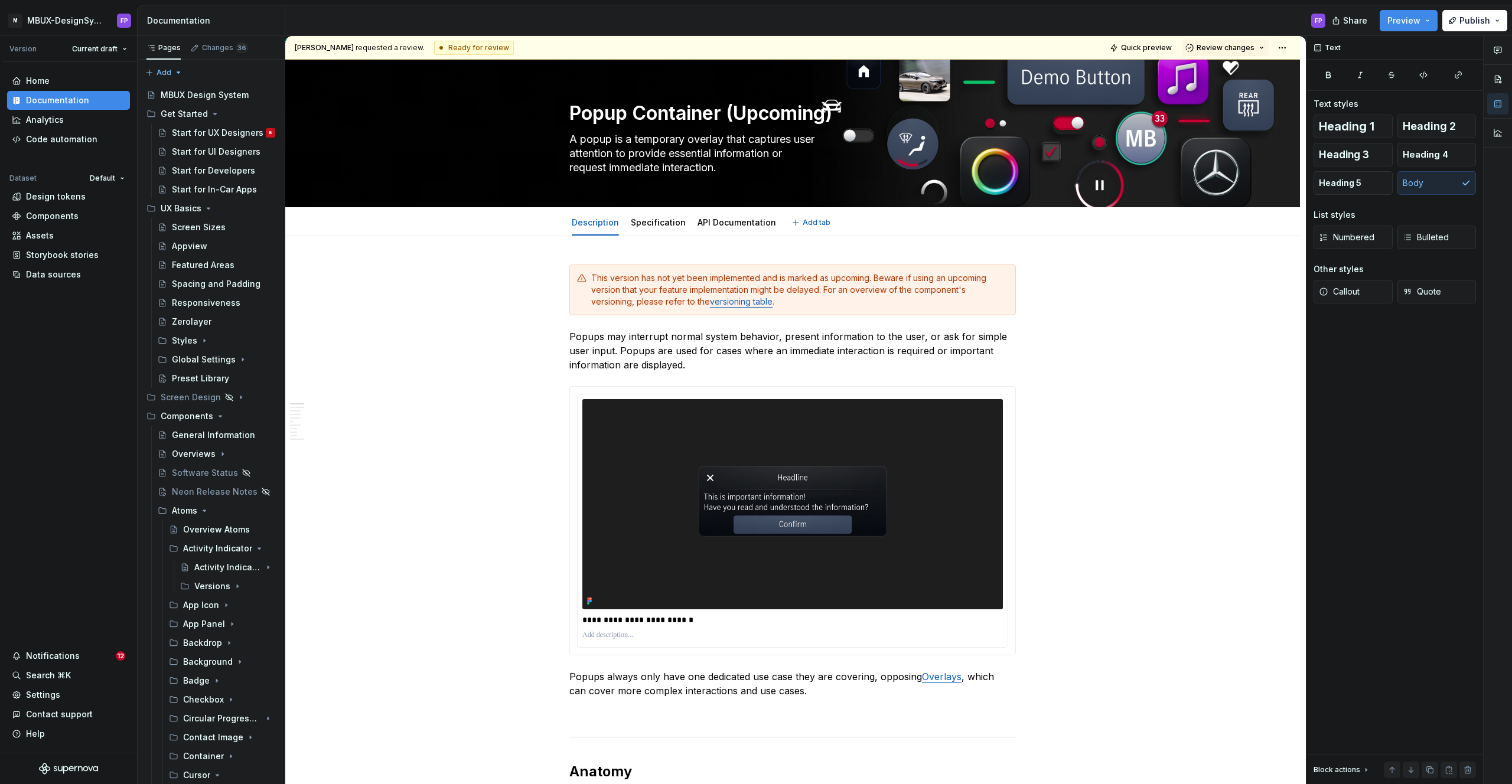
type textarea "*"
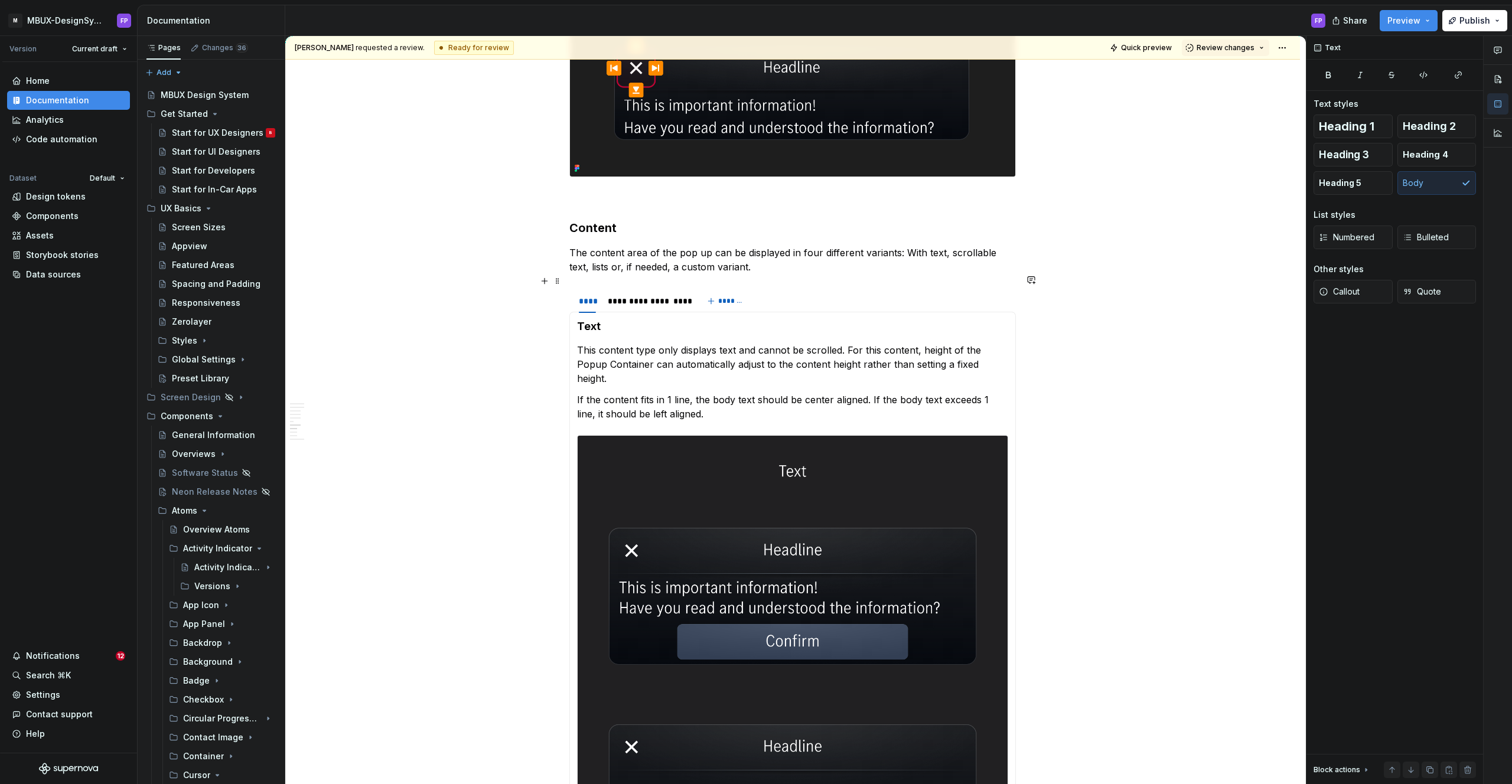
scroll to position [2705, 0]
click at [918, 244] on p "The content area of the pop up can be displayed in four different variants: Wit…" at bounding box center [792, 258] width 447 height 28
click at [810, 244] on p "The content area of the pop up can be displayed in four different variants: Wit…" at bounding box center [792, 258] width 447 height 28
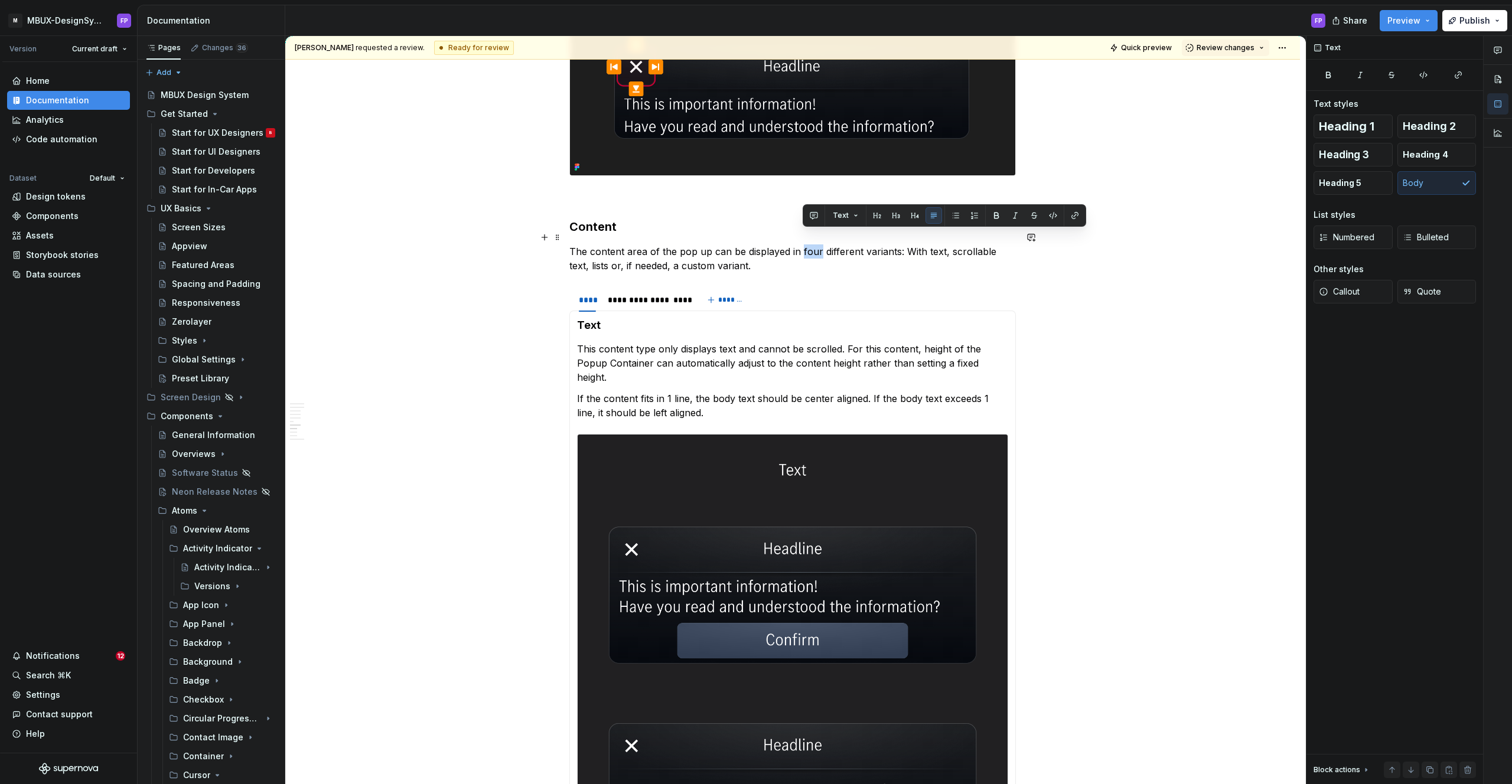
click at [810, 244] on p "The content area of the pop up can be displayed in four different variants: Wit…" at bounding box center [792, 258] width 447 height 28
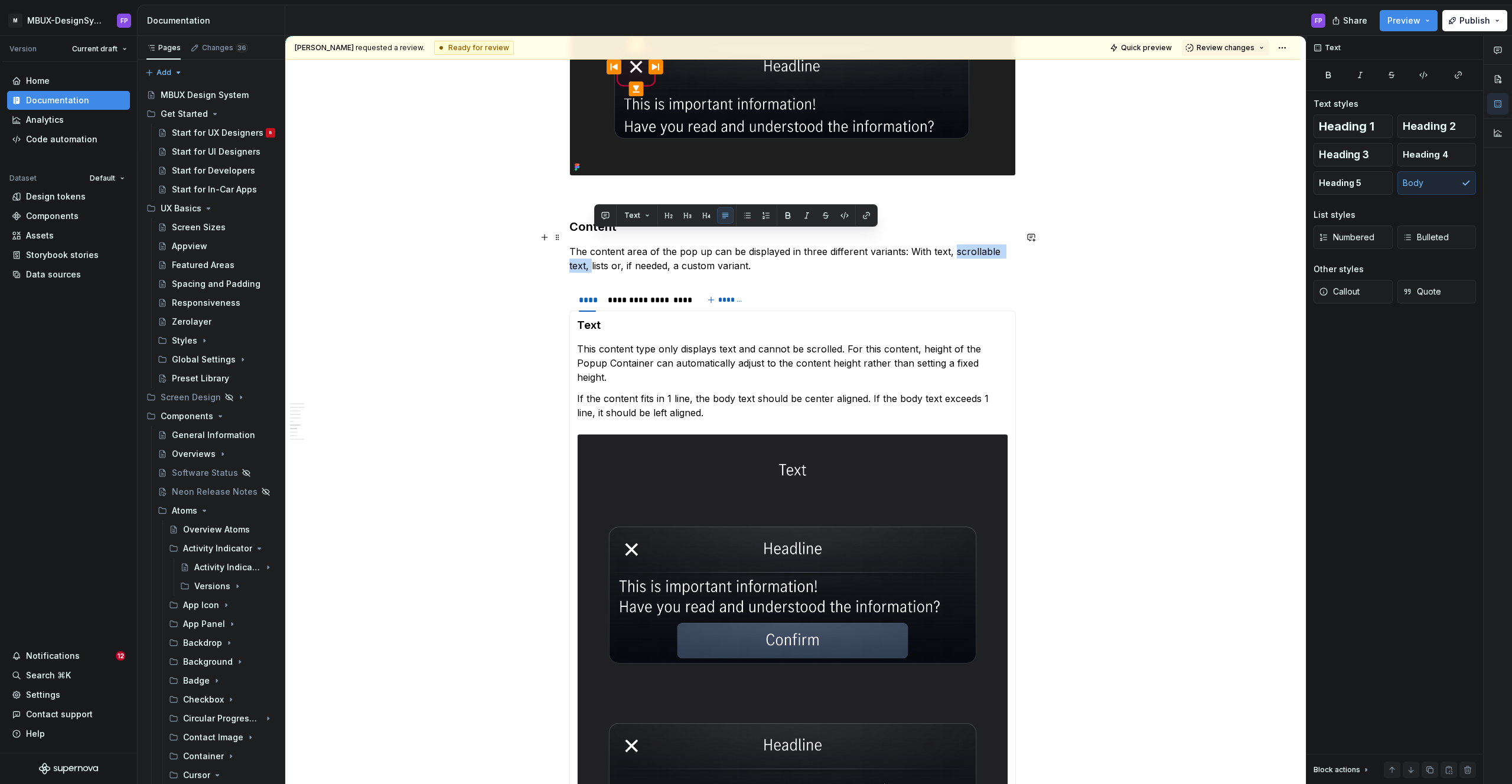
drag, startPoint x: 594, startPoint y: 251, endPoint x: 957, endPoint y: 235, distance: 363.4
click at [957, 244] on p "The content area of the pop up can be displayed in three different variants: Wi…" at bounding box center [792, 258] width 447 height 28
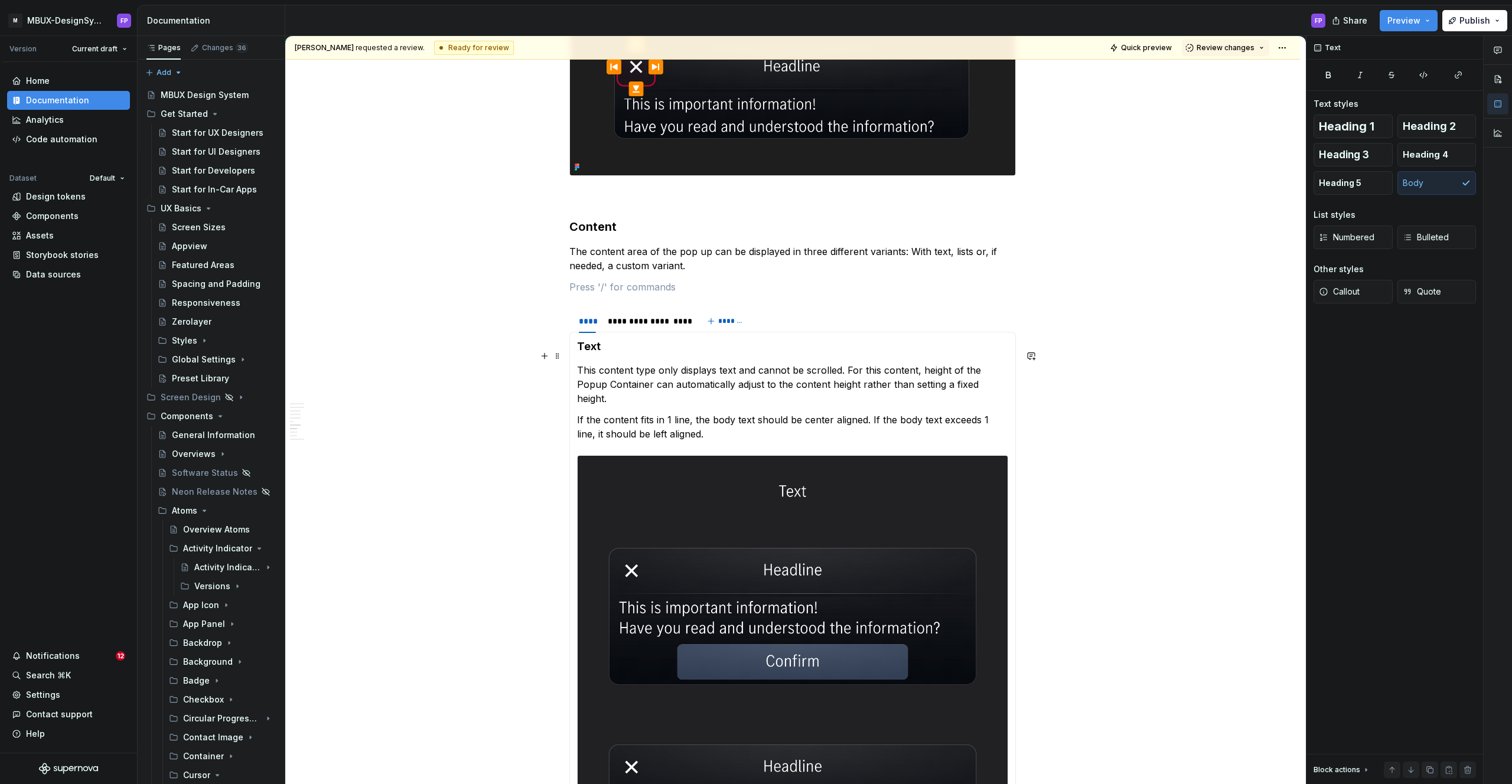
scroll to position [2704, 0]
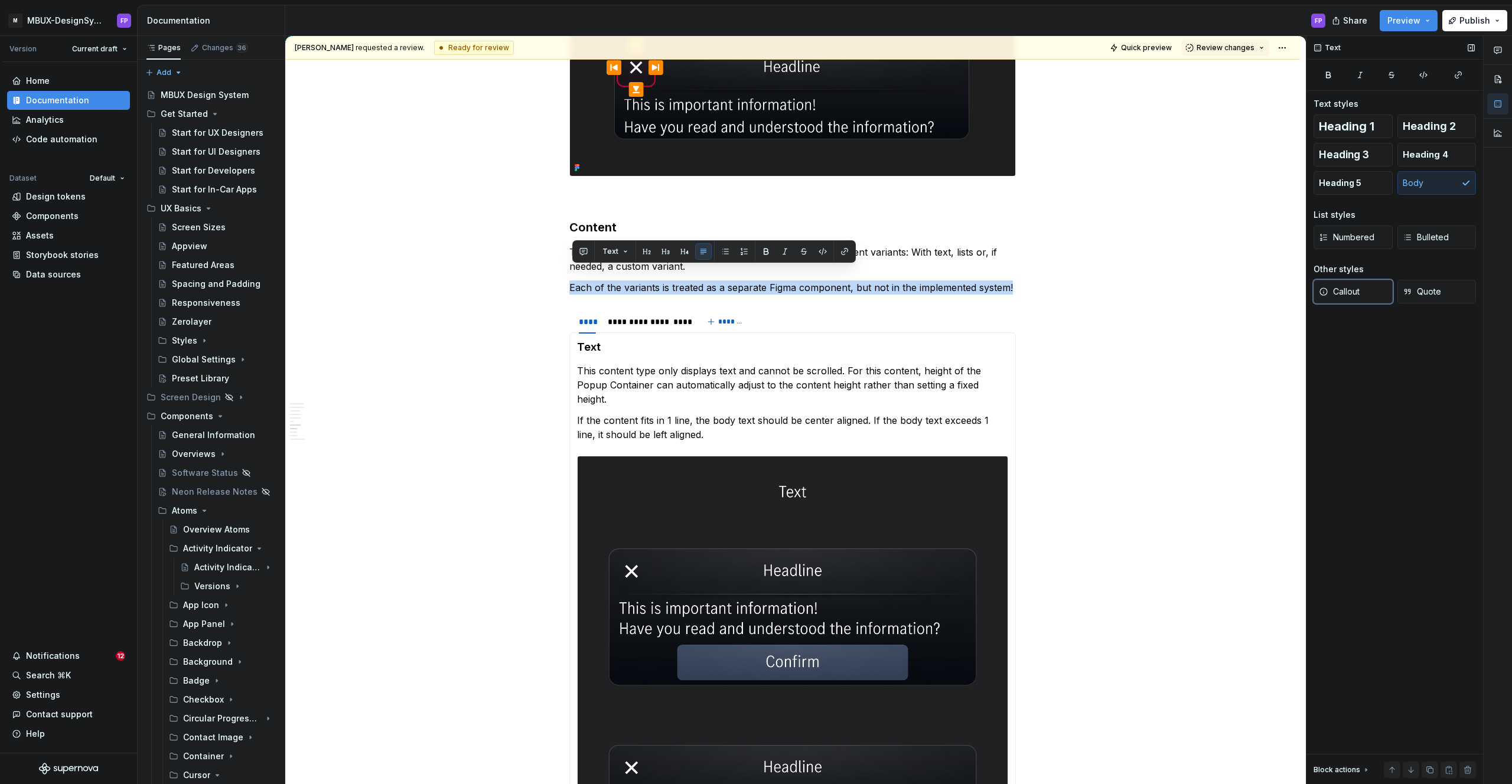
drag, startPoint x: 1349, startPoint y: 291, endPoint x: 1308, endPoint y: 289, distance: 41.0
click at [1349, 291] on span "Callout" at bounding box center [1339, 291] width 41 height 12
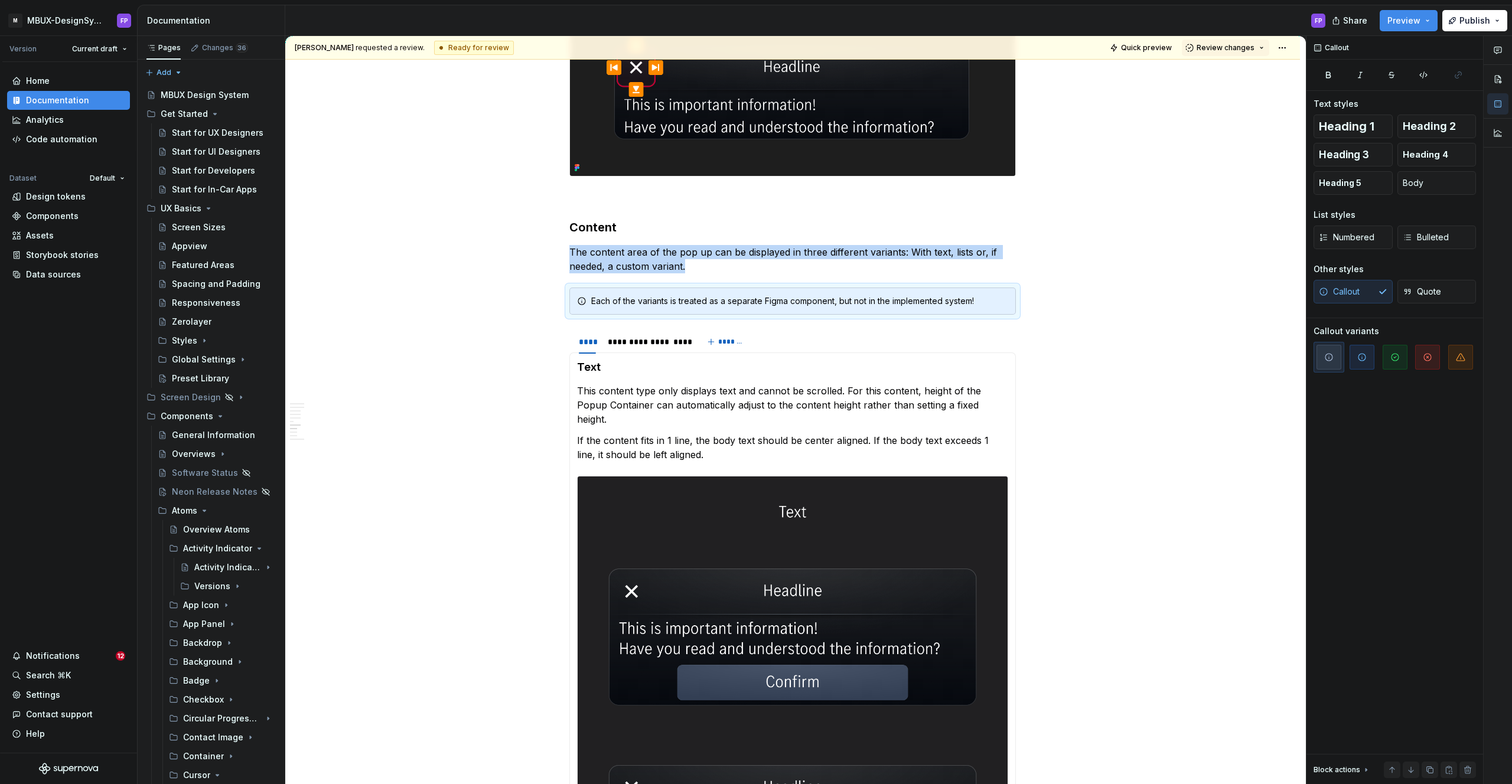
drag, startPoint x: 1323, startPoint y: 353, endPoint x: 1043, endPoint y: 291, distance: 286.8
click at [1324, 353] on icon "button" at bounding box center [1329, 357] width 9 height 9
click at [1028, 282] on button "button" at bounding box center [1031, 279] width 16 height 16
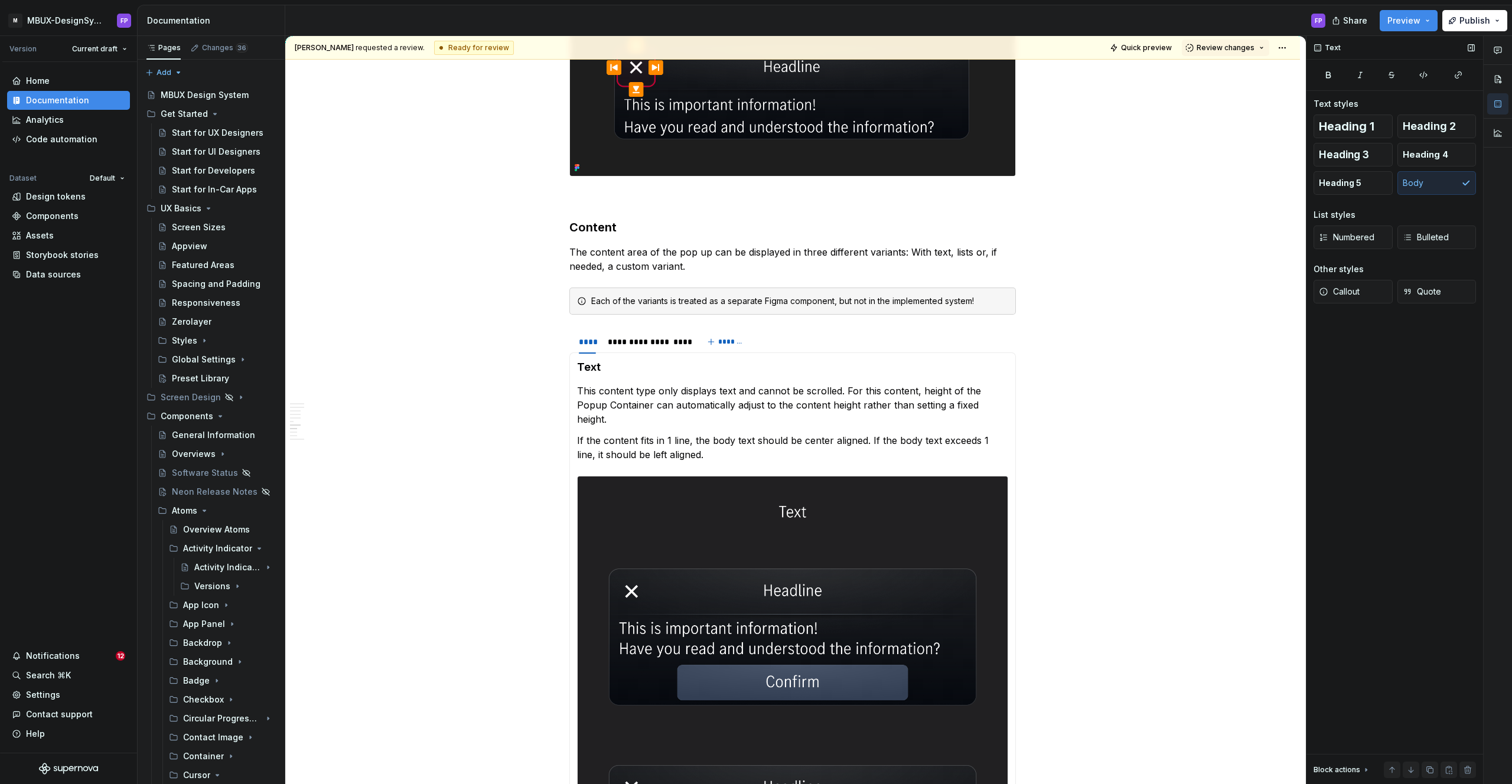
click at [1425, 722] on div "Text Text styles Heading 1 Heading 2 Heading 3 Heading 4 Heading 5 Body List st…" at bounding box center [1394, 410] width 177 height 749
type textarea "*"
click at [628, 336] on div "**********" at bounding box center [634, 341] width 54 height 12
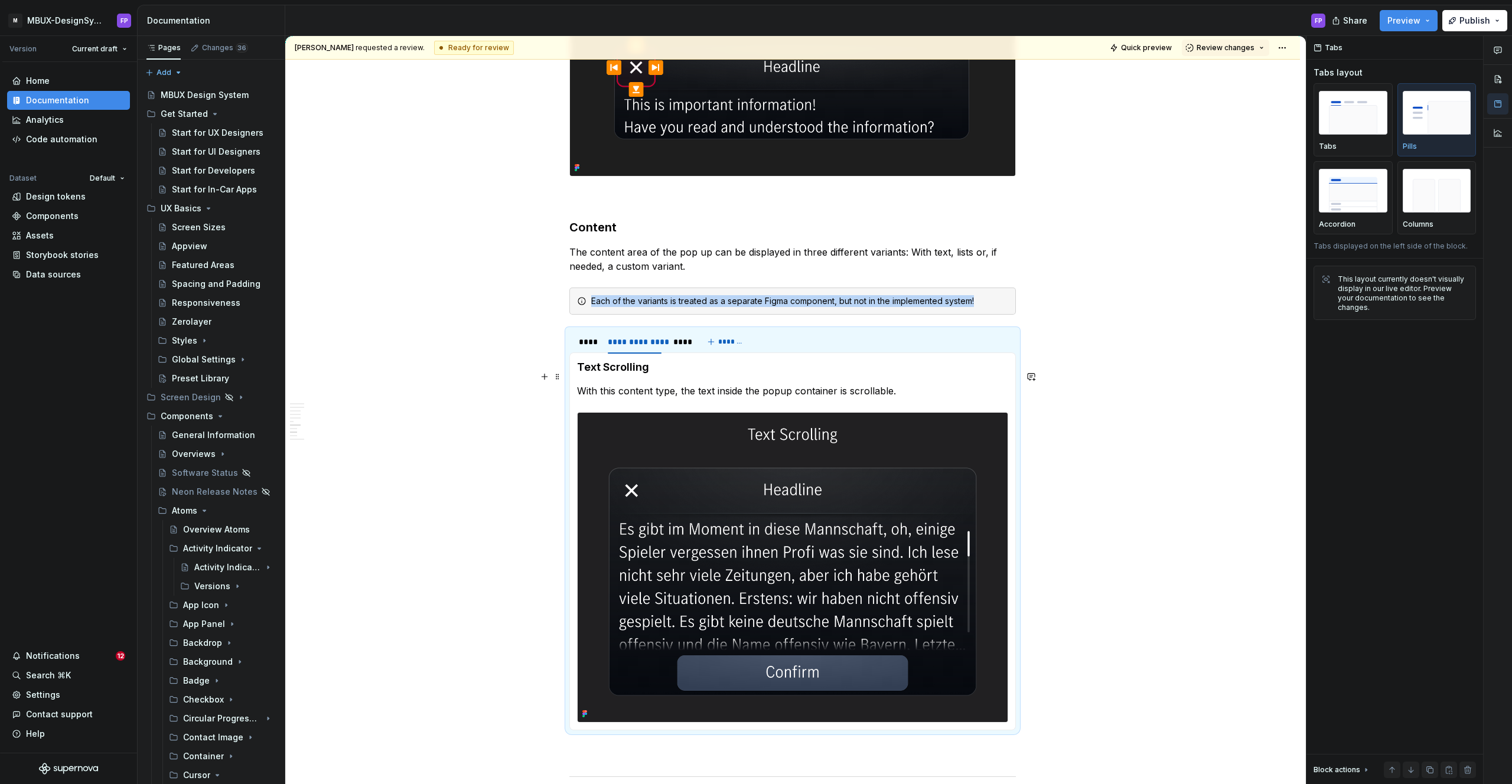
drag, startPoint x: 914, startPoint y: 379, endPoint x: 684, endPoint y: 378, distance: 230.0
click at [684, 384] on p "With this content type, the text inside the popup container is scrollable." at bounding box center [792, 391] width 431 height 15
drag, startPoint x: 682, startPoint y: 377, endPoint x: 869, endPoint y: 380, distance: 187.0
click at [869, 384] on p "With this content type, the text inside the popup container is scrollable." at bounding box center [792, 391] width 431 height 15
click at [870, 384] on p "With this content type, the text inside the popup container is scrollable." at bounding box center [792, 391] width 431 height 15
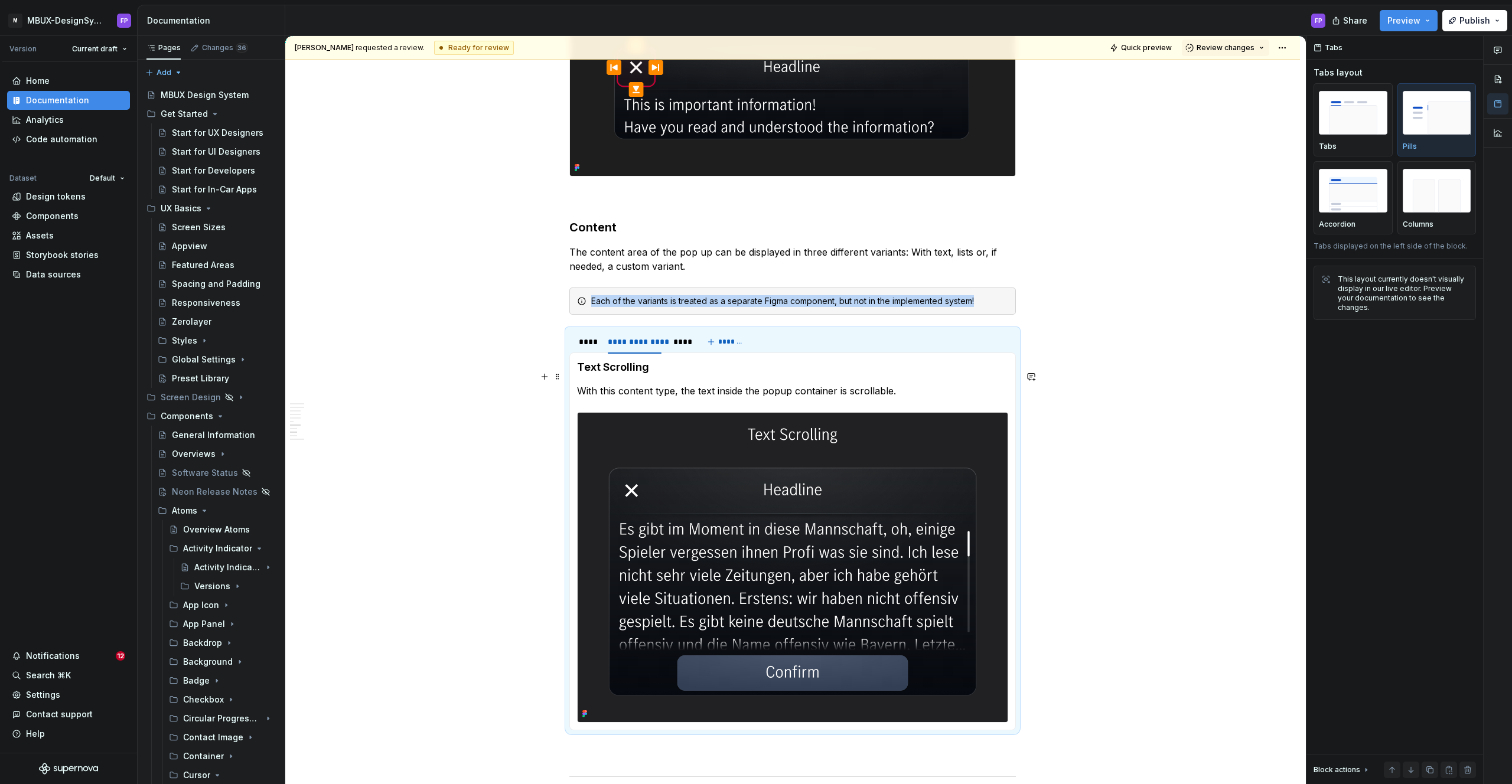
click at [900, 384] on p "With this content type, the text inside the popup container is scrollable." at bounding box center [792, 391] width 431 height 15
click at [884, 384] on p "With this content type, the text inside the popup container is scrollable." at bounding box center [792, 391] width 431 height 15
click at [675, 336] on div "****" at bounding box center [681, 341] width 15 height 12
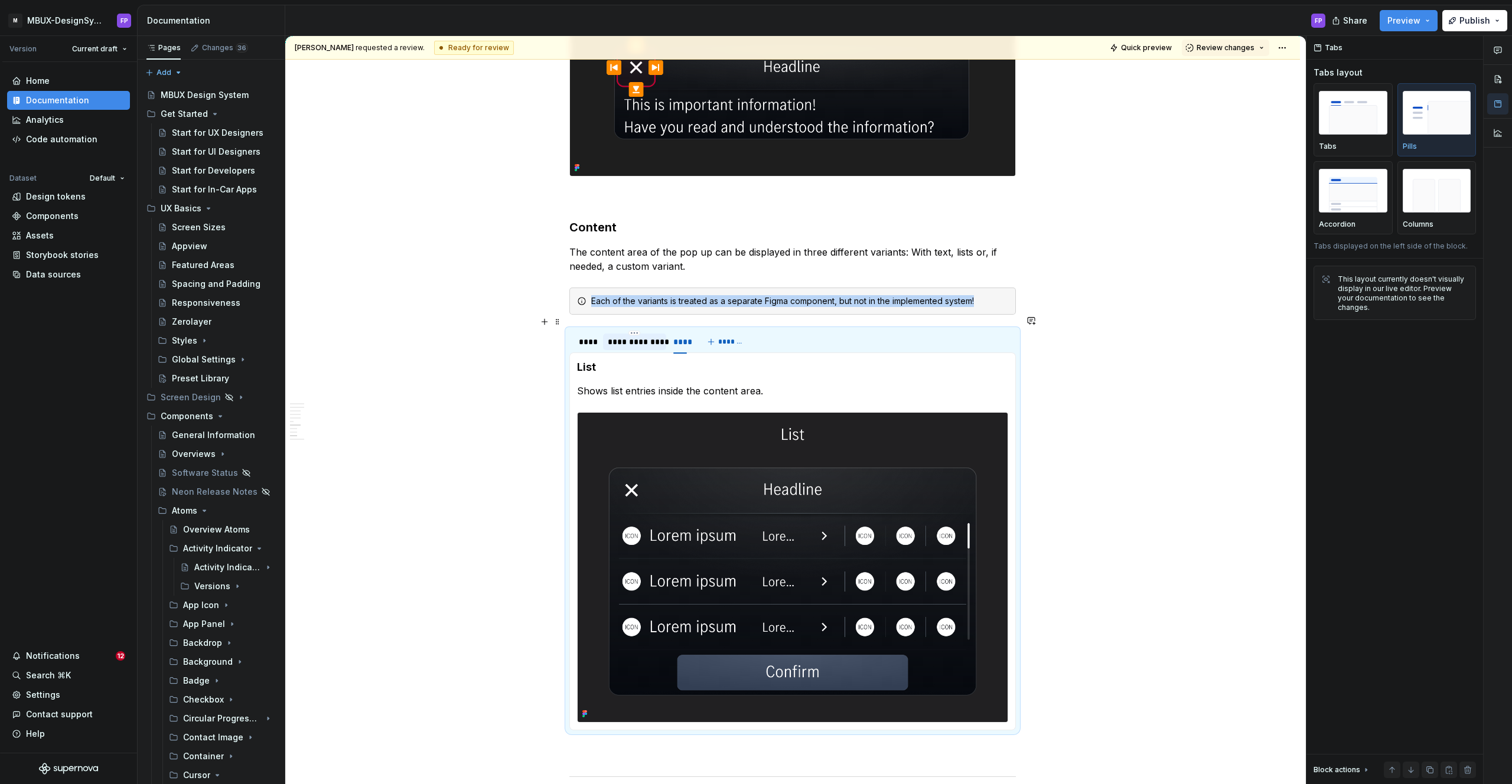
click at [626, 334] on div "**********" at bounding box center [634, 342] width 64 height 16
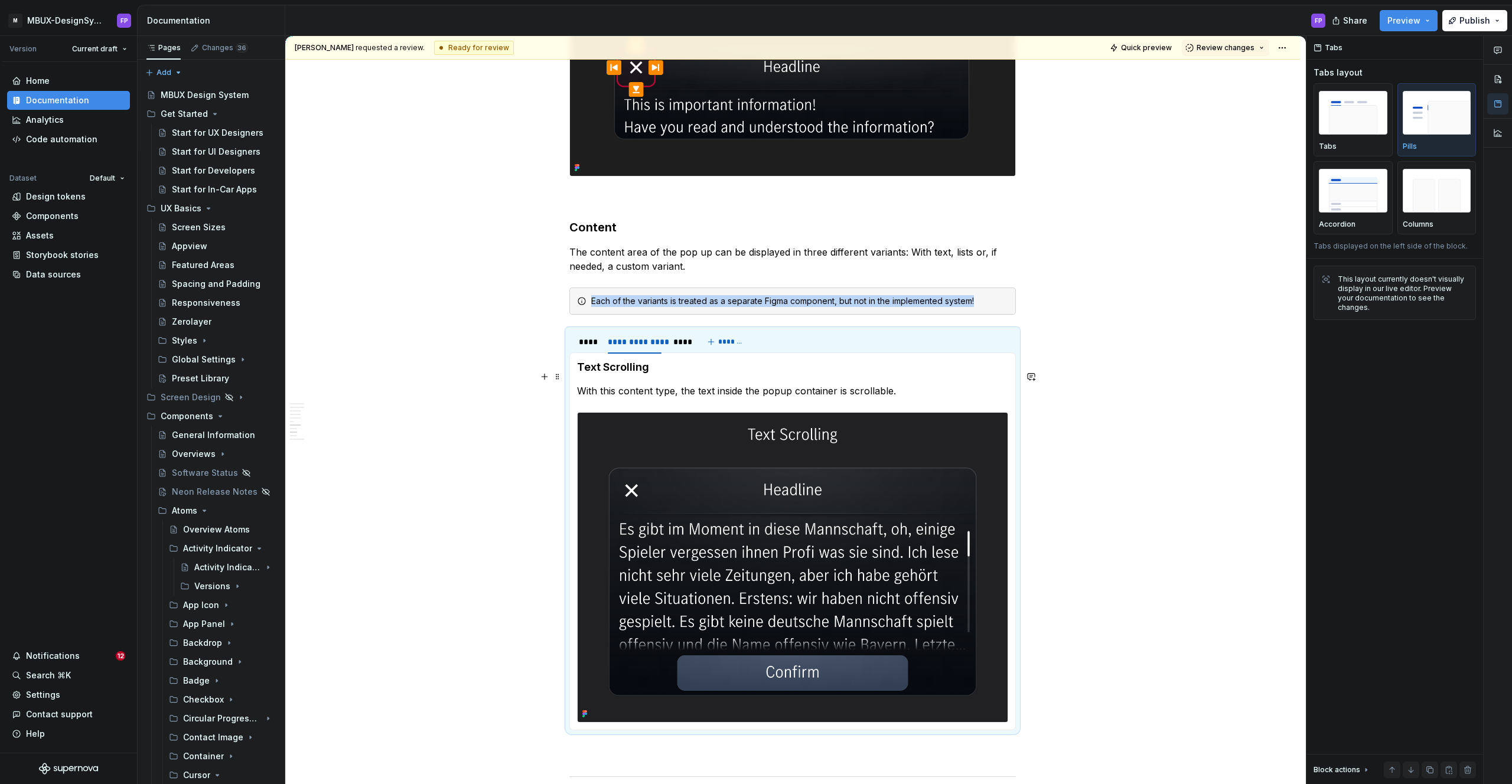
click at [643, 384] on p "With this content type, the text inside the popup container is scrollable." at bounding box center [792, 391] width 431 height 15
click at [657, 384] on p "With this content type, the text inside the popup container is scrollable." at bounding box center [792, 391] width 431 height 15
click at [585, 336] on div "****" at bounding box center [587, 341] width 17 height 12
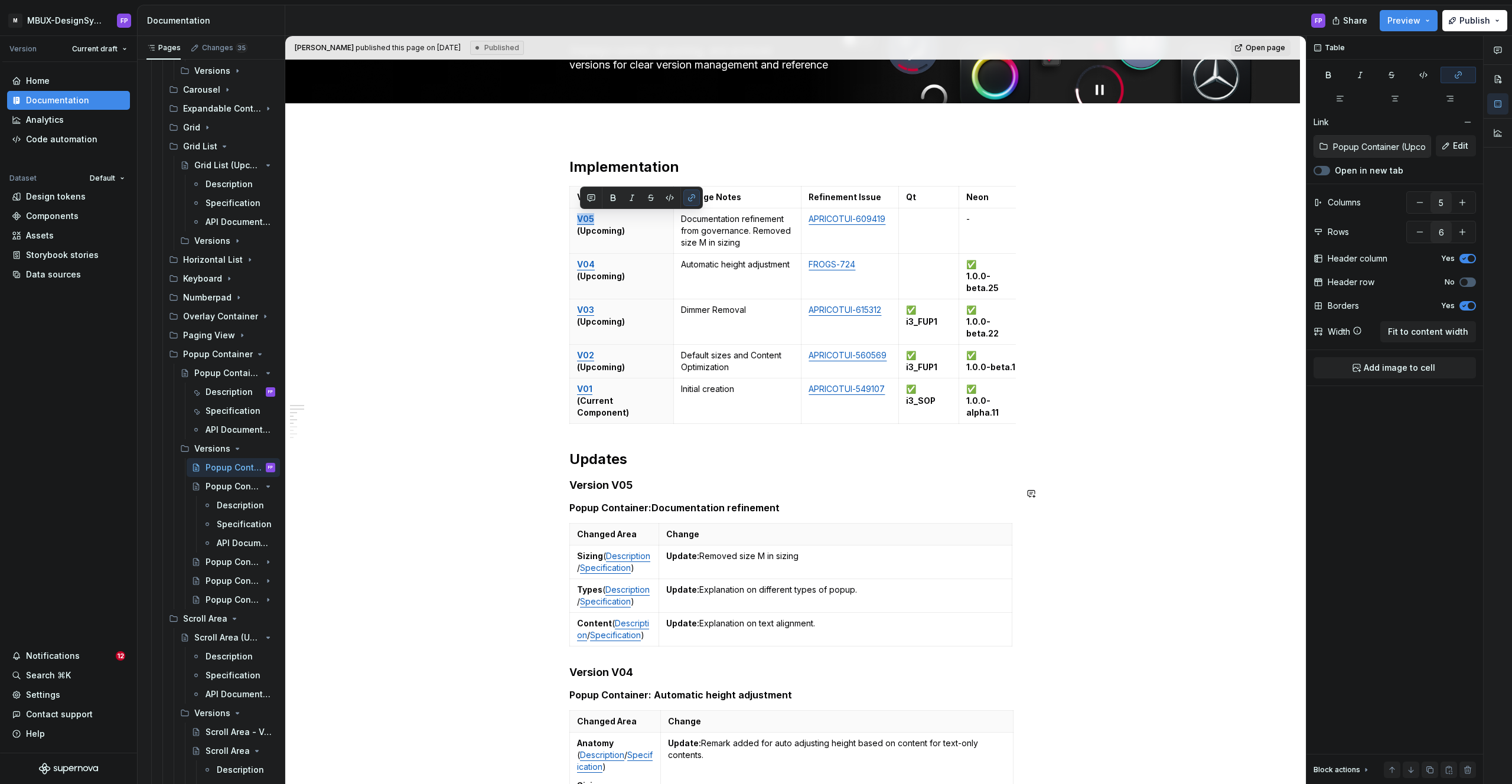
click at [739, 630] on td "Update: Explanation on text alignment." at bounding box center [835, 629] width 353 height 34
type textarea "*"
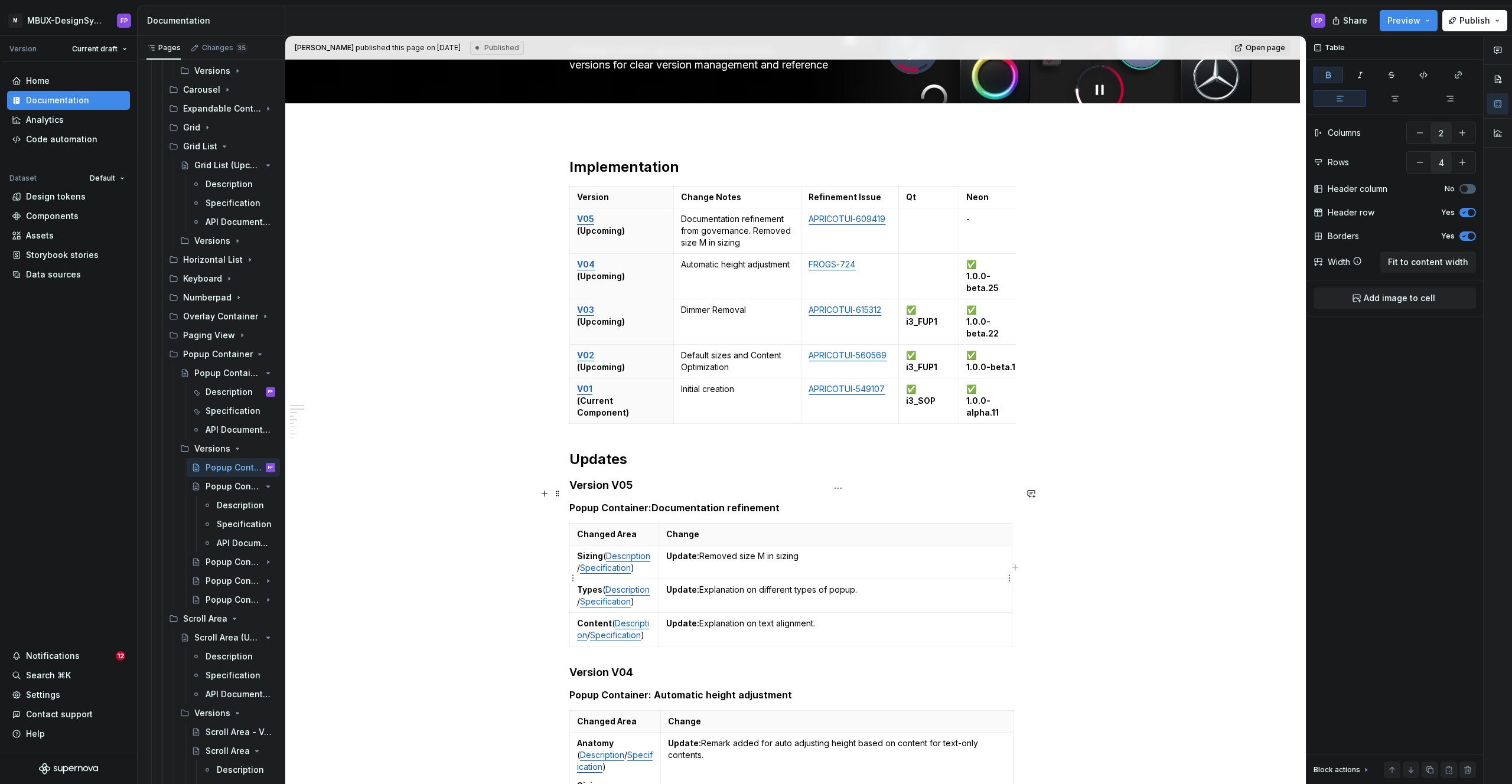
click at [702, 584] on p "Update: Explanation on different types of popup." at bounding box center [835, 590] width 339 height 12
click at [599, 584] on strong "Types" at bounding box center [590, 589] width 25 height 10
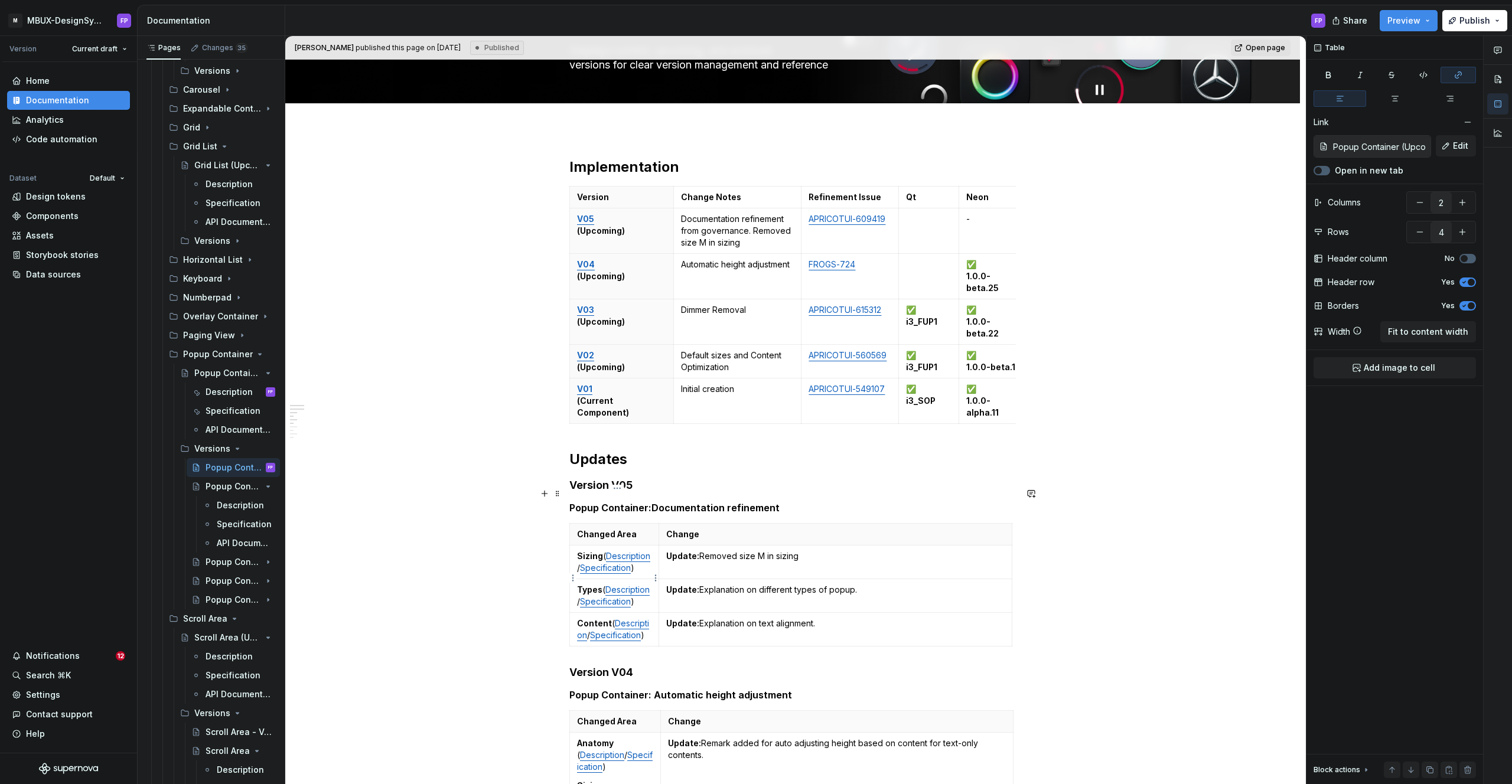
click at [605, 584] on link "Description" at bounding box center [627, 589] width 44 height 10
click at [574, 576] on html "M MBUX-DesignSystem FP Version Current draft Home Documentation Analytics Code …" at bounding box center [756, 392] width 1512 height 784
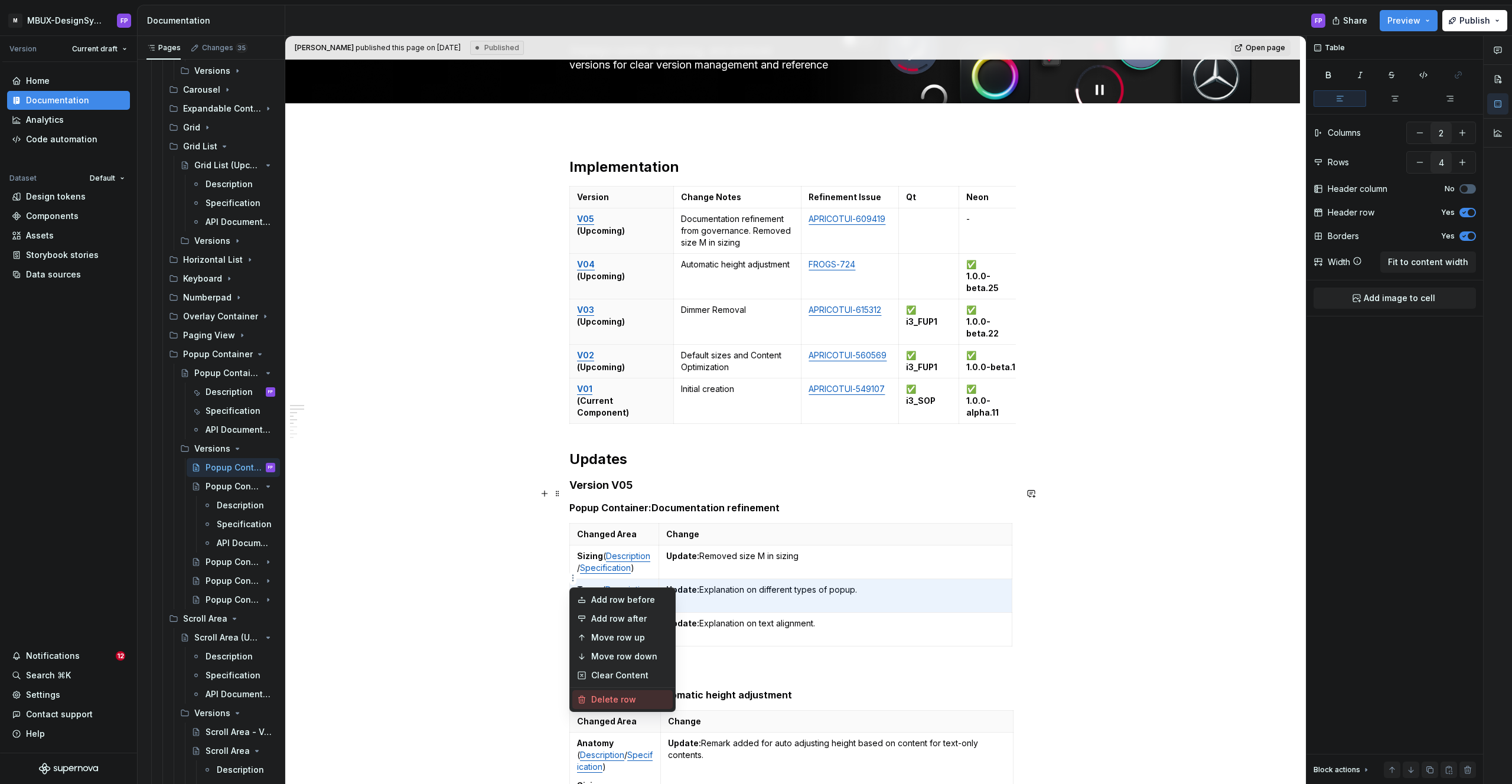
click at [604, 696] on div "Delete row" at bounding box center [629, 700] width 77 height 12
type input "3"
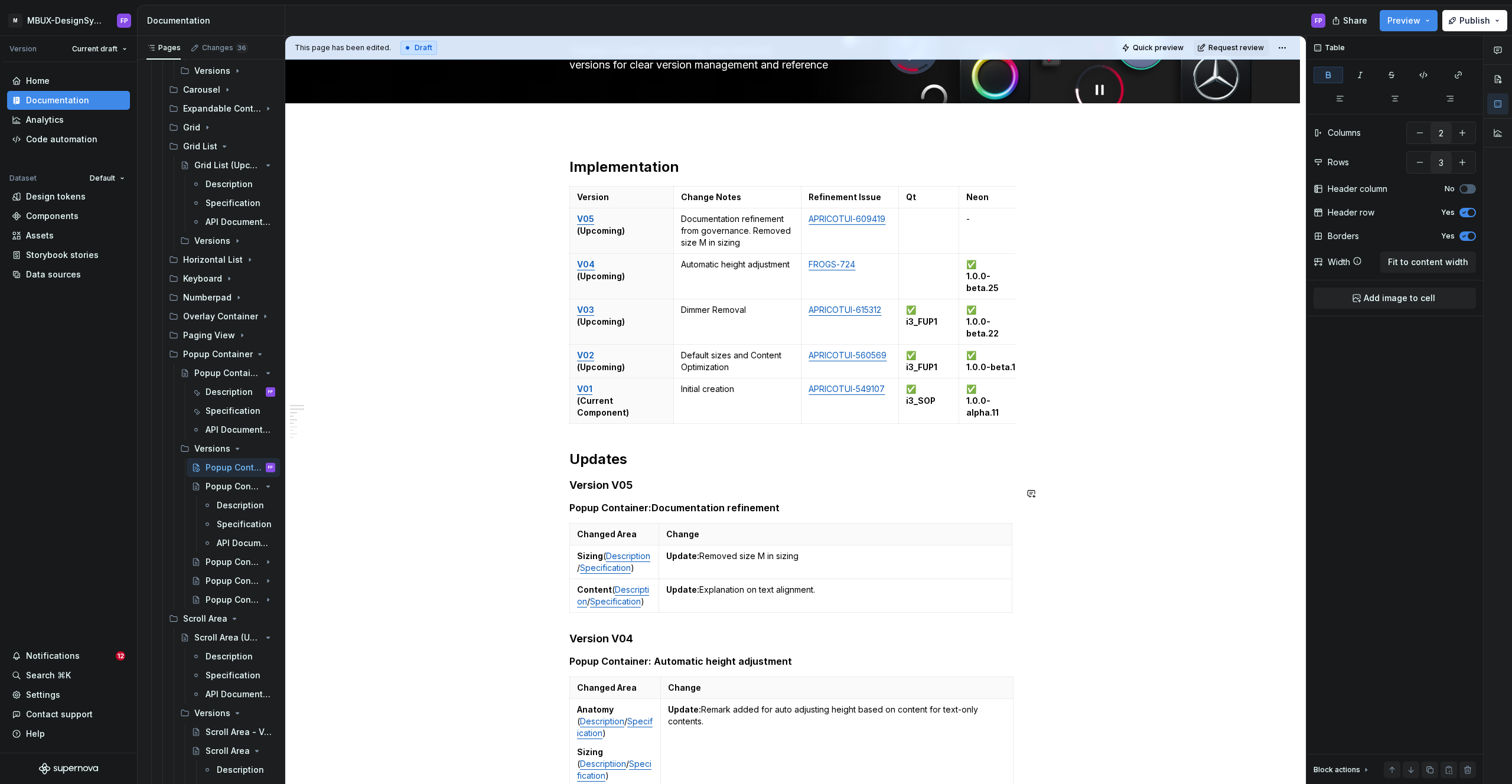
type textarea "*"
click at [771, 584] on p "Update: Explanation on text alignment." at bounding box center [835, 590] width 339 height 12
type input "5"
type input "6"
drag, startPoint x: 753, startPoint y: 233, endPoint x: 683, endPoint y: 218, distance: 71.6
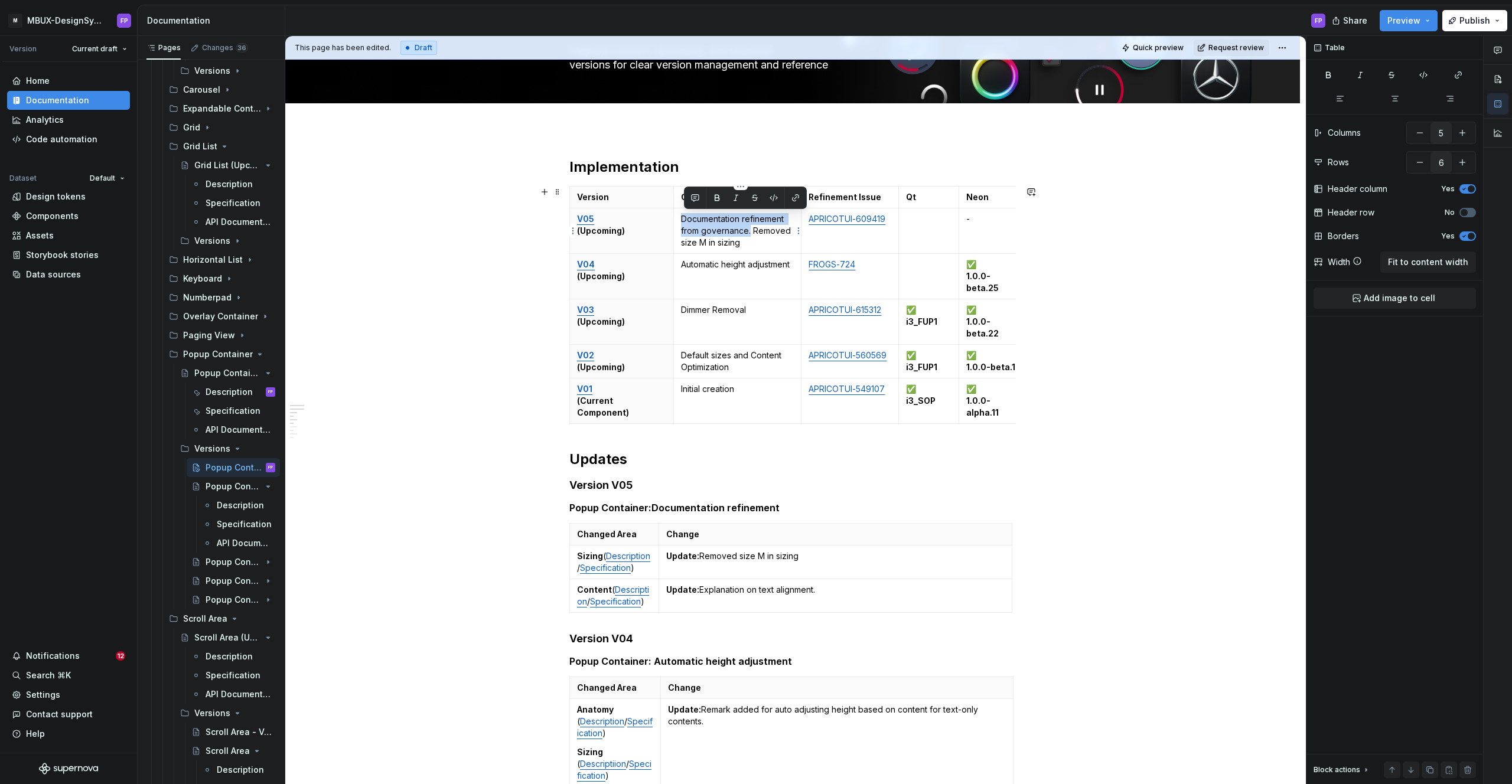
click at [683, 218] on p "Documentation refinement from governance. Removed size M in sizing" at bounding box center [737, 230] width 113 height 35
click at [702, 219] on p "Documentation refinement from governance. Removed size M in sizing" at bounding box center [737, 230] width 113 height 35
drag, startPoint x: 752, startPoint y: 230, endPoint x: 684, endPoint y: 229, distance: 68.0
click at [684, 229] on p "Documentation refinement from governance. Removed size M in sizing" at bounding box center [737, 230] width 113 height 35
click at [746, 242] on p "Documentation refinement on text alignment. Removed size M in sizing" at bounding box center [737, 230] width 113 height 35
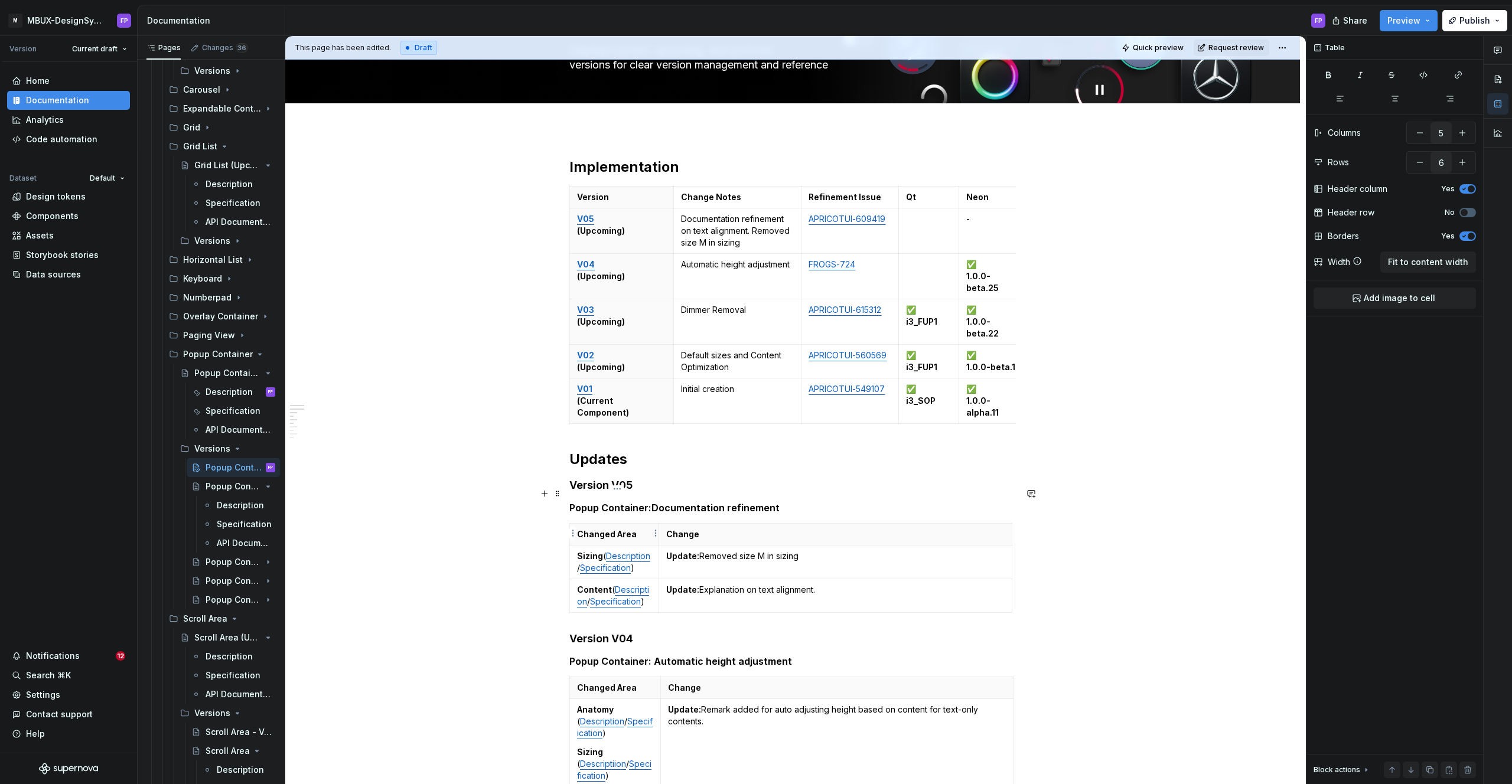
scroll to position [86, 0]
type input "2"
type input "3"
click at [773, 552] on td "Update: Removed size M in sizing" at bounding box center [835, 563] width 353 height 34
click at [1242, 47] on span "Request review" at bounding box center [1235, 48] width 55 height 9
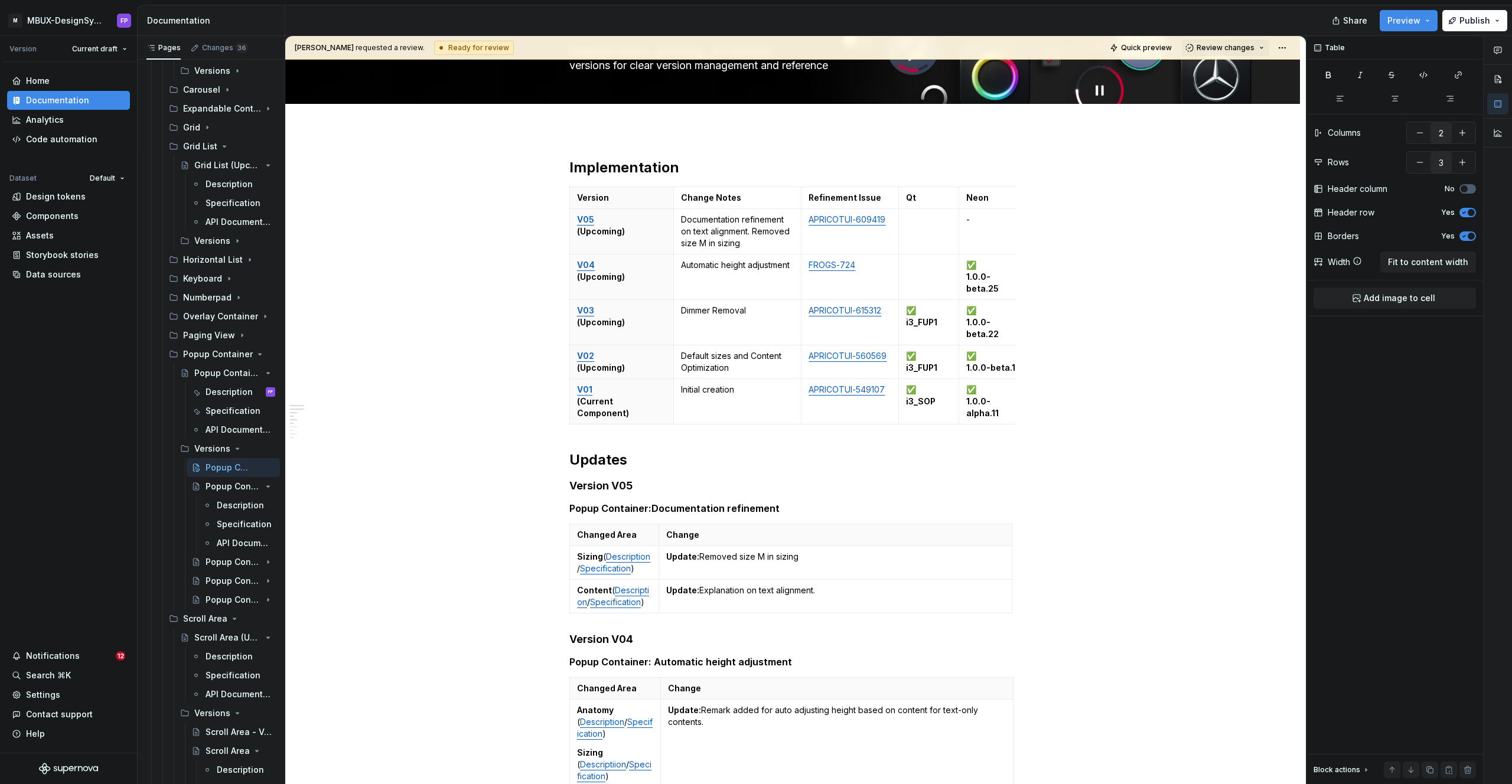
type textarea "*"
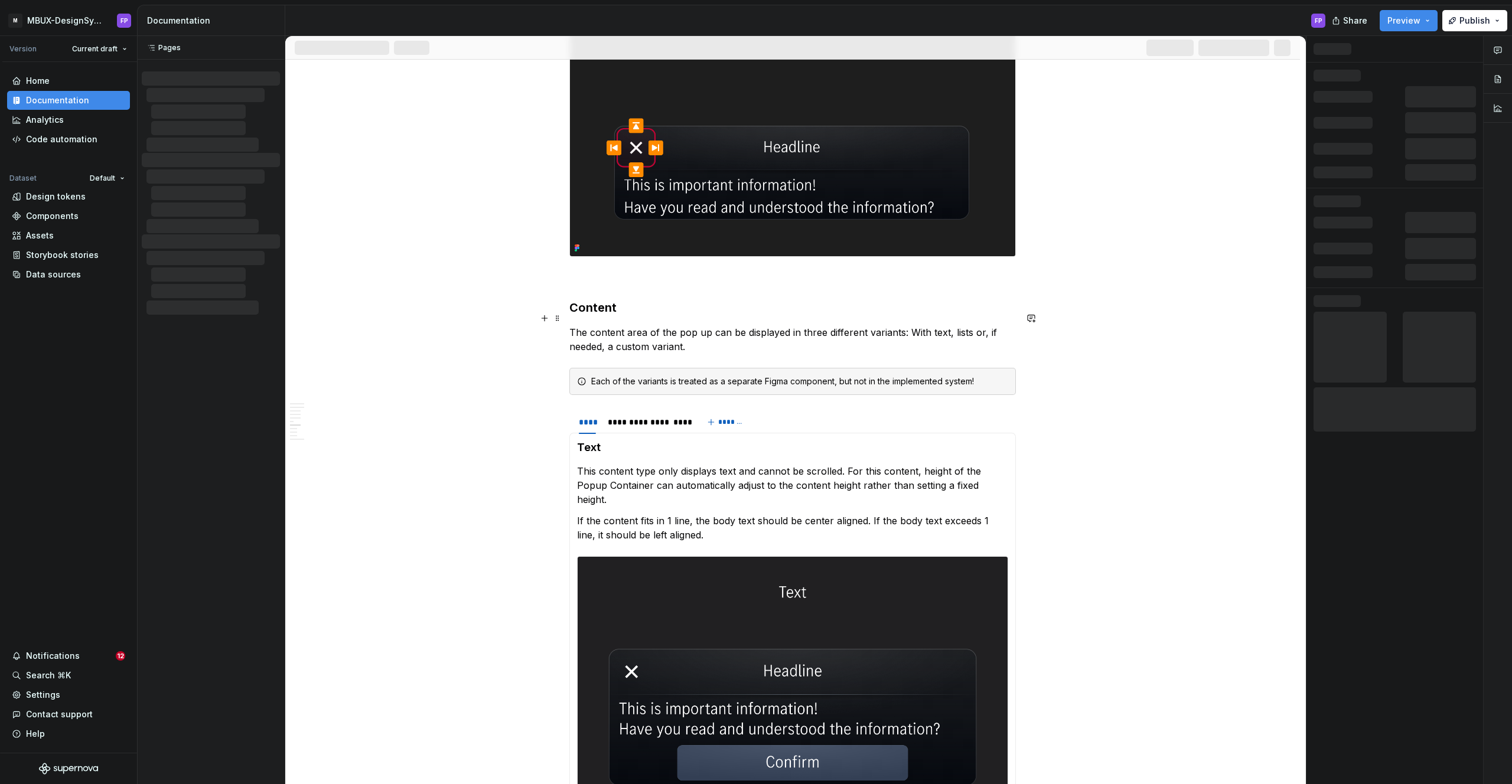
scroll to position [2606, 0]
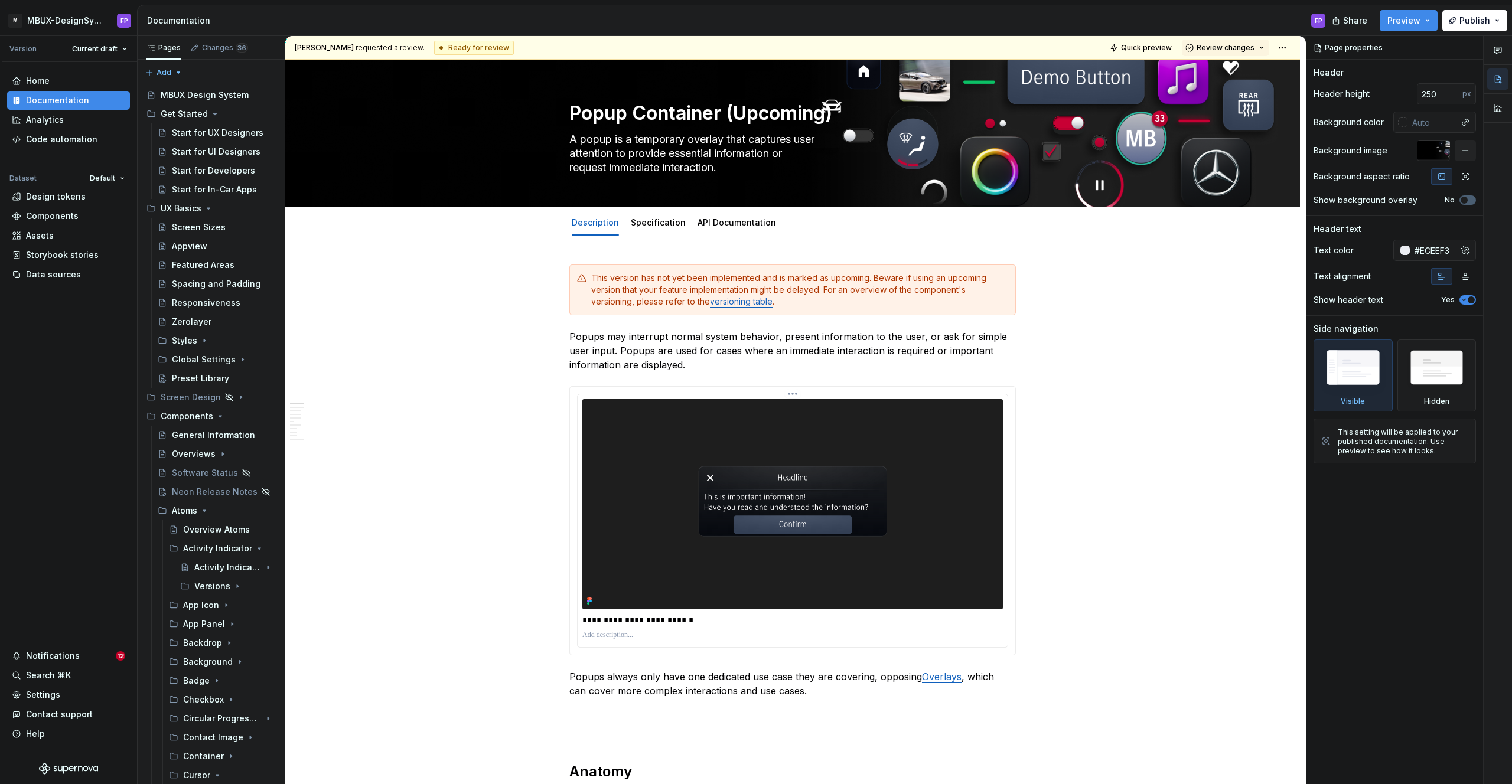
type textarea "*"
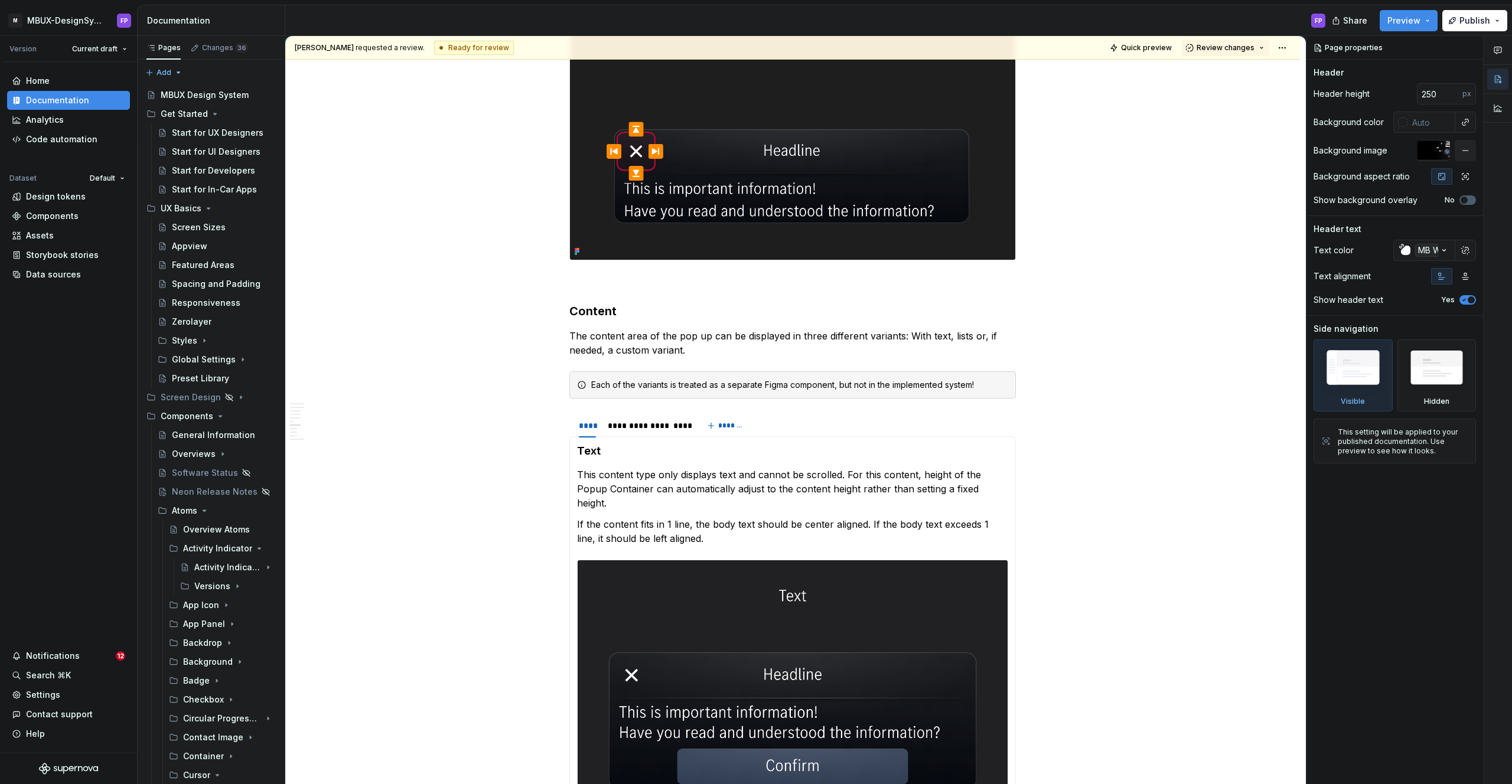
scroll to position [2643, 0]
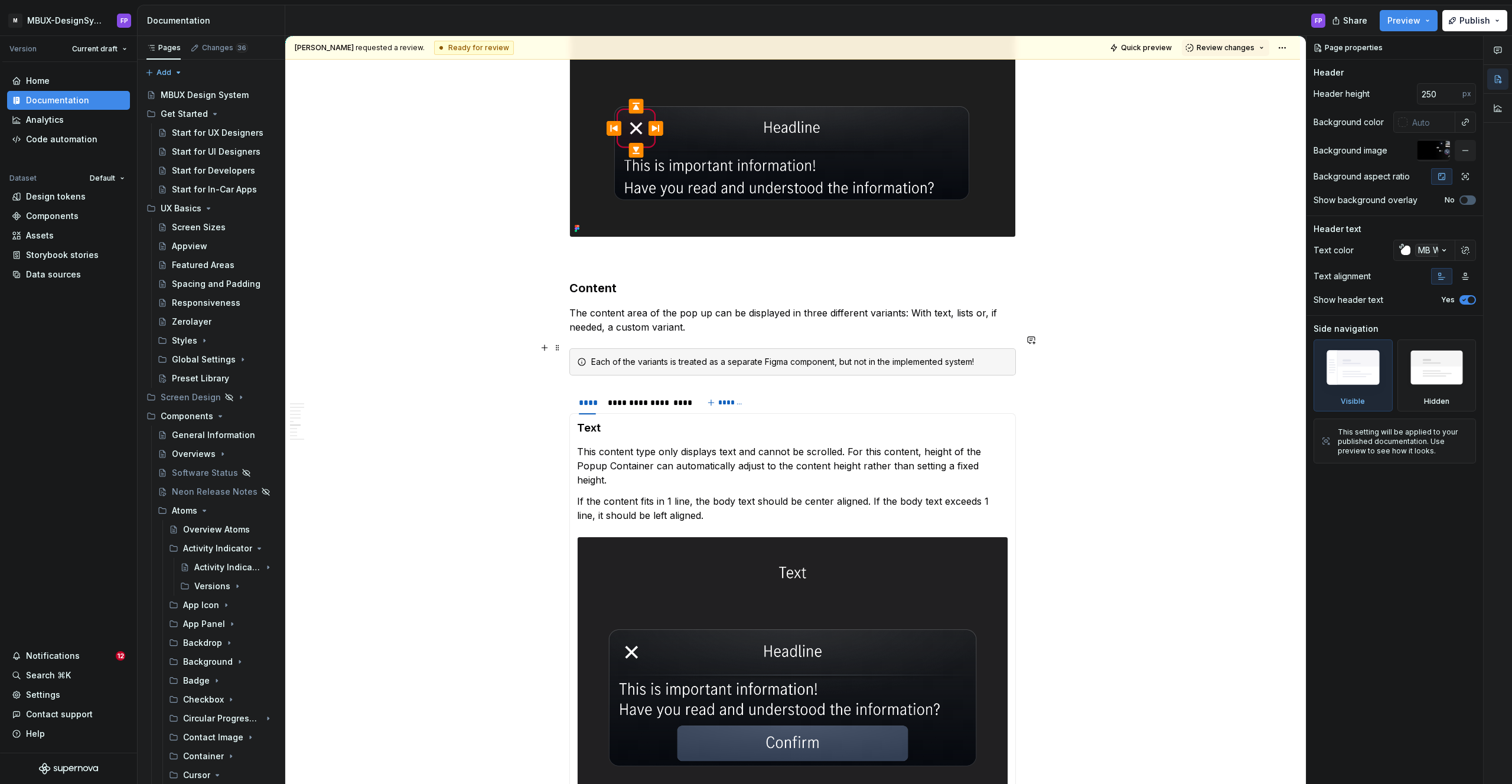
click at [777, 356] on div "Each of the variants is treated as a separate Figma component, but not in the i…" at bounding box center [799, 361] width 417 height 12
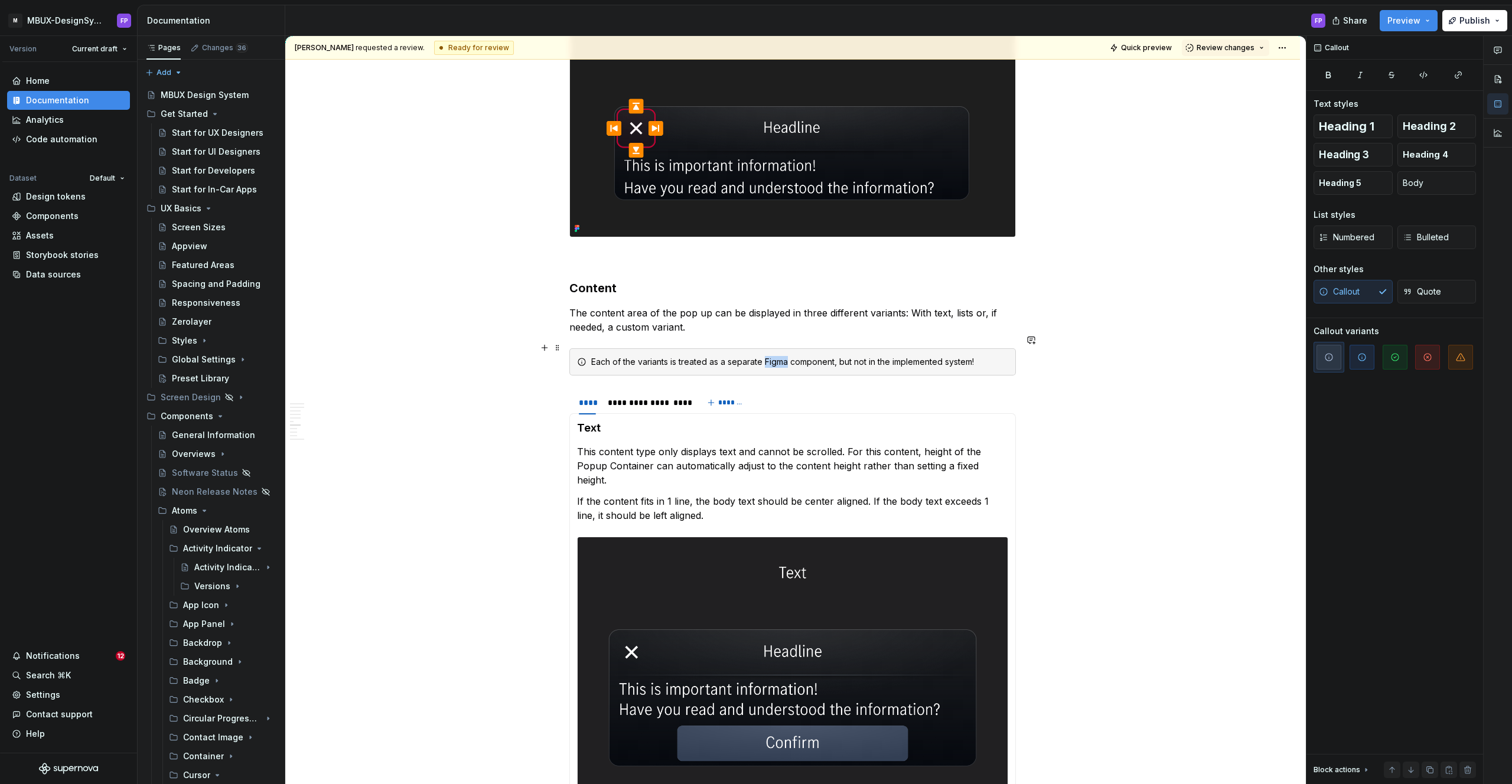
click at [777, 356] on div "Each of the variants is treated as a separate Figma component, but not in the i…" at bounding box center [799, 361] width 417 height 12
click at [797, 391] on div "**********" at bounding box center [792, 403] width 447 height 24
click at [918, 357] on strong "Each of the variants is treated as a separate Figma component, but not in the i…" at bounding box center [797, 361] width 412 height 10
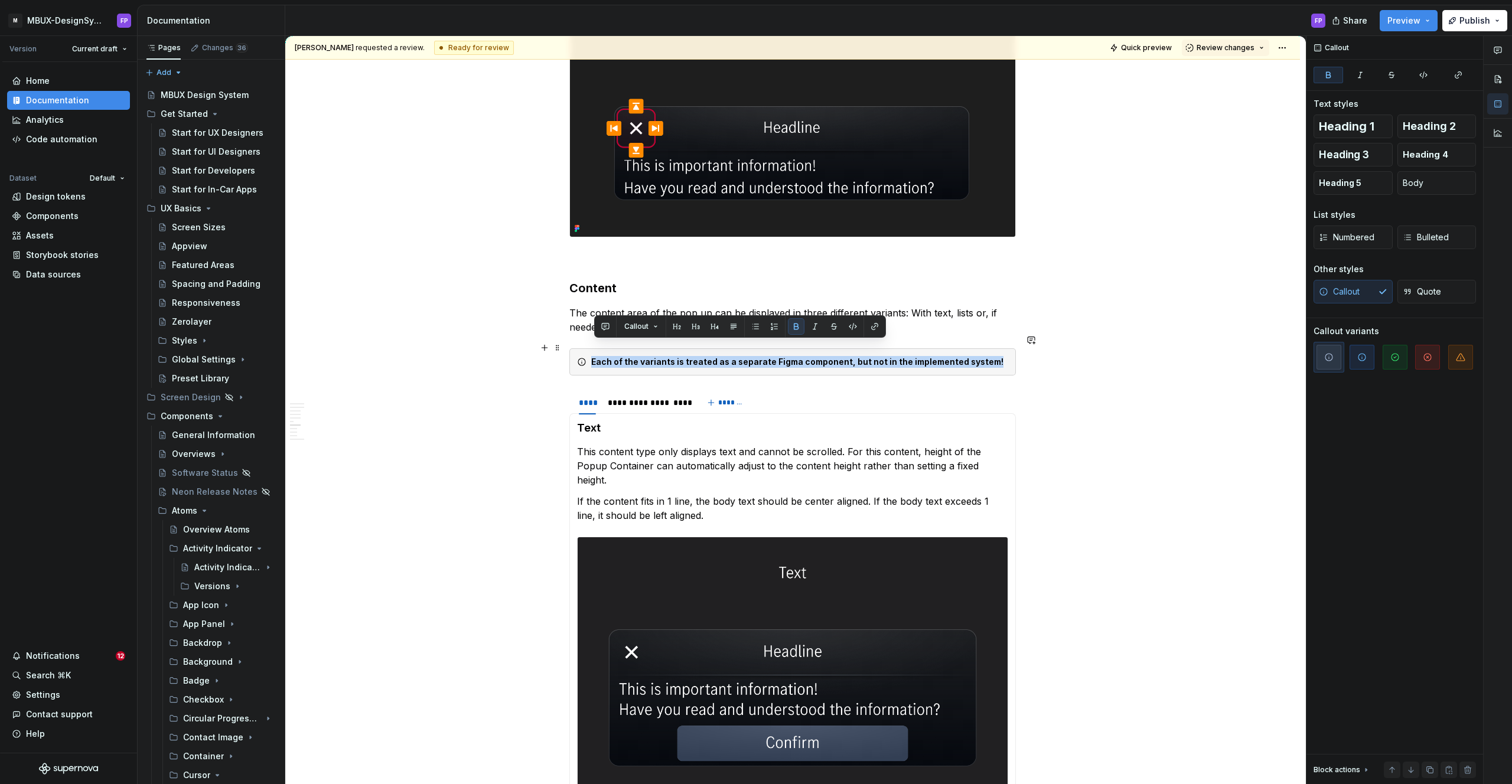
click at [1002, 356] on div "Each of the variants is treated as a separate Figma component, but not in the i…" at bounding box center [799, 361] width 417 height 12
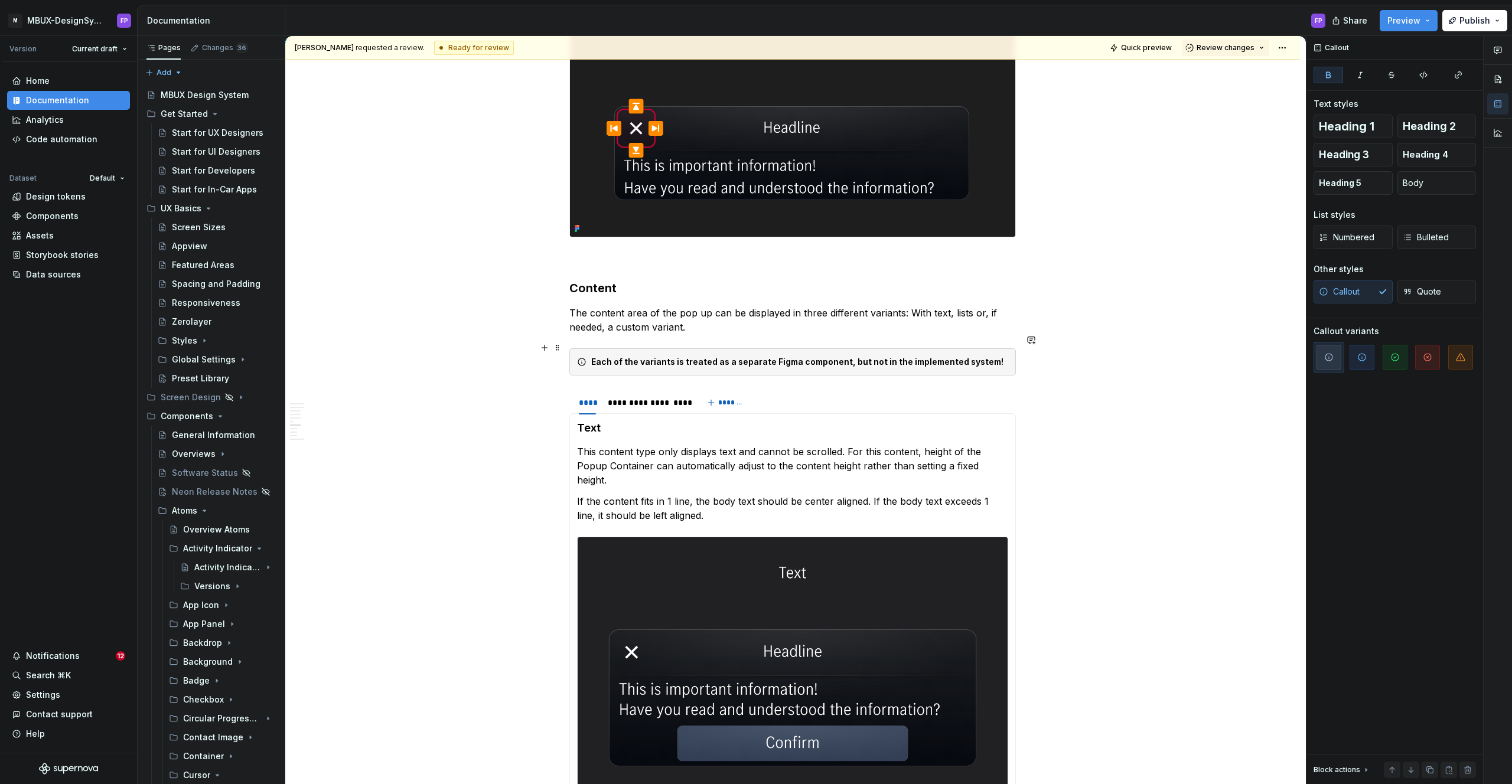
click at [998, 356] on div "Each of the variants is treated as a separate Figma component, but not in the i…" at bounding box center [799, 361] width 417 height 12
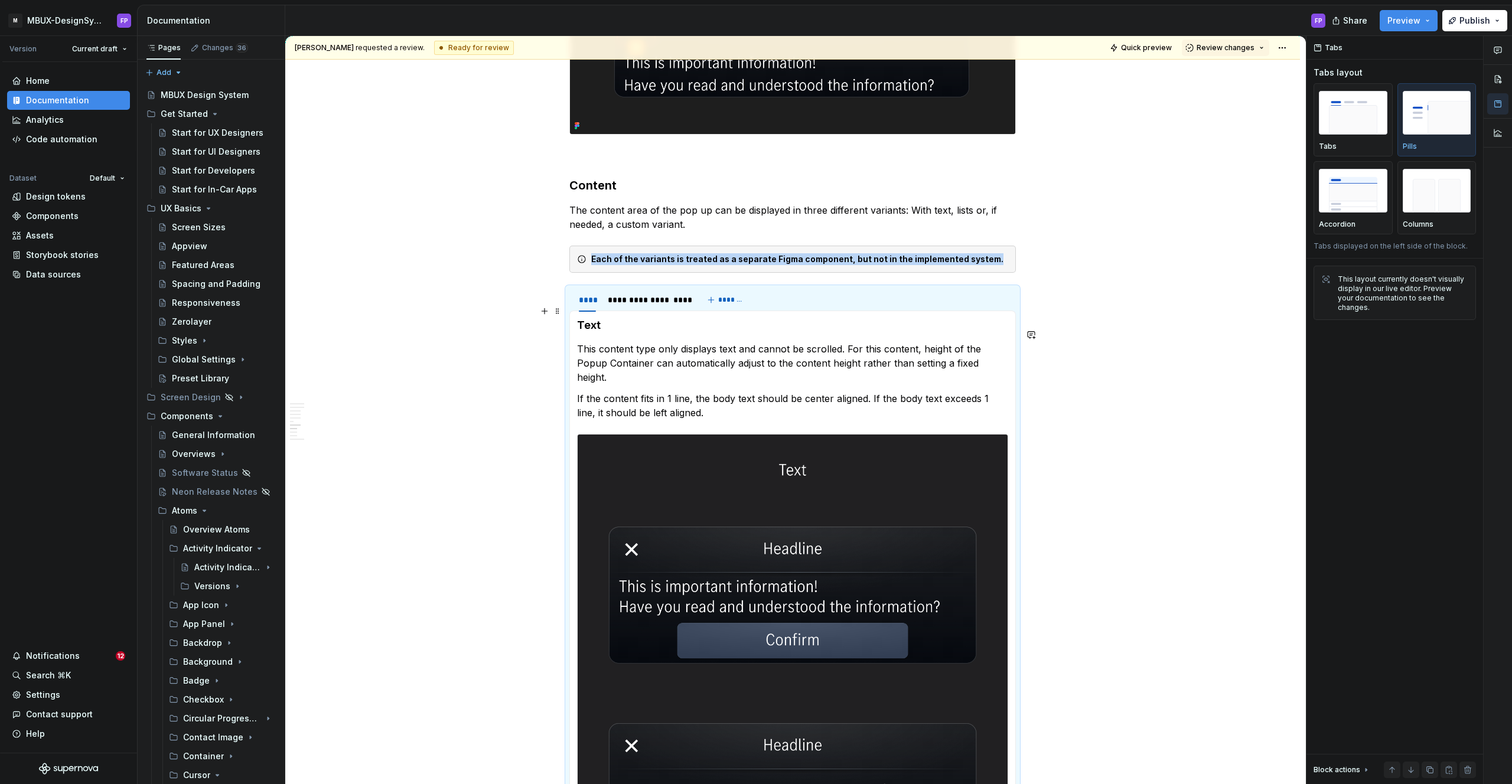
scroll to position [2713, 0]
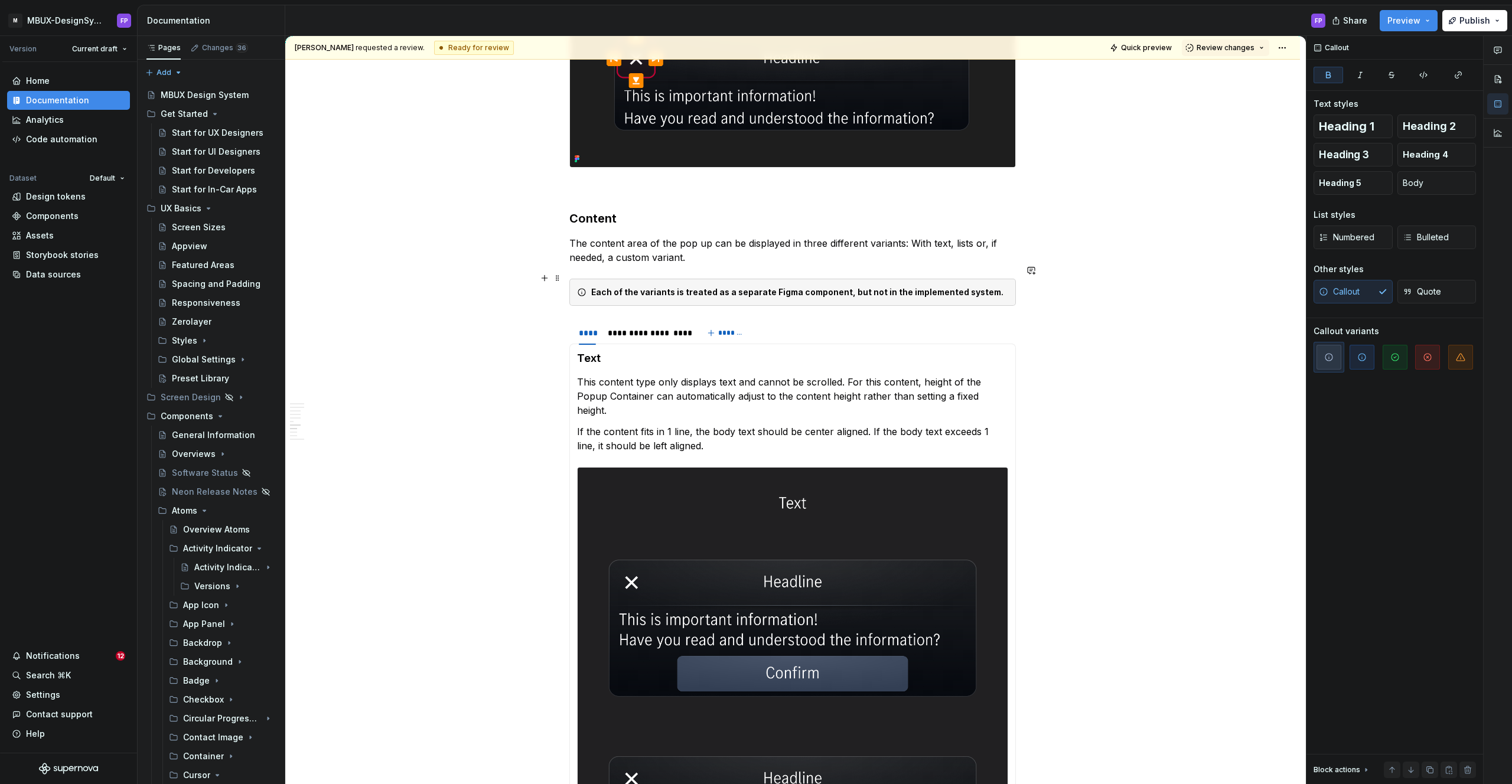
click at [707, 287] on strong "Each of the variants is treated as a separate Figma component, but not in the i…" at bounding box center [797, 291] width 412 height 10
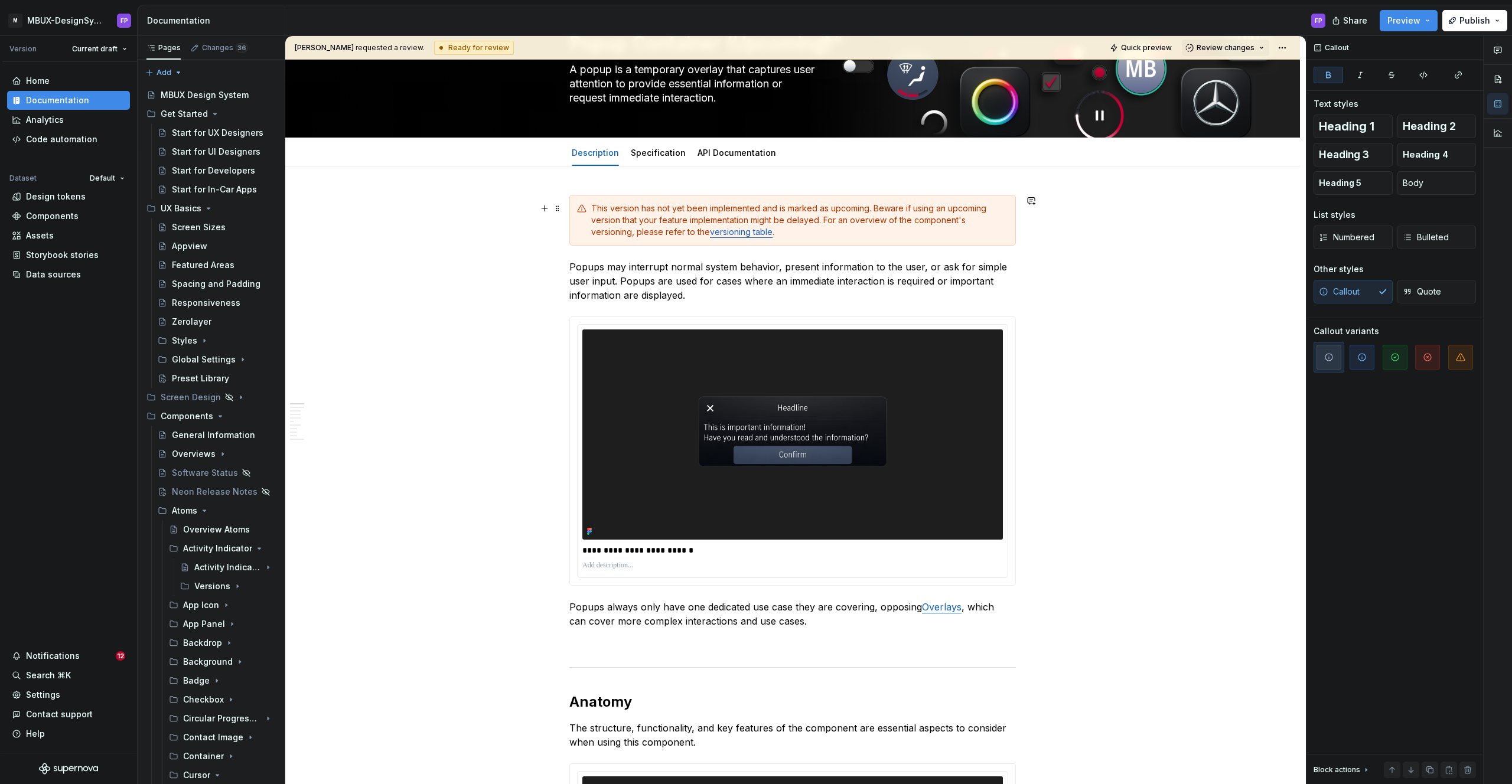
scroll to position [0, 0]
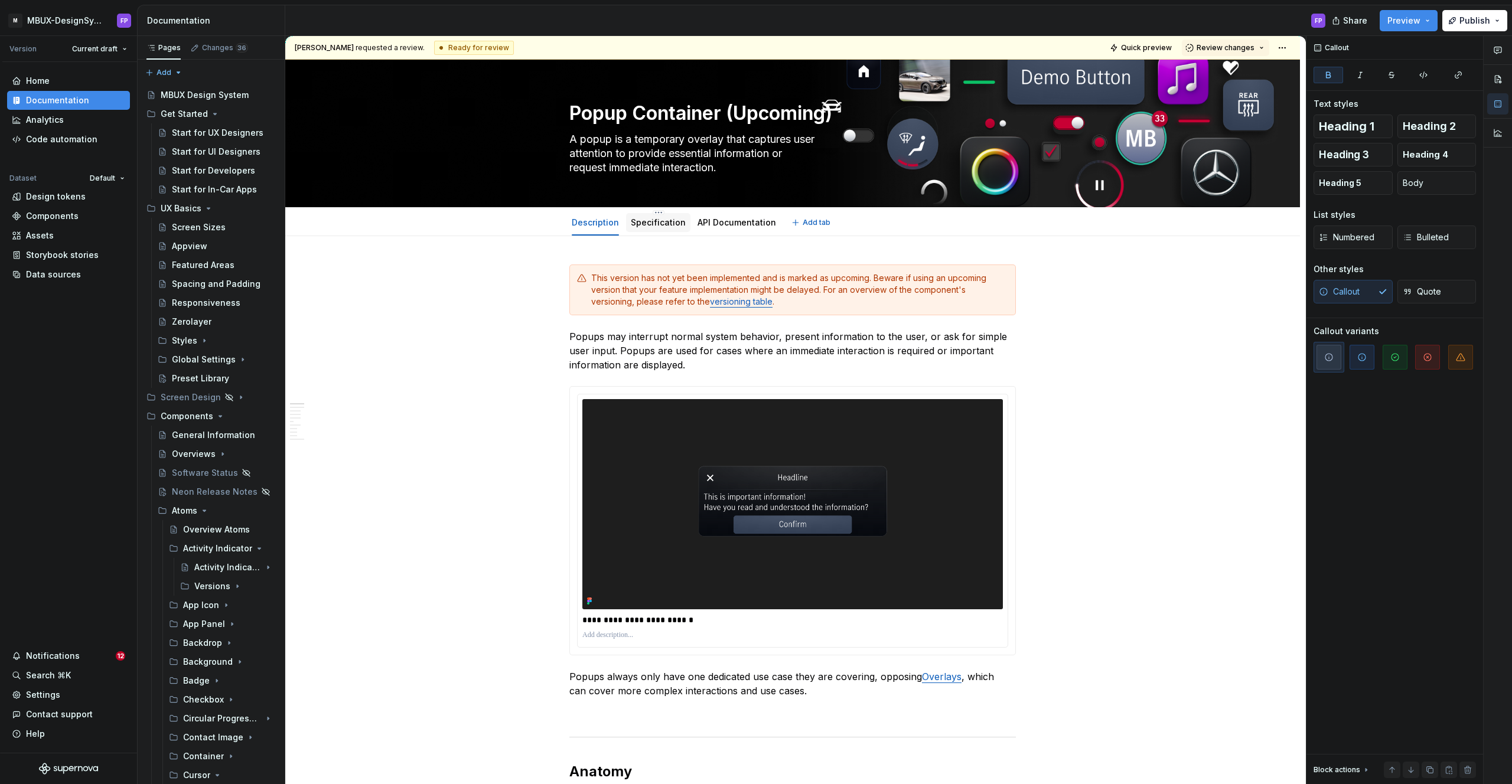
click at [672, 229] on div "Specification" at bounding box center [658, 223] width 55 height 15
click at [648, 222] on link "Specification" at bounding box center [658, 221] width 55 height 10
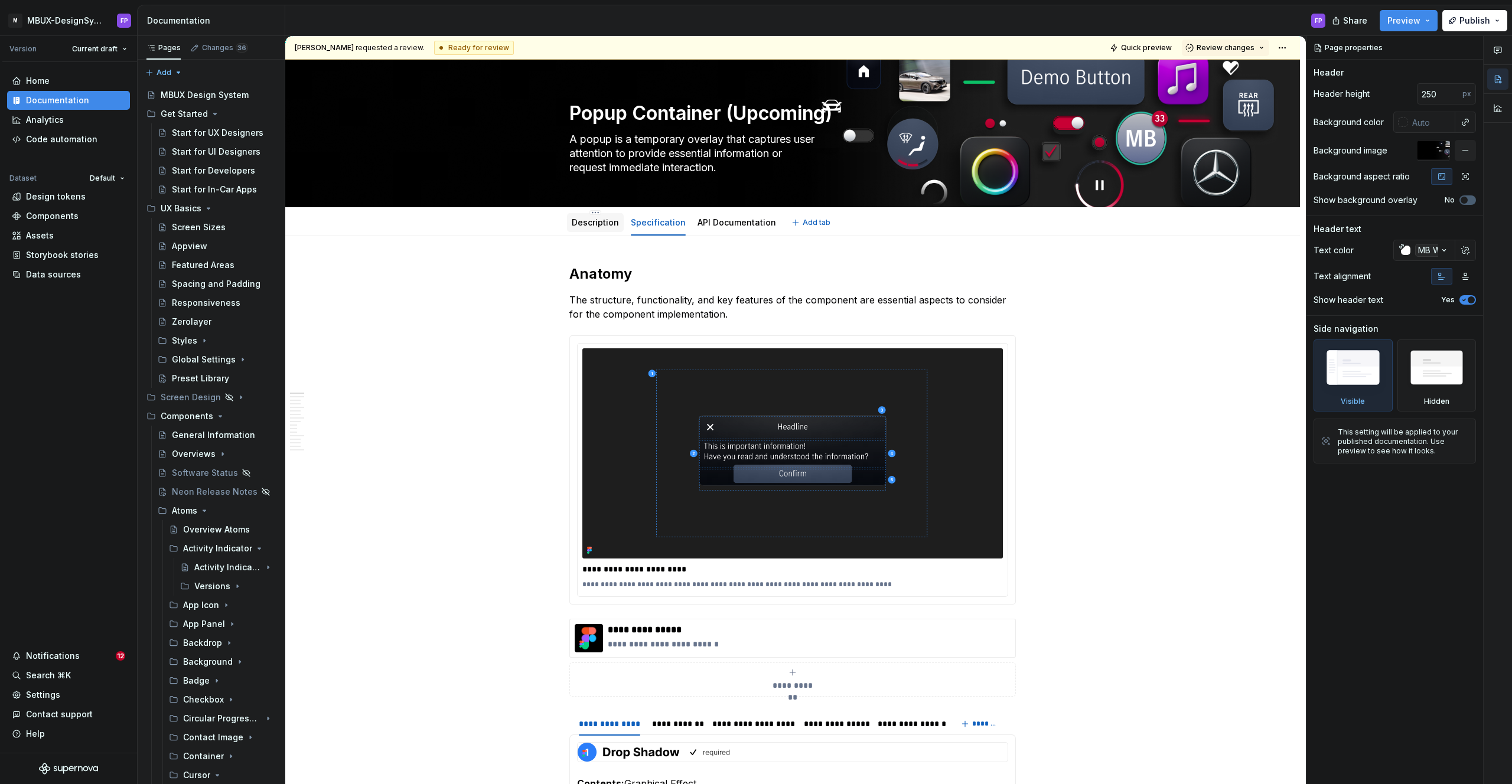
click at [610, 220] on link "Description" at bounding box center [595, 221] width 47 height 10
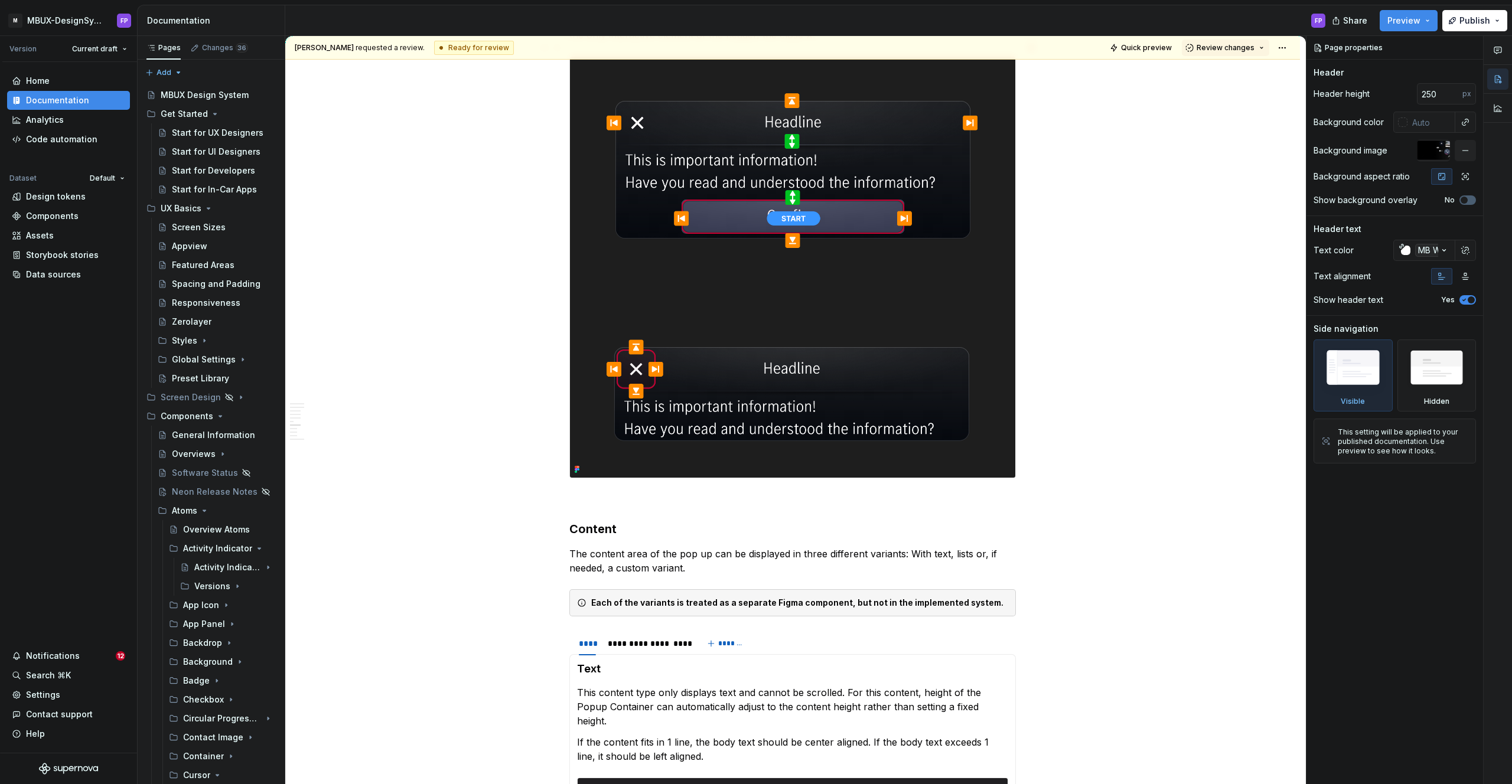
scroll to position [2622, 0]
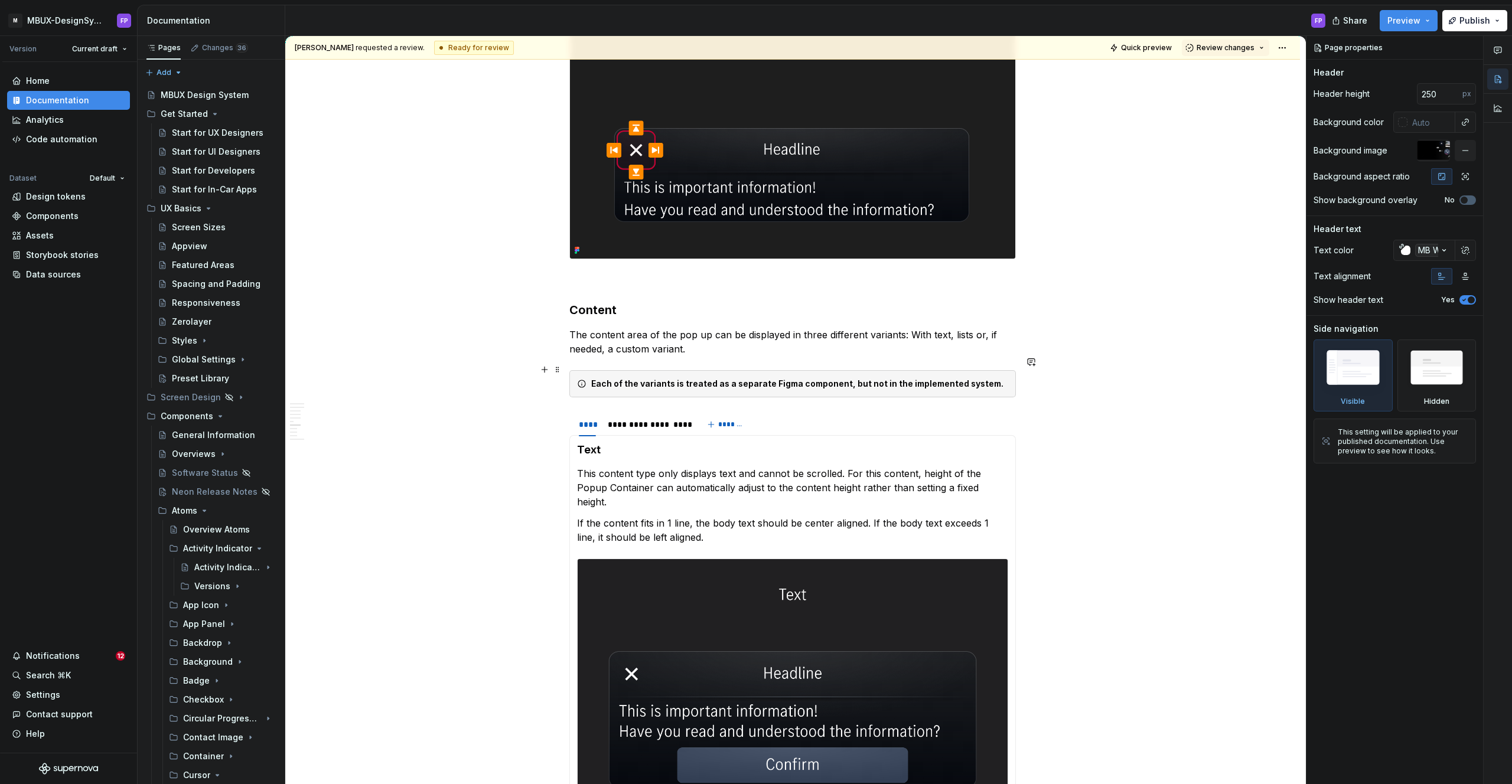
click at [892, 378] on strong "Each of the variants is treated as a separate Figma component, but not in the i…" at bounding box center [797, 383] width 412 height 10
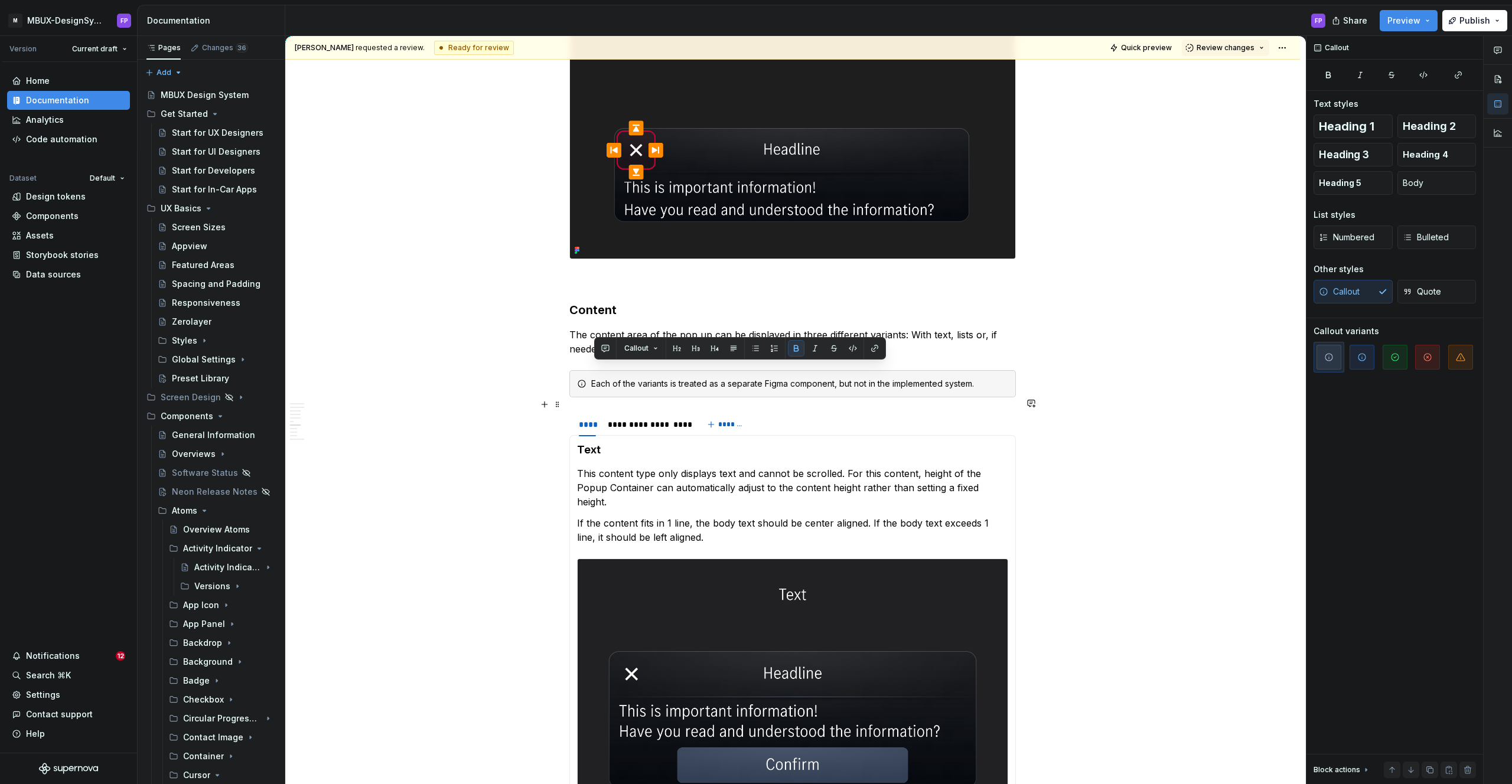
click at [939, 413] on div "**********" at bounding box center [792, 425] width 447 height 24
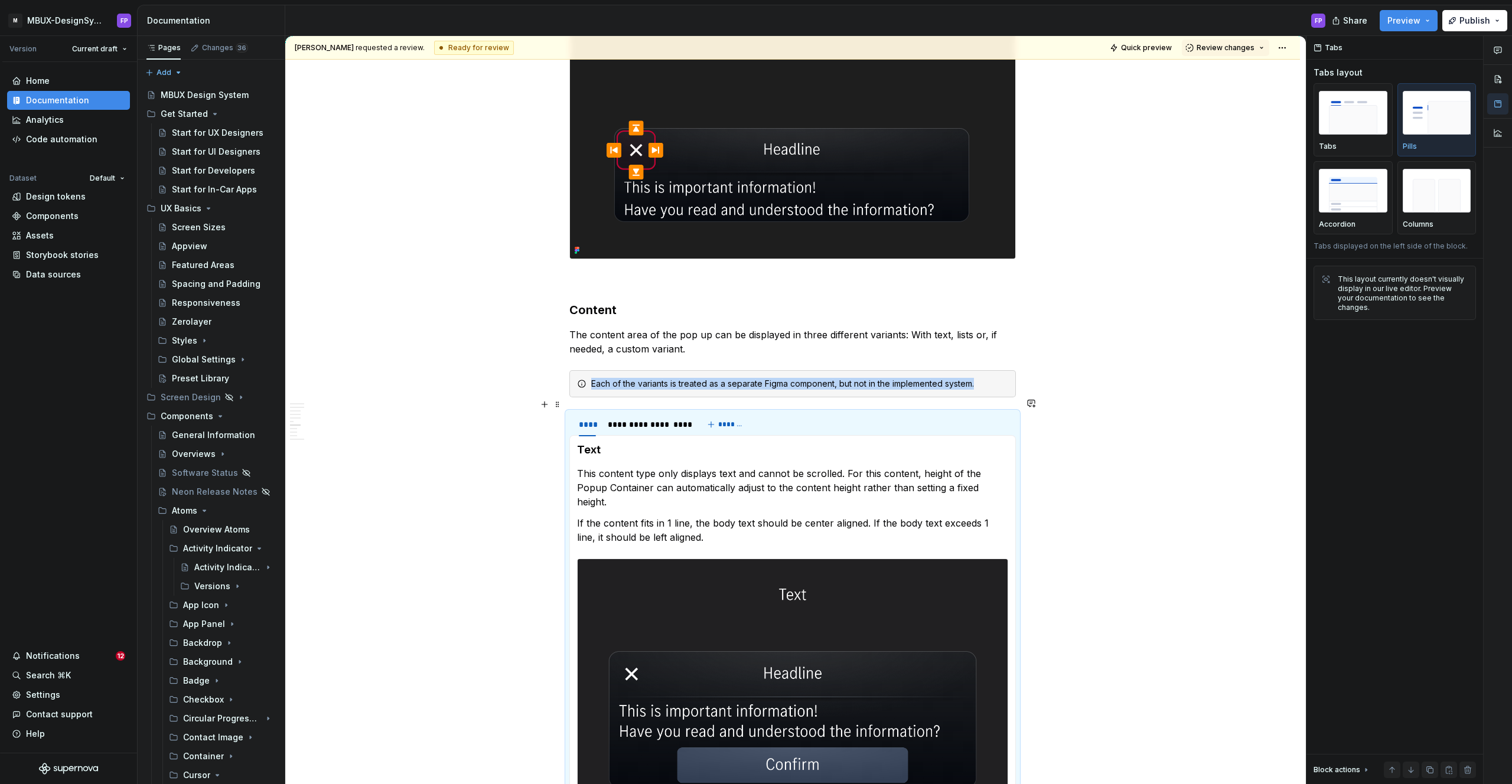
type textarea "*"
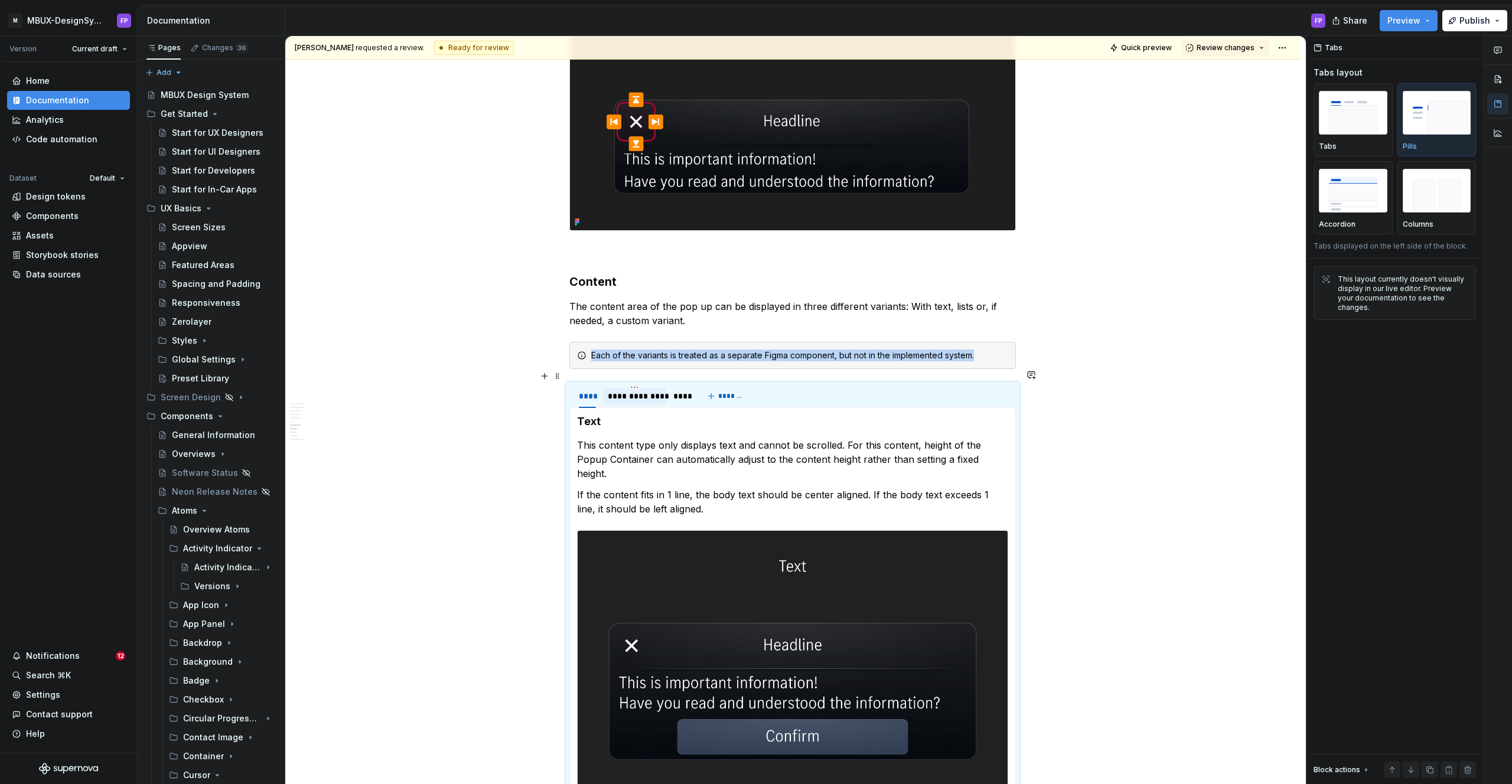
click at [648, 390] on div "**********" at bounding box center [634, 396] width 54 height 12
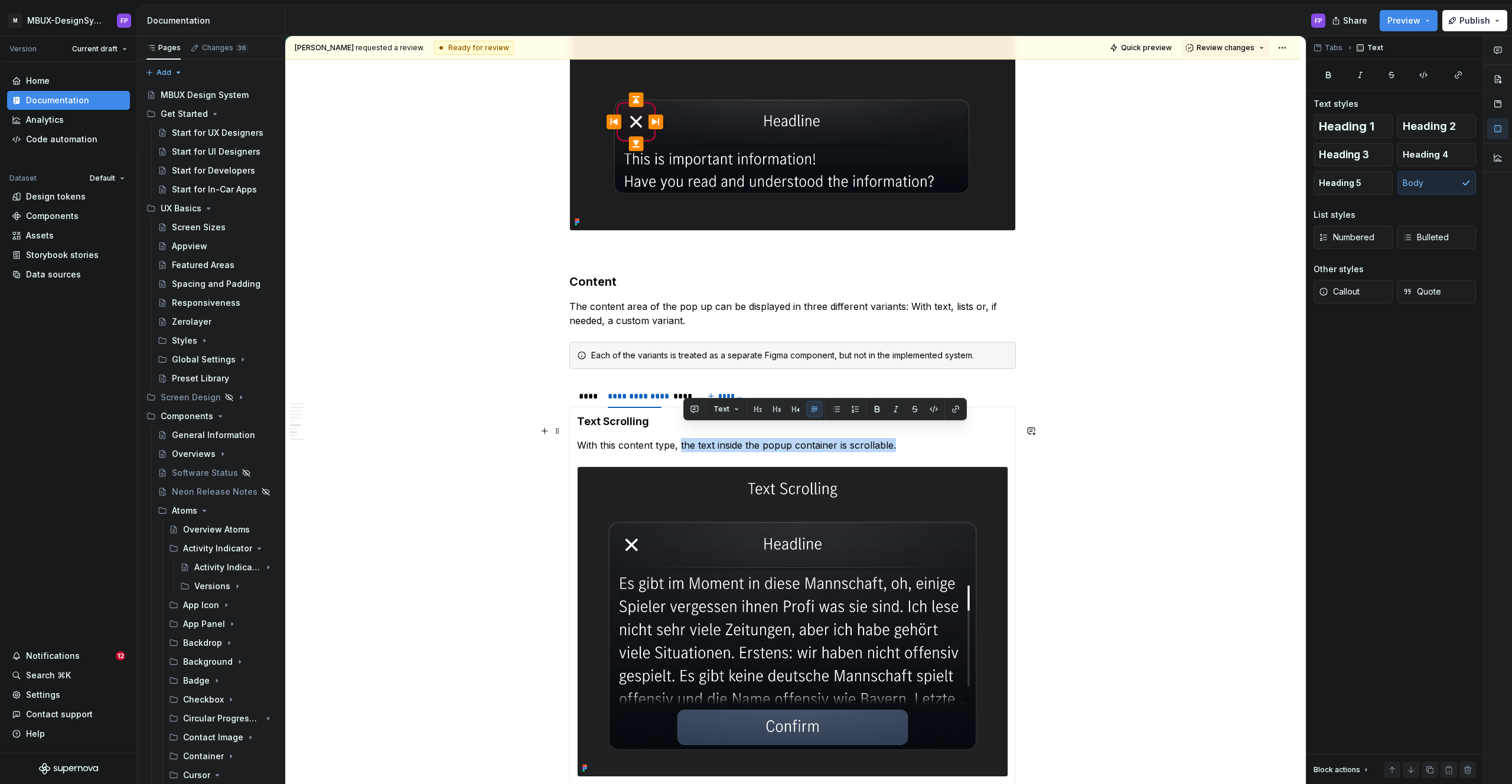
drag, startPoint x: 684, startPoint y: 430, endPoint x: 898, endPoint y: 433, distance: 214.0
click at [898, 438] on p "With this content type, the text inside the popup container is scrollable." at bounding box center [792, 446] width 431 height 15
copy p "the text inside the popup container is scrollable."
click at [596, 390] on div "****" at bounding box center [587, 396] width 17 height 12
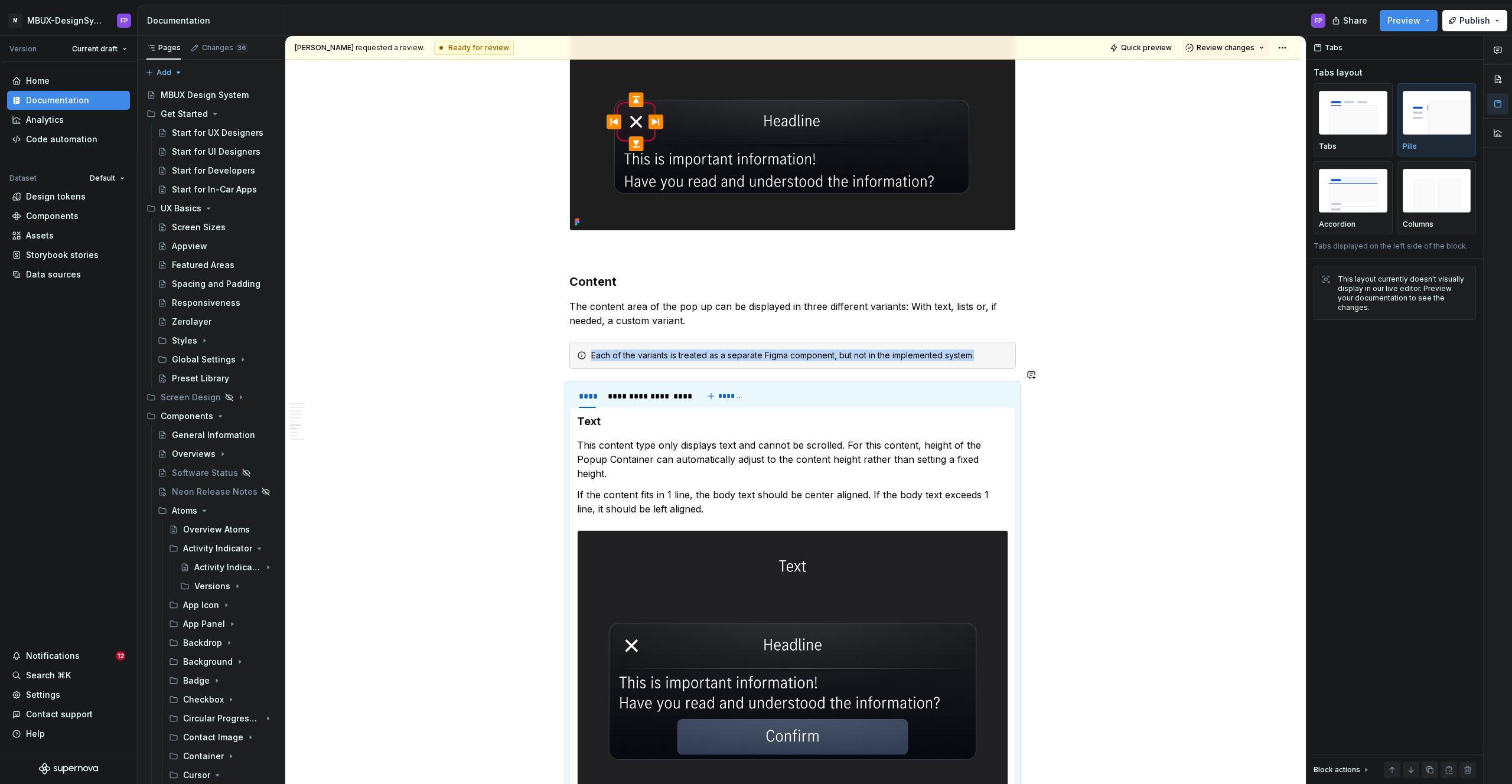
click at [698, 488] on p "If the content fits in 1 line, the body text should be center aligned. If the b…" at bounding box center [792, 502] width 431 height 28
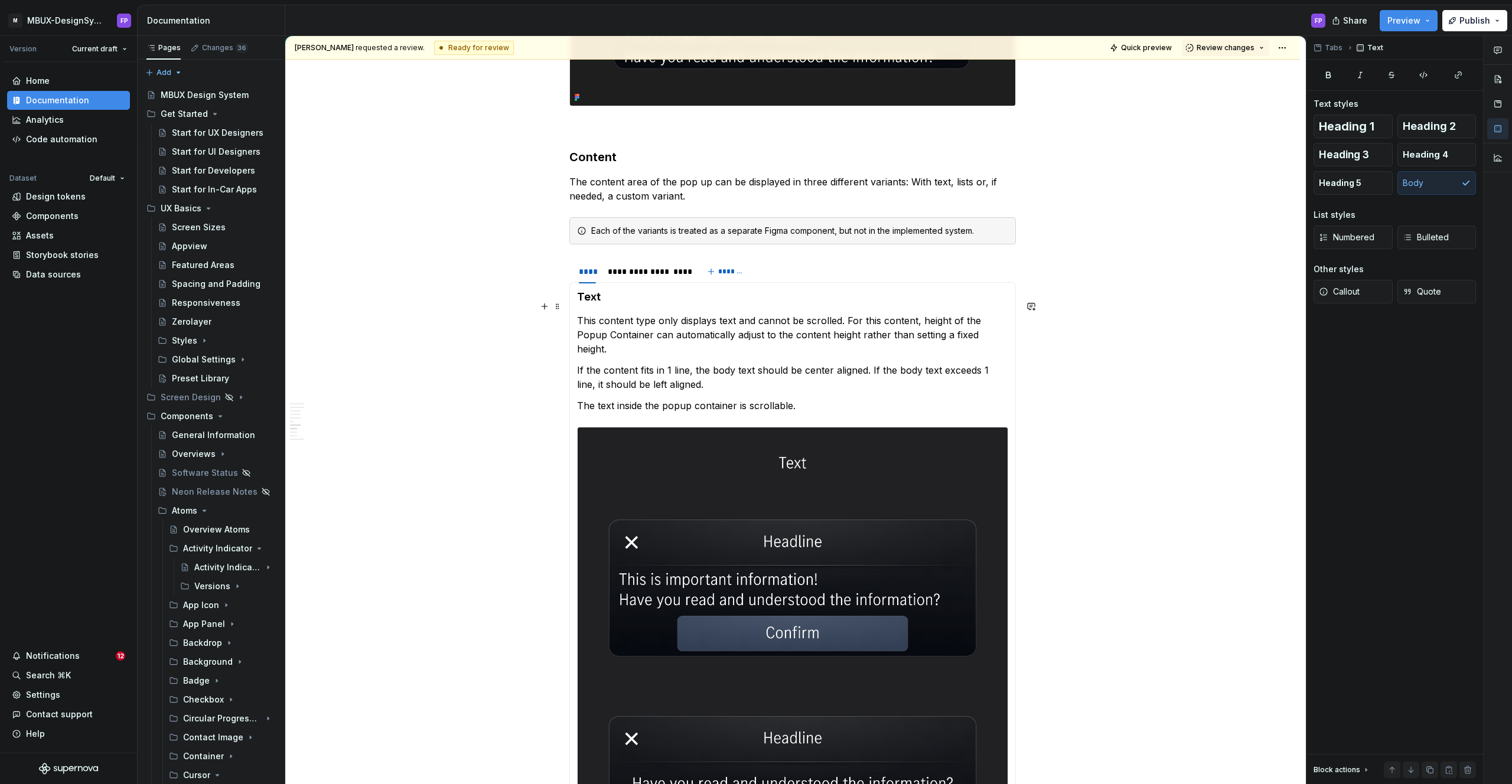
scroll to position [2761, 0]
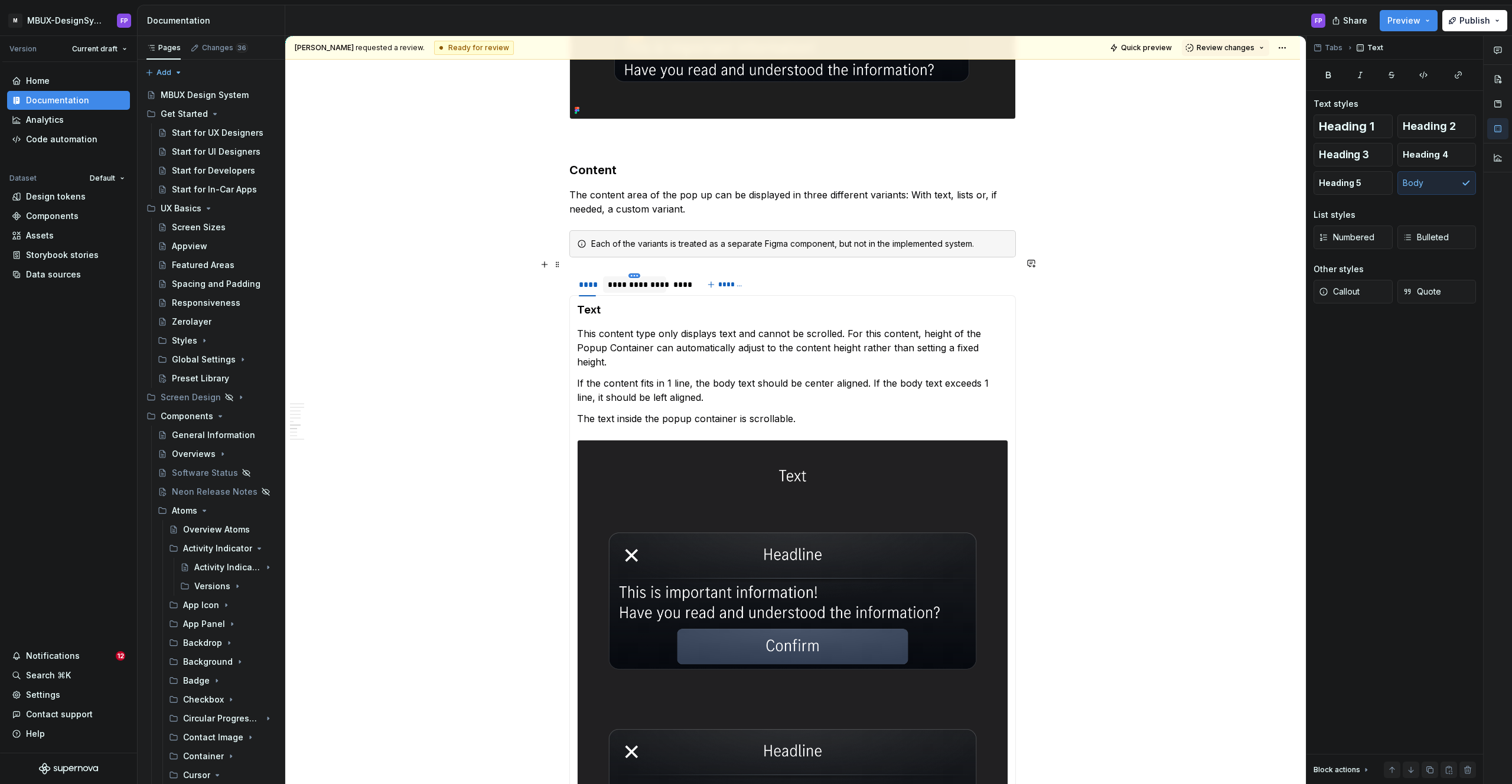
click at [633, 261] on html "M MBUX-DesignSystem FP Version Current draft Home Documentation Analytics Code …" at bounding box center [756, 392] width 1512 height 784
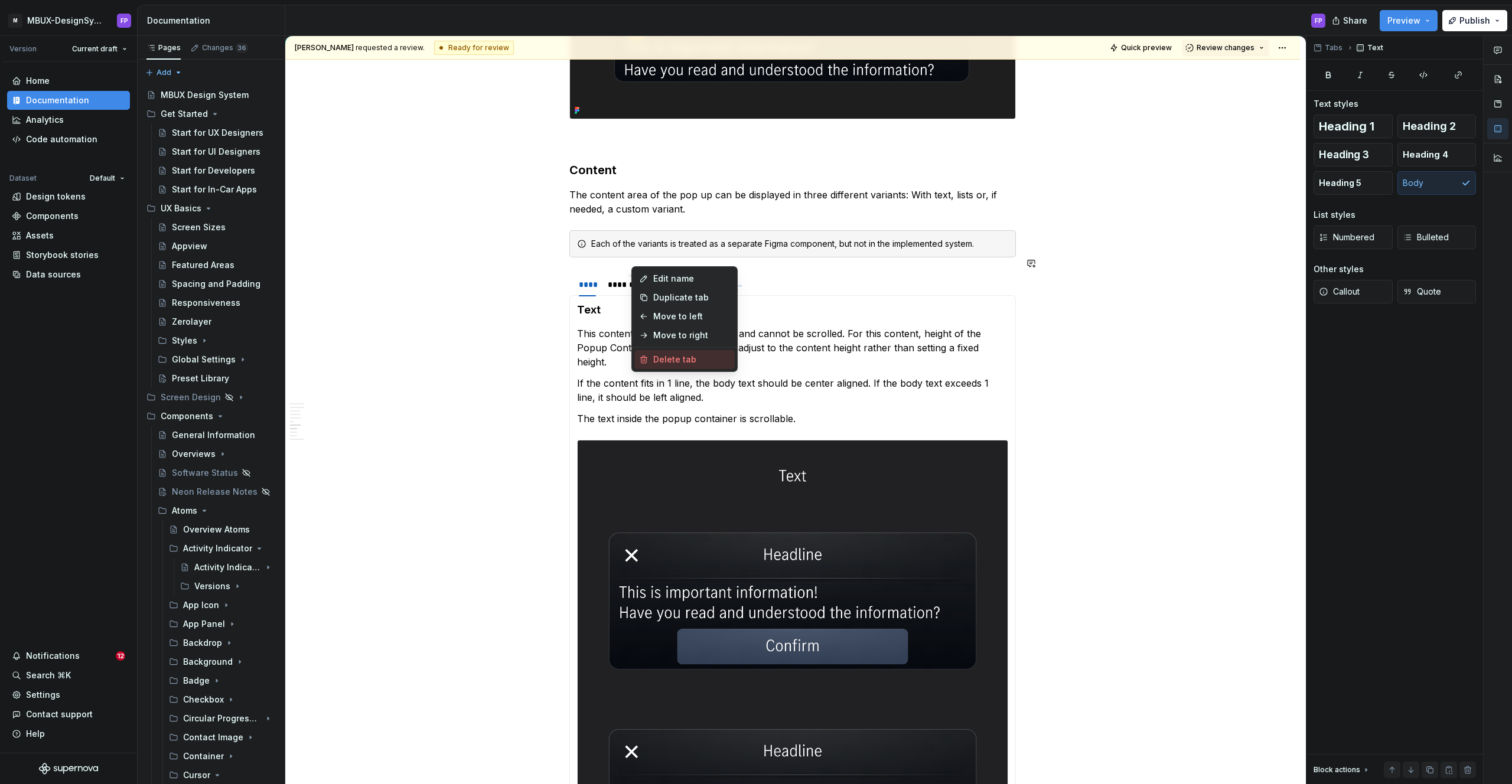
drag, startPoint x: 659, startPoint y: 358, endPoint x: 655, endPoint y: 326, distance: 32.2
click at [659, 358] on div "Delete tab" at bounding box center [692, 359] width 77 height 12
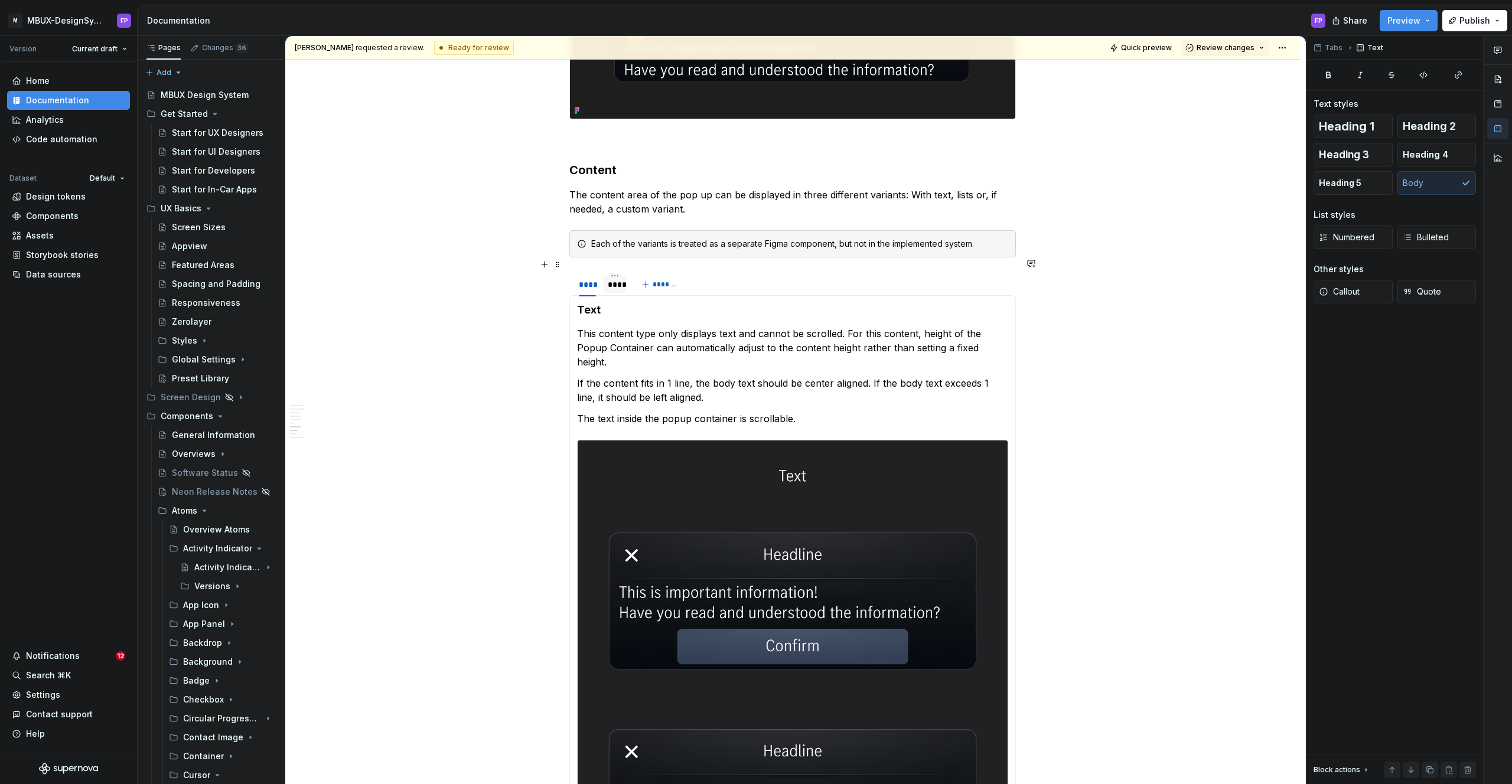
click at [618, 279] on div "****" at bounding box center [615, 284] width 15 height 12
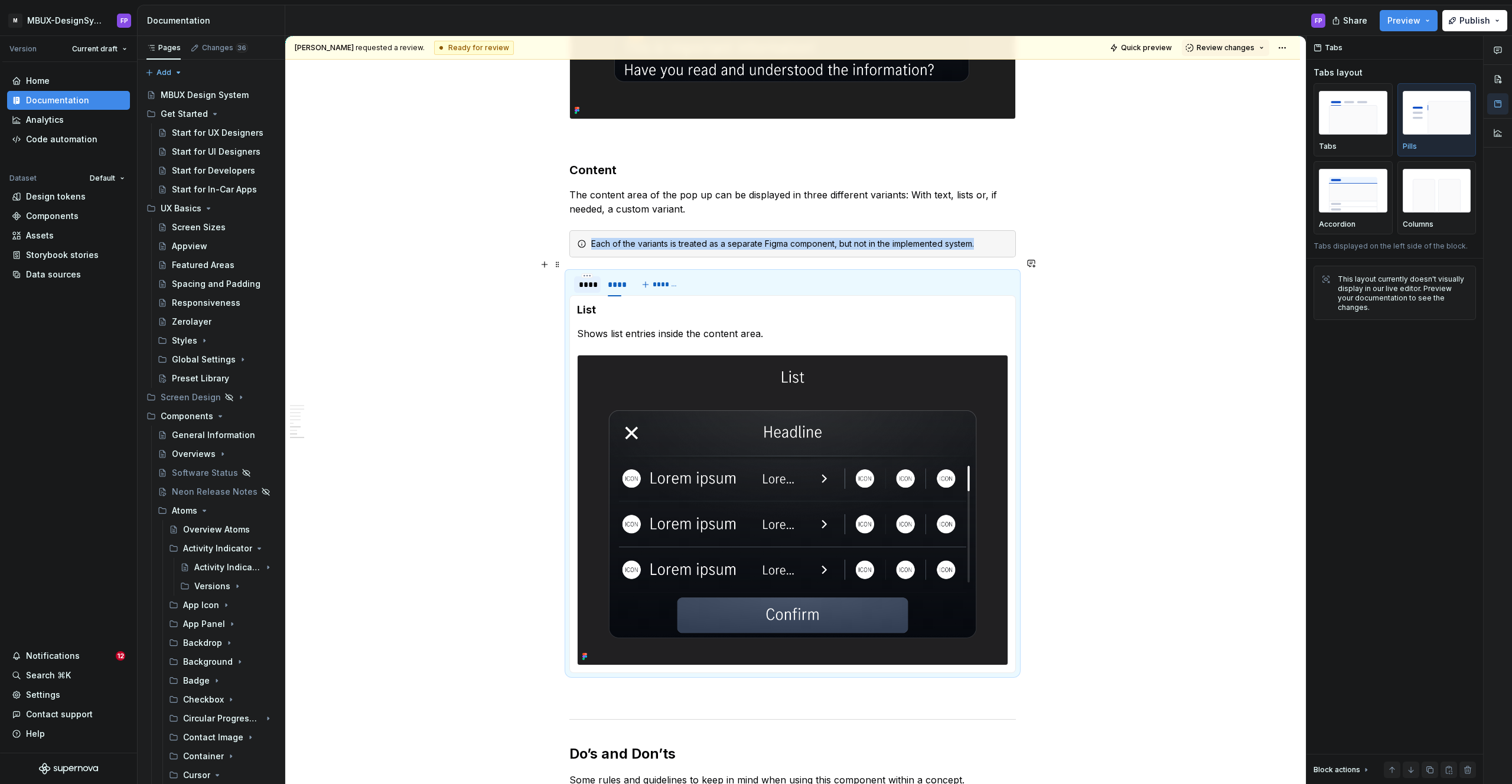
click at [586, 279] on div "****" at bounding box center [587, 284] width 17 height 12
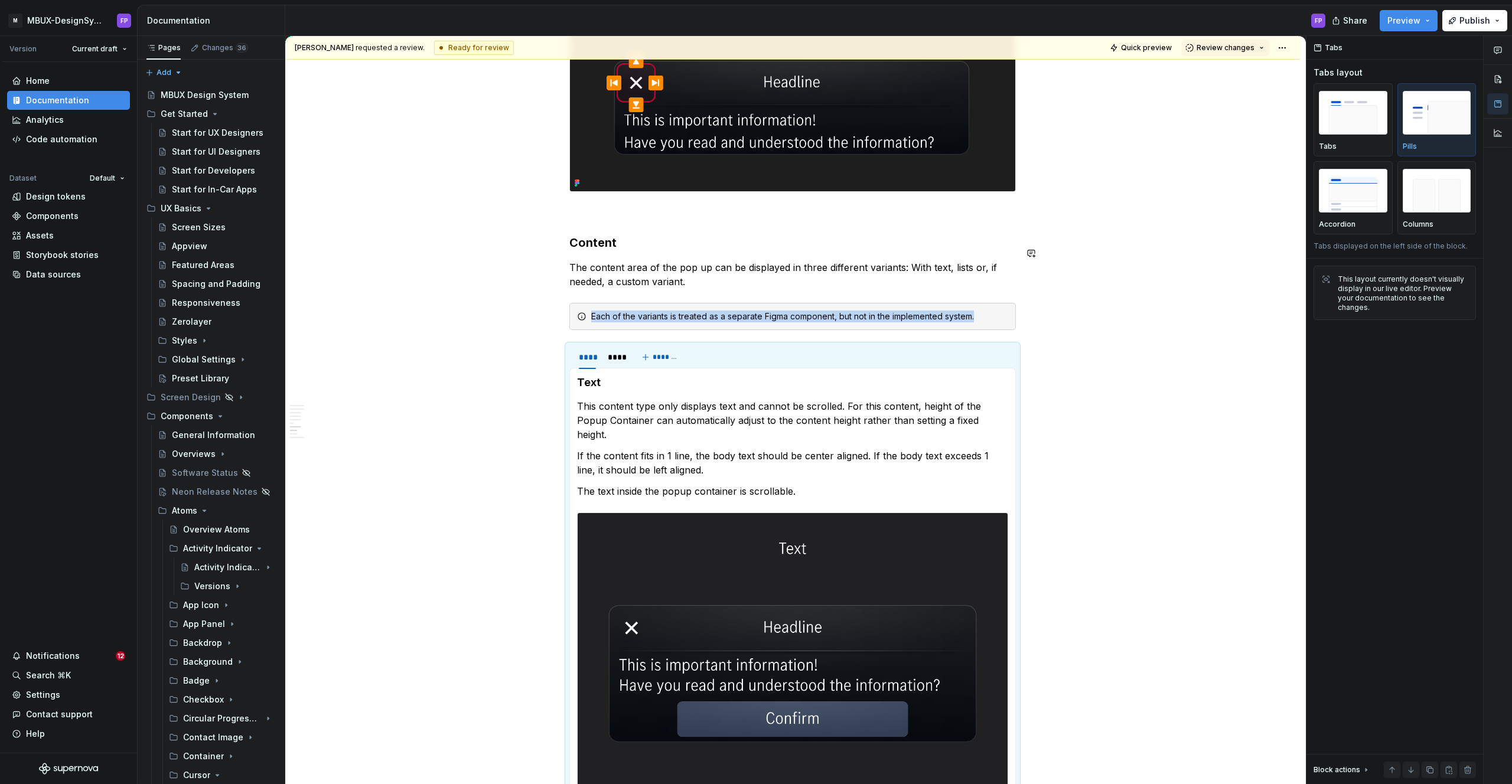
scroll to position [2775, 0]
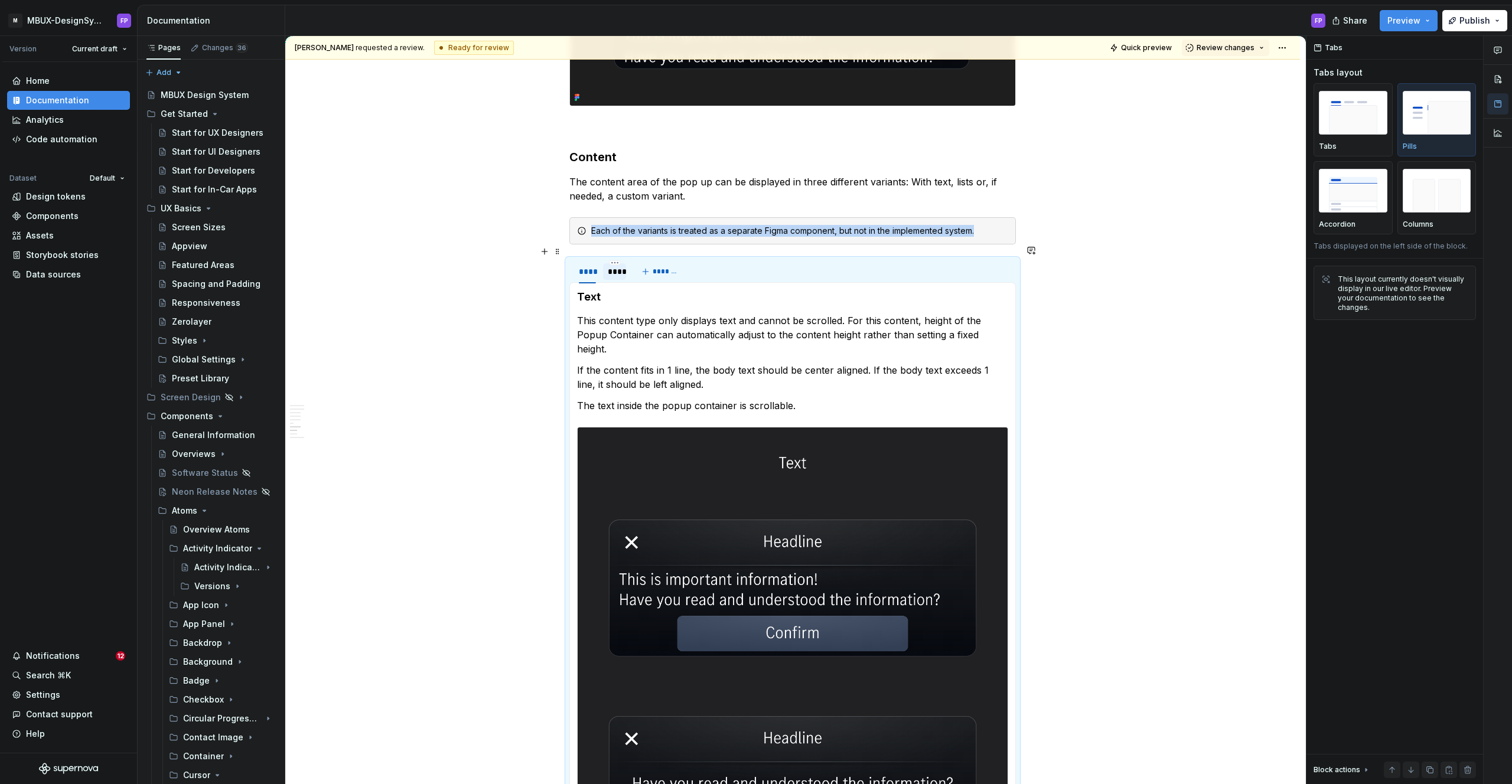
click at [622, 266] on div "****" at bounding box center [615, 271] width 15 height 12
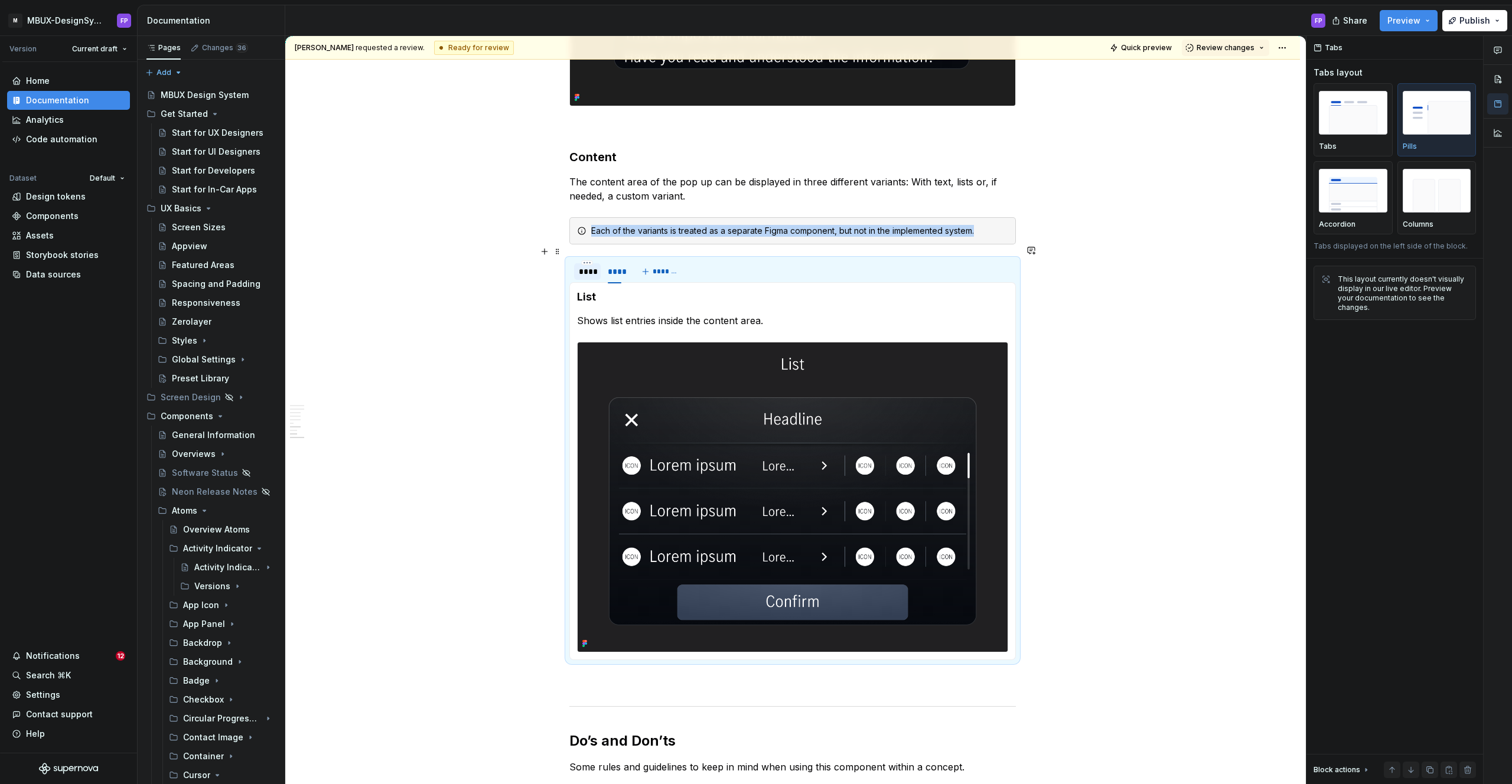
click at [596, 266] on div "****" at bounding box center [587, 271] width 17 height 12
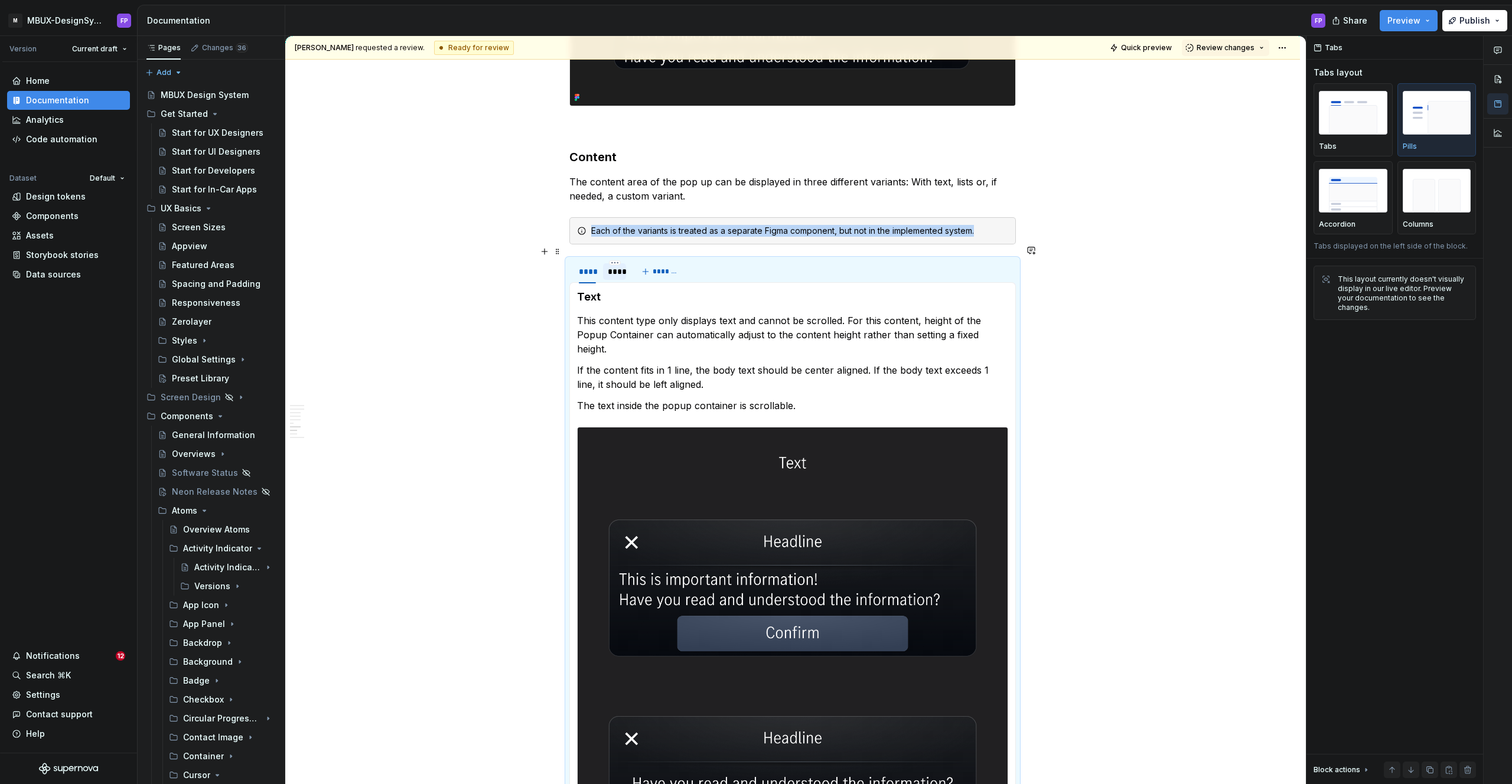
click at [619, 266] on div "****" at bounding box center [615, 271] width 15 height 12
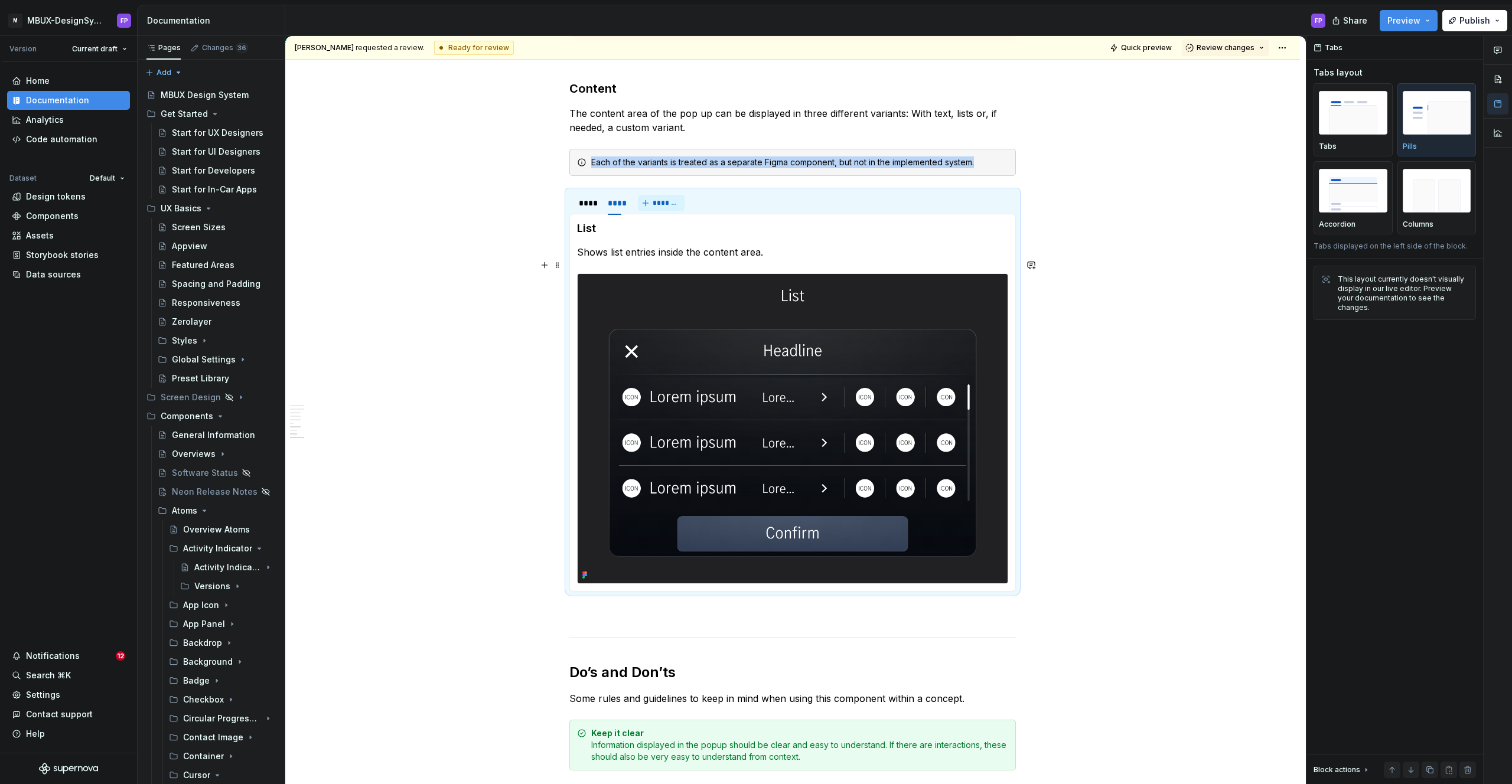
scroll to position [2851, 0]
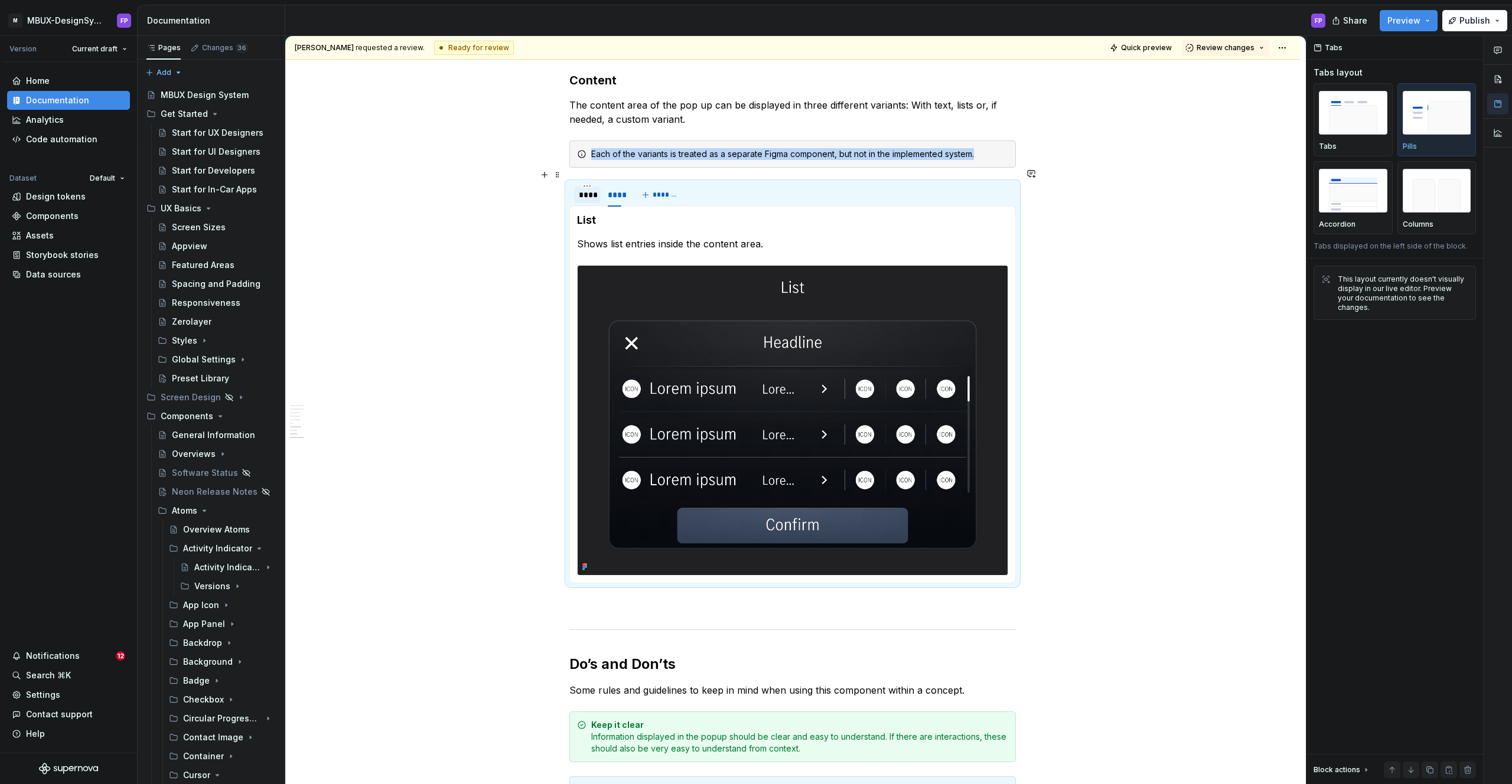
click at [589, 204] on div at bounding box center [587, 204] width 26 height 1
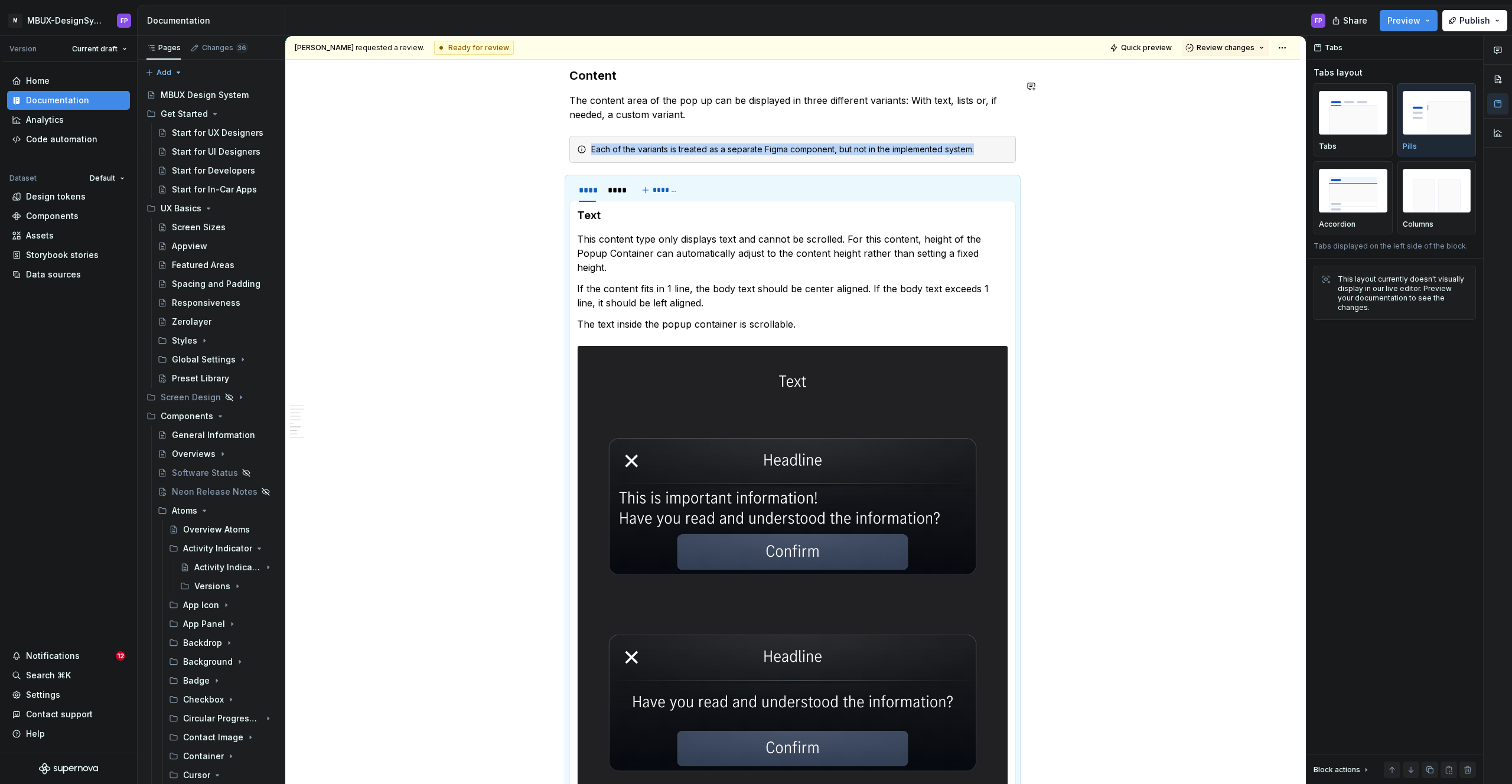
scroll to position [2584, 0]
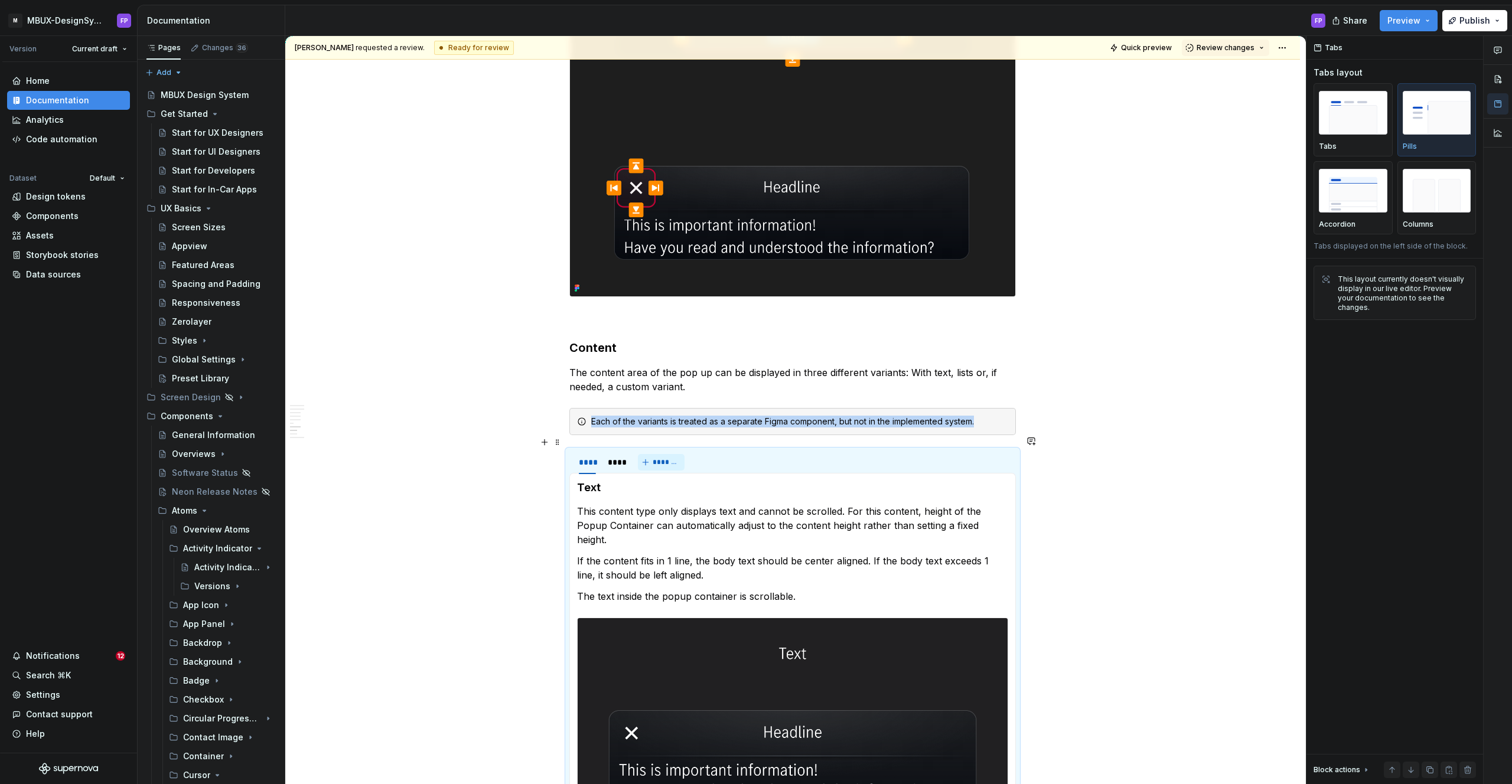
click at [659, 457] on span "*******" at bounding box center [665, 462] width 26 height 9
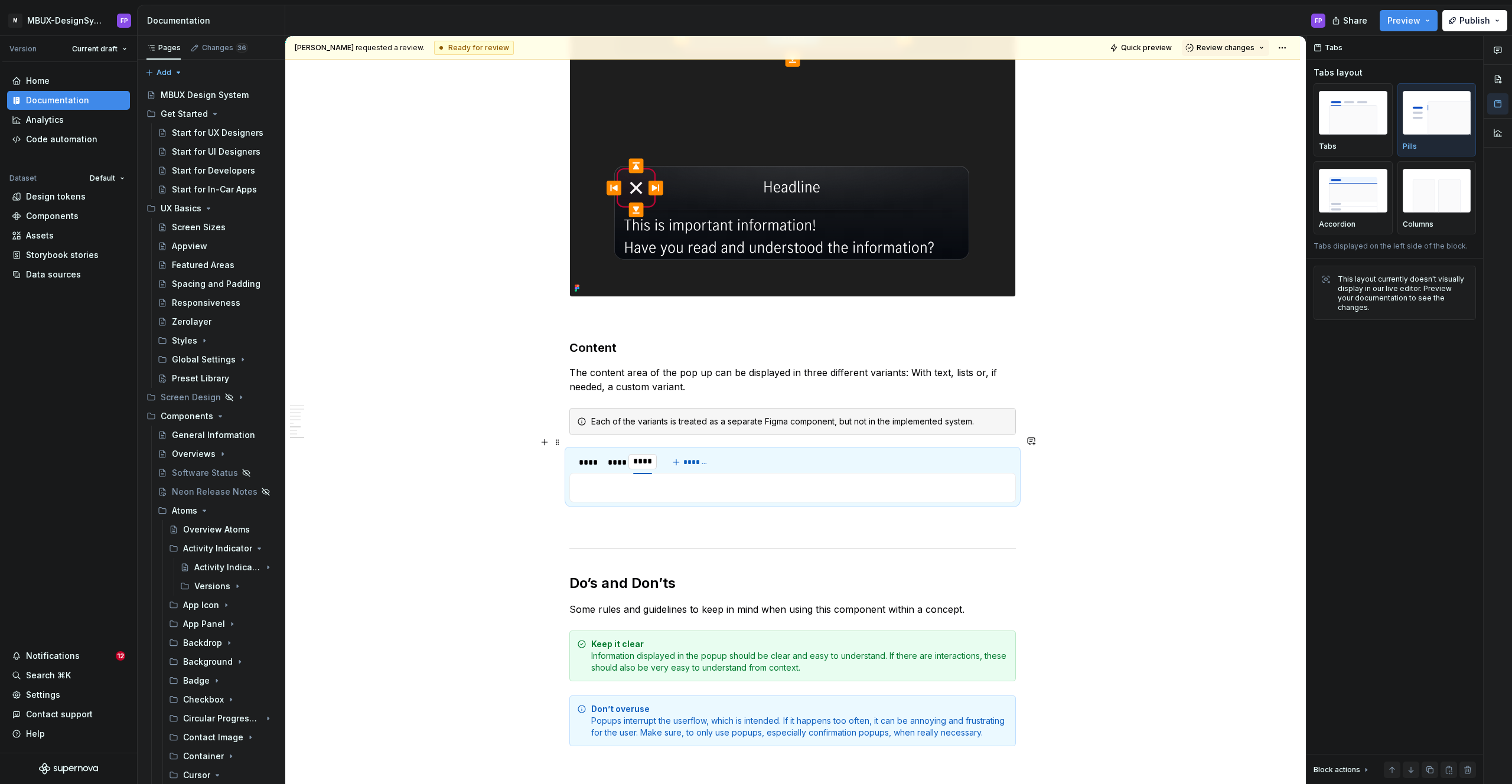
type input "******"
click at [622, 456] on div "****" at bounding box center [615, 462] width 15 height 12
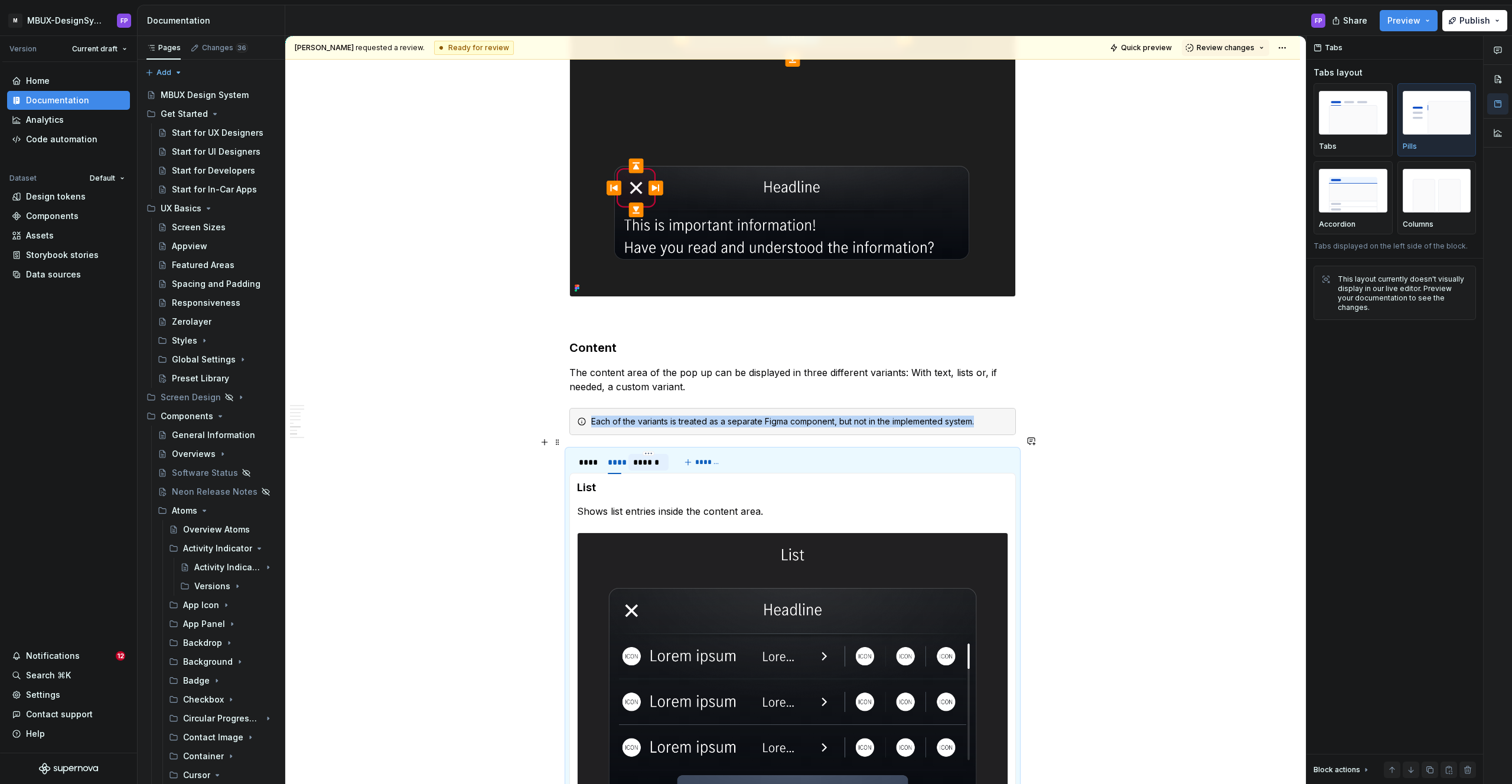
click at [646, 456] on div "******" at bounding box center [649, 462] width 31 height 12
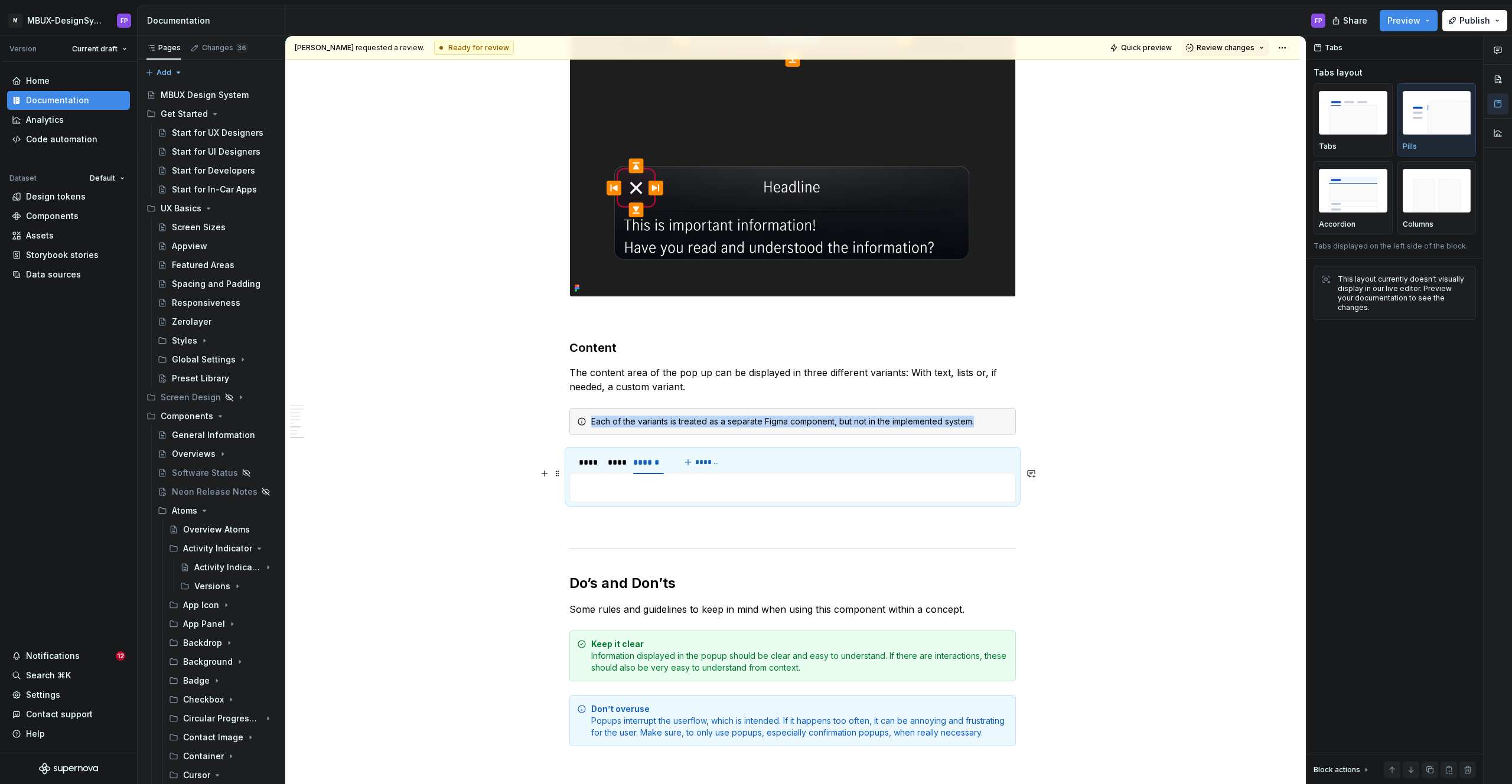
click at [664, 481] on p at bounding box center [792, 488] width 431 height 15
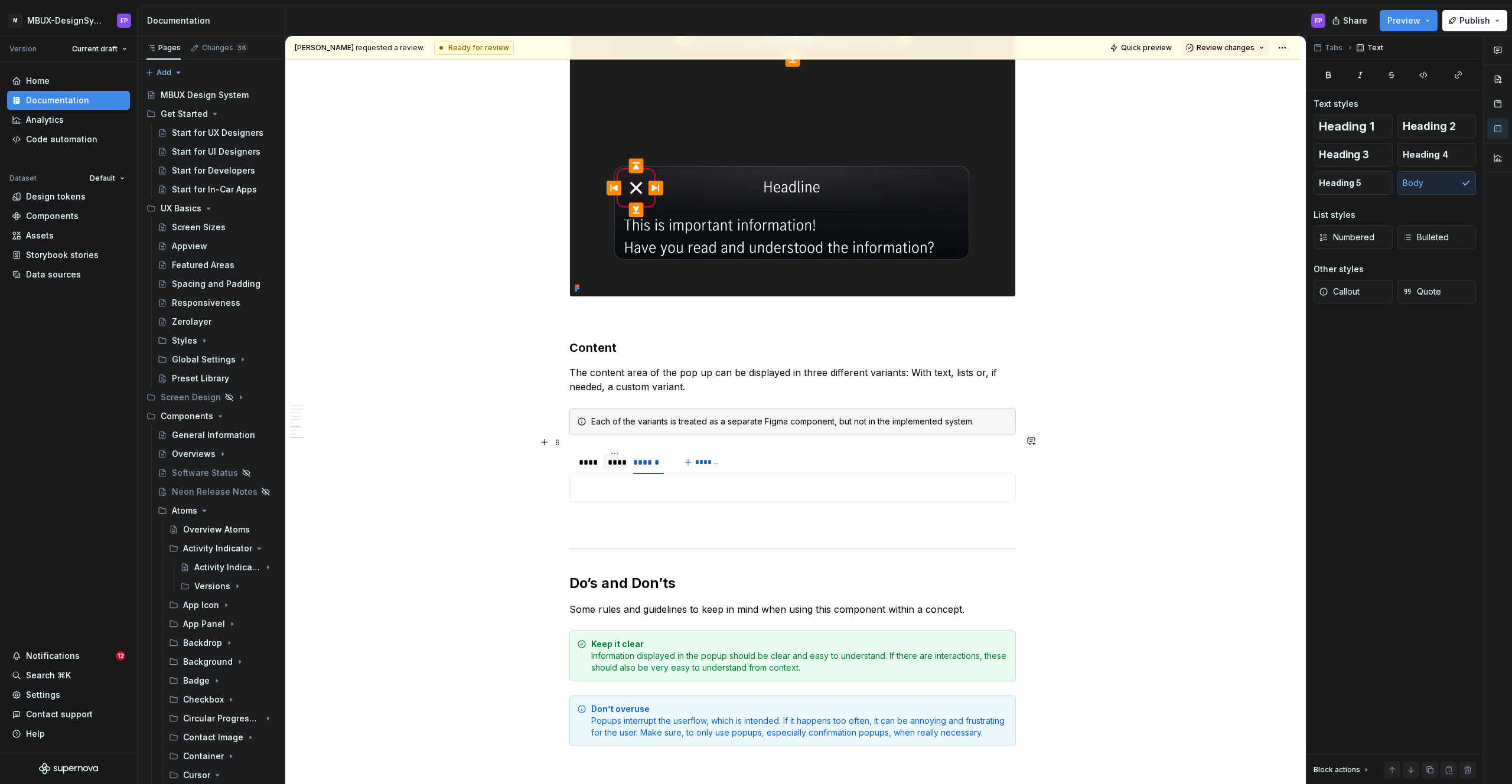
click at [608, 454] on div "****" at bounding box center [614, 462] width 24 height 16
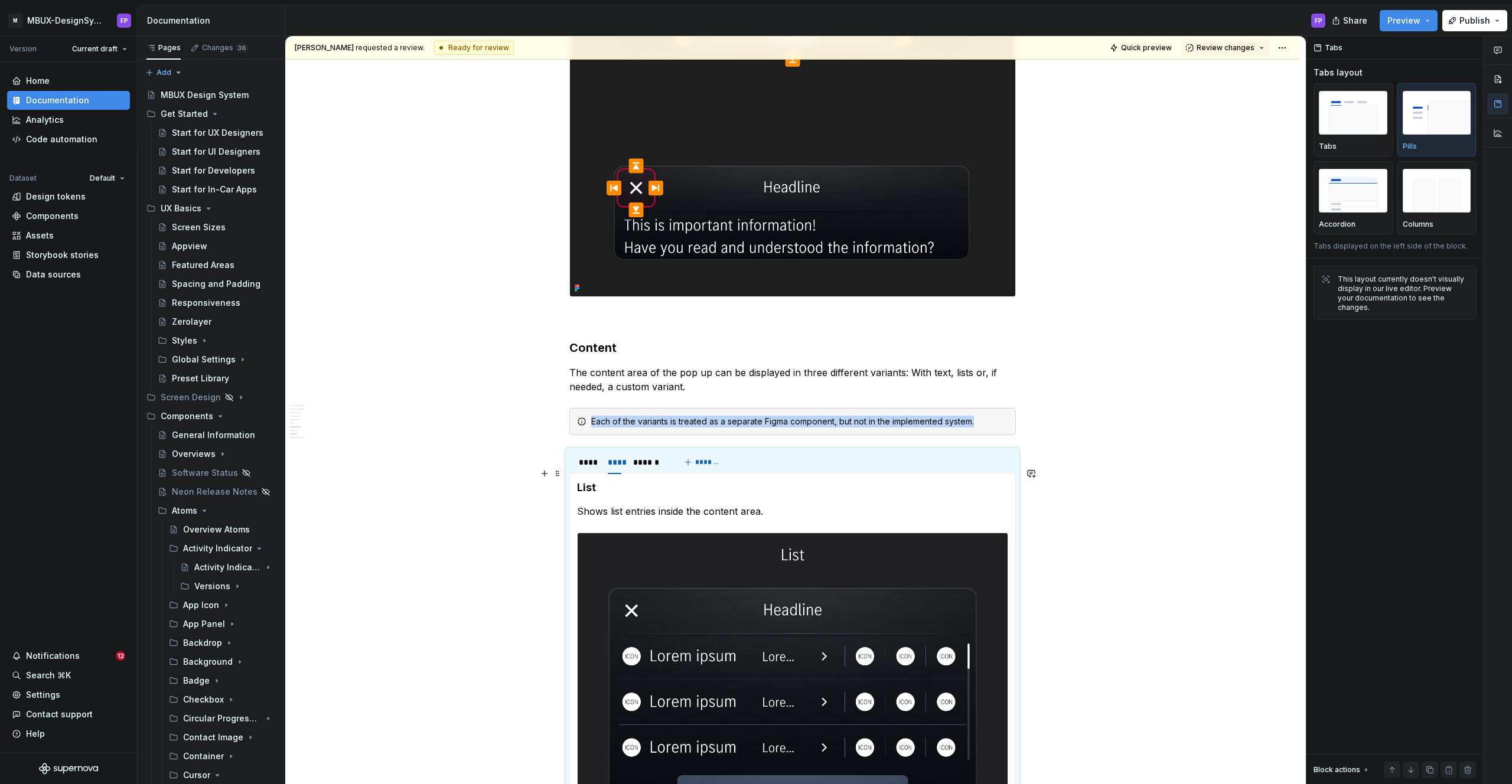
click at [603, 481] on h4 "List" at bounding box center [792, 488] width 431 height 15
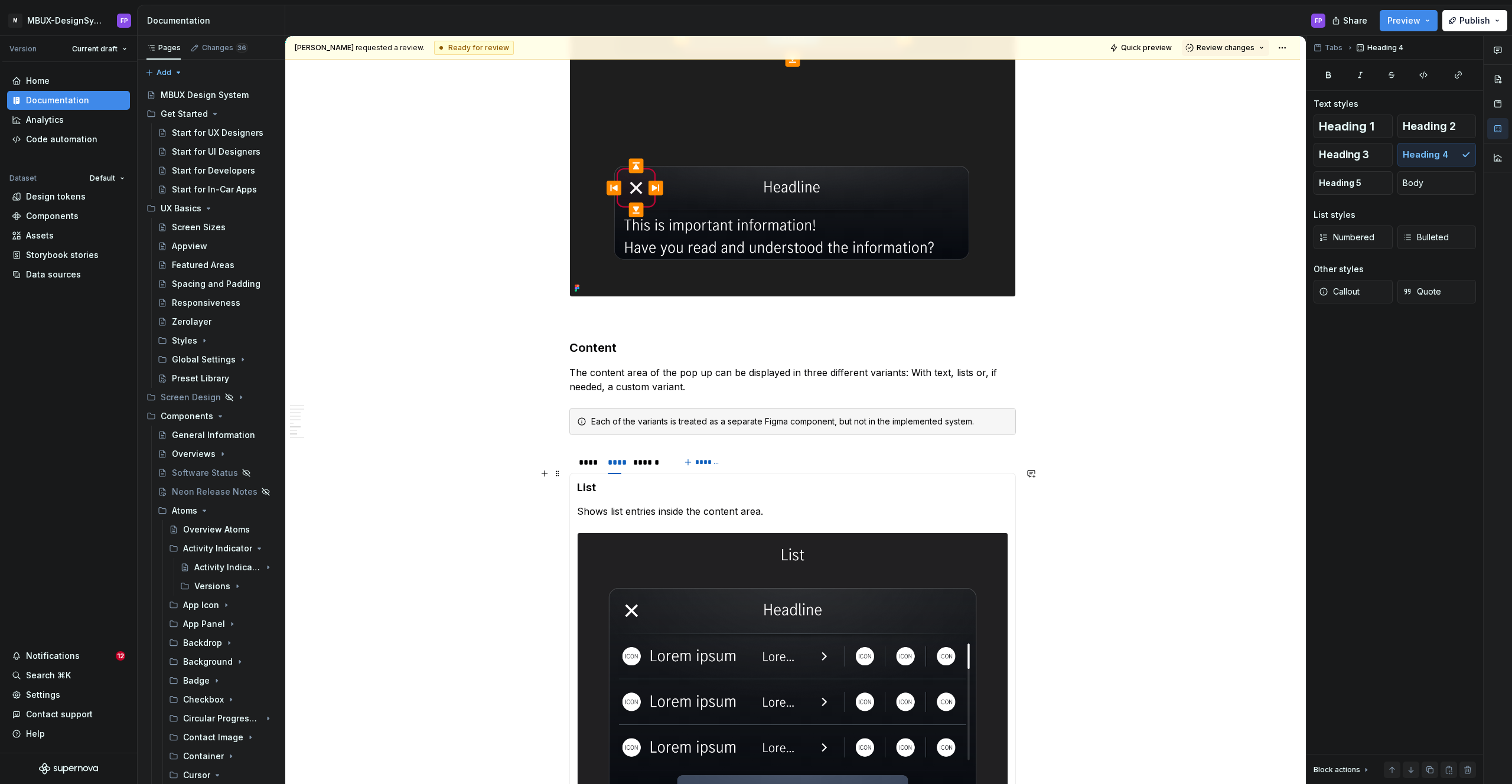
click at [603, 481] on h4 "List" at bounding box center [792, 488] width 431 height 15
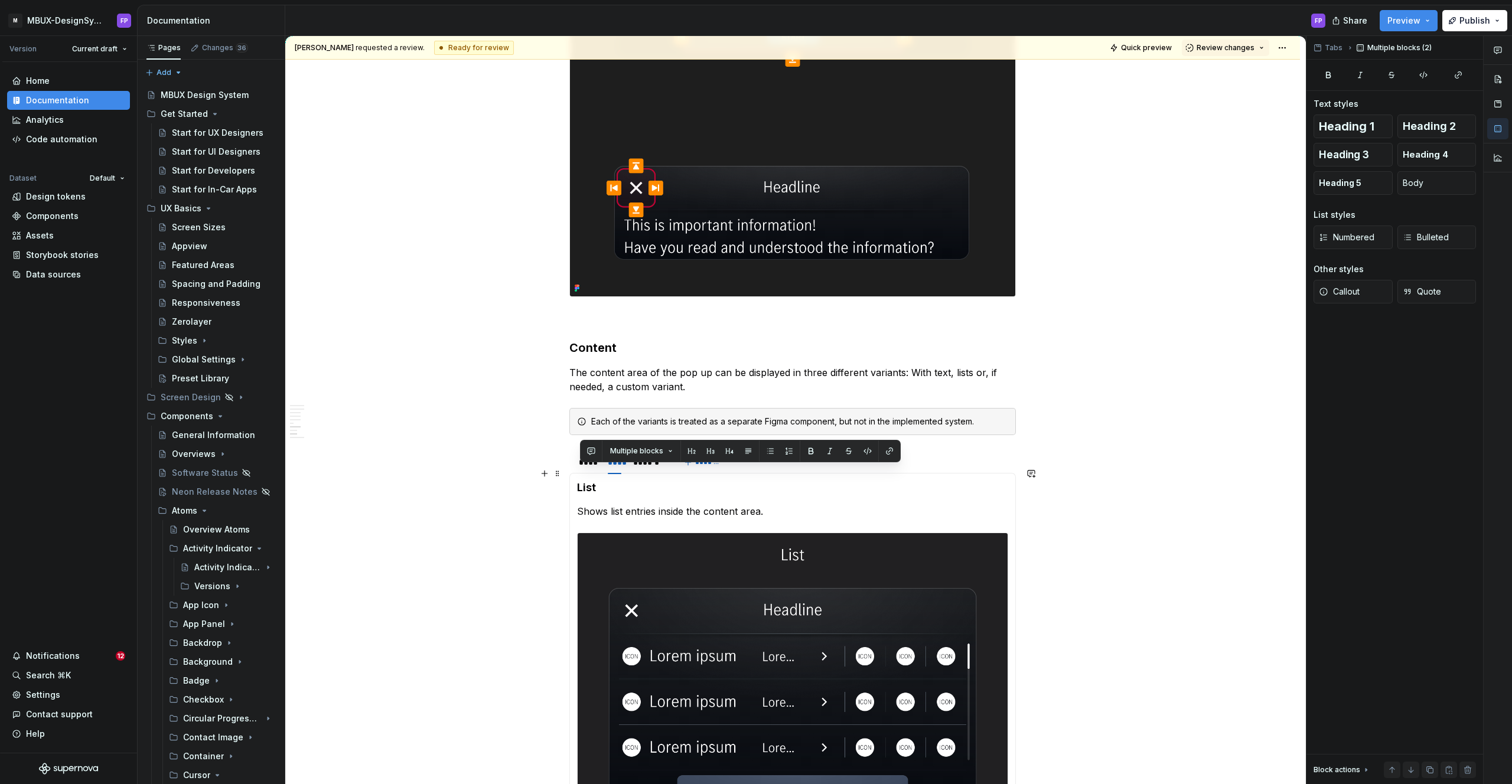
click at [606, 481] on h4 "List" at bounding box center [792, 488] width 431 height 15
copy h4 "List"
click at [627, 481] on h4 "List" at bounding box center [792, 488] width 431 height 15
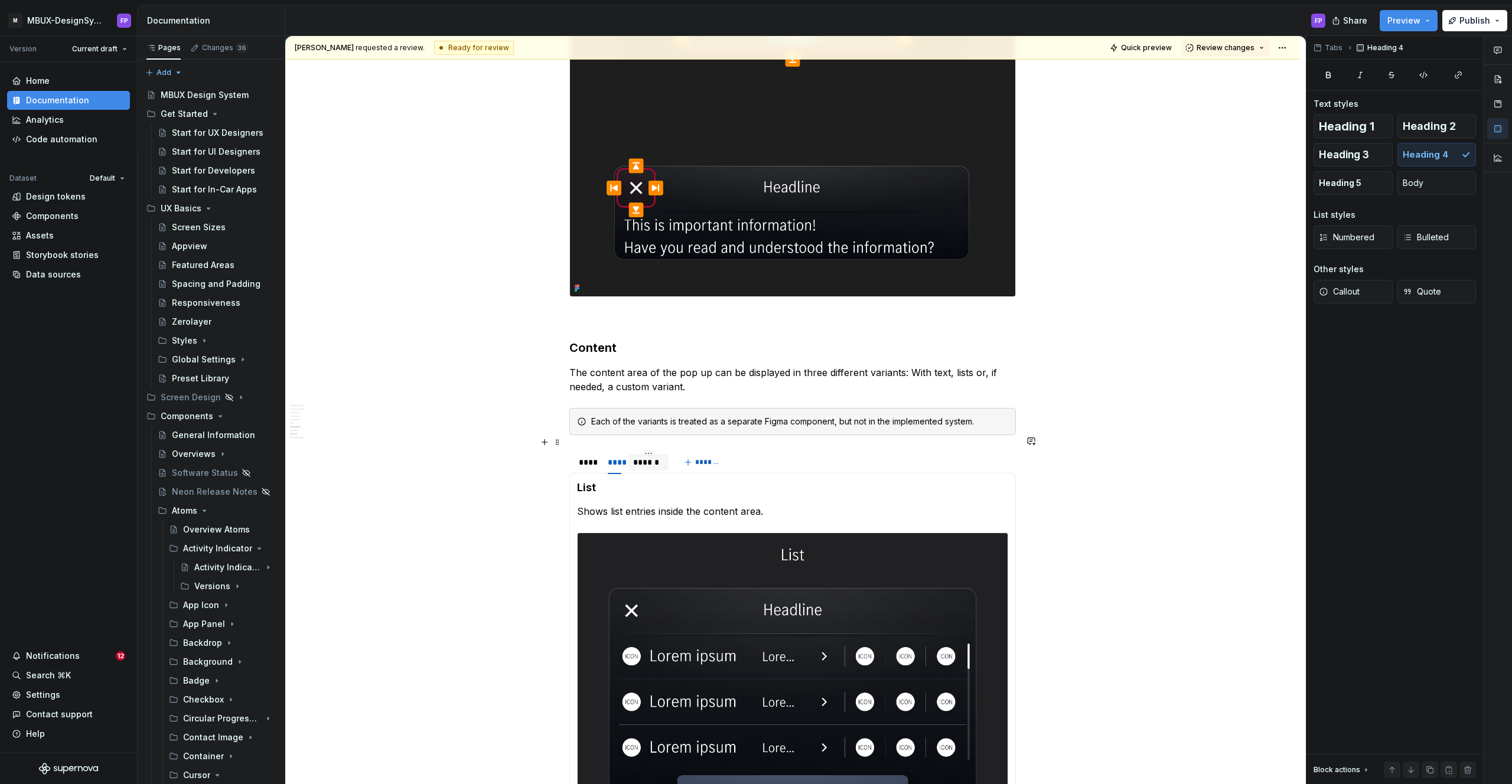
click at [647, 456] on div "******" at bounding box center [649, 462] width 31 height 12
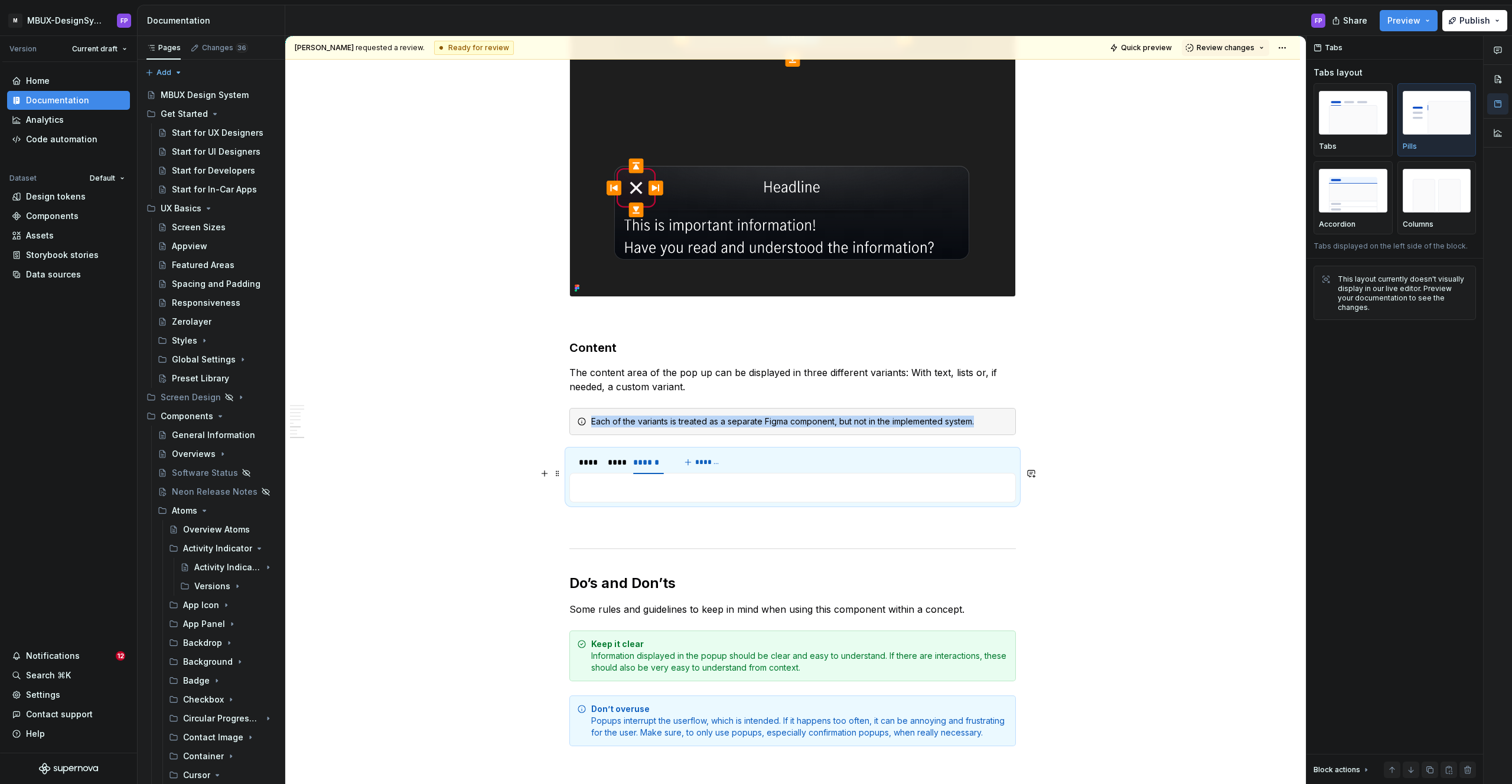
click at [623, 481] on p at bounding box center [792, 488] width 431 height 15
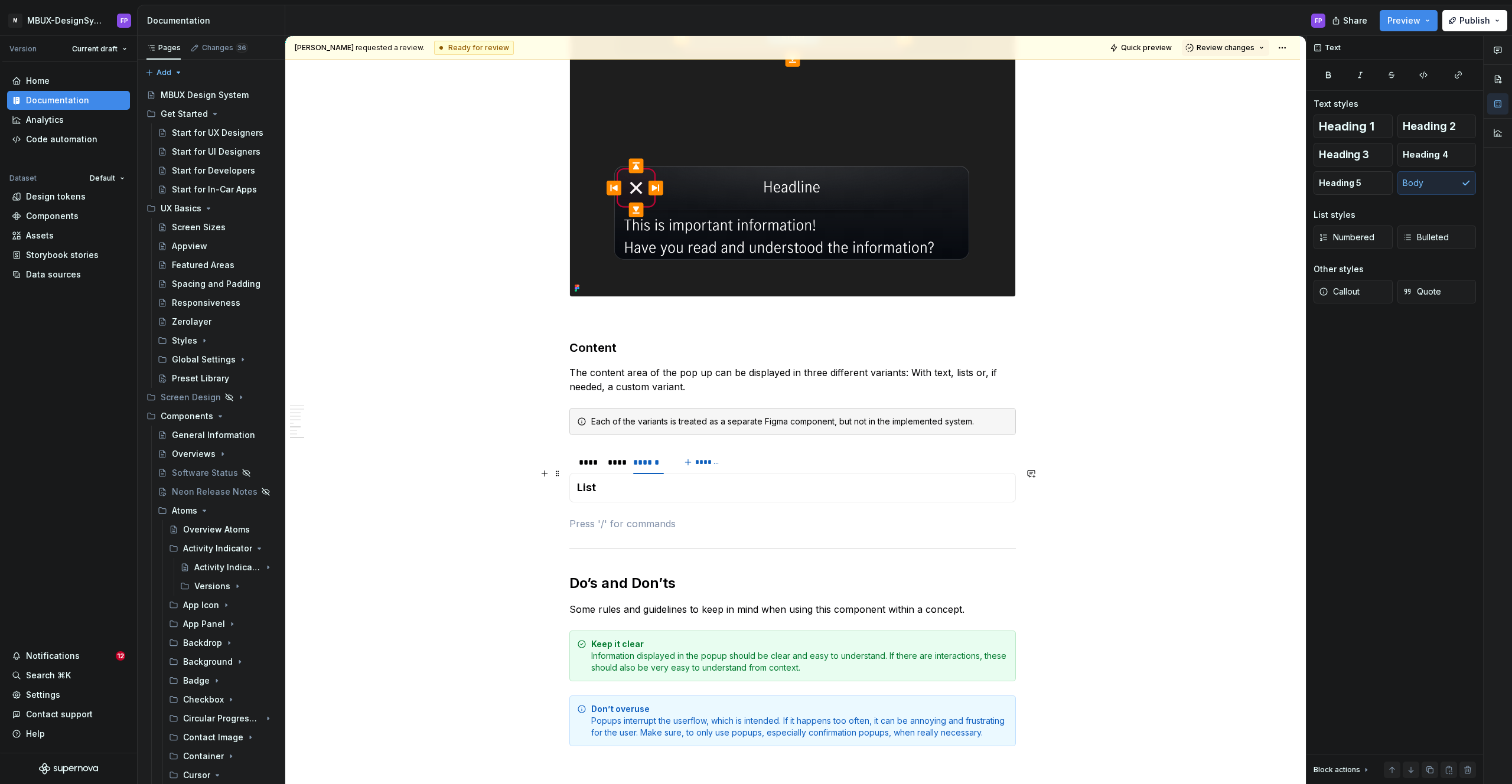
click at [623, 481] on h4 "List" at bounding box center [792, 488] width 431 height 15
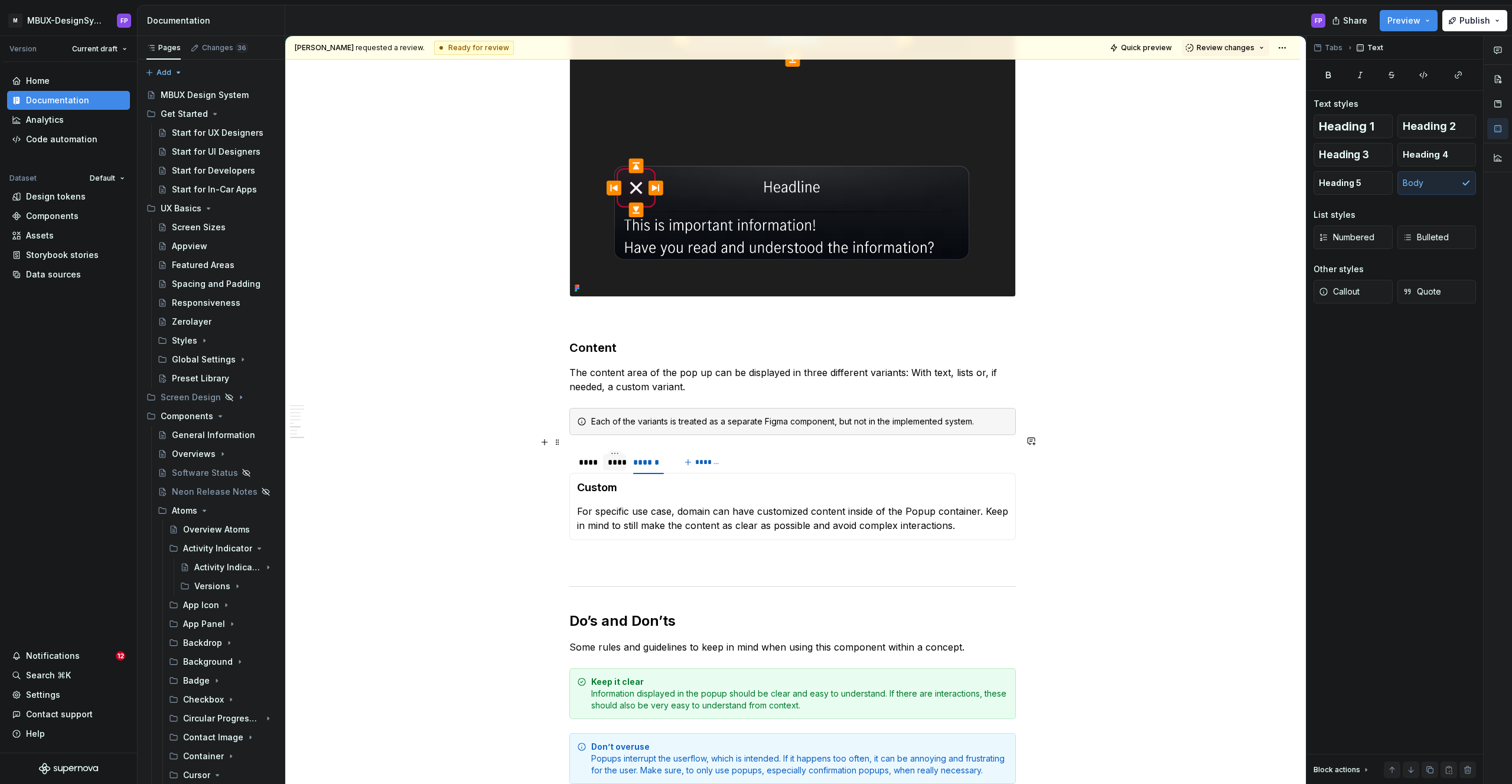
click at [609, 454] on div "****" at bounding box center [614, 462] width 24 height 16
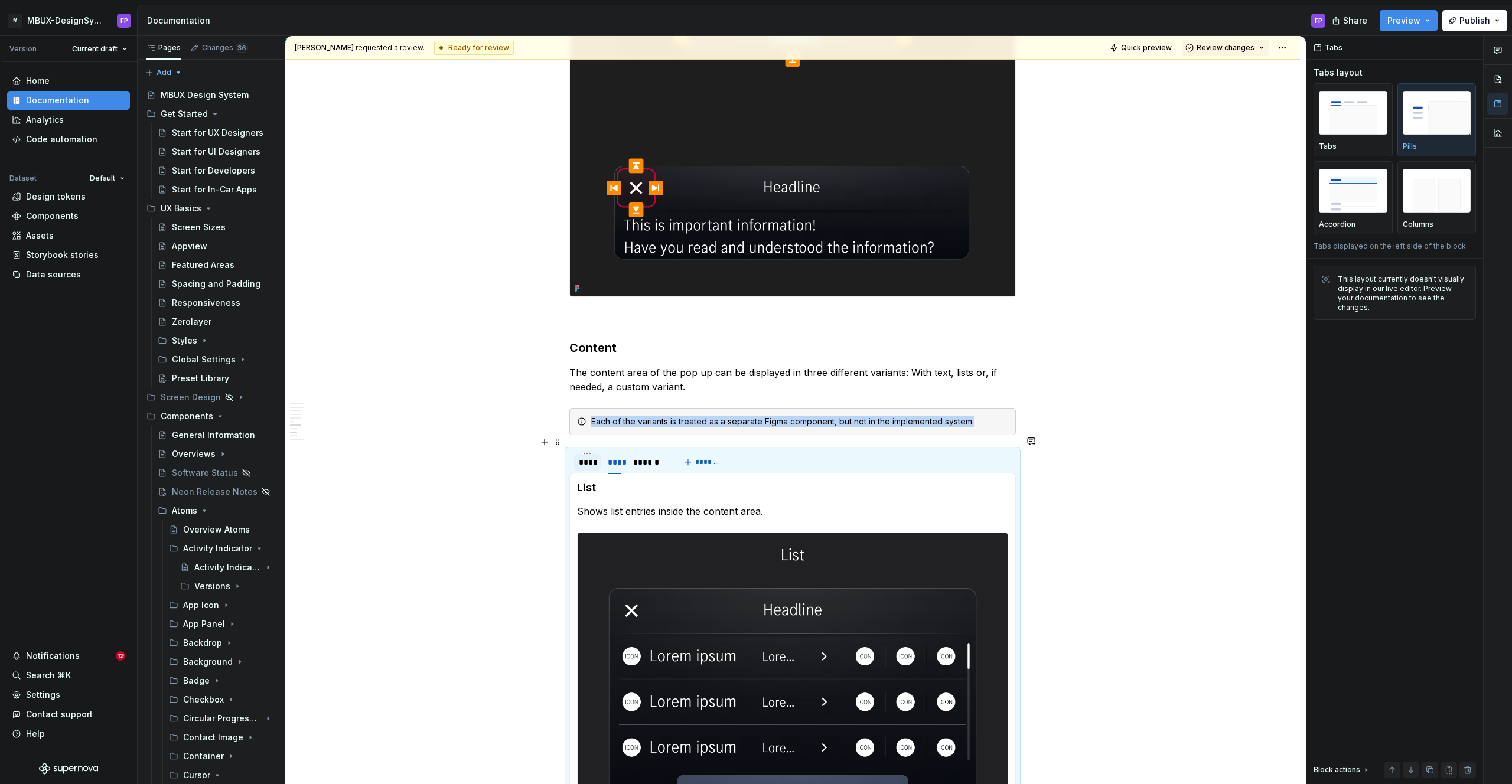
click at [594, 456] on div "****" at bounding box center [587, 462] width 17 height 12
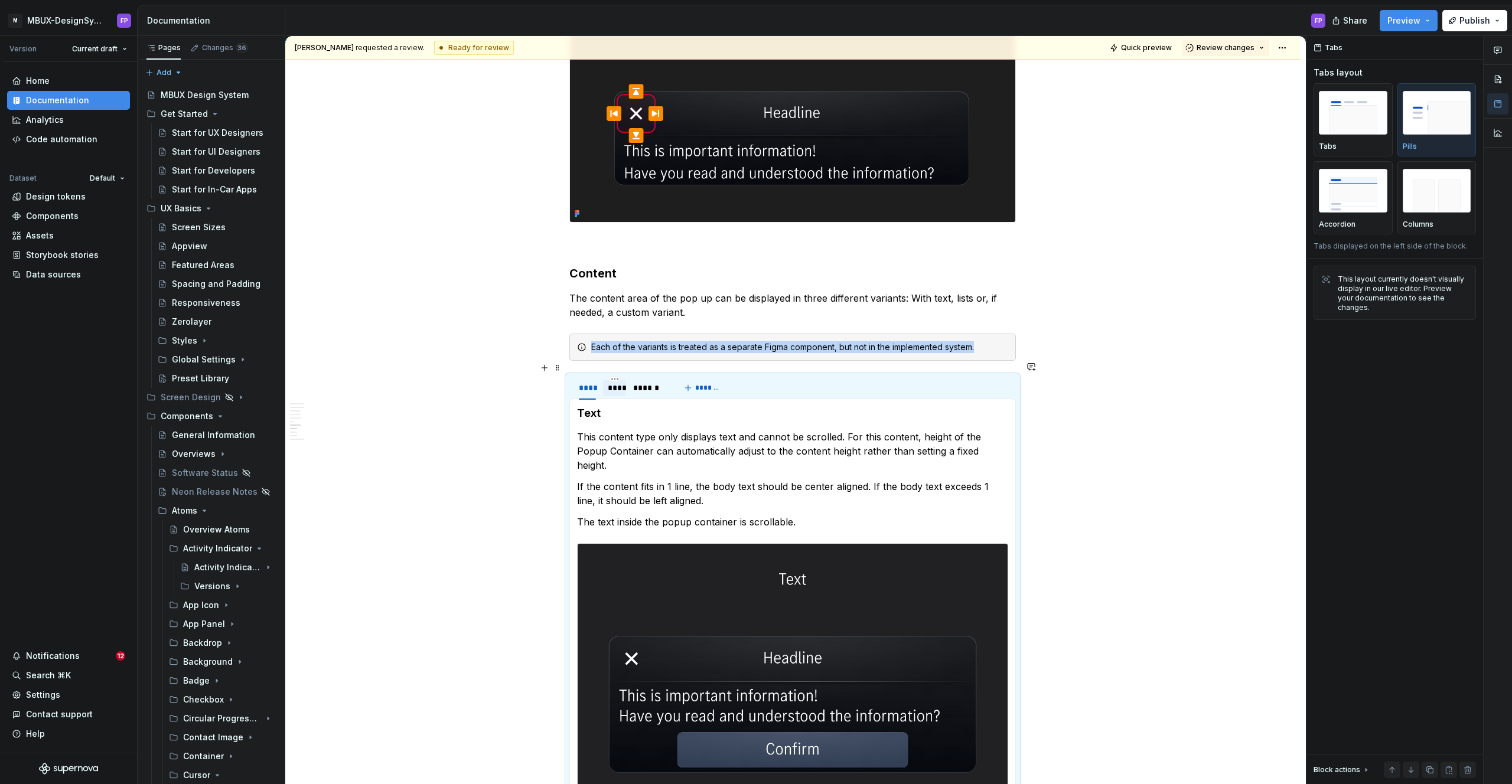
scroll to position [2642, 0]
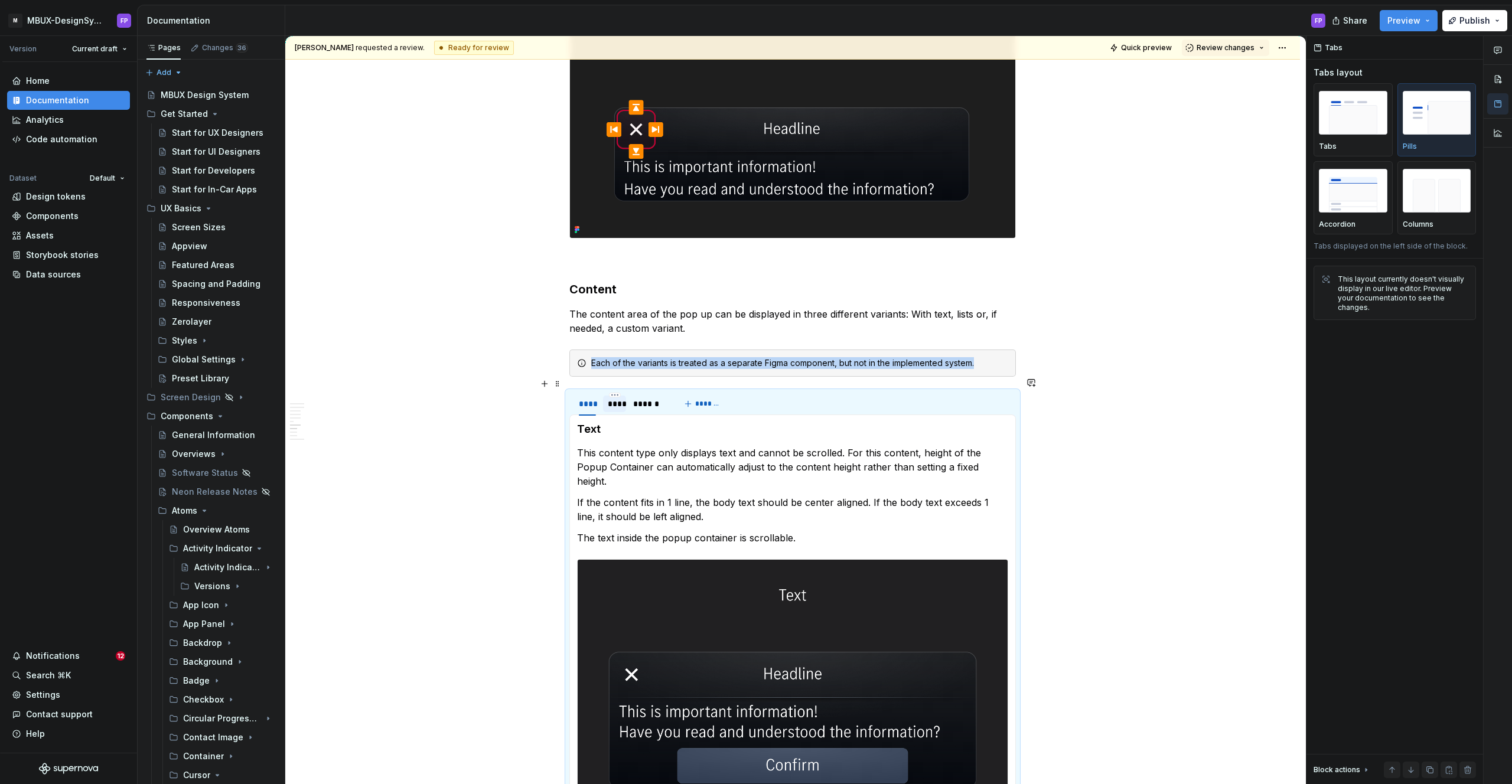
click at [616, 398] on div "****" at bounding box center [615, 404] width 15 height 12
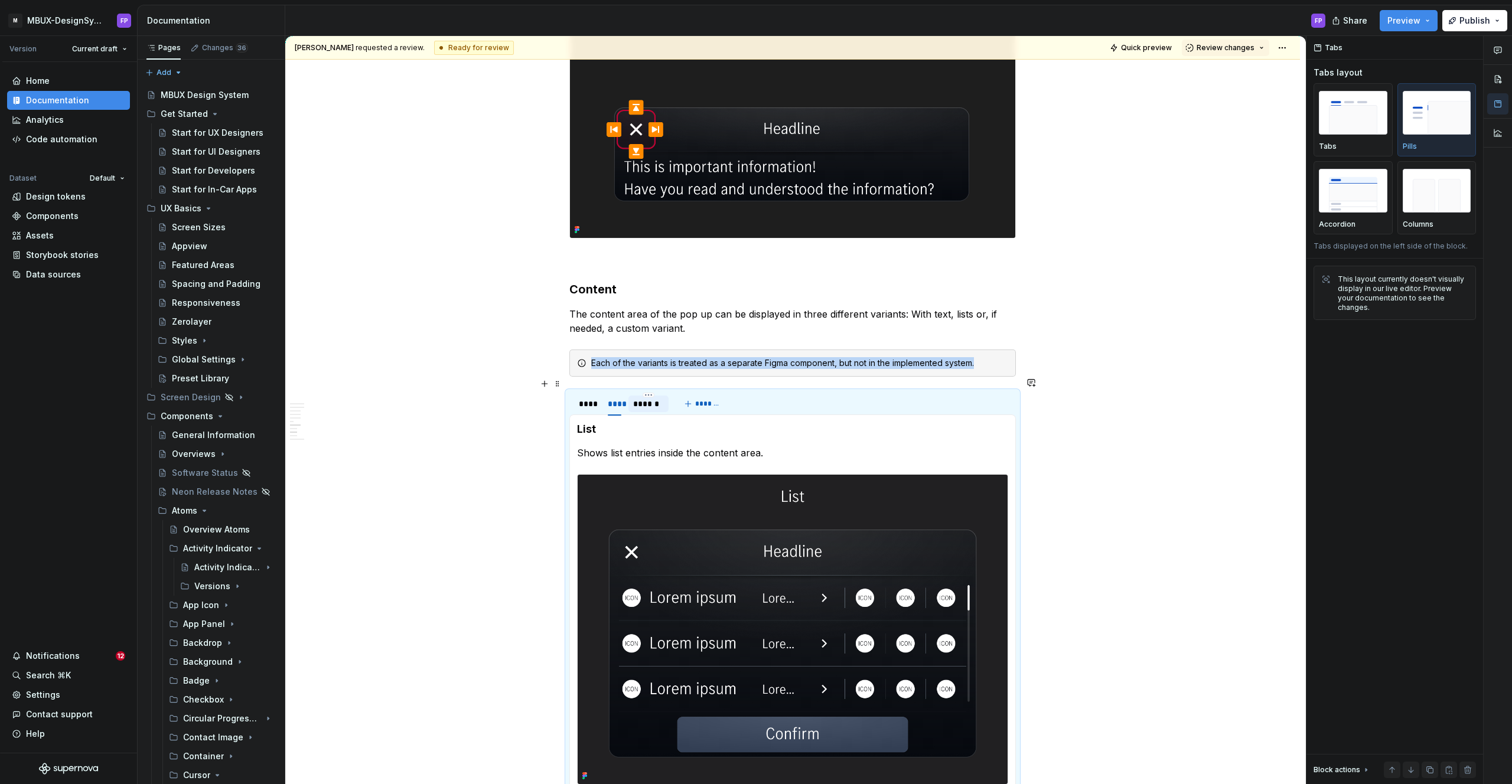
click at [649, 398] on div "******" at bounding box center [649, 404] width 31 height 12
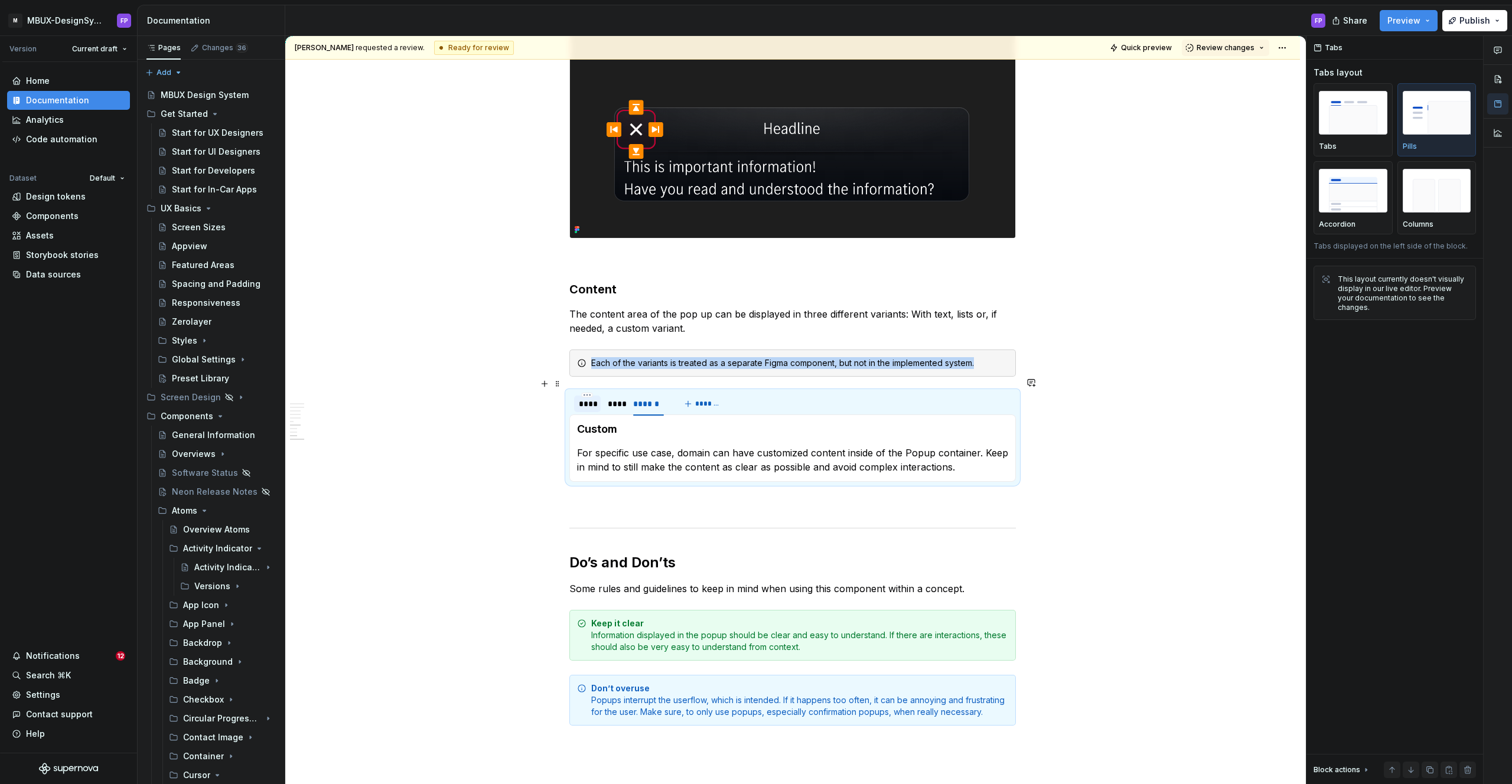
click at [596, 398] on div "****" at bounding box center [587, 404] width 17 height 12
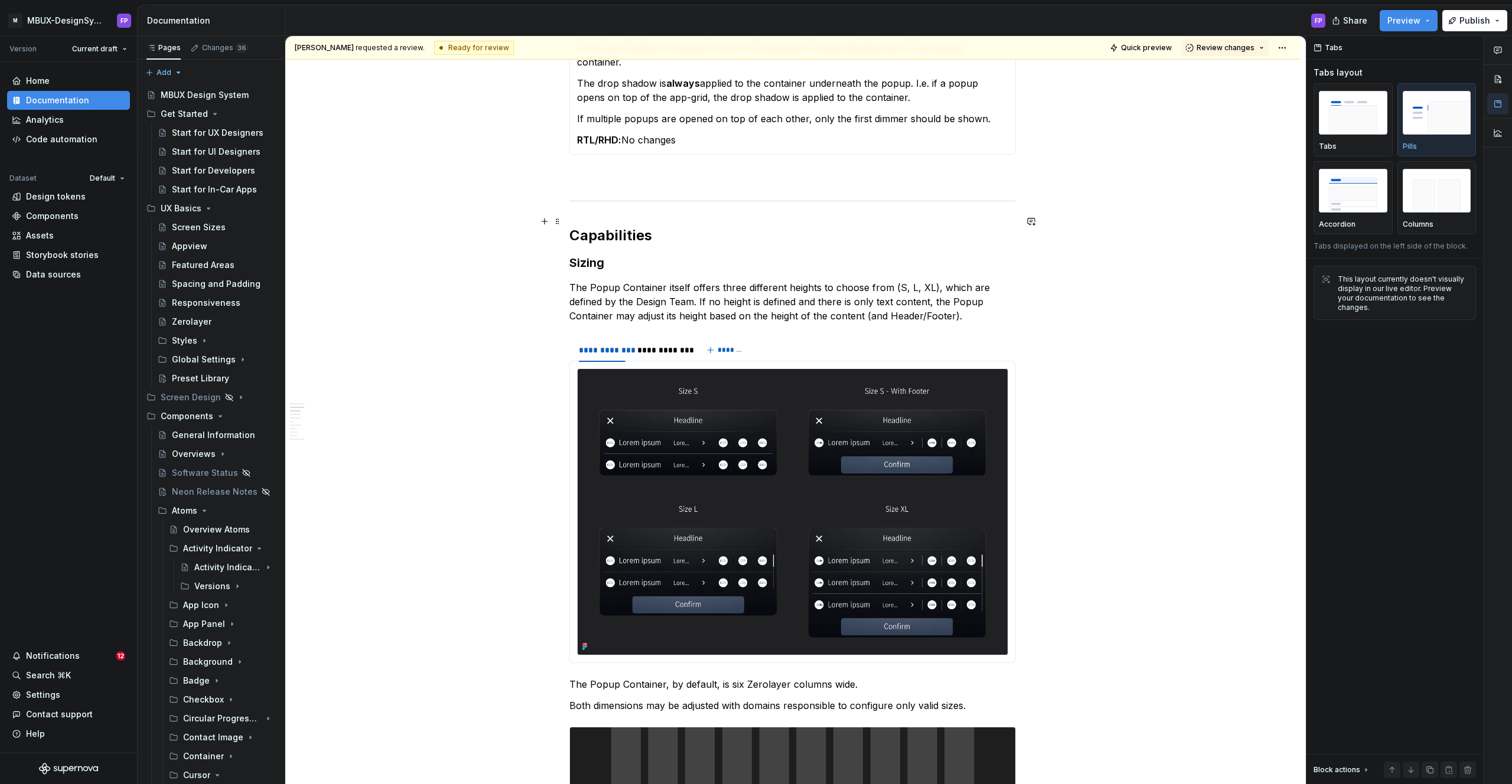
scroll to position [1143, 0]
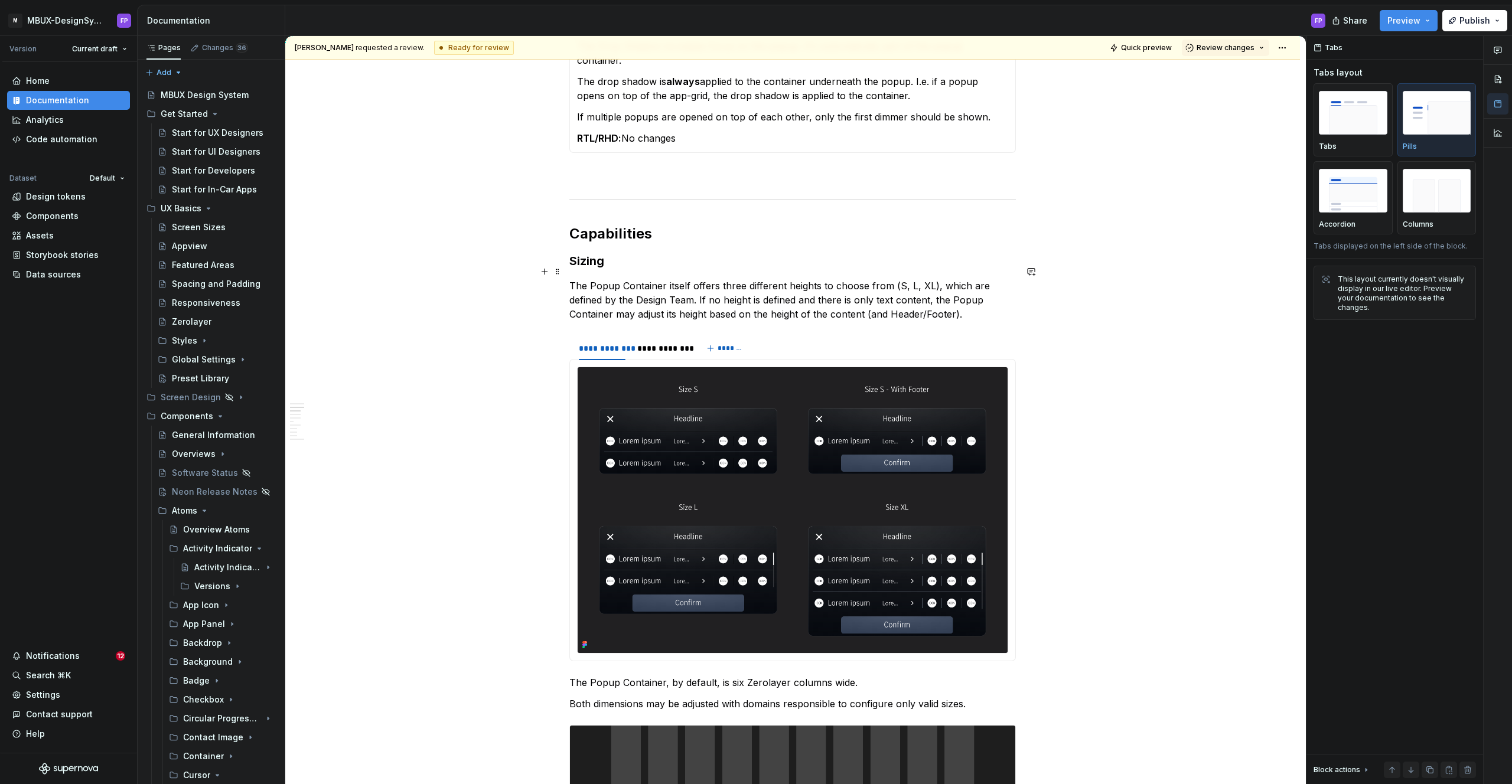
click at [910, 279] on p "The Popup Container itself offers three different heights to choose from (S, L,…" at bounding box center [792, 299] width 447 height 43
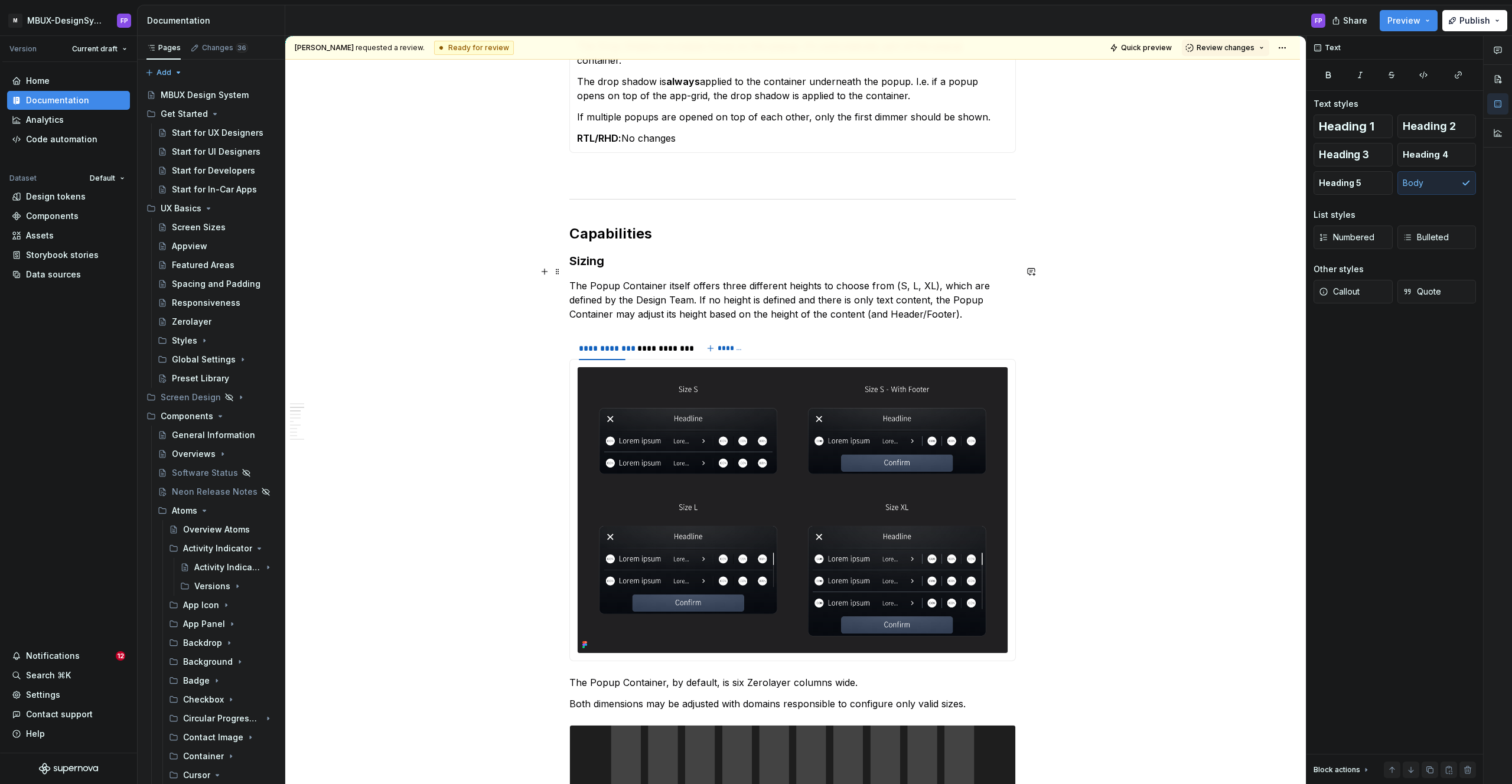
click at [912, 279] on p "The Popup Container itself offers three different heights to choose from (S, L,…" at bounding box center [792, 299] width 447 height 43
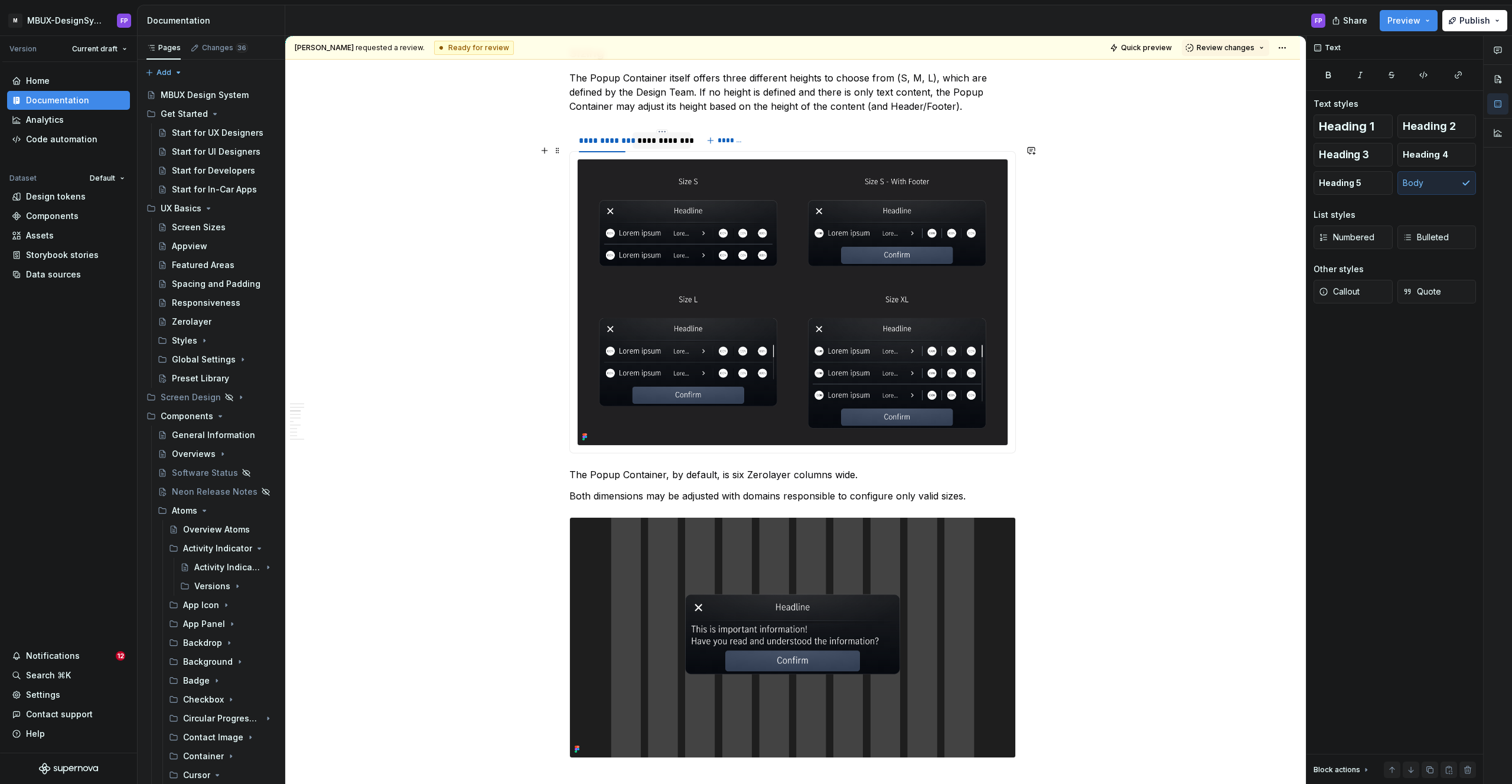
scroll to position [1334, 0]
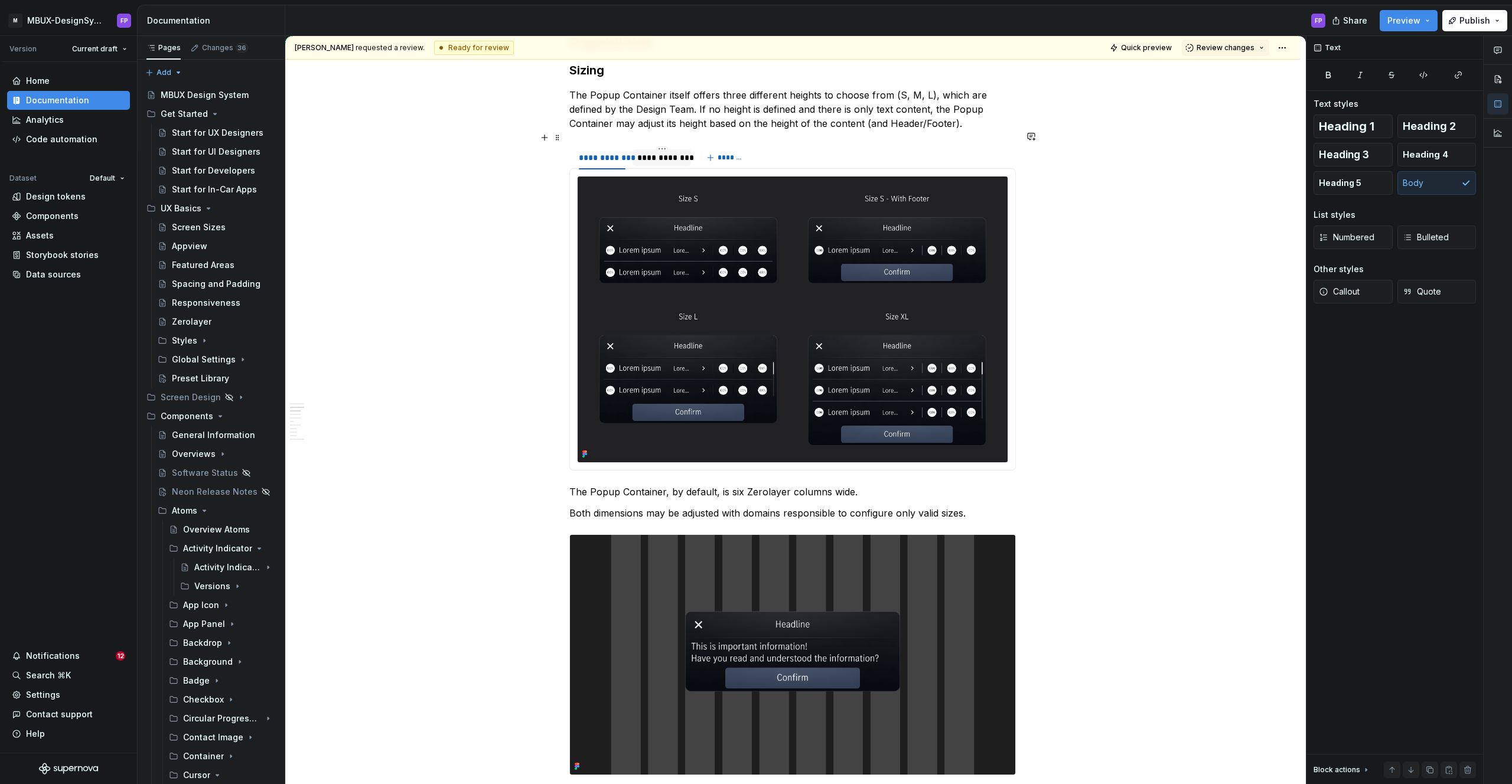
click at [659, 152] on div "**********" at bounding box center [662, 157] width 50 height 12
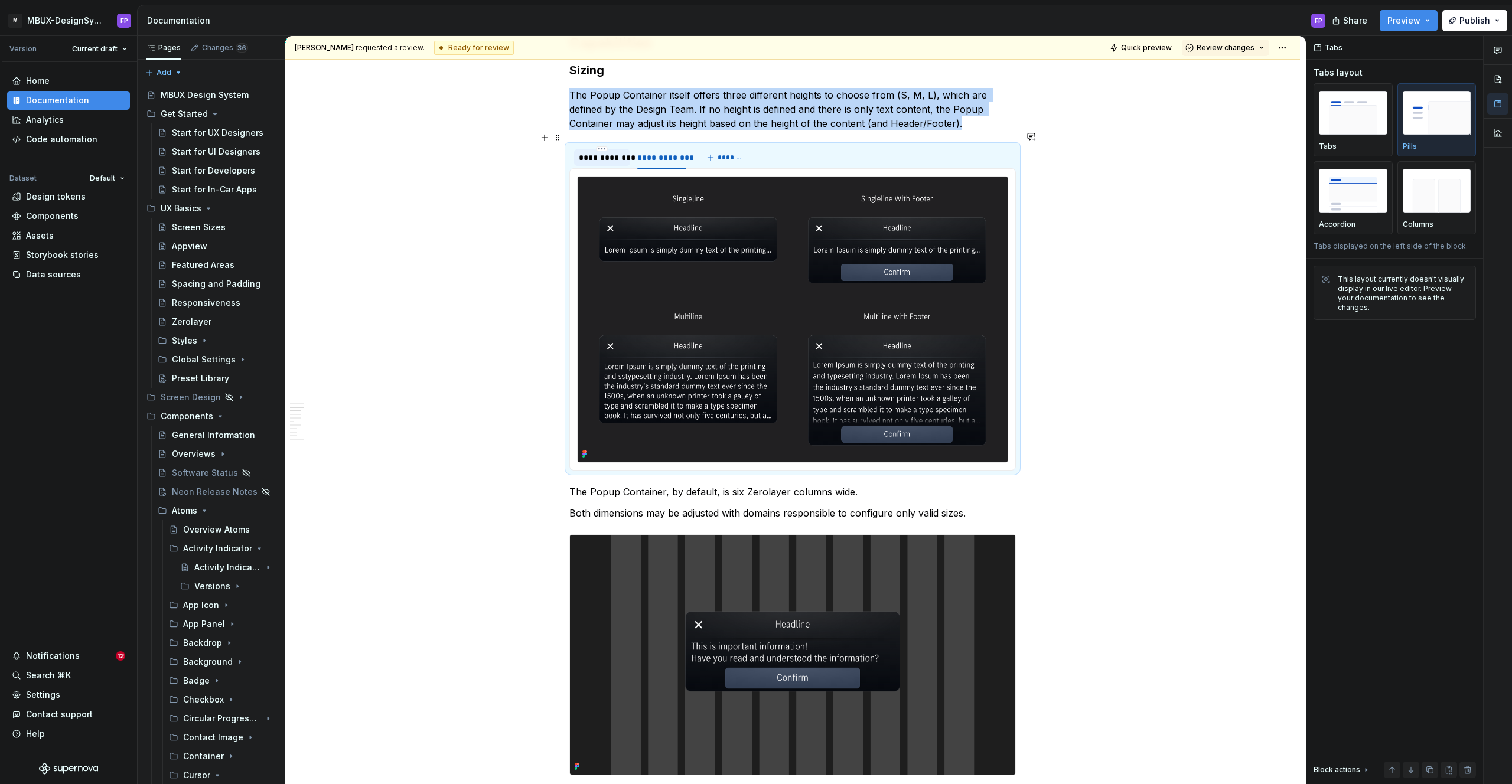
click at [613, 152] on div "**********" at bounding box center [602, 157] width 46 height 12
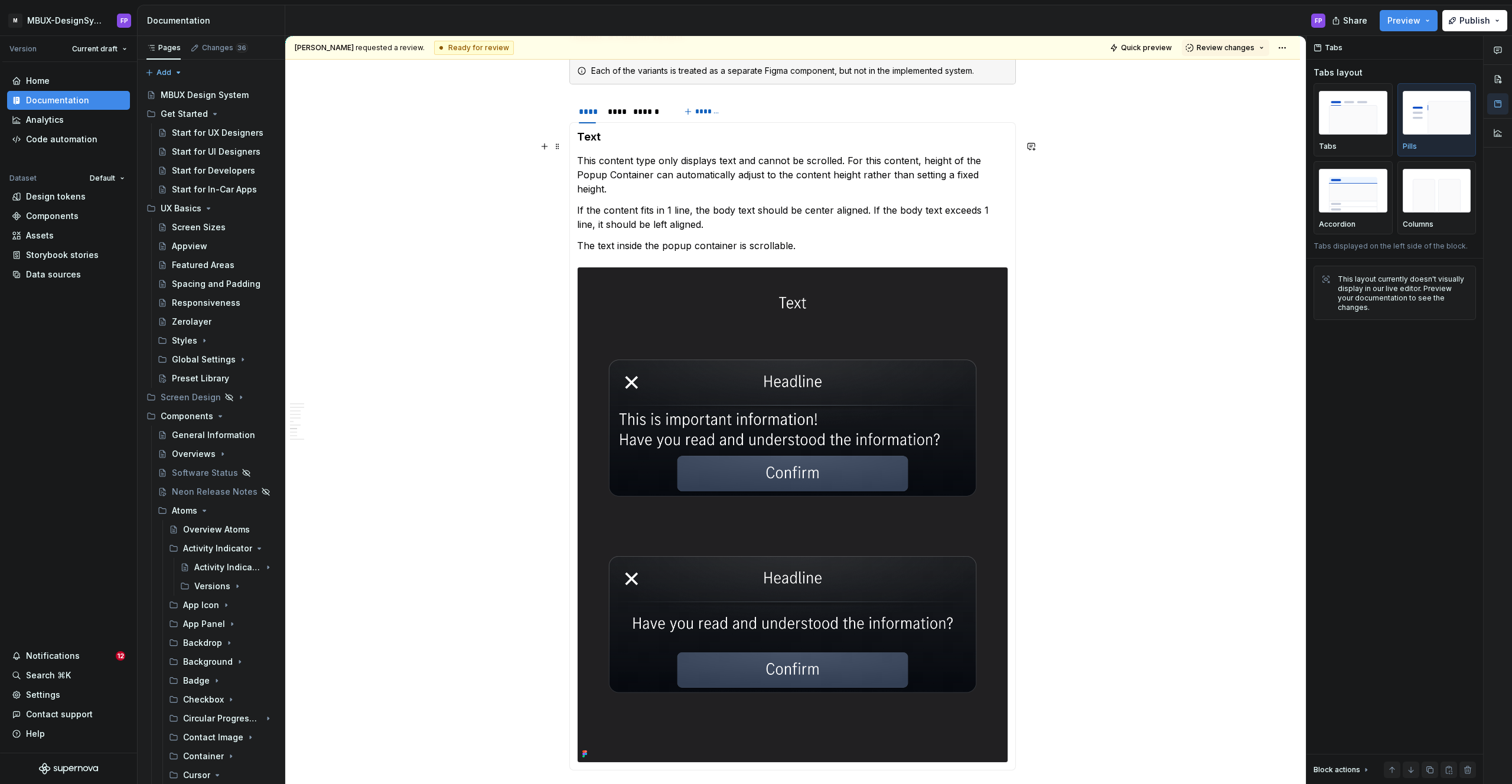
scroll to position [2936, 0]
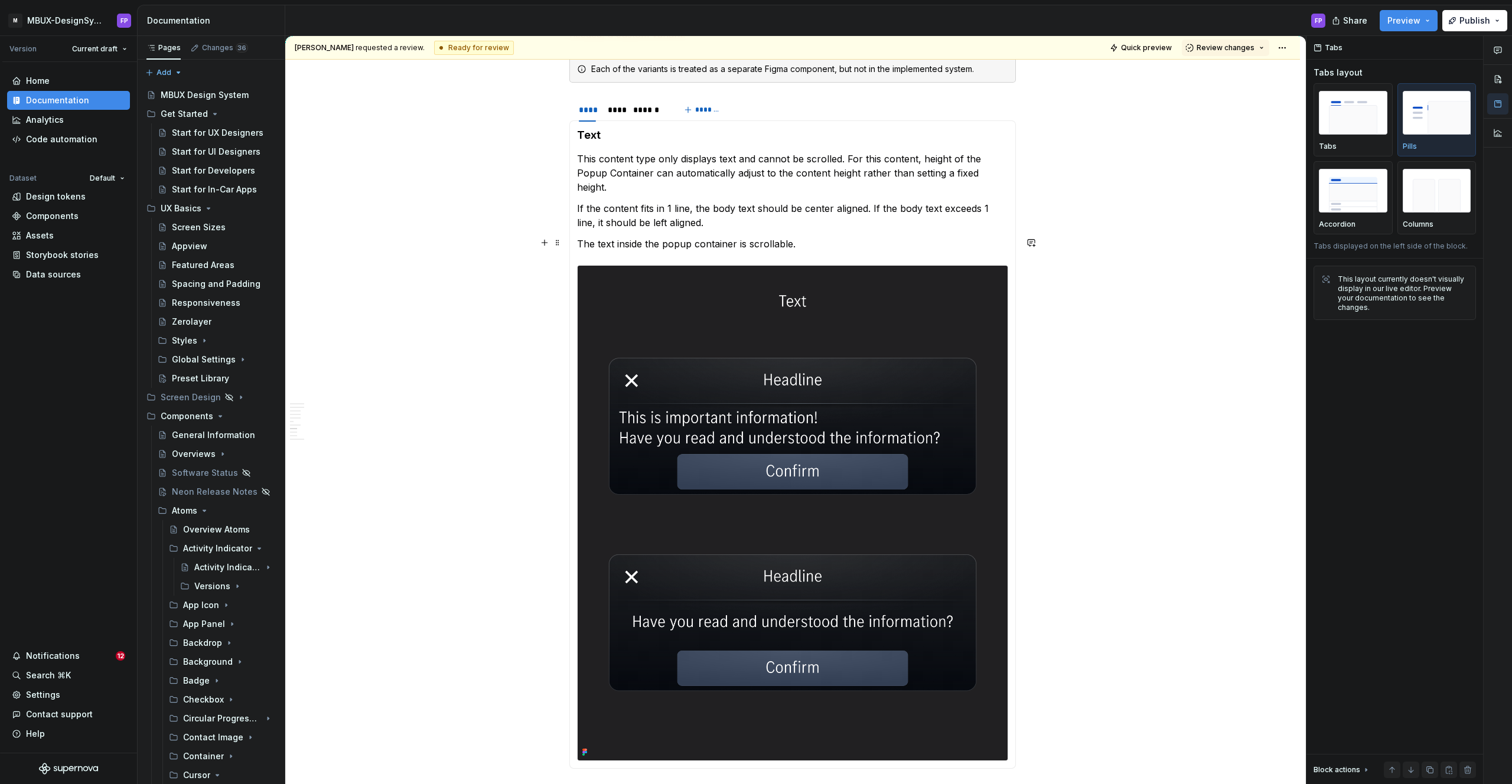
click at [782, 313] on img at bounding box center [792, 514] width 430 height 495
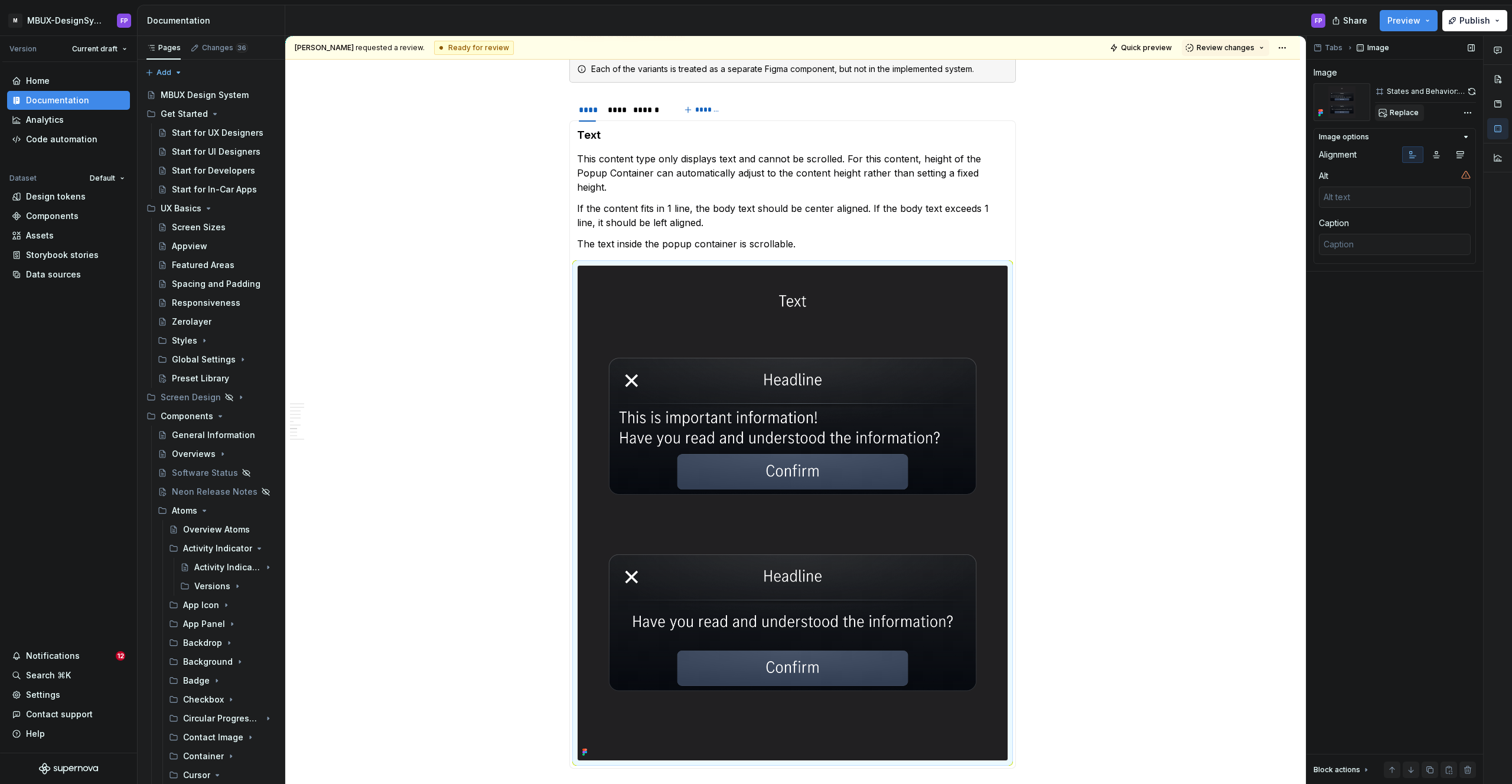
click at [1404, 113] on span "Replace" at bounding box center [1404, 113] width 29 height 9
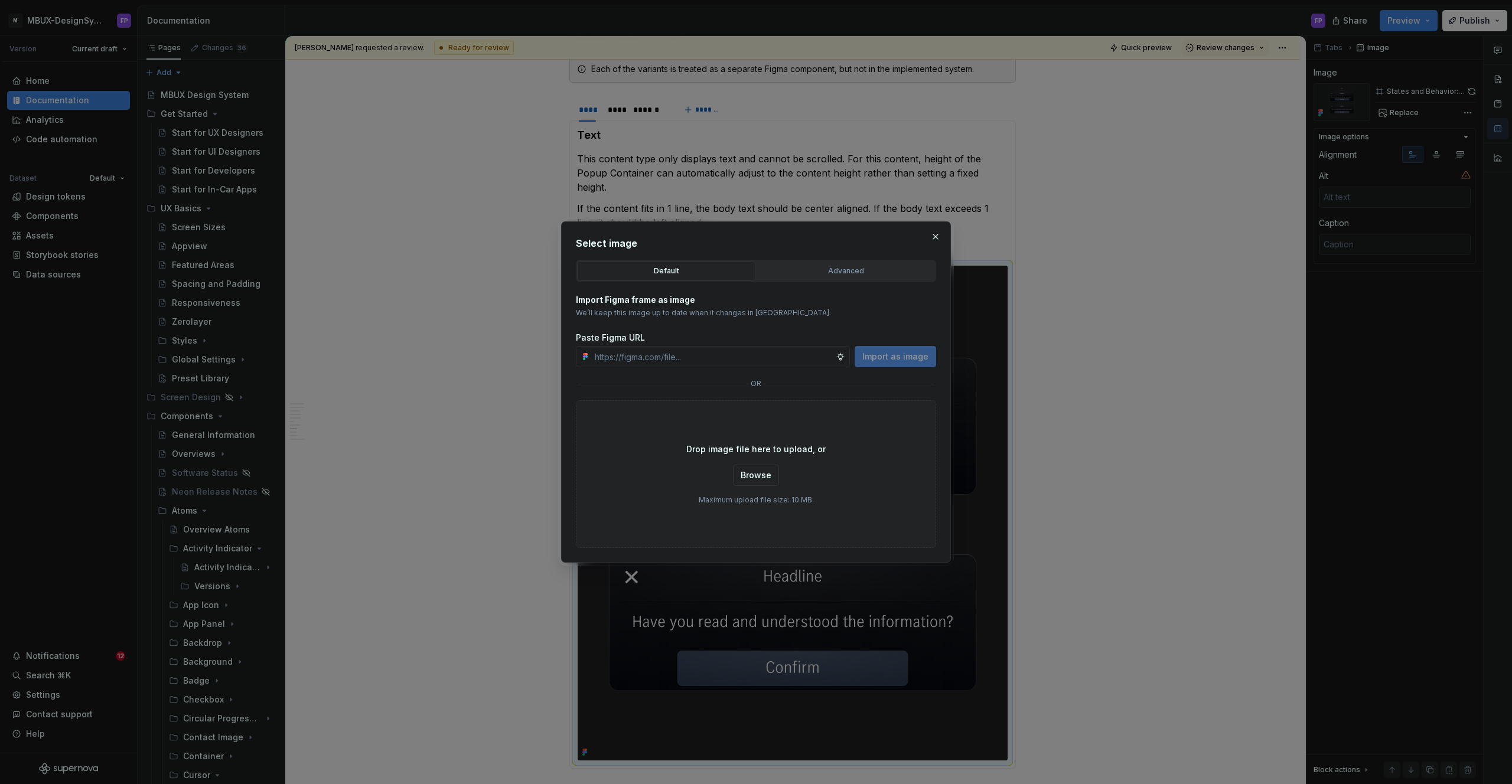
click at [933, 238] on button "button" at bounding box center [936, 237] width 16 height 16
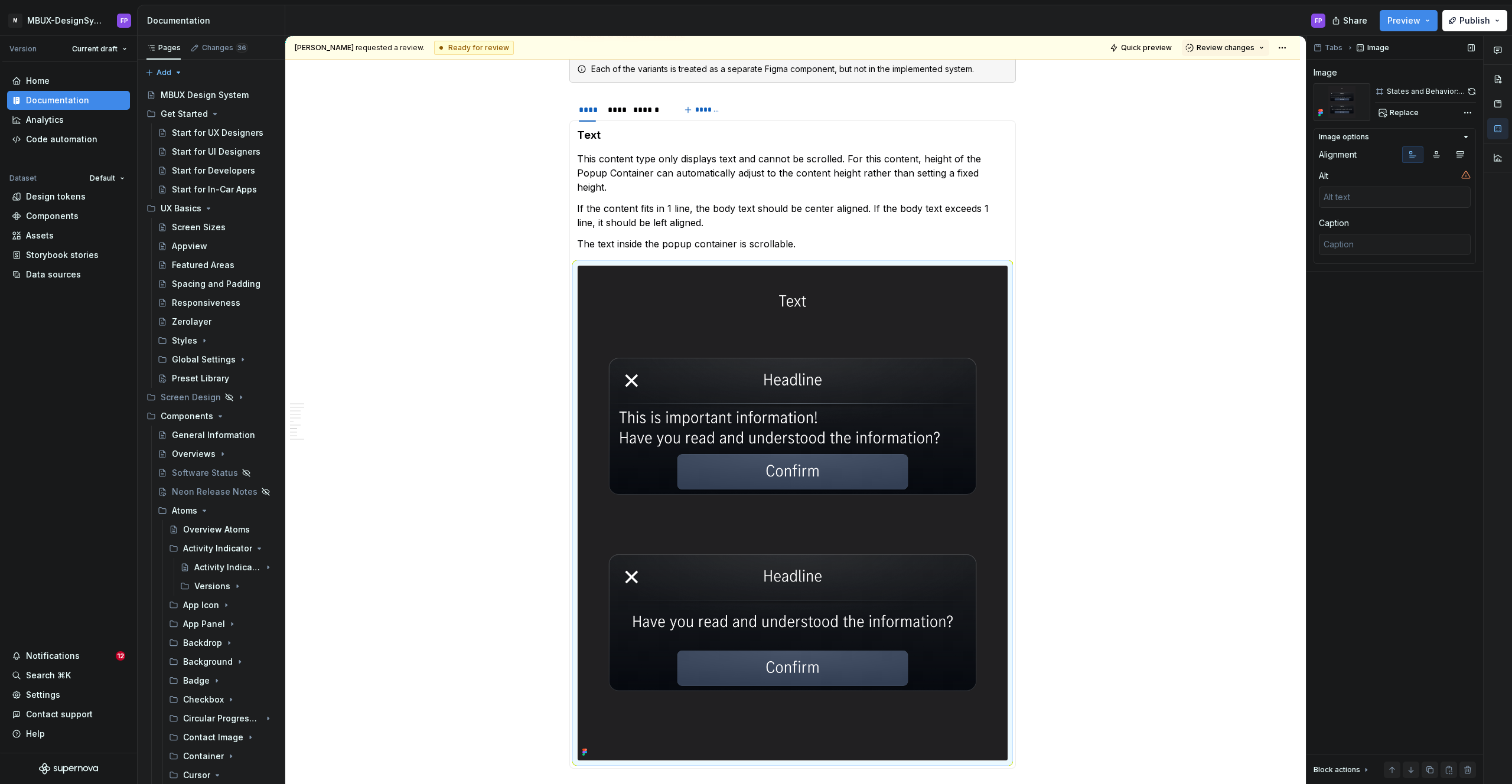
click at [1468, 91] on button "button" at bounding box center [1472, 92] width 7 height 16
click at [620, 104] on div "****" at bounding box center [615, 110] width 15 height 12
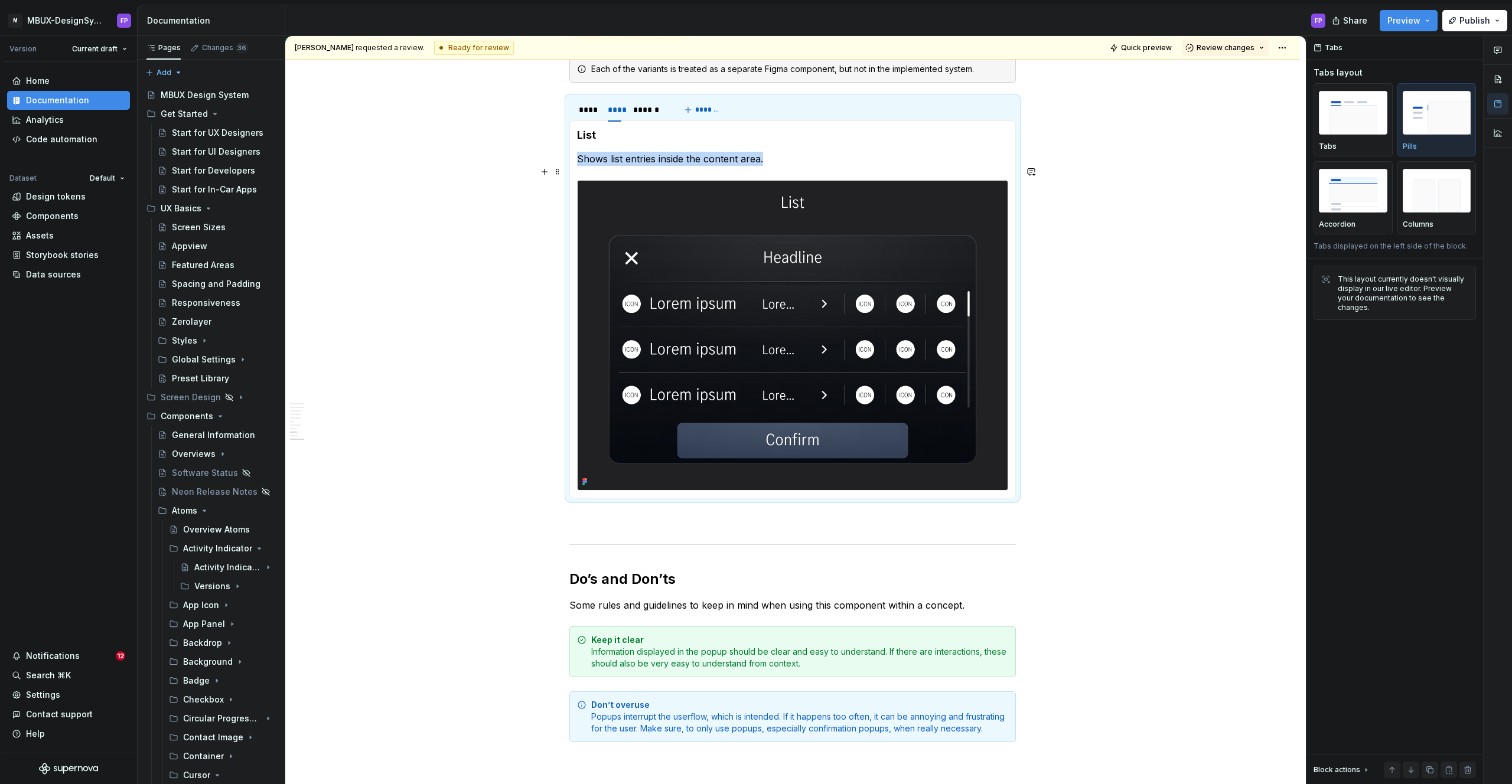
click at [840, 322] on img at bounding box center [792, 336] width 430 height 310
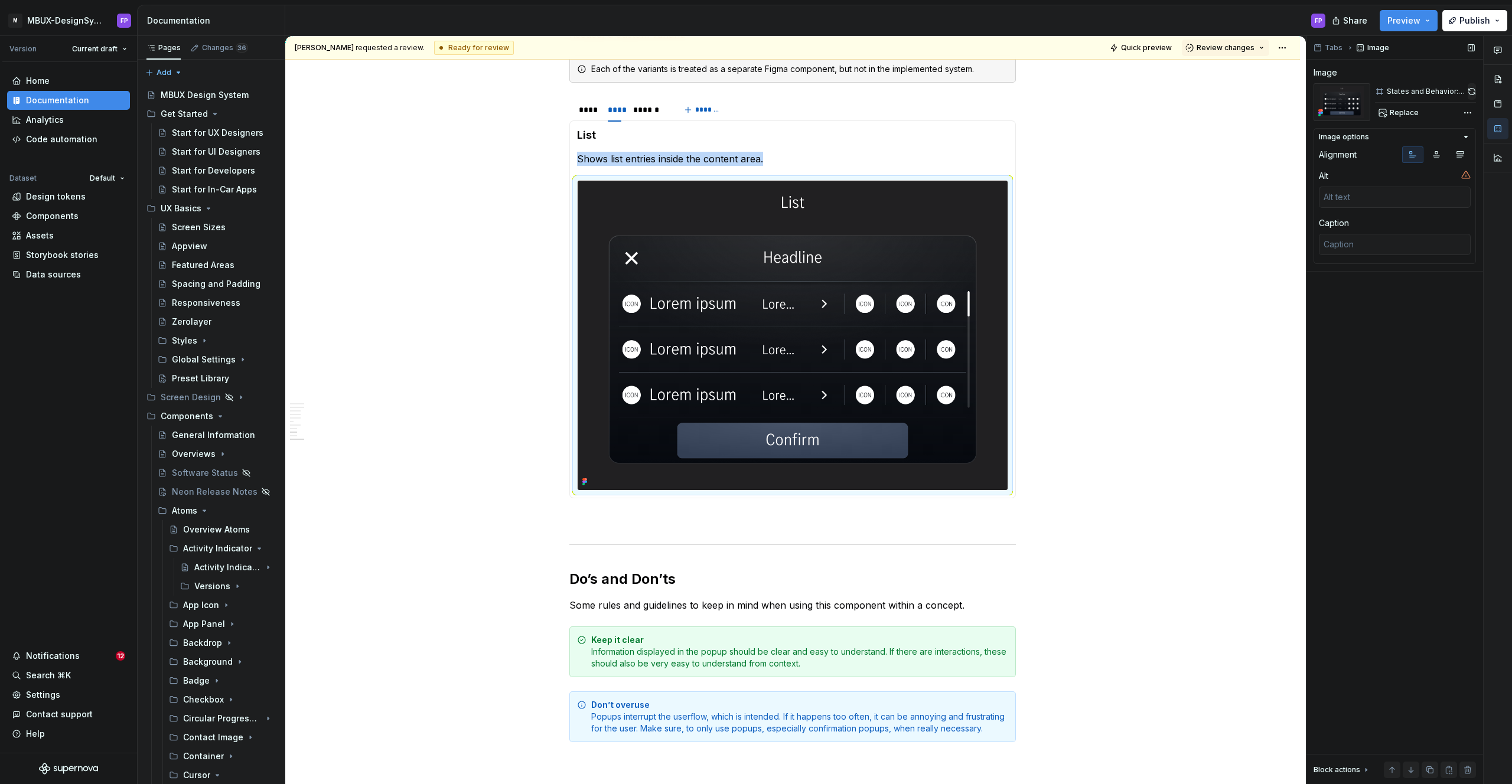
click at [1474, 89] on button "button" at bounding box center [1471, 92] width 8 height 16
click at [588, 104] on div "****" at bounding box center [587, 110] width 17 height 12
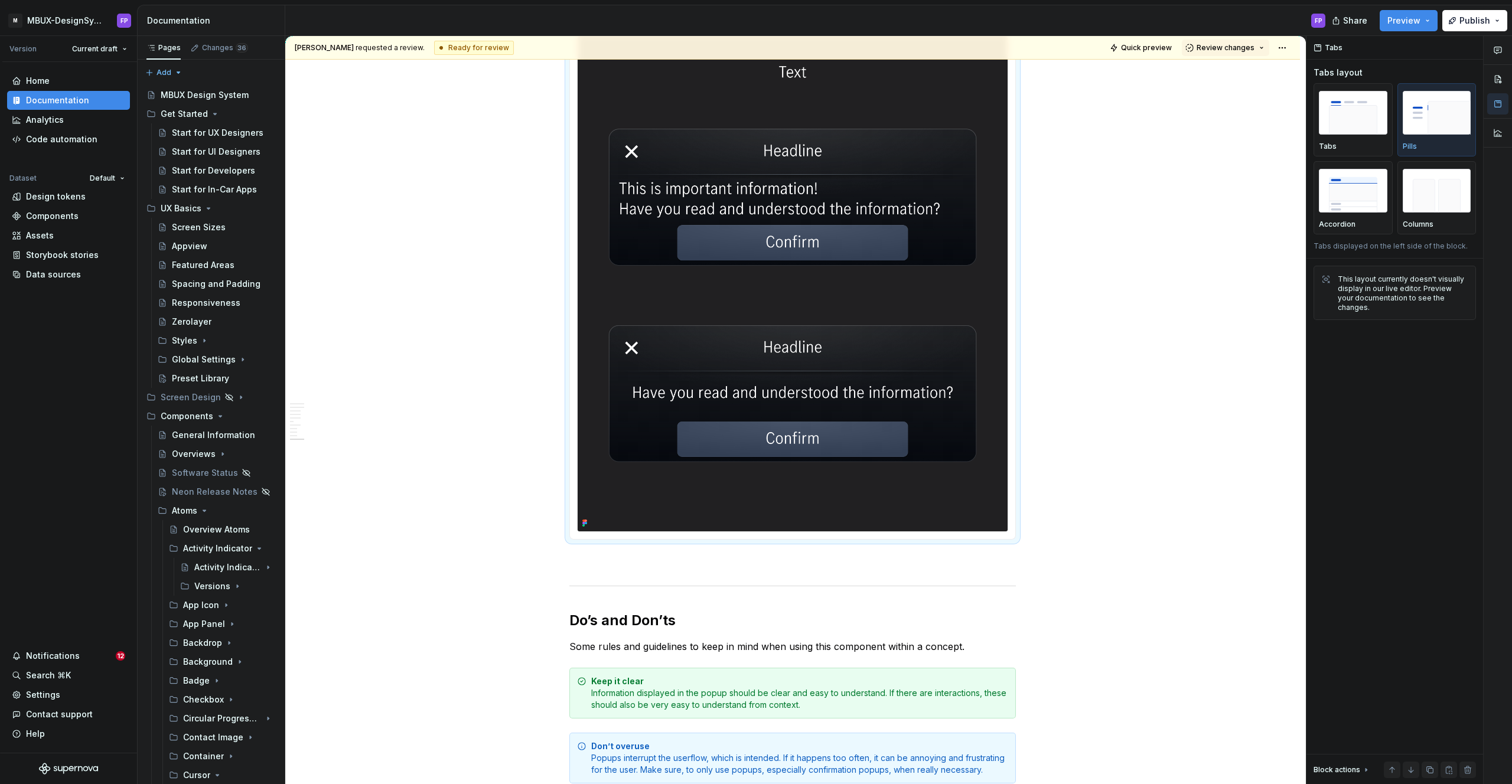
scroll to position [3178, 0]
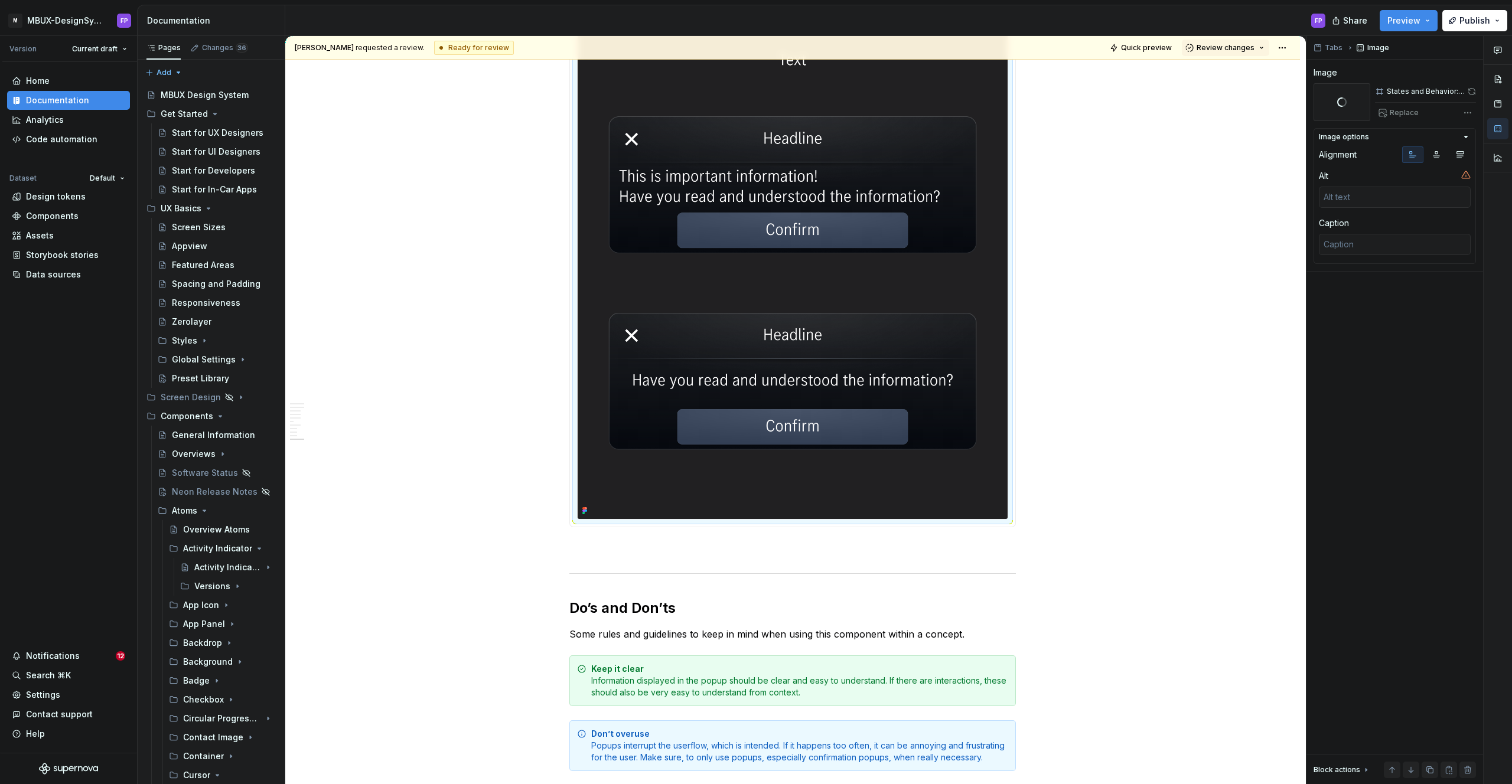
click at [795, 172] on img at bounding box center [792, 272] width 430 height 495
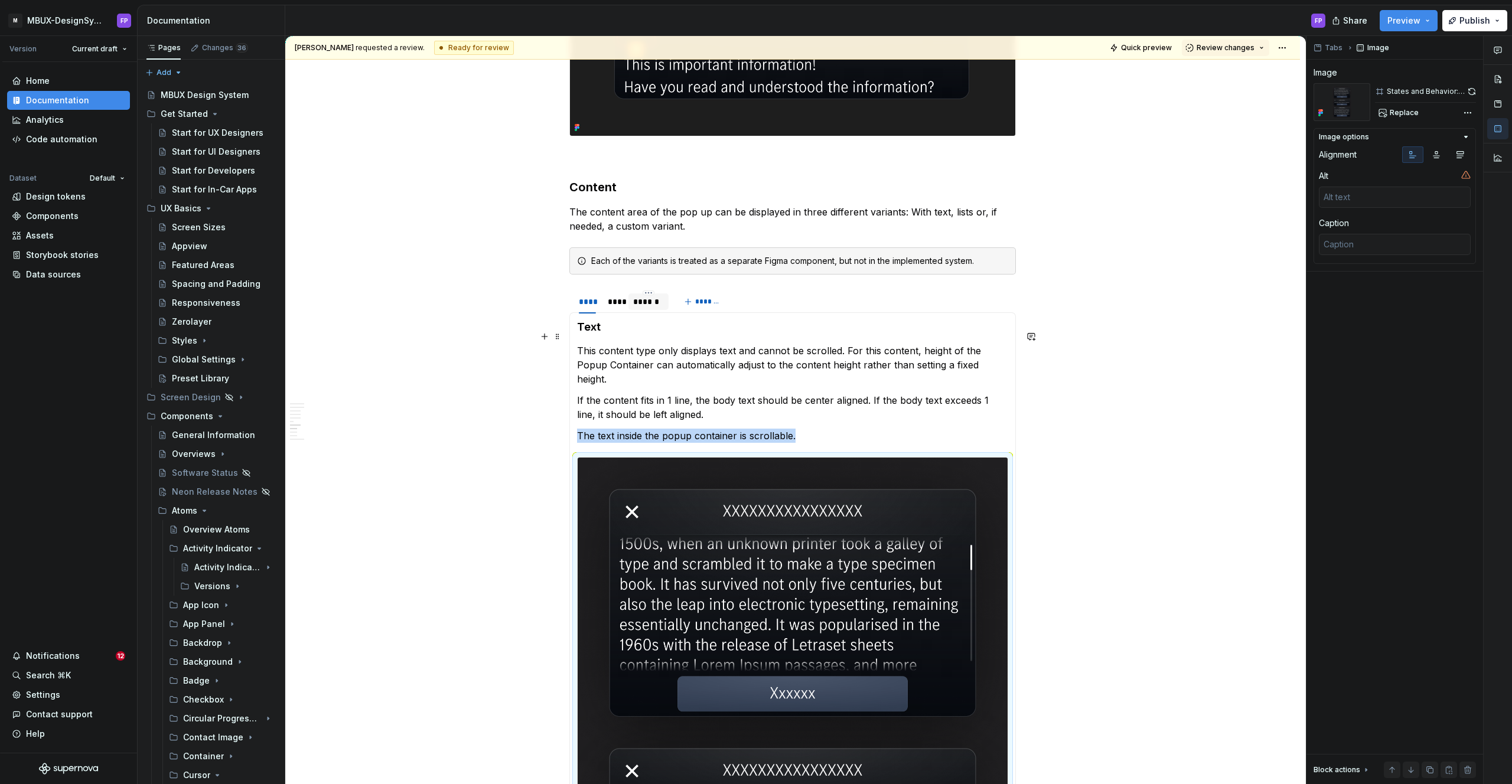
scroll to position [2740, 0]
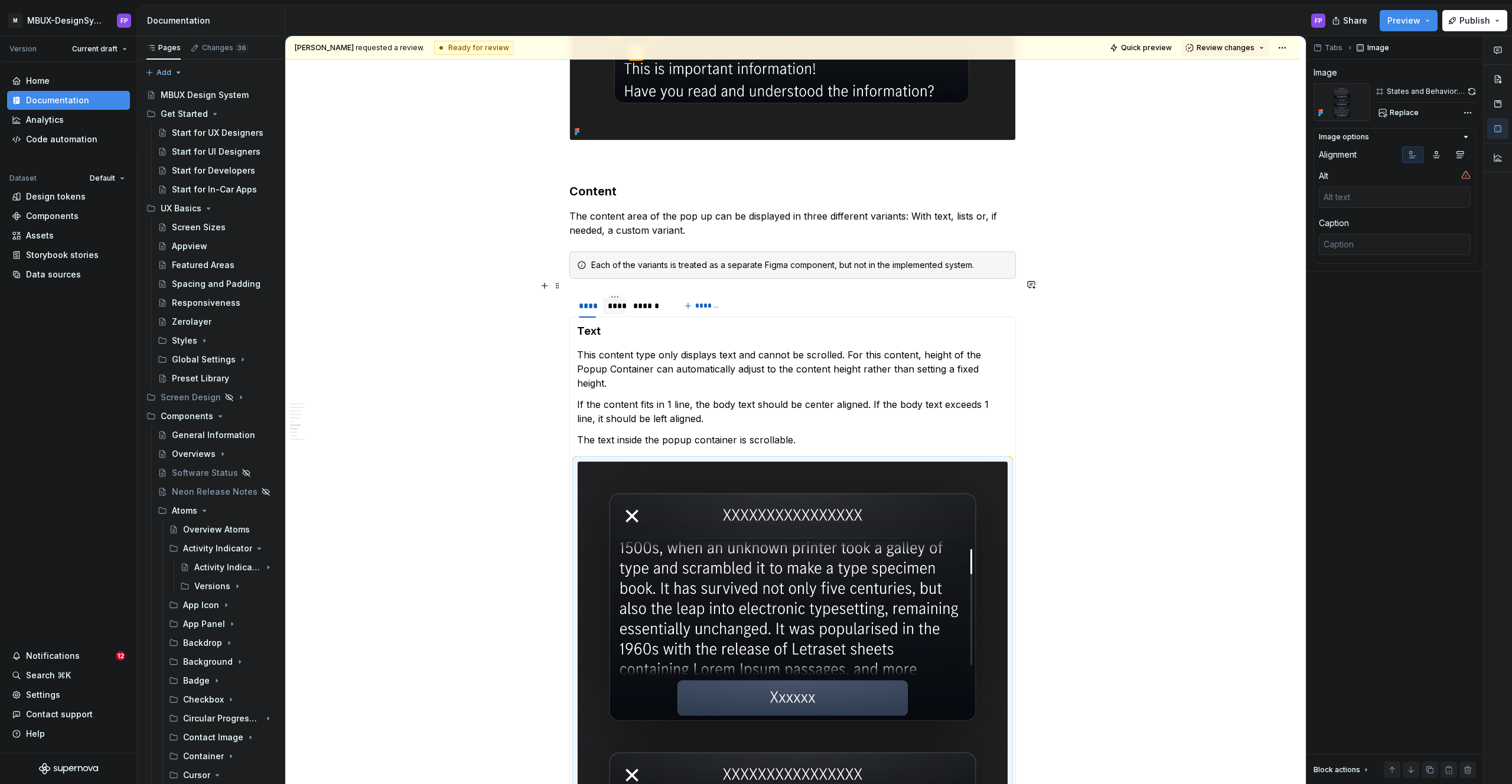
click at [618, 300] on div "****" at bounding box center [615, 306] width 15 height 12
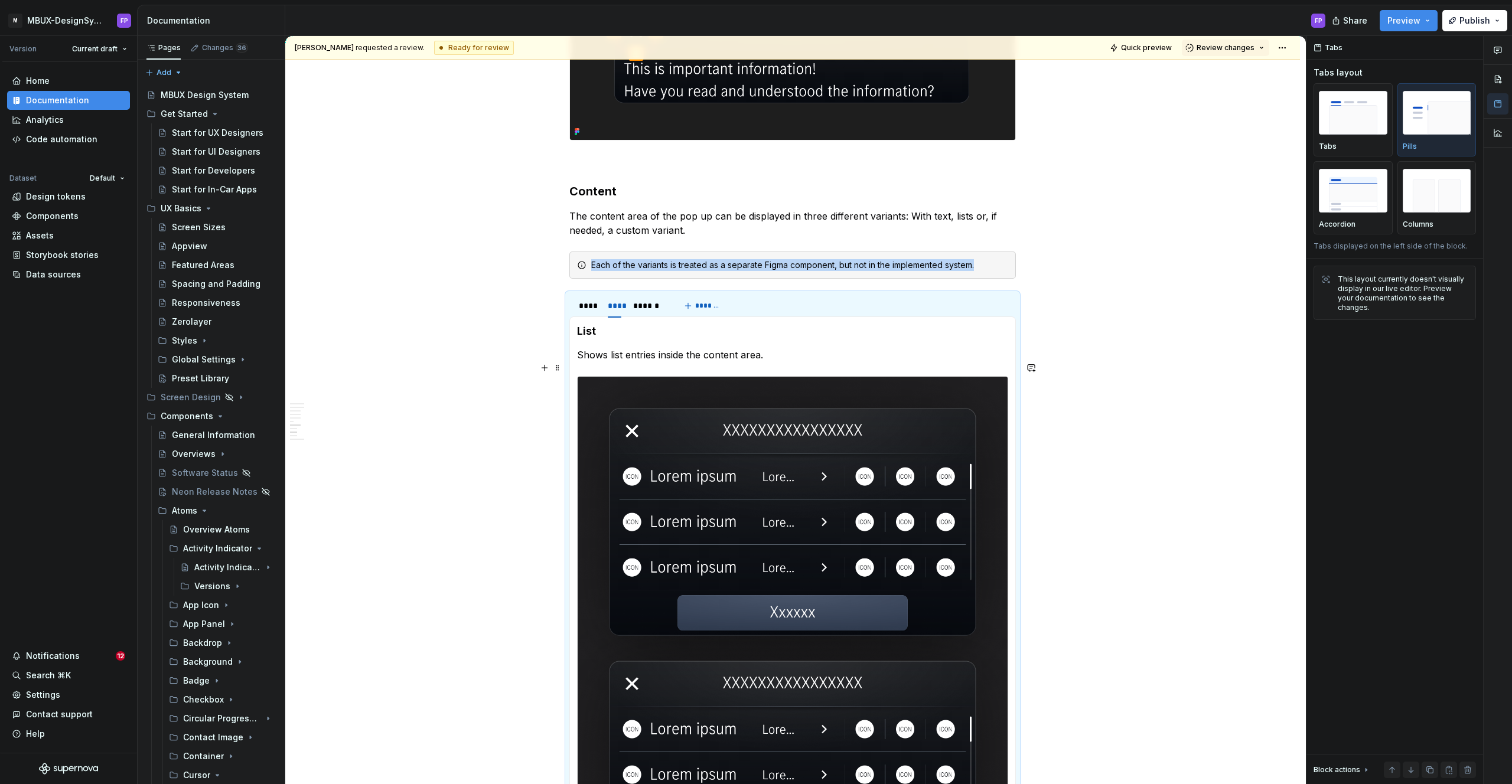
click at [800, 480] on img at bounding box center [792, 707] width 430 height 661
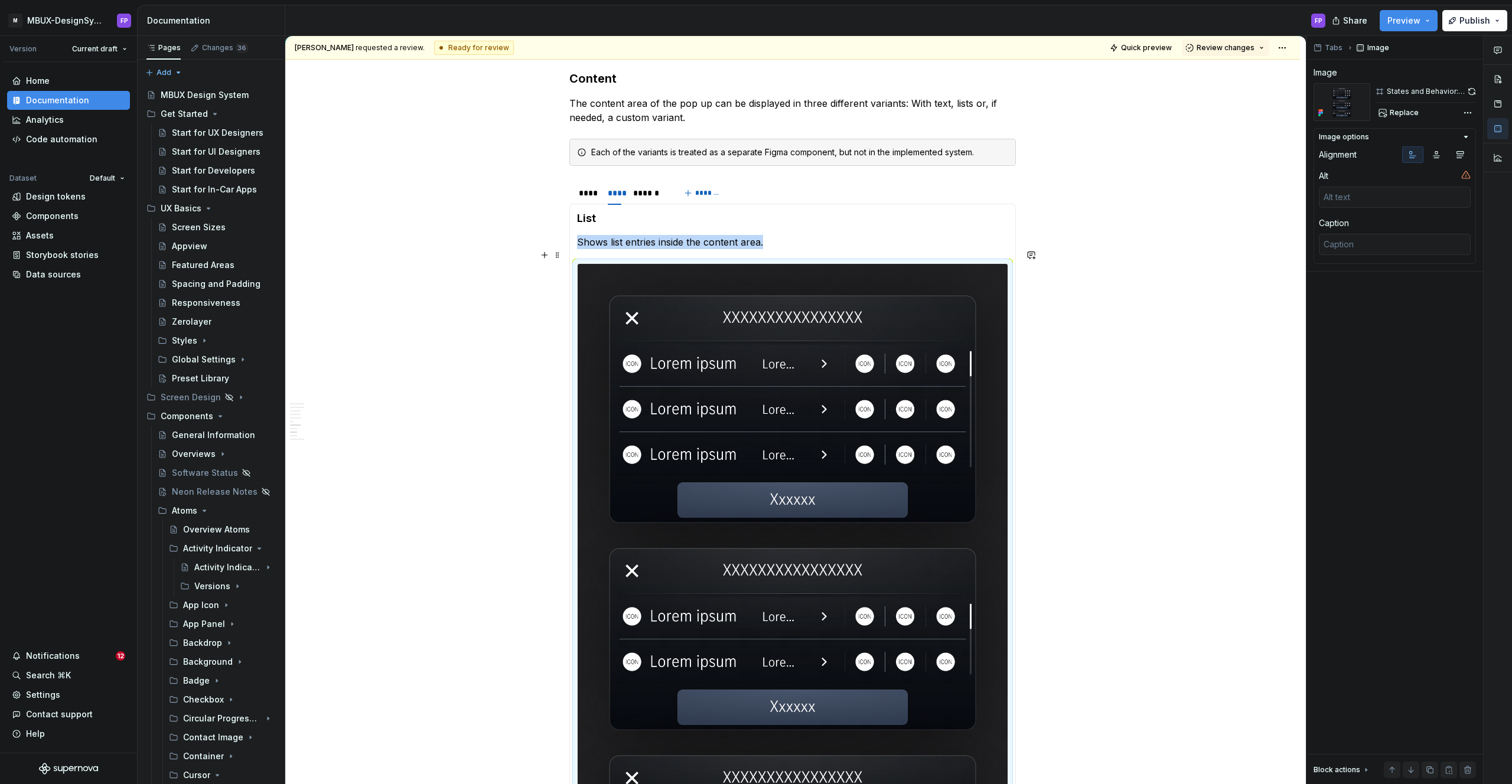
scroll to position [2789, 0]
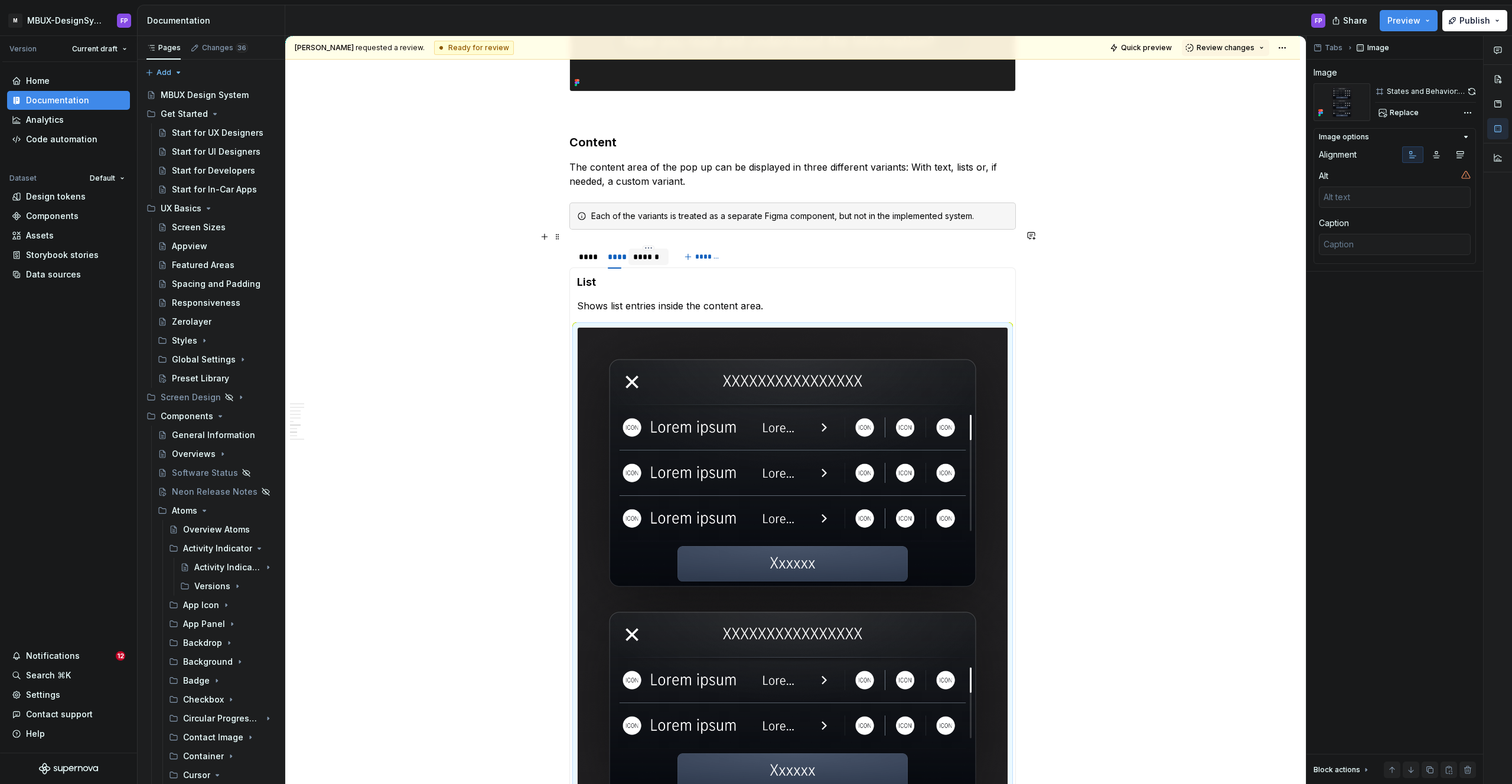
click at [642, 251] on div "******" at bounding box center [649, 257] width 31 height 12
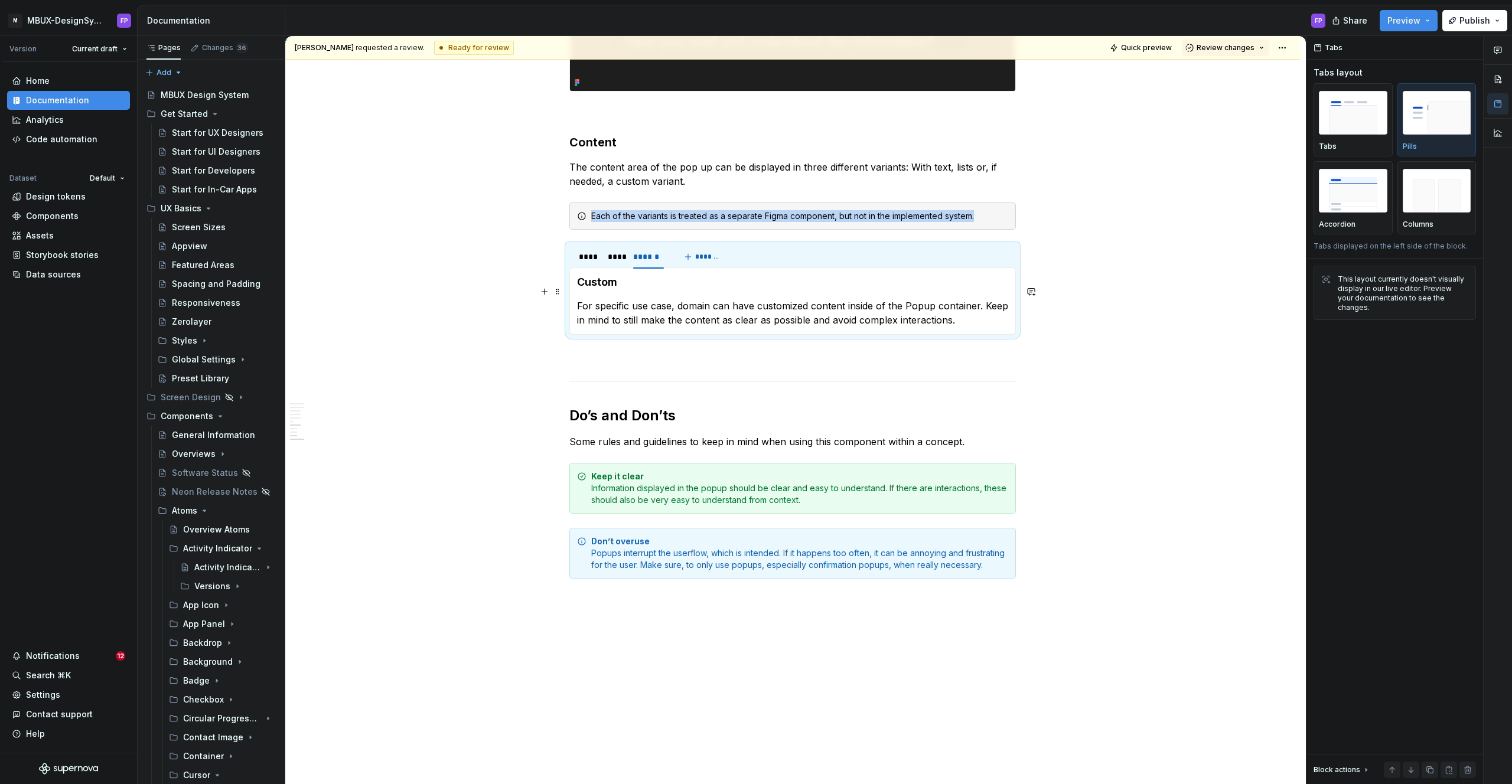
click at [992, 309] on p "For specific use case, domain can have customized content inside of the Popup c…" at bounding box center [792, 312] width 431 height 28
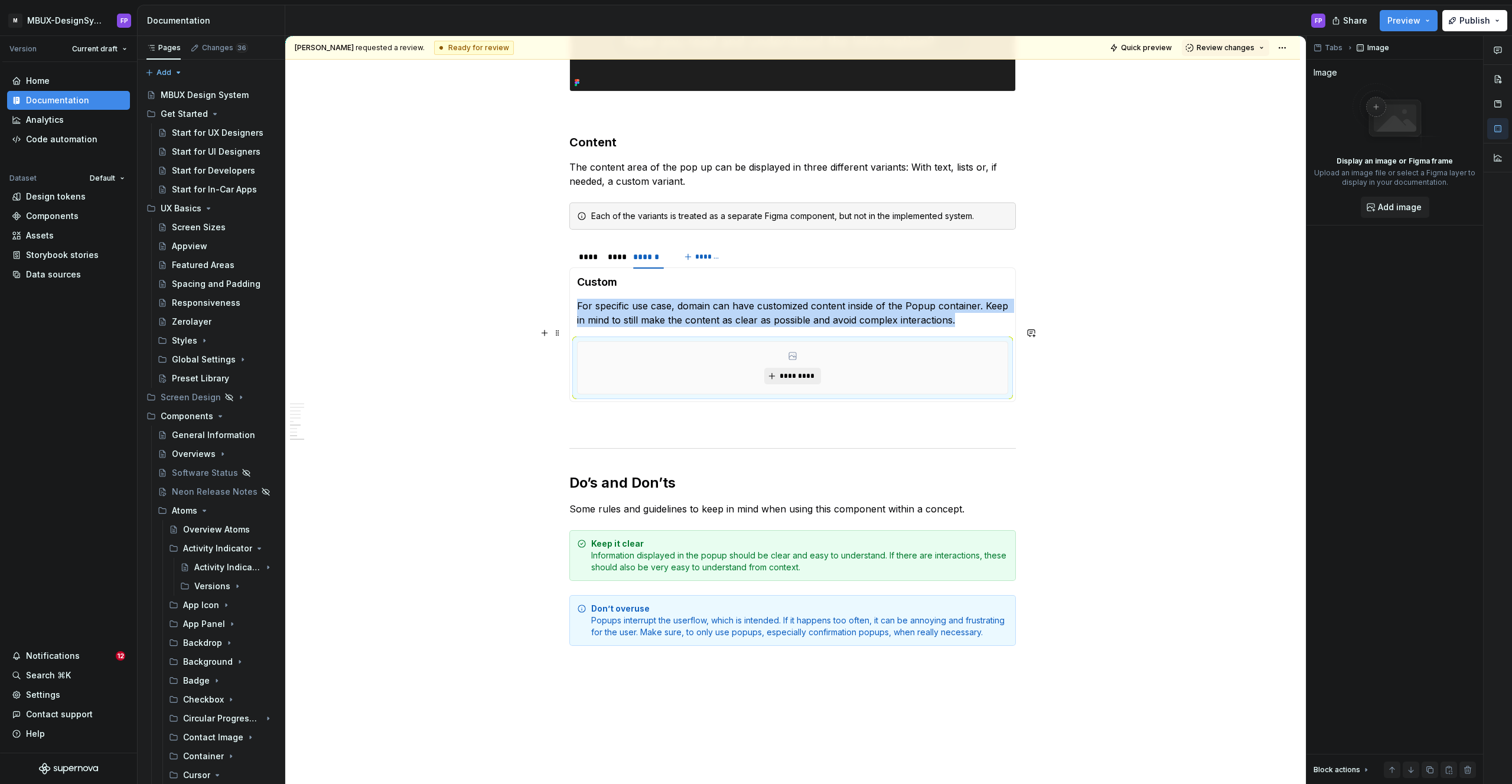
click at [789, 371] on span "*********" at bounding box center [797, 376] width 36 height 9
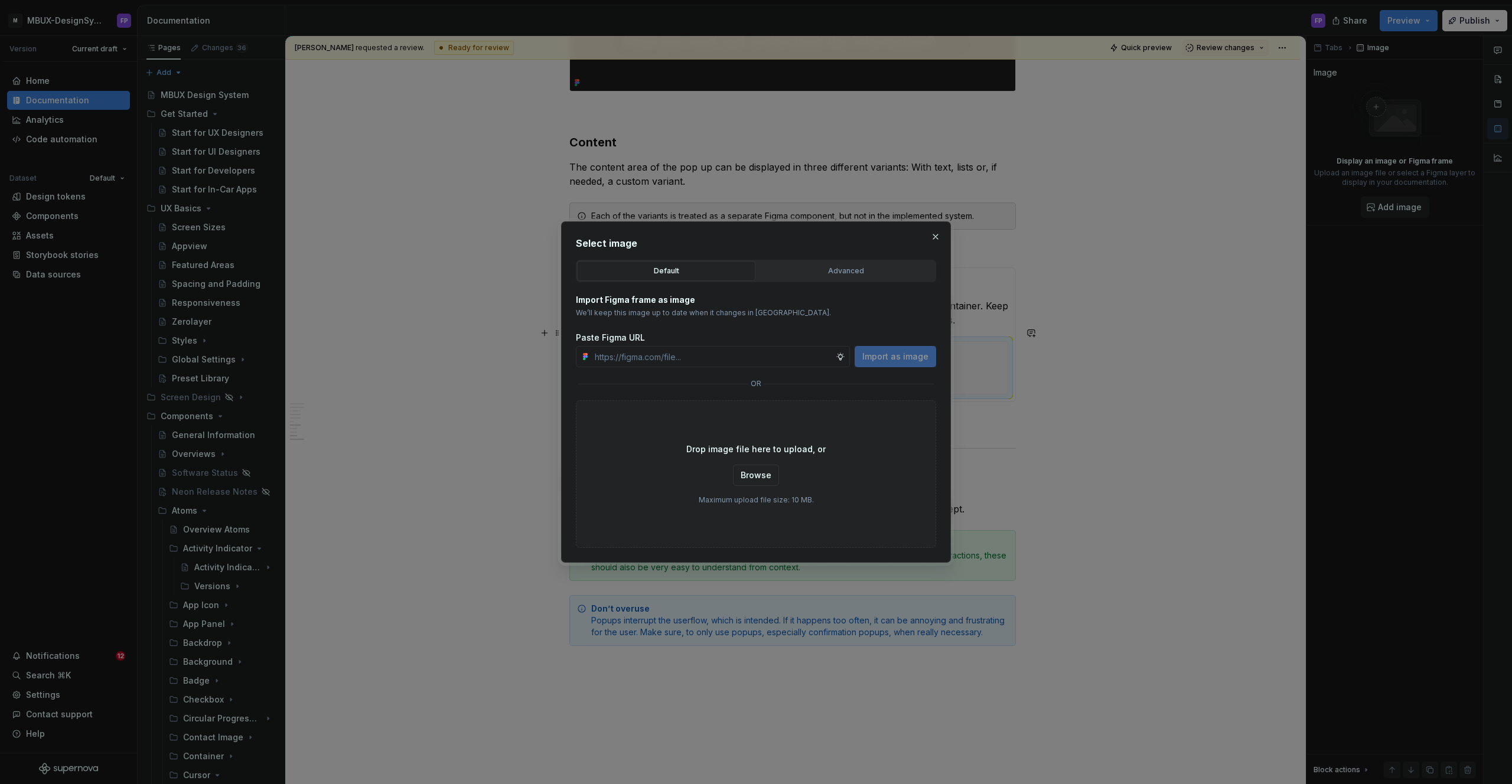
type textarea "*"
click at [829, 279] on button "Advanced" at bounding box center [846, 271] width 179 height 20
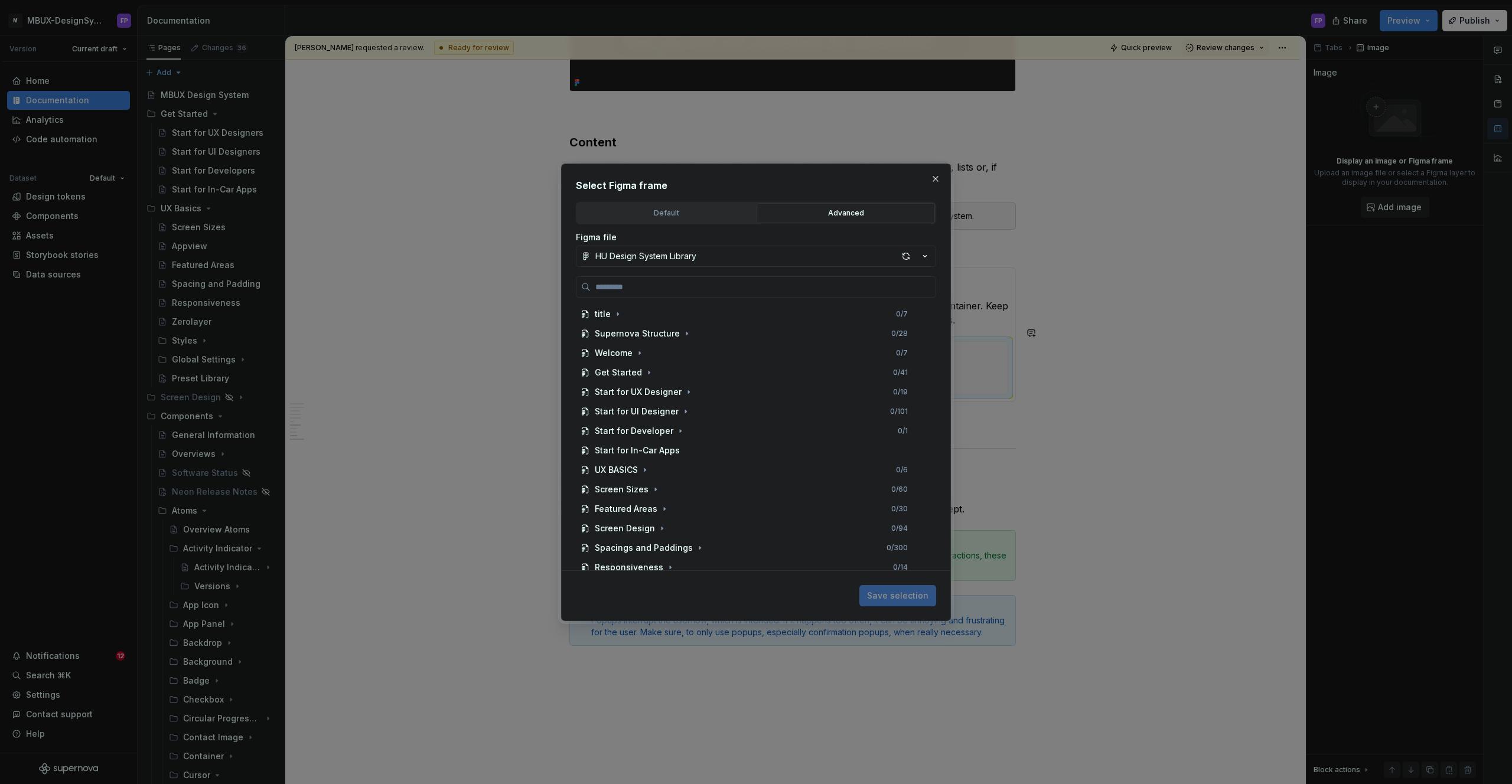
paste input "**********"
type input "**********"
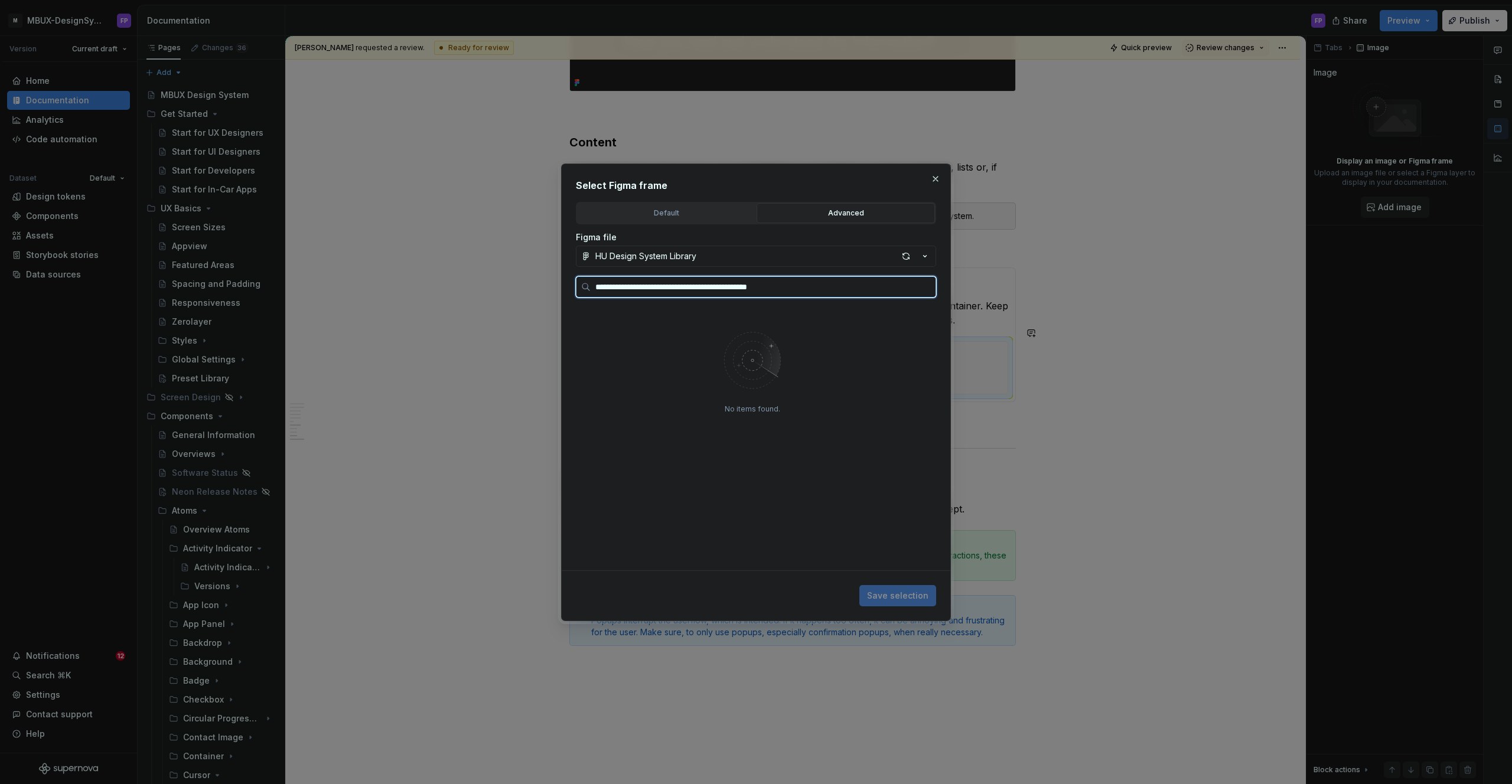
click at [924, 289] on input "**********" at bounding box center [763, 287] width 345 height 12
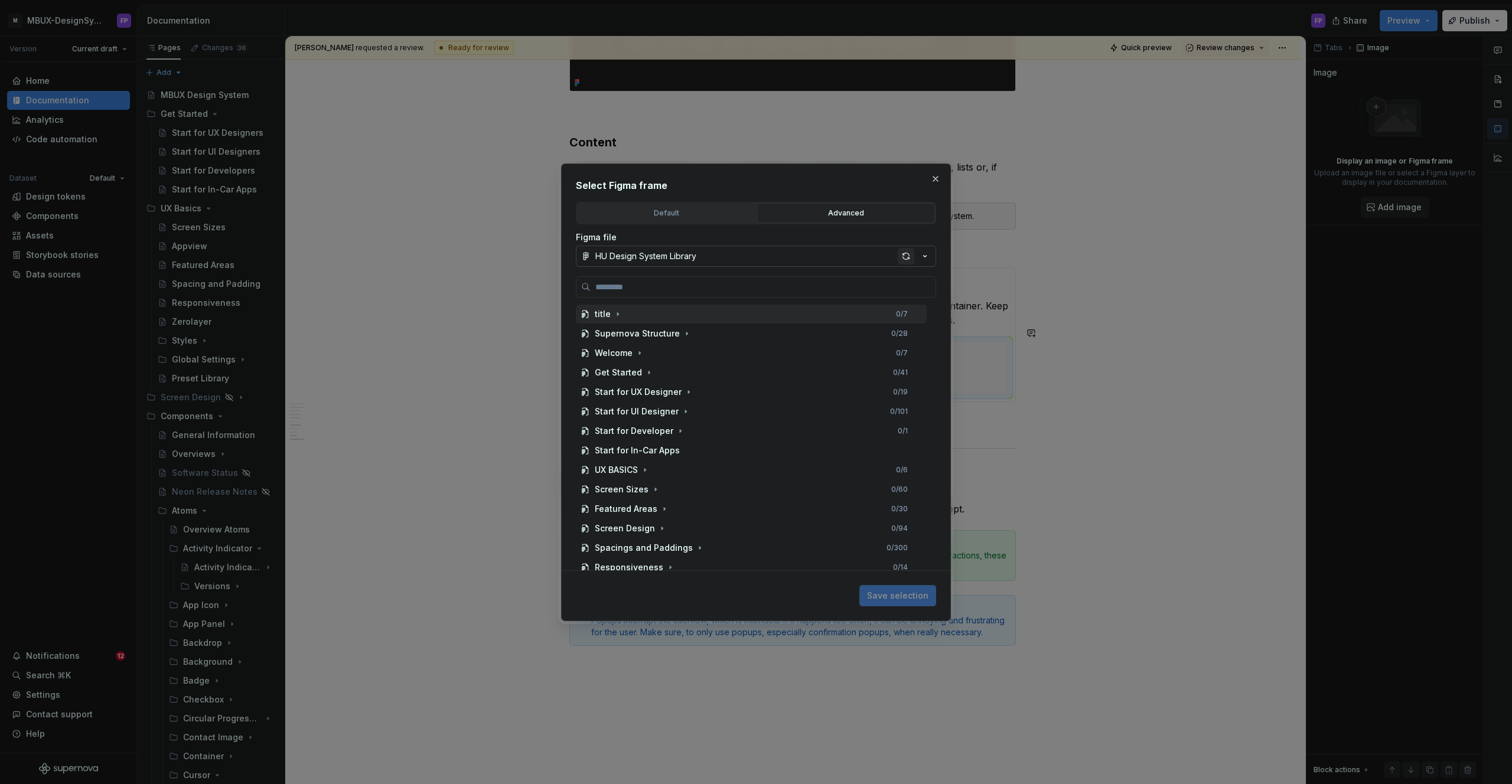
click at [906, 254] on div "button" at bounding box center [906, 256] width 16 height 16
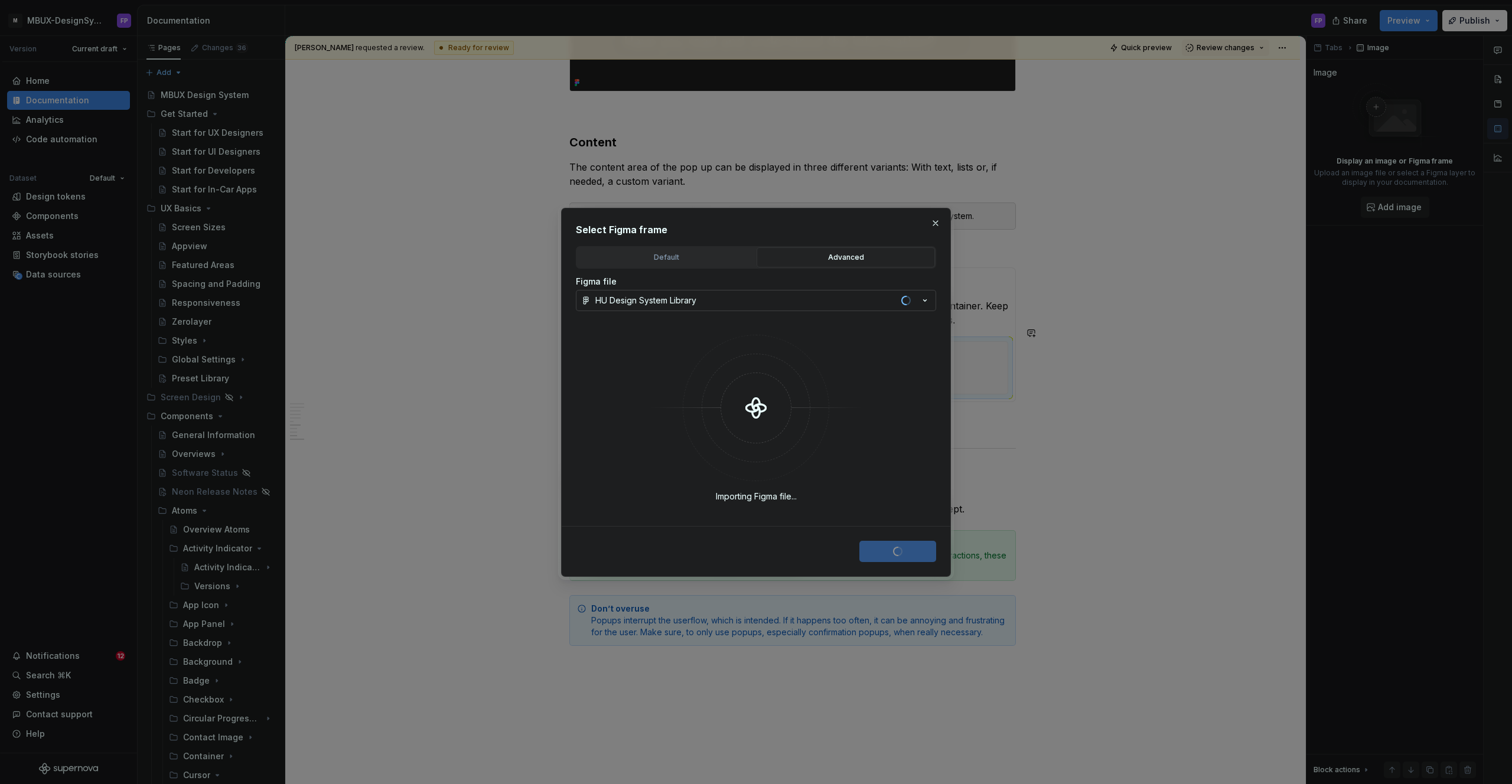
type textarea "*"
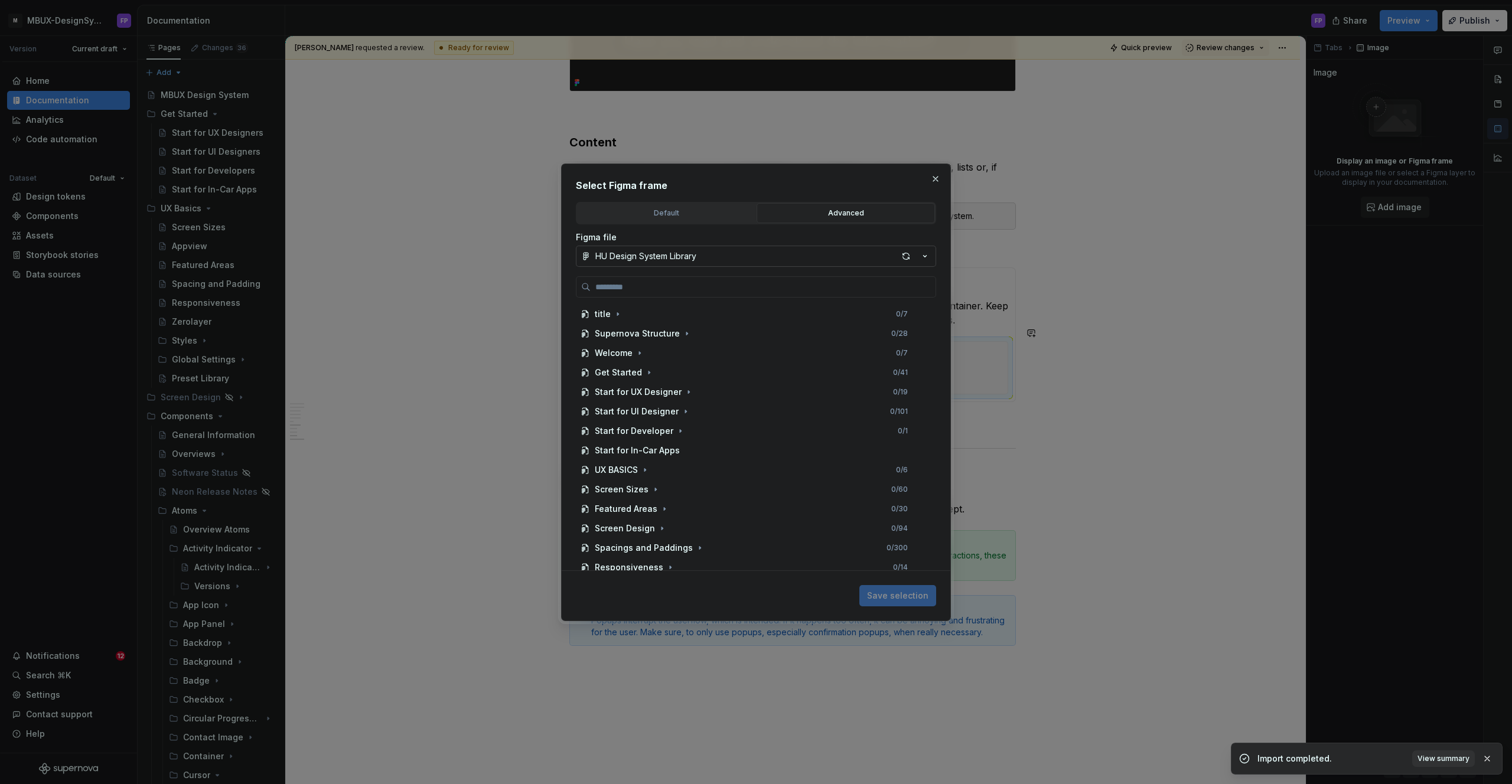
type input "**********"
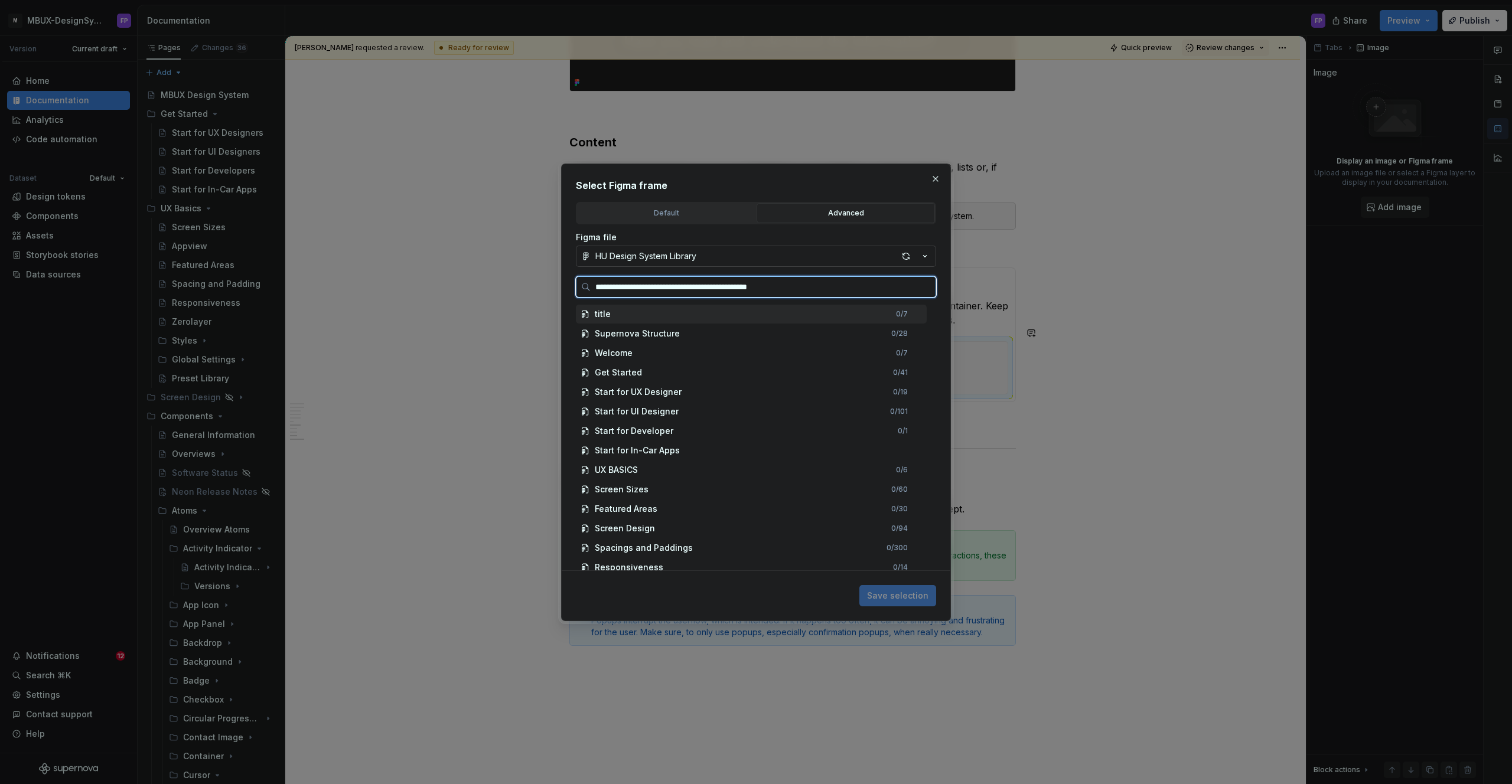
type textarea "*"
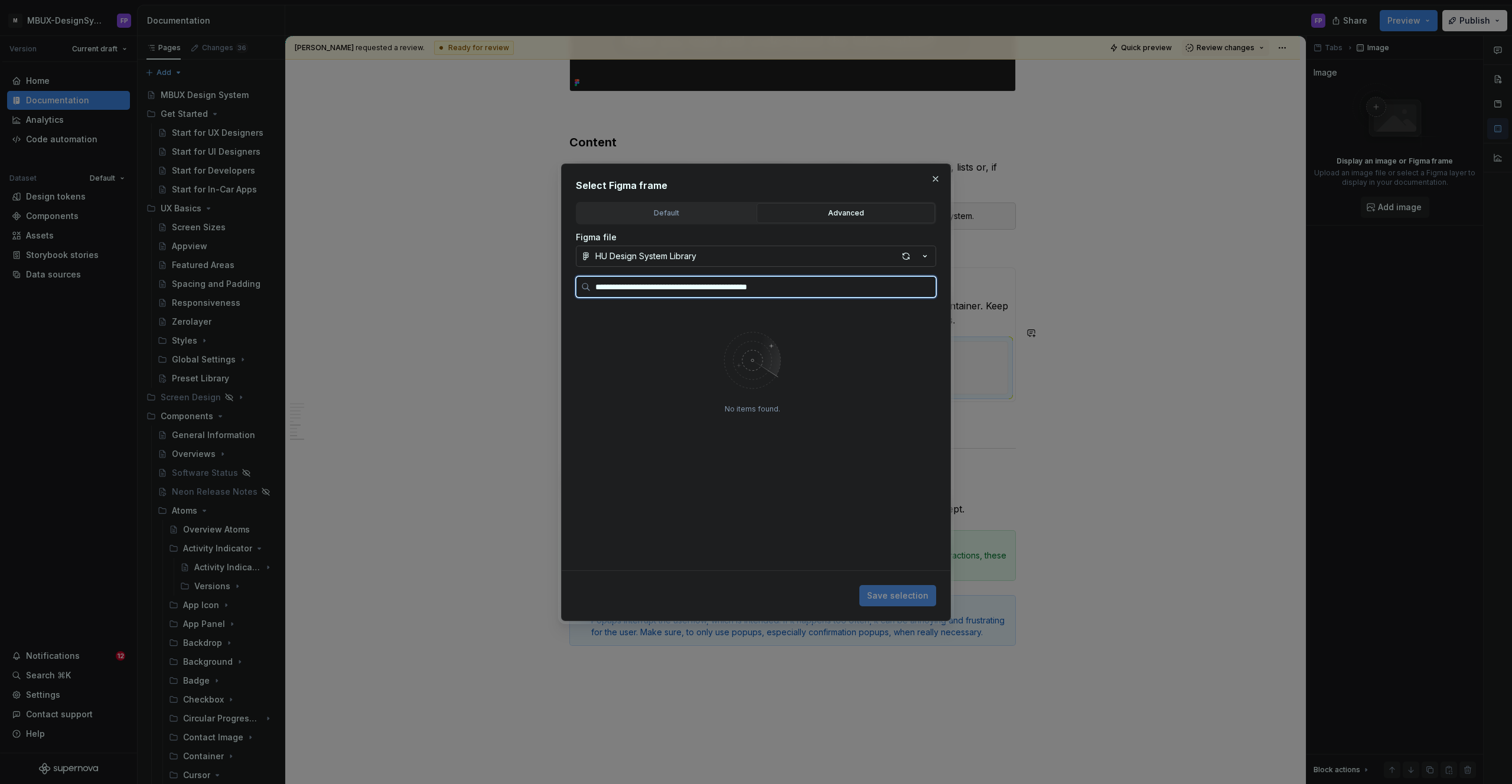
click at [923, 287] on input "**********" at bounding box center [763, 287] width 345 height 12
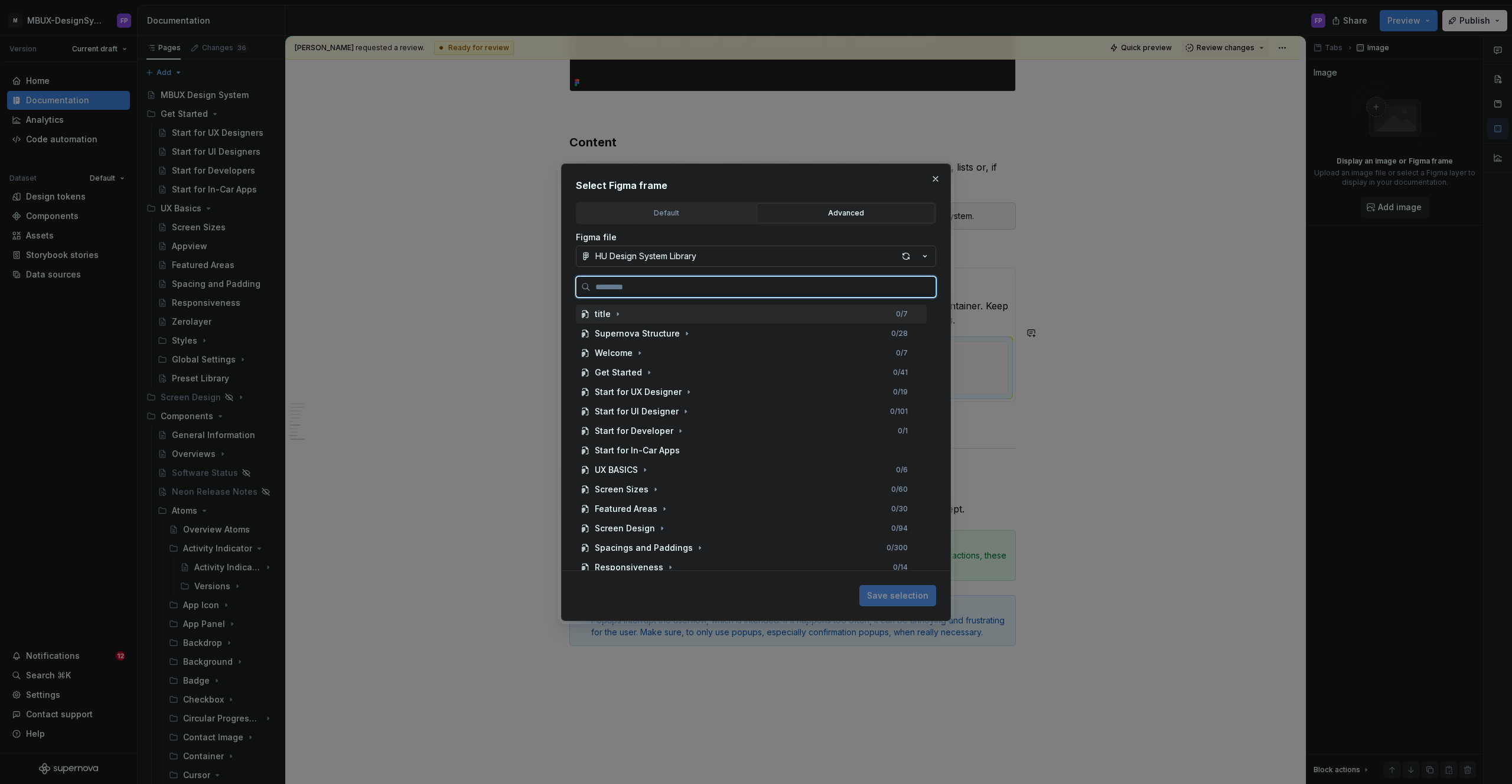
paste input "**********"
type input "**********"
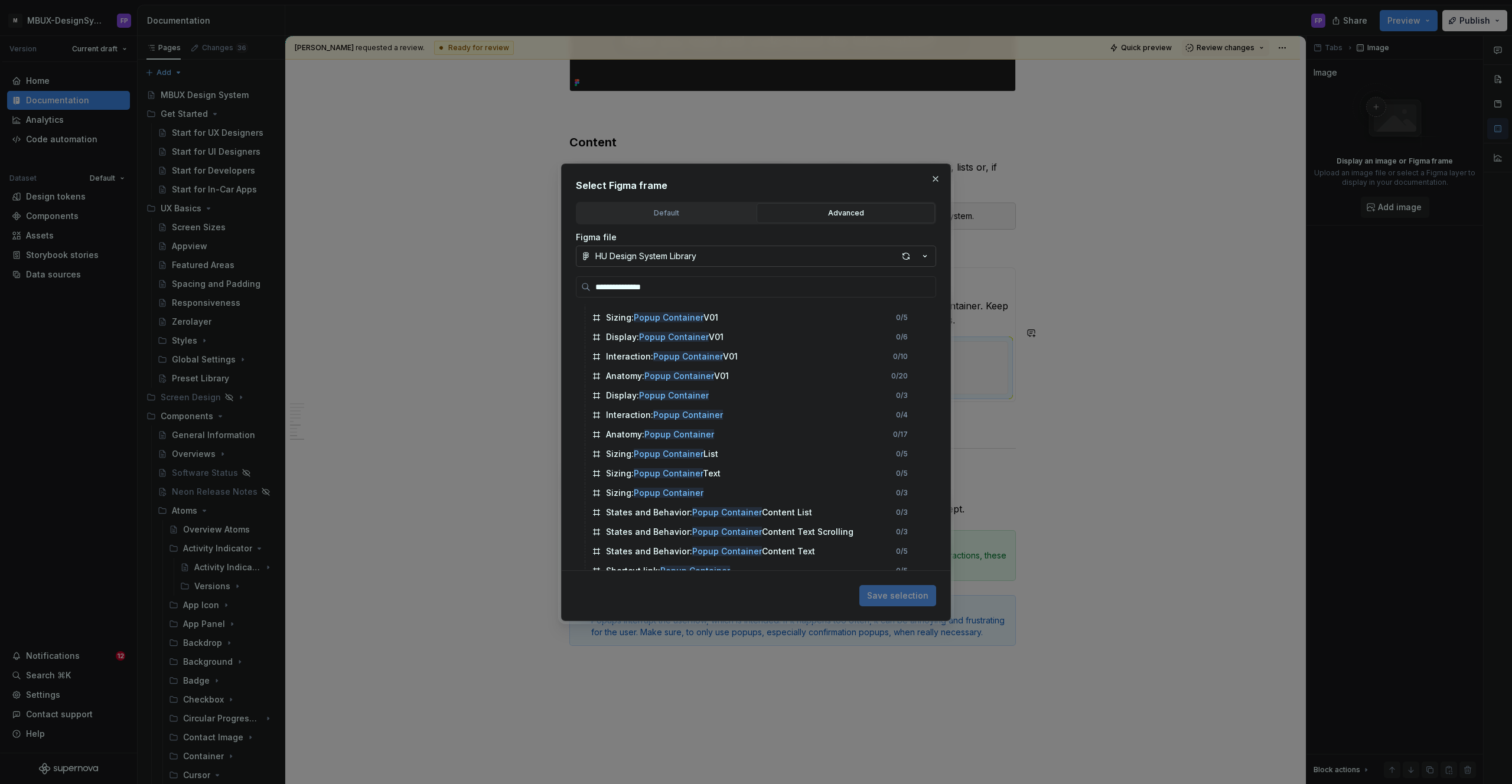
scroll to position [358, 0]
click at [939, 175] on button "button" at bounding box center [936, 179] width 16 height 16
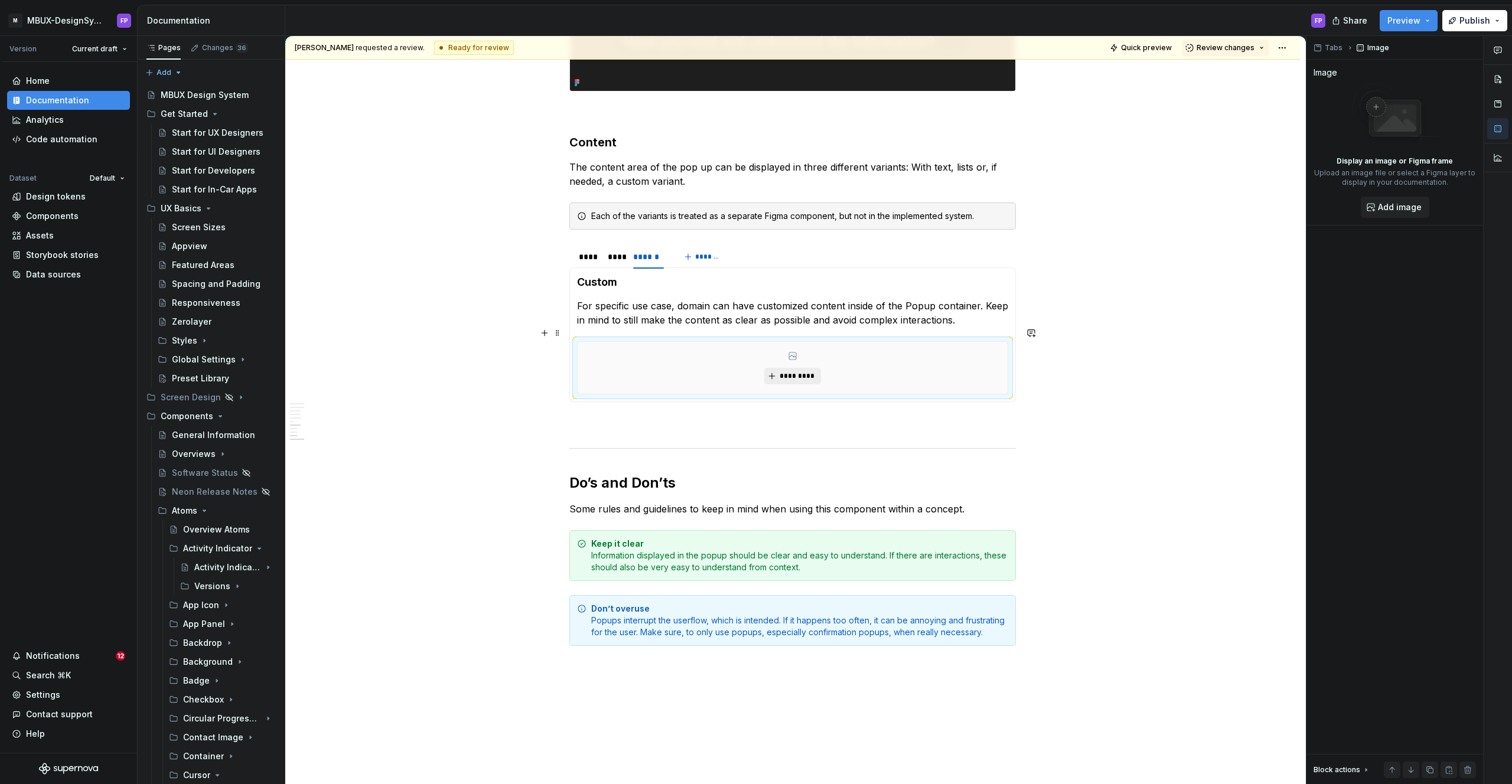
click at [785, 371] on span "*********" at bounding box center [797, 376] width 36 height 9
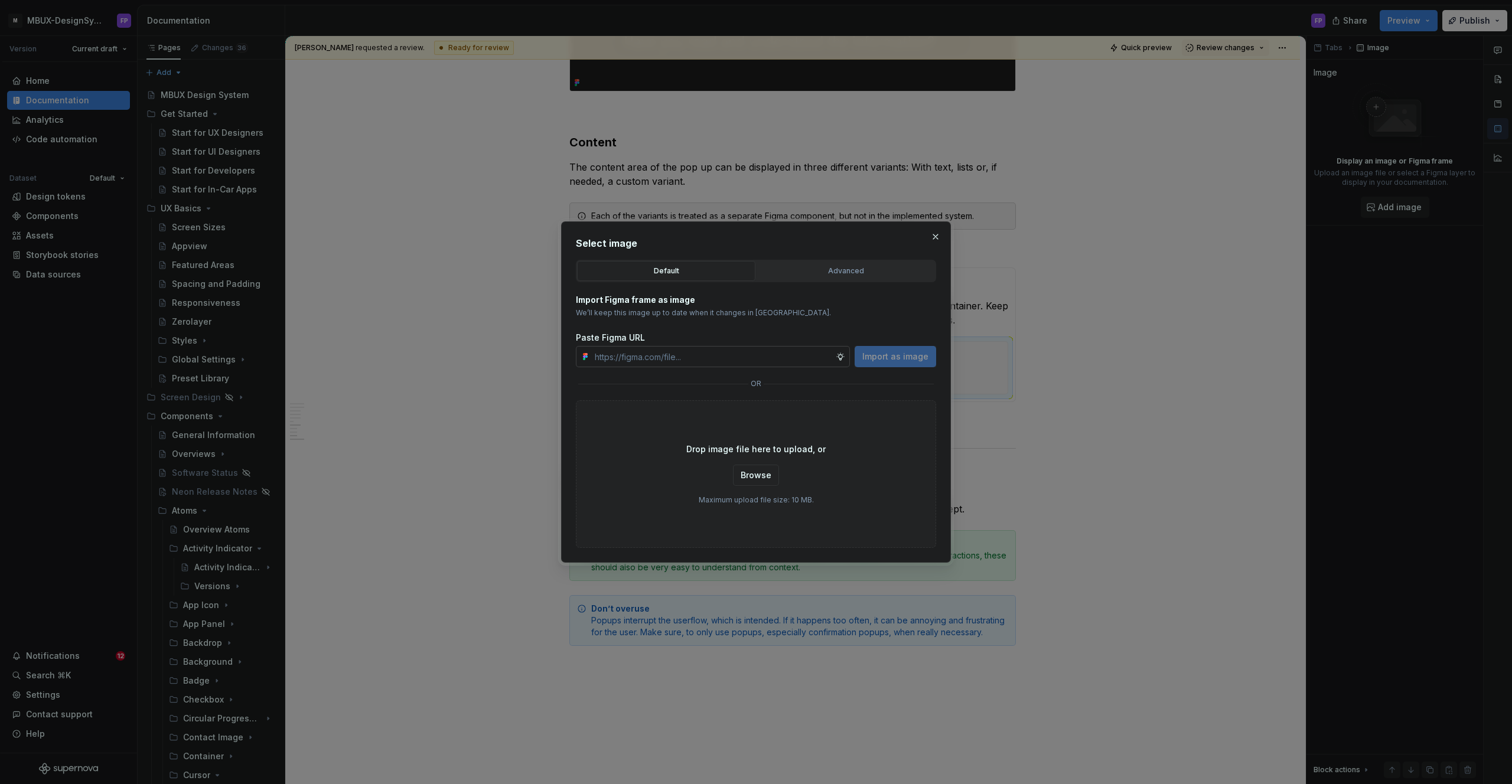
type textarea "*"
click at [822, 268] on div "Advanced" at bounding box center [845, 270] width 170 height 12
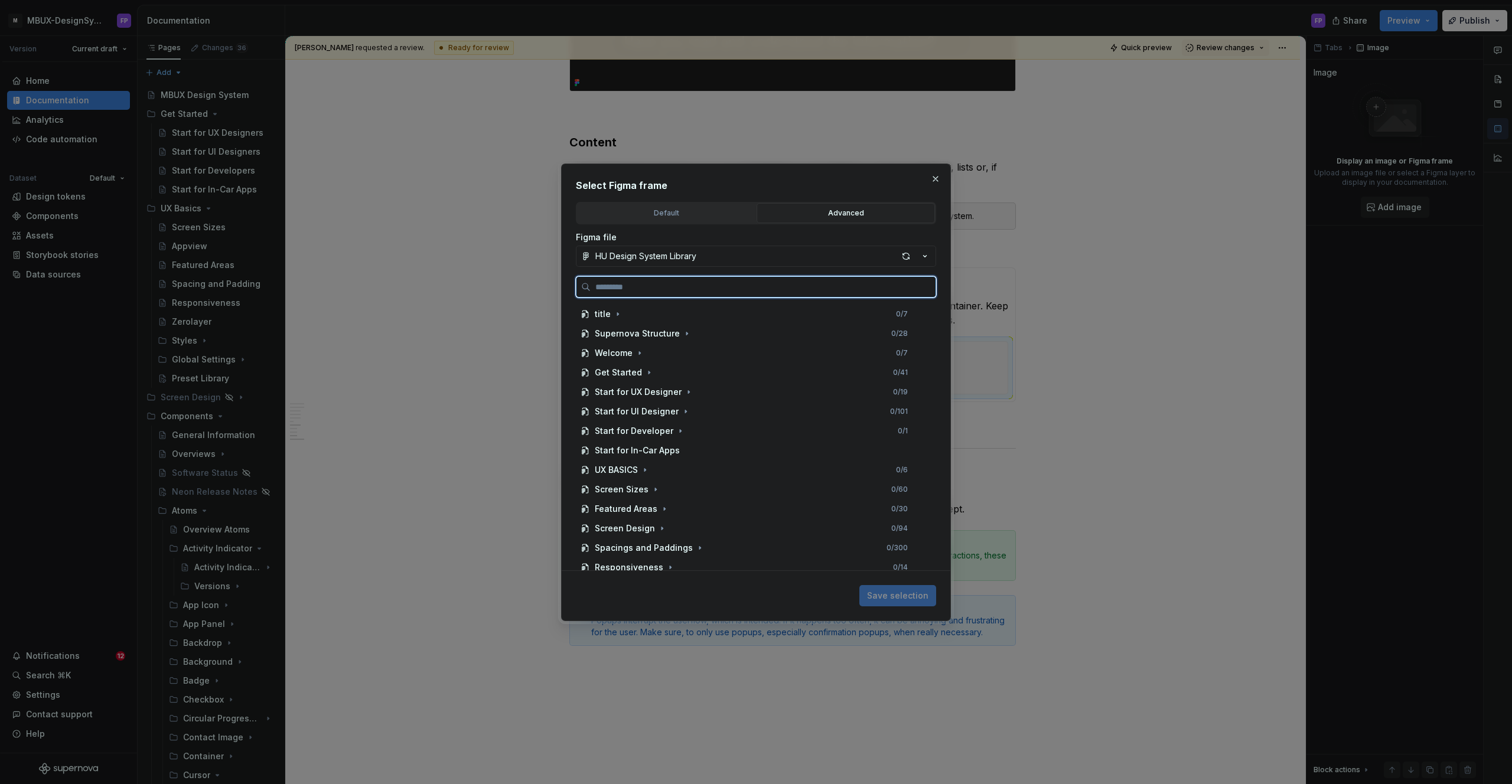
click at [777, 291] on input "search" at bounding box center [763, 287] width 345 height 12
paste input "**********"
type input "**********"
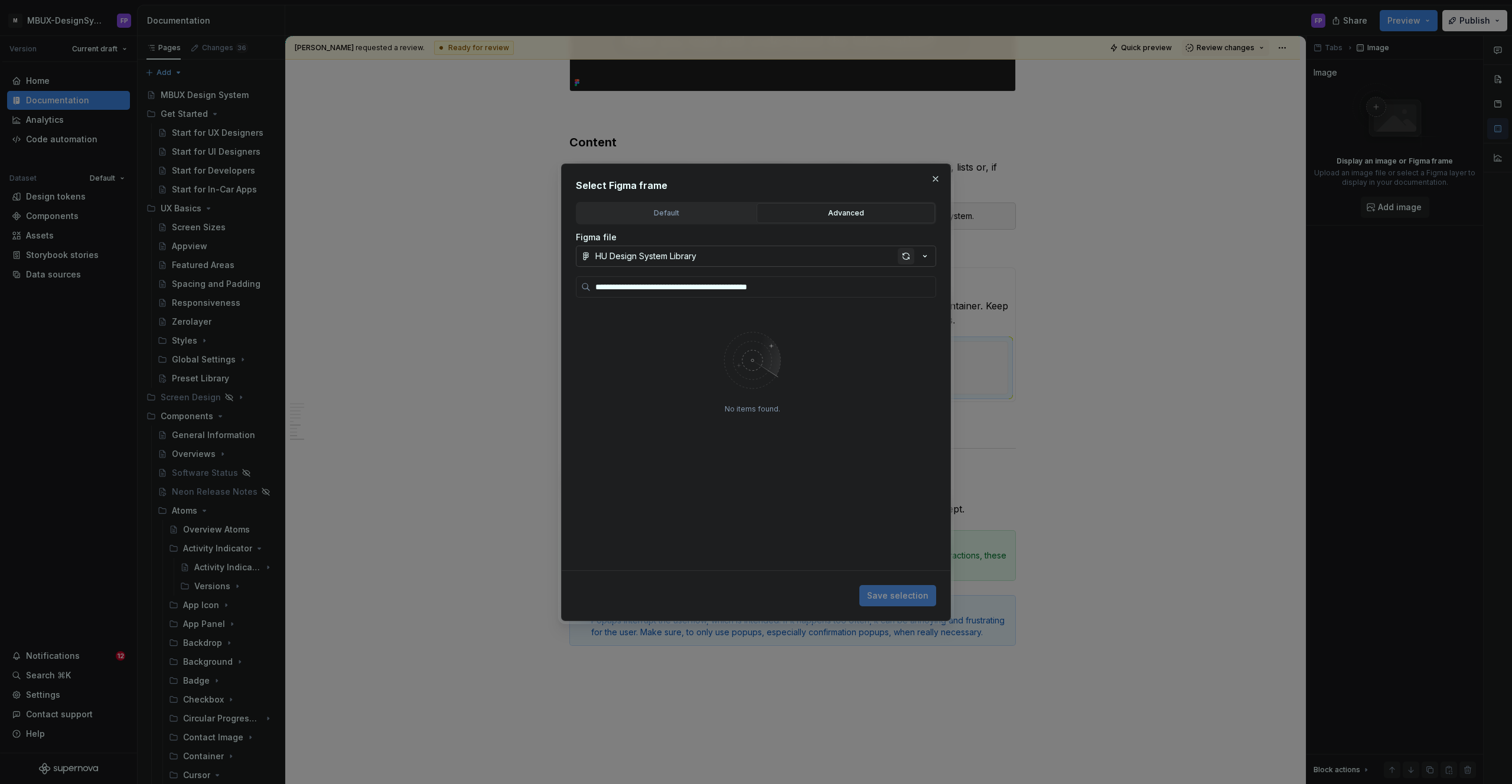
click at [903, 252] on div "button" at bounding box center [906, 256] width 16 height 16
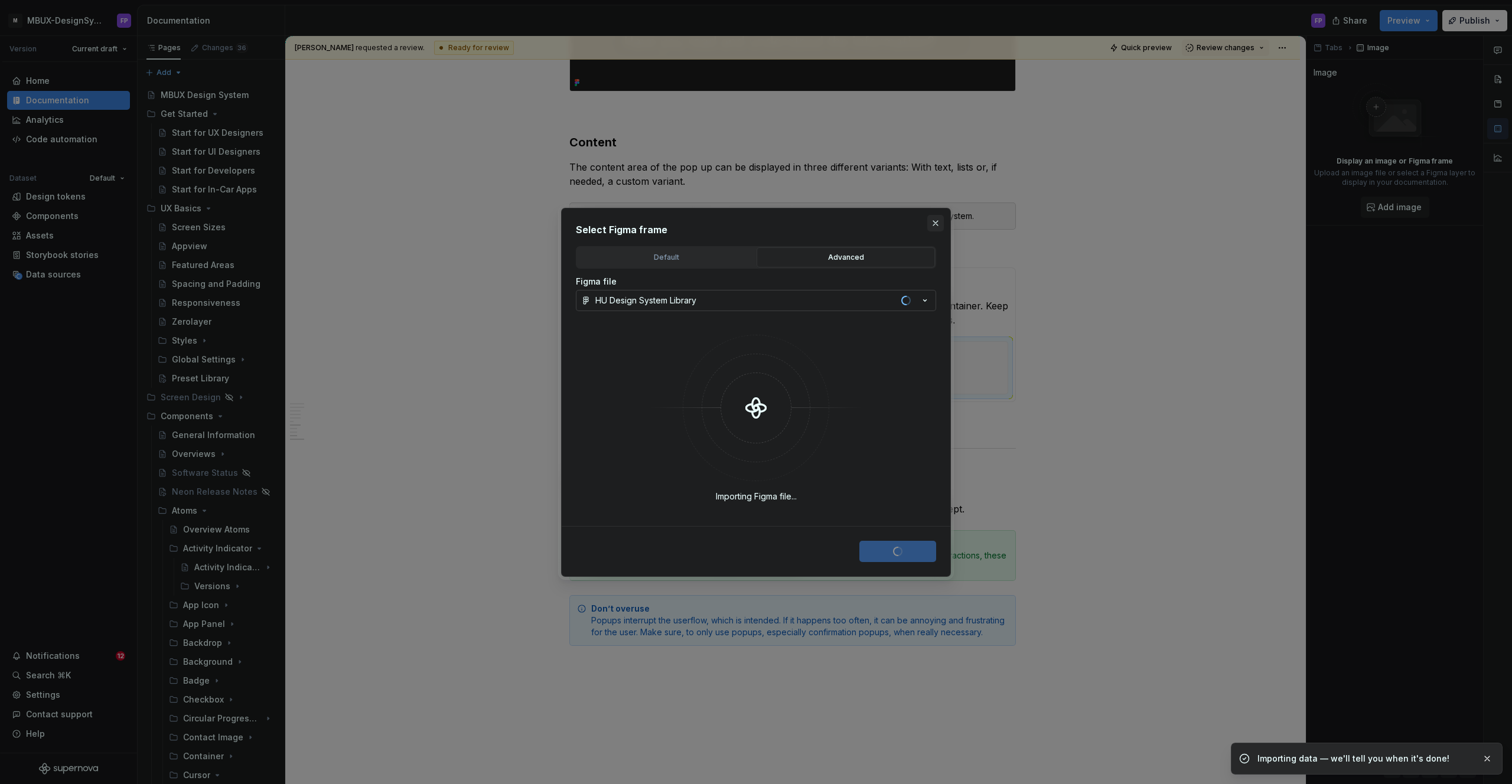
click at [933, 220] on button "button" at bounding box center [936, 223] width 16 height 16
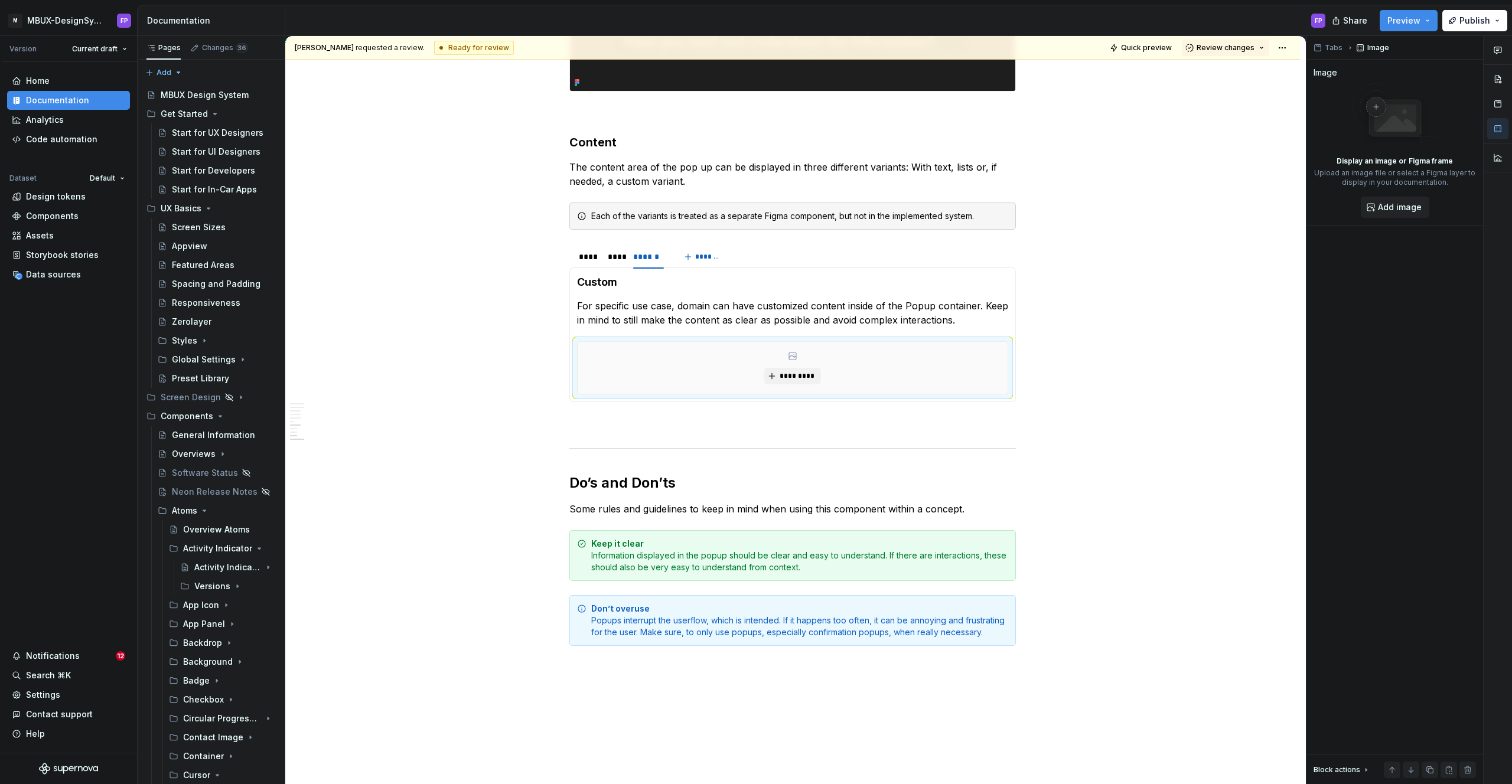
type textarea "*"
click at [807, 371] on span "*********" at bounding box center [797, 376] width 36 height 9
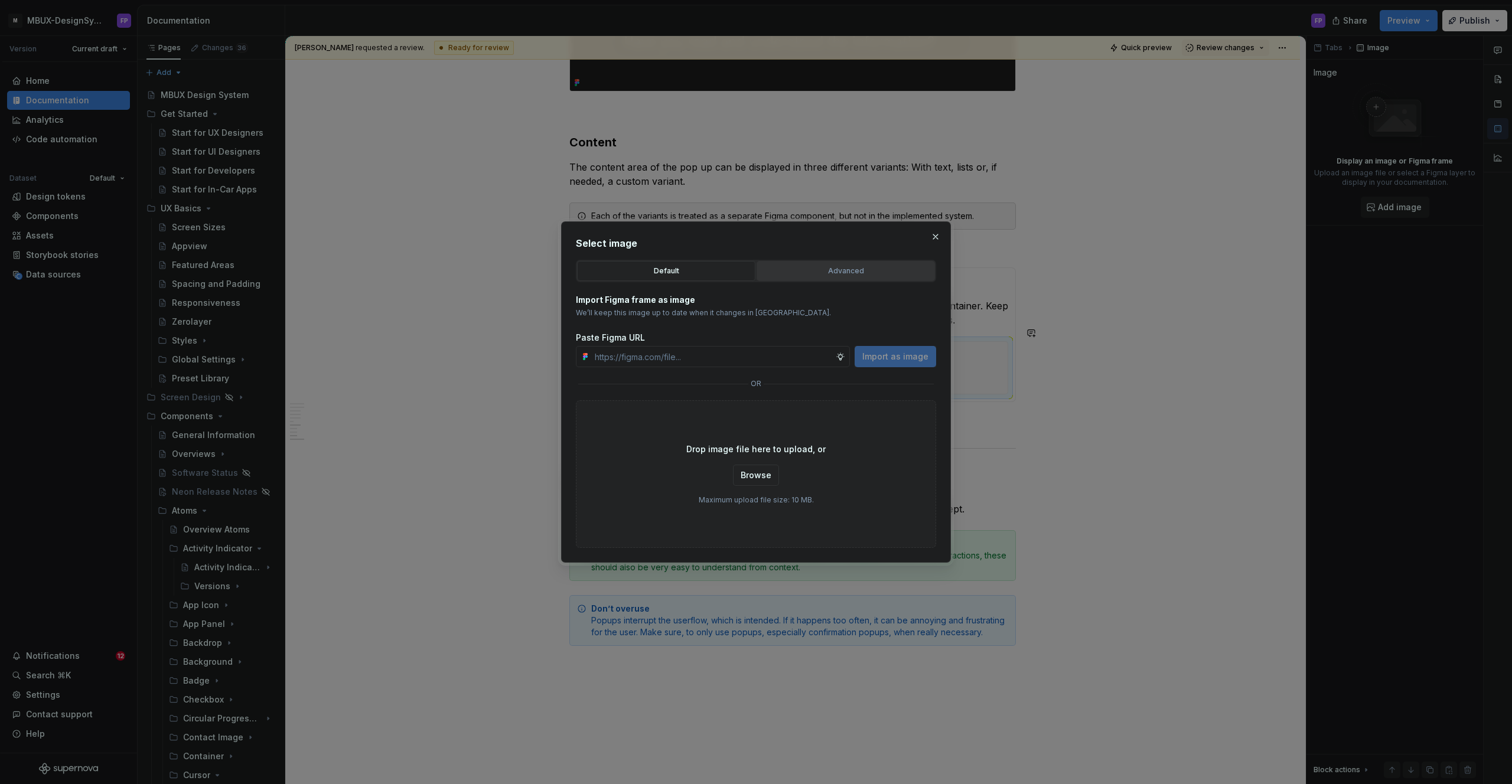
click at [824, 271] on div "Advanced" at bounding box center [845, 270] width 170 height 12
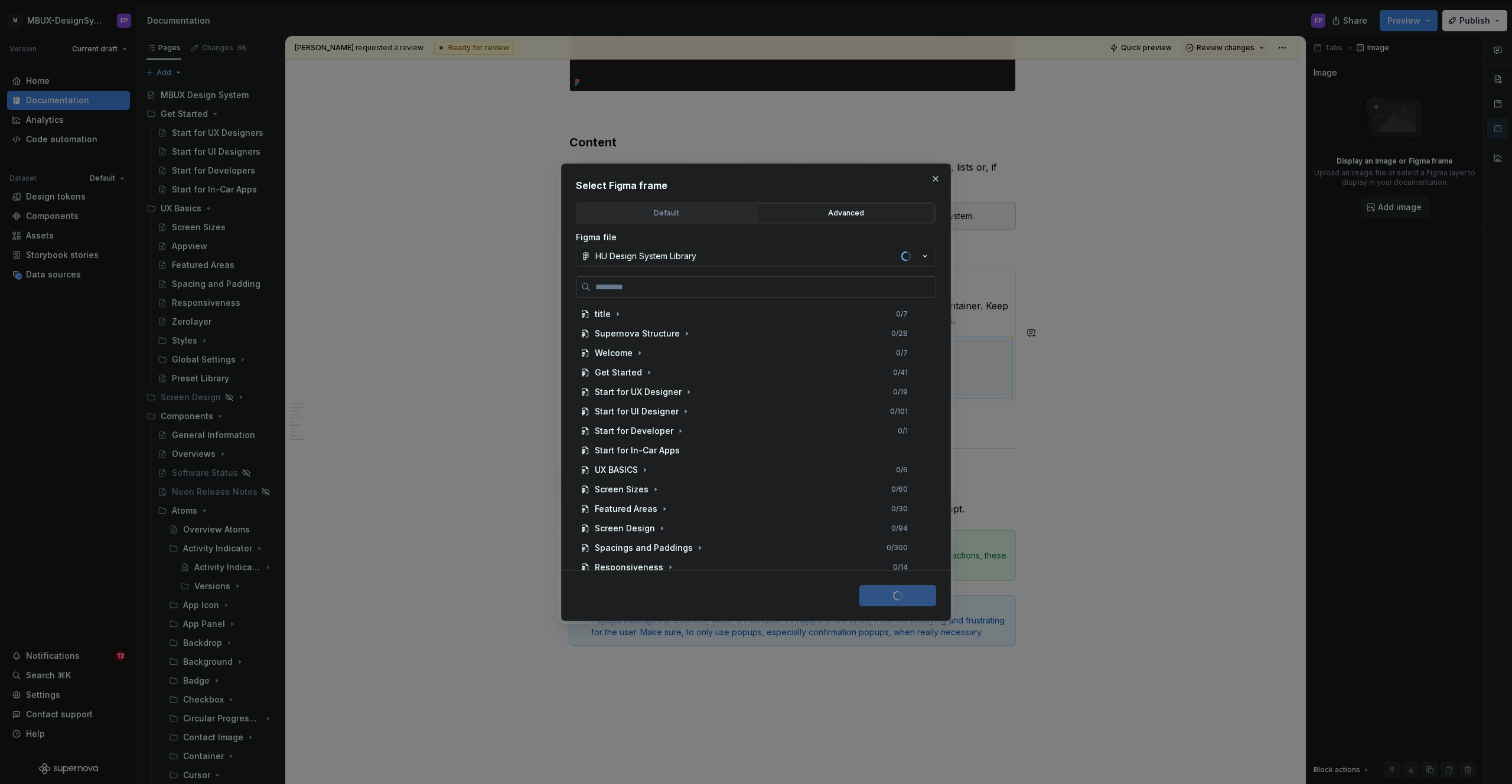
click at [751, 283] on input "search" at bounding box center [763, 287] width 345 height 12
paste input "**********"
type input "**********"
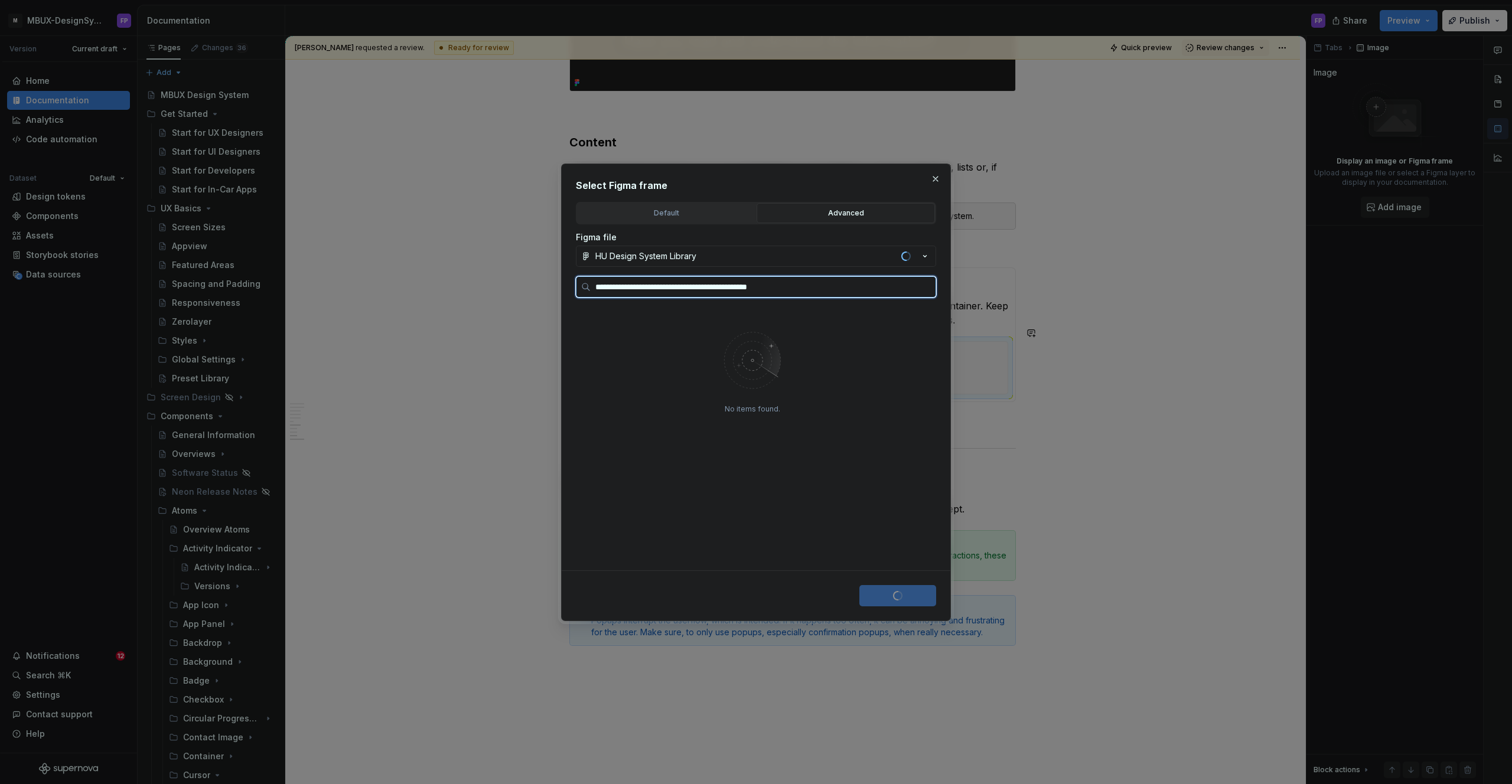
click at [926, 289] on input "**********" at bounding box center [763, 287] width 345 height 12
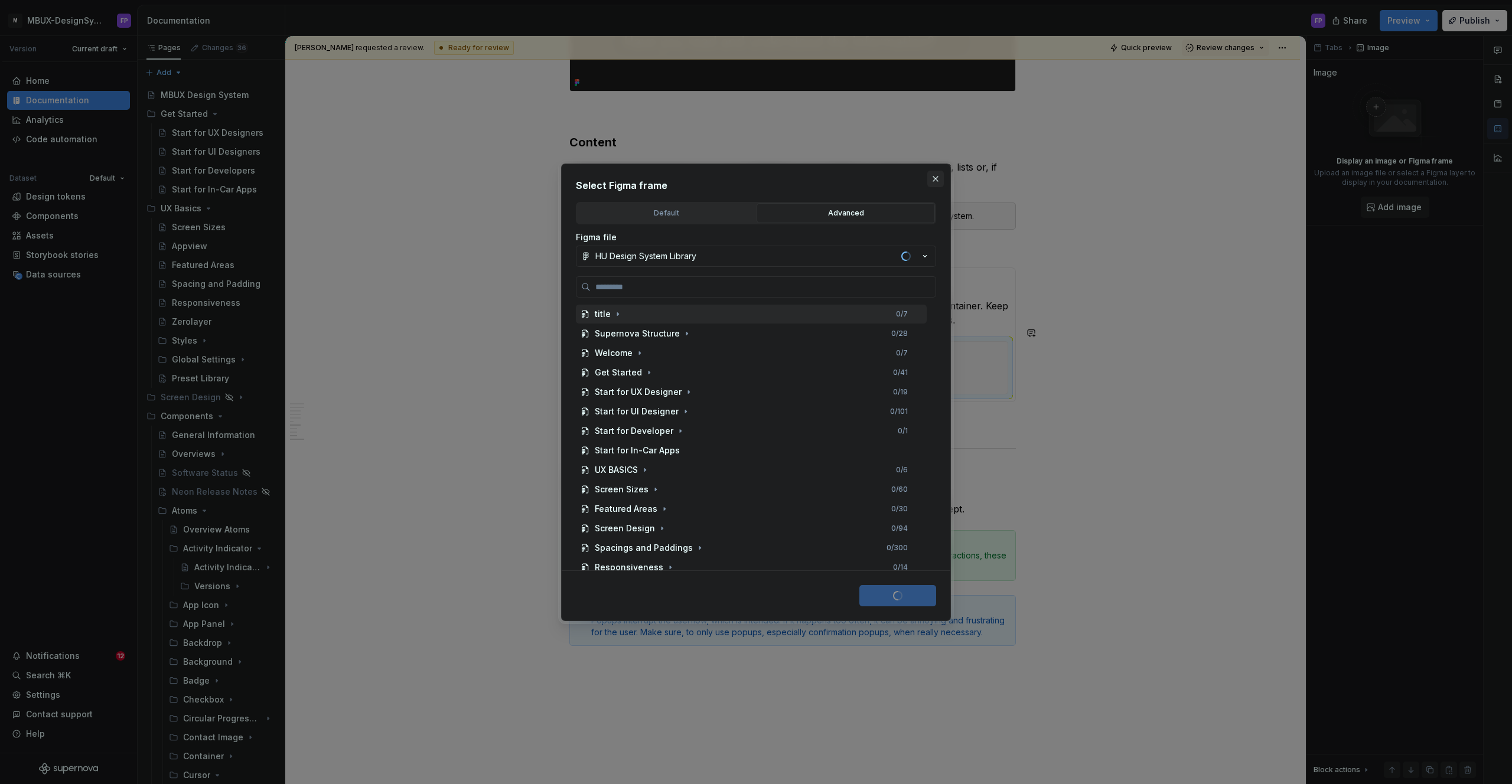
click at [931, 179] on button "button" at bounding box center [936, 179] width 16 height 16
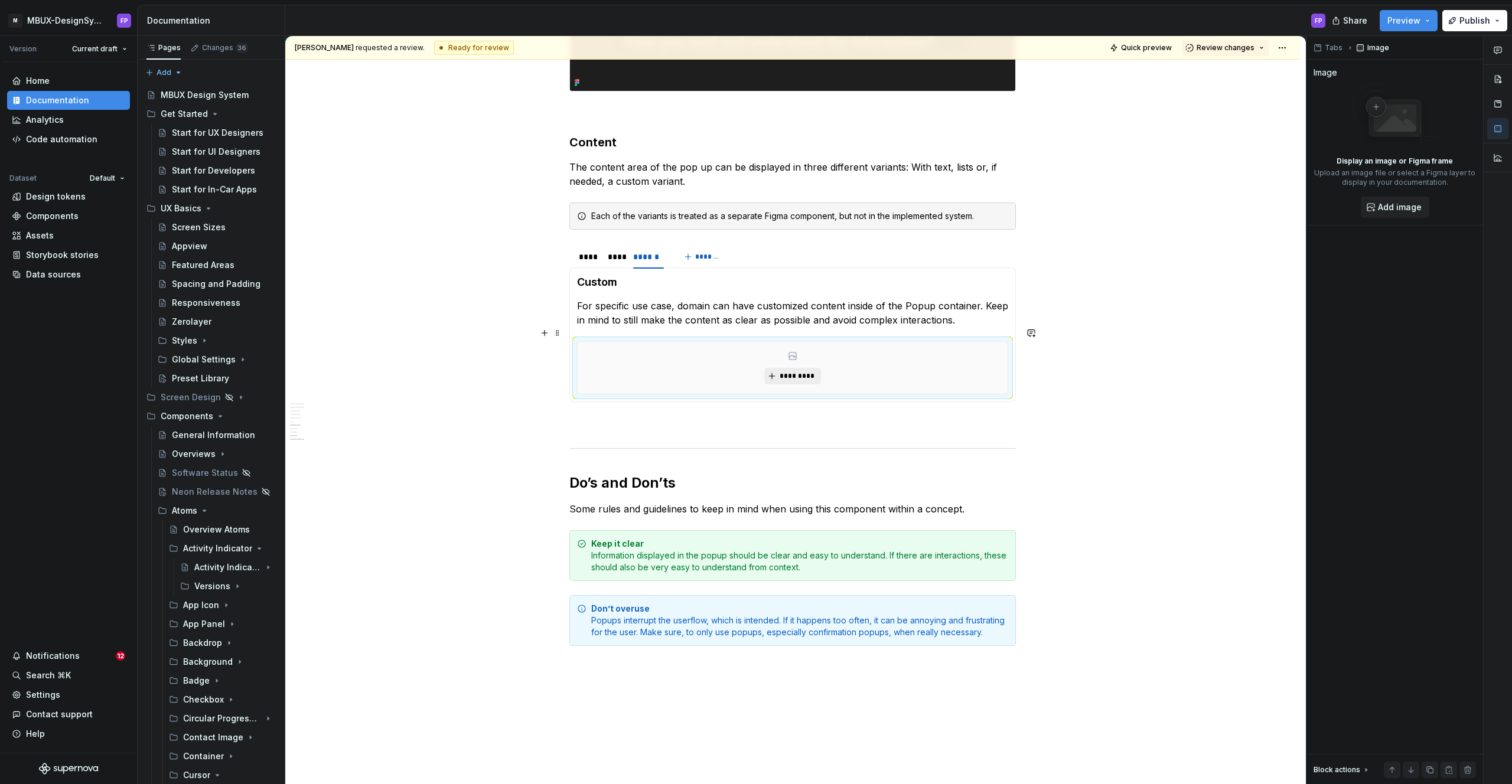
click at [802, 371] on span "*********" at bounding box center [797, 376] width 36 height 9
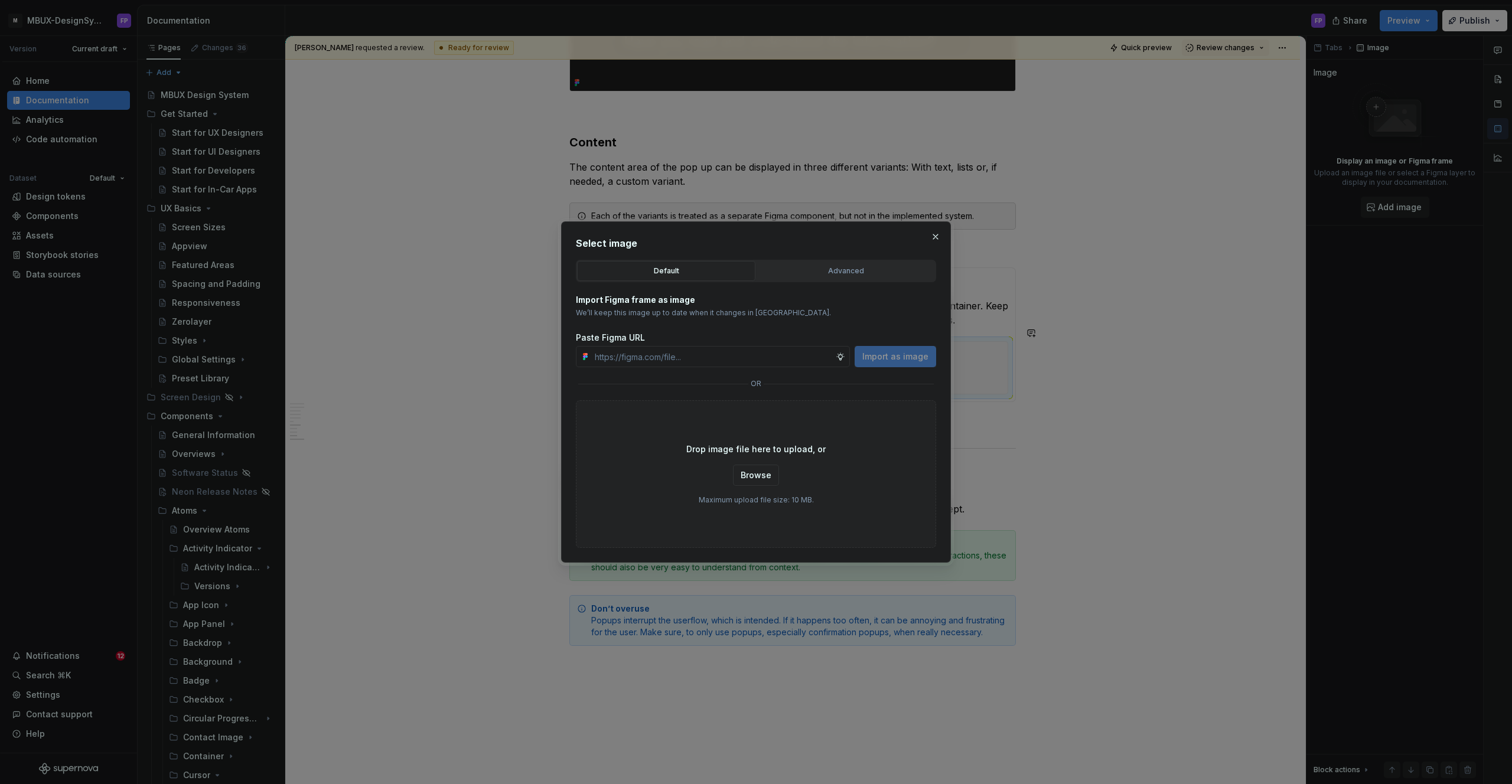
click at [815, 268] on div "Advanced" at bounding box center [845, 270] width 170 height 12
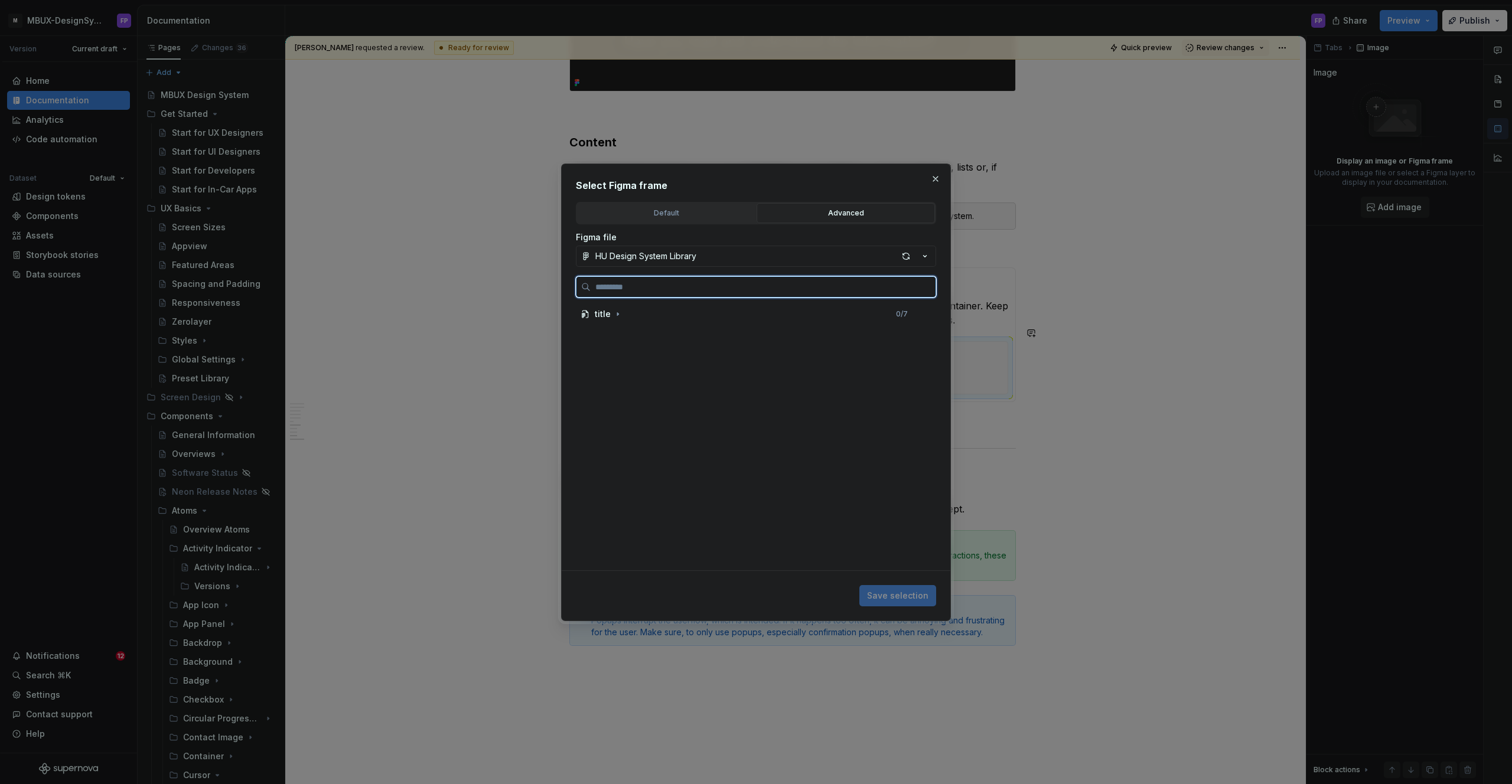
type textarea "*"
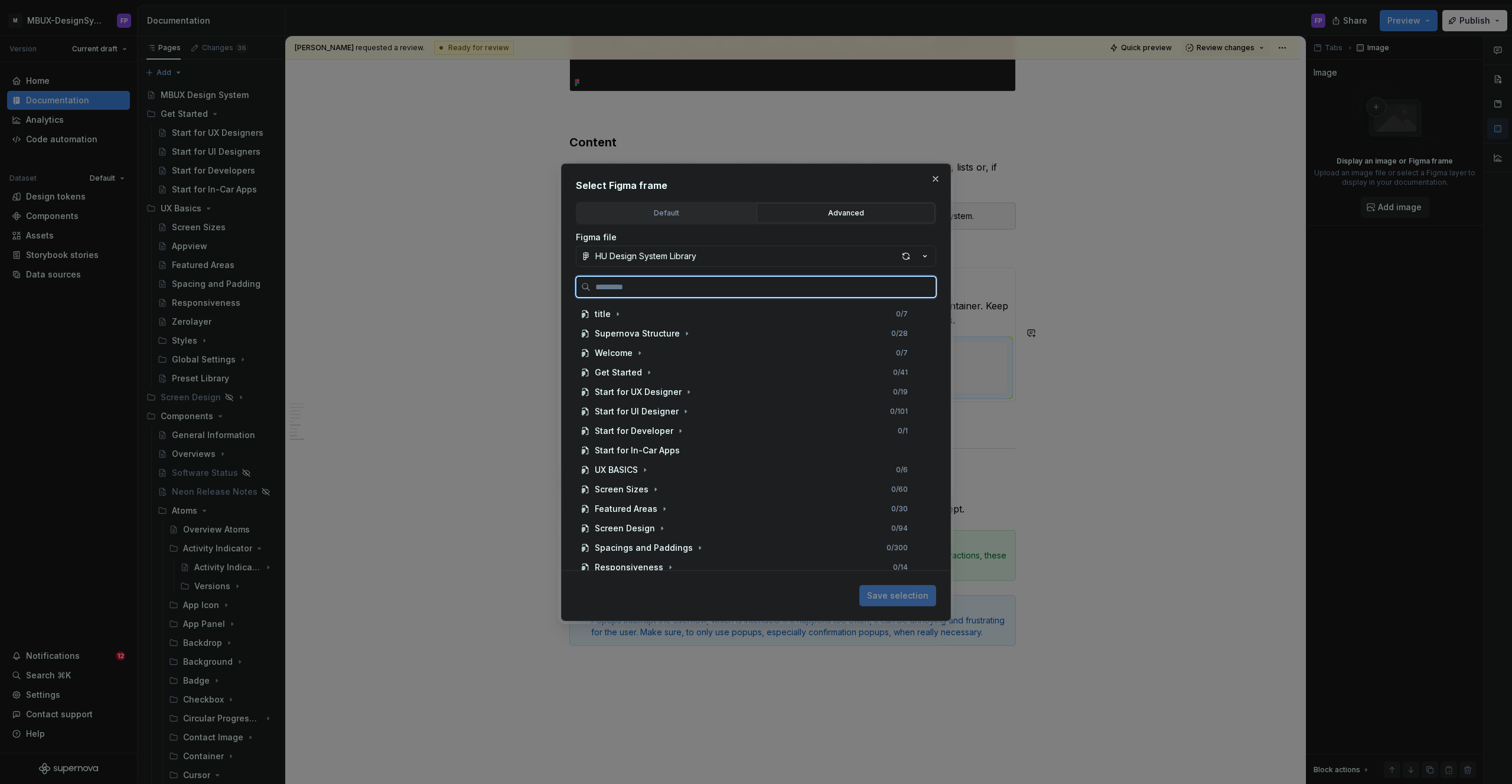
paste input "**********"
type input "**********"
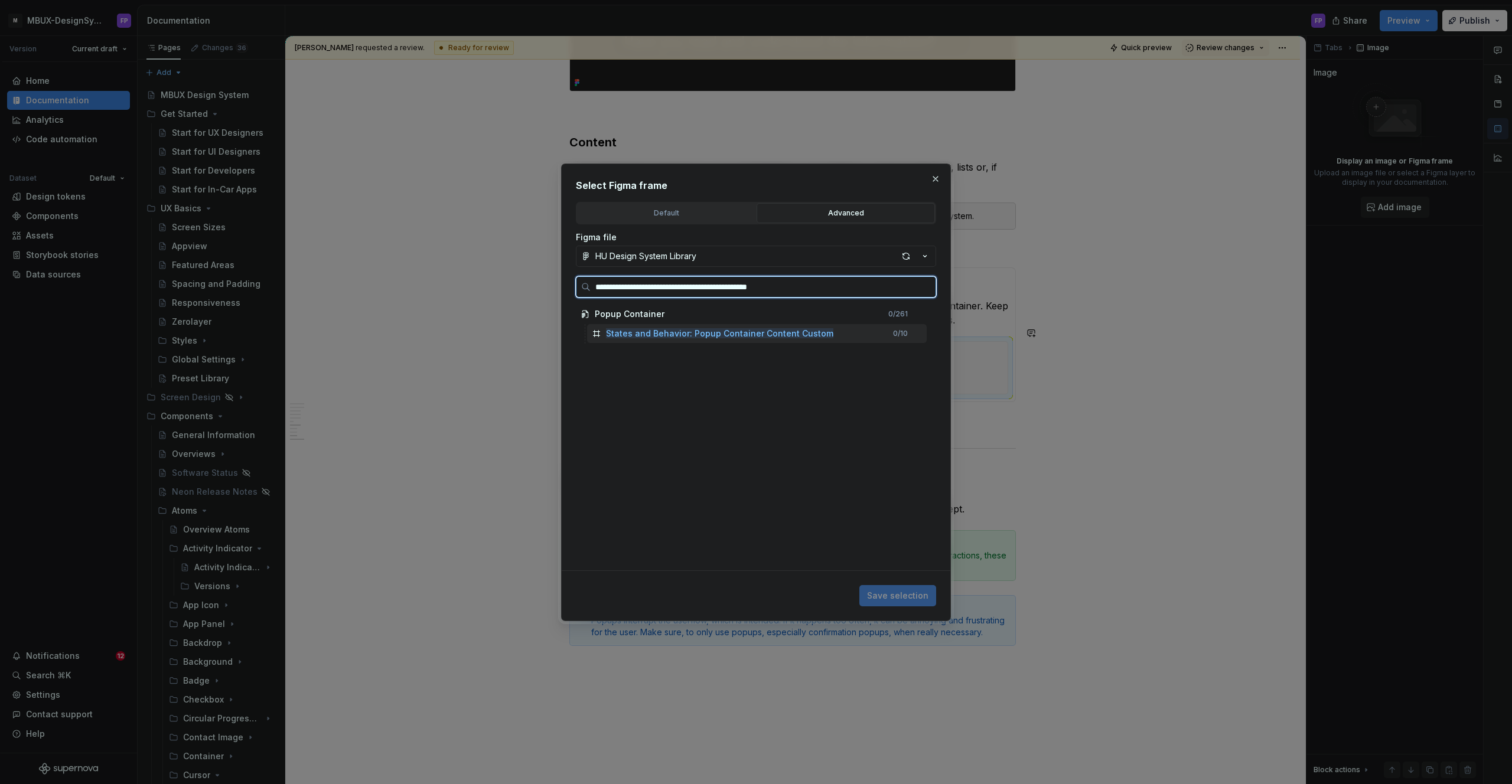
drag, startPoint x: 739, startPoint y: 329, endPoint x: 747, endPoint y: 335, distance: 10.0
click at [739, 329] on mark "States and Behavior: Popup Container Content Custom" at bounding box center [720, 333] width 228 height 10
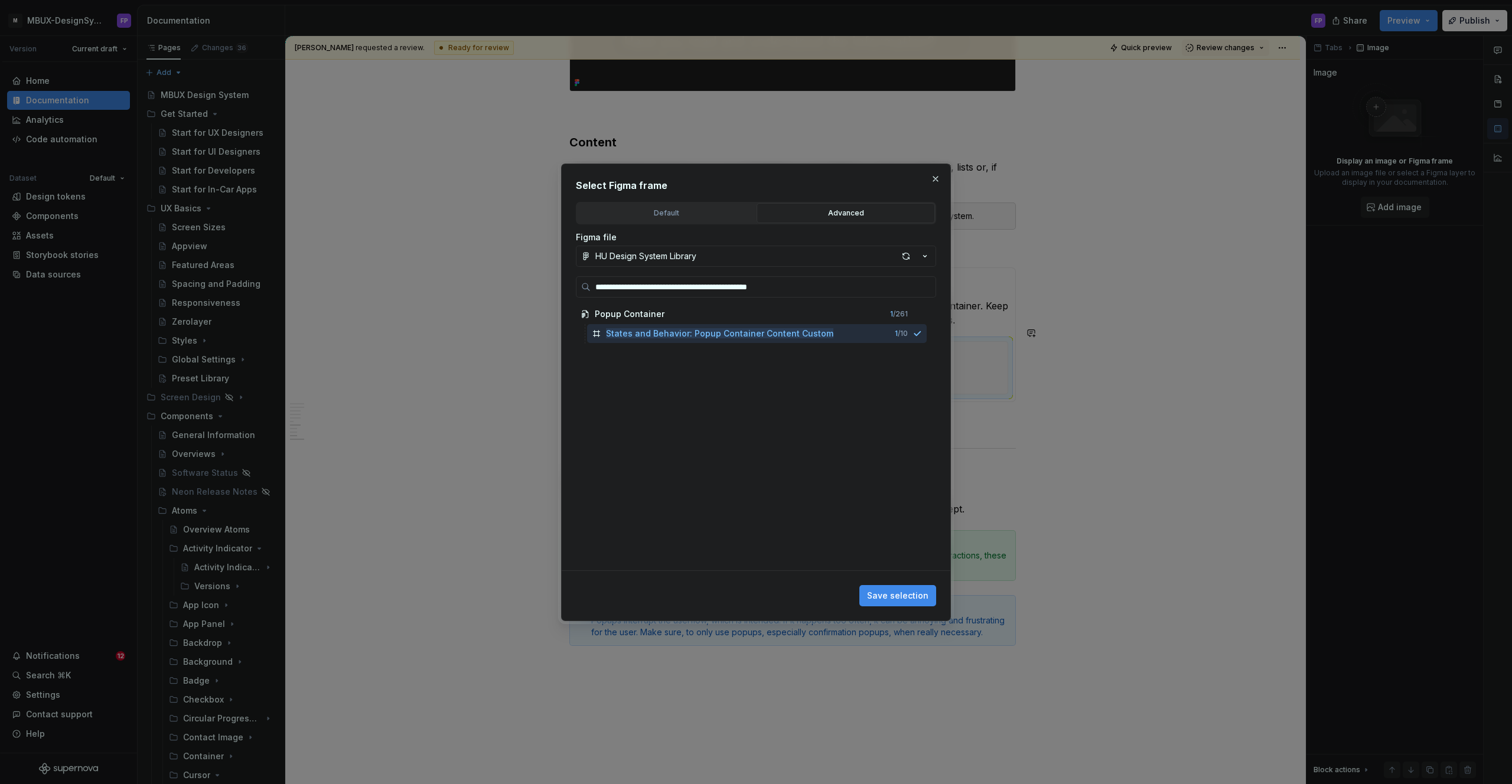
drag, startPoint x: 912, startPoint y: 596, endPoint x: 1024, endPoint y: 512, distance: 140.0
click at [912, 595] on span "Save selection" at bounding box center [898, 595] width 62 height 12
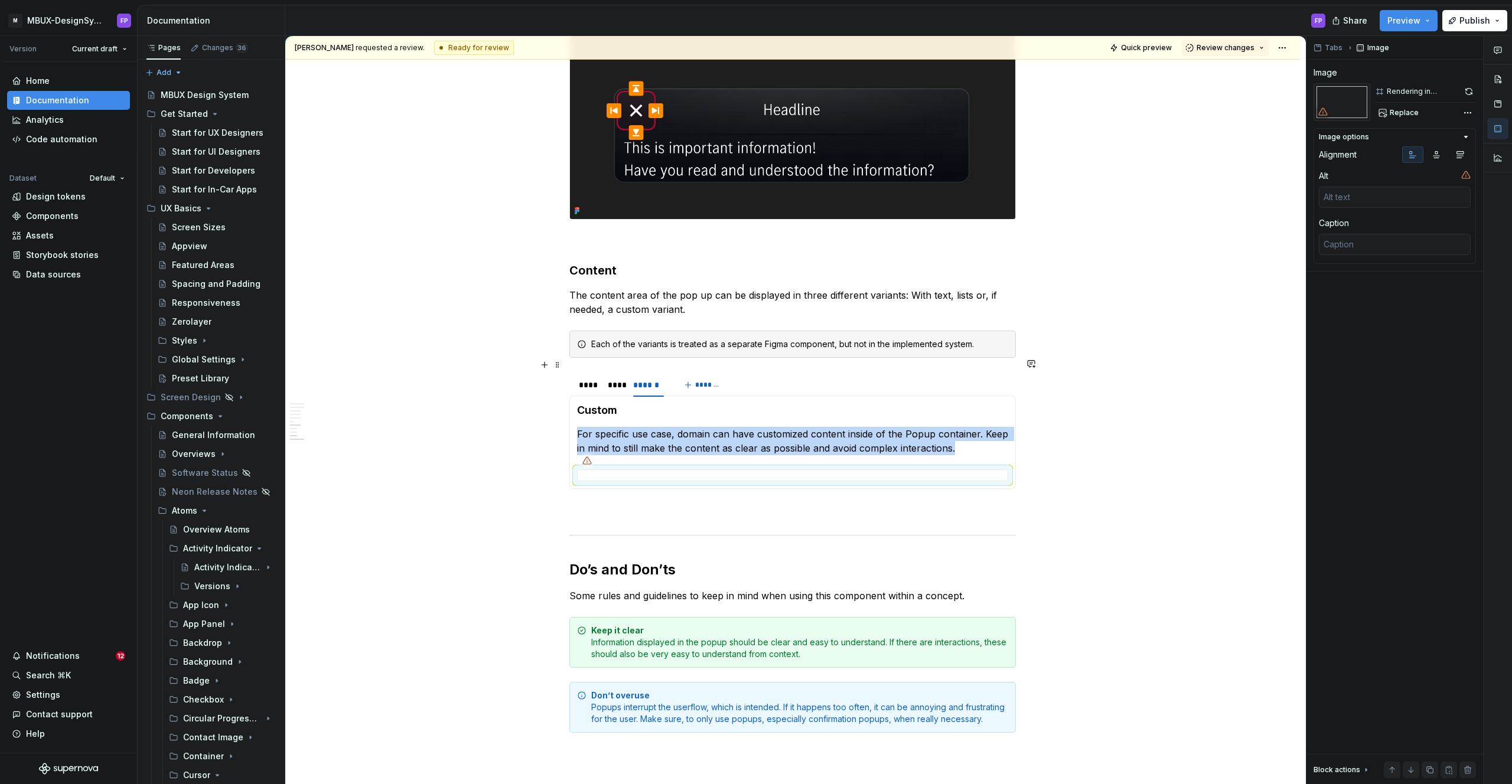
scroll to position [2674, 0]
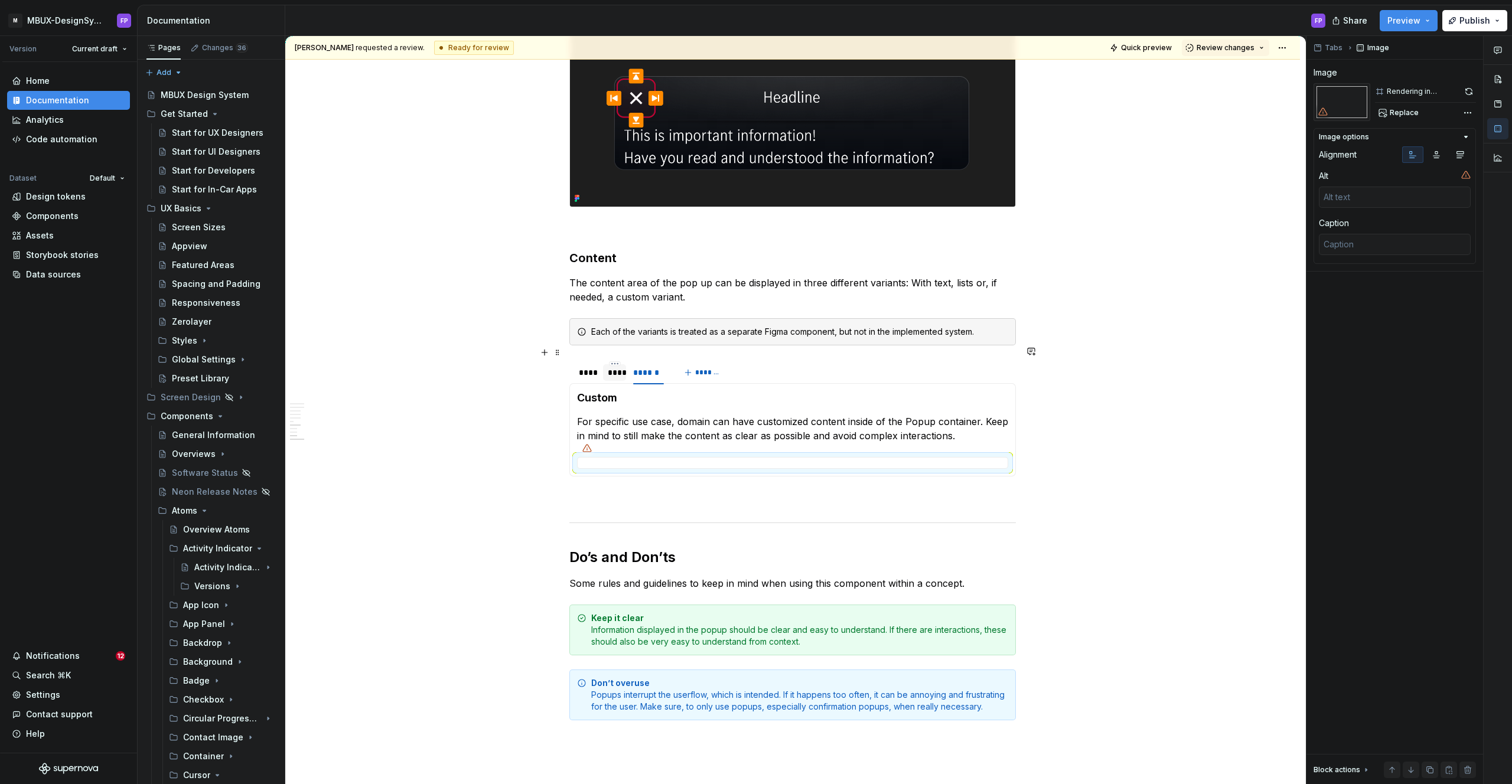
click at [618, 367] on div "****" at bounding box center [615, 372] width 15 height 12
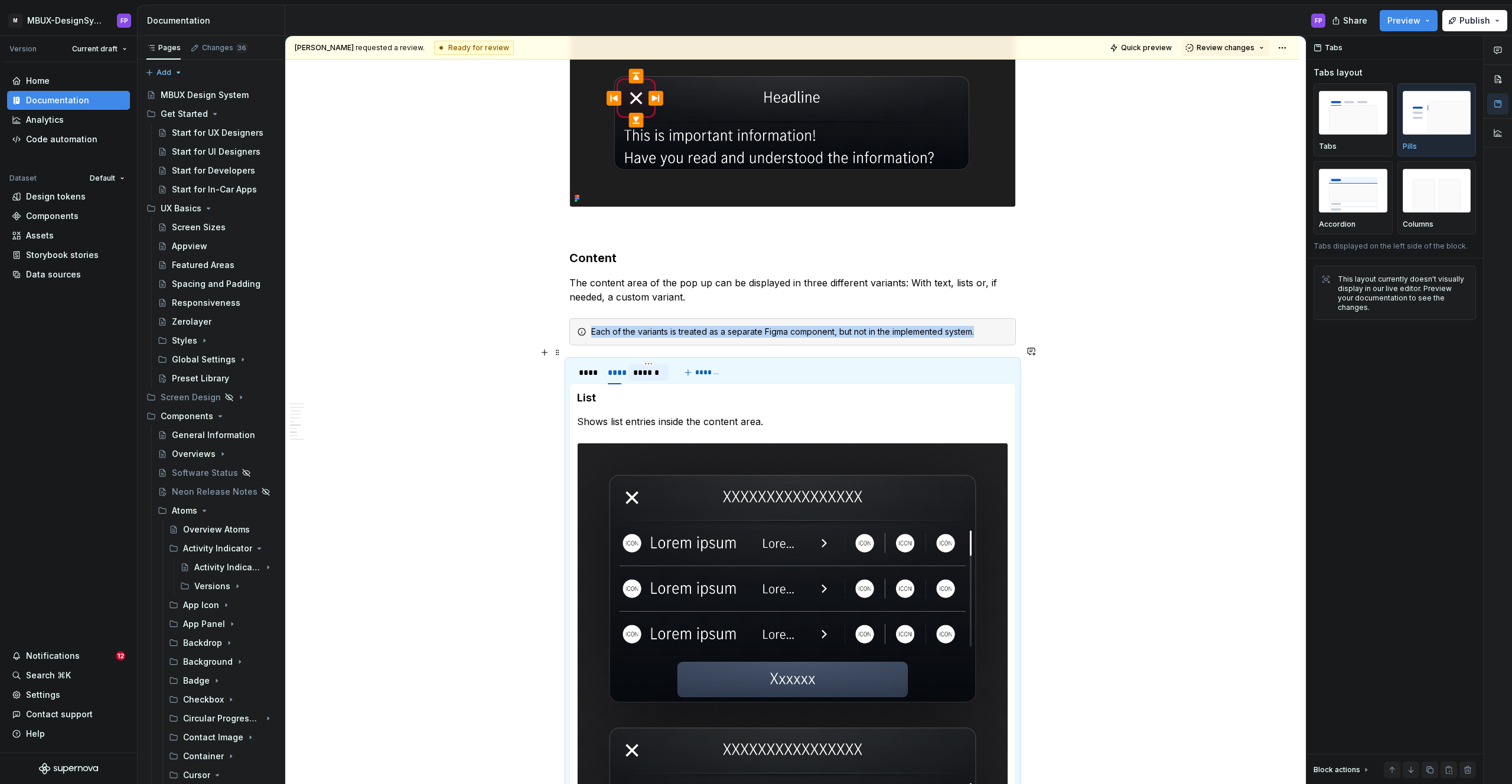
click at [659, 367] on div "******" at bounding box center [649, 372] width 31 height 12
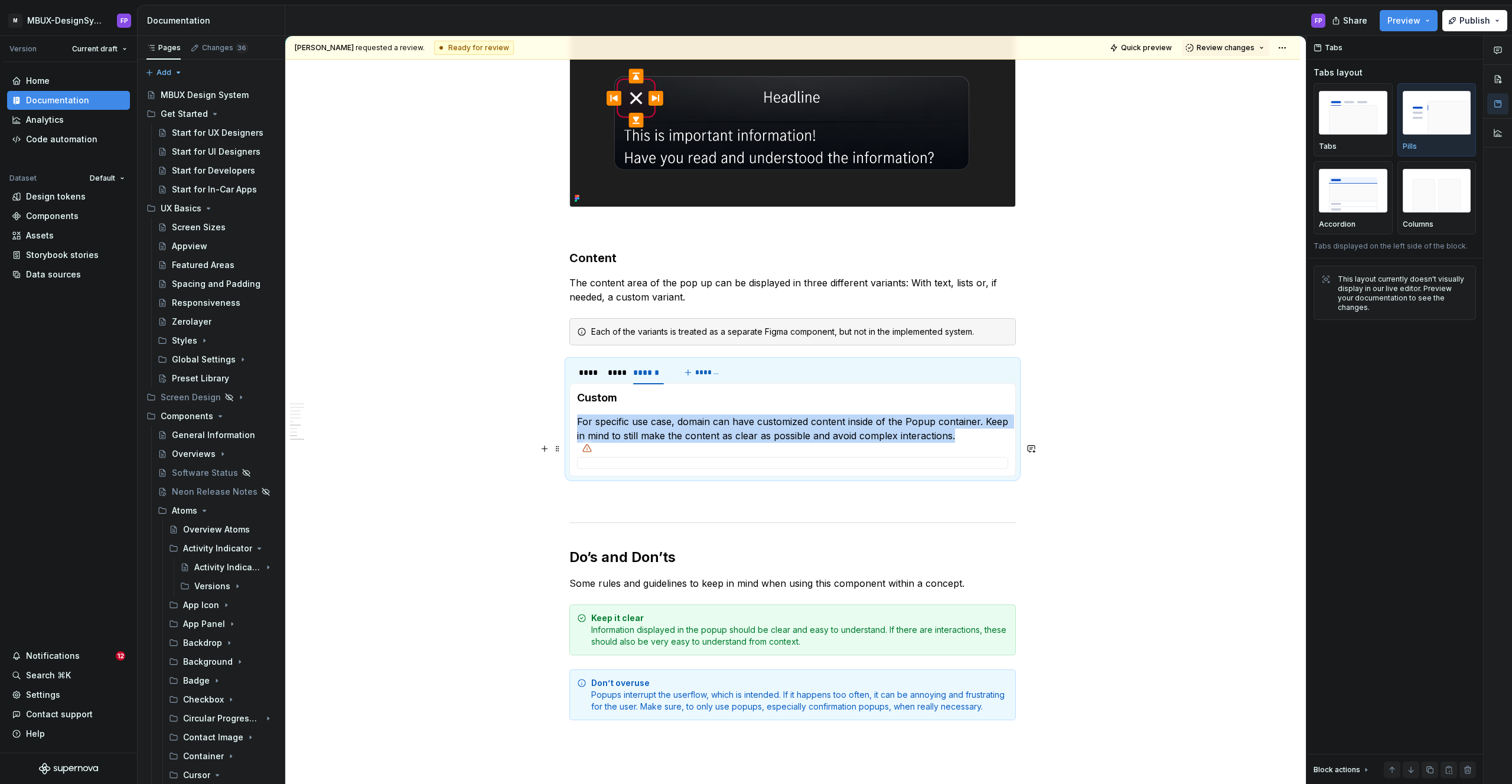
click at [684, 457] on div at bounding box center [792, 463] width 431 height 12
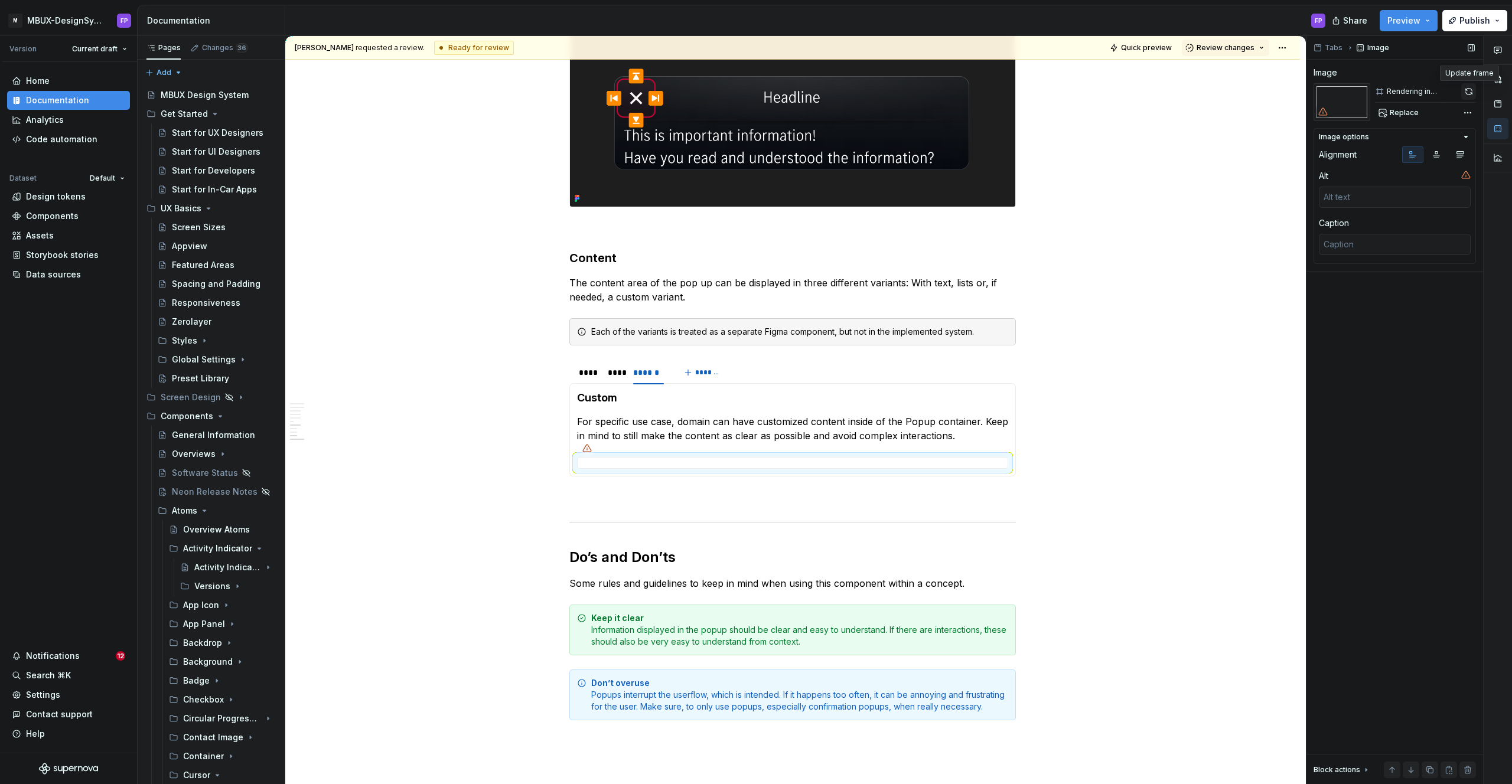
click at [1465, 90] on button "button" at bounding box center [1468, 92] width 15 height 16
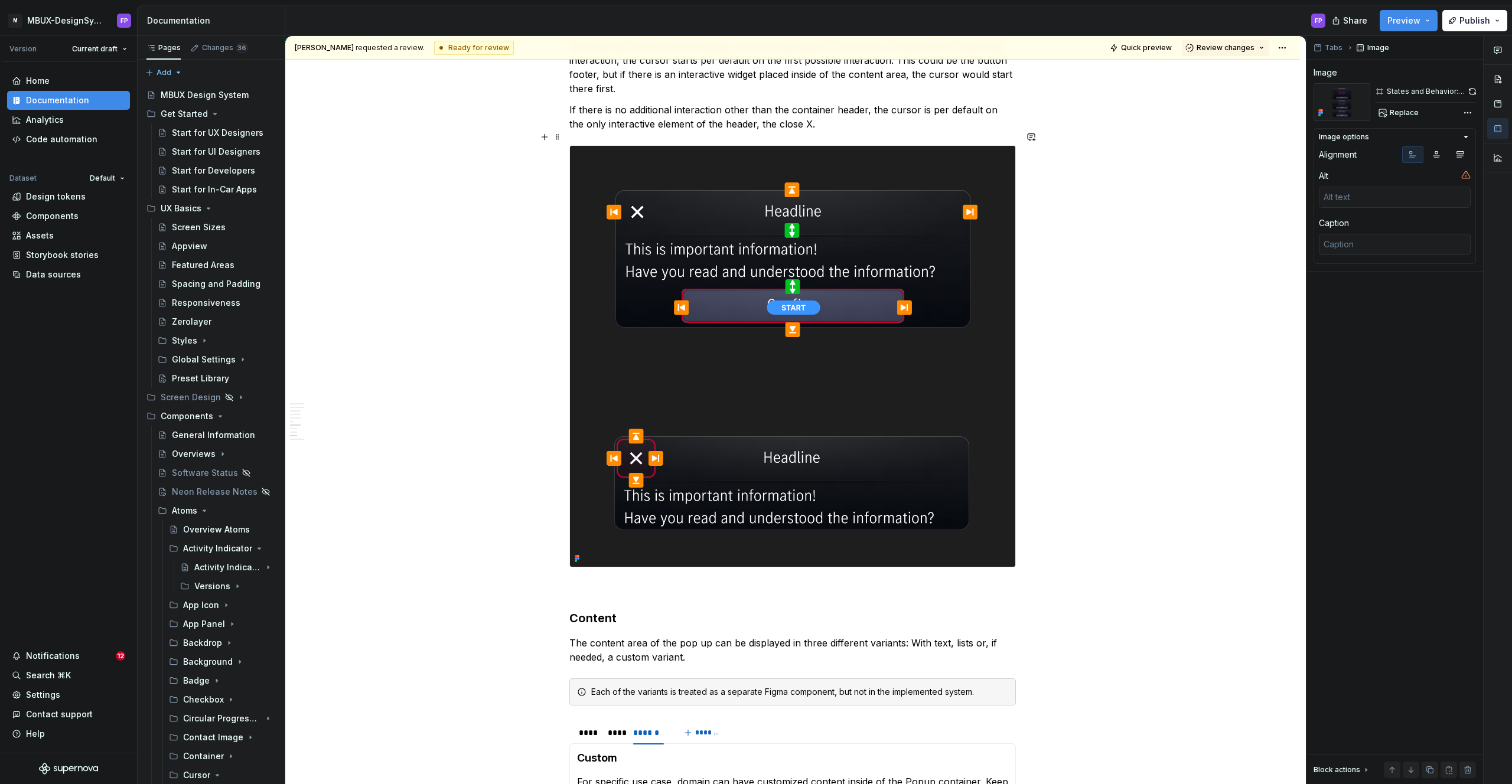
scroll to position [2558, 0]
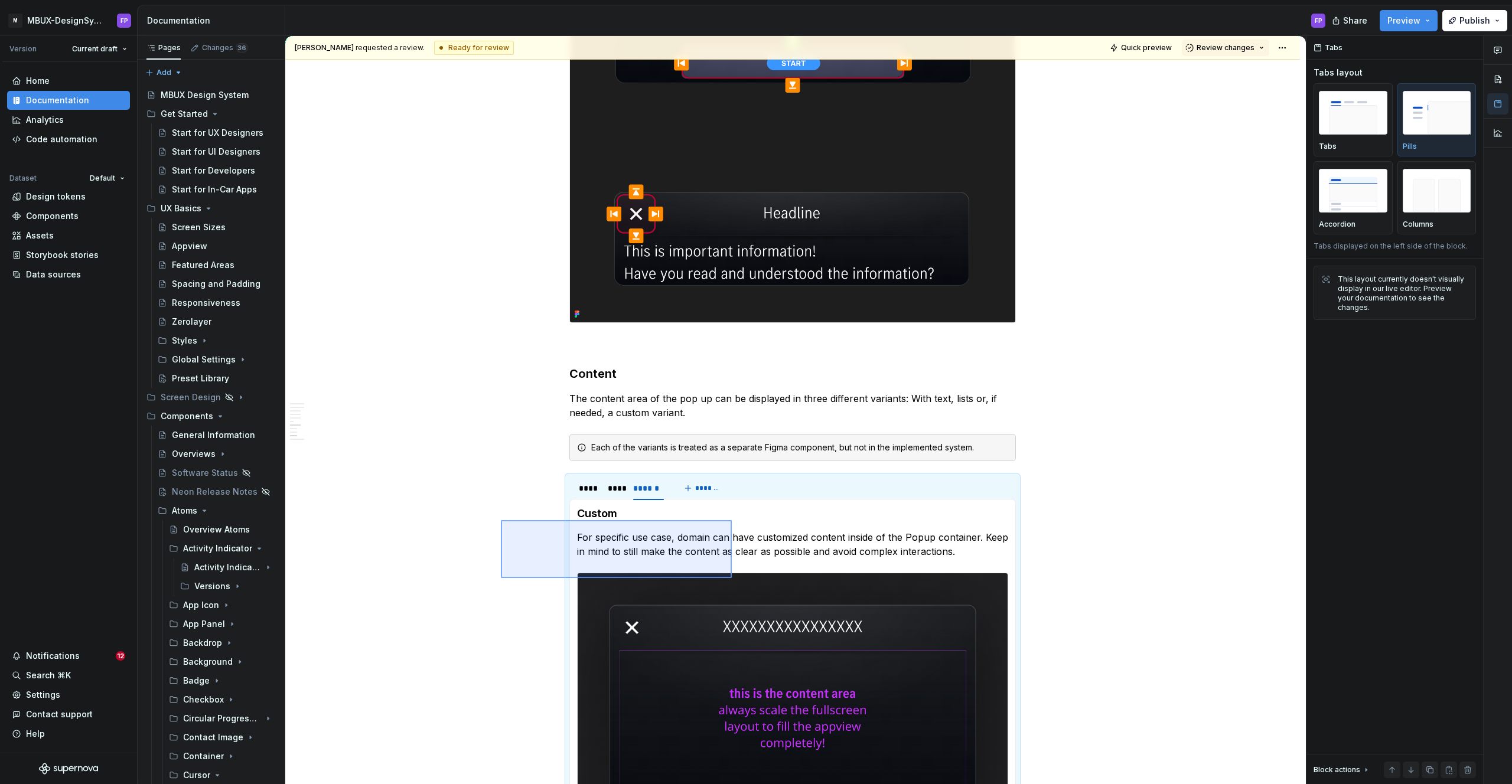
drag, startPoint x: 501, startPoint y: 520, endPoint x: 733, endPoint y: 578, distance: 239.1
click at [731, 578] on div "**********" at bounding box center [795, 410] width 1020 height 749
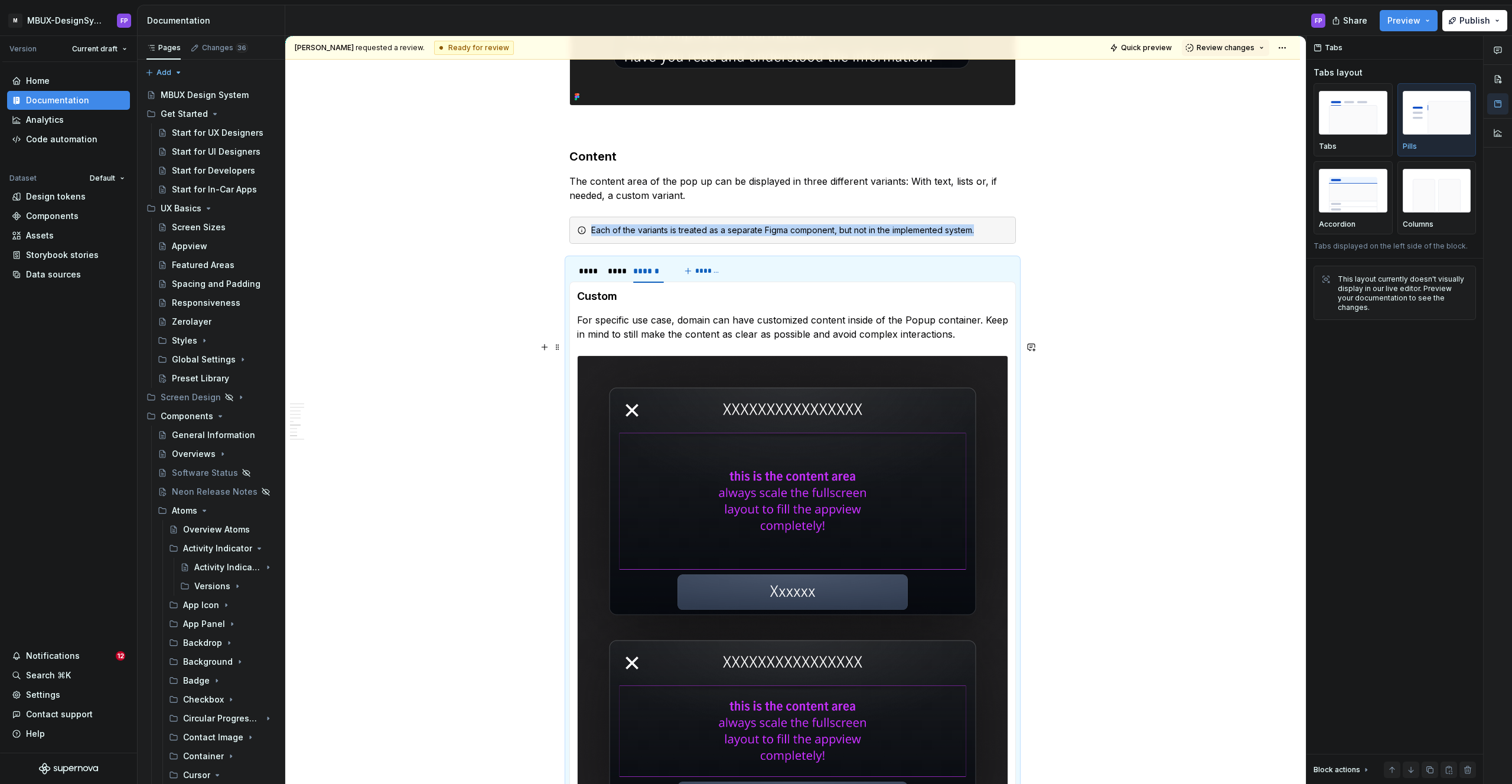
scroll to position [2764, 0]
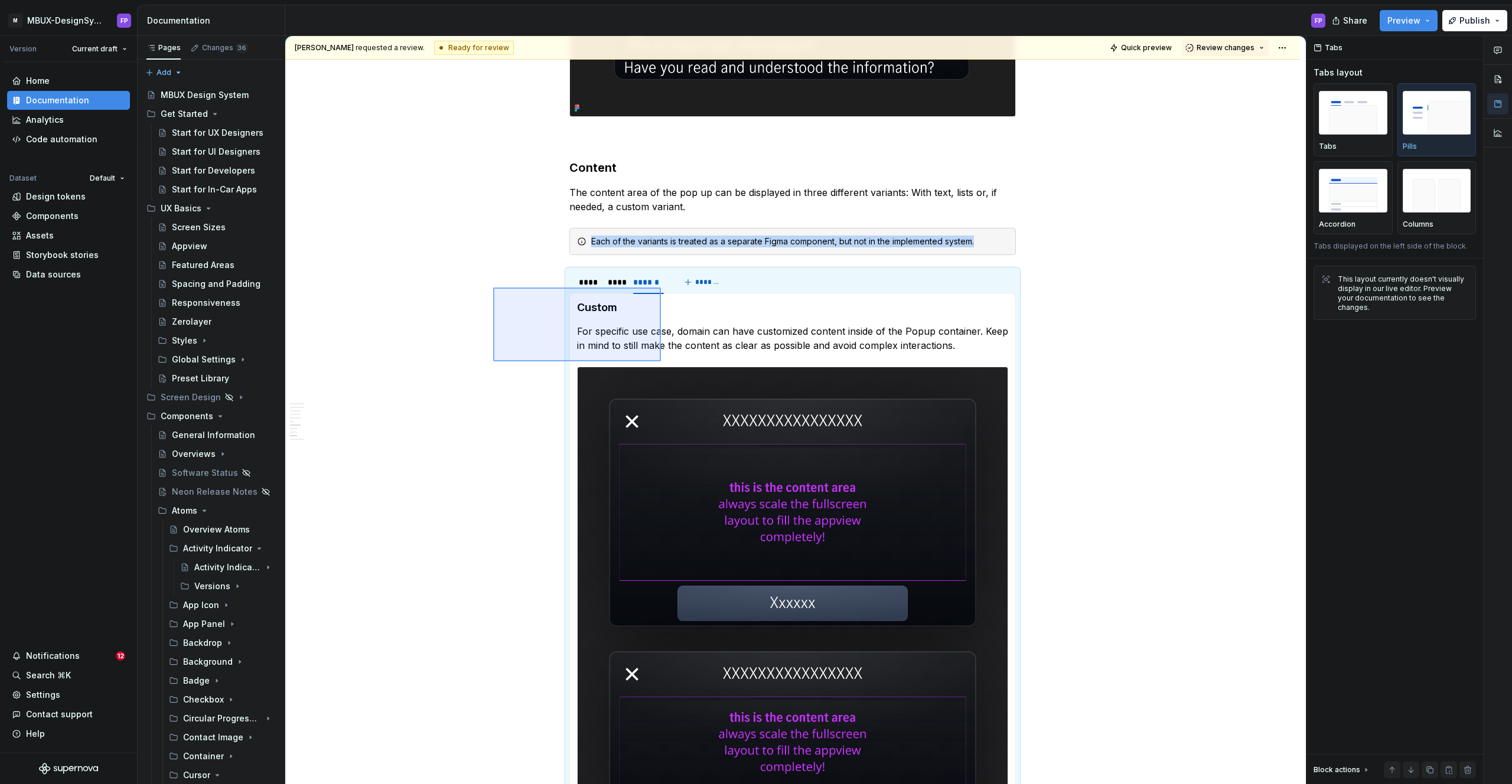
drag, startPoint x: 525, startPoint y: 298, endPoint x: 663, endPoint y: 363, distance: 152.5
click at [663, 363] on div "**********" at bounding box center [795, 410] width 1020 height 749
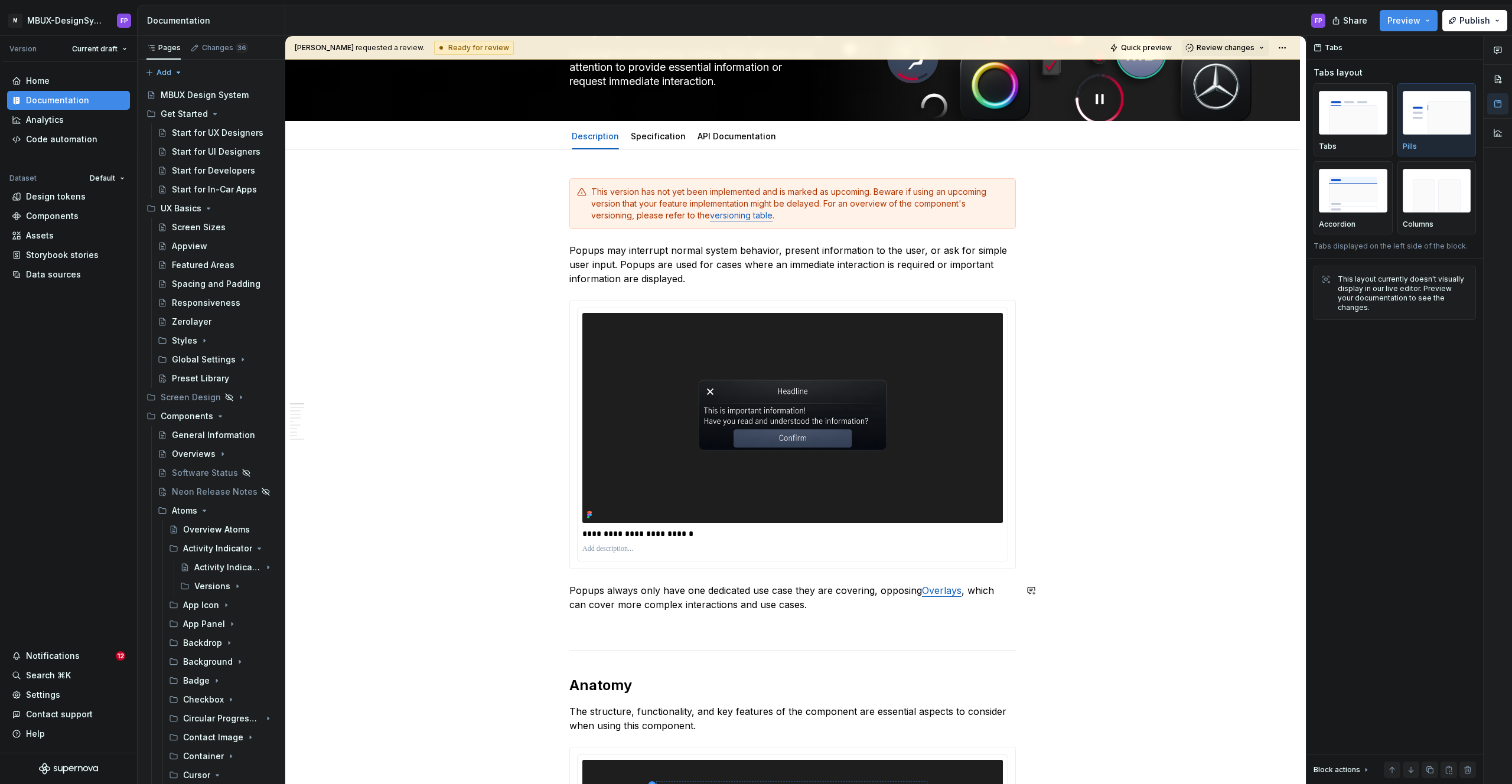
scroll to position [0, 0]
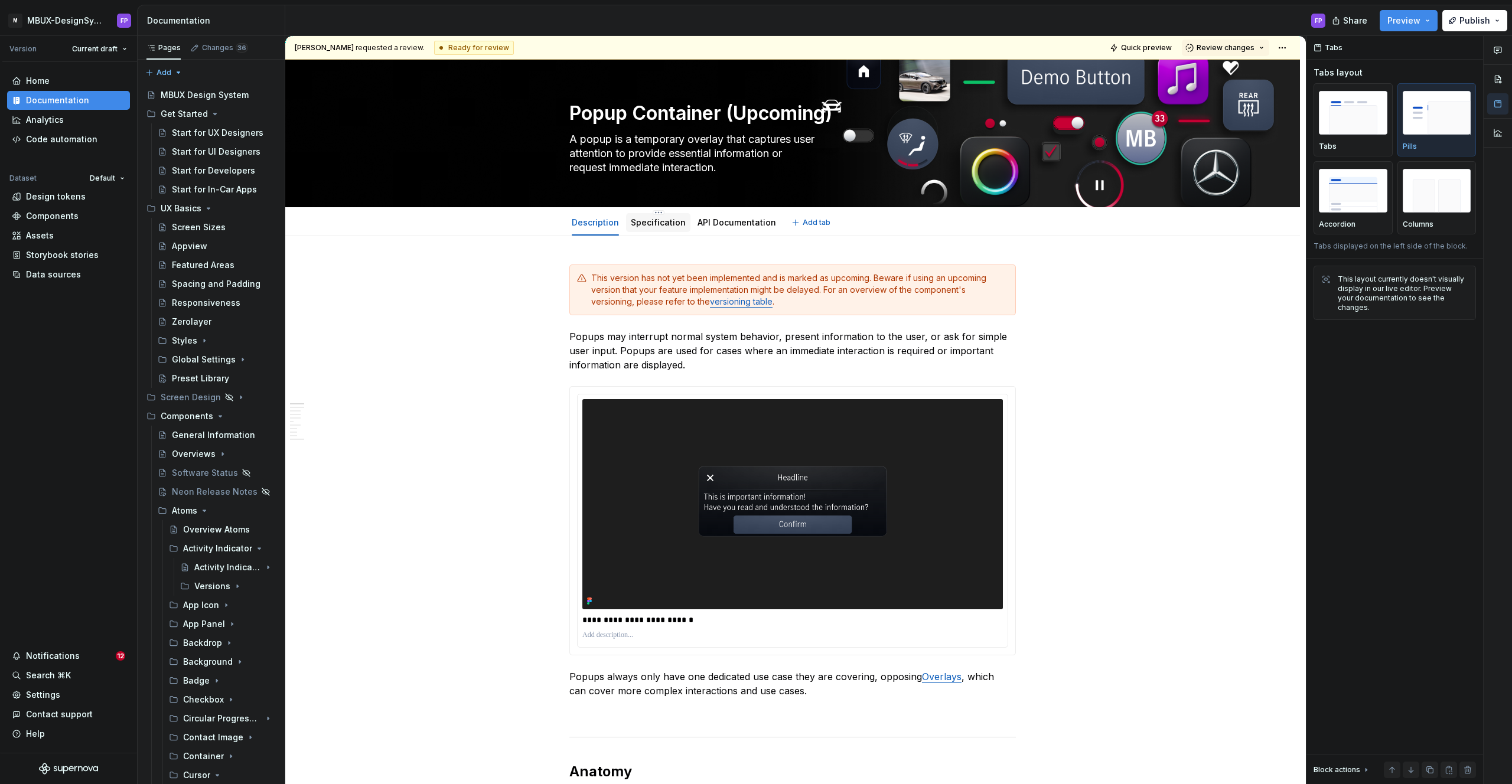
click at [666, 222] on link "Specification" at bounding box center [658, 221] width 55 height 10
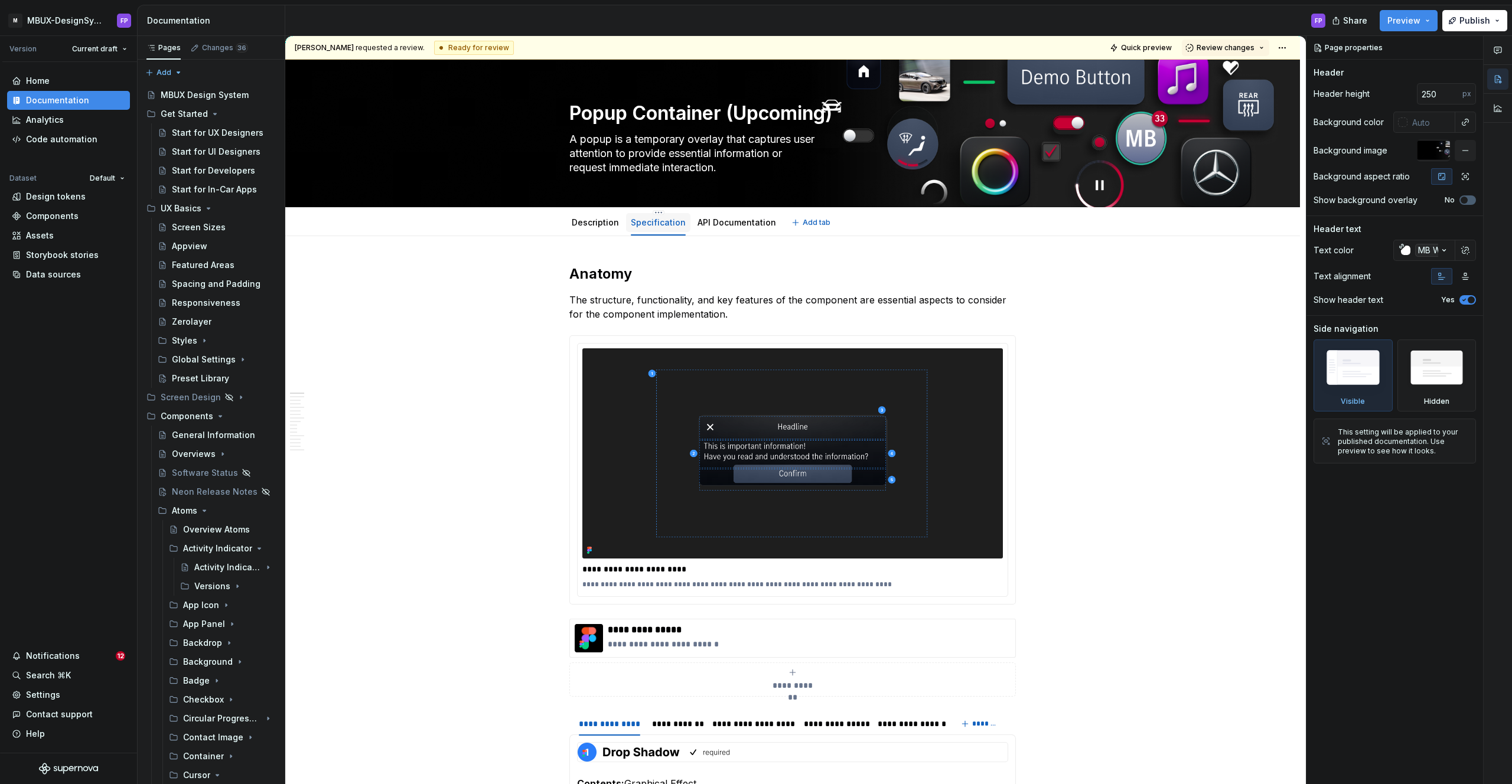
scroll to position [685, 0]
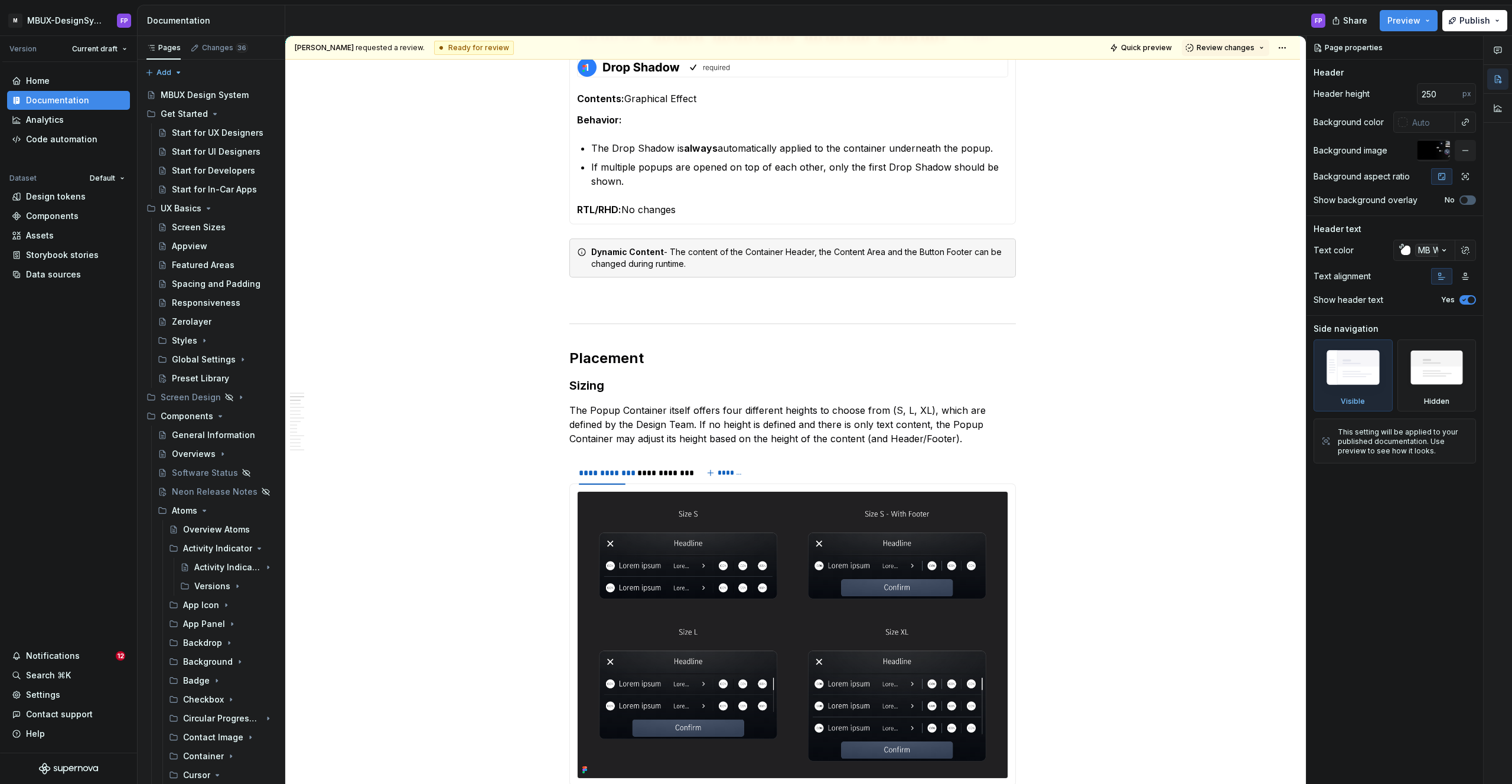
type textarea "*"
click at [904, 408] on p "The Popup Container itself offers four different heights to choose from (S, L, …" at bounding box center [792, 424] width 447 height 43
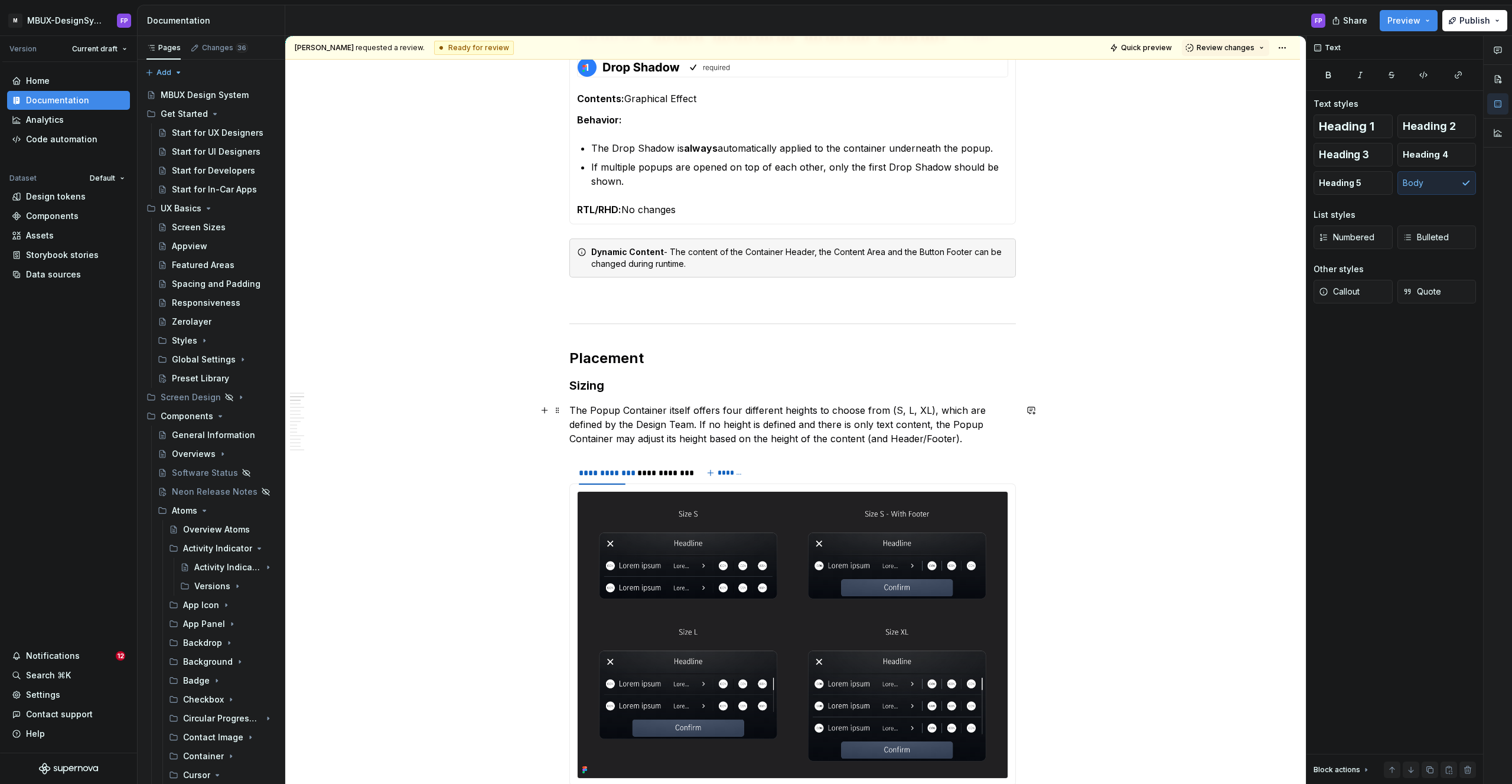
click at [908, 410] on p "The Popup Container itself offers four different heights to choose from (S, L, …" at bounding box center [792, 424] width 447 height 43
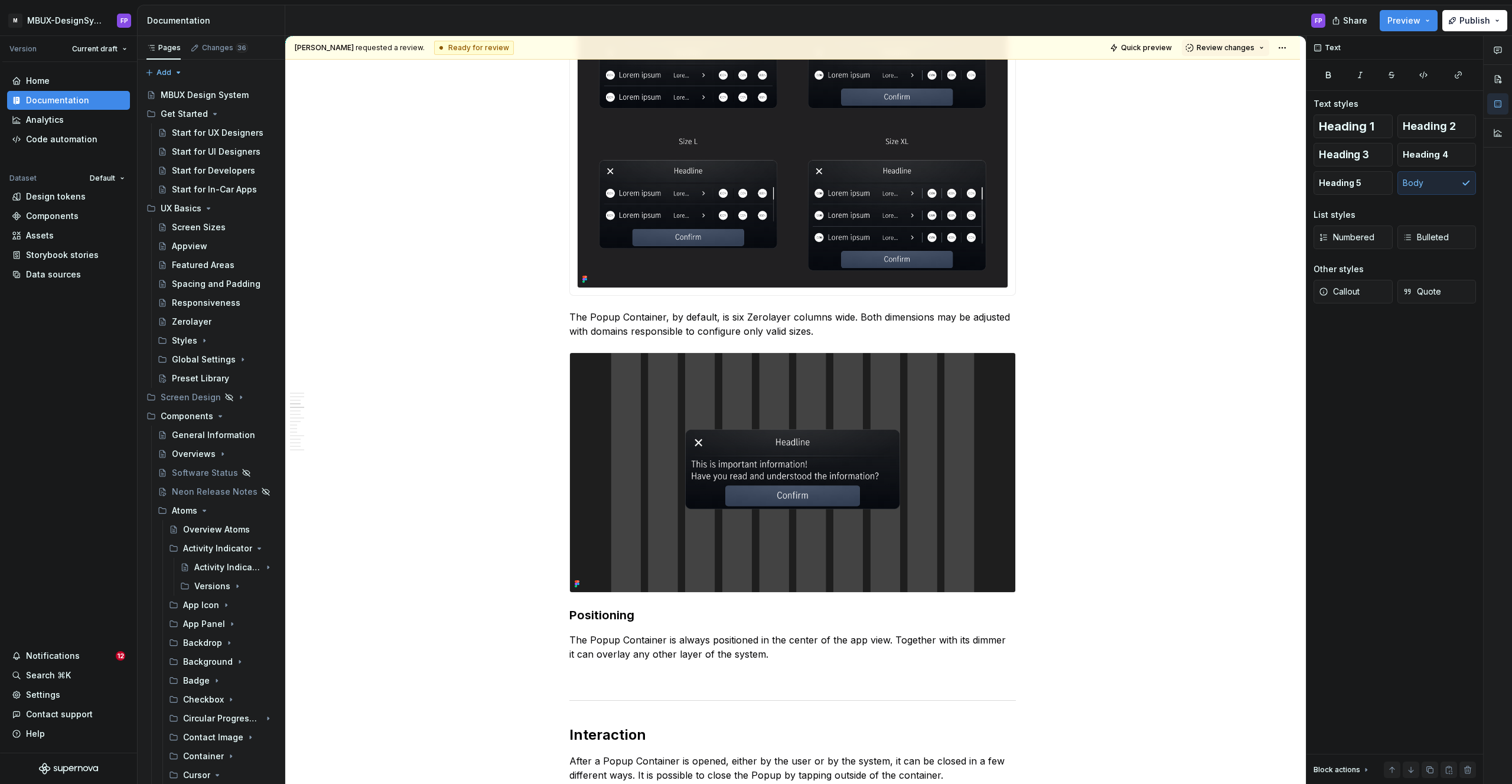
scroll to position [1152, 0]
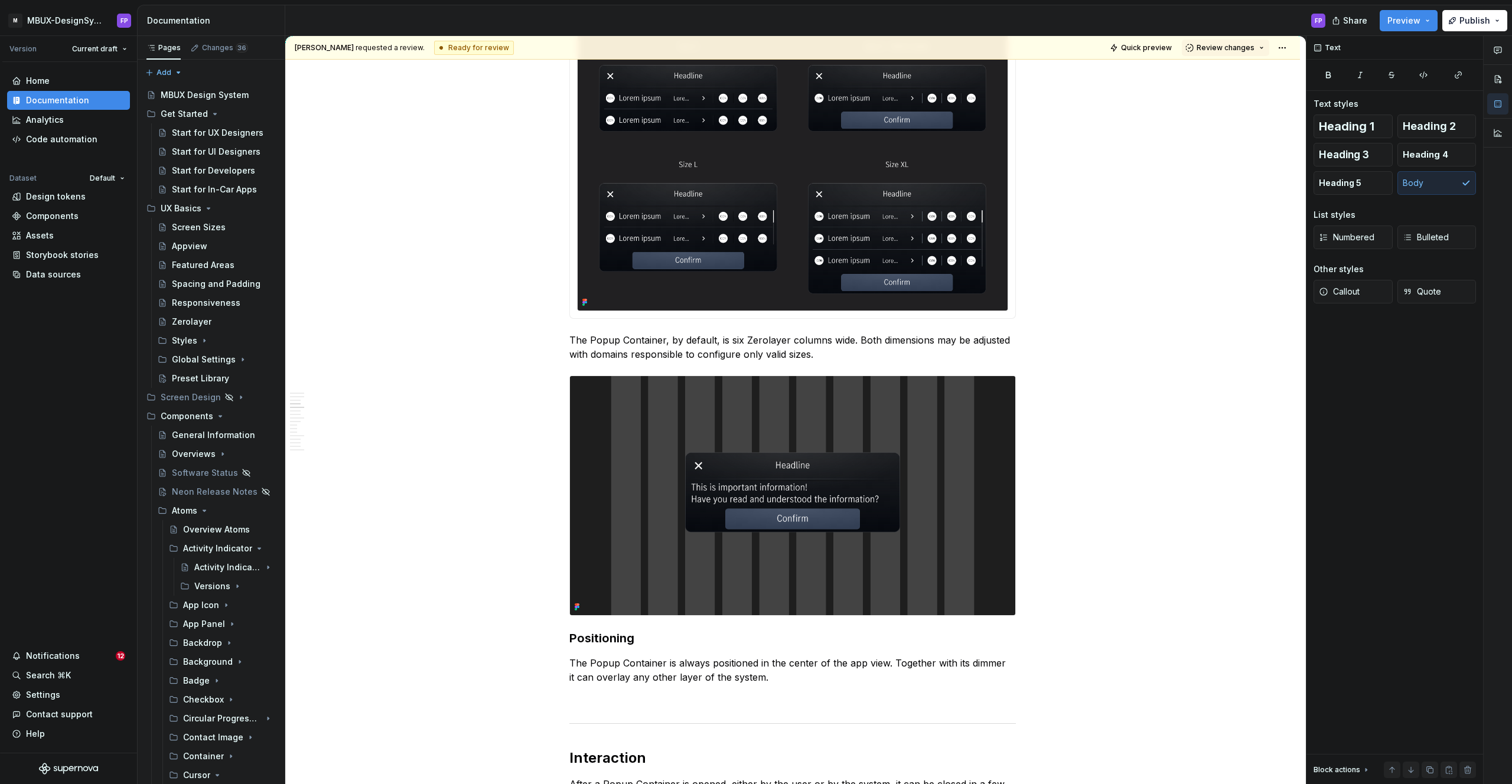
click at [797, 215] on img at bounding box center [792, 168] width 430 height 287
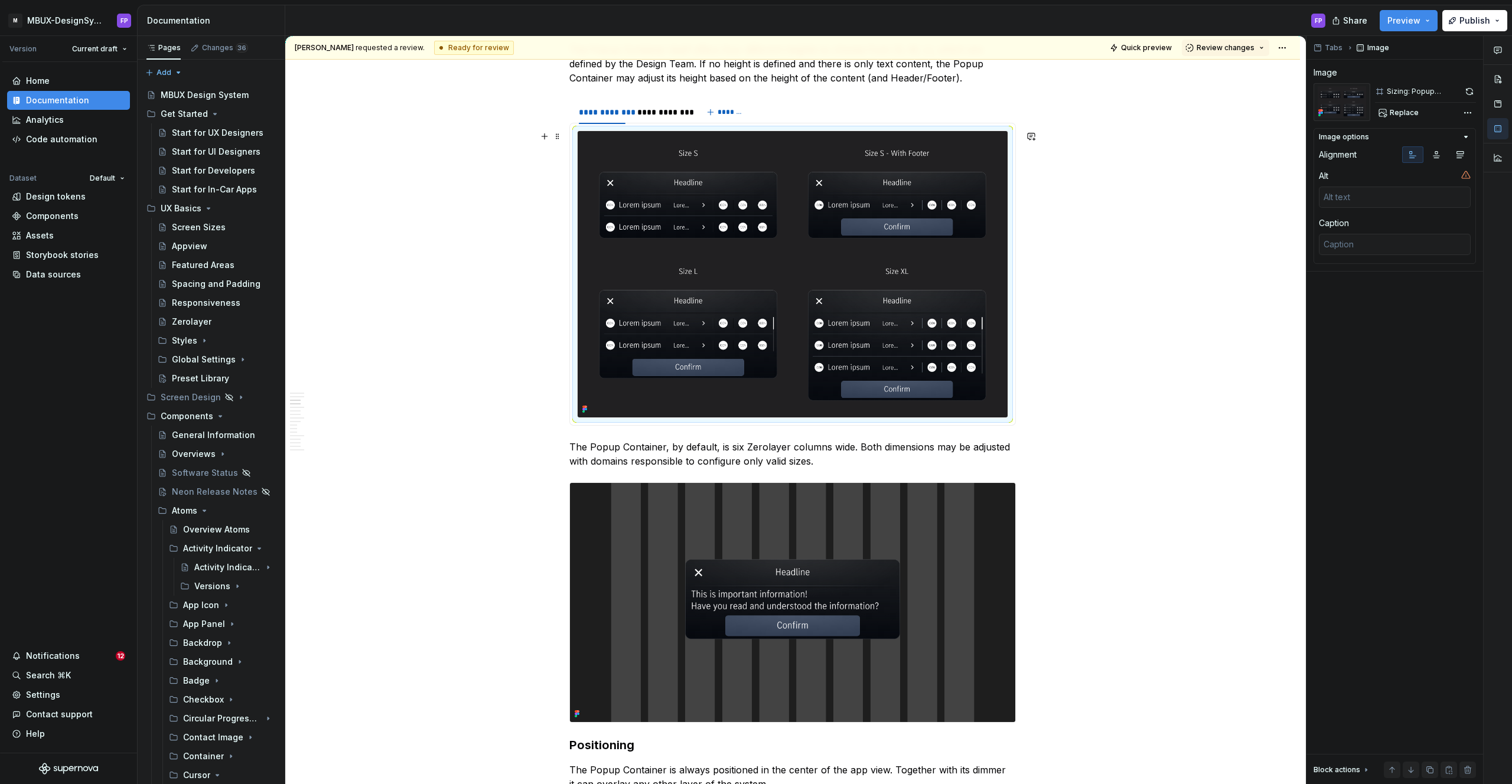
scroll to position [1019, 0]
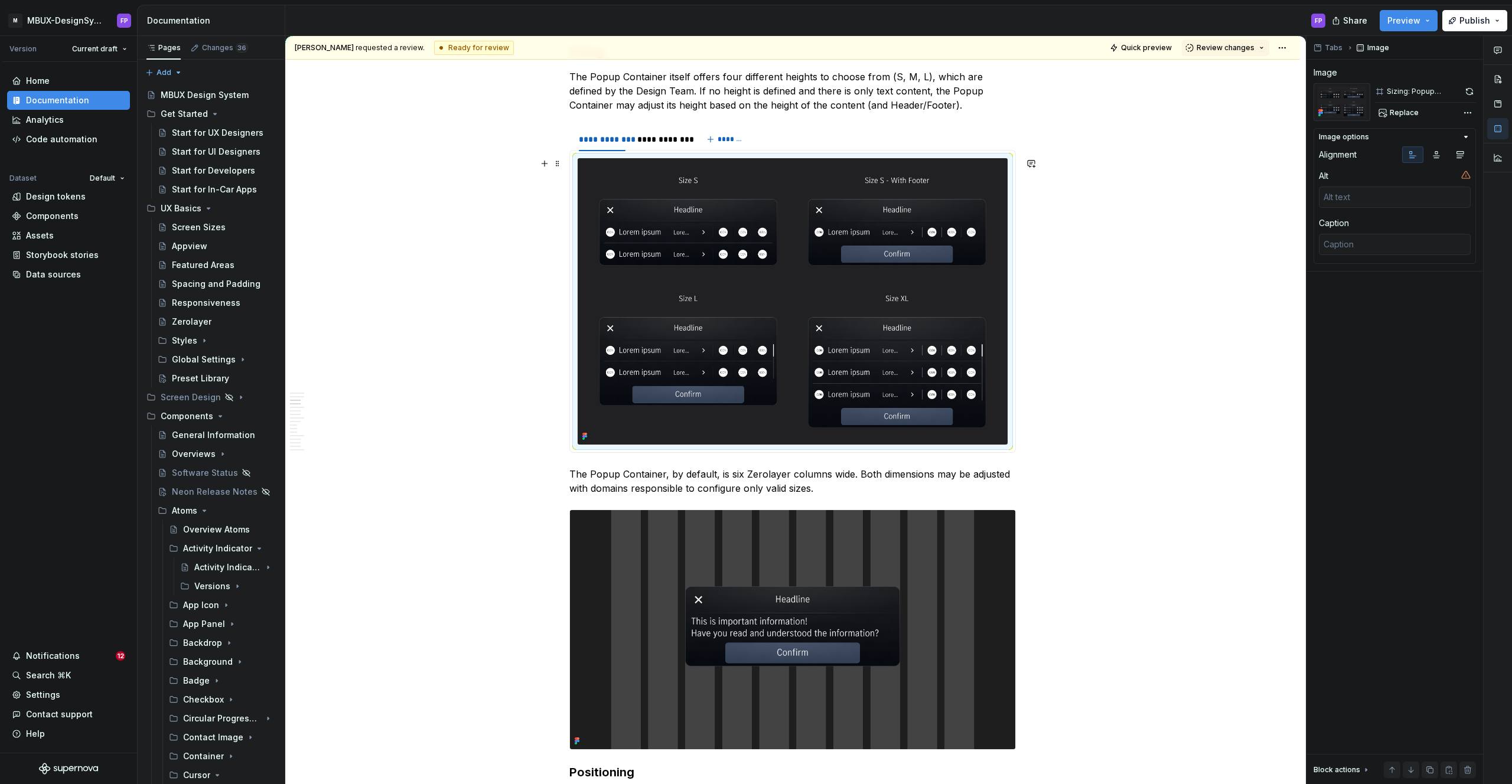
click at [833, 274] on img at bounding box center [792, 301] width 430 height 287
click at [1472, 91] on button "button" at bounding box center [1469, 92] width 13 height 16
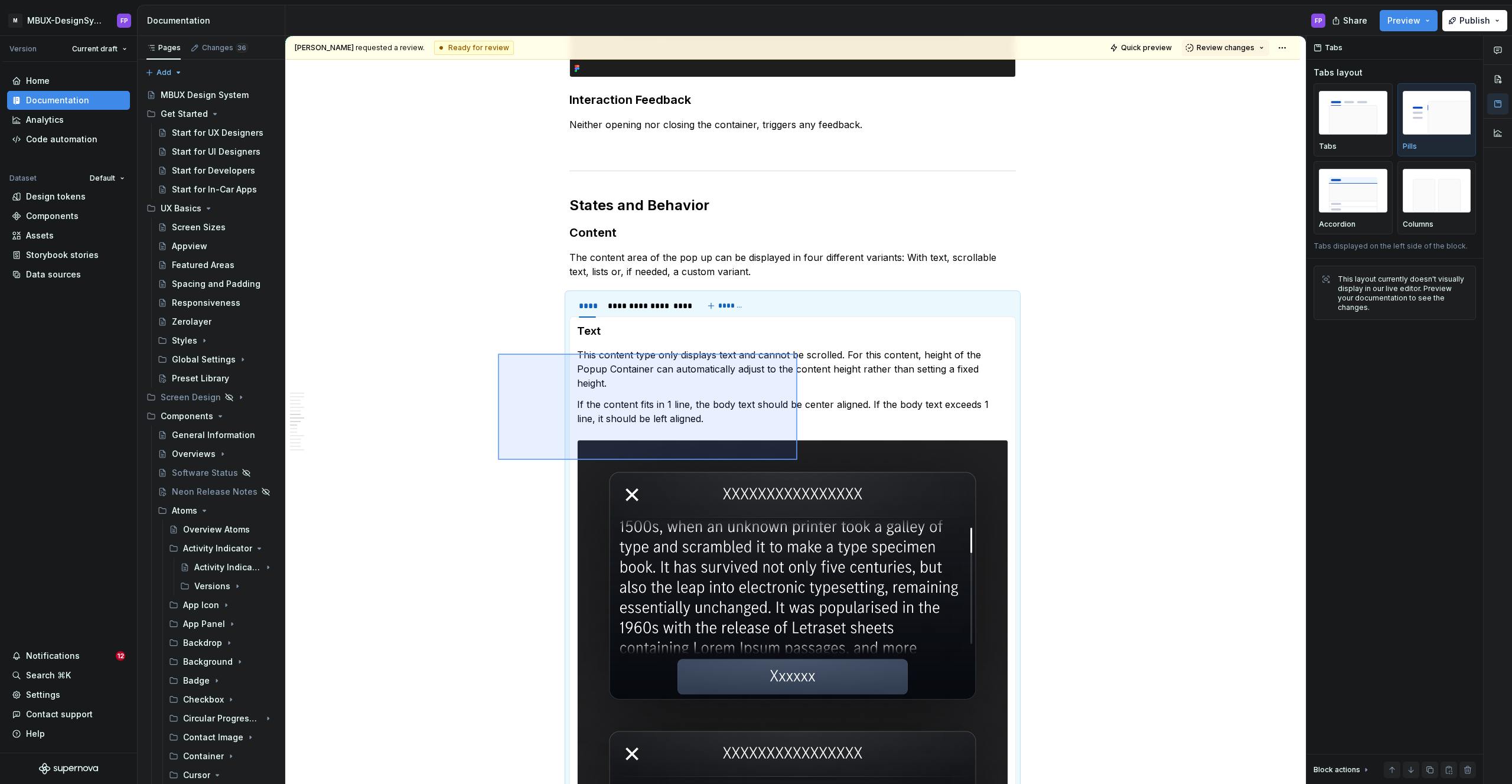
drag, startPoint x: 498, startPoint y: 354, endPoint x: 797, endPoint y: 460, distance: 317.2
click at [797, 460] on div "**********" at bounding box center [795, 410] width 1020 height 749
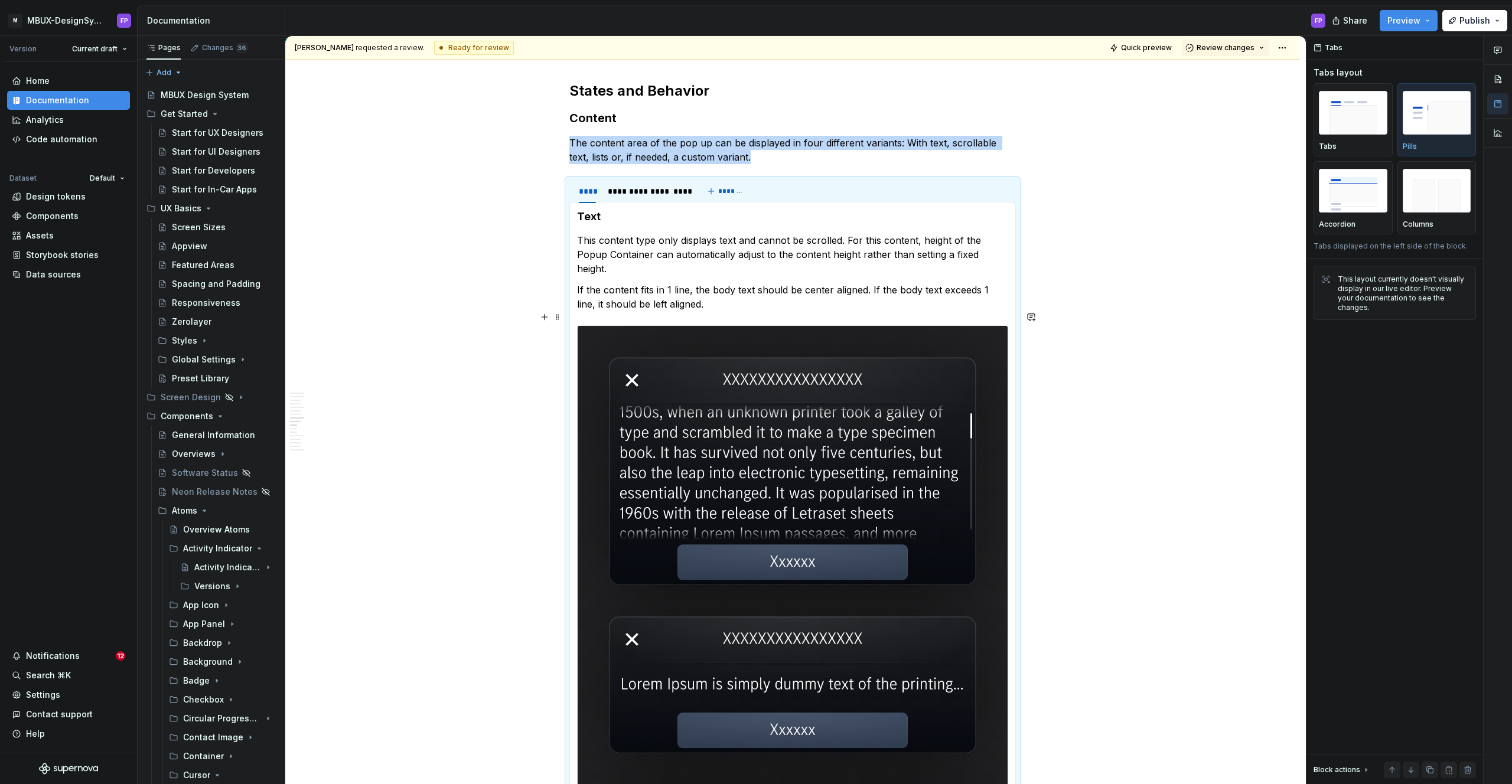
scroll to position [2557, 0]
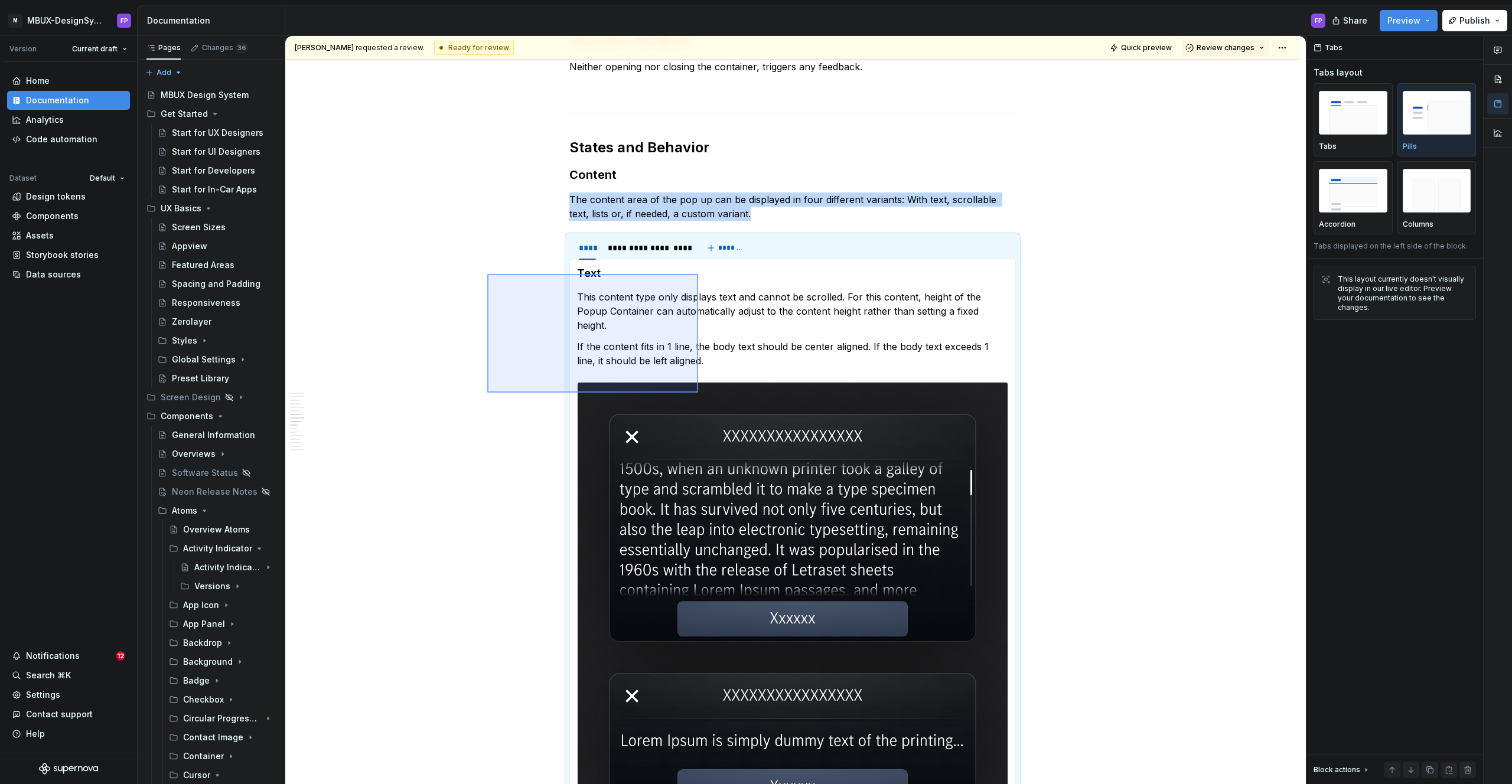
drag, startPoint x: 487, startPoint y: 274, endPoint x: 698, endPoint y: 393, distance: 242.2
click at [698, 393] on div "**********" at bounding box center [795, 410] width 1020 height 749
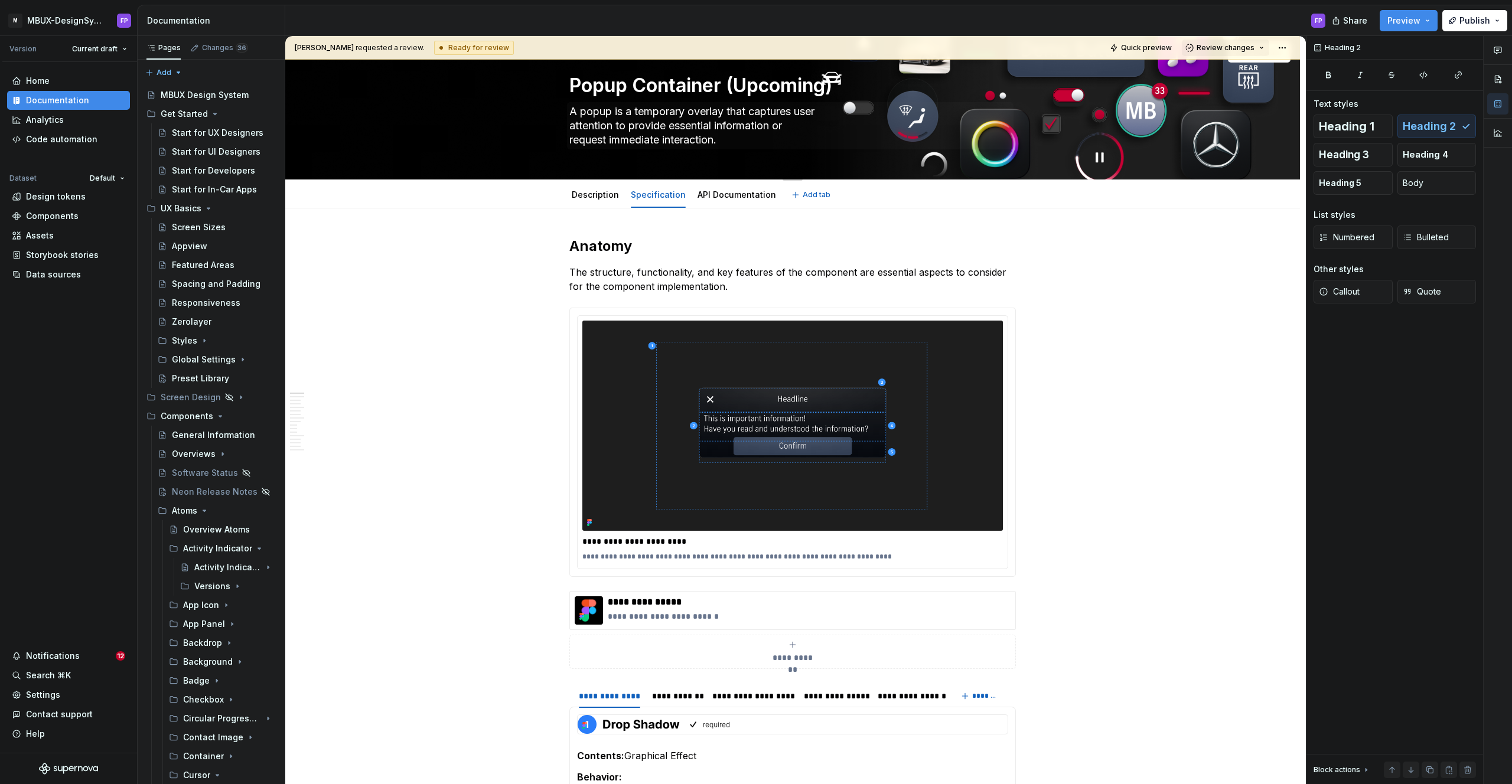
scroll to position [0, 0]
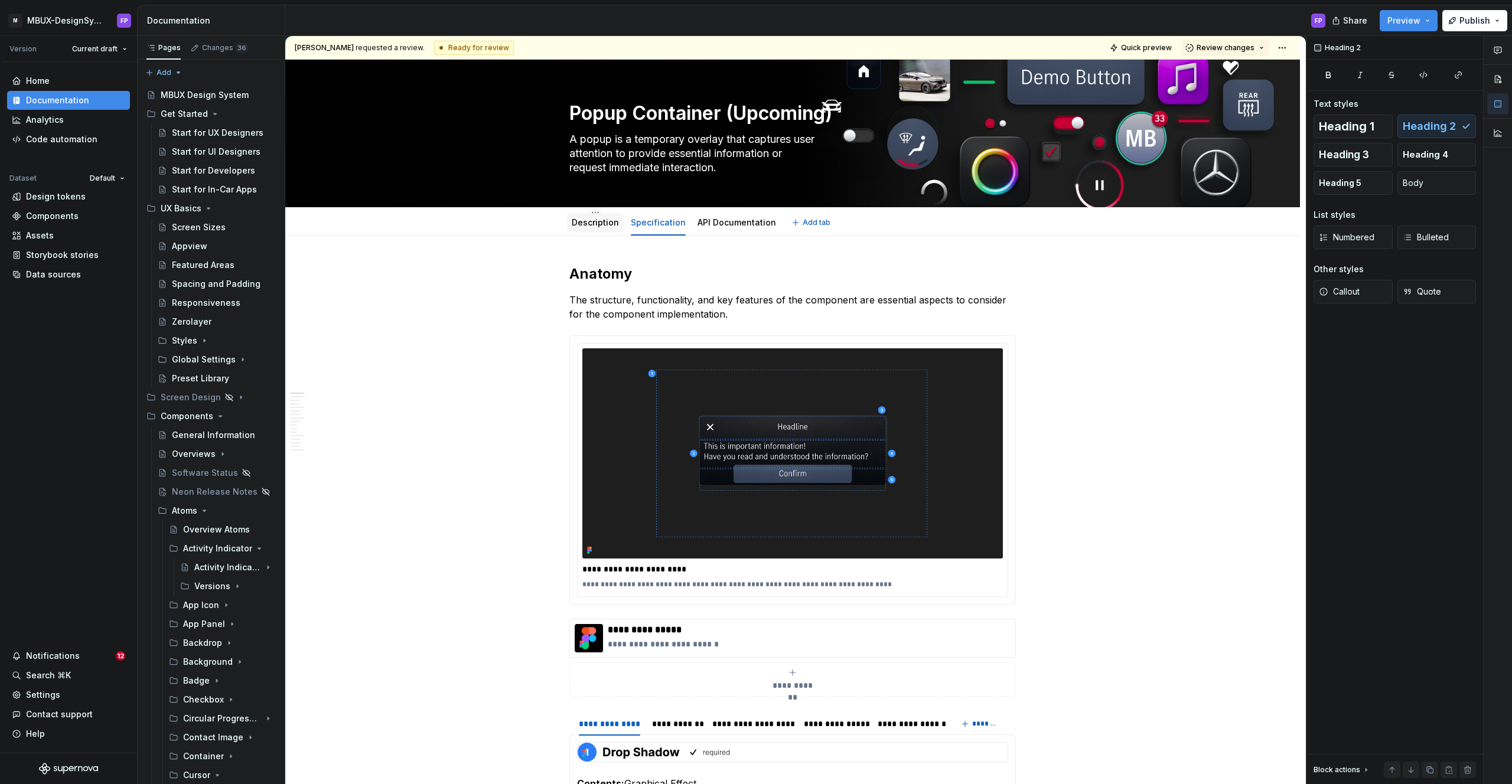
click at [592, 222] on link "Description" at bounding box center [595, 221] width 47 height 10
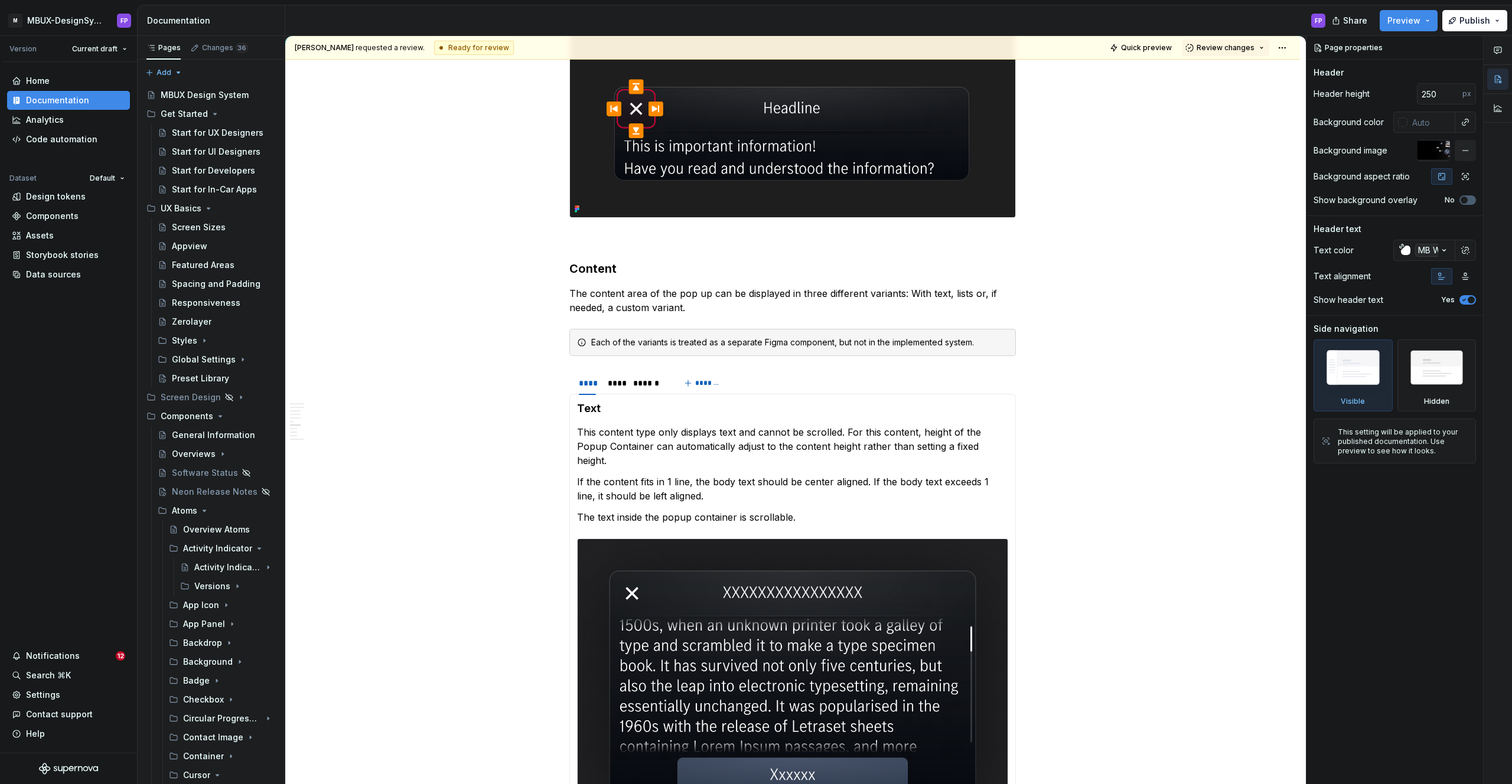
scroll to position [2802, 0]
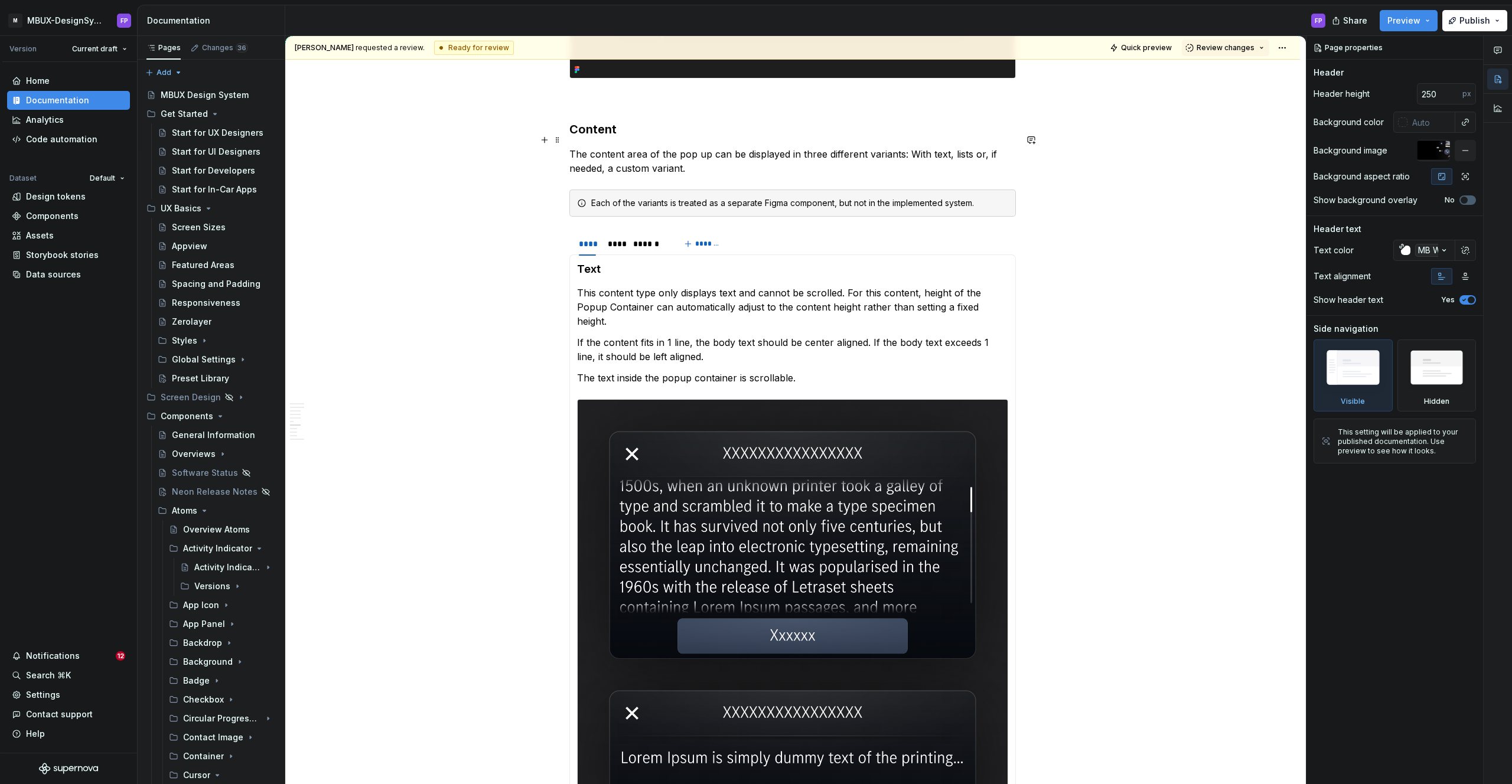
click at [604, 148] on p "The content area of the pop up can be displayed in three different variants: Wi…" at bounding box center [792, 161] width 447 height 28
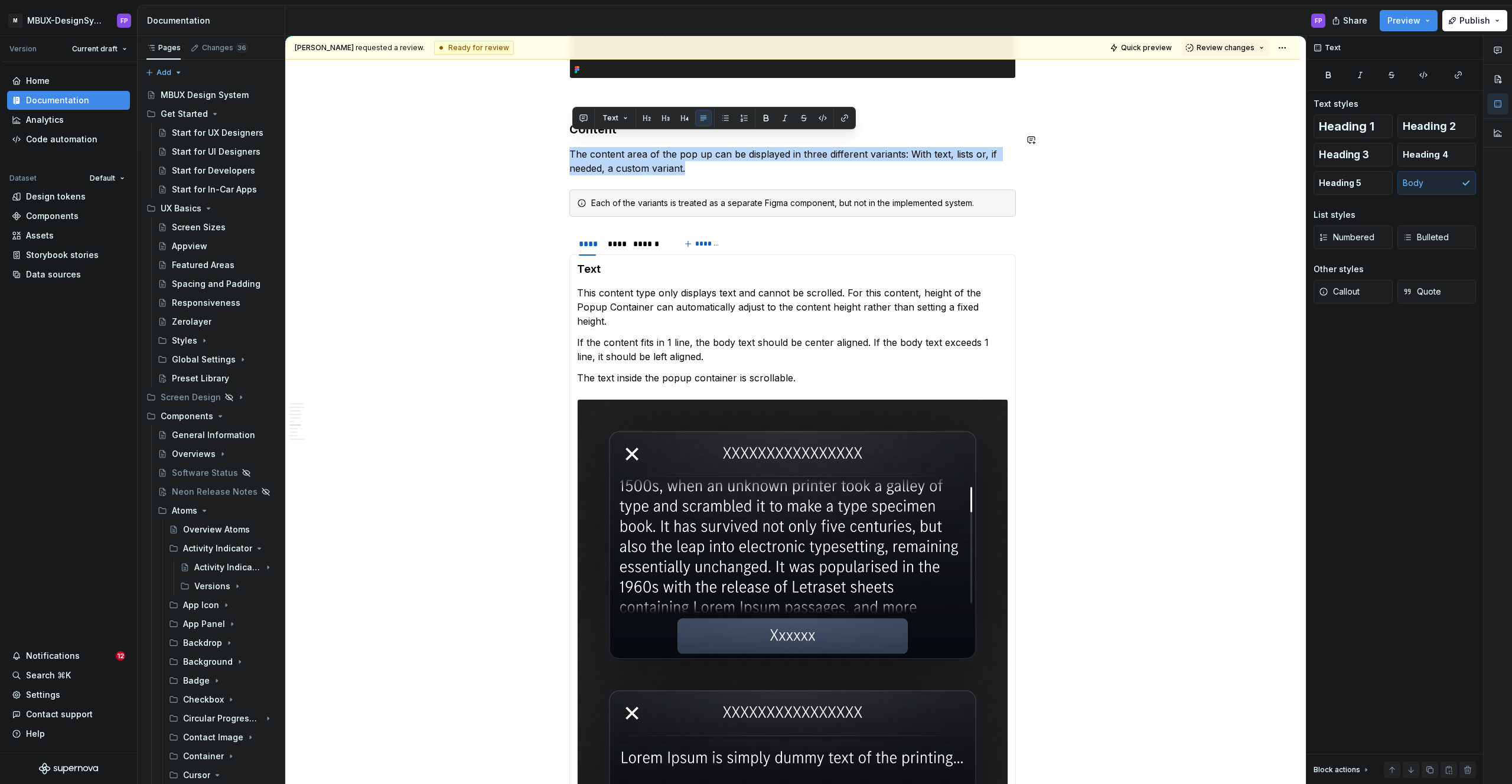
copy p "The content area of the pop up can be displayed in three different variants: Wi…"
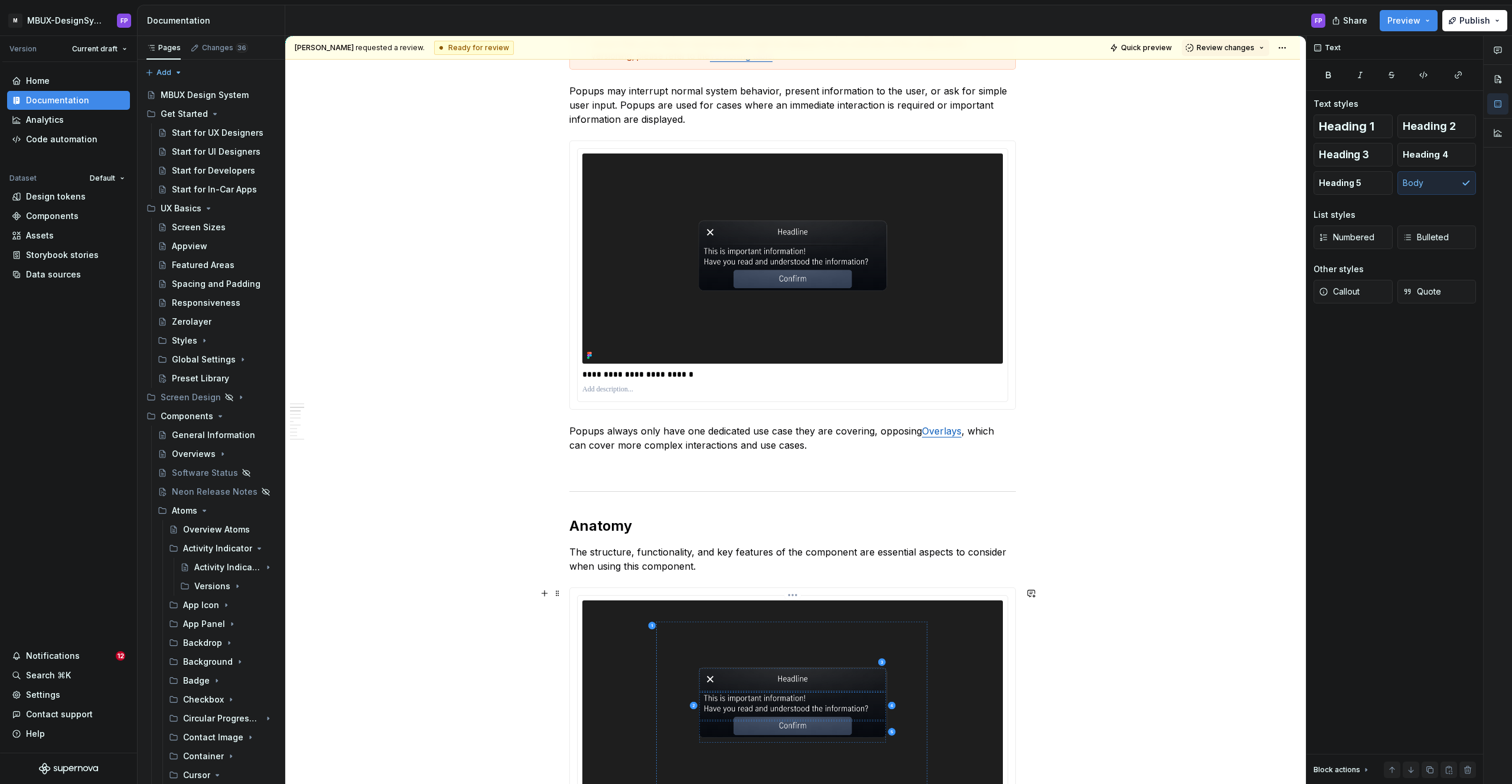
scroll to position [0, 0]
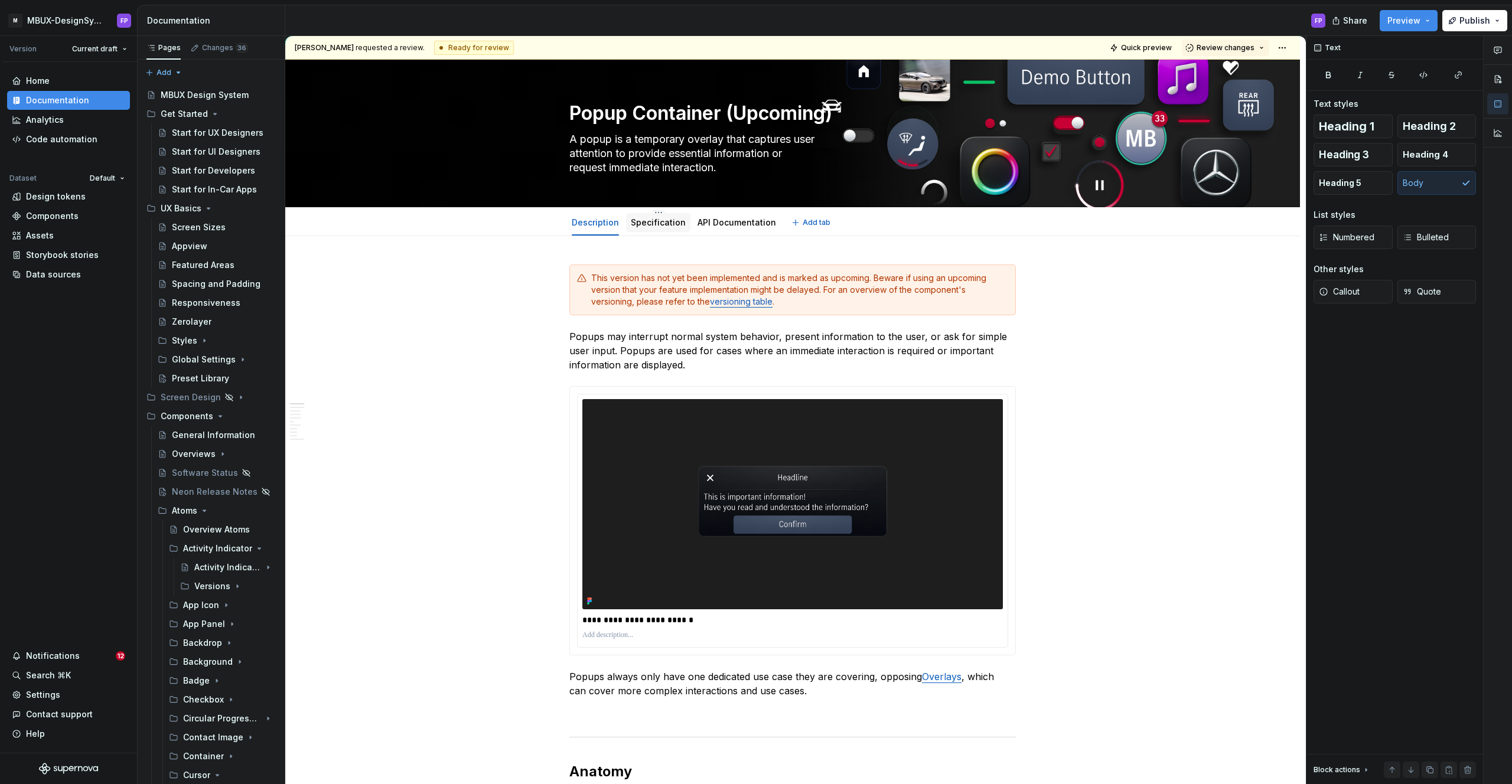
click at [650, 222] on link "Specification" at bounding box center [658, 221] width 55 height 10
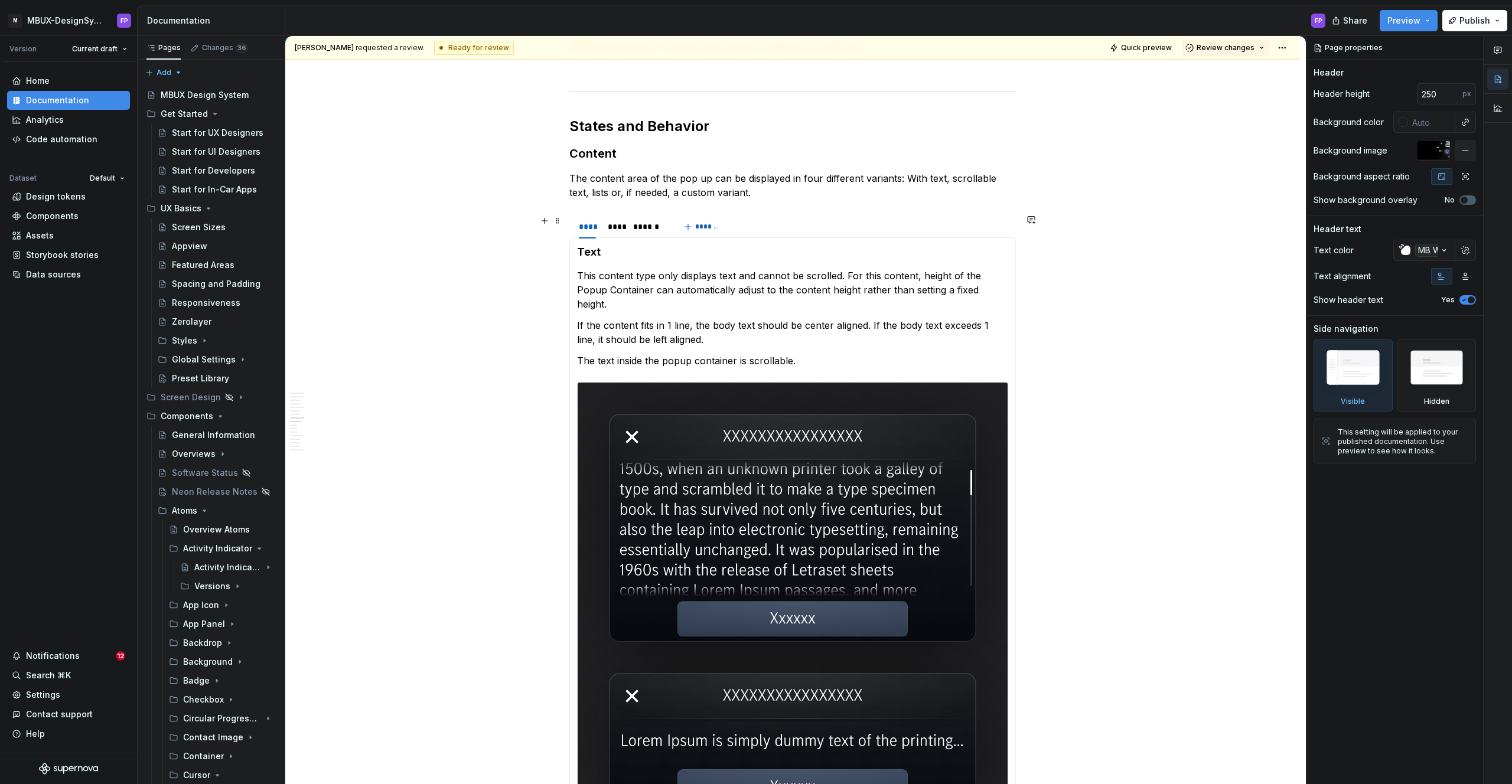
scroll to position [2585, 0]
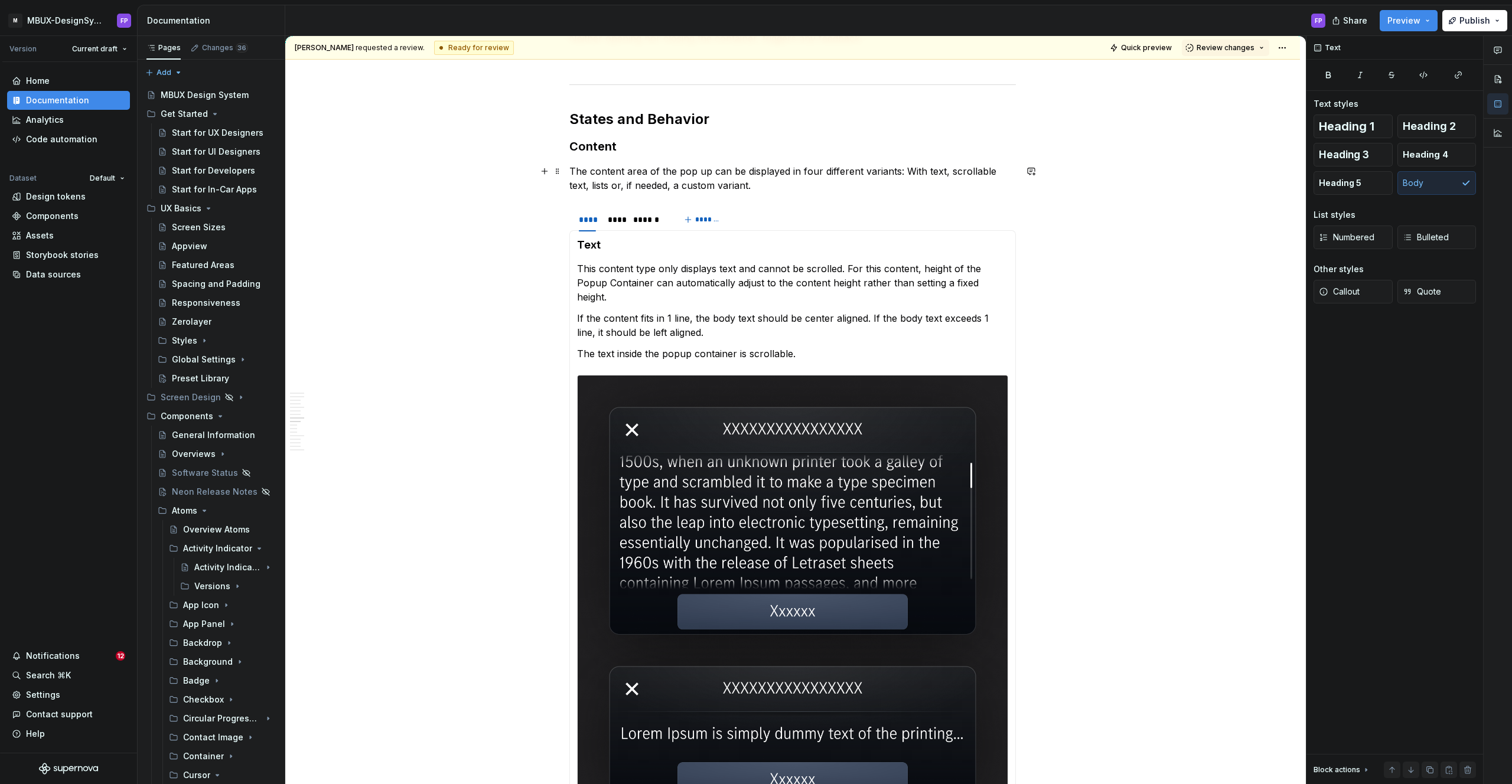
click at [639, 173] on p "The content area of the pop up can be displayed in four different variants: Wit…" at bounding box center [792, 178] width 447 height 28
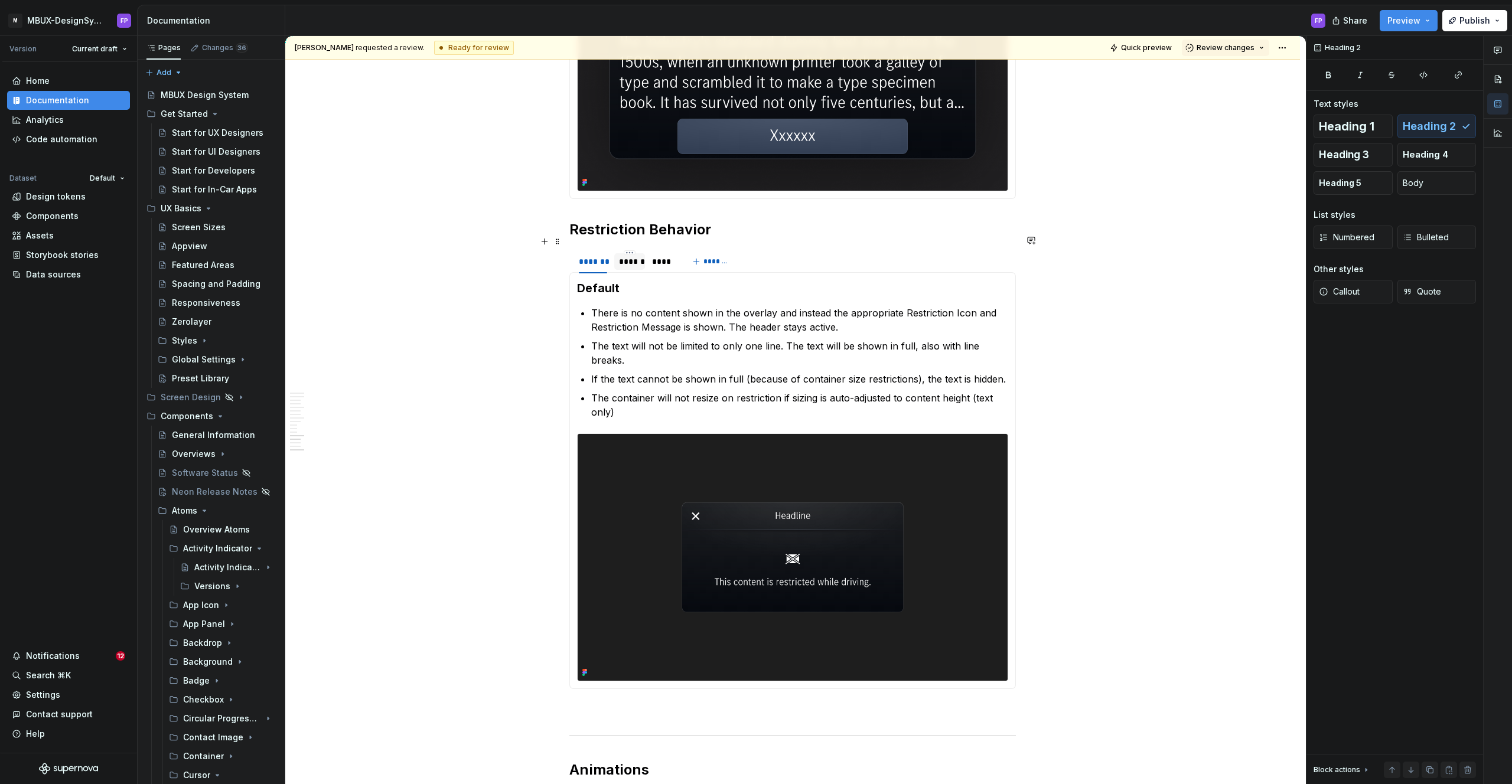
click at [624, 256] on div "******" at bounding box center [629, 261] width 21 height 12
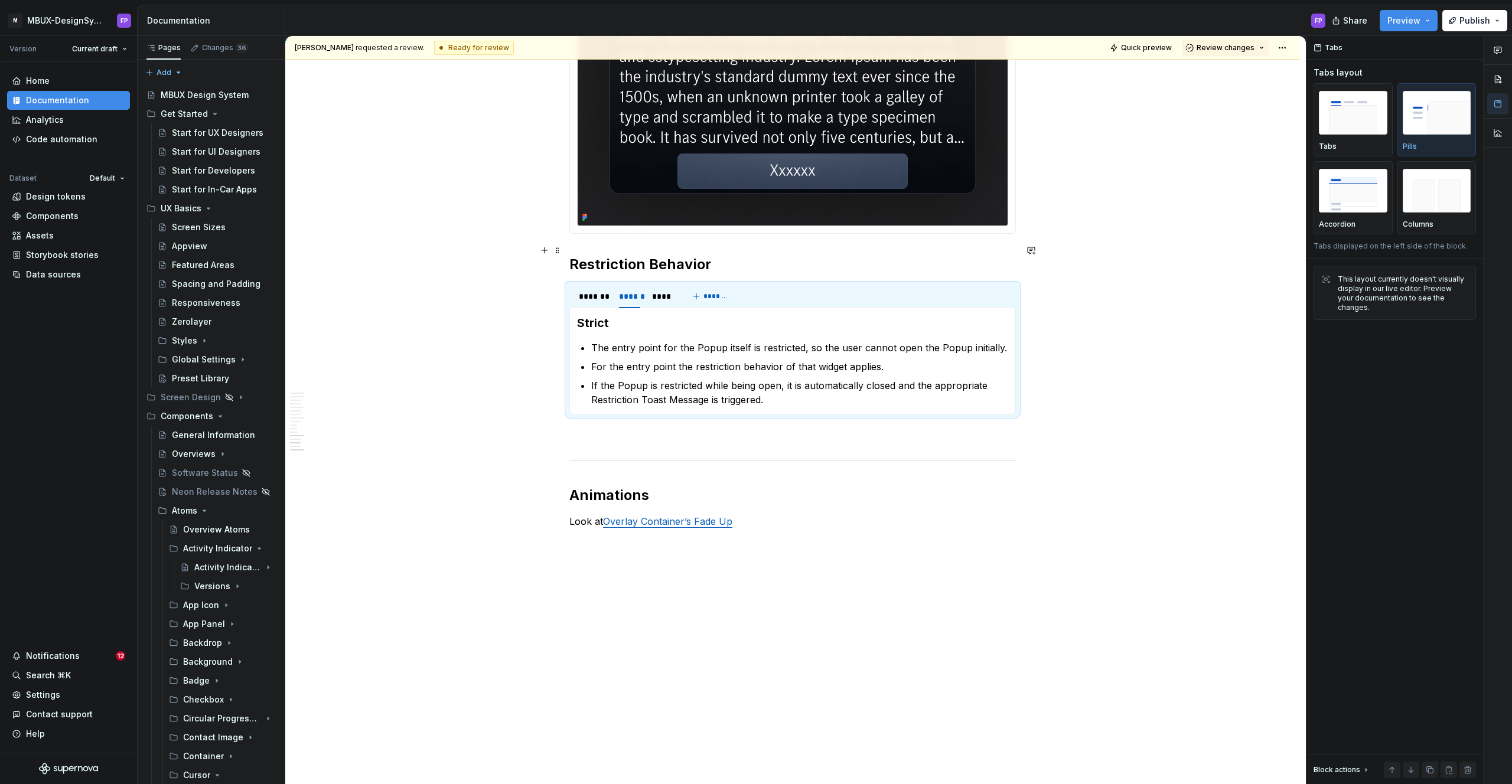
click at [662, 255] on h2 "Restriction Behavior" at bounding box center [792, 264] width 447 height 19
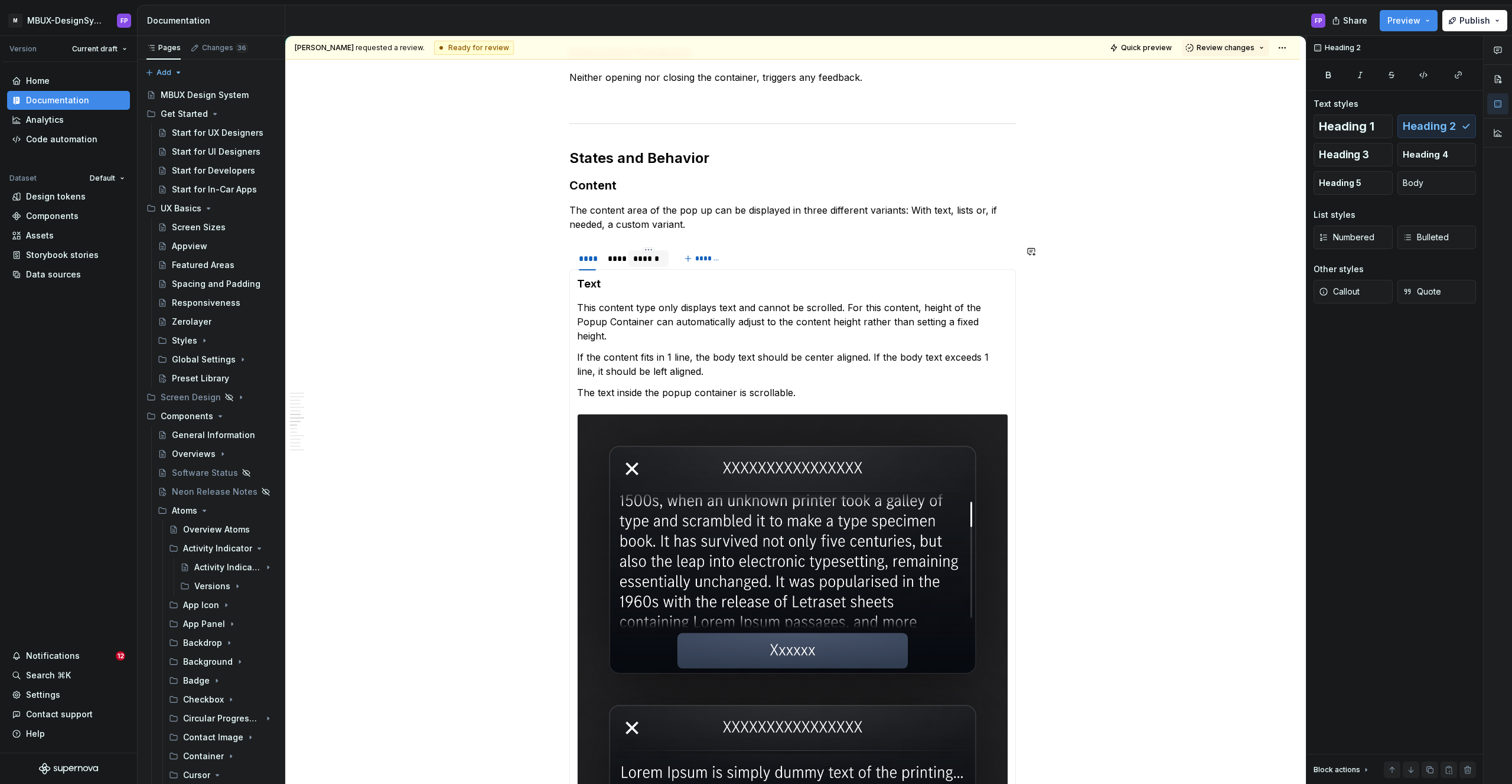
scroll to position [2538, 0]
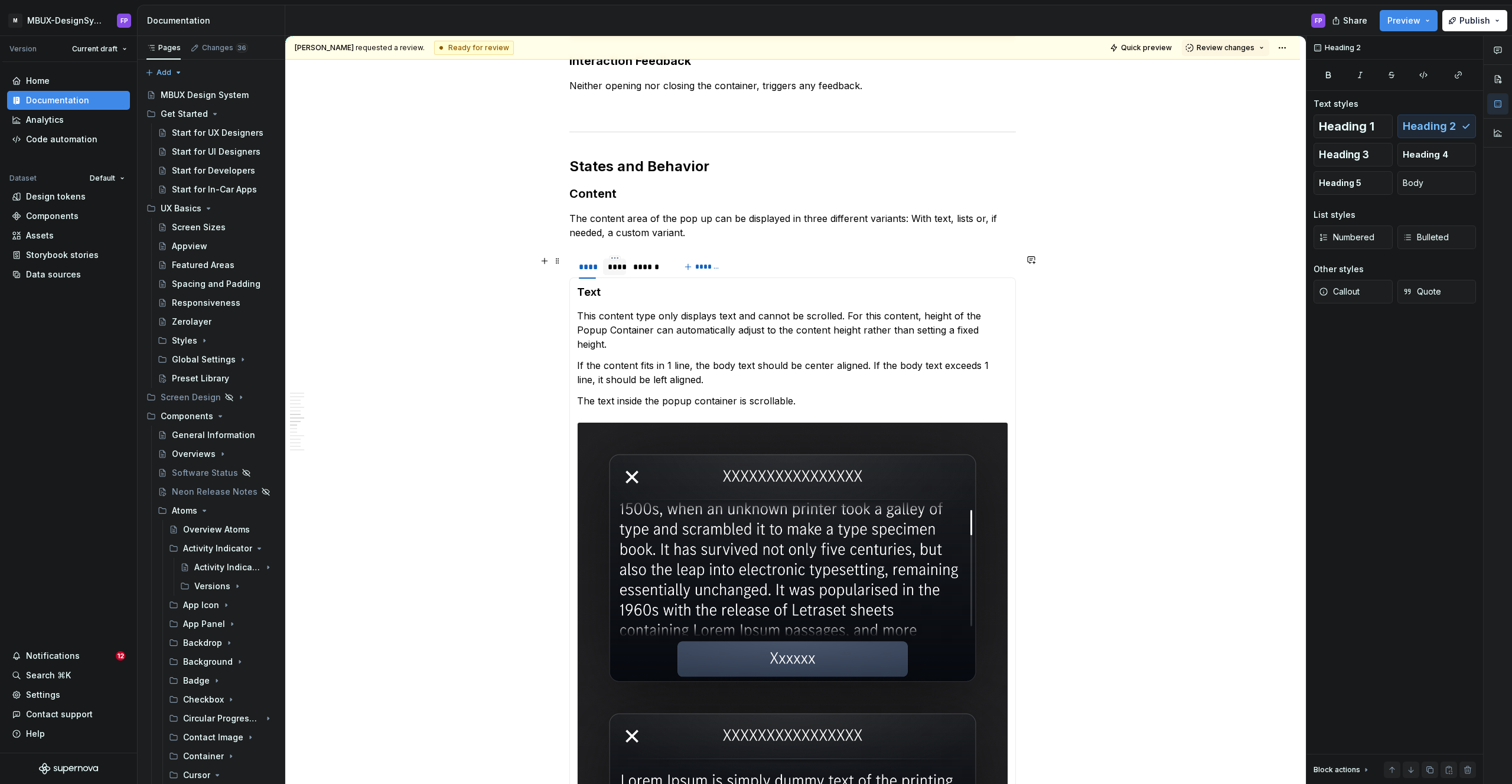
click at [615, 267] on div "****" at bounding box center [615, 267] width 15 height 12
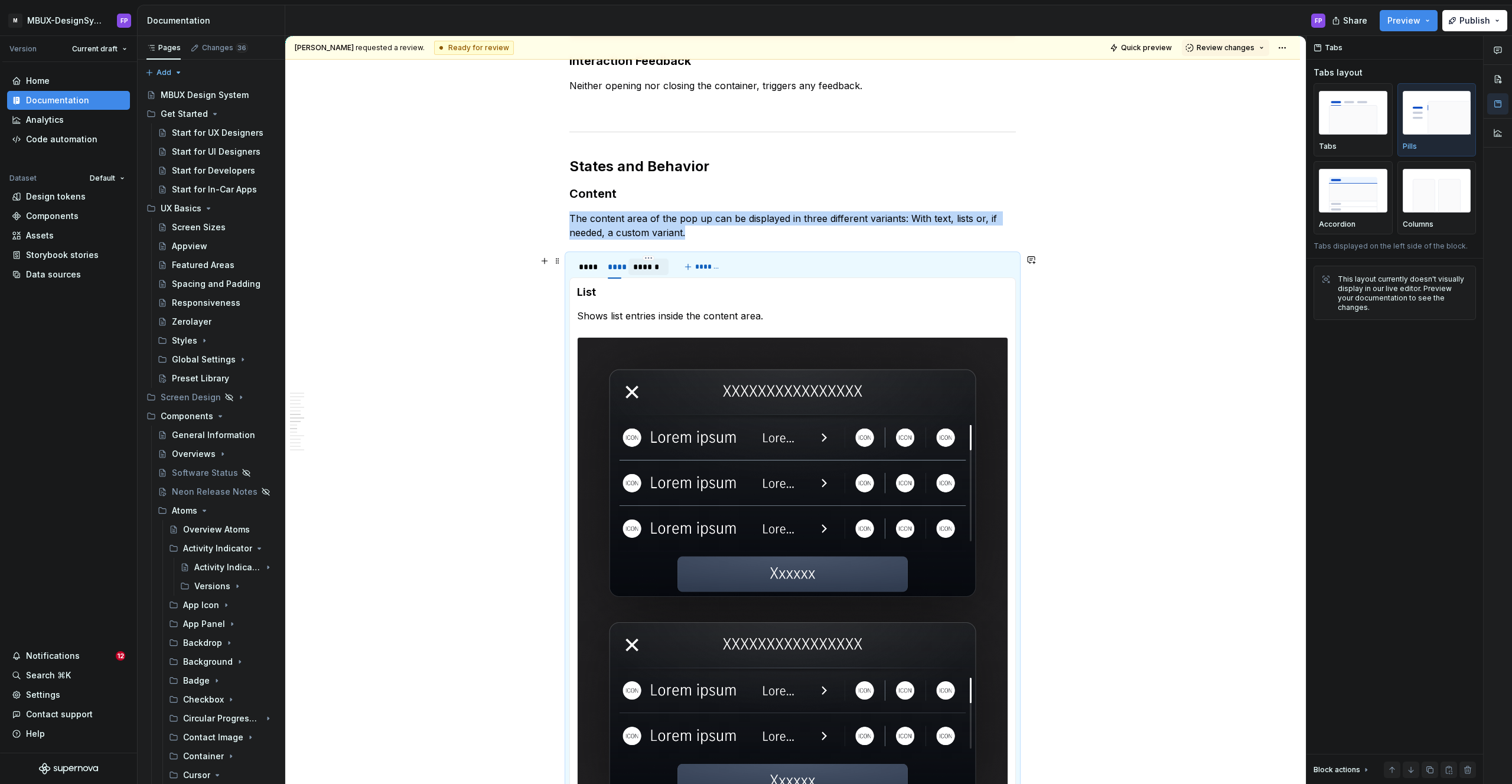
click at [643, 268] on div "******" at bounding box center [649, 267] width 31 height 12
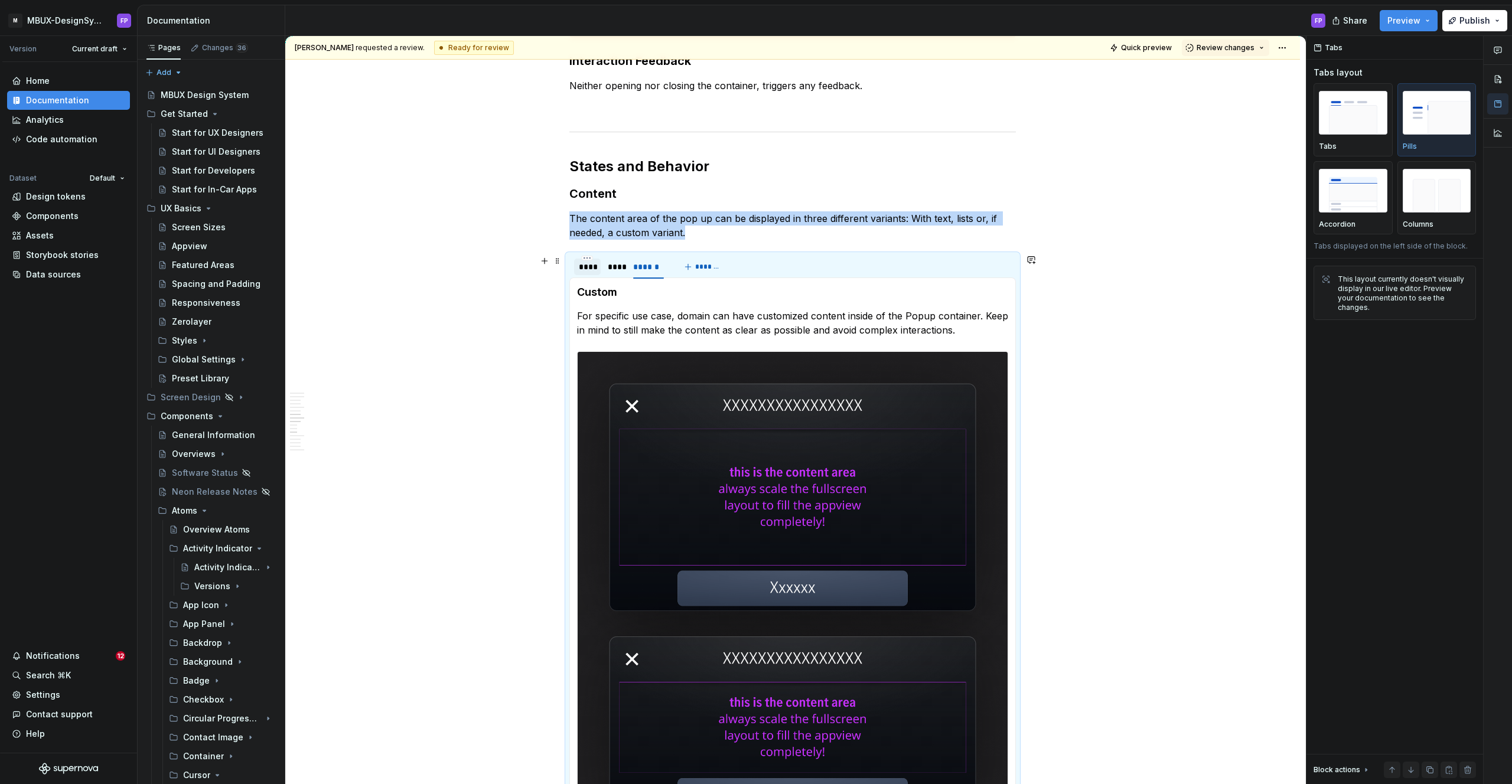
click at [594, 270] on div "****" at bounding box center [587, 267] width 17 height 12
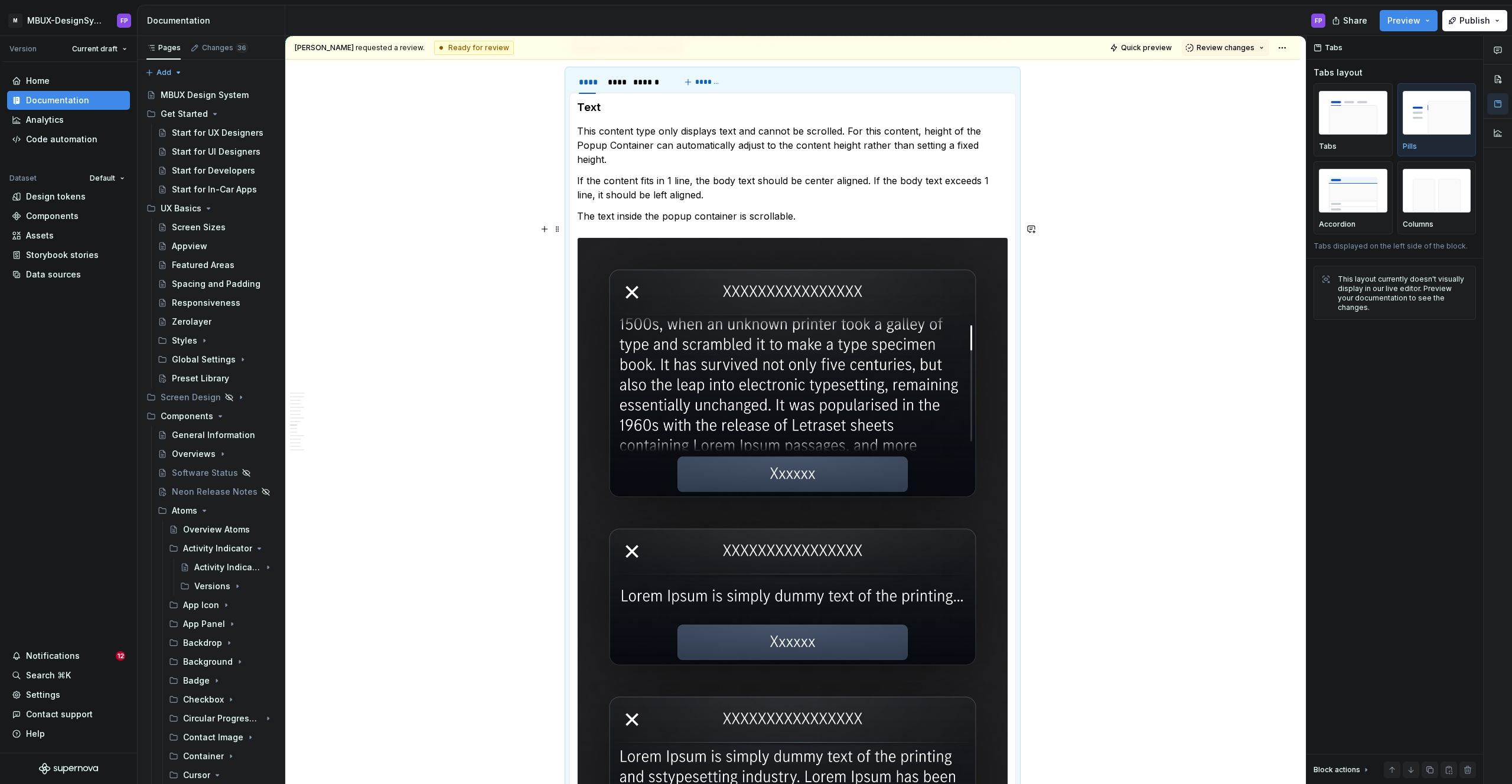
scroll to position [2705, 0]
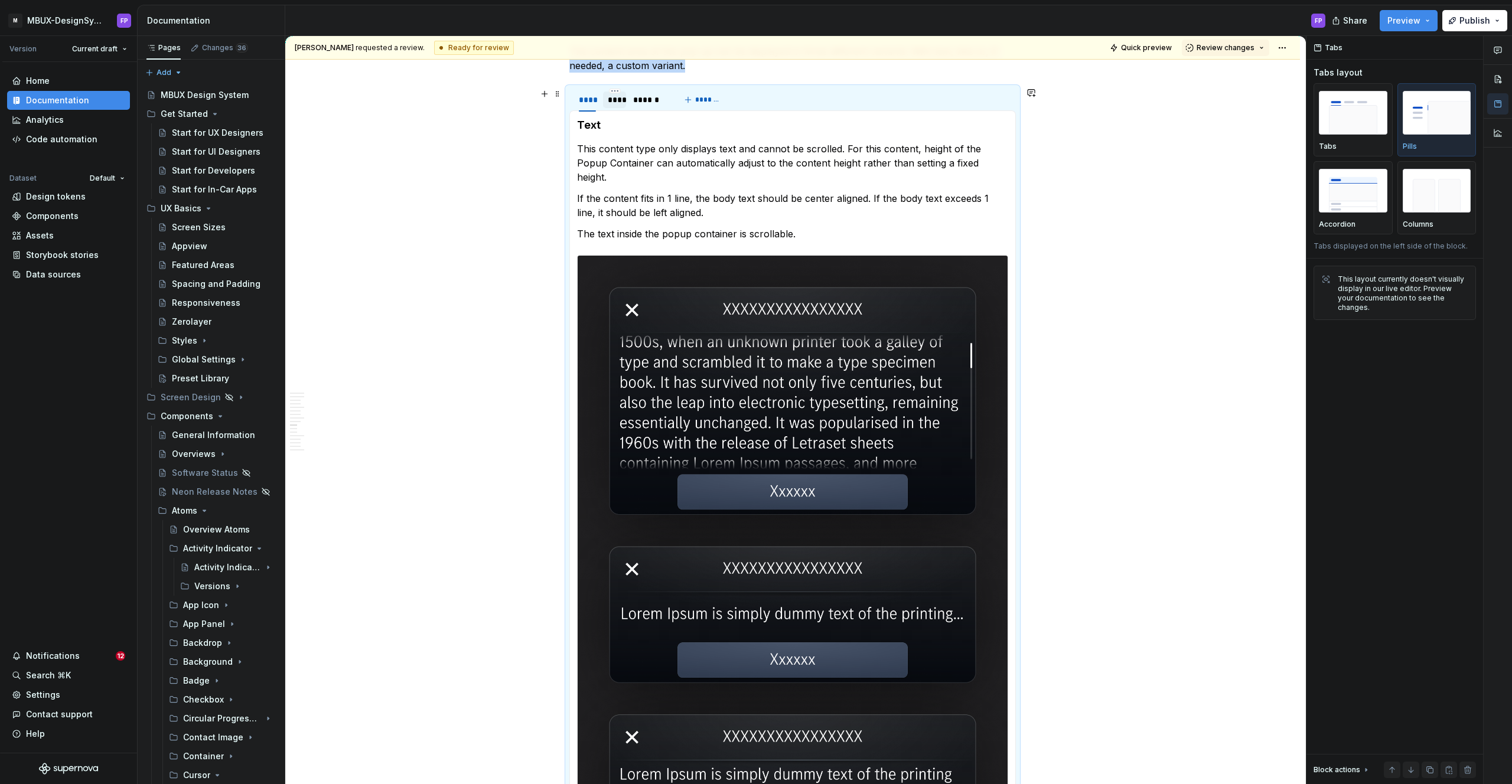
click at [614, 103] on div "****" at bounding box center [615, 99] width 15 height 12
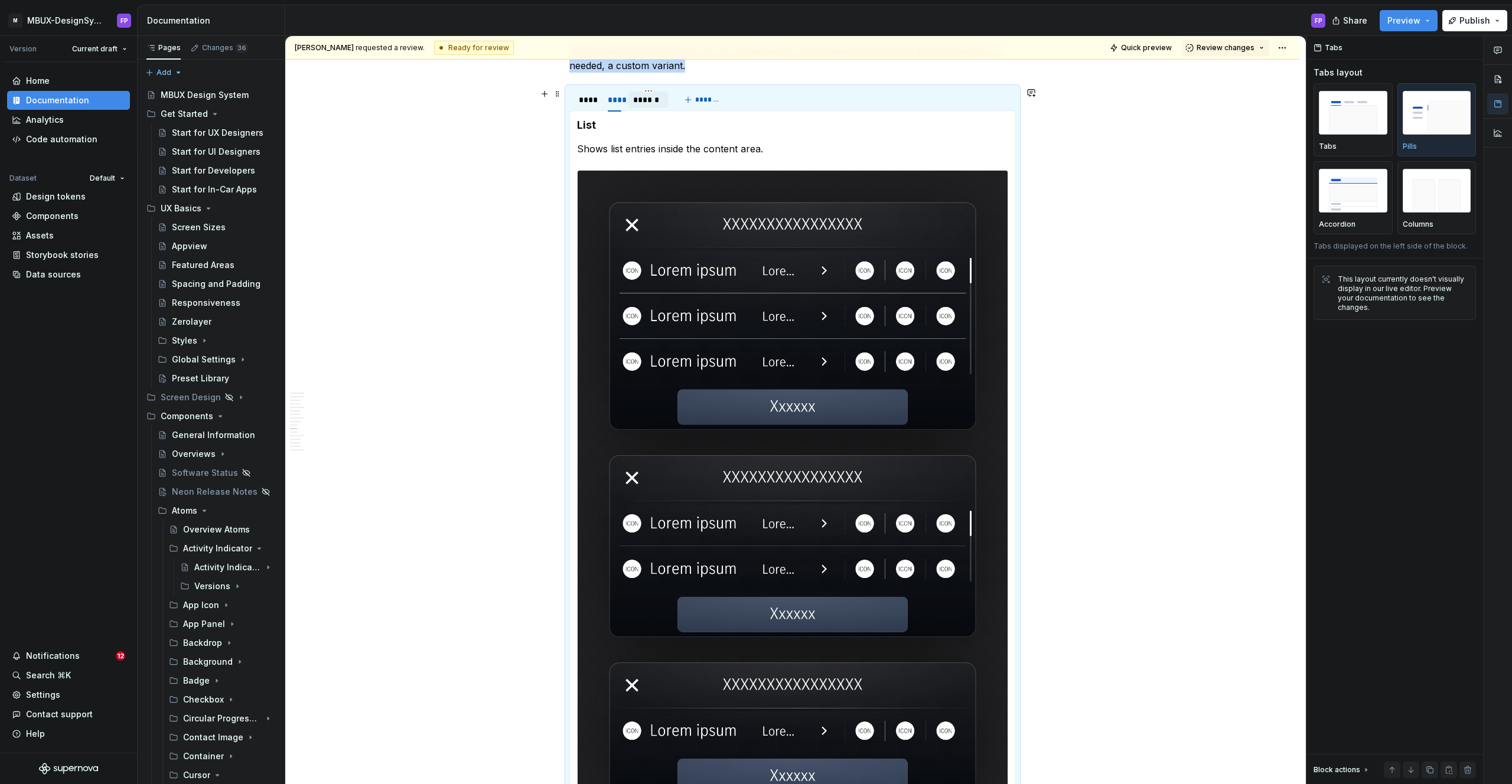
click at [638, 101] on div "******" at bounding box center [649, 99] width 31 height 12
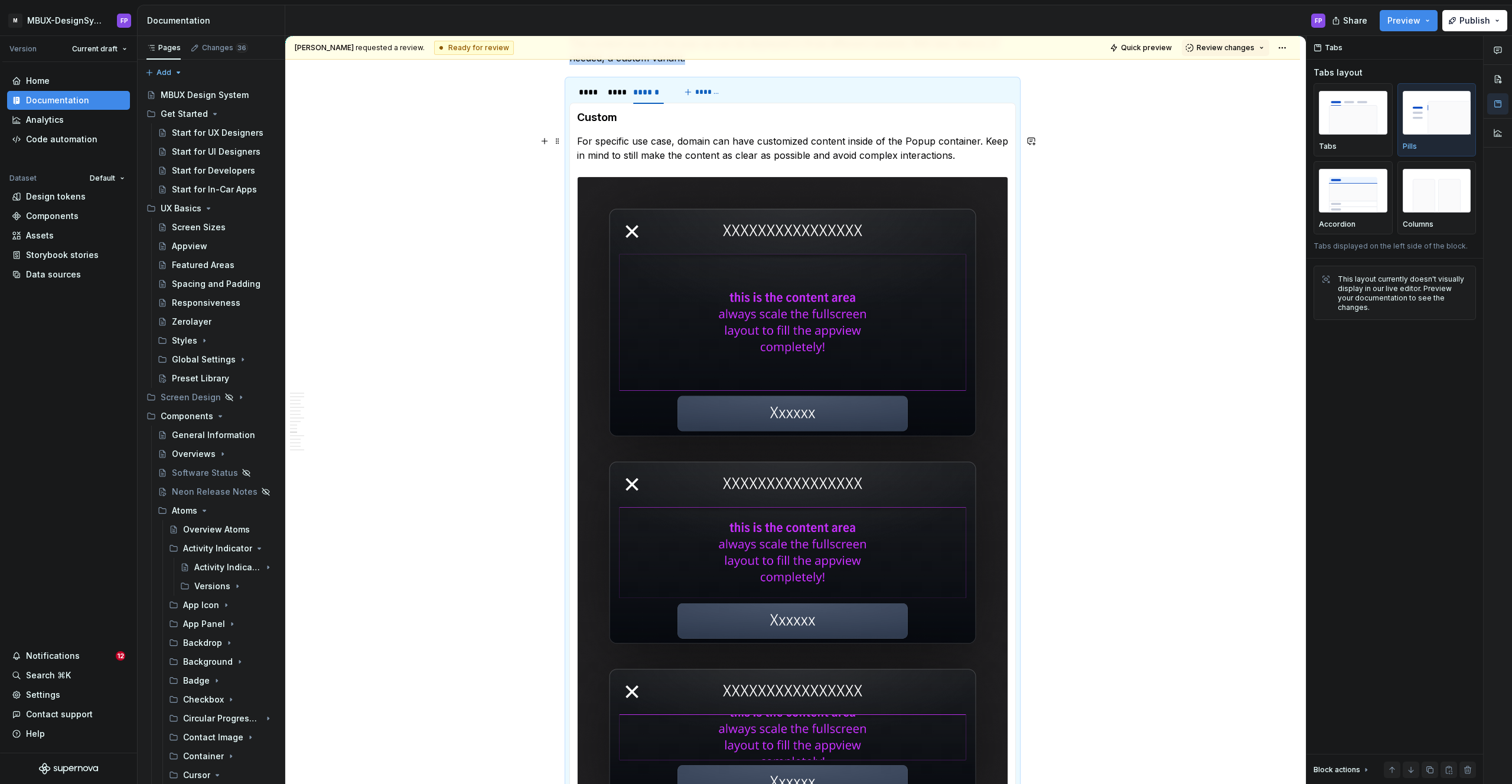
scroll to position [2605, 0]
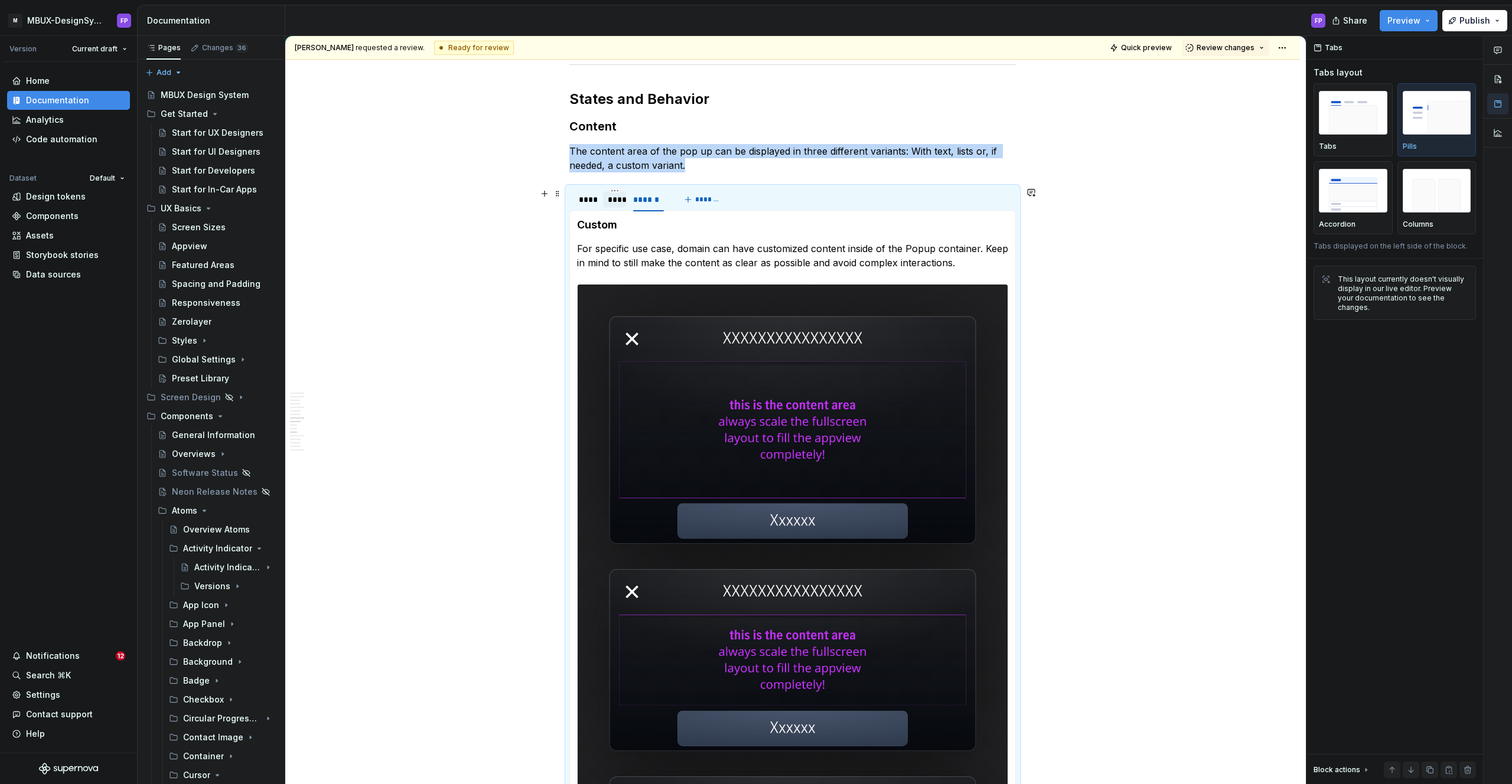
click at [614, 204] on div "****" at bounding box center [615, 199] width 15 height 12
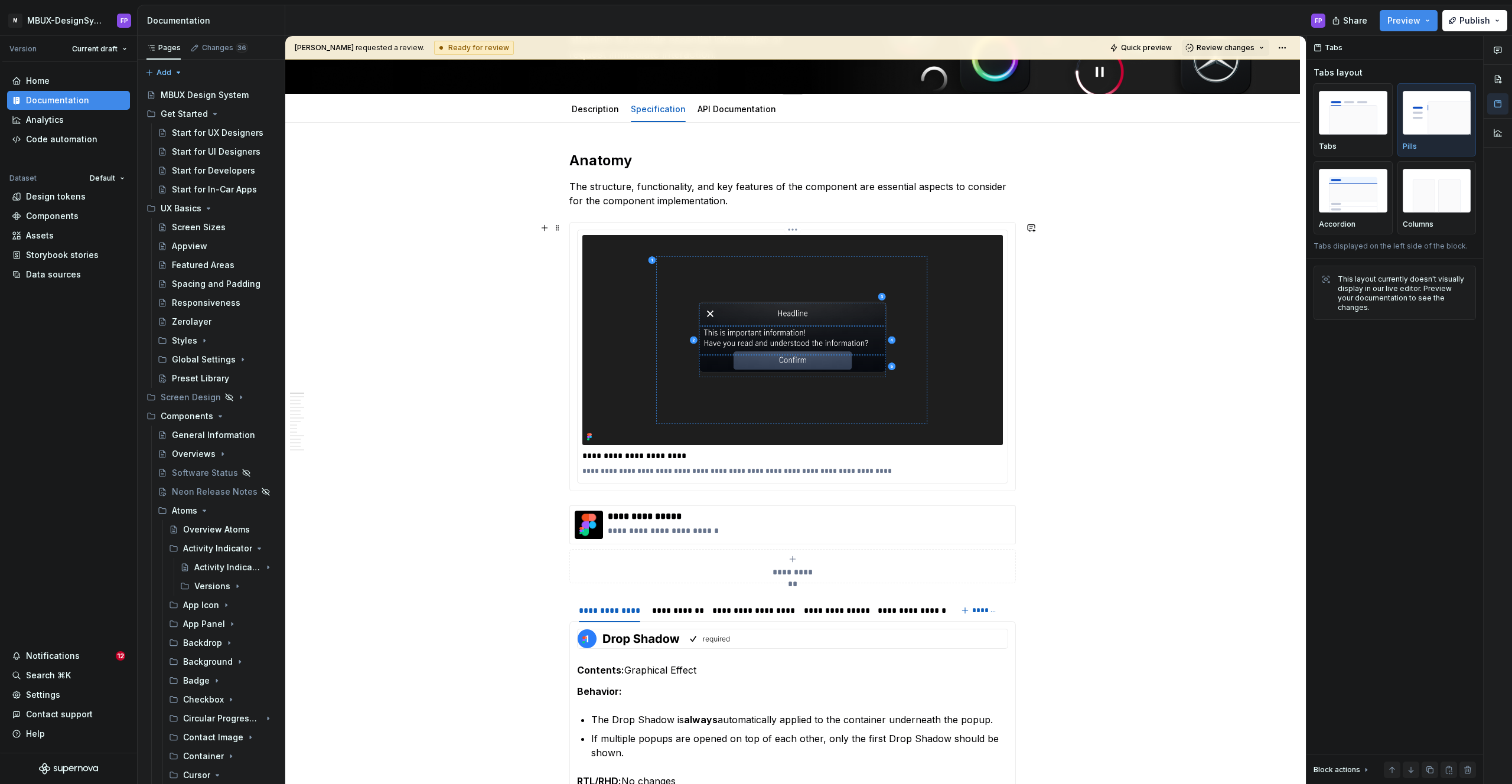
scroll to position [0, 0]
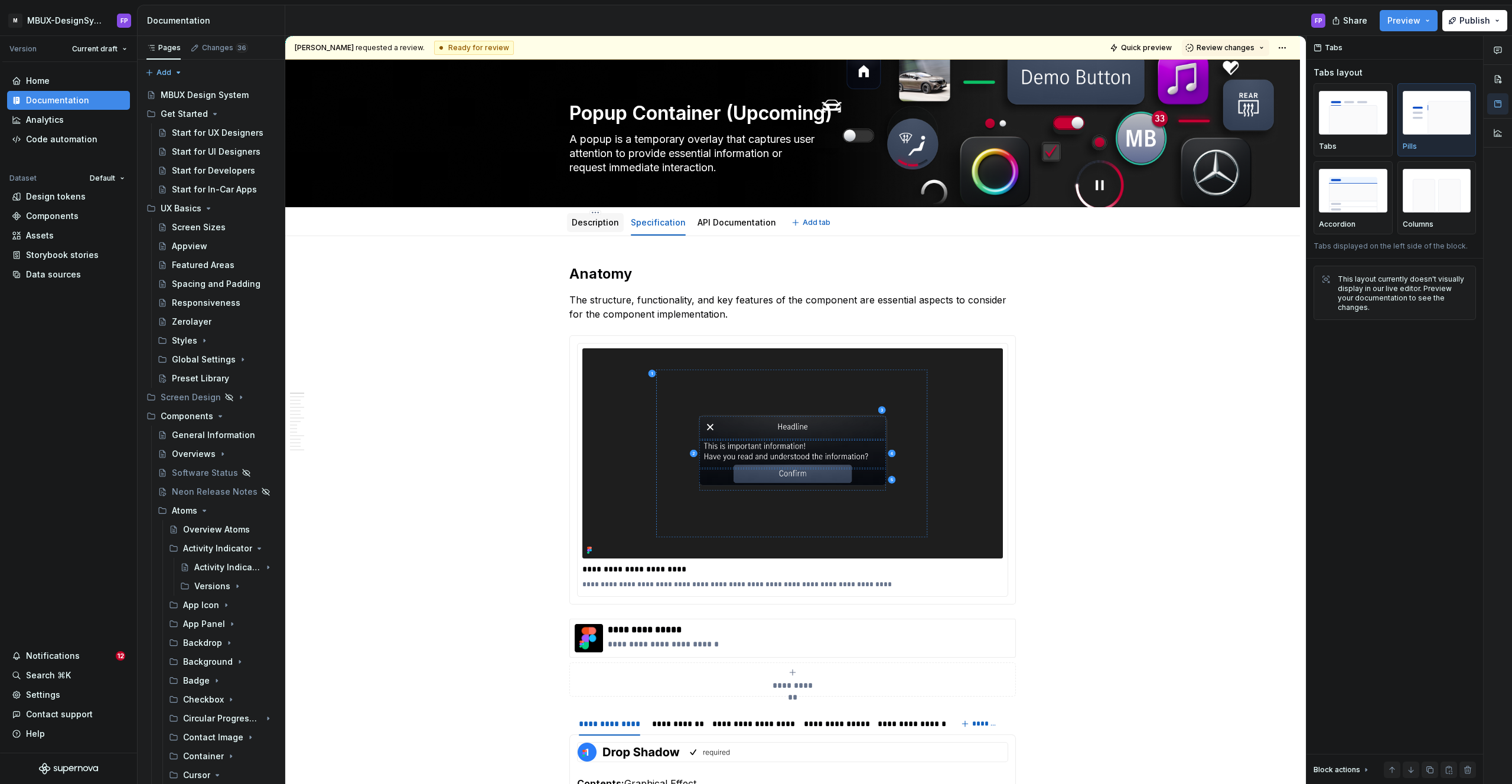
click at [601, 219] on link "Description" at bounding box center [595, 221] width 47 height 10
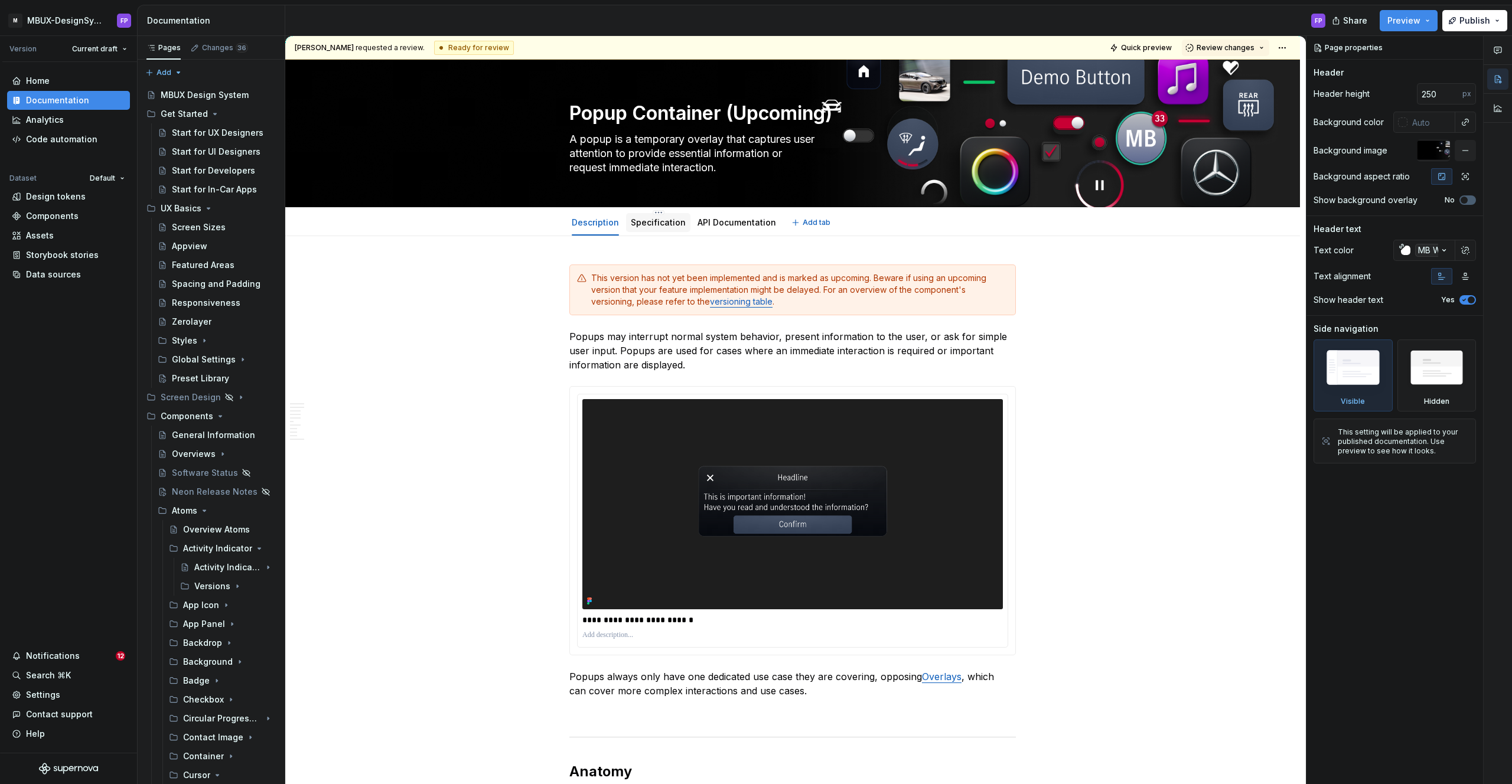
click at [652, 220] on link "Specification" at bounding box center [658, 221] width 55 height 10
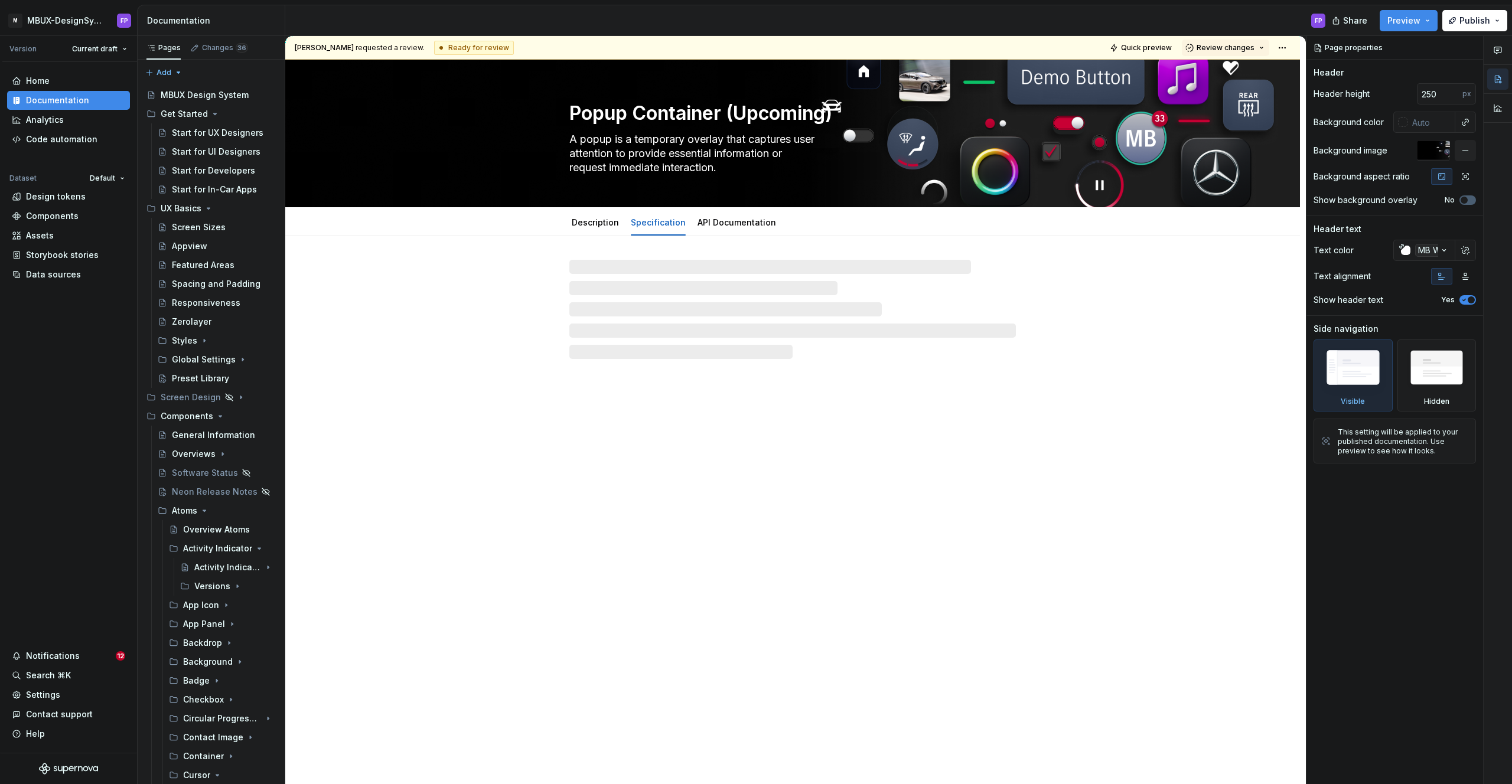
type textarea "*"
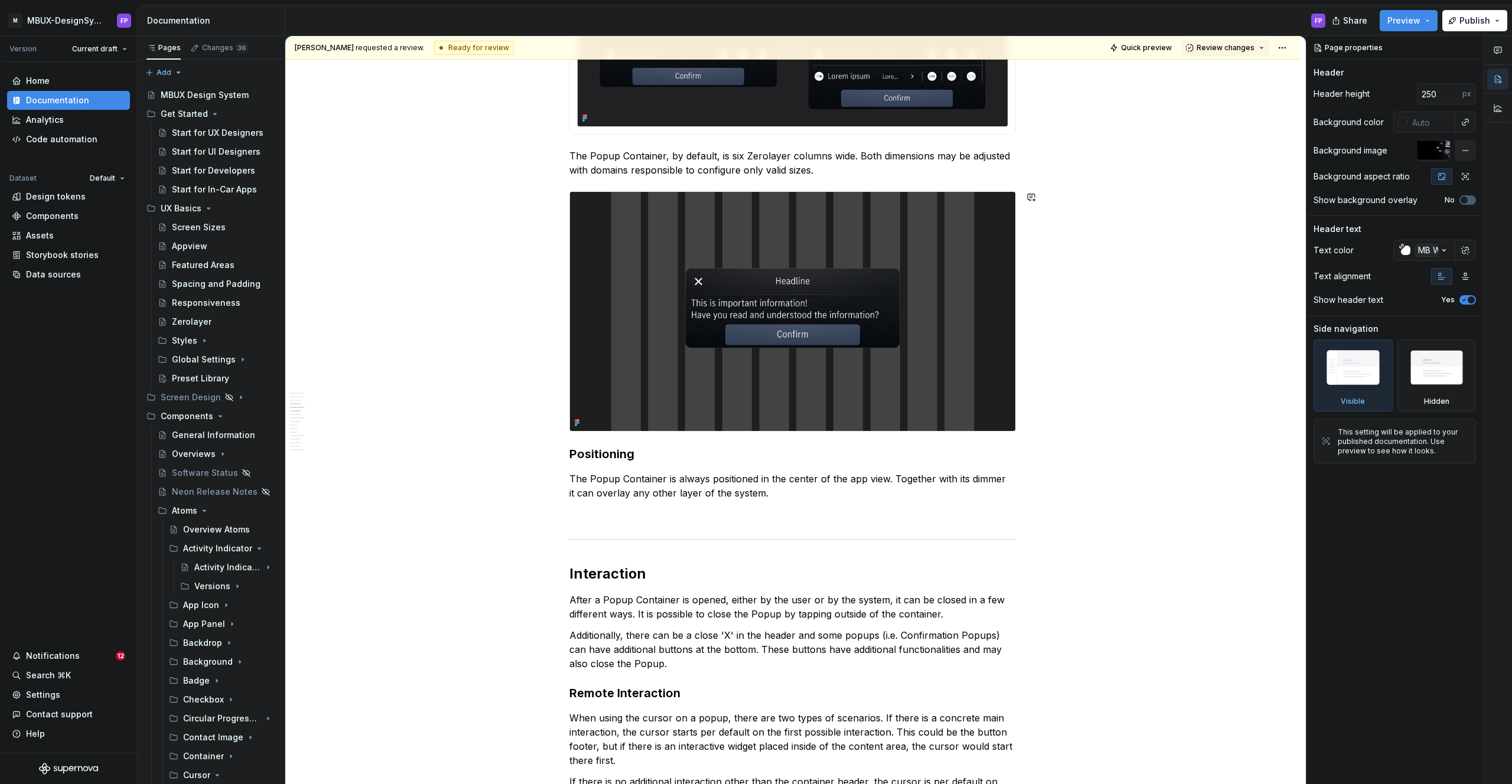
scroll to position [1521, 0]
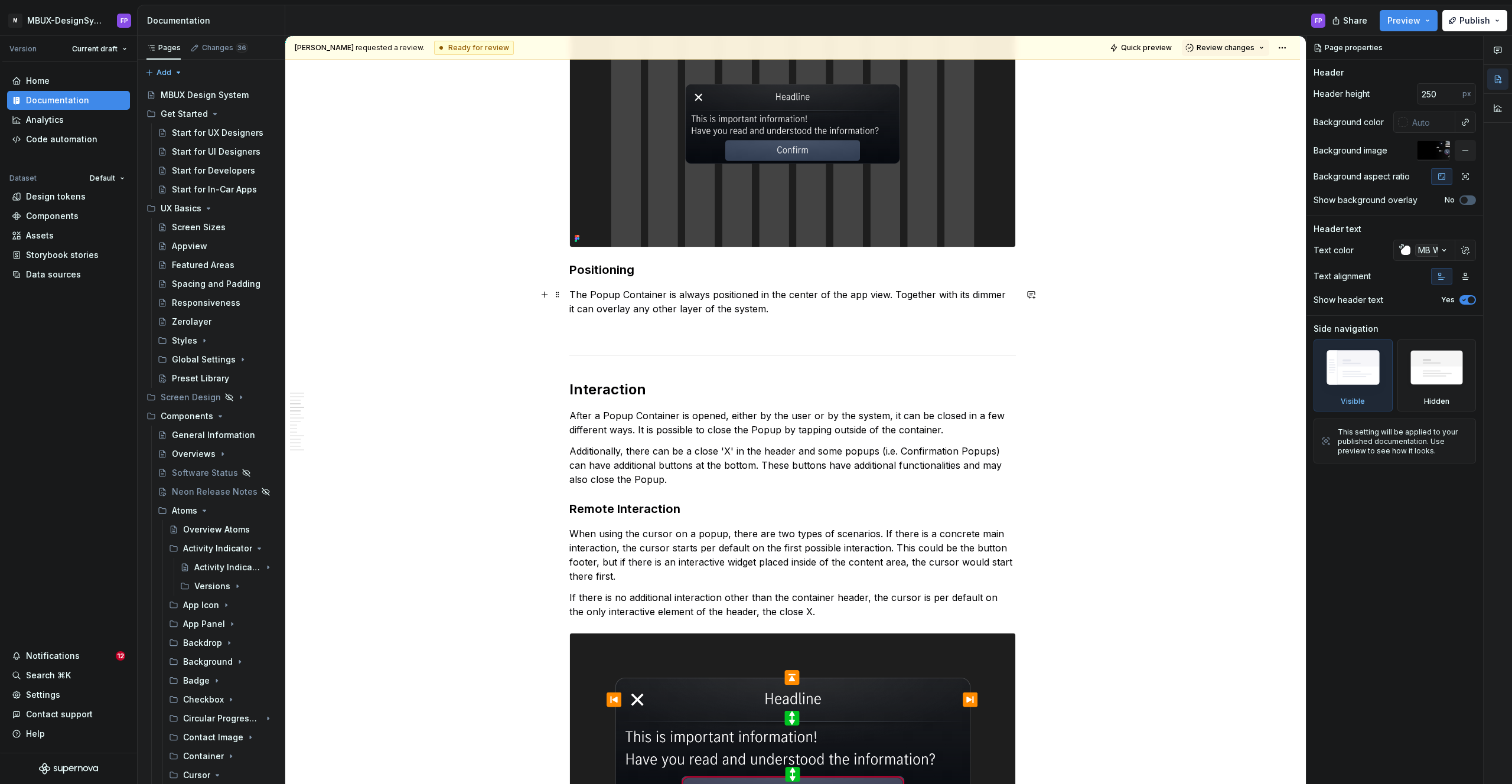
click at [777, 309] on p "The Popup Container is always positioned in the center of the app view. Togethe…" at bounding box center [792, 301] width 447 height 28
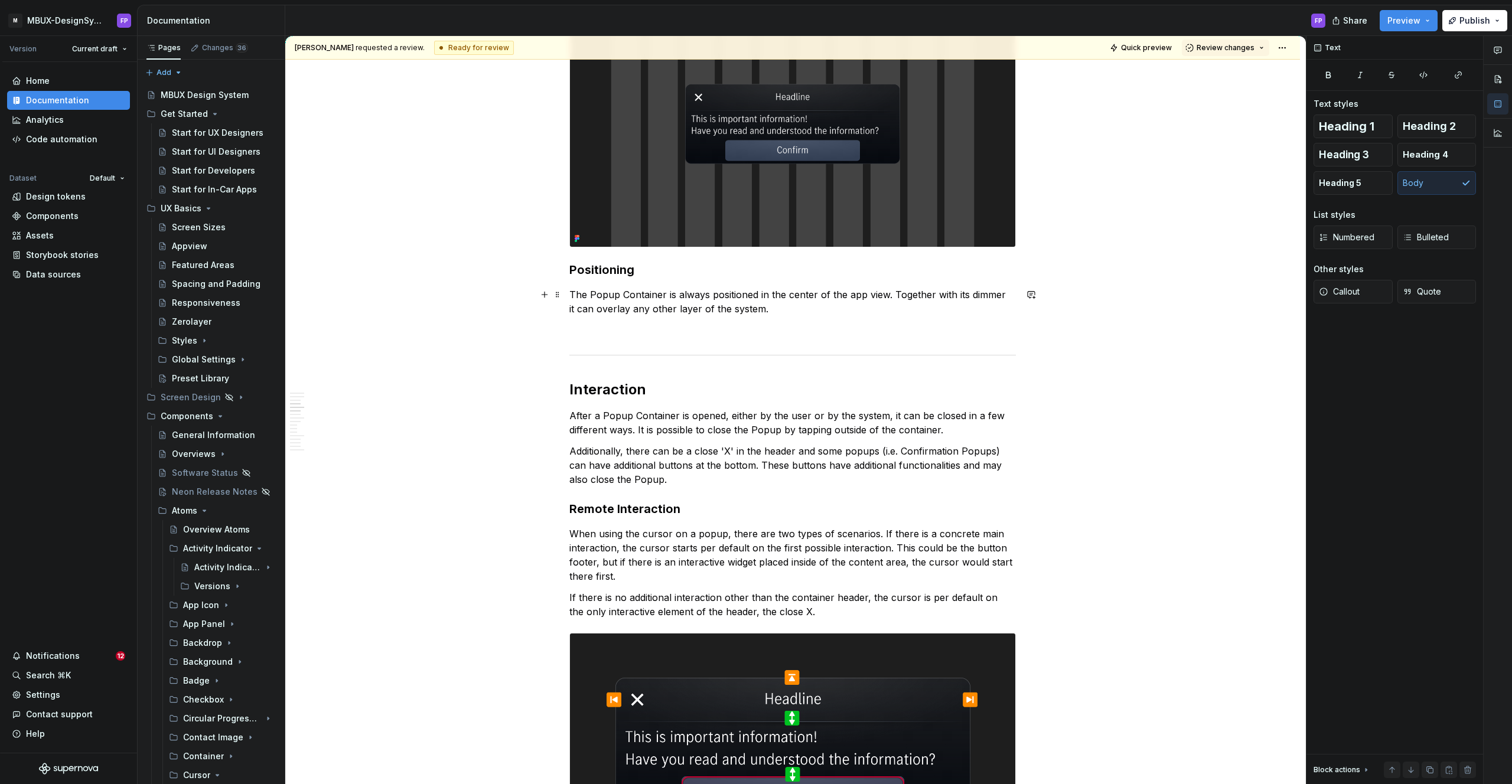
drag, startPoint x: 897, startPoint y: 291, endPoint x: 912, endPoint y: 307, distance: 21.9
click at [912, 307] on p "The Popup Container is always positioned in the center of the app view. Togethe…" at bounding box center [792, 301] width 447 height 28
click at [897, 293] on p "The Popup Container is always positioned in the center of the app view. Togethe…" at bounding box center [792, 301] width 447 height 28
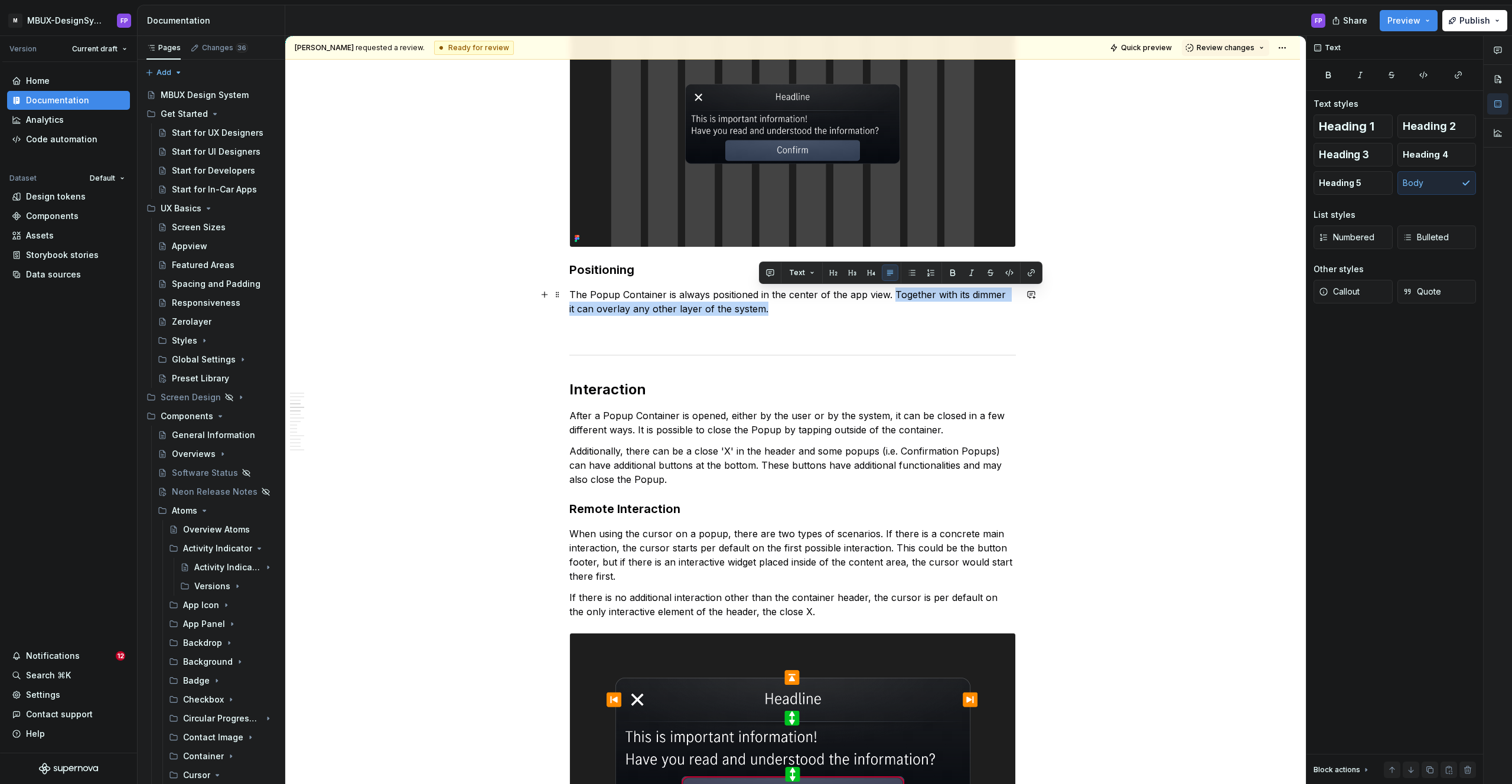
drag, startPoint x: 897, startPoint y: 293, endPoint x: 900, endPoint y: 314, distance: 21.2
click at [900, 314] on p "The Popup Container is always positioned in the center of the app view. Togethe…" at bounding box center [792, 301] width 447 height 28
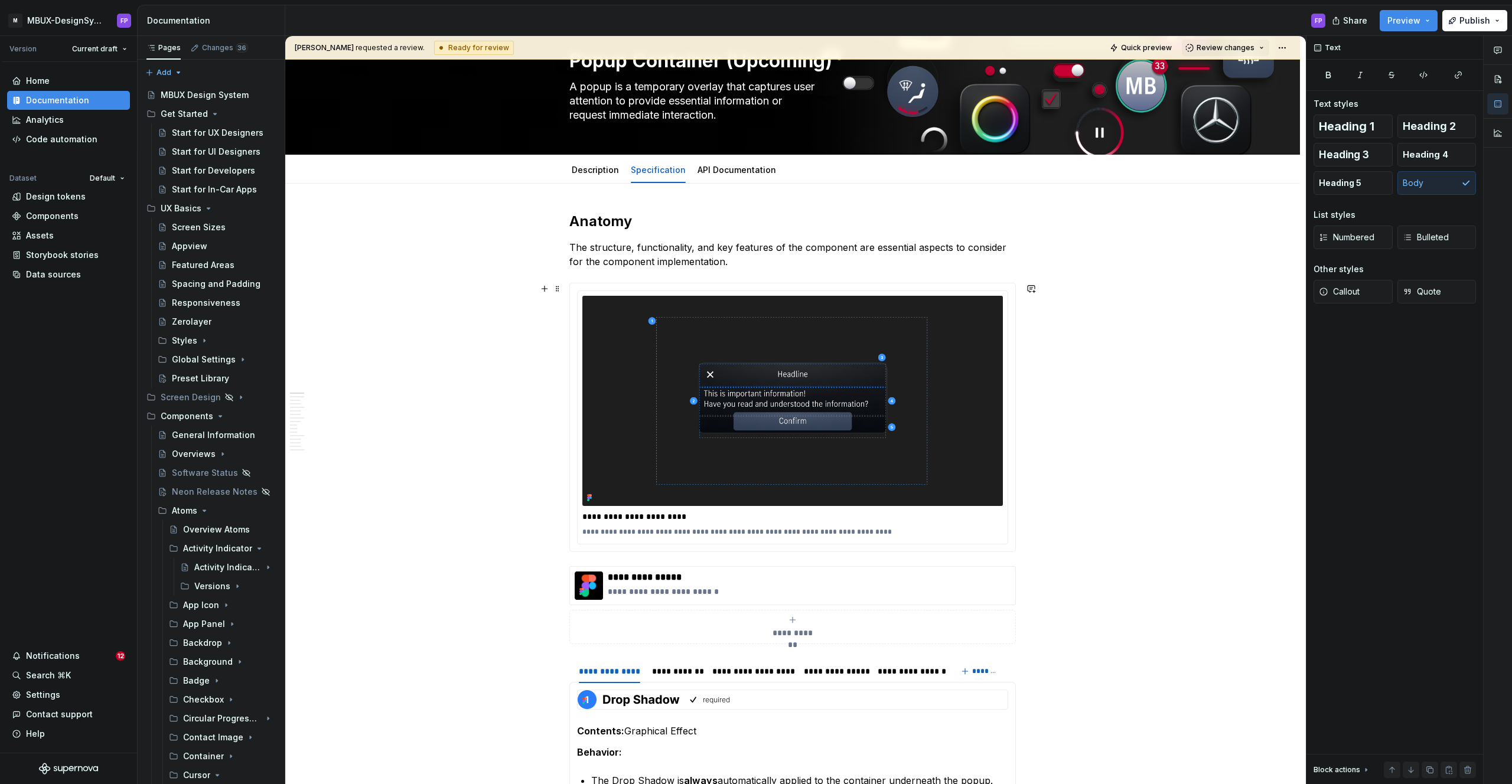
scroll to position [0, 0]
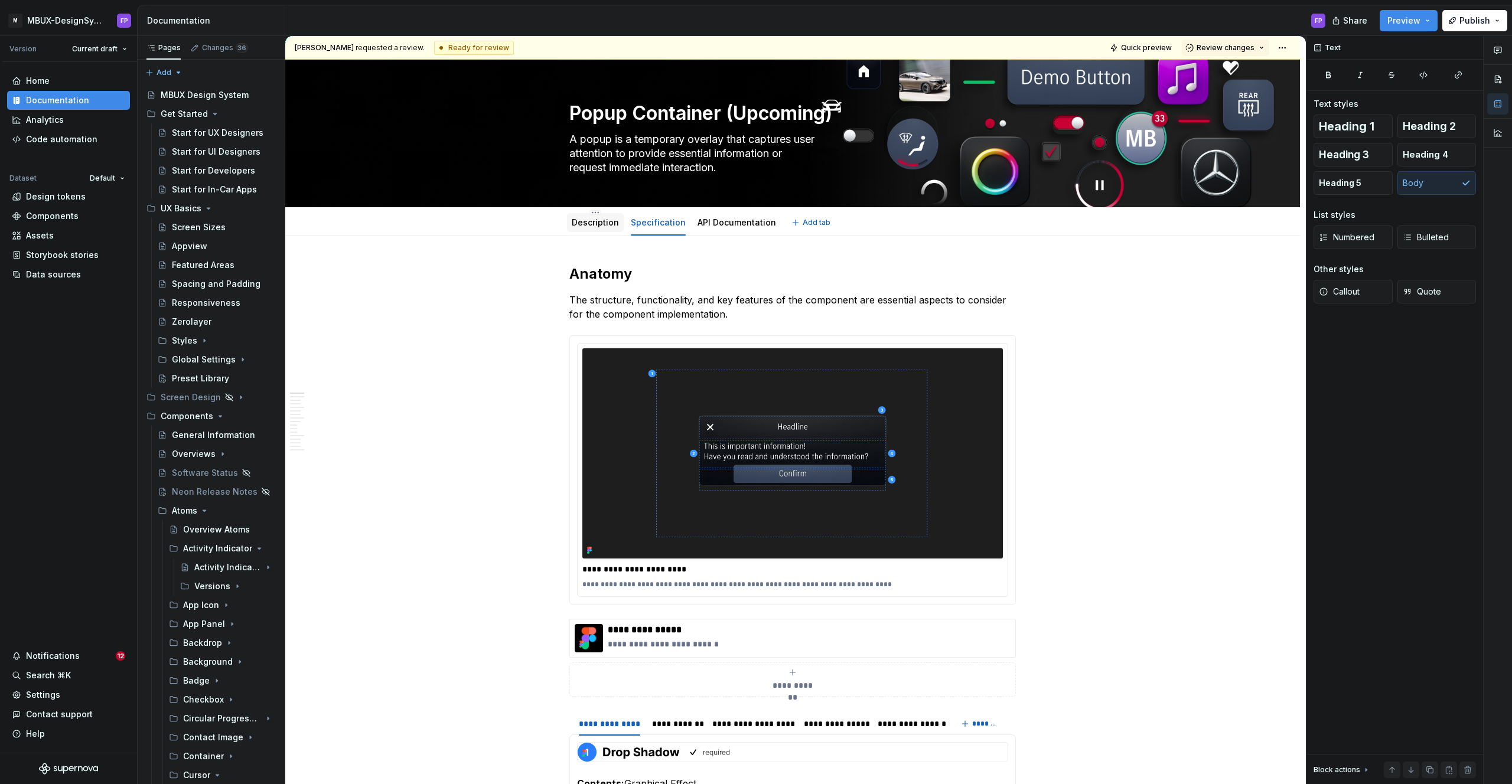
click at [604, 218] on link "Description" at bounding box center [595, 221] width 47 height 10
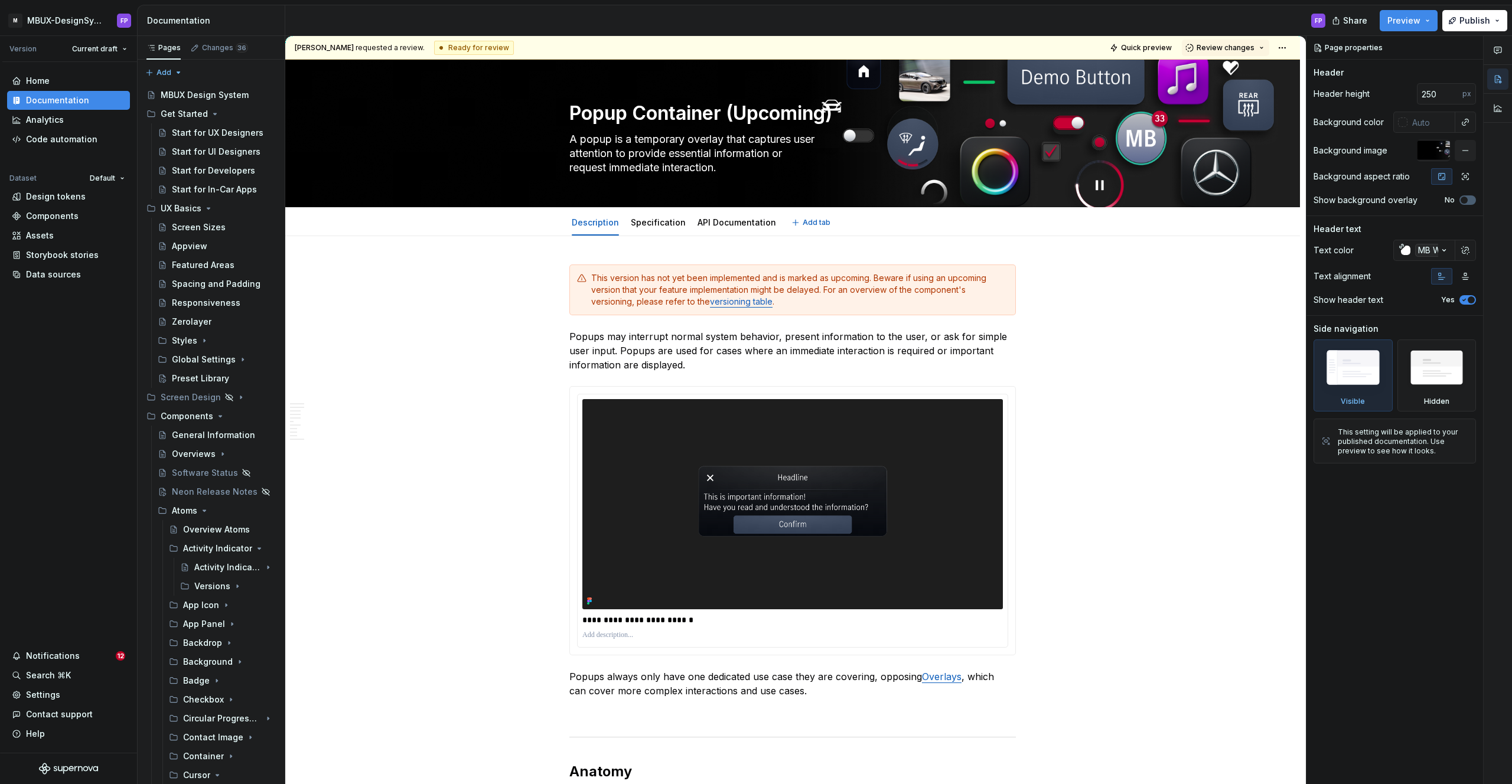
type textarea "*"
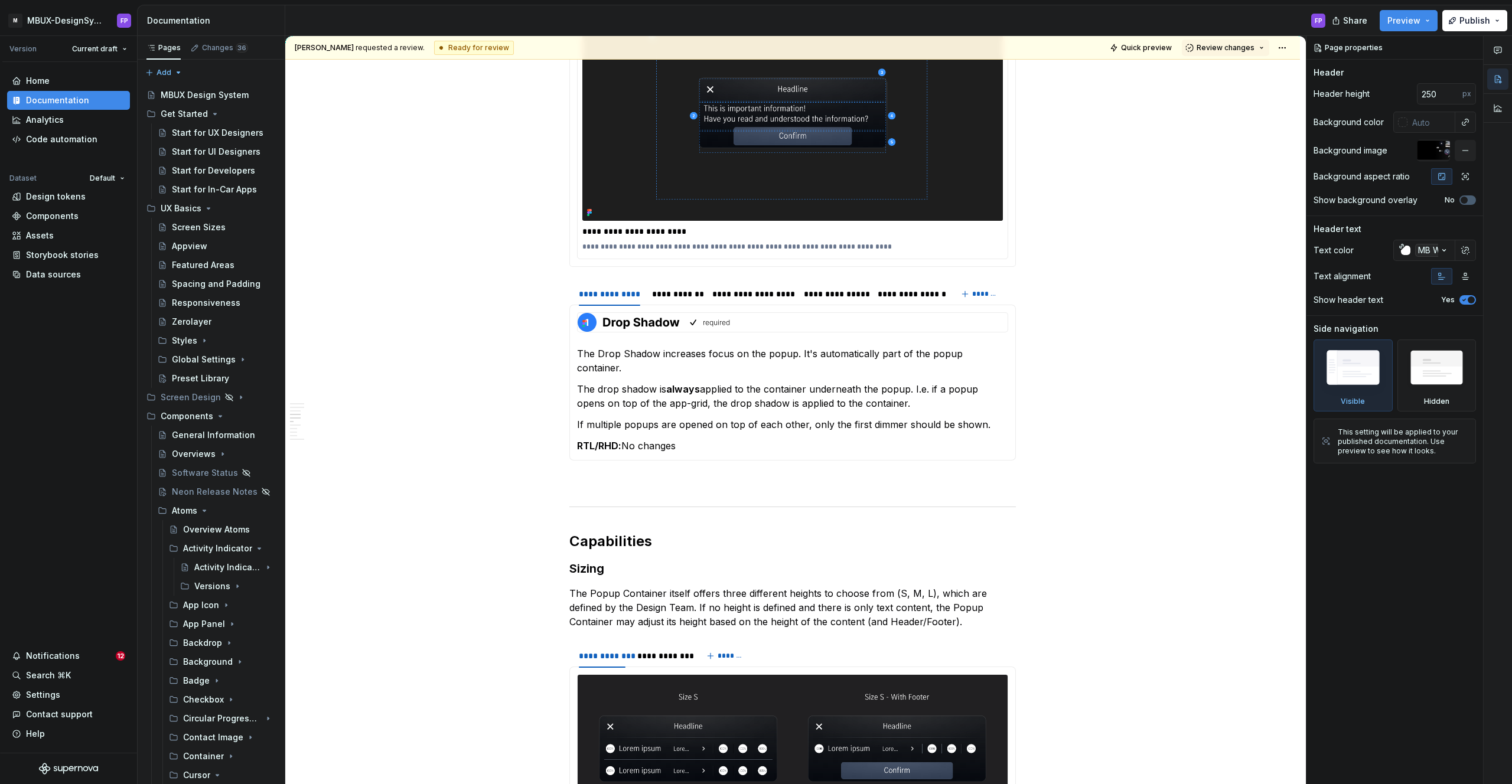
scroll to position [1760, 0]
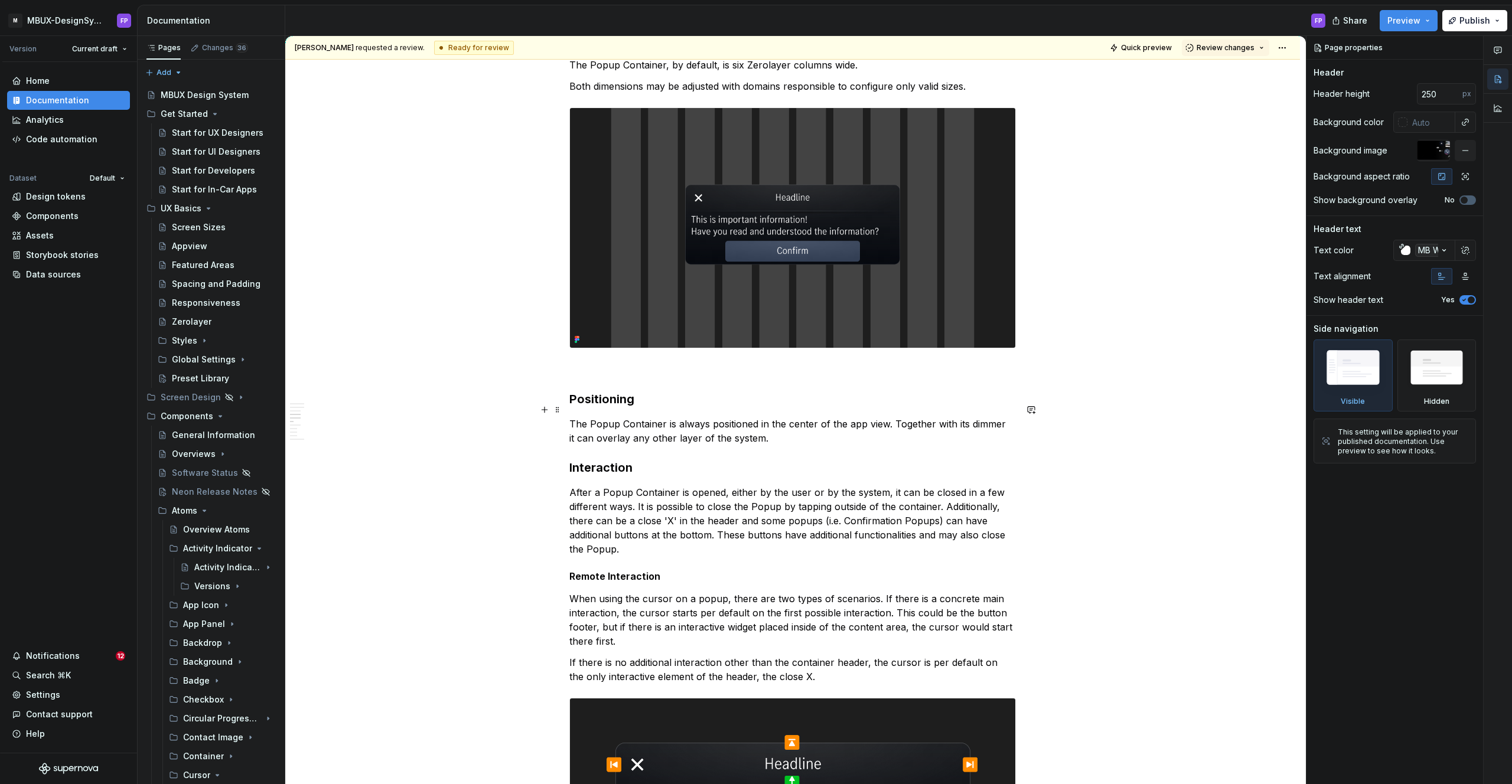
click at [971, 416] on p "The Popup Container is always positioned in the center of the app view. Togethe…" at bounding box center [792, 430] width 447 height 28
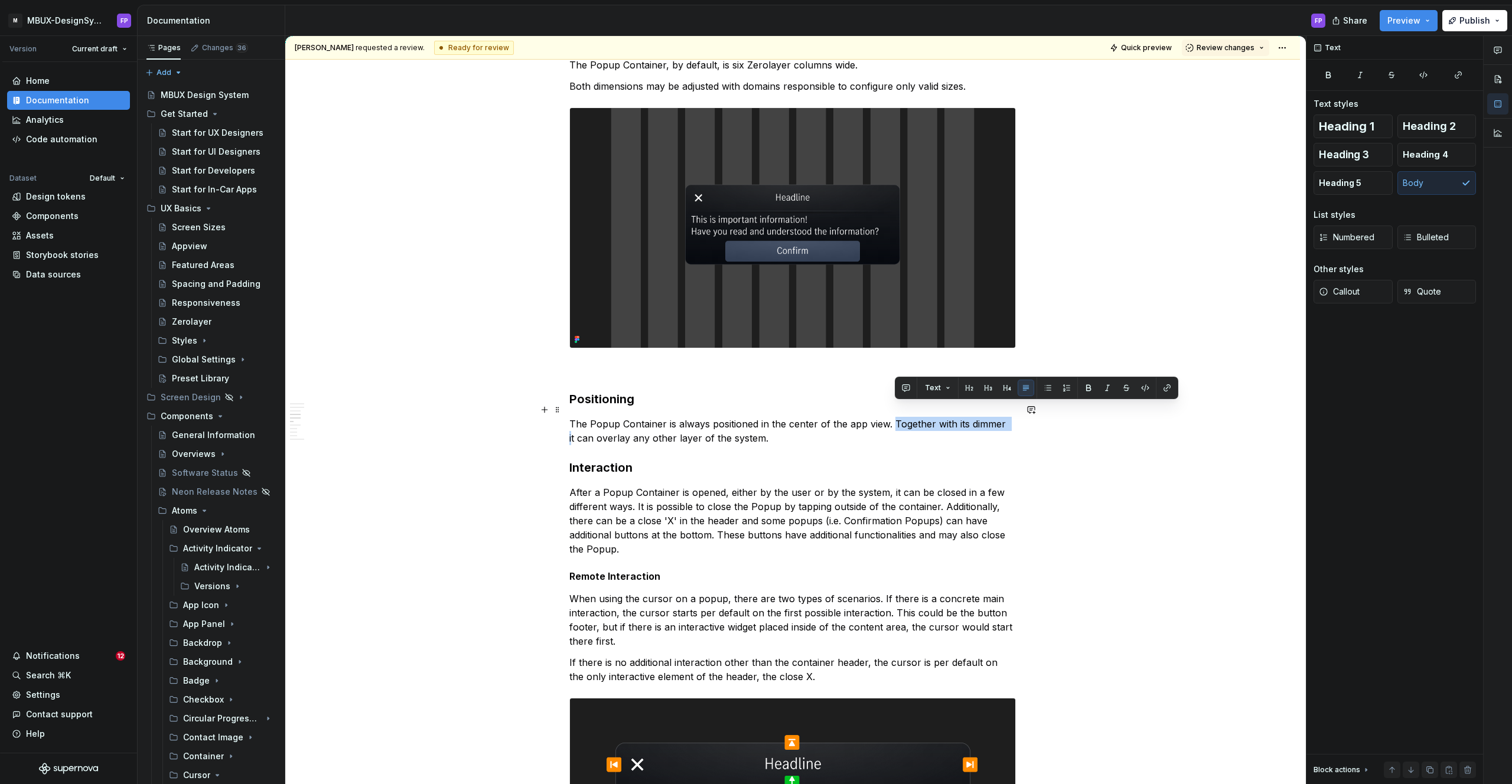
drag, startPoint x: 1011, startPoint y: 410, endPoint x: 894, endPoint y: 414, distance: 117.1
click at [894, 416] on p "The Popup Container is always positioned in the center of the app view. Togethe…" at bounding box center [792, 430] width 447 height 28
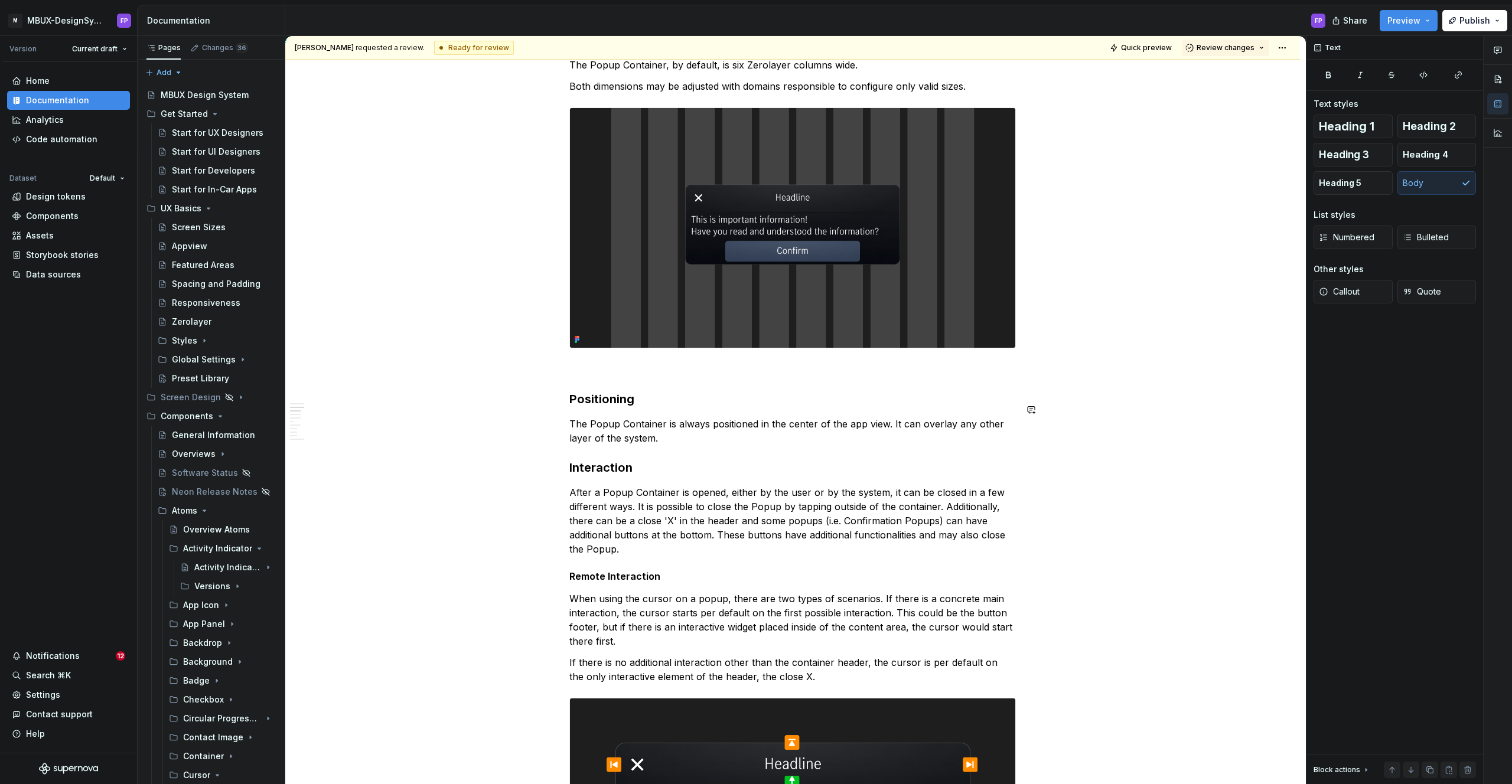
scroll to position [836, 0]
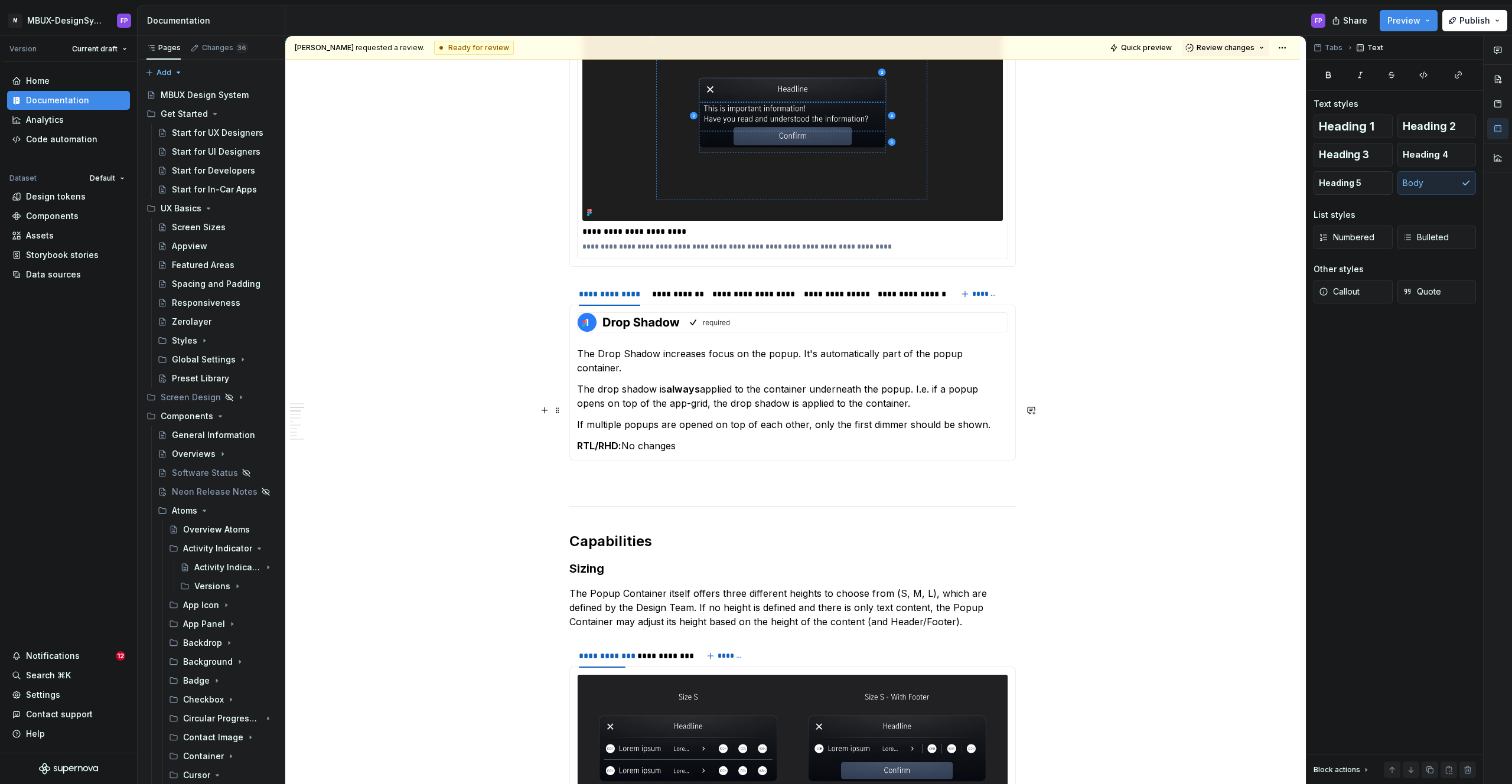
click at [815, 417] on p "If multiple popups are opened on top of each other, only the first dimmer shoul…" at bounding box center [792, 425] width 431 height 15
click at [985, 417] on p "If multiple popups are opened on top of each other, only the first dimmer shoul…" at bounding box center [792, 425] width 431 height 15
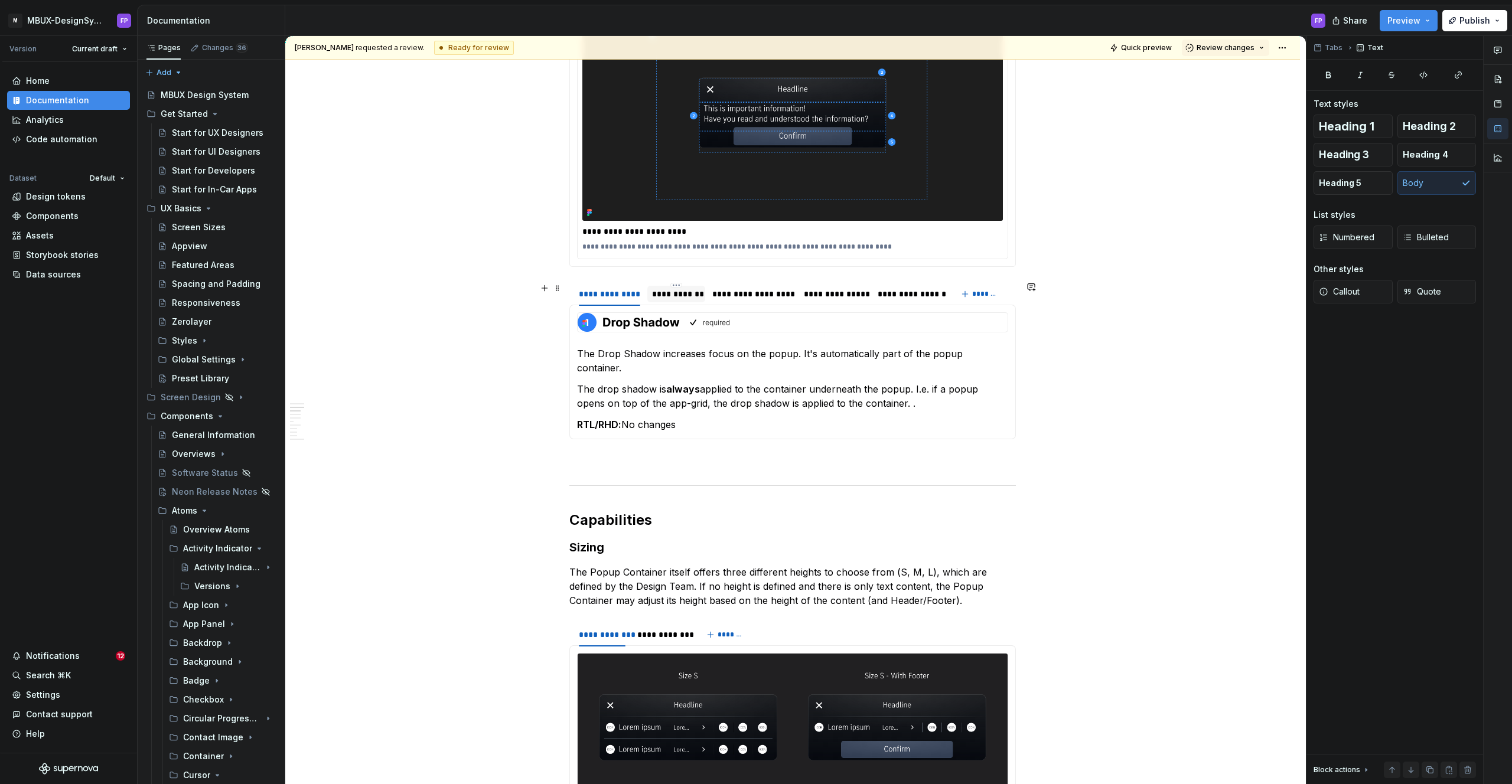
click at [678, 292] on div "**********" at bounding box center [675, 294] width 48 height 12
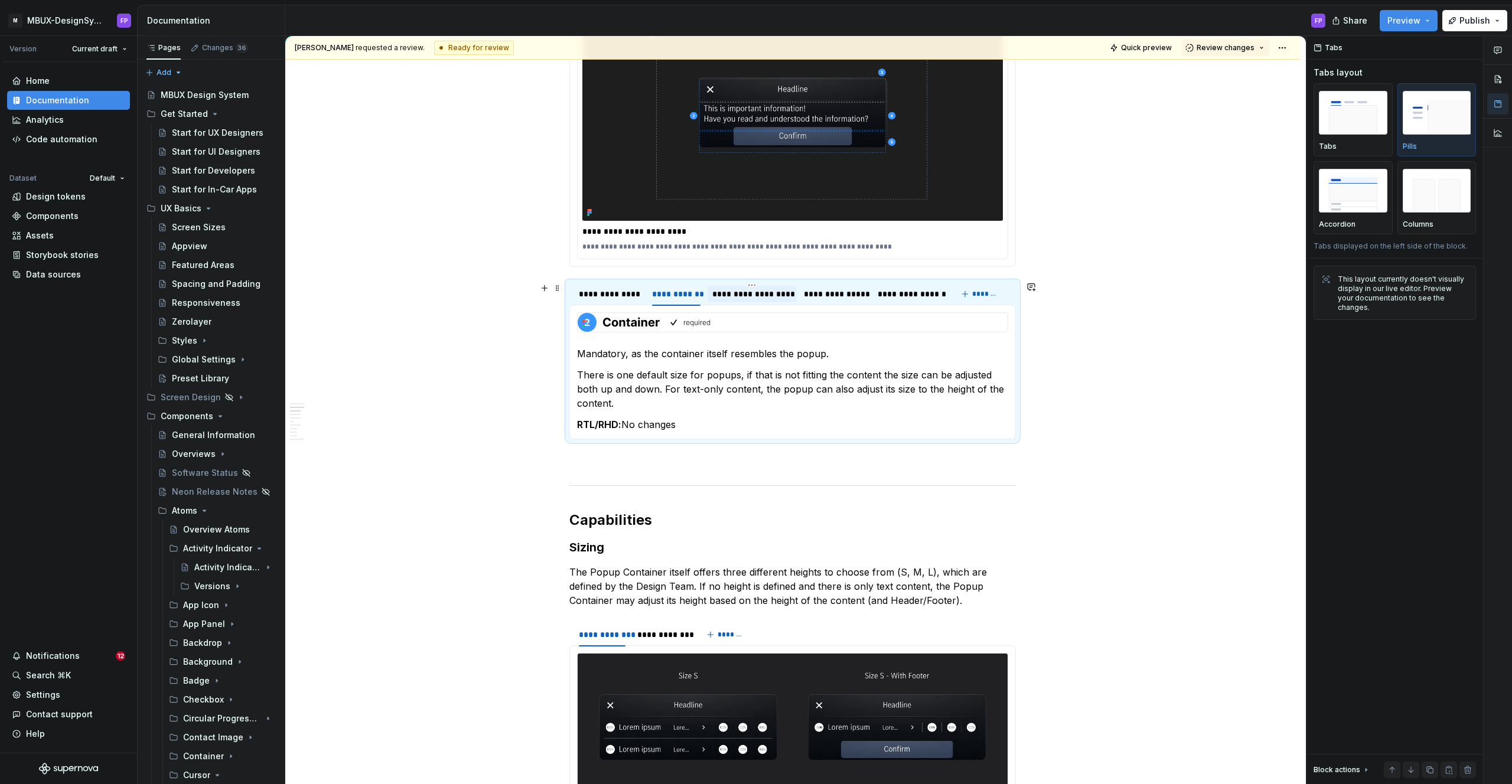
click at [745, 291] on div "**********" at bounding box center [752, 294] width 80 height 12
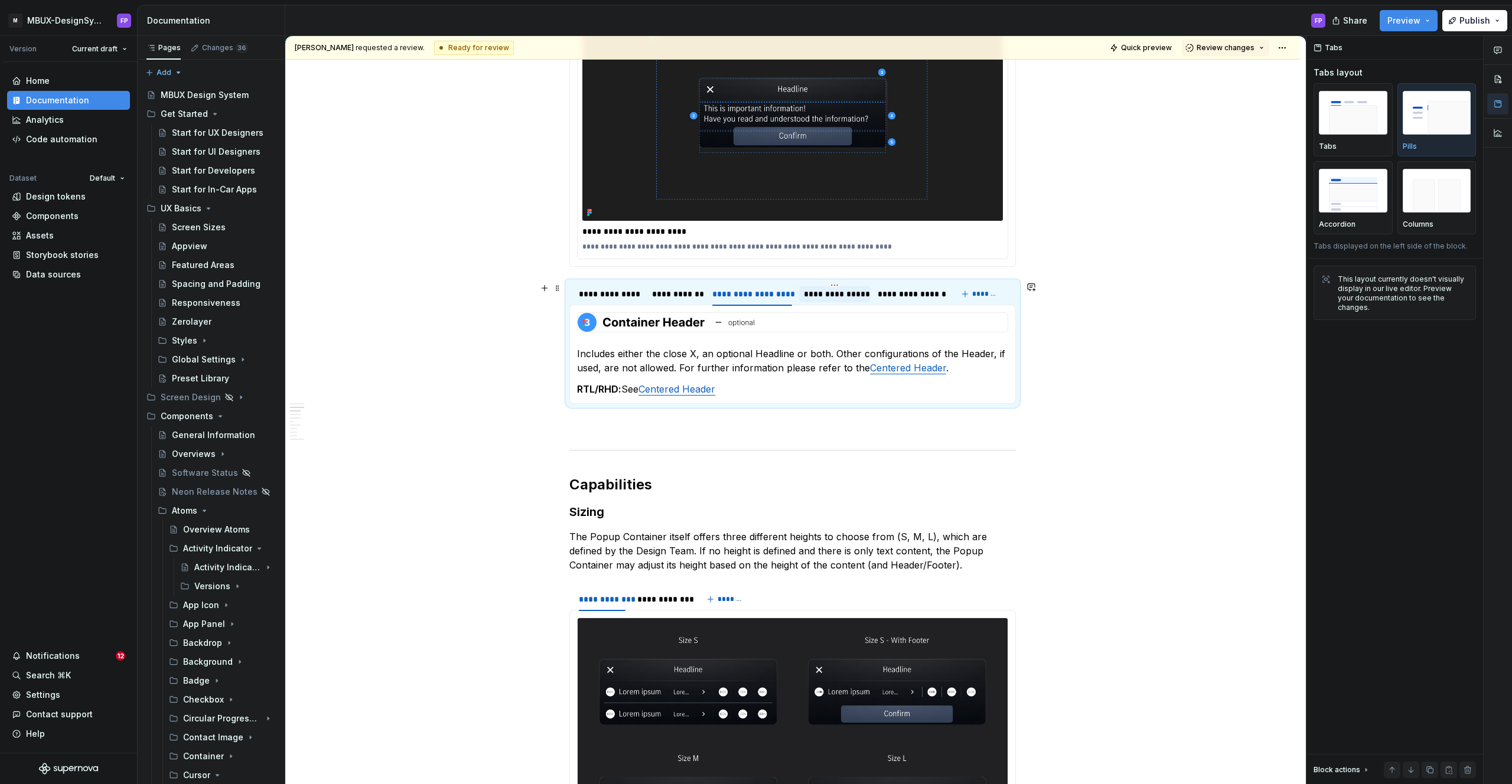
click at [810, 293] on div "**********" at bounding box center [835, 294] width 62 height 12
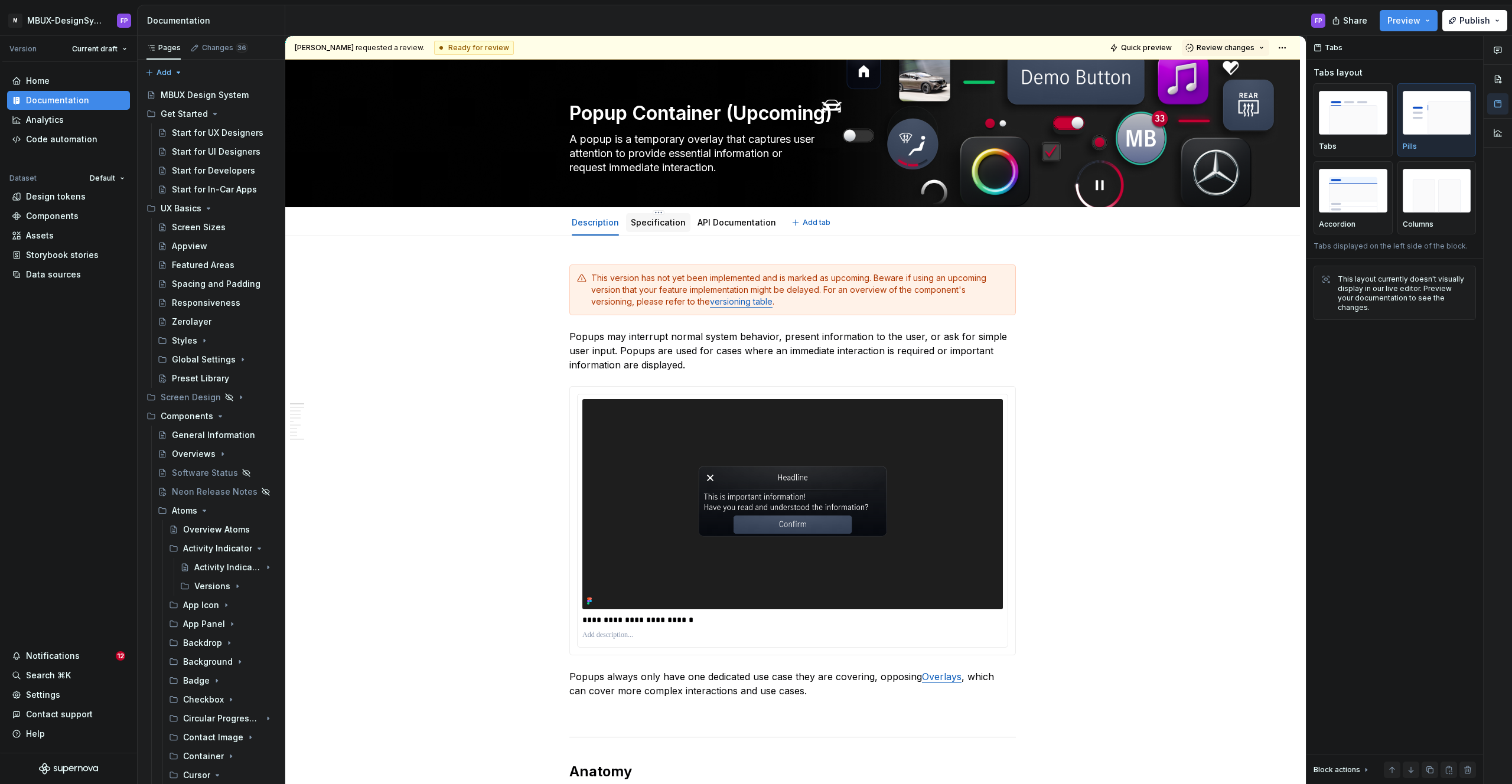
click at [653, 220] on link "Specification" at bounding box center [658, 221] width 55 height 10
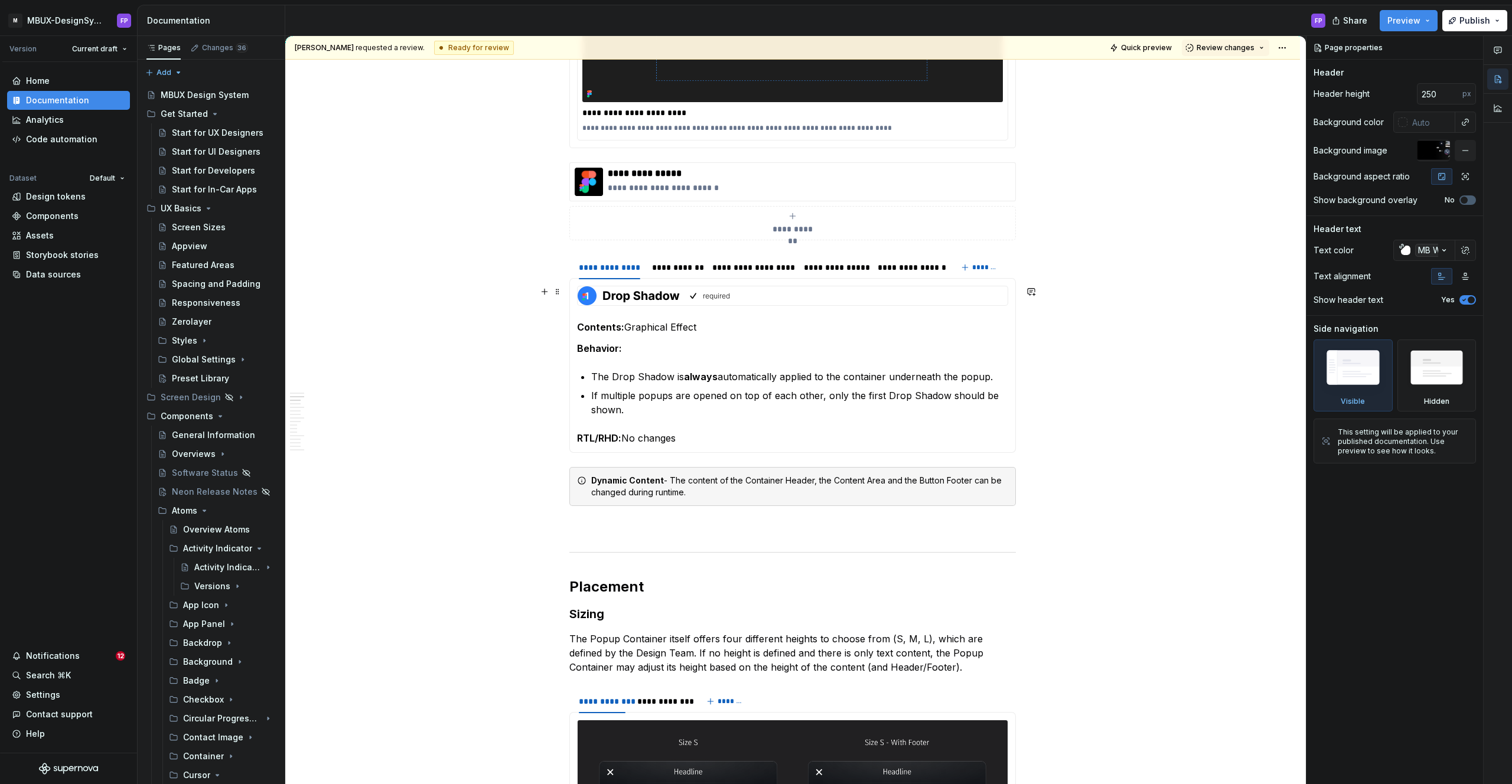
scroll to position [459, 0]
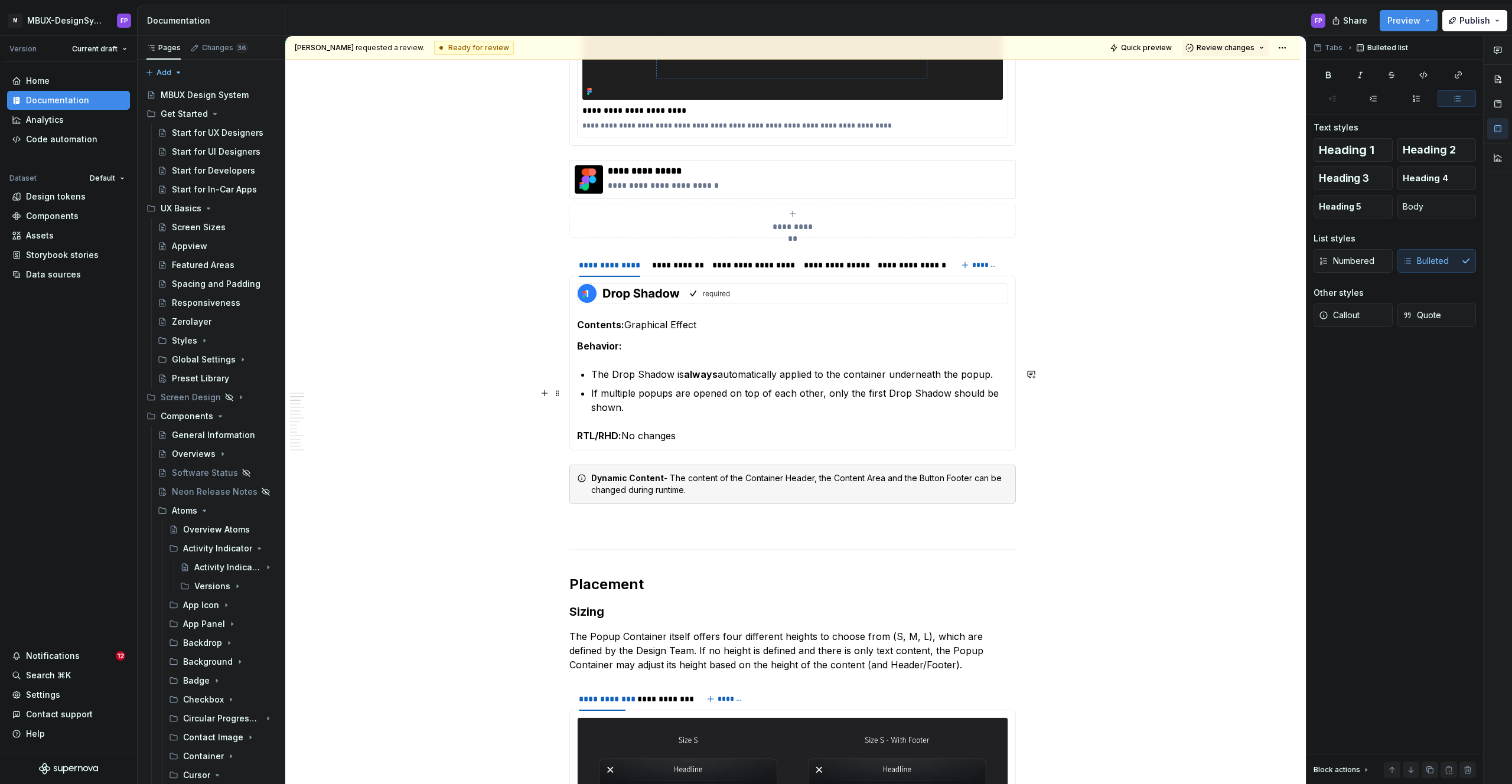
click at [879, 403] on p "If multiple popups are opened on top of each other, only the first Drop Shadow …" at bounding box center [799, 400] width 417 height 28
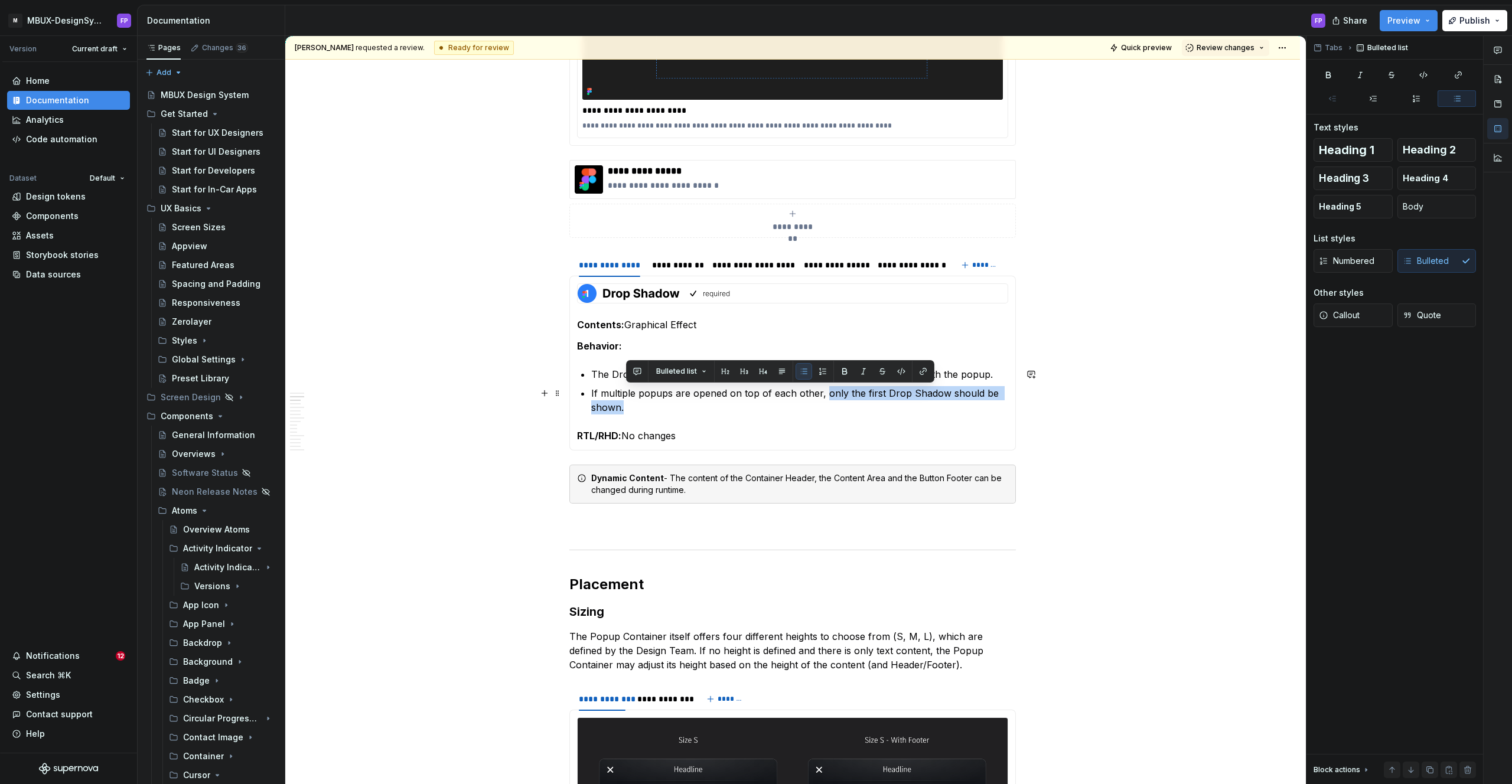
drag, startPoint x: 889, startPoint y: 407, endPoint x: 827, endPoint y: 395, distance: 63.2
click at [827, 395] on p "If multiple popups are opened on top of each other, only the first Drop Shadow …" at bounding box center [799, 400] width 417 height 28
copy p "only the first Drop Shadow should be shown."
click at [667, 404] on p "If multiple popups are opened on top of each other, only the first Drop Shadow …" at bounding box center [799, 400] width 417 height 28
drag, startPoint x: 610, startPoint y: 399, endPoint x: 593, endPoint y: 392, distance: 18.4
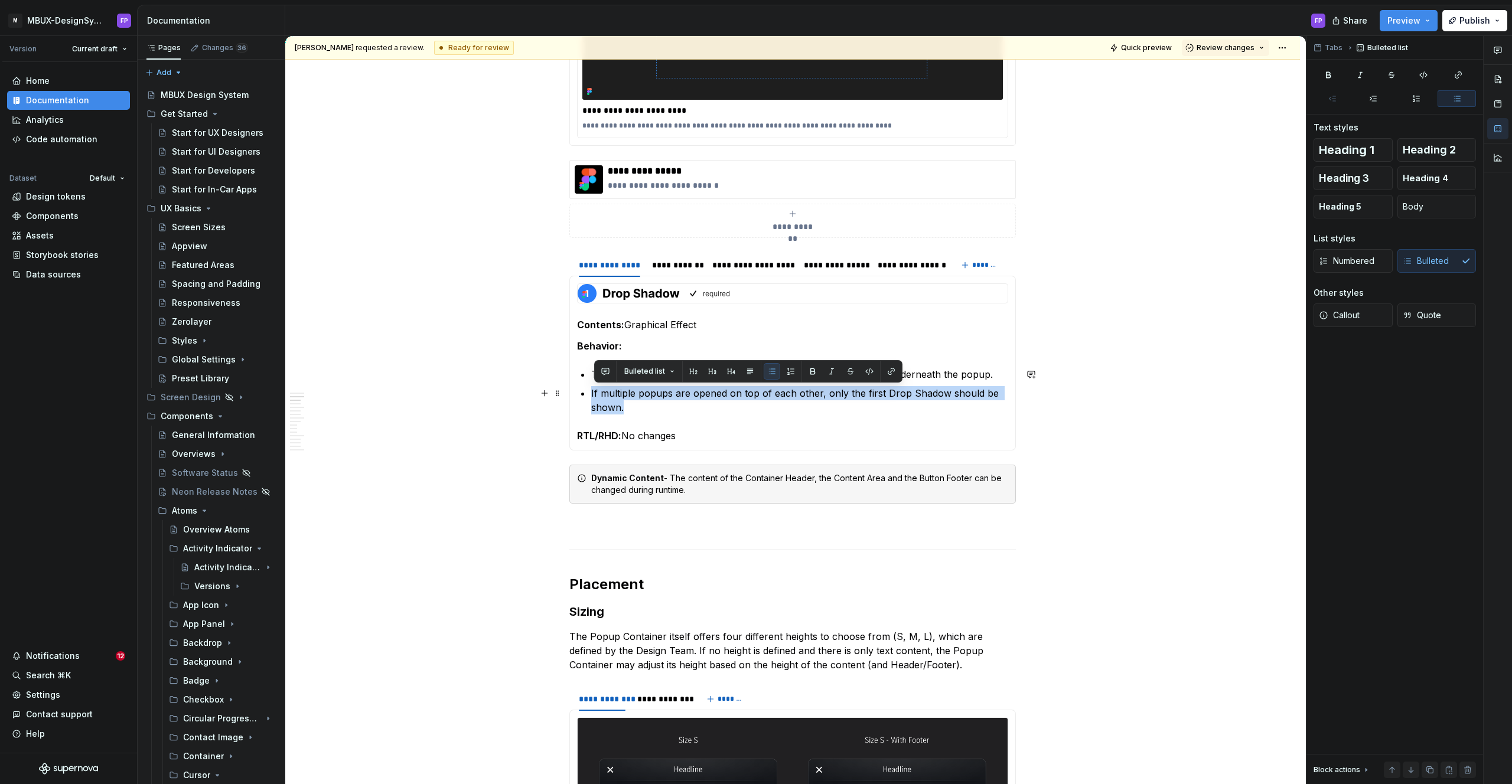
click at [593, 392] on section-item-column "Contents: Graphical Effect Behavior: The Drop Shadow is always automatically ap…" at bounding box center [792, 363] width 431 height 160
copy p "If multiple popups are opened on top of each other, only the first Drop Shadow …"
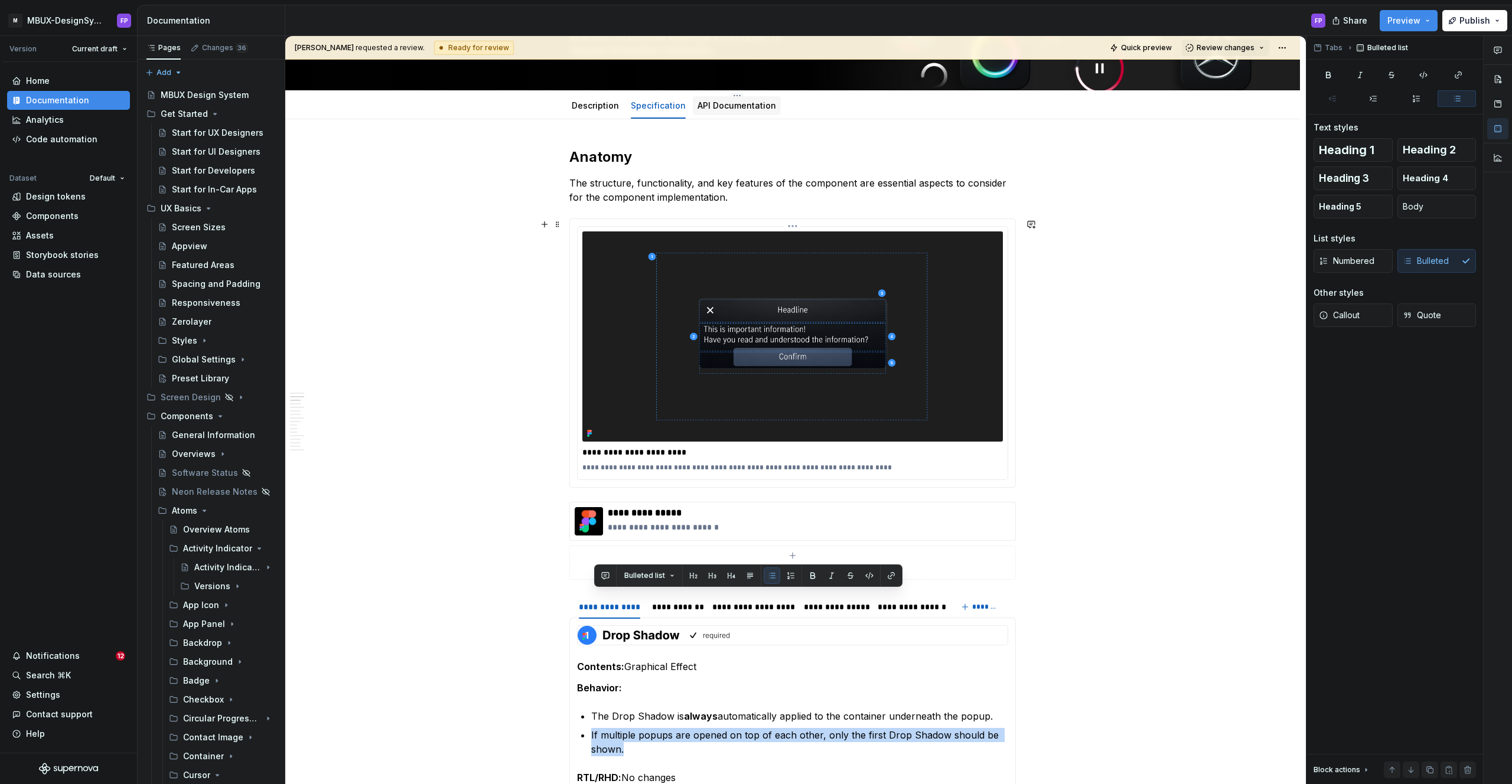
scroll to position [0, 0]
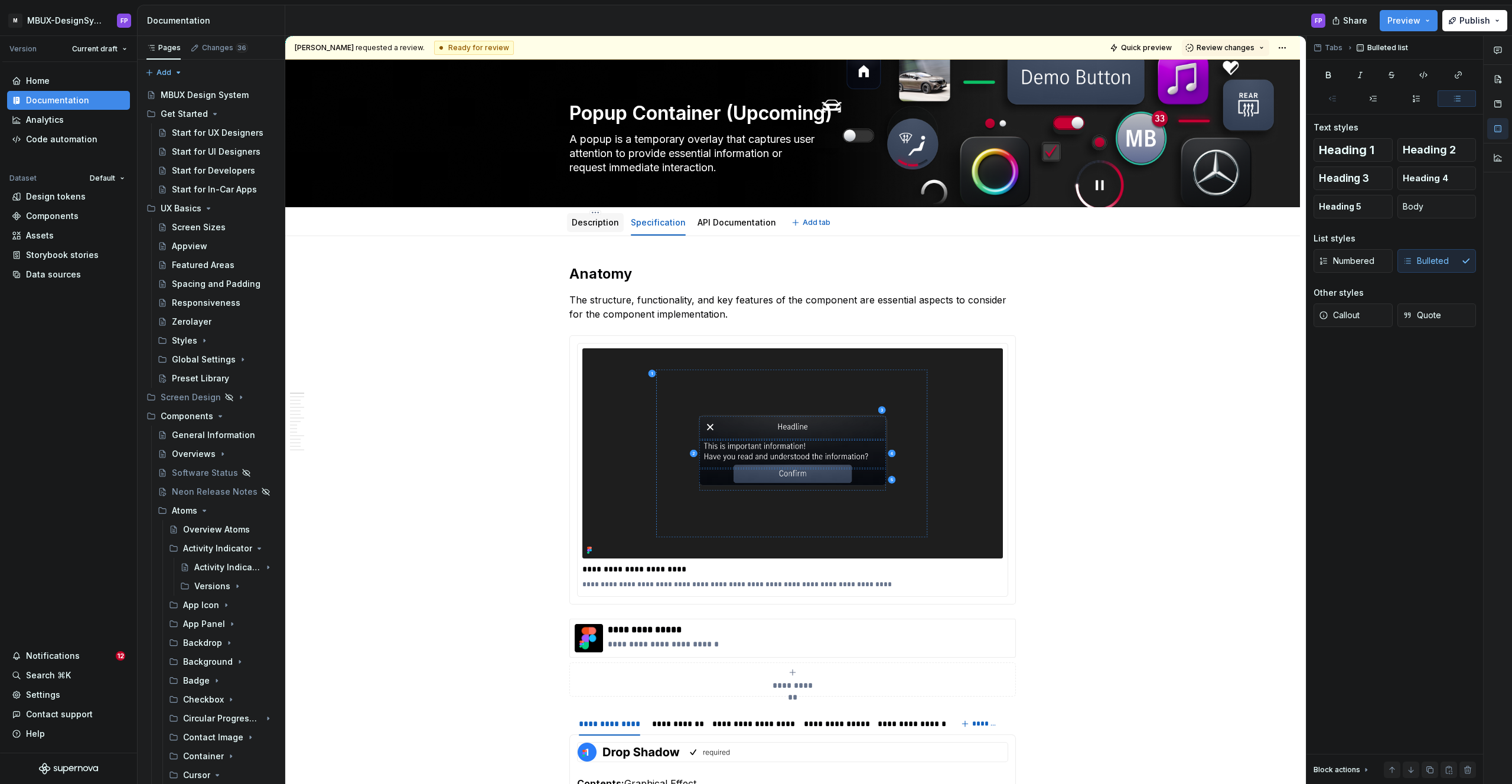
click at [588, 222] on link "Description" at bounding box center [595, 221] width 47 height 10
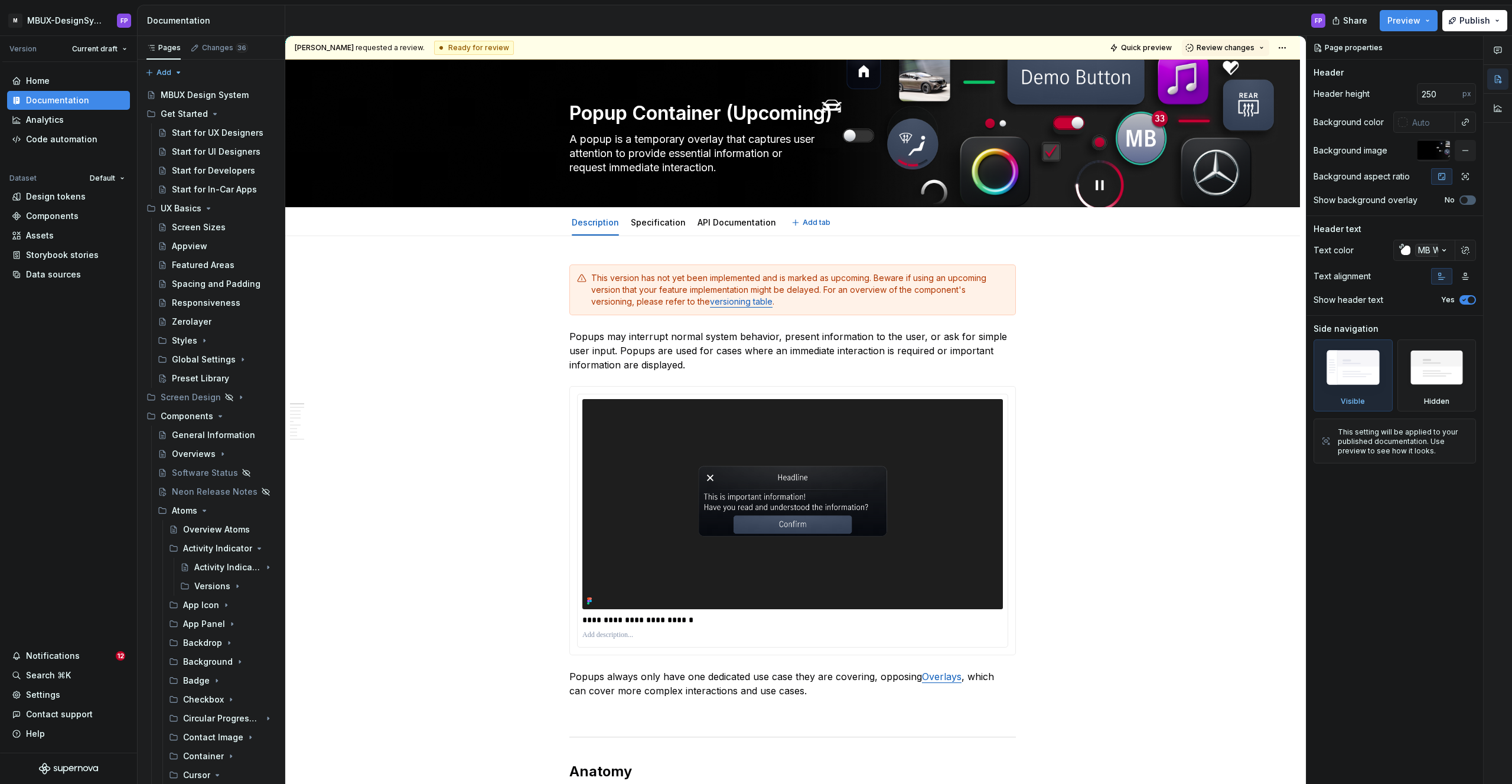
type textarea "*"
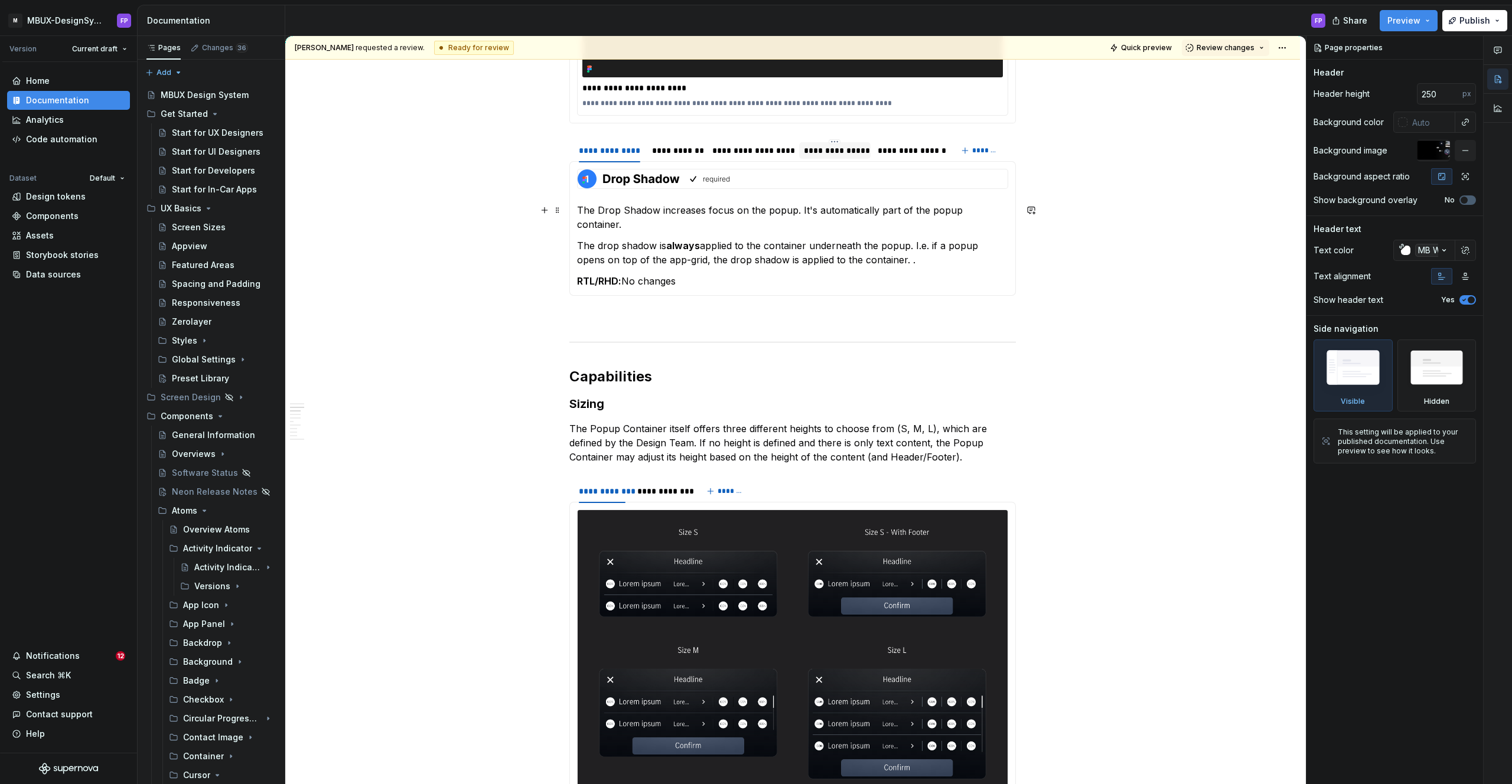
scroll to position [956, 0]
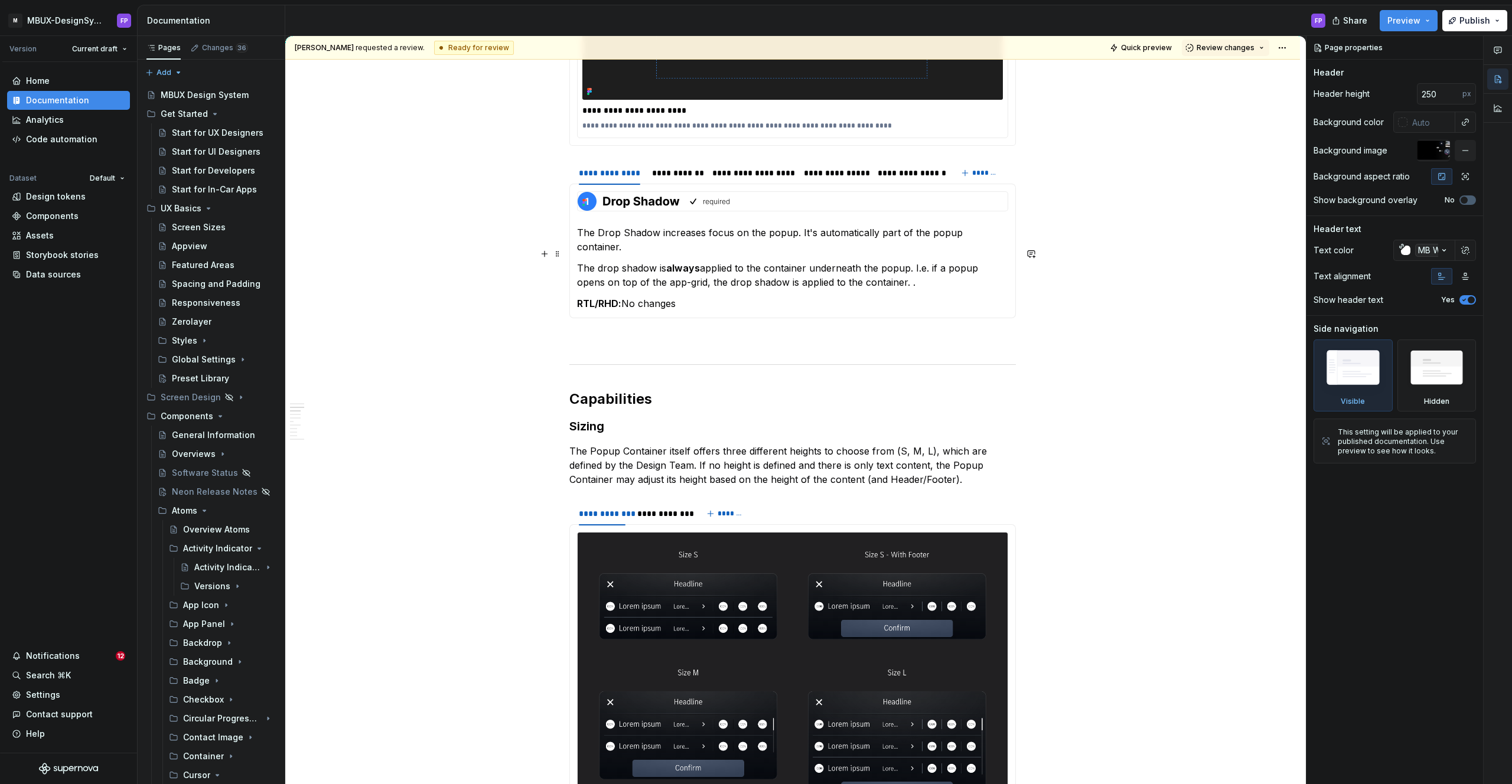
click at [903, 265] on p "The drop shadow is always applied to the container underneath the popup. I.e. i…" at bounding box center [792, 275] width 431 height 28
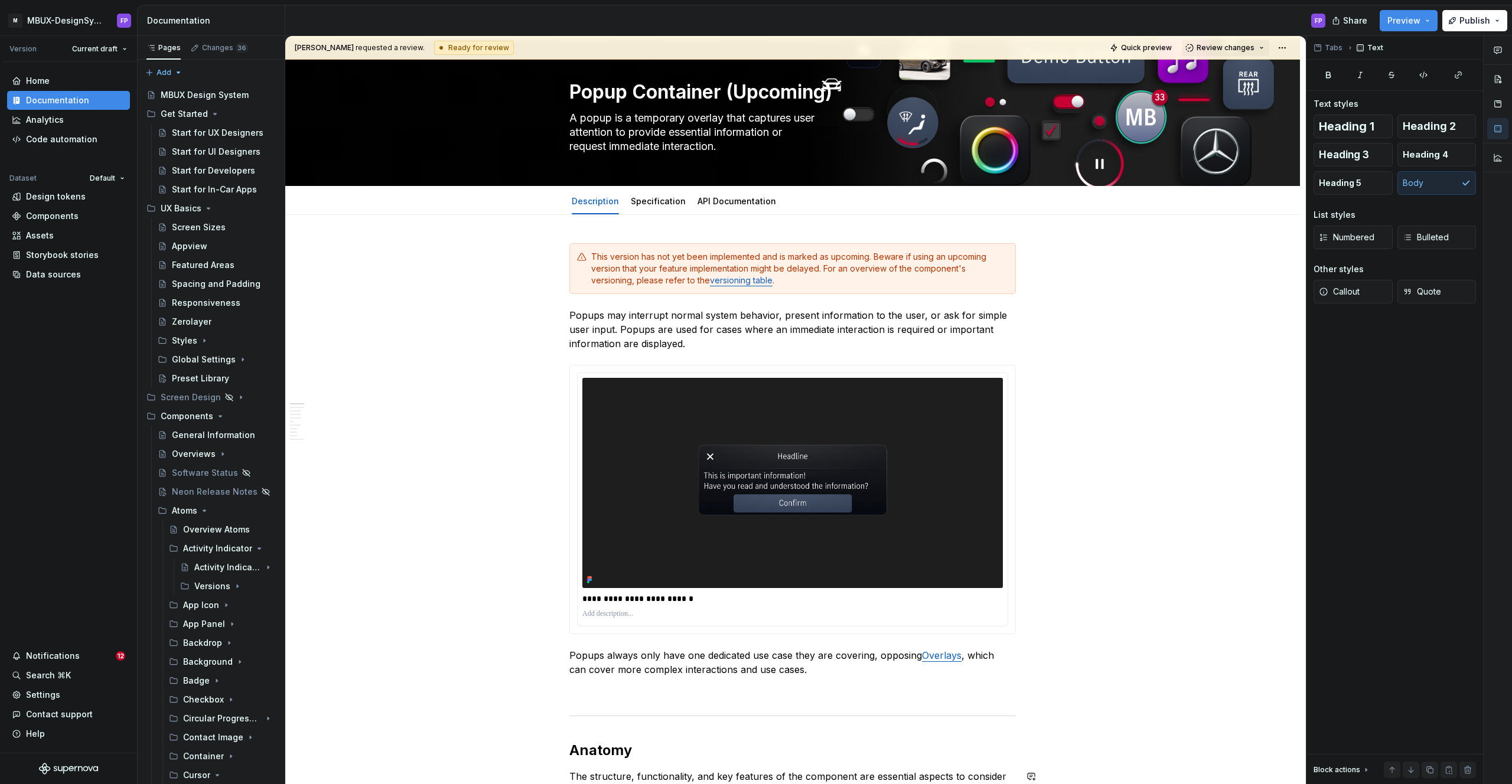
scroll to position [0, 0]
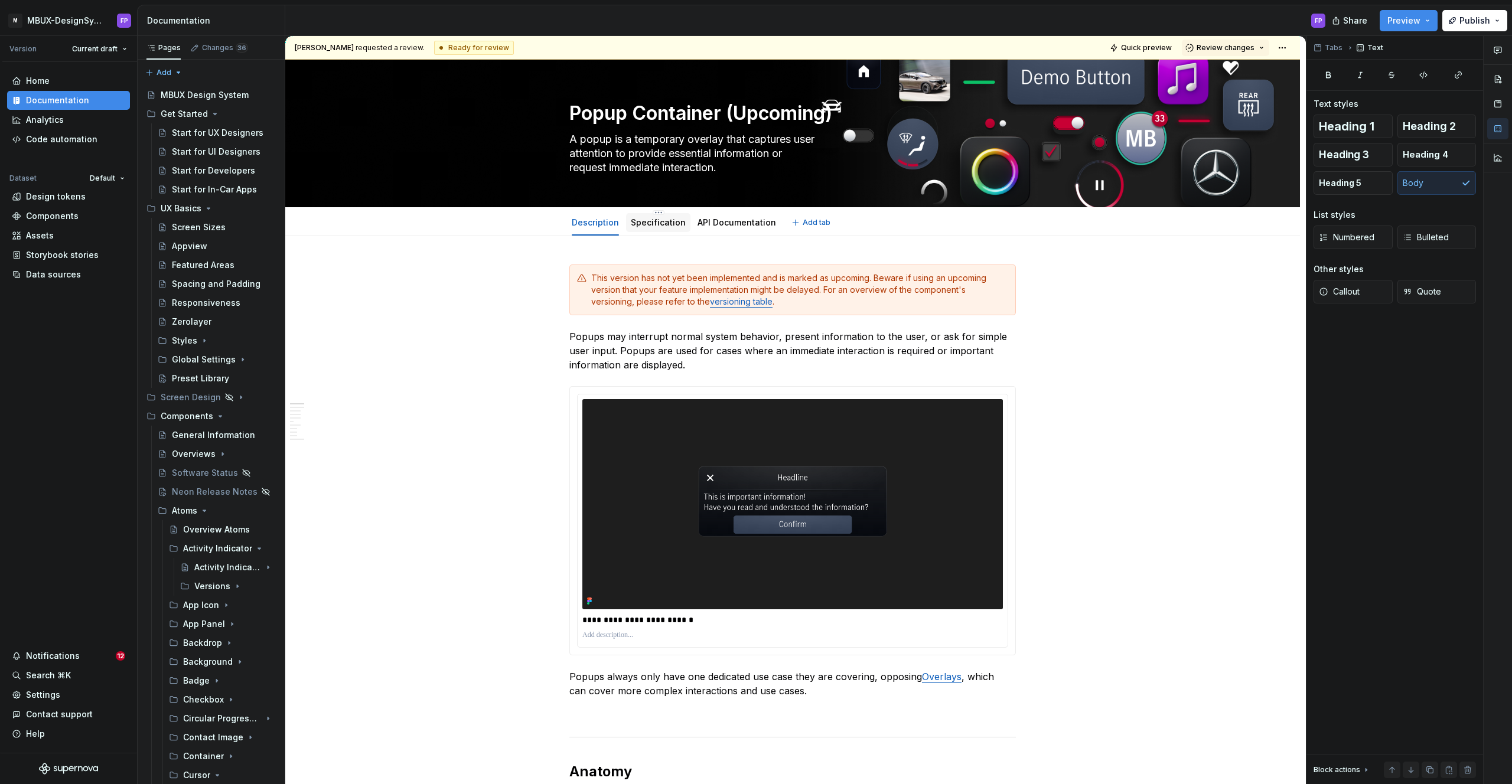
click at [665, 220] on link "Specification" at bounding box center [658, 221] width 55 height 10
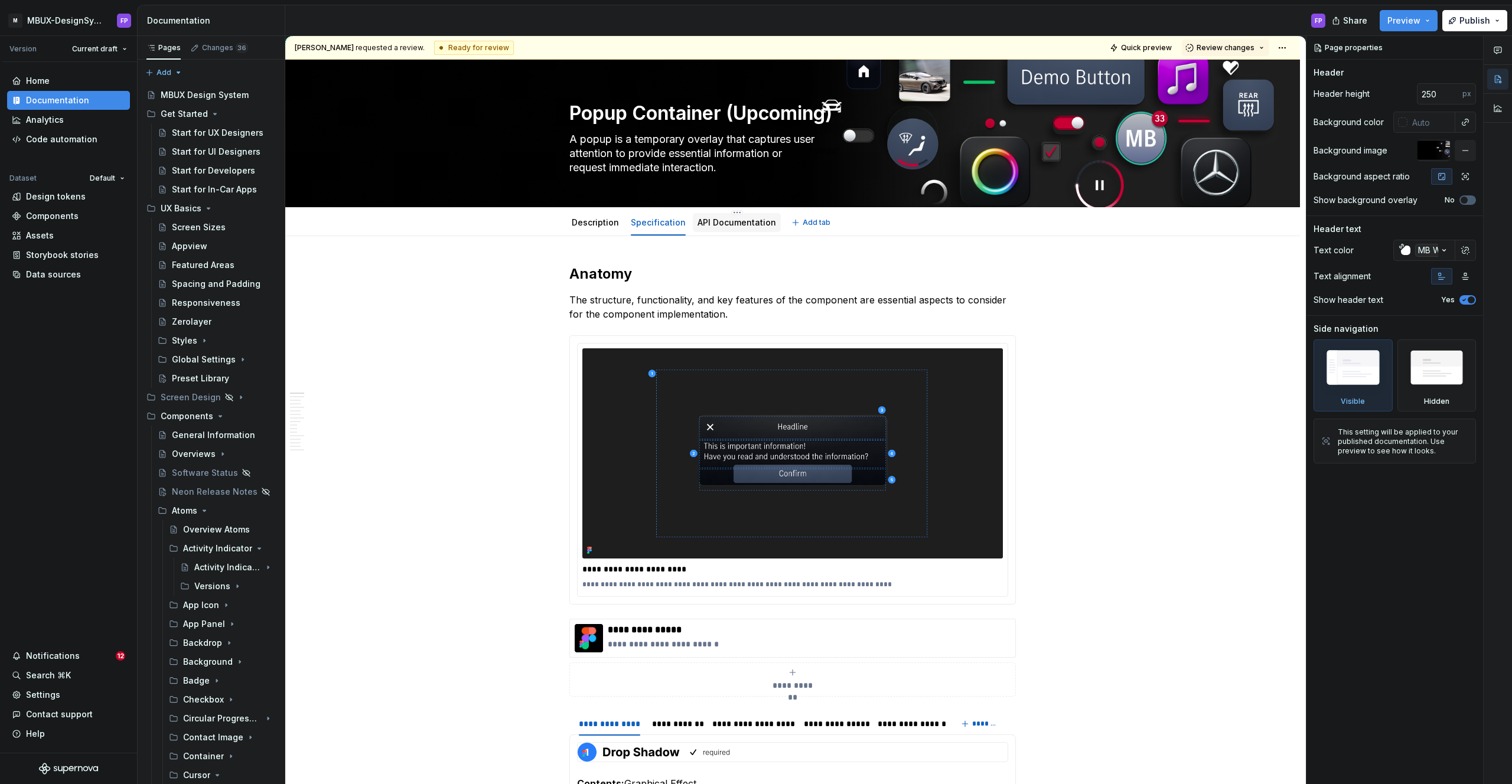
click at [708, 222] on link "API Documentation" at bounding box center [737, 221] width 79 height 10
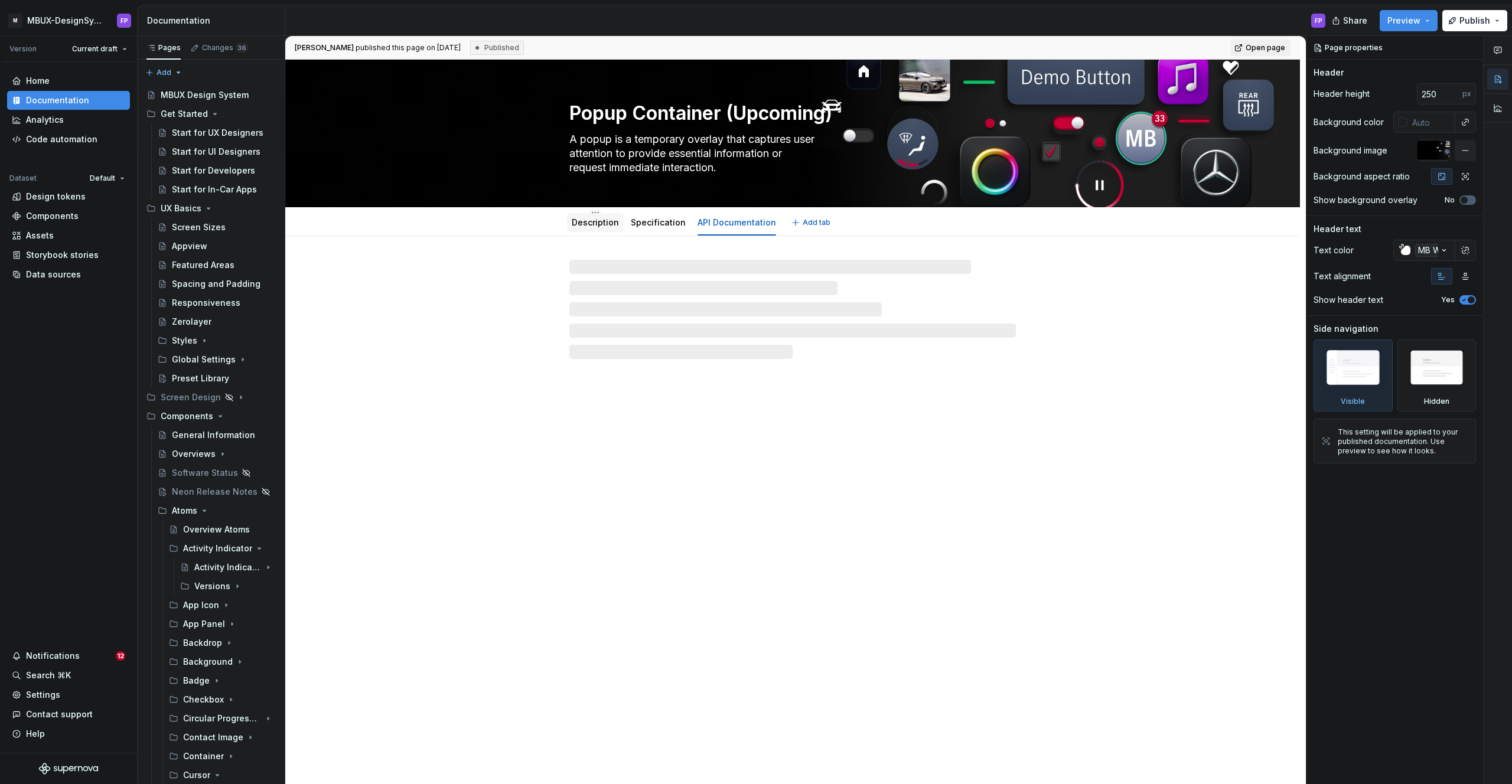
click at [593, 222] on link "Description" at bounding box center [595, 221] width 47 height 10
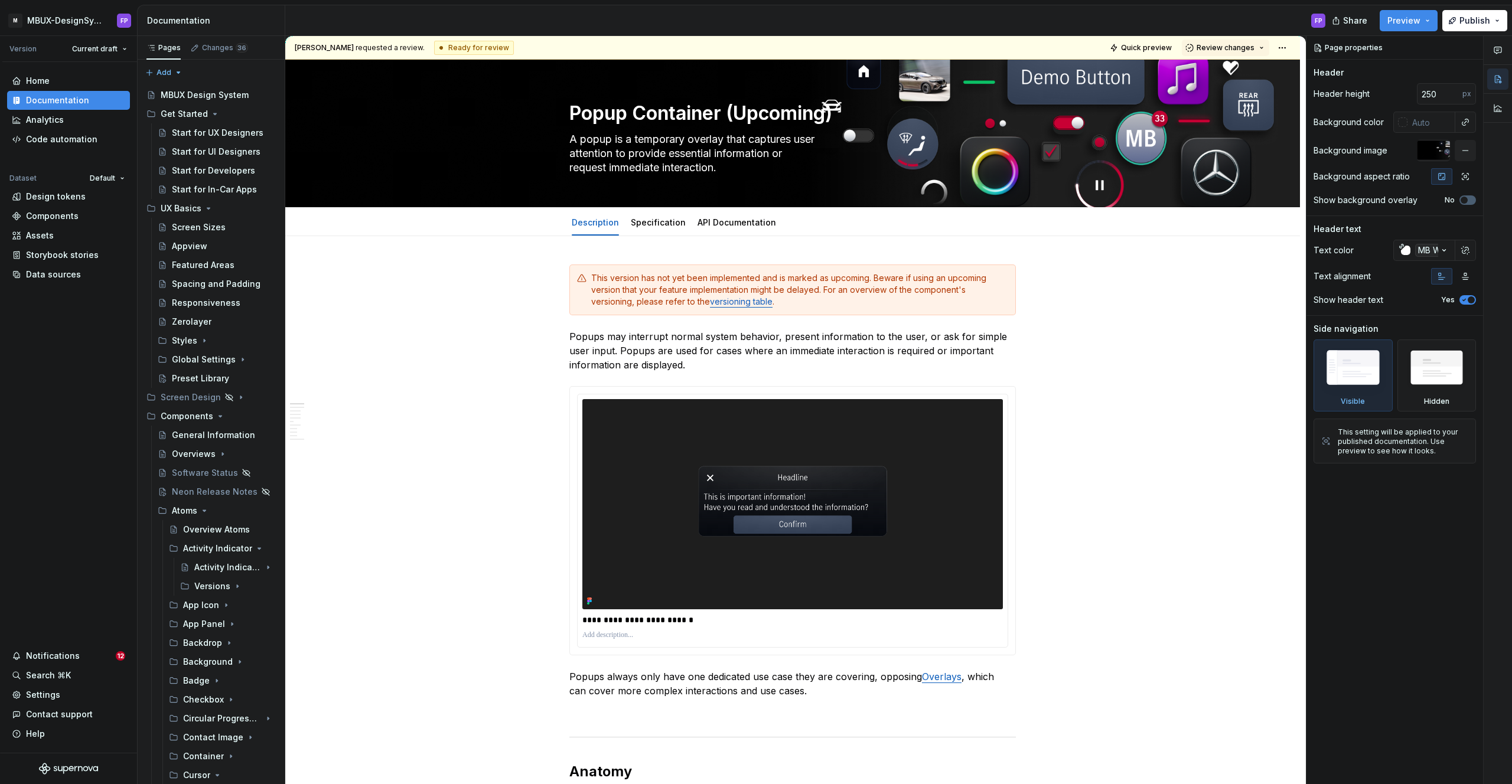
type textarea "*"
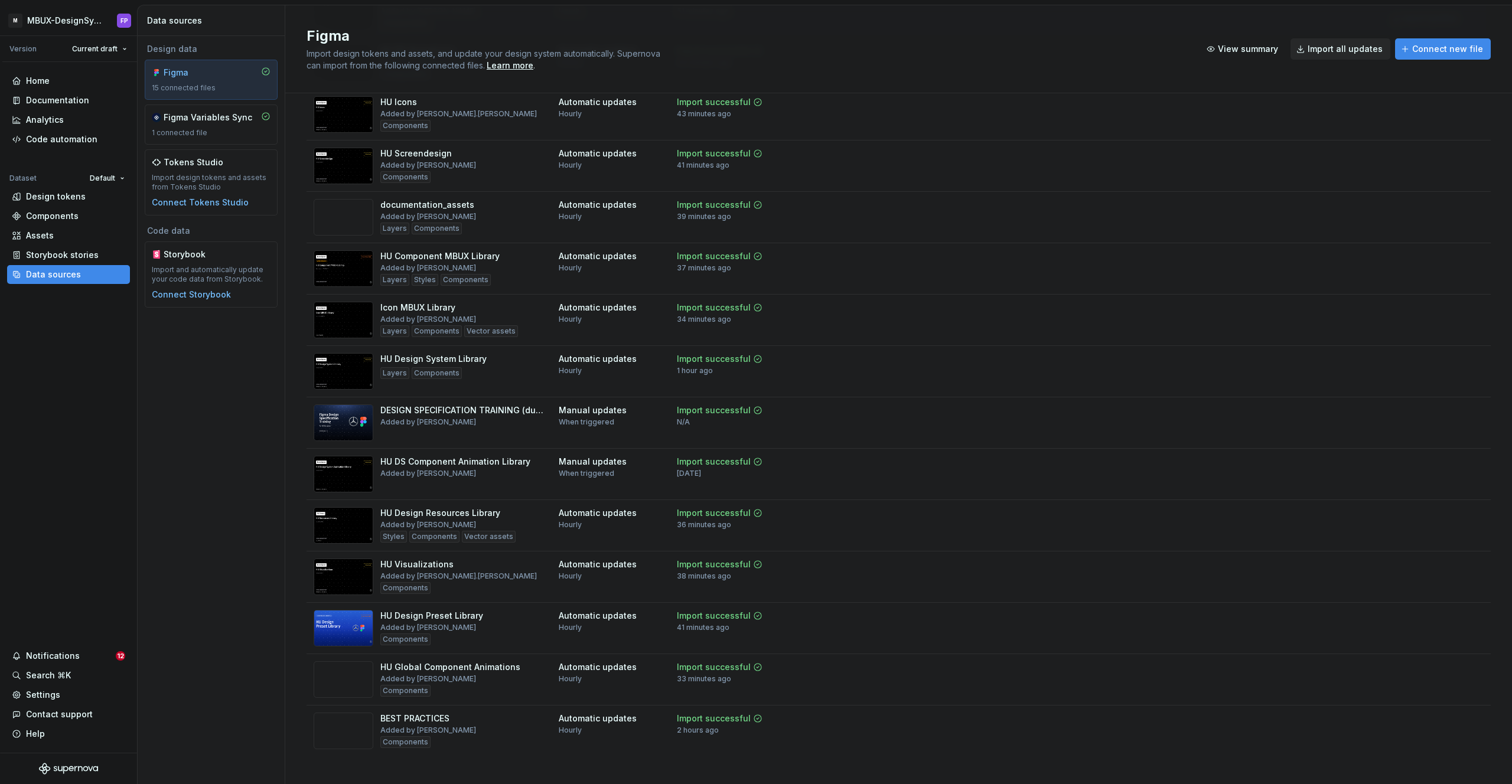
scroll to position [132, 0]
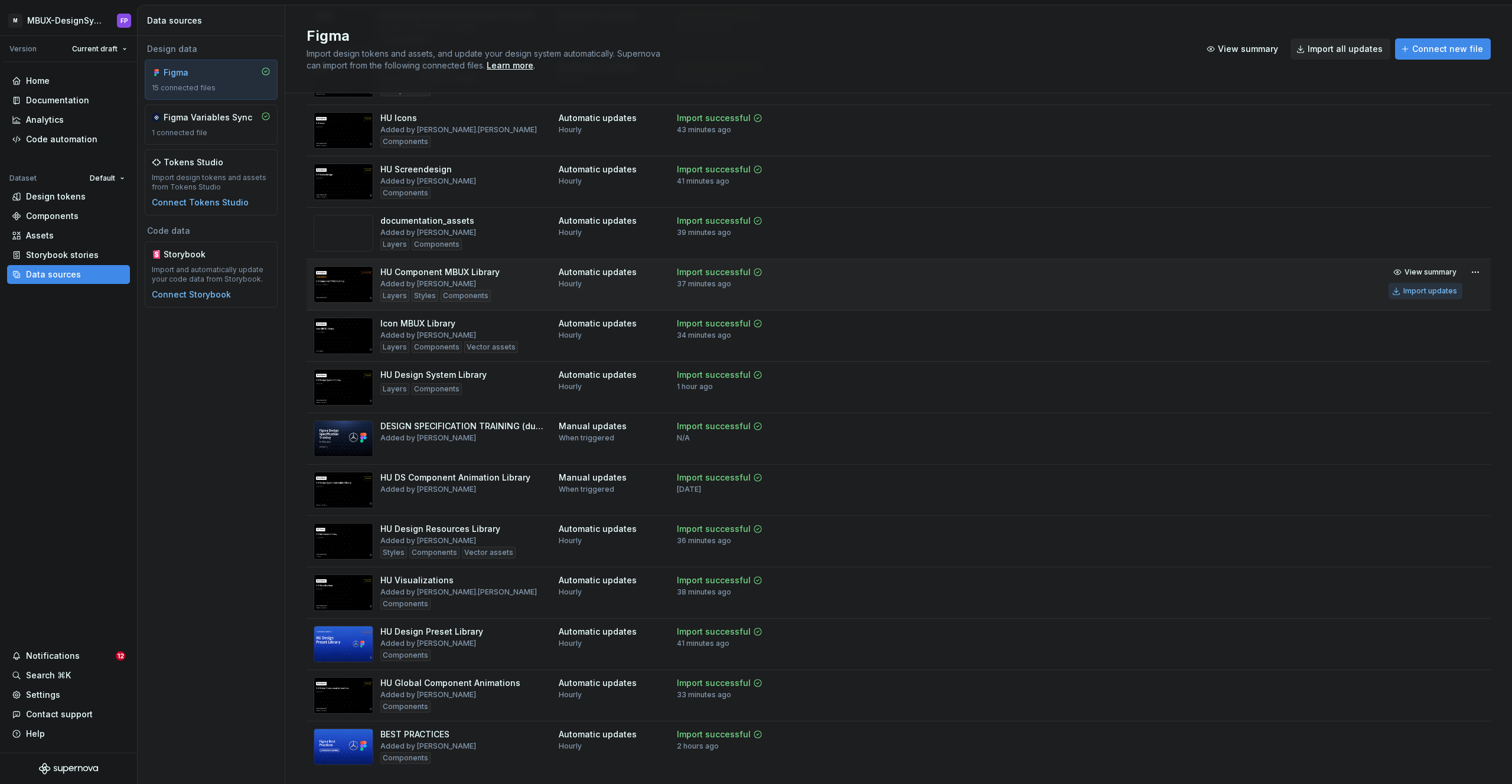
click at [1438, 291] on div "Import updates" at bounding box center [1429, 291] width 54 height 9
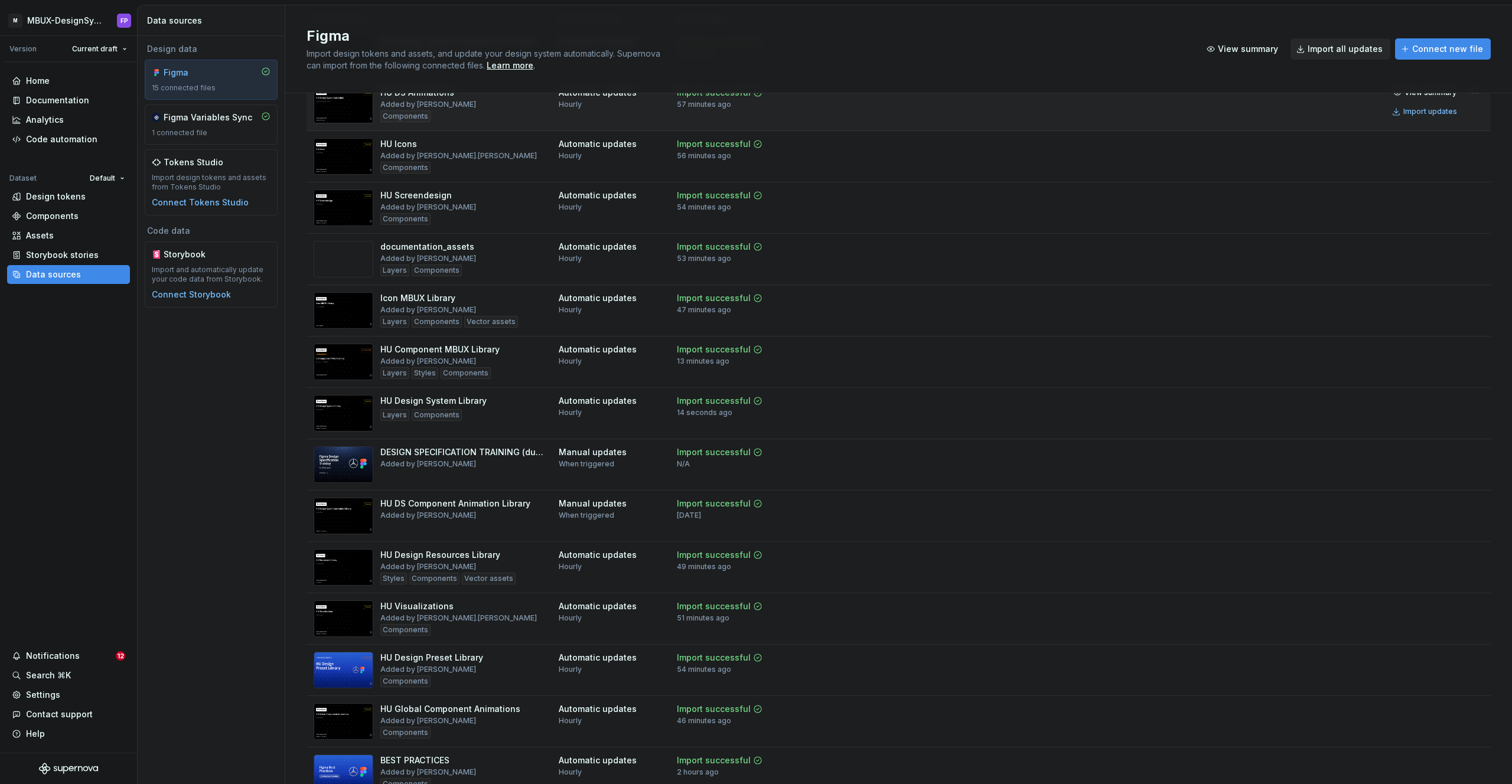
scroll to position [165, 0]
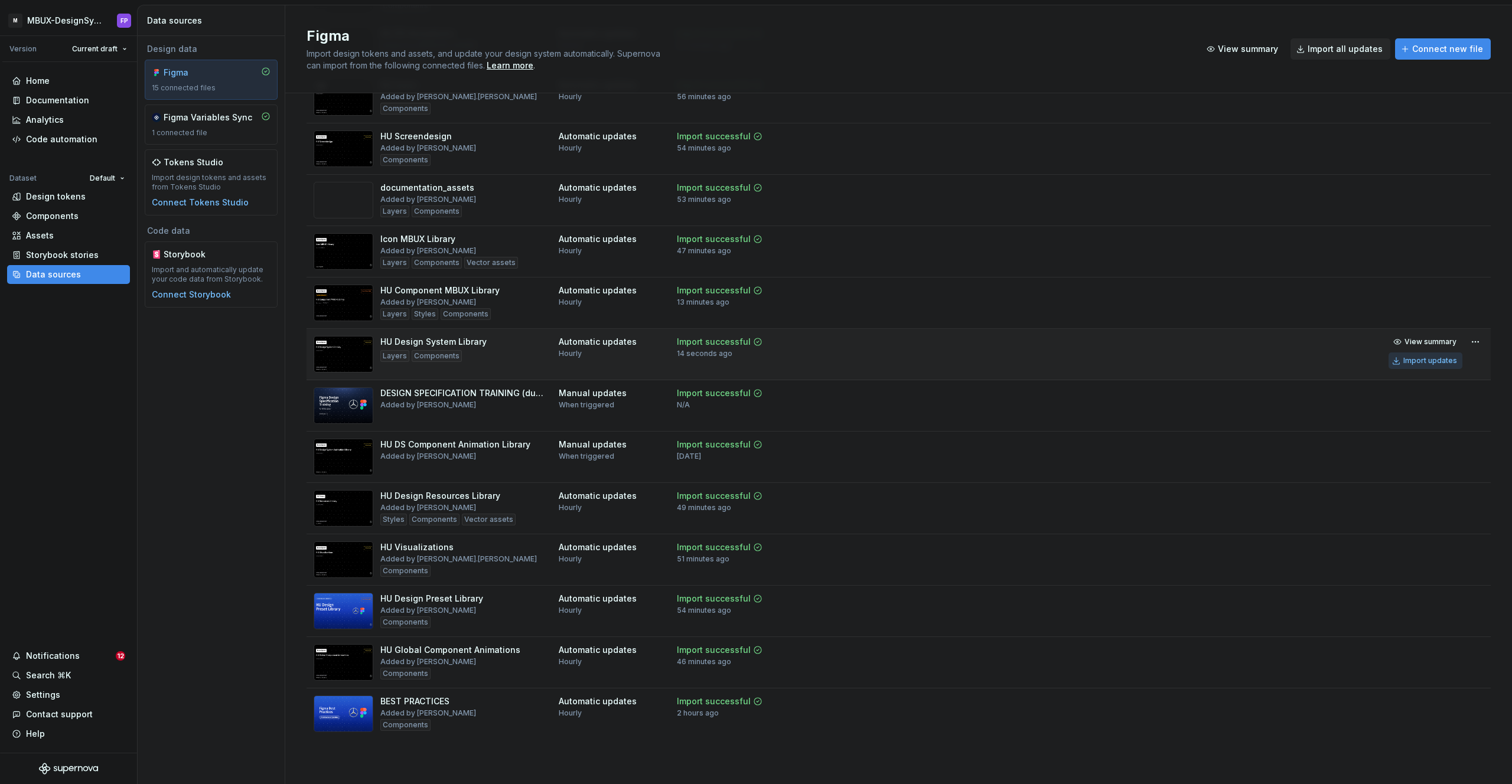
click at [1429, 358] on div "Import updates" at bounding box center [1429, 360] width 54 height 9
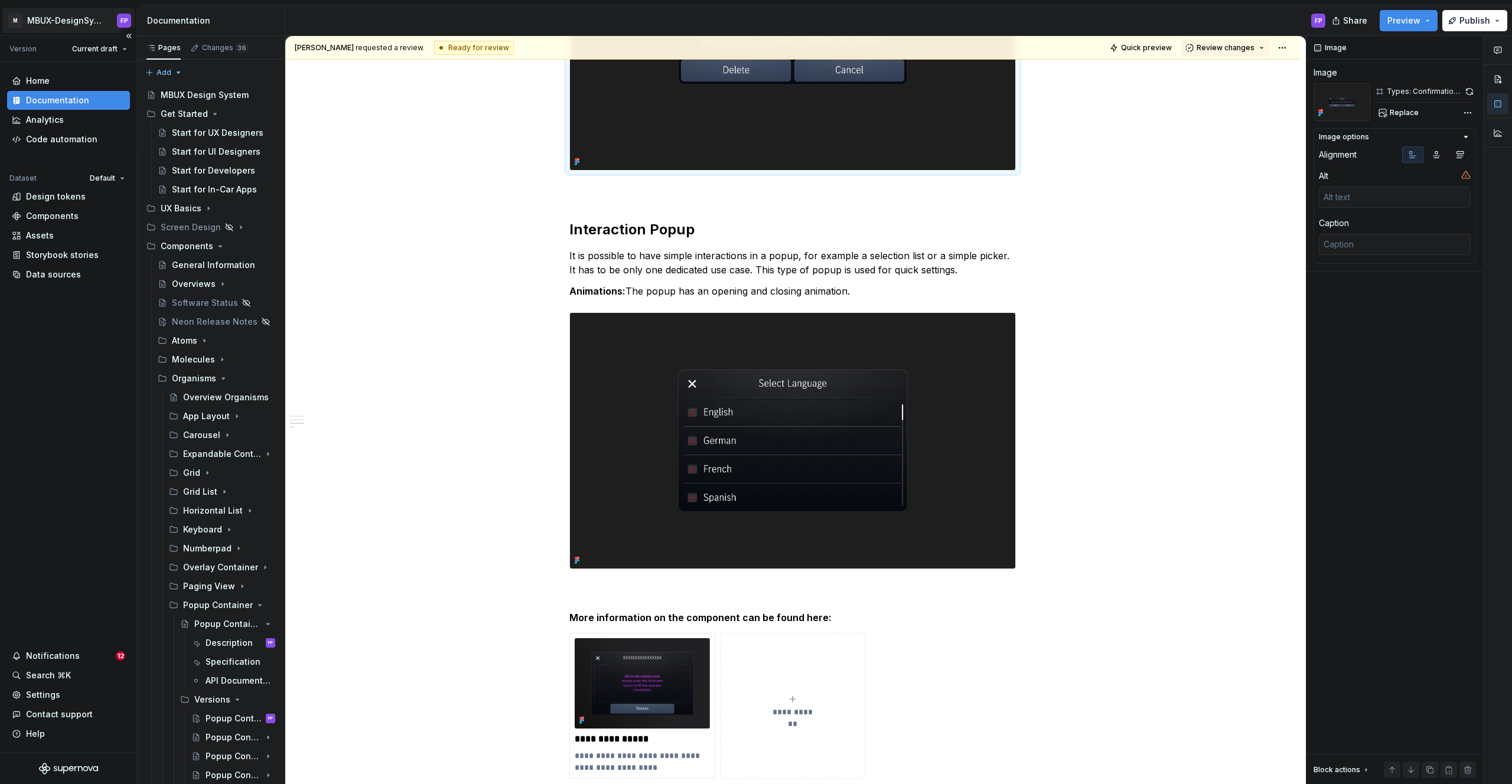
scroll to position [1022, 0]
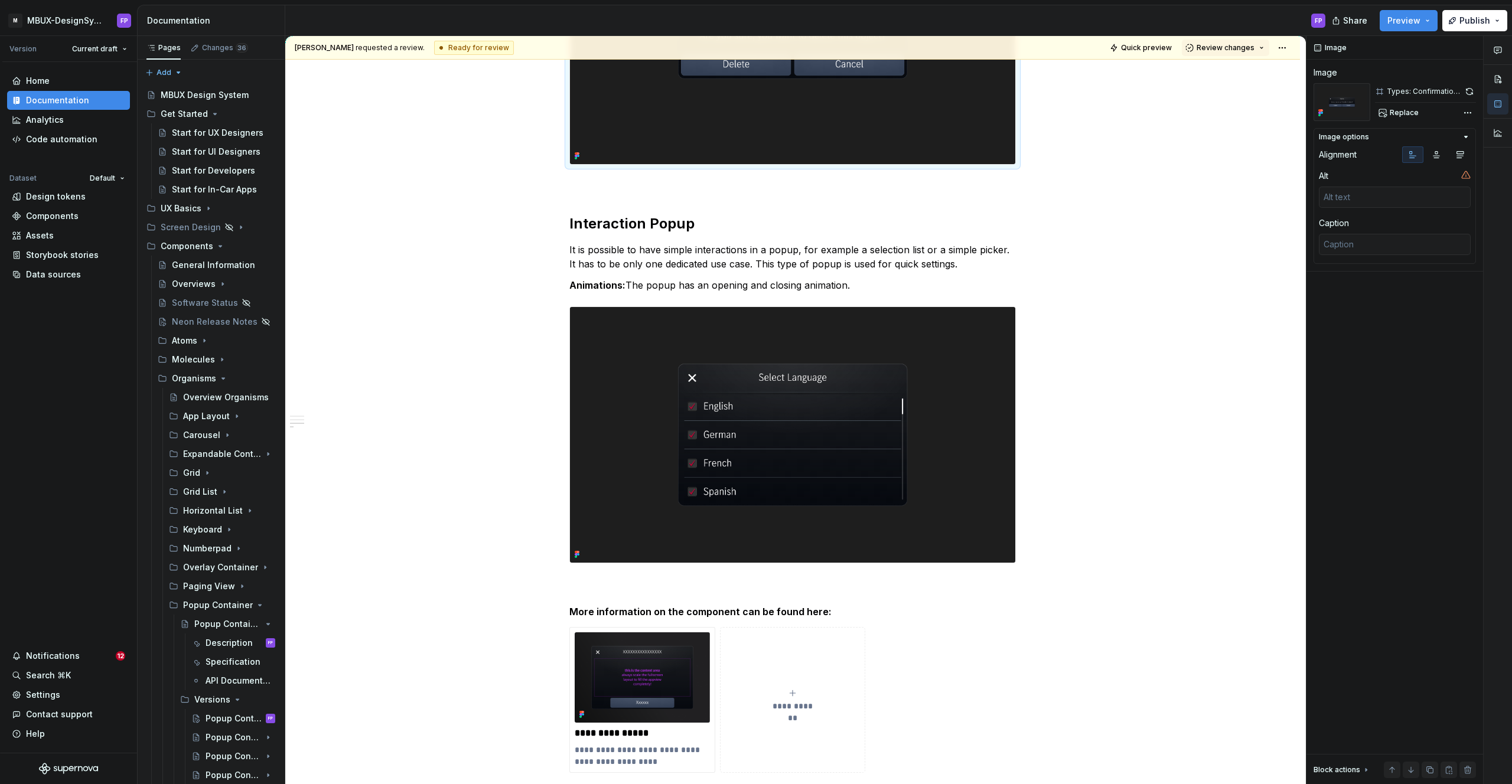
type textarea "*"
